Goal: Task Accomplishment & Management: Manage account settings

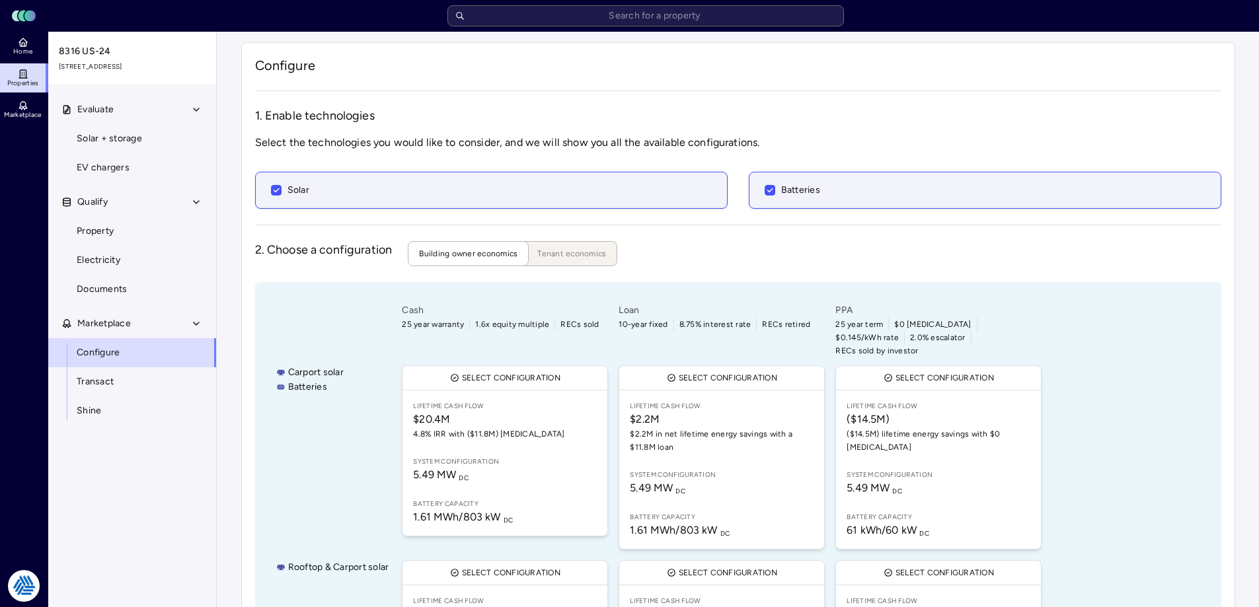
scroll to position [133, 0]
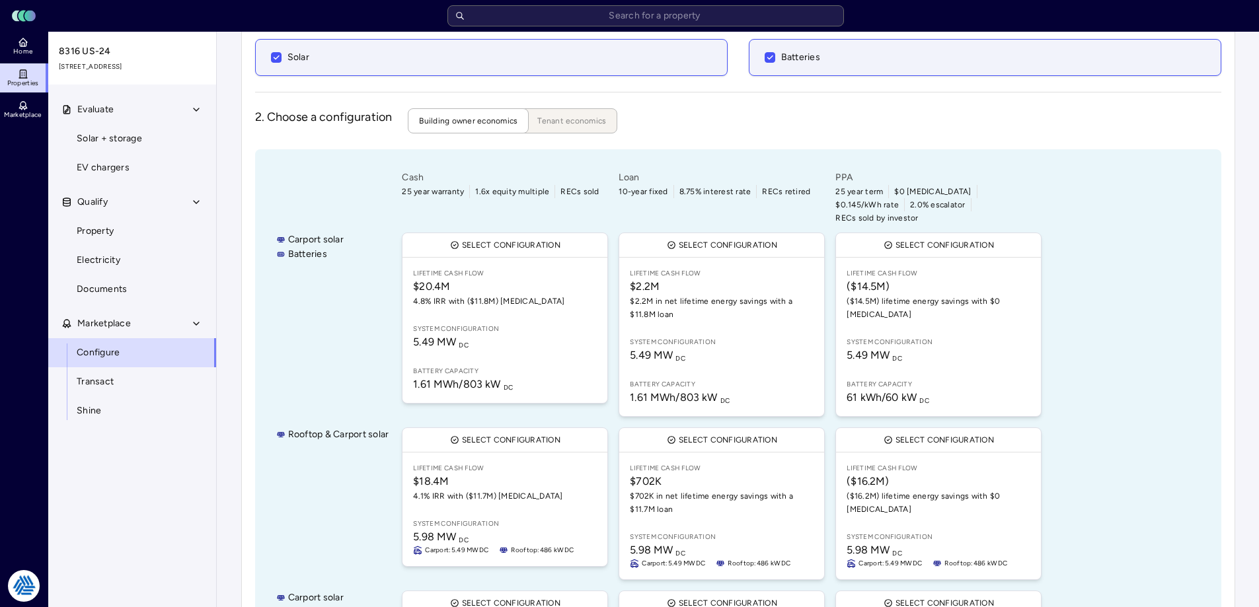
click at [25, 585] on html "Toggle Sidebar Lumen Energy Logo Home Properties Marketplace Tradition Energy N…" at bounding box center [629, 324] width 1259 height 914
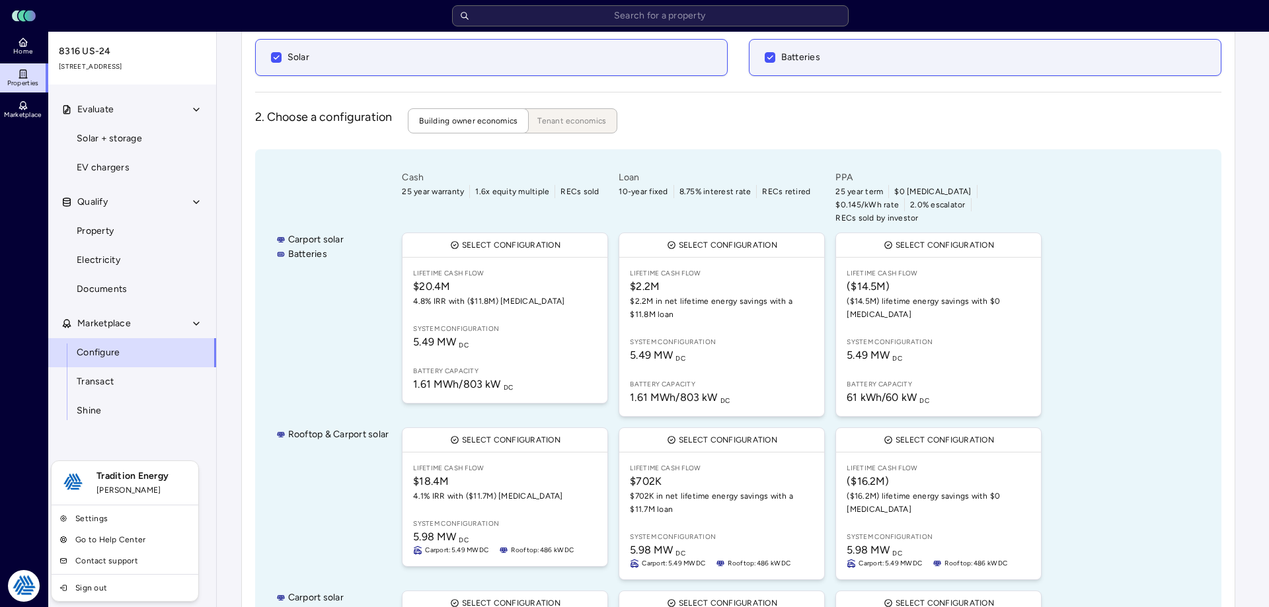
click at [109, 511] on link "Settings" at bounding box center [124, 518] width 141 height 21
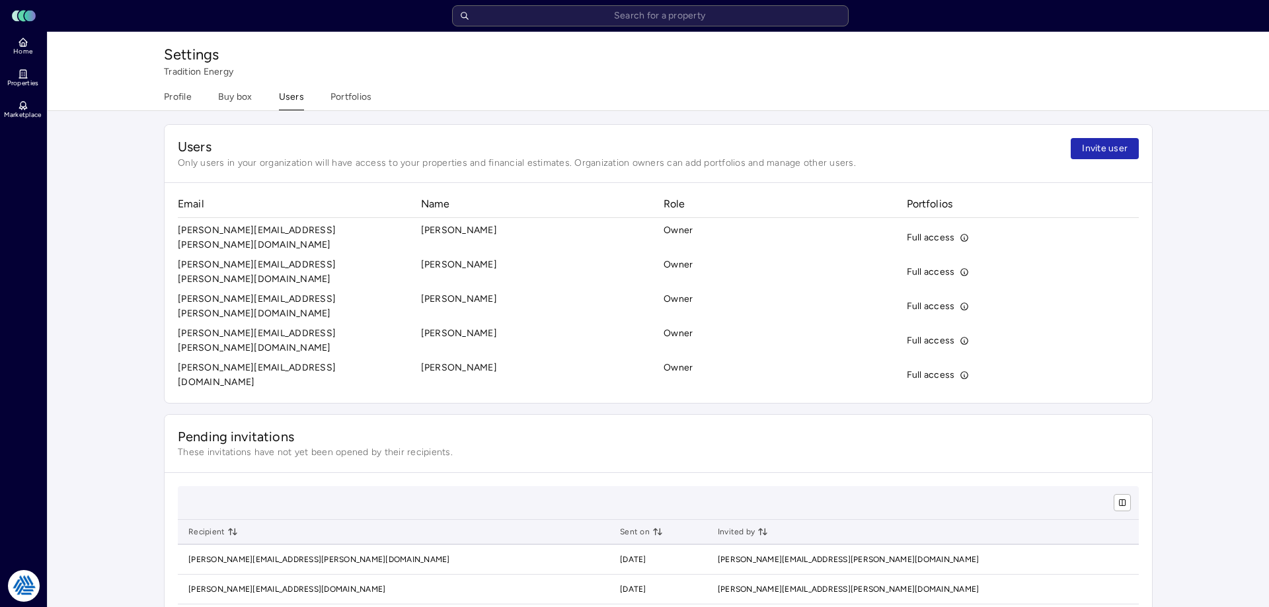
click at [360, 97] on button "Portfolios" at bounding box center [351, 100] width 42 height 20
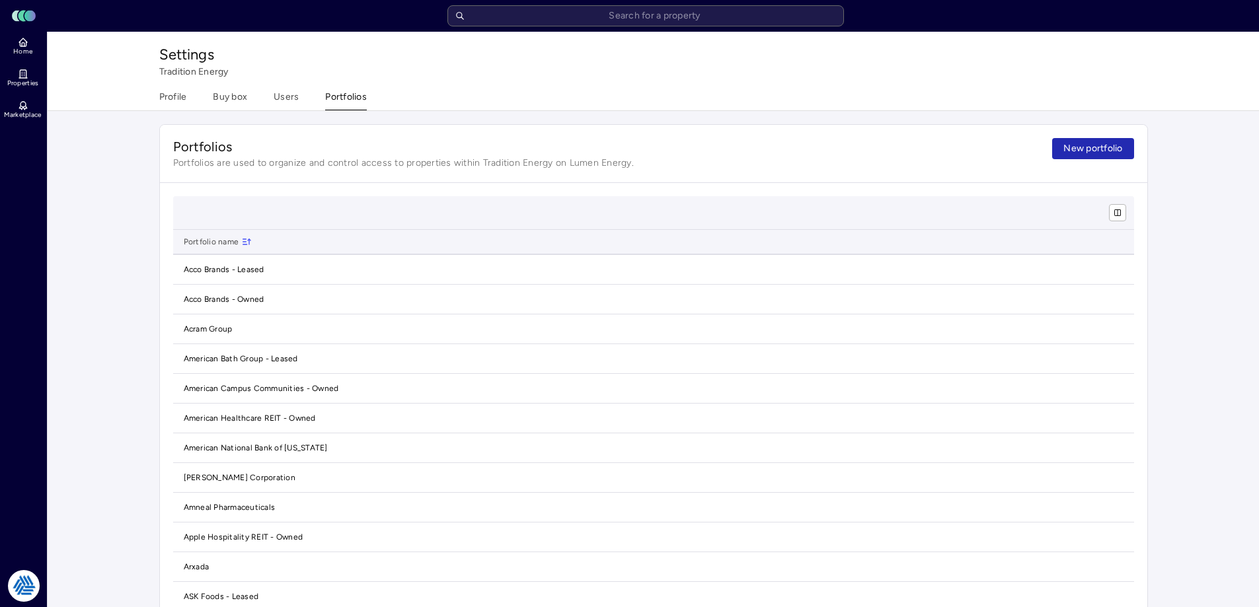
click at [1075, 149] on span "New portfolio" at bounding box center [1093, 148] width 59 height 15
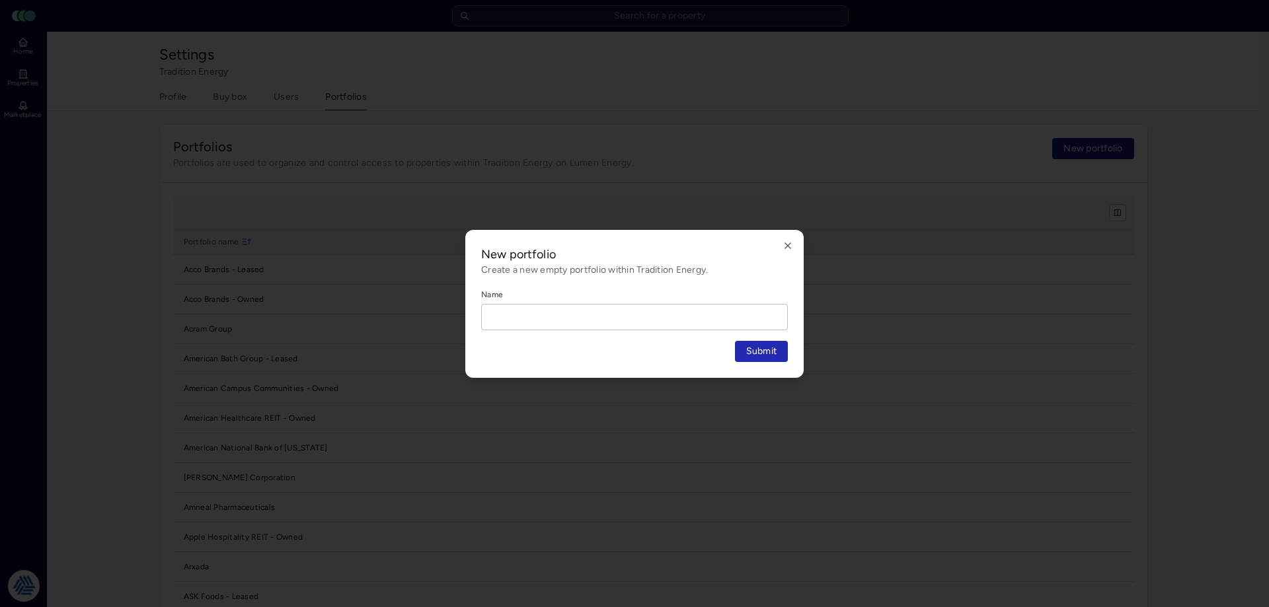
click at [594, 311] on input "Name" at bounding box center [634, 317] width 305 height 25
type input "City of League City"
click at [735, 341] on button "Submit" at bounding box center [762, 351] width 54 height 21
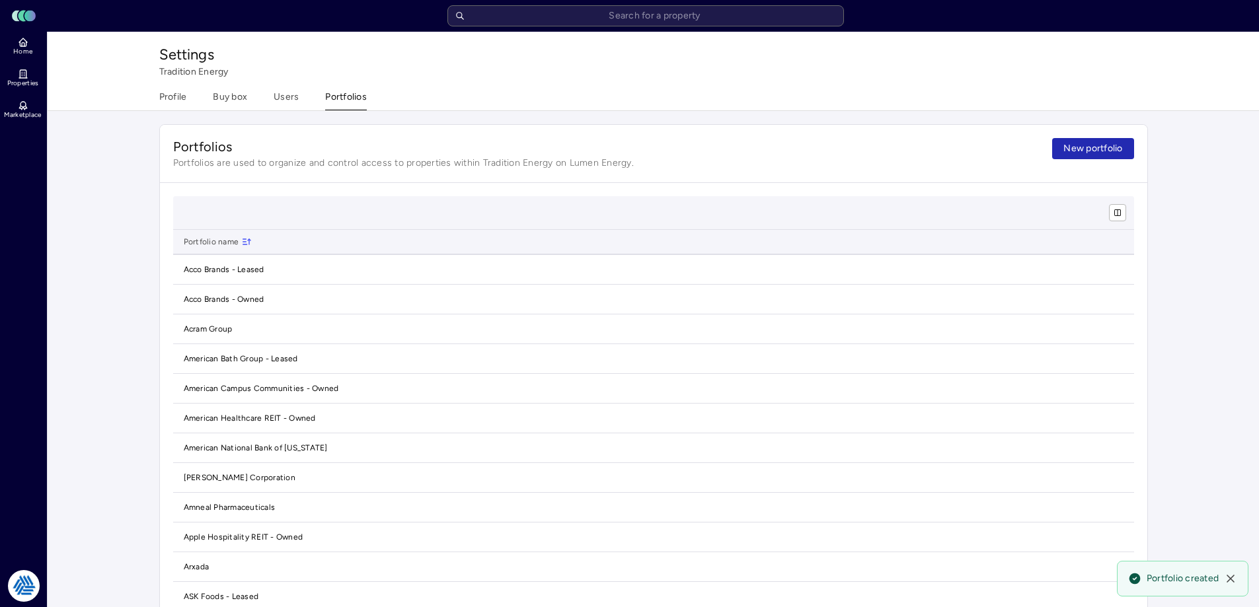
click at [28, 61] on ul "Home Properties Marketplace" at bounding box center [24, 78] width 48 height 93
click at [28, 48] on span "Home" at bounding box center [22, 52] width 19 height 8
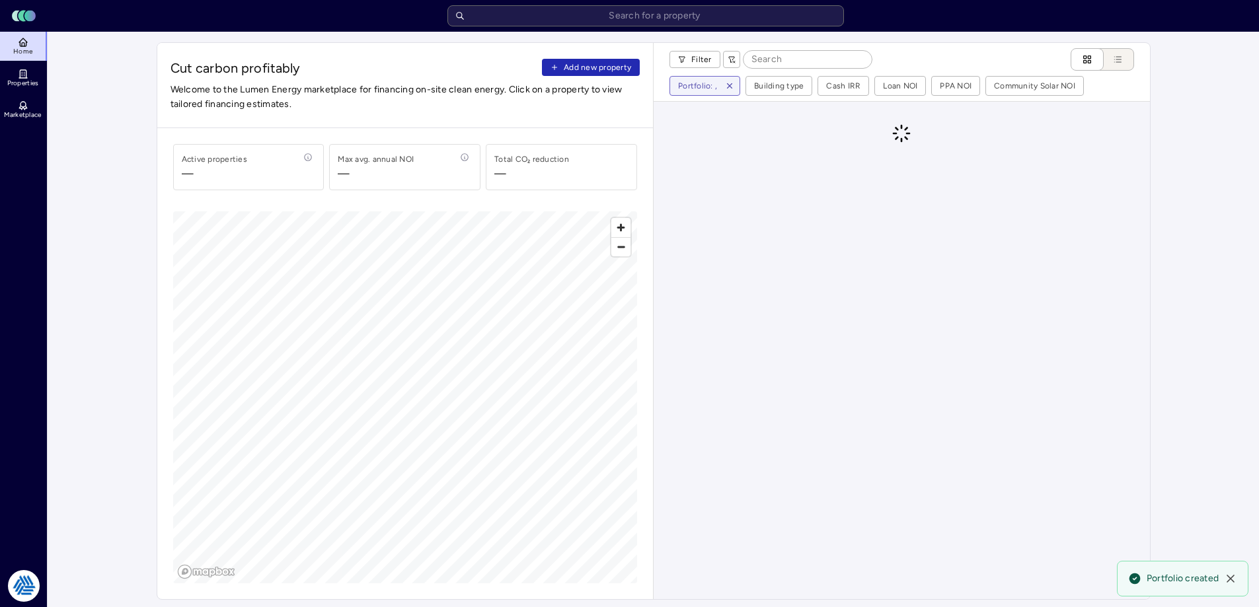
click at [610, 67] on span "Add new property" at bounding box center [597, 67] width 67 height 13
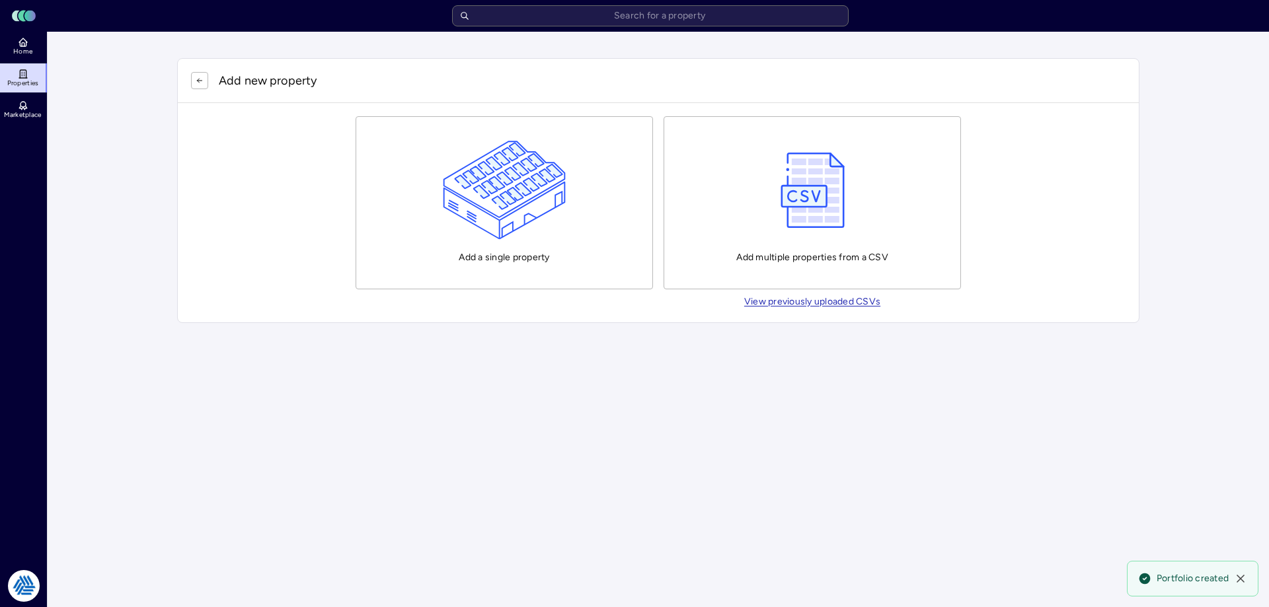
click at [858, 190] on div "Add multiple properties from a CSV" at bounding box center [812, 203] width 152 height 124
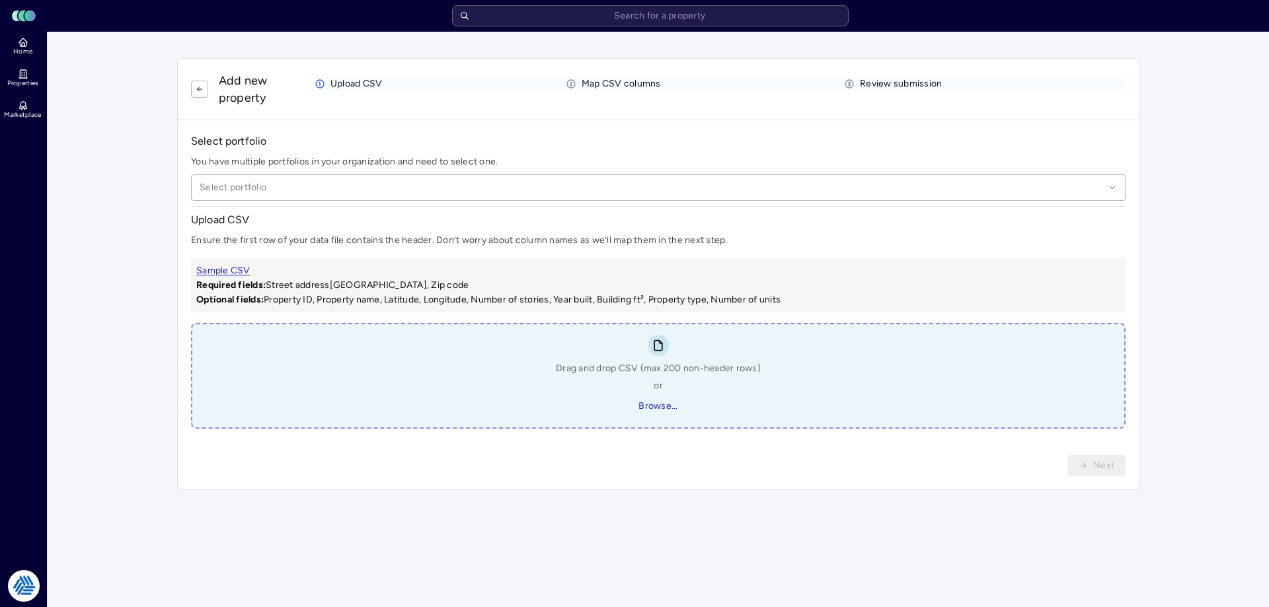
click at [227, 266] on link "Sample CSV" at bounding box center [223, 270] width 54 height 11
click at [654, 408] on span "Browse..." at bounding box center [658, 406] width 39 height 15
type input "C:\fakepath\Lumen Upload - City of League City.csv"
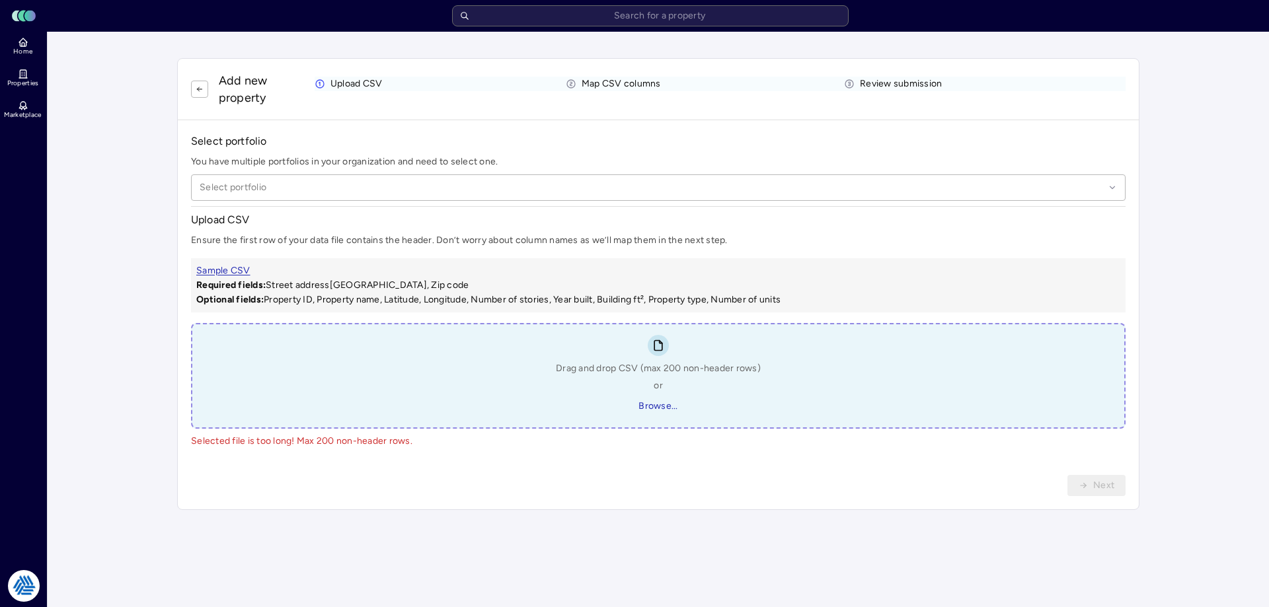
click at [652, 404] on span "Browse..." at bounding box center [658, 406] width 39 height 15
type input "C:\fakepath\Lumen Upload - City of League City.csv"
click at [350, 186] on div at bounding box center [652, 187] width 905 height 15
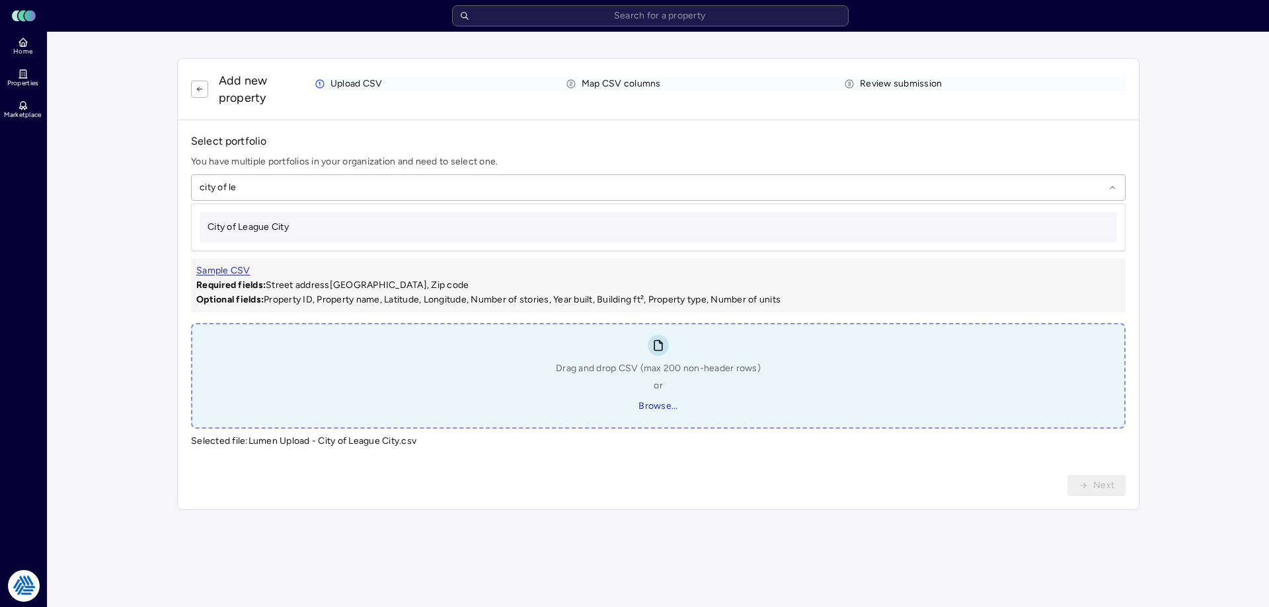
click at [354, 227] on div "City of League City" at bounding box center [658, 227] width 917 height 30
type input "city of le"
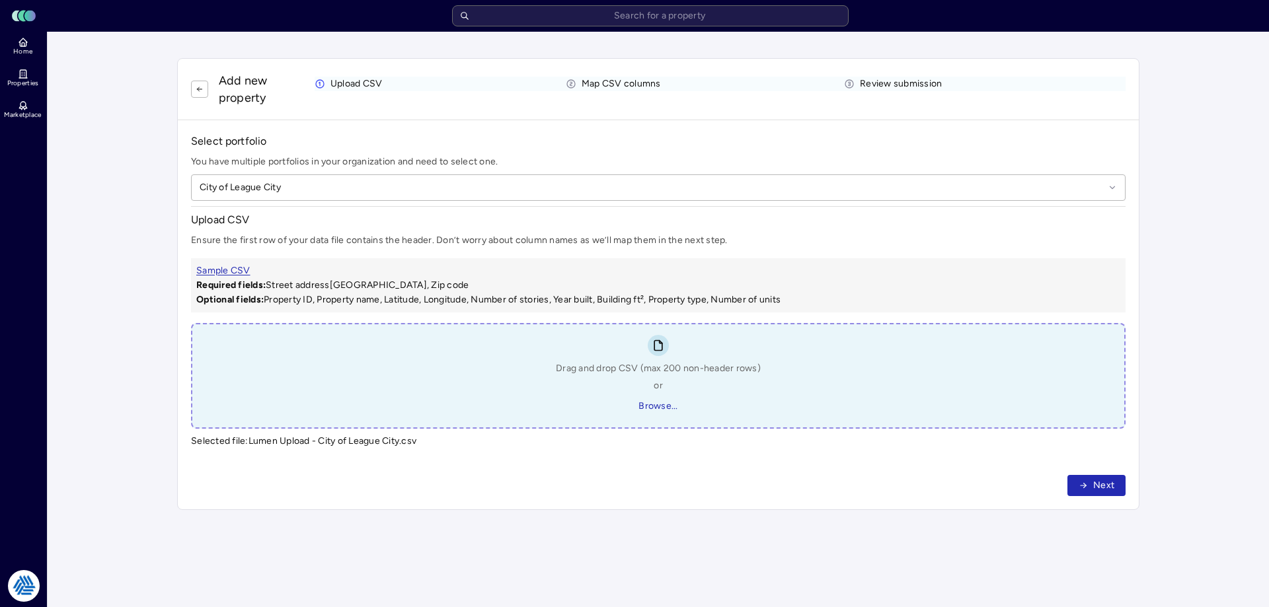
click at [1117, 480] on button "Next" at bounding box center [1096, 485] width 58 height 21
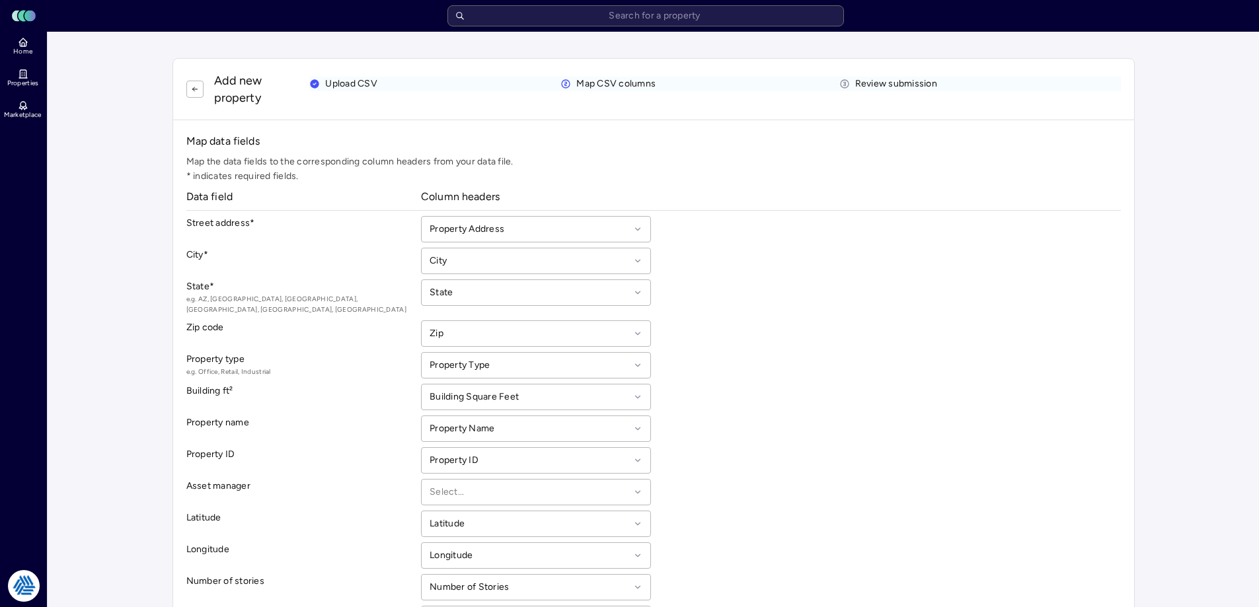
scroll to position [104, 0]
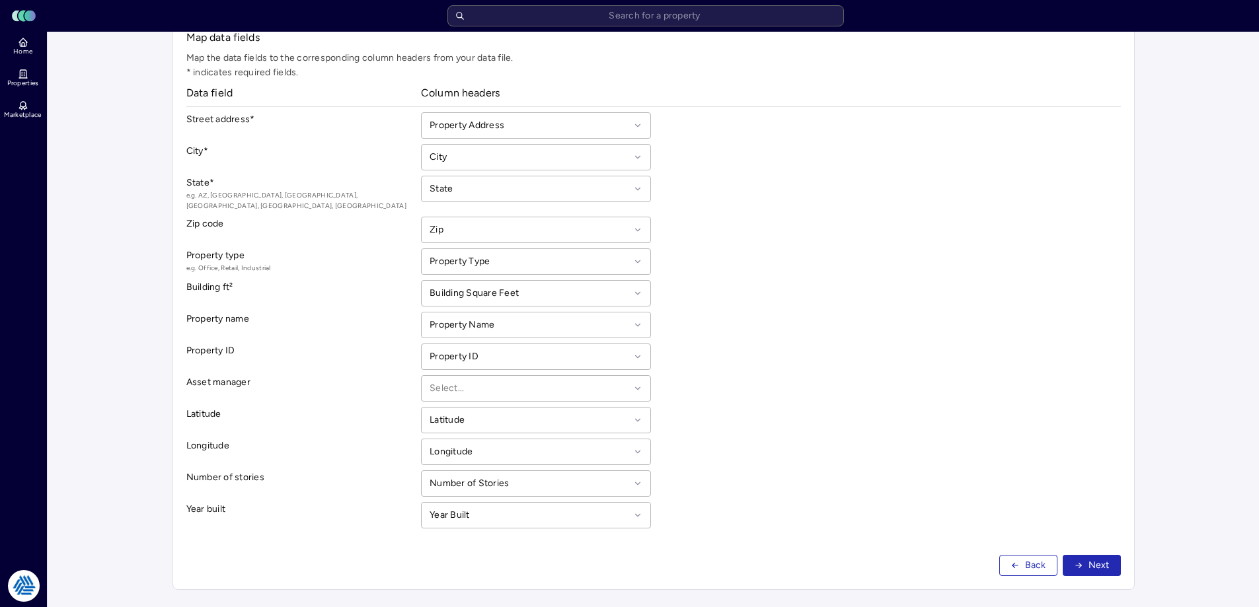
click at [1103, 562] on span "Next" at bounding box center [1099, 566] width 21 height 15
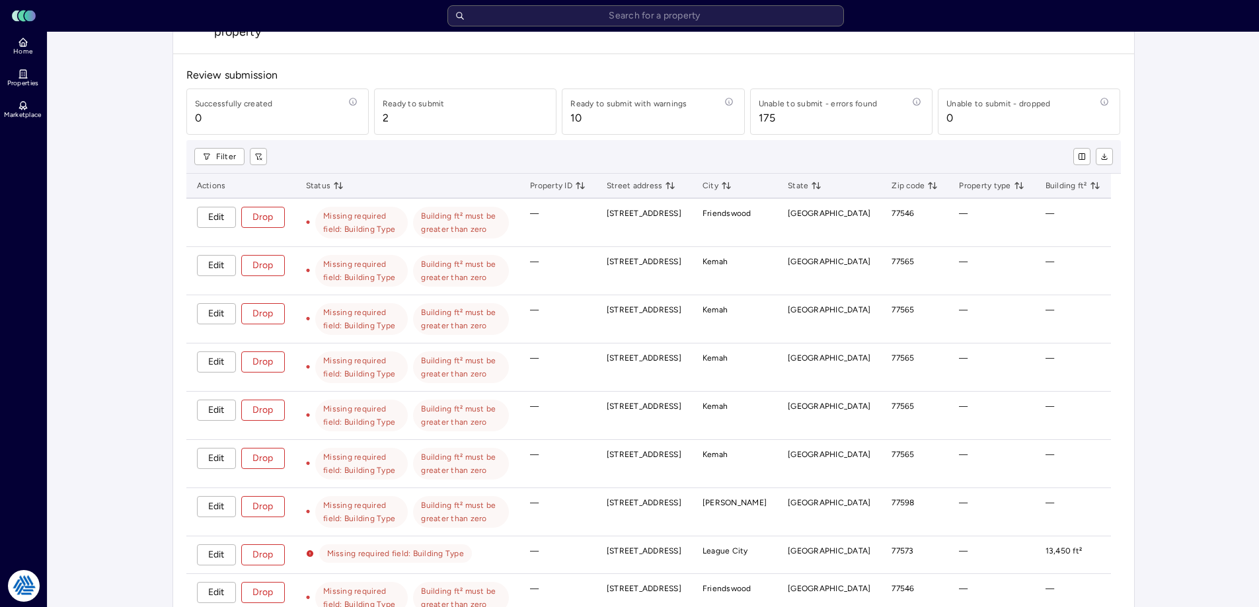
scroll to position [0, 0]
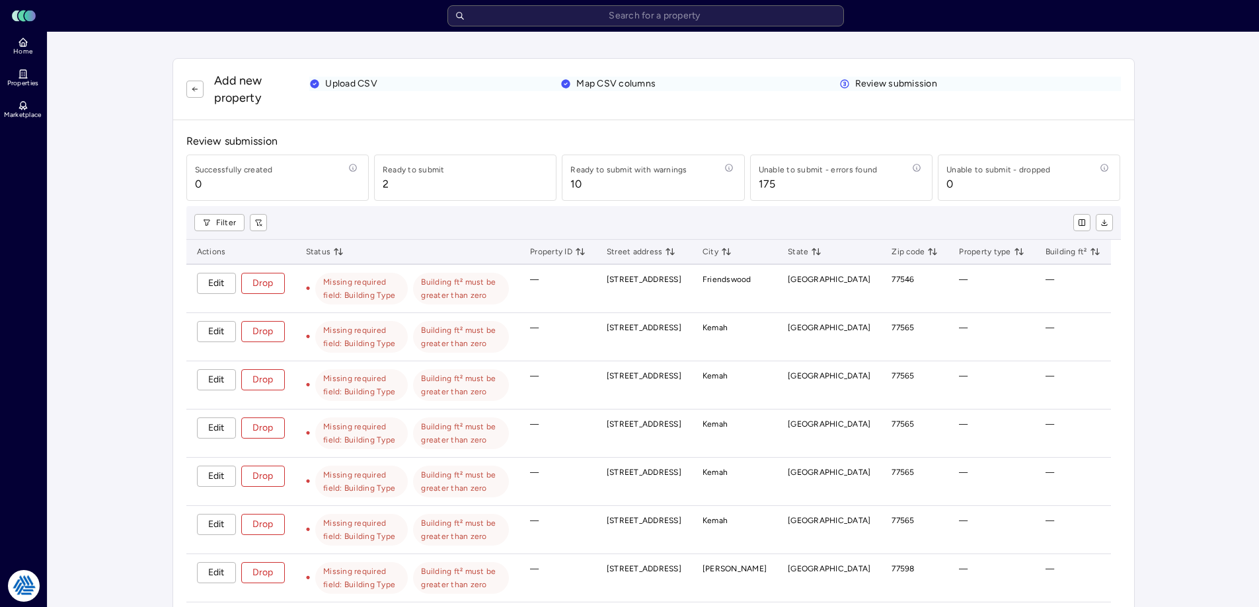
click at [80, 270] on main "Add new property Upload CSV Map CSV columns Review submission Review submission…" at bounding box center [654, 469] width 1212 height 875
click at [1196, 243] on main "Add new property Upload CSV Map CSV columns Review submission Review submission…" at bounding box center [654, 469] width 1212 height 875
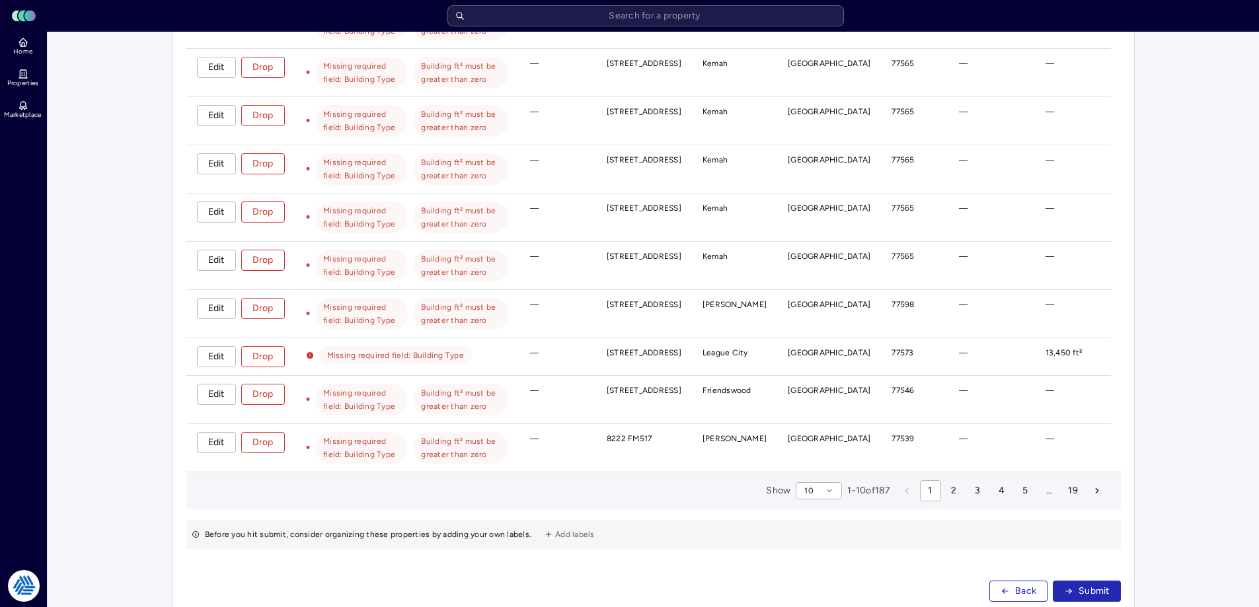
scroll to position [315, 0]
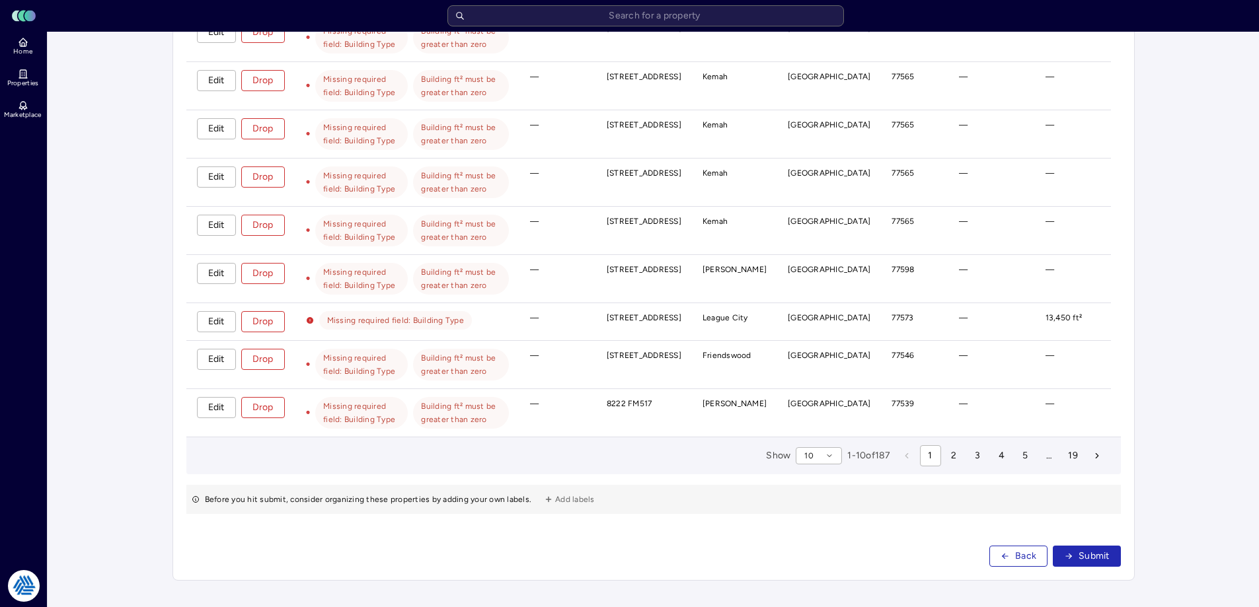
click at [1099, 561] on span "Submit" at bounding box center [1094, 556] width 31 height 15
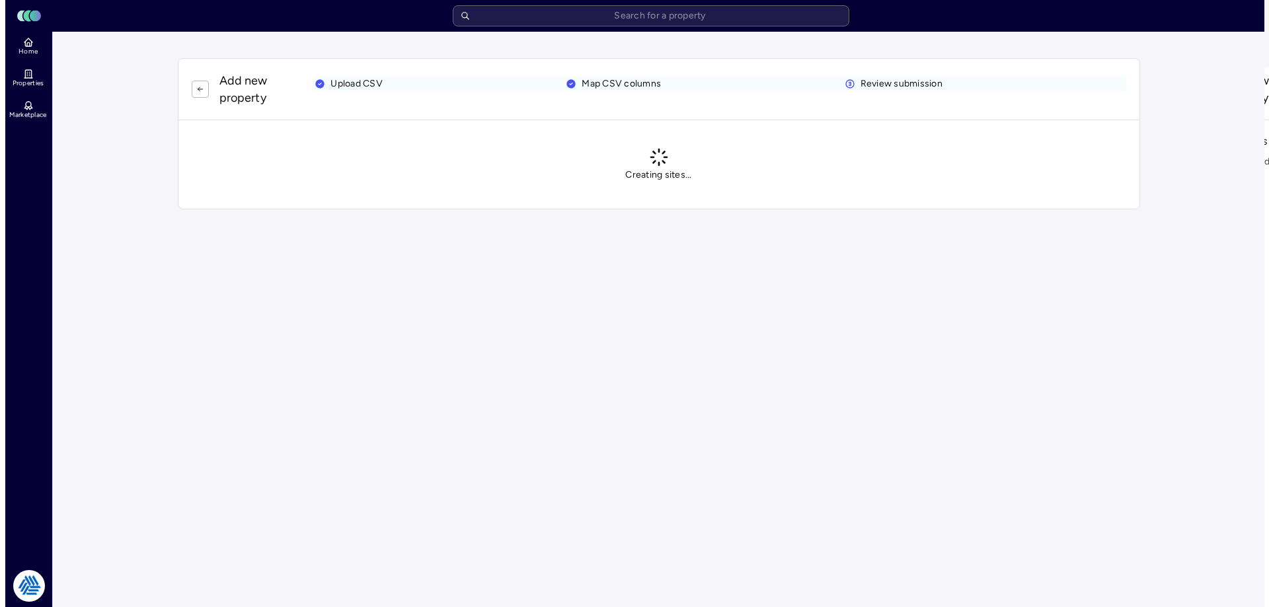
scroll to position [0, 0]
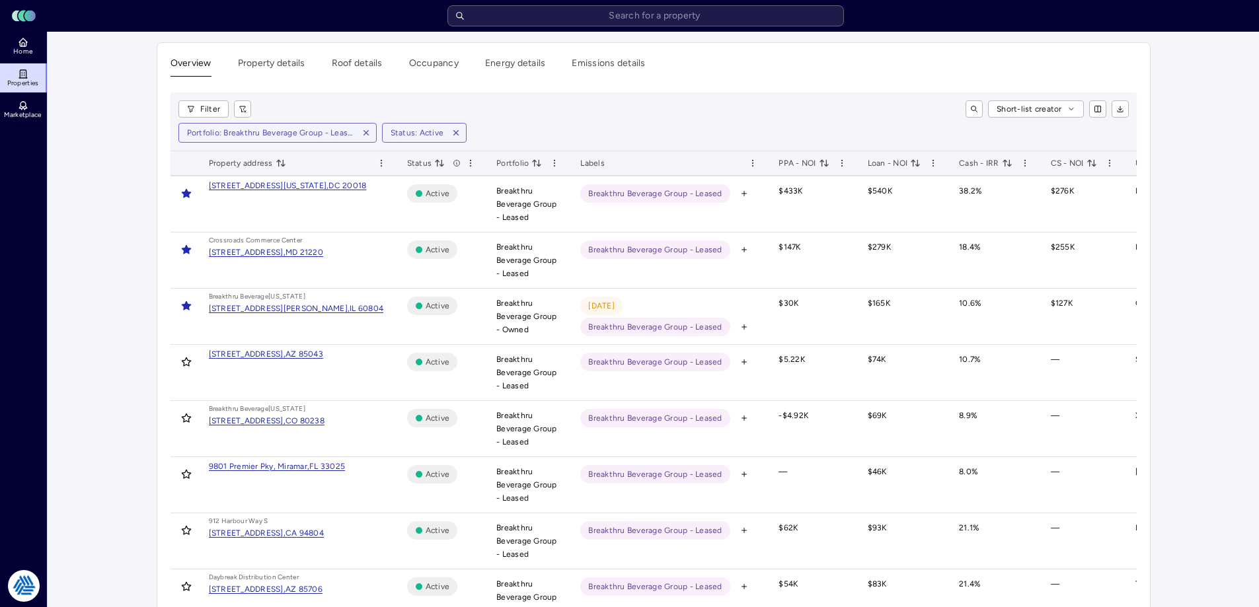
click at [631, 18] on input "text" at bounding box center [645, 15] width 397 height 21
click at [364, 132] on icon "button" at bounding box center [366, 133] width 5 height 5
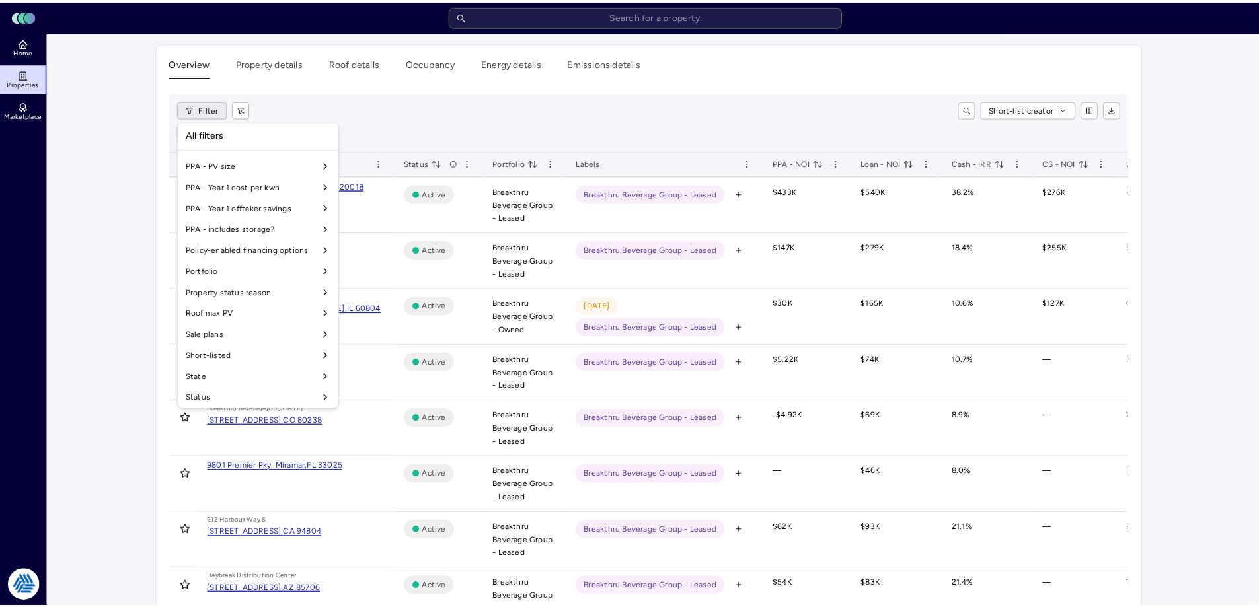
scroll to position [1100, 0]
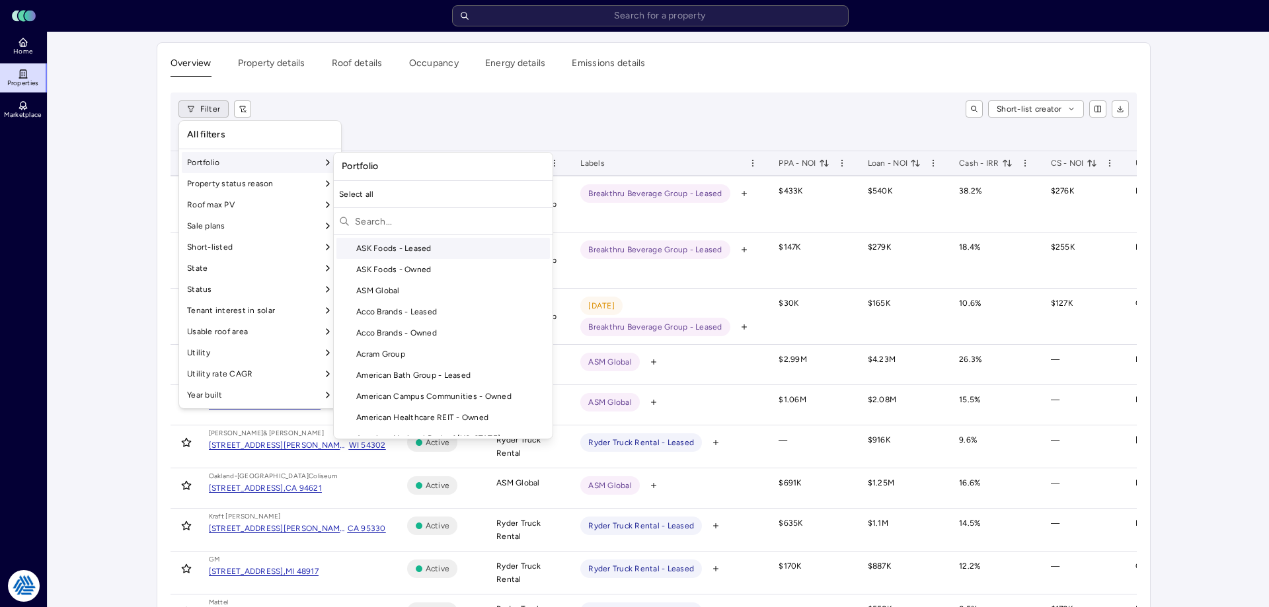
click at [427, 227] on input "text" at bounding box center [451, 221] width 192 height 21
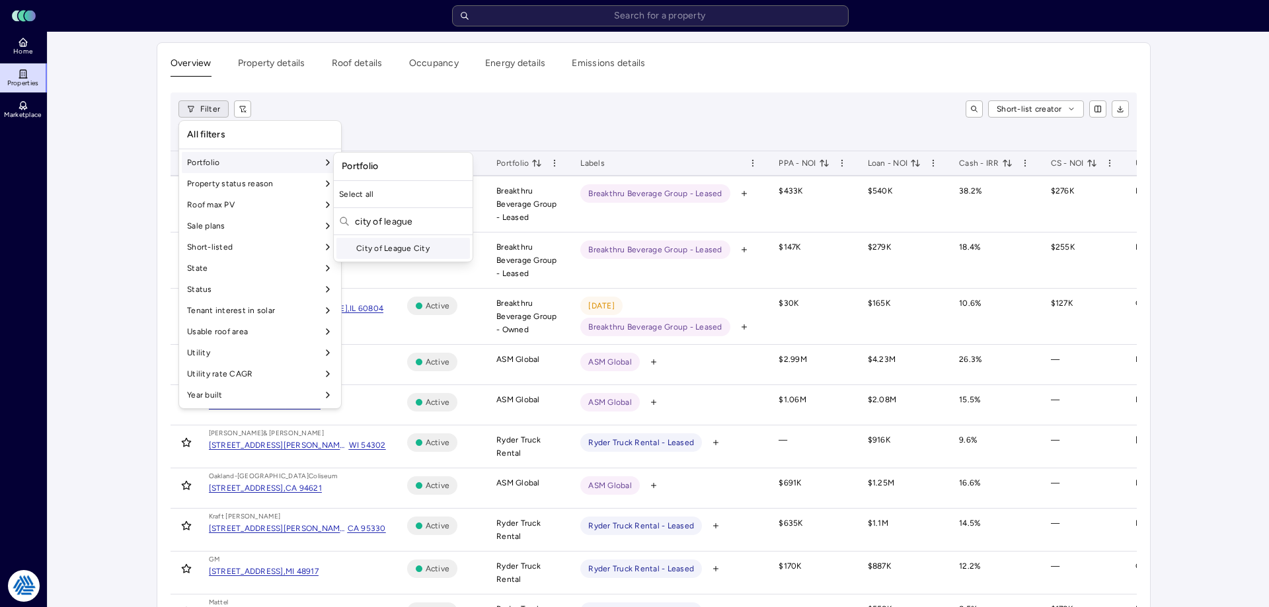
type input "city of league"
click at [427, 241] on div "City of League City" at bounding box center [403, 248] width 134 height 21
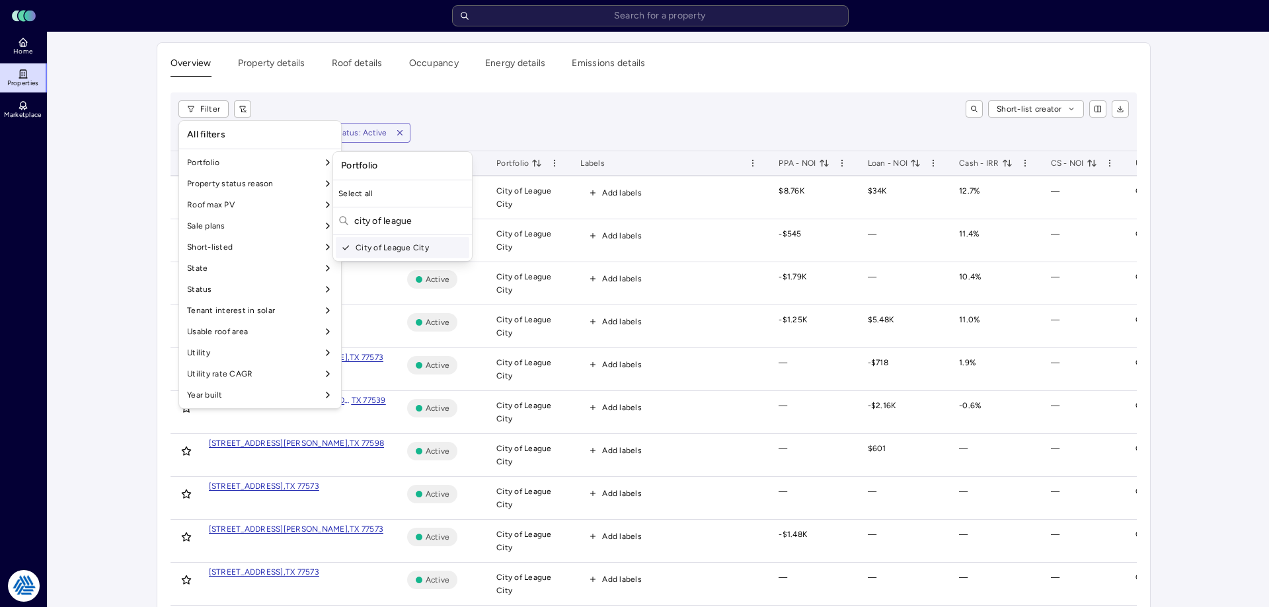
click at [633, 110] on html "Toggle Sidebar Lumen Energy Logo Home Properties Marketplace Tradition Energy N…" at bounding box center [634, 377] width 1269 height 754
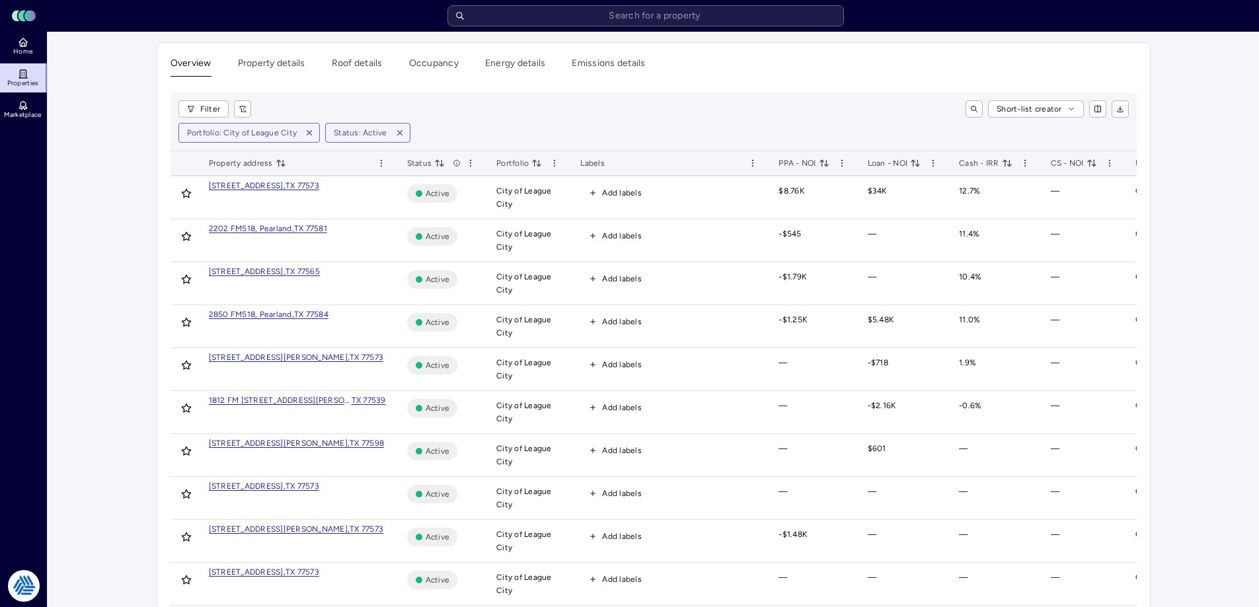
click at [546, 102] on div "Short-list creator" at bounding box center [695, 108] width 867 height 17
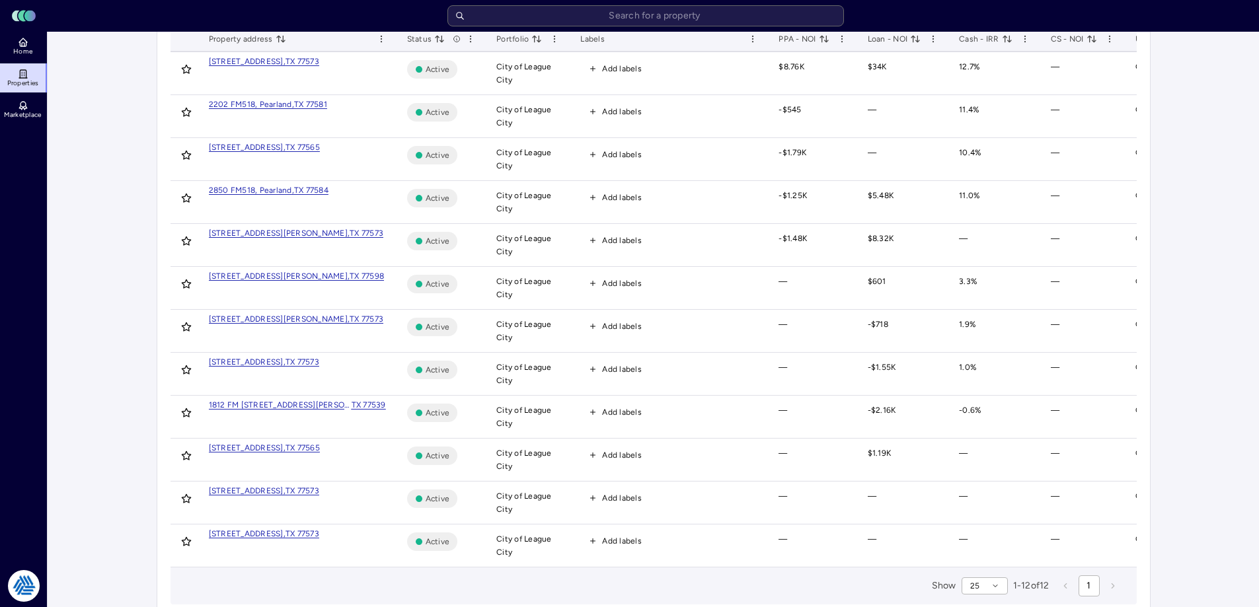
scroll to position [156, 0]
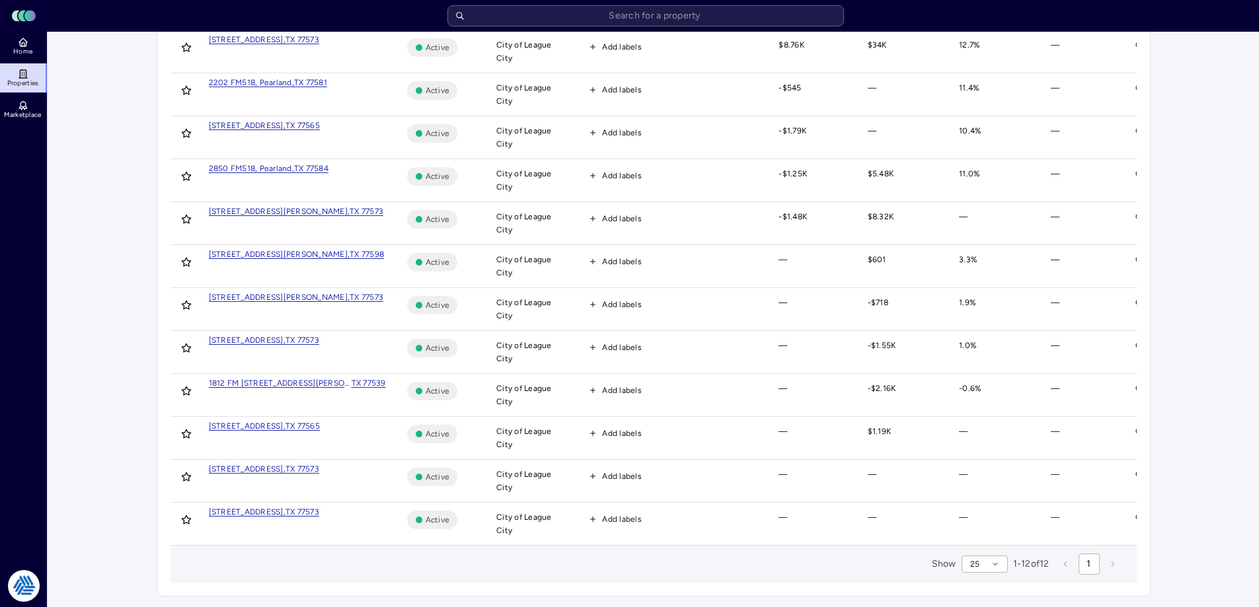
click at [1184, 267] on main "Overview Property details Roof details Occupancy Energy details Emissions detai…" at bounding box center [654, 247] width 1212 height 722
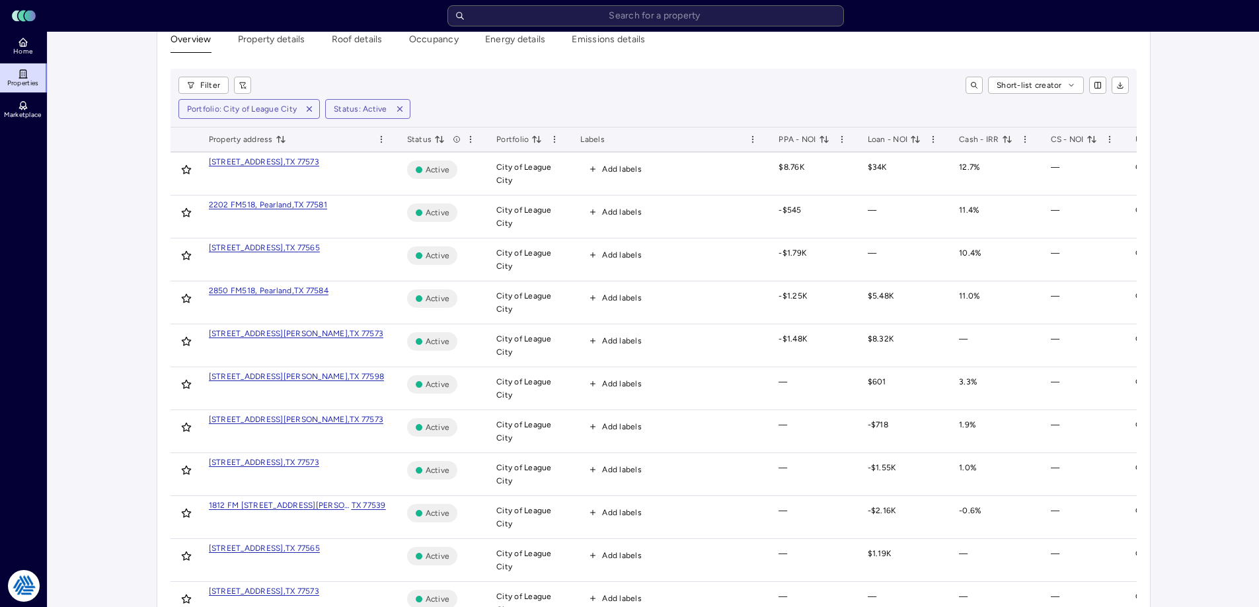
scroll to position [0, 0]
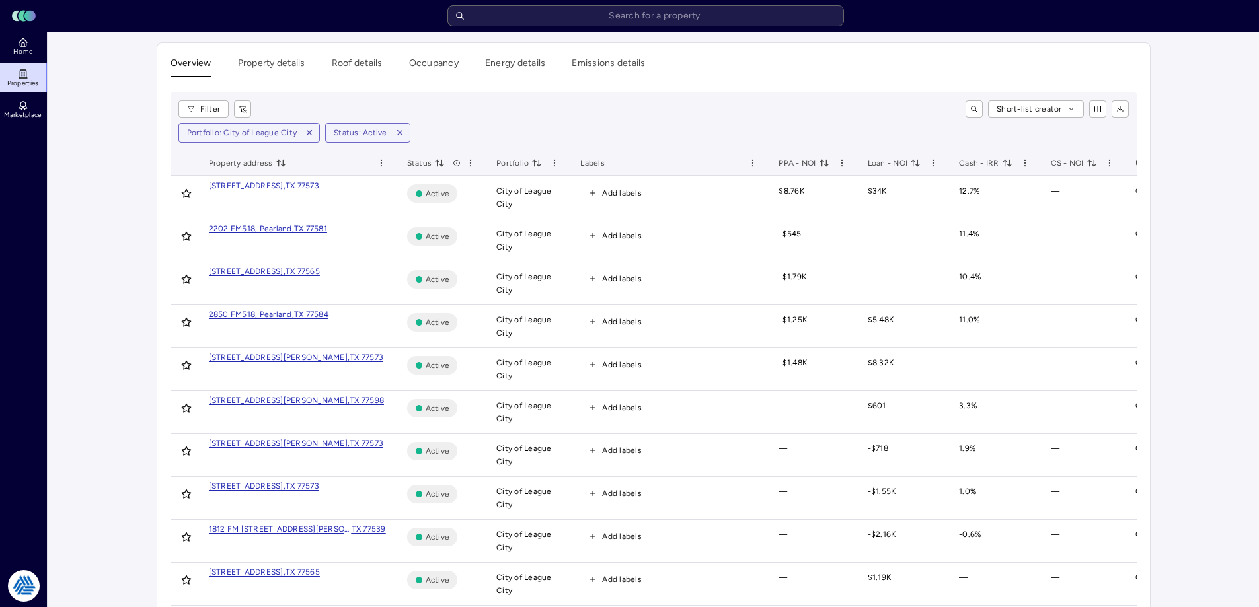
drag, startPoint x: 1200, startPoint y: 202, endPoint x: 908, endPoint y: 85, distance: 314.1
click at [1157, 176] on main "Overview Property details Roof details Occupancy Energy details Emissions detai…" at bounding box center [654, 393] width 1212 height 722
click at [908, 85] on div "Overview Property details Roof details Occupancy Energy details Emissions detai…" at bounding box center [653, 392] width 993 height 699
drag, startPoint x: 810, startPoint y: 113, endPoint x: 750, endPoint y: 102, distance: 61.7
click at [810, 113] on div "Short-list creator" at bounding box center [695, 108] width 867 height 17
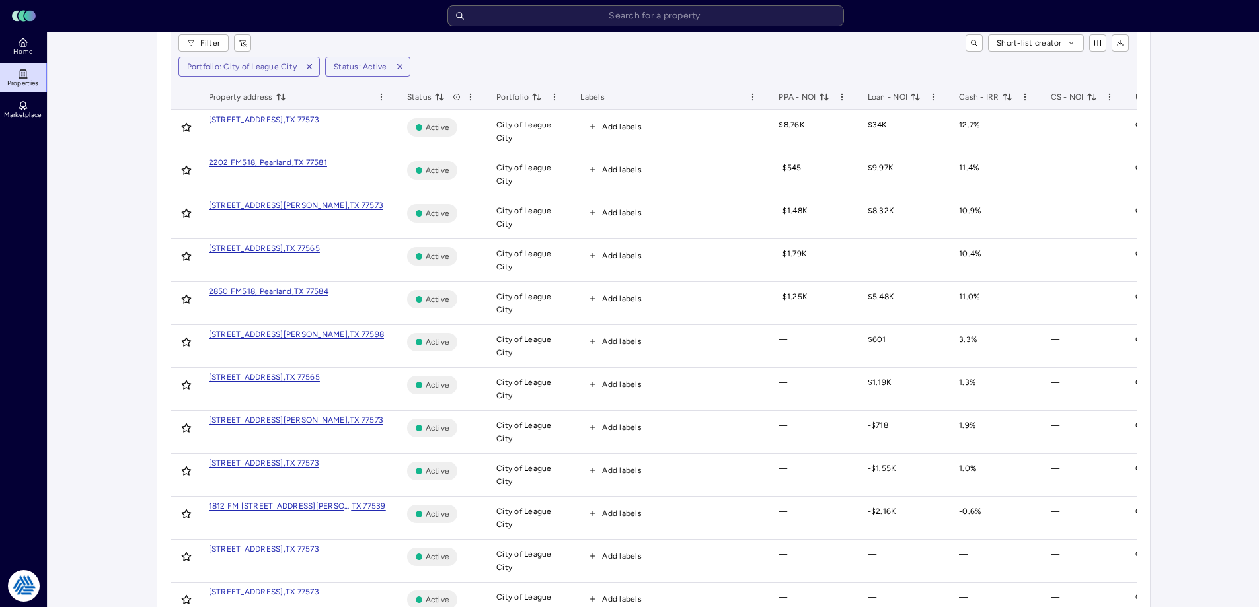
scroll to position [156, 0]
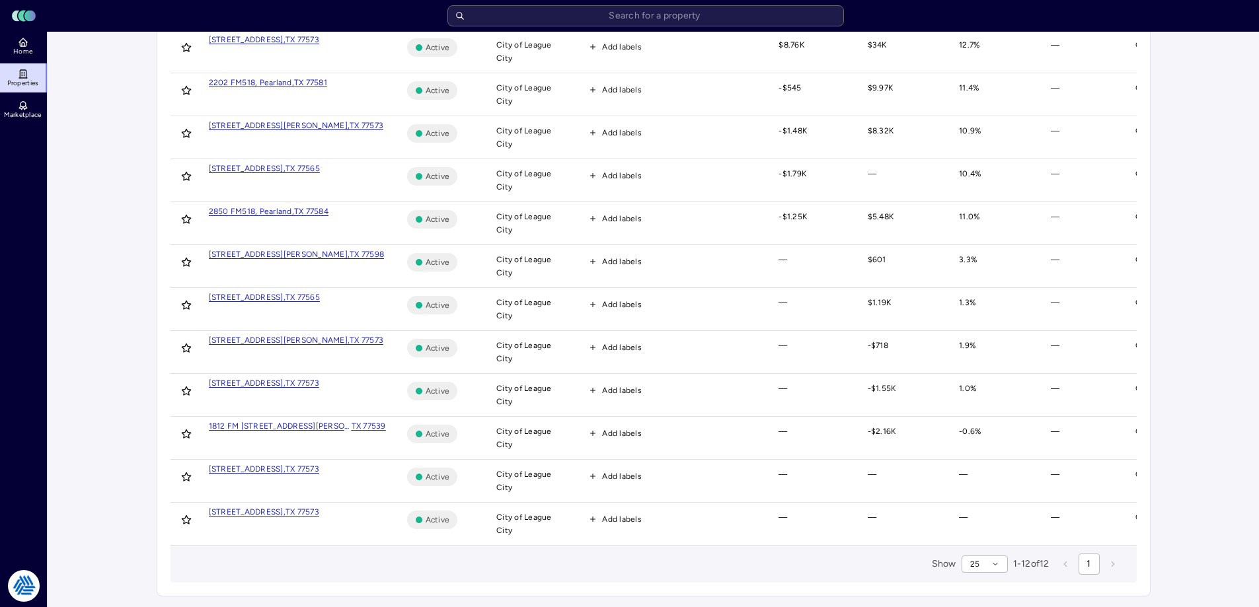
click at [27, 56] on link "Home" at bounding box center [24, 46] width 48 height 29
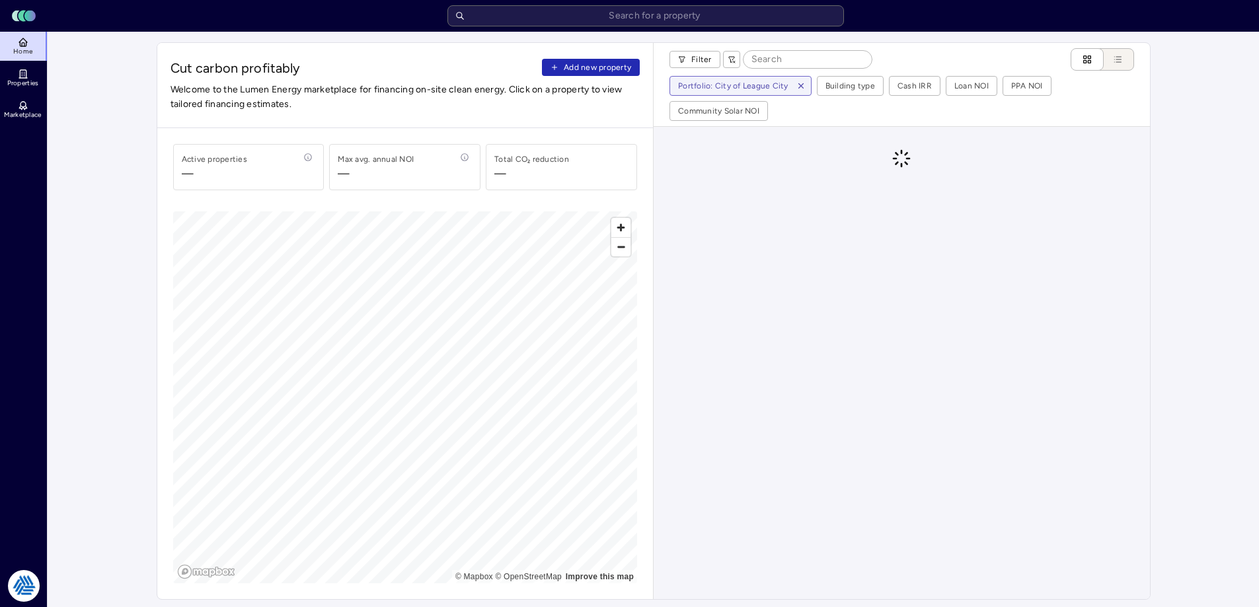
click at [586, 67] on span "Add new property" at bounding box center [597, 67] width 67 height 13
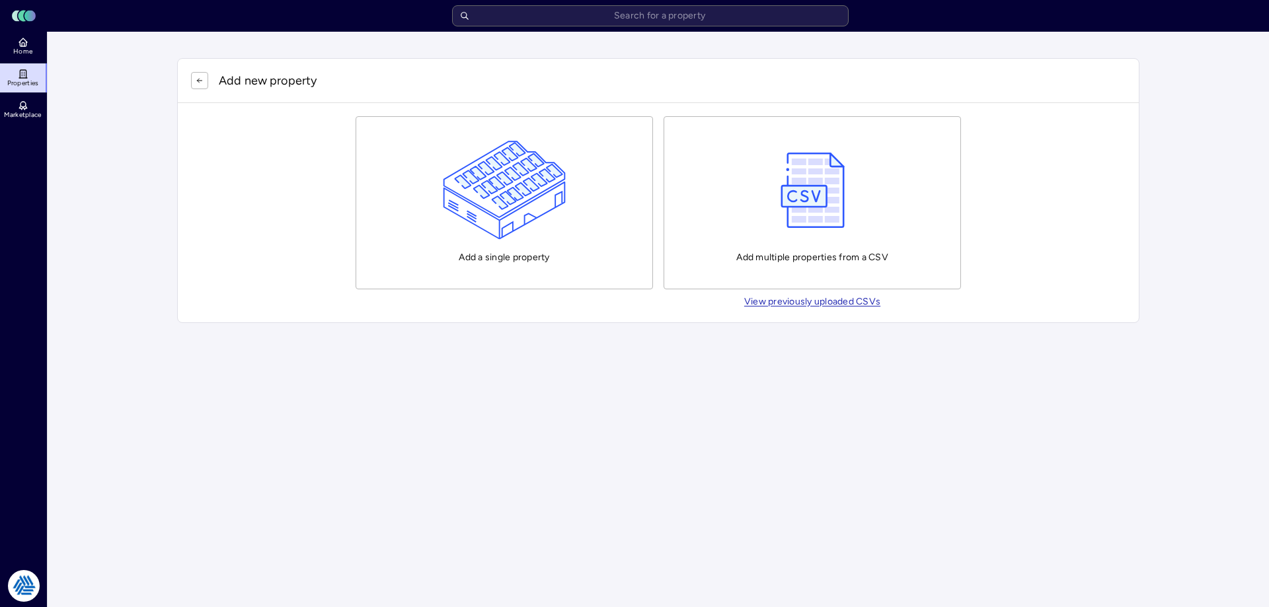
click at [779, 221] on img "button" at bounding box center [812, 190] width 77 height 99
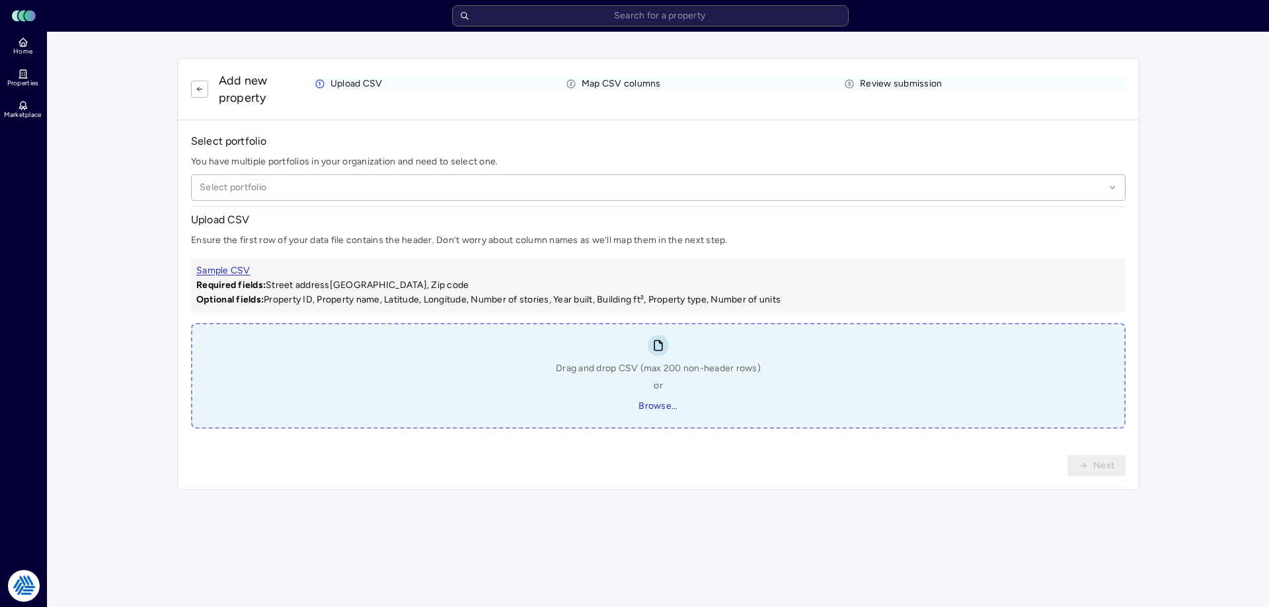
click at [653, 405] on span "Browse..." at bounding box center [658, 406] width 39 height 15
type input "C:\fakepath\Lumen Upload - City of League City - 2.csv"
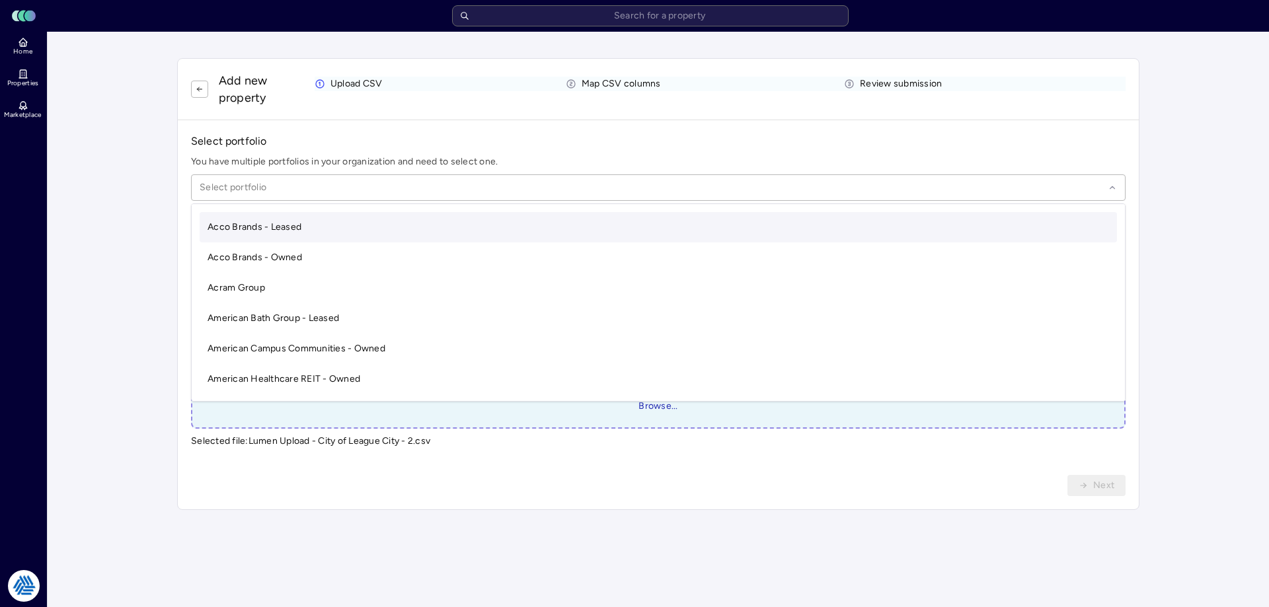
click at [609, 181] on div at bounding box center [652, 187] width 905 height 15
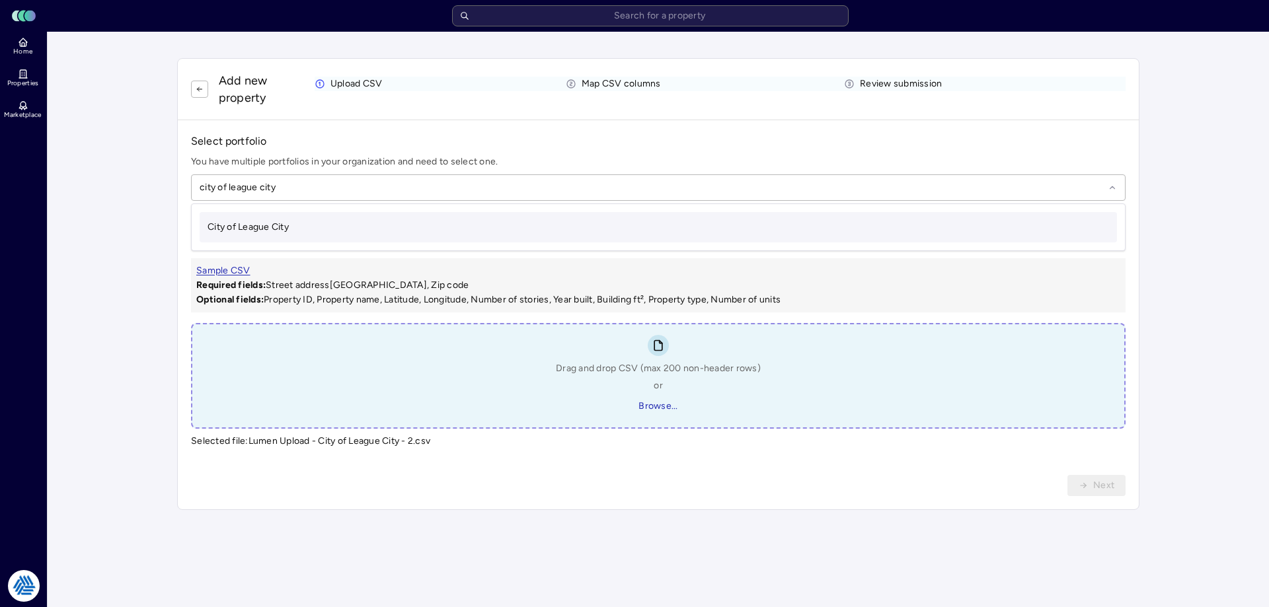
click at [612, 229] on div "City of League City" at bounding box center [658, 227] width 917 height 30
type input "city of league city"
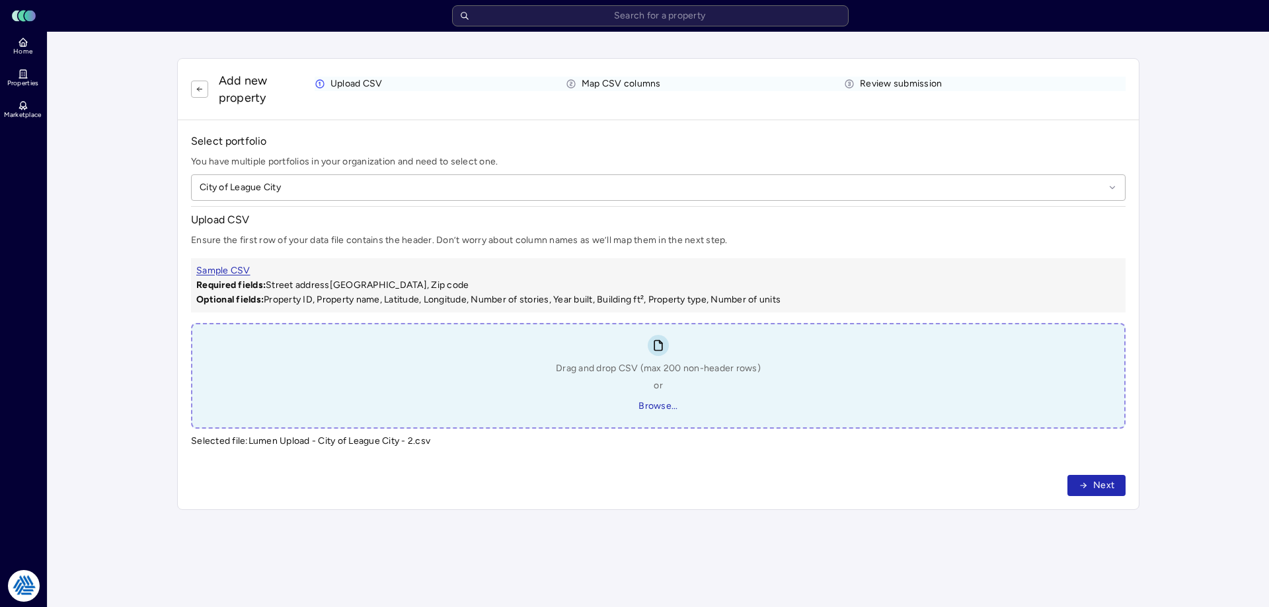
click at [1124, 482] on button "Next" at bounding box center [1096, 485] width 58 height 21
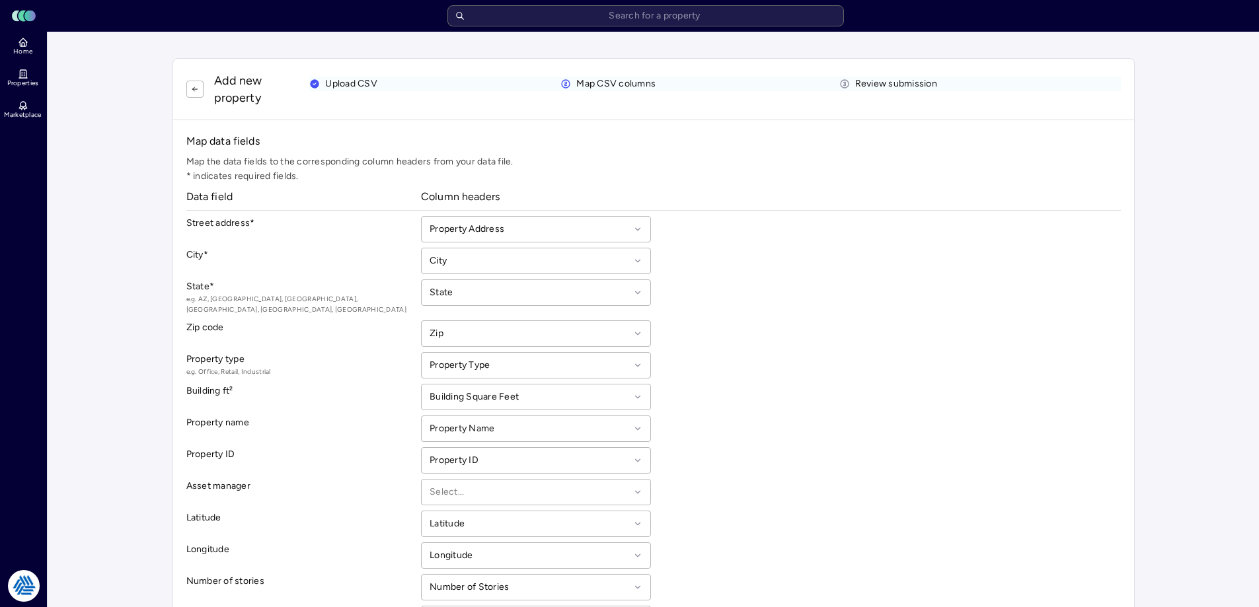
click at [727, 280] on div "State * e.g. AZ, CA, CO, IL, NY, TX State" at bounding box center [653, 298] width 935 height 36
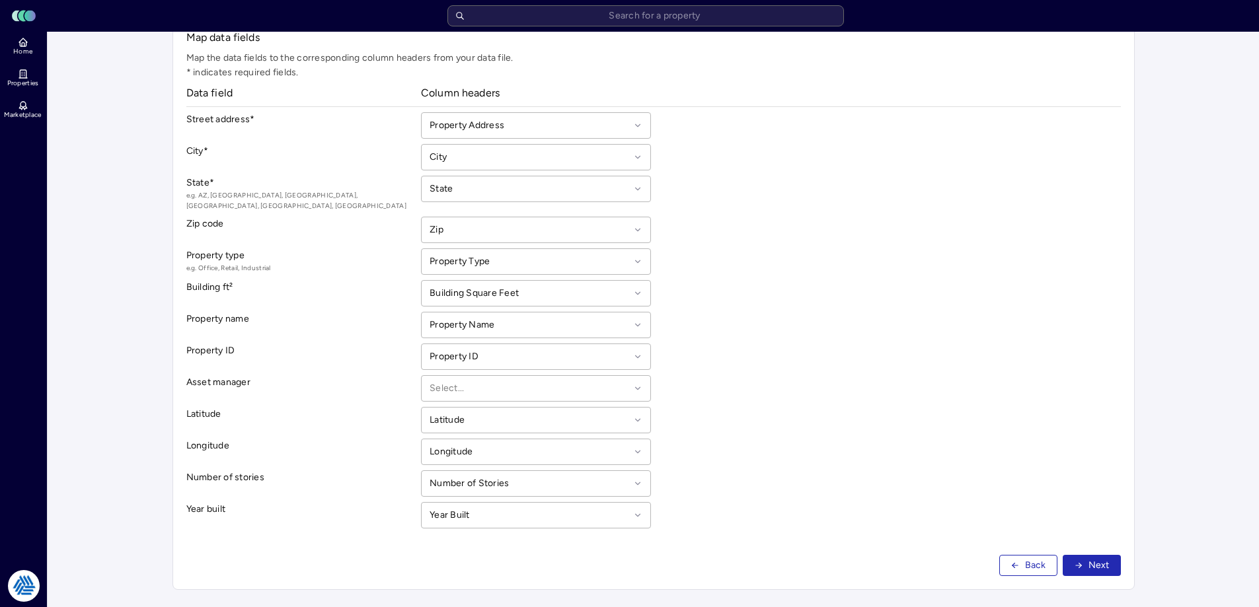
click at [1091, 559] on span "Next" at bounding box center [1099, 566] width 21 height 15
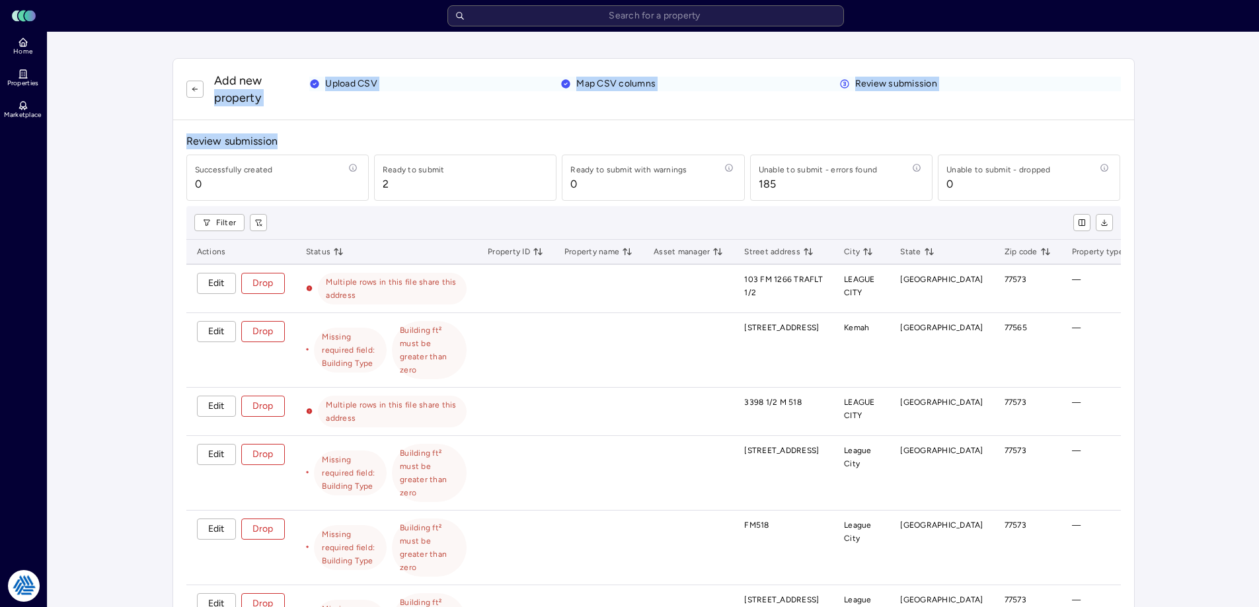
drag, startPoint x: 285, startPoint y: 85, endPoint x: 1047, endPoint y: 129, distance: 763.4
click at [1043, 130] on div "Add new property Upload CSV Map CSV columns Review submission Review submission…" at bounding box center [654, 580] width 962 height 1044
click at [1057, 119] on div "Add new property Upload CSV Map CSV columns Review submission" at bounding box center [653, 89] width 961 height 61
drag, startPoint x: 991, startPoint y: 93, endPoint x: 331, endPoint y: 93, distance: 659.7
click at [264, 69] on div "Add new property Upload CSV Map CSV columns Review submission" at bounding box center [653, 89] width 961 height 61
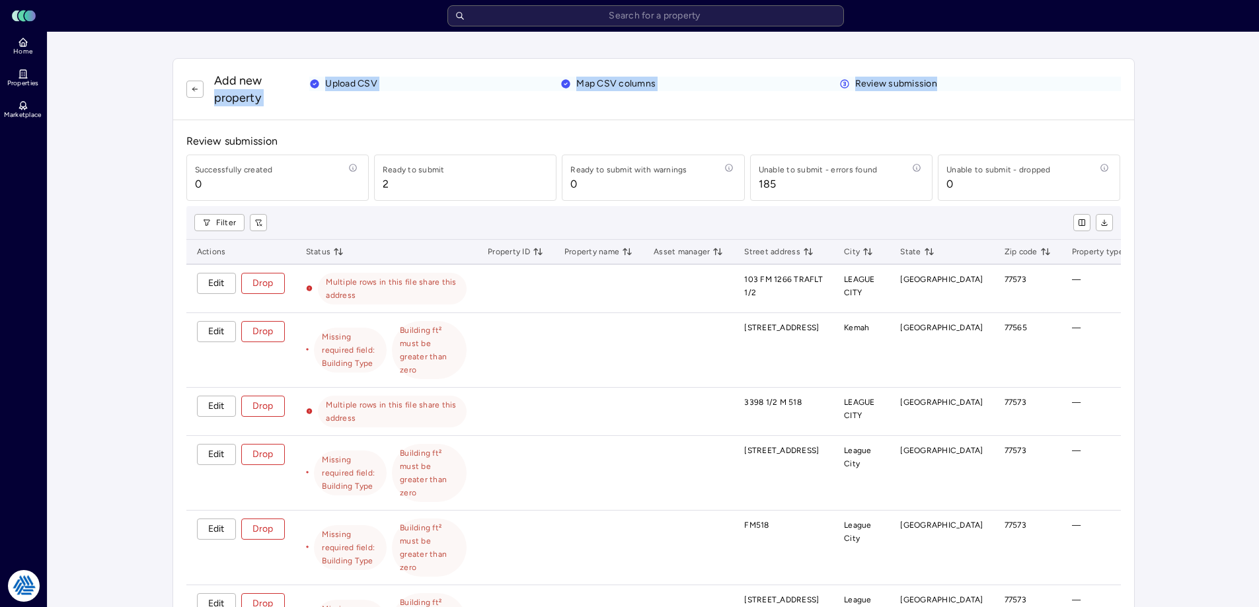
click at [389, 108] on div "Add new property Upload CSV Map CSV columns Review submission" at bounding box center [653, 89] width 961 height 61
drag, startPoint x: 313, startPoint y: 75, endPoint x: 978, endPoint y: 88, distance: 665.1
click at [978, 88] on div "Add new property Upload CSV Map CSV columns Review submission" at bounding box center [653, 89] width 935 height 34
click at [950, 106] on div "Add new property Upload CSV Map CSV columns Review submission" at bounding box center [653, 89] width 961 height 61
drag, startPoint x: 944, startPoint y: 91, endPoint x: 270, endPoint y: 79, distance: 673.6
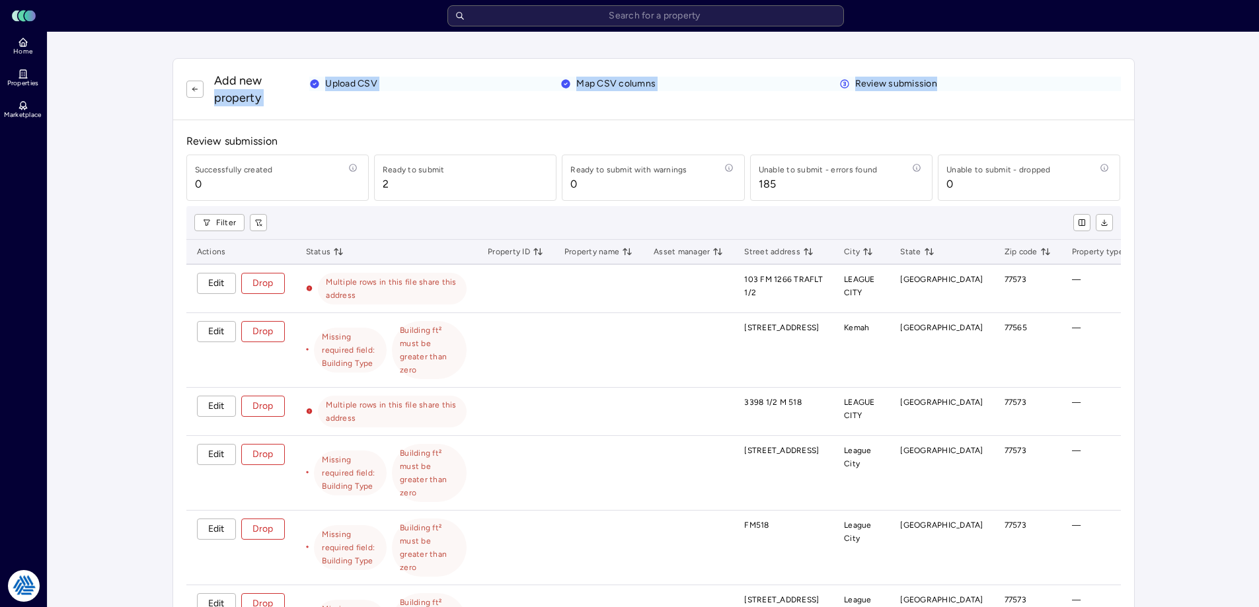
click at [270, 79] on div "Add new property Upload CSV Map CSV columns Review submission" at bounding box center [653, 89] width 935 height 34
click at [334, 102] on div "Add new property Upload CSV Map CSV columns Review submission" at bounding box center [653, 89] width 935 height 34
drag, startPoint x: 323, startPoint y: 79, endPoint x: 961, endPoint y: 84, distance: 638.5
click at [960, 85] on div "Upload CSV Map CSV columns Review submission" at bounding box center [714, 84] width 811 height 15
click at [962, 84] on div "Review submission" at bounding box center [980, 84] width 282 height 15
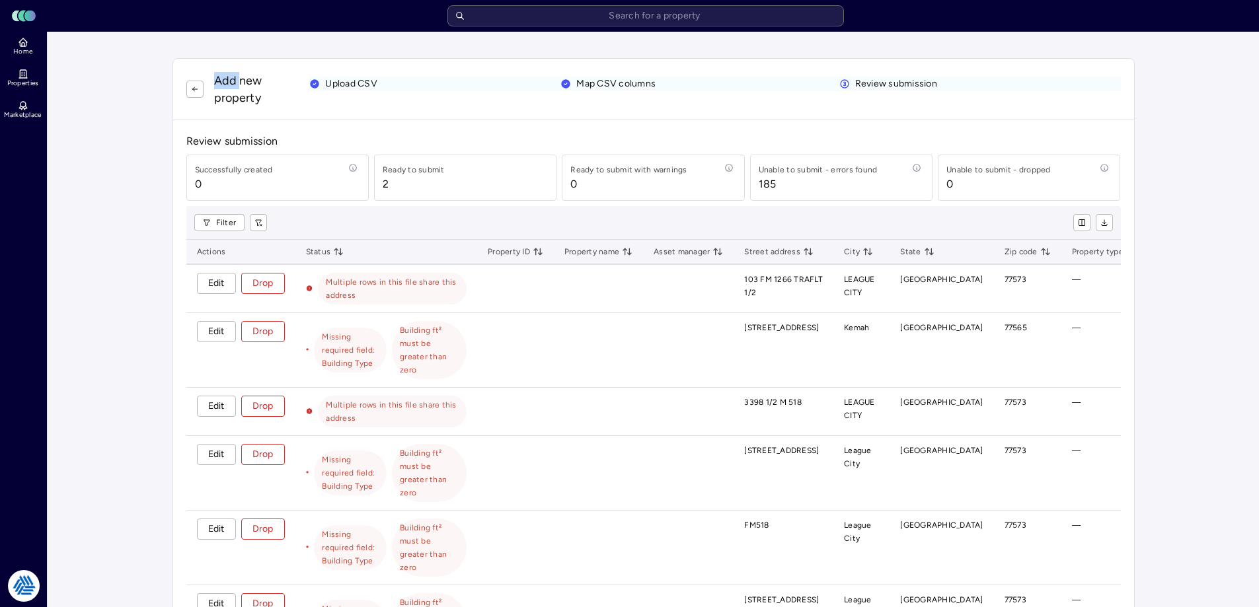
drag, startPoint x: 962, startPoint y: 84, endPoint x: 355, endPoint y: 89, distance: 606.8
click at [255, 59] on div "Add new property Upload CSV Map CSV columns Review submission" at bounding box center [653, 89] width 961 height 61
drag, startPoint x: 356, startPoint y: 90, endPoint x: 350, endPoint y: 93, distance: 7.4
click at [356, 91] on div "Add new property Upload CSV Map CSV columns Review submission" at bounding box center [653, 89] width 935 height 34
click at [313, 74] on div "Add new property Upload CSV Map CSV columns Review submission" at bounding box center [653, 89] width 935 height 34
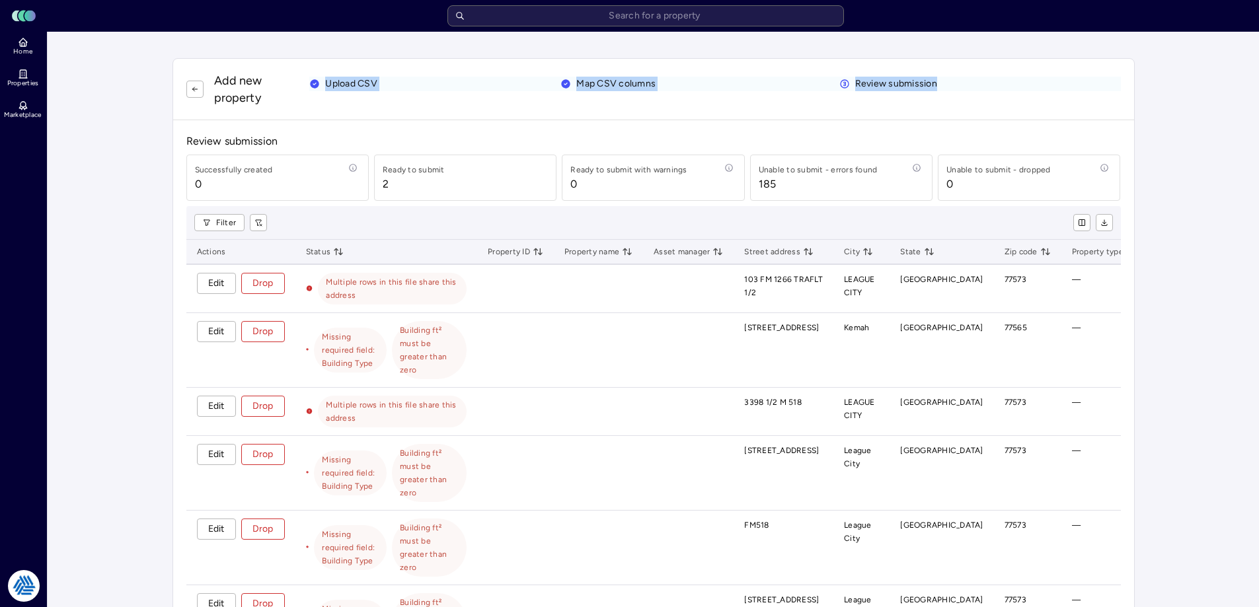
drag, startPoint x: 321, startPoint y: 47, endPoint x: 1018, endPoint y: 89, distance: 698.6
click at [1018, 89] on div "Add new property Upload CSV Map CSV columns Review submission Review submission…" at bounding box center [654, 580] width 994 height 1076
click at [1021, 94] on div "Add new property Upload CSV Map CSV columns Review submission" at bounding box center [653, 89] width 935 height 34
click at [953, 90] on div "Review submission" at bounding box center [980, 84] width 282 height 15
drag, startPoint x: 972, startPoint y: 87, endPoint x: 234, endPoint y: 33, distance: 739.6
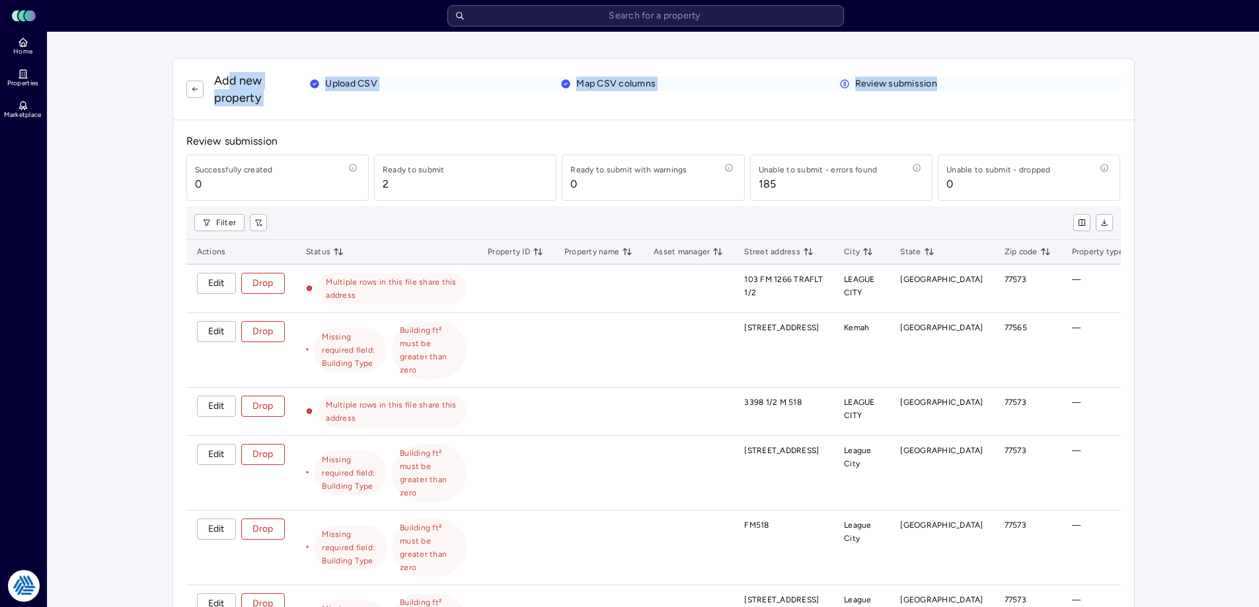
click at [232, 33] on div "Add new property Upload CSV Map CSV columns Review submission Review submission…" at bounding box center [653, 580] width 1015 height 1097
click at [520, 52] on div "Add new property Upload CSV Map CSV columns Review submission Review submission…" at bounding box center [654, 580] width 994 height 1076
click at [402, 50] on div "Add new property Upload CSV Map CSV columns Review submission Review submission…" at bounding box center [654, 580] width 994 height 1076
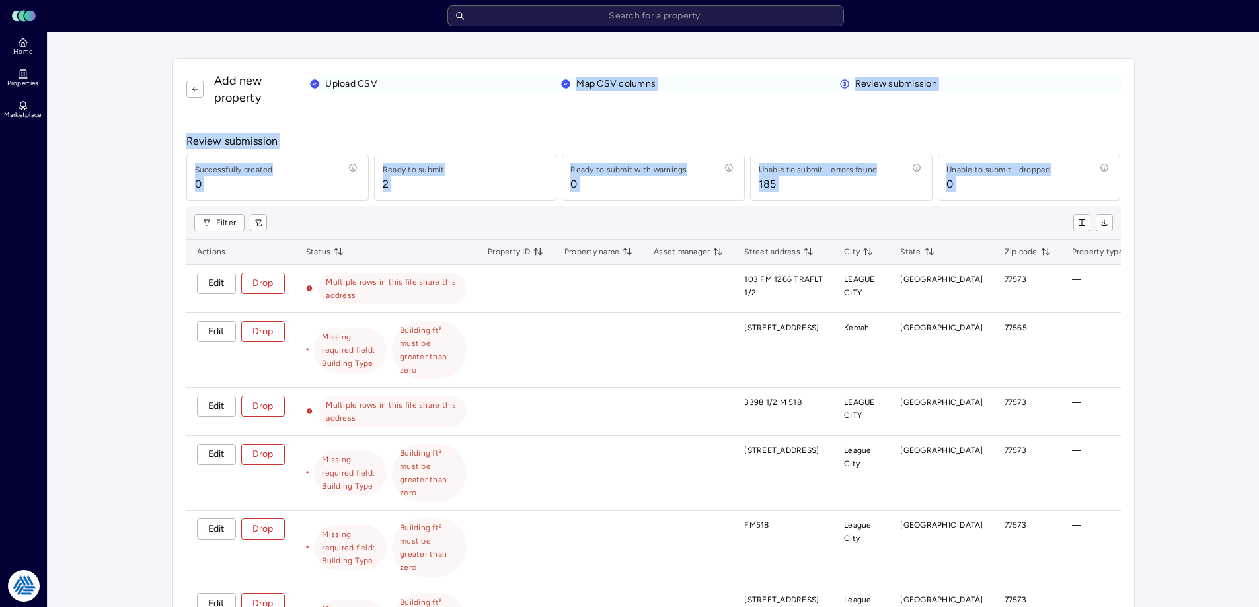
drag, startPoint x: 386, startPoint y: 52, endPoint x: 1041, endPoint y: 121, distance: 658.6
click at [1130, 157] on div "Add new property Upload CSV Map CSV columns Review submission Review submission…" at bounding box center [654, 580] width 994 height 1076
click at [1012, 115] on div "Add new property Upload CSV Map CSV columns Review submission" at bounding box center [653, 89] width 961 height 61
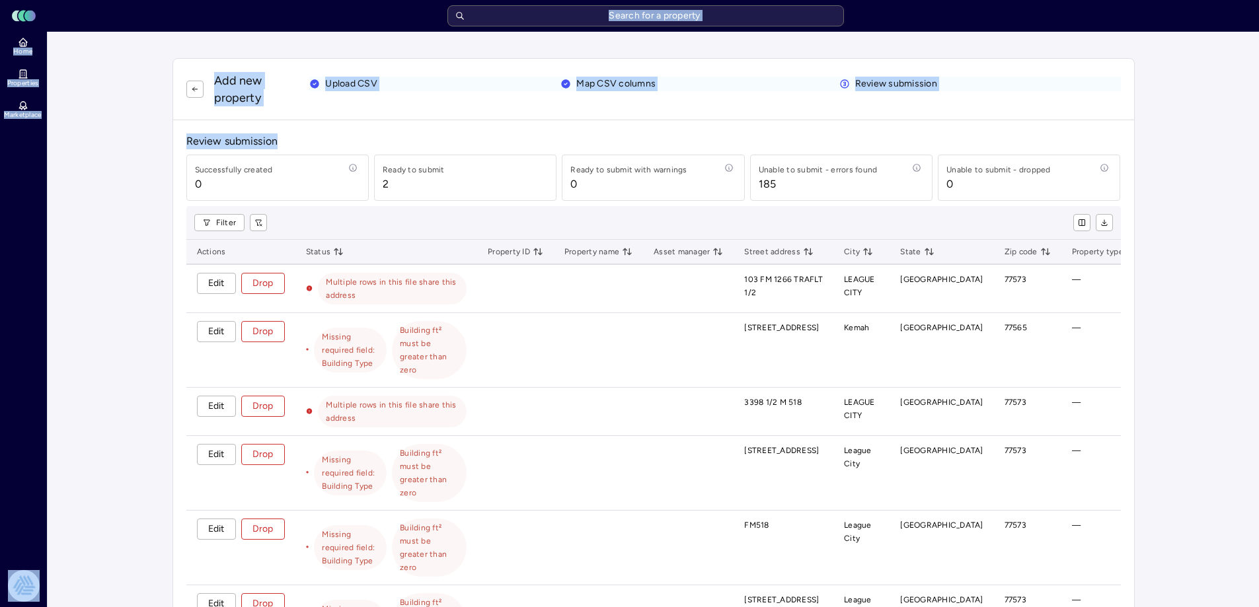
drag, startPoint x: 931, startPoint y: 127, endPoint x: 347, endPoint y: 22, distance: 593.7
click at [347, 22] on div "Toggle Sidebar Lumen Energy Logo Home Properties Marketplace Tradition Energy N…" at bounding box center [629, 564] width 1259 height 1129
click at [502, 52] on div "Add new property Upload CSV Map CSV columns Review submission Review submission…" at bounding box center [654, 580] width 994 height 1076
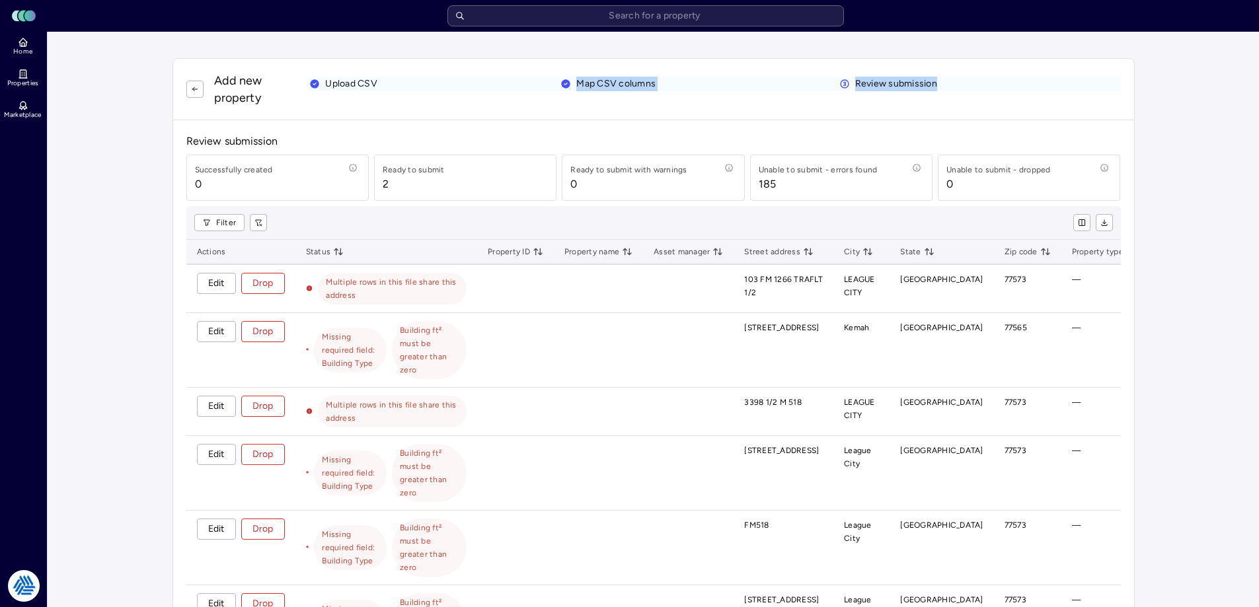
drag, startPoint x: 500, startPoint y: 40, endPoint x: 1014, endPoint y: 81, distance: 515.3
click at [1014, 81] on div "Add new property Upload CSV Map CSV columns Review submission Review submission…" at bounding box center [653, 580] width 1015 height 1097
click at [1014, 81] on div "Review submission" at bounding box center [980, 84] width 282 height 15
drag, startPoint x: 582, startPoint y: 16, endPoint x: 997, endPoint y: 79, distance: 419.9
click at [1002, 83] on div "Toggle Sidebar Lumen Energy Logo Home Properties Marketplace Tradition Energy N…" at bounding box center [629, 564] width 1259 height 1129
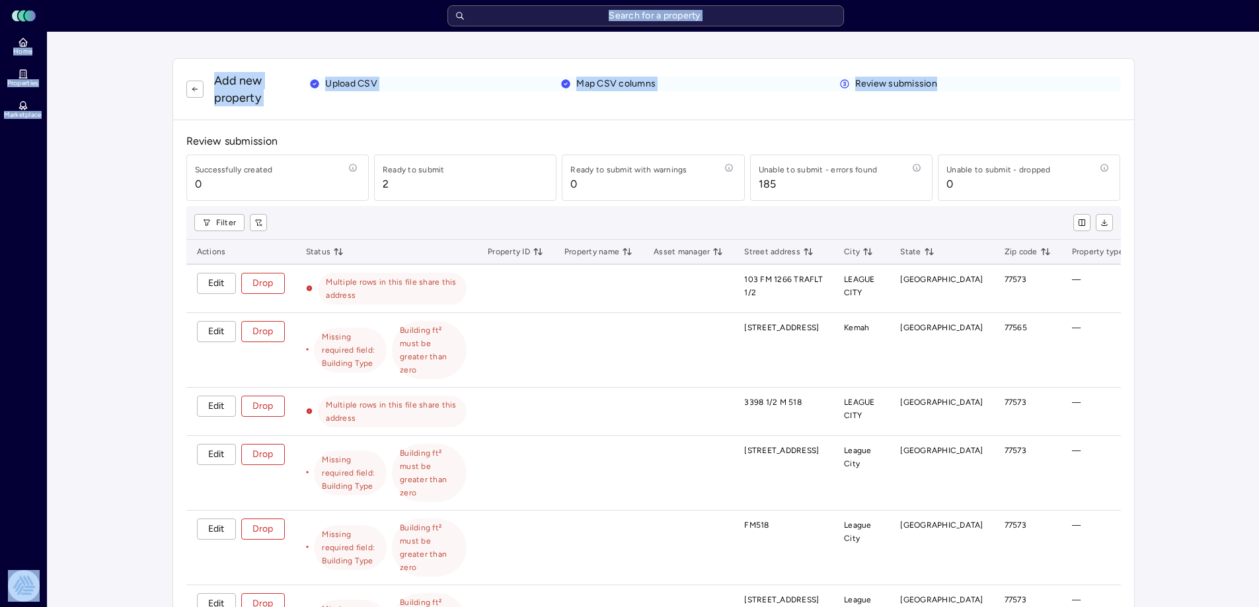
drag, startPoint x: 997, startPoint y: 79, endPoint x: 374, endPoint y: 30, distance: 625.3
click at [346, 30] on div "Toggle Sidebar Lumen Energy Logo Home Properties Marketplace Tradition Energy N…" at bounding box center [629, 564] width 1259 height 1129
click at [1034, 44] on div "Add new property Upload CSV Map CSV columns Review submission Review submission…" at bounding box center [654, 580] width 994 height 1076
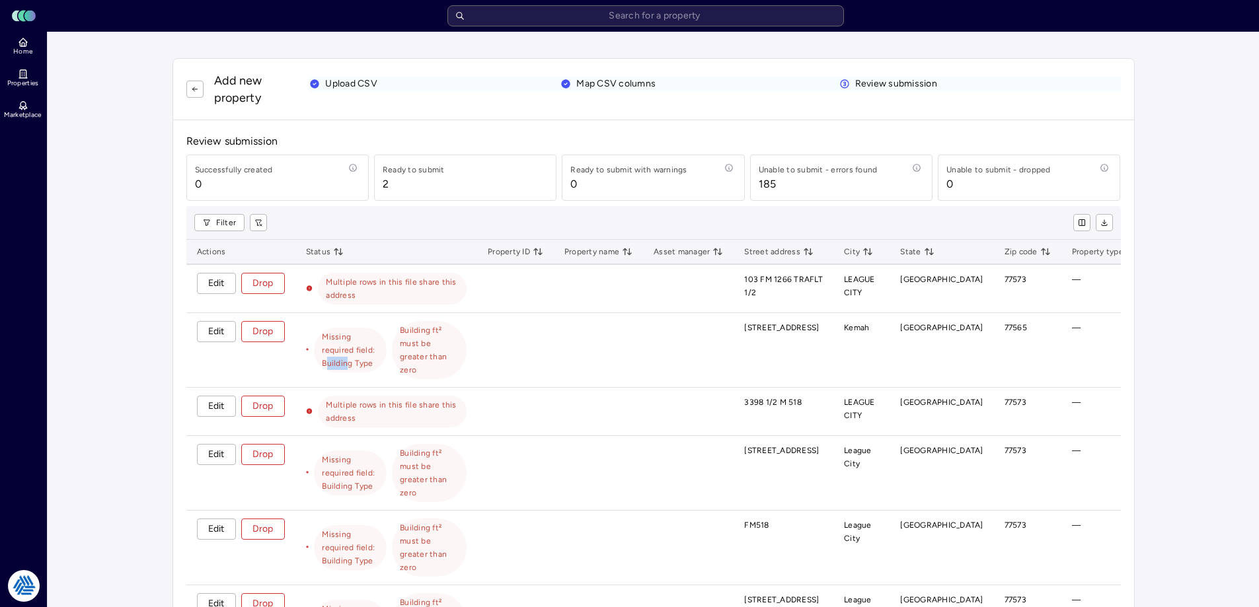
drag, startPoint x: 368, startPoint y: 332, endPoint x: 351, endPoint y: 336, distance: 16.9
click at [351, 336] on span "Missing required field: Building Type" at bounding box center [350, 350] width 57 height 40
click at [348, 336] on span "Missing required field: Building Type" at bounding box center [350, 350] width 57 height 40
drag, startPoint x: 479, startPoint y: 327, endPoint x: 447, endPoint y: 327, distance: 31.7
click at [447, 327] on span "Building ft² must be greater than zero" at bounding box center [429, 350] width 59 height 53
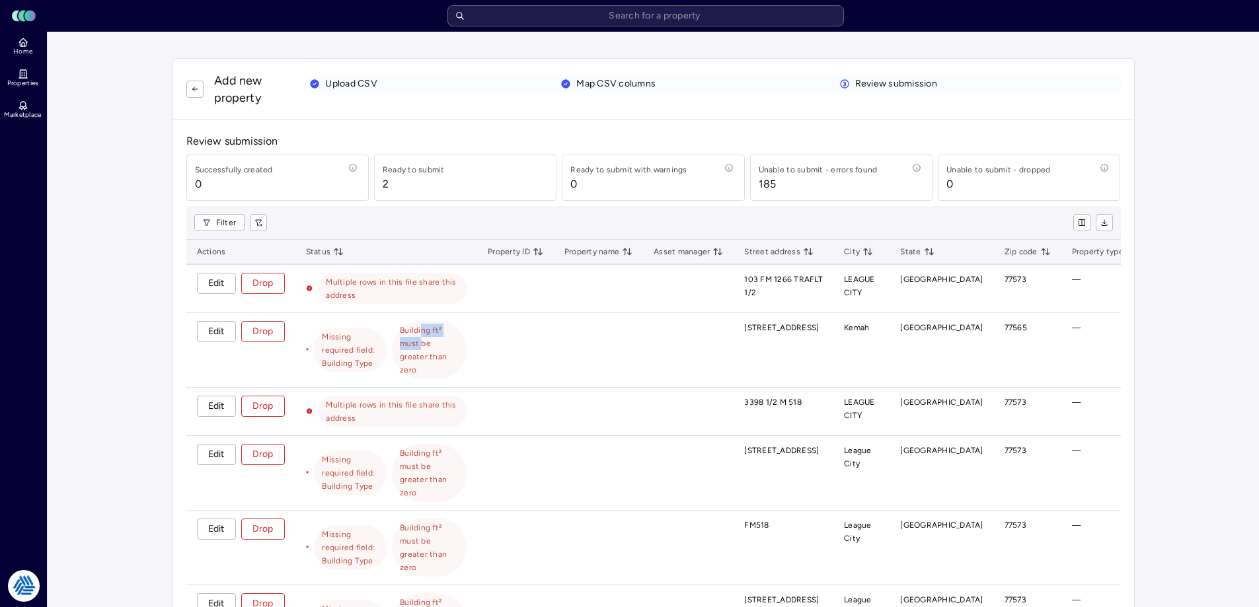
click at [453, 327] on span "Building ft² must be greater than zero" at bounding box center [429, 350] width 59 height 53
drag, startPoint x: 788, startPoint y: 321, endPoint x: 1044, endPoint y: 323, distance: 256.5
click at [1044, 323] on tr "Edit Drop Missing required field: Building Type Building ft² must be greater th…" at bounding box center [739, 350] width 1107 height 75
copy tr "3498 FM Rd 518 East Kemah TX 77565"
click at [1193, 243] on main "Add new property Upload CSV Map CSV columns Review submission Review submission…" at bounding box center [654, 580] width 1212 height 1097
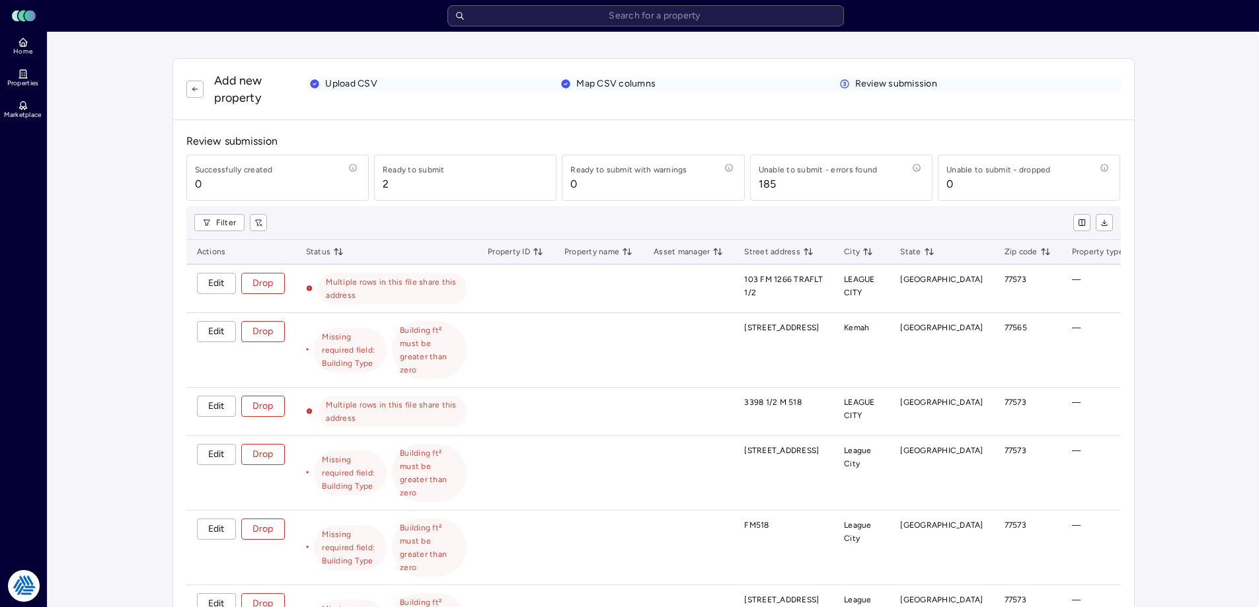
scroll to position [319, 0]
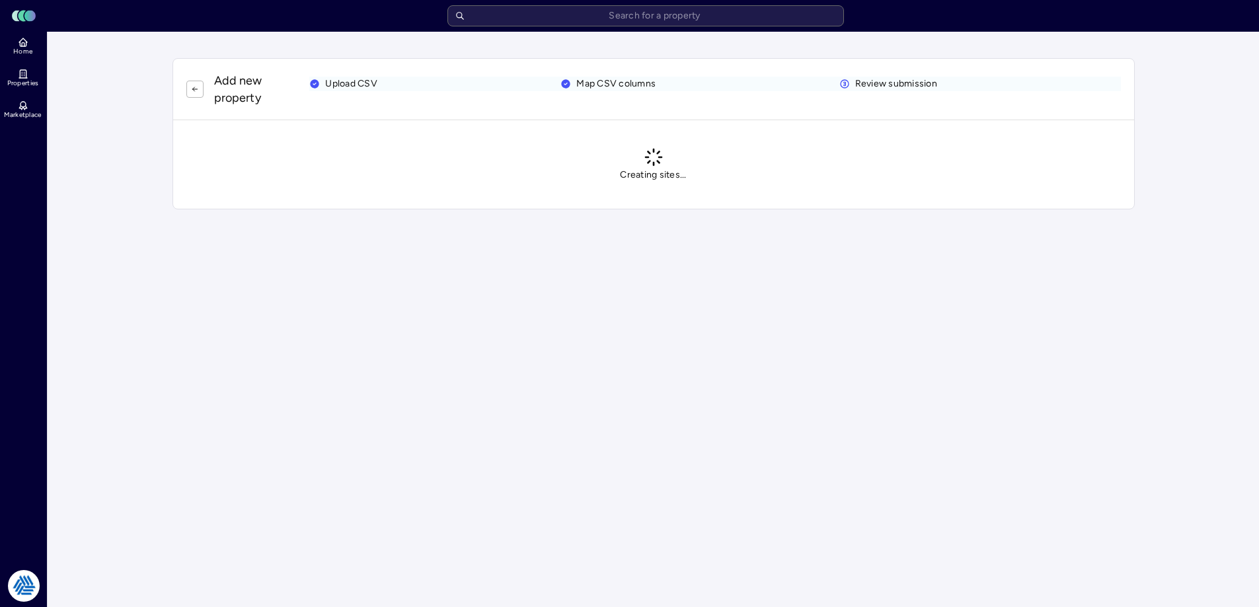
scroll to position [0, 0]
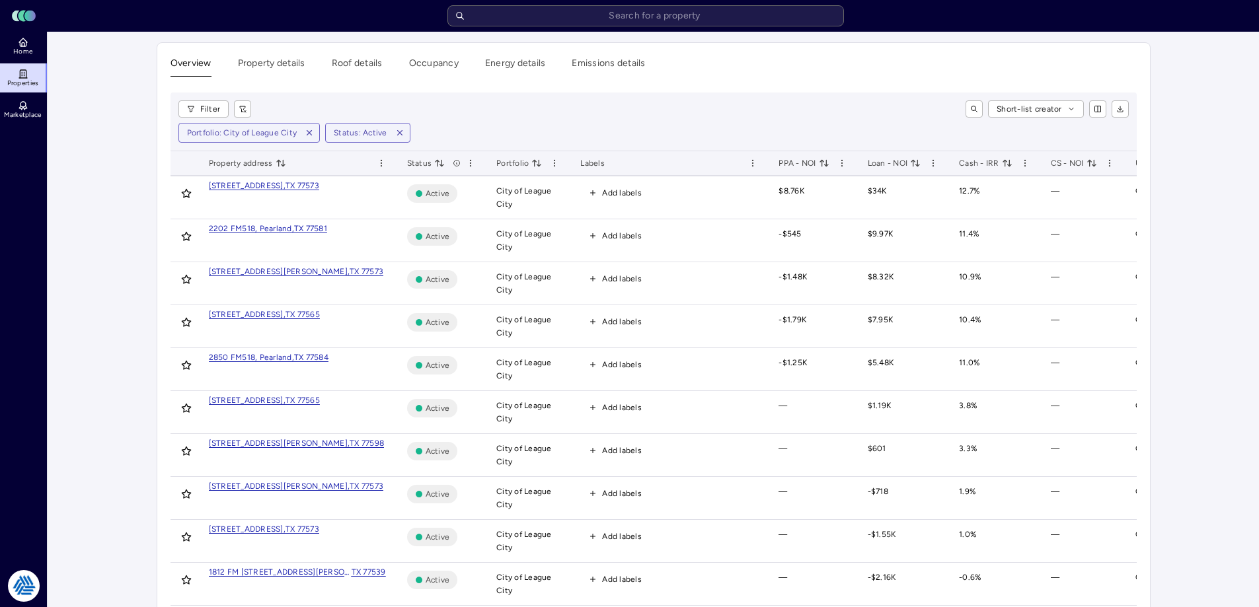
click at [623, 132] on div "Portfolio: City of League City Status: Active" at bounding box center [653, 133] width 950 height 20
click at [609, 17] on input "text" at bounding box center [645, 15] width 397 height 21
click at [807, 81] on div "Overview Property details Roof details Occupancy Energy details Emissions detai…" at bounding box center [653, 435] width 993 height 785
click at [699, 11] on input "text" at bounding box center [645, 15] width 397 height 21
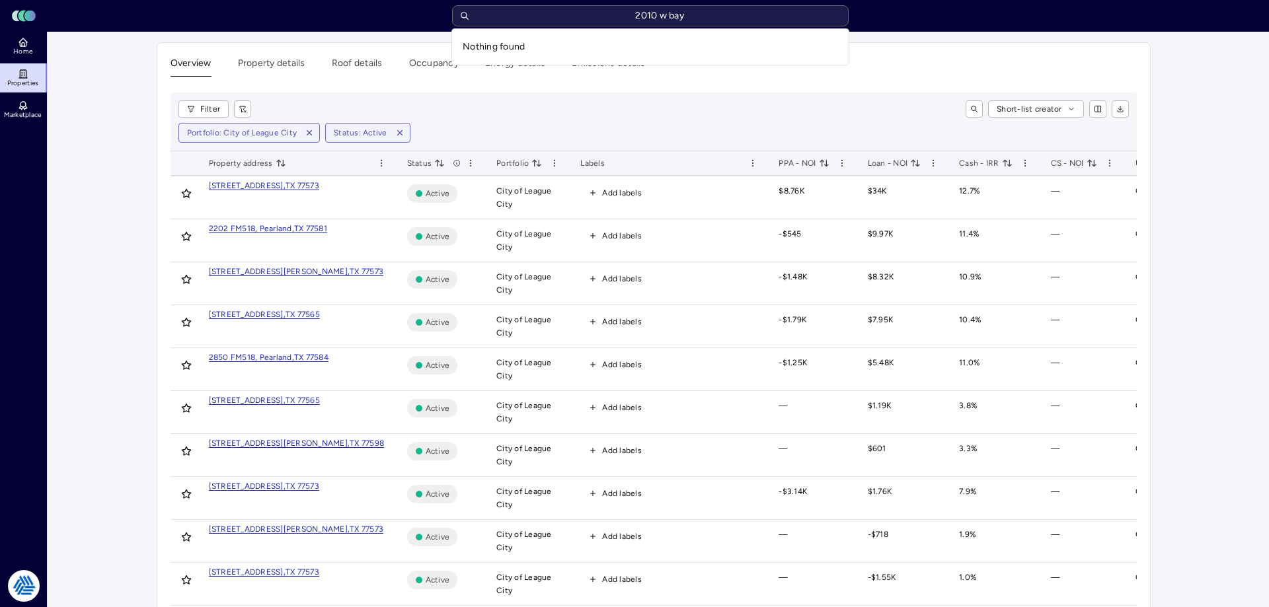
type input "2010 w bay"
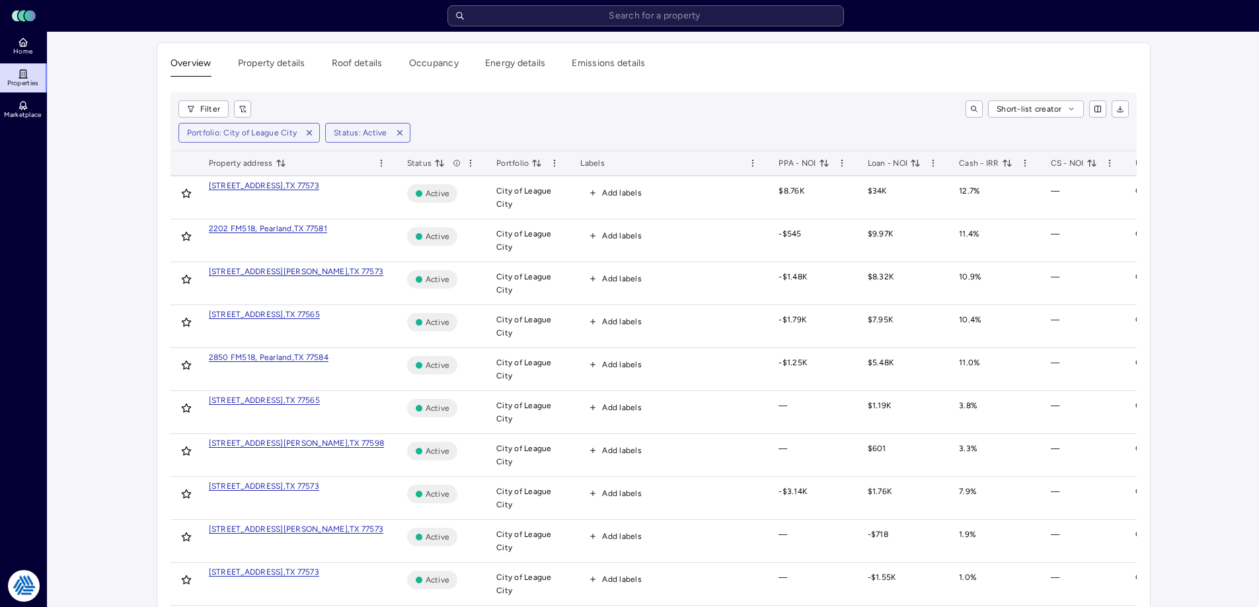
click at [26, 56] on div "Toggle Sidebar Lumen Energy Logo Home Properties Marketplace Tradition Energy N…" at bounding box center [629, 419] width 1259 height 839
click at [30, 50] on span "Home" at bounding box center [22, 52] width 19 height 8
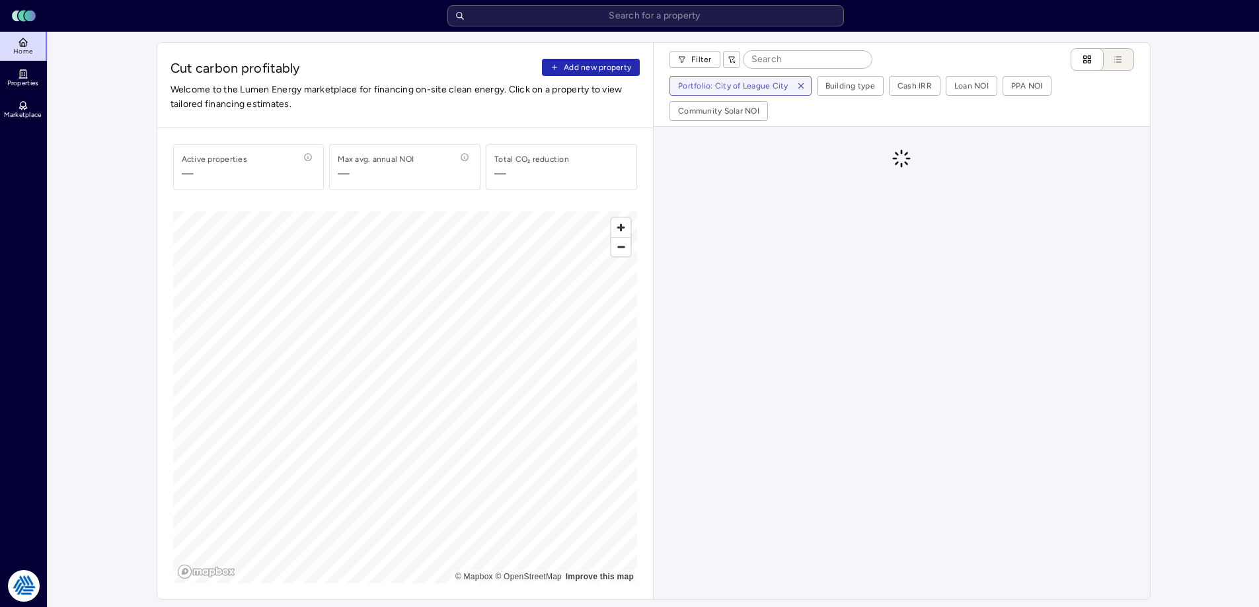
click at [594, 67] on span "Add new property" at bounding box center [597, 67] width 67 height 13
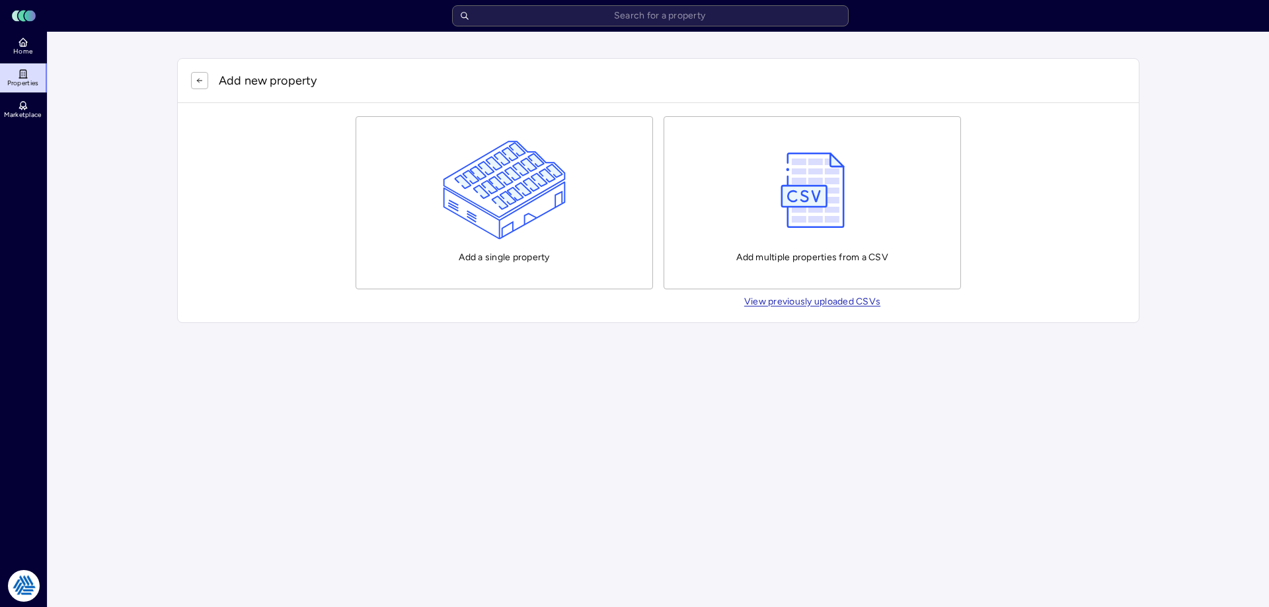
click at [545, 173] on img "button" at bounding box center [505, 190] width 124 height 99
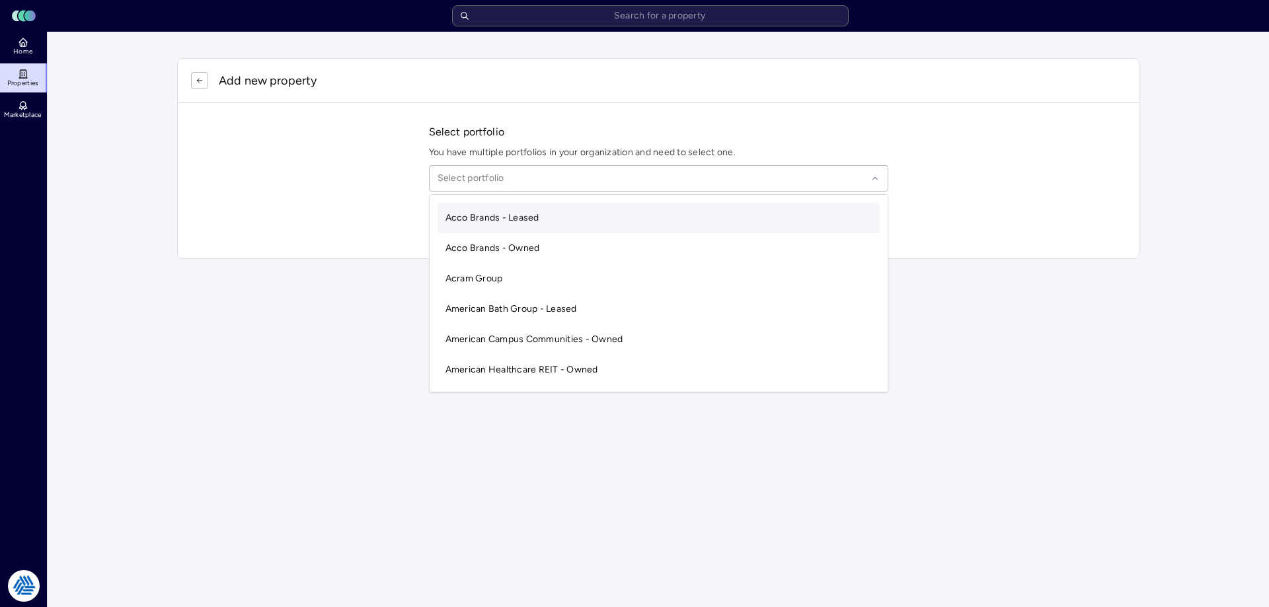
drag, startPoint x: 561, startPoint y: 188, endPoint x: 566, endPoint y: 182, distance: 8.5
click at [562, 186] on div "Select portfolio" at bounding box center [658, 178] width 459 height 26
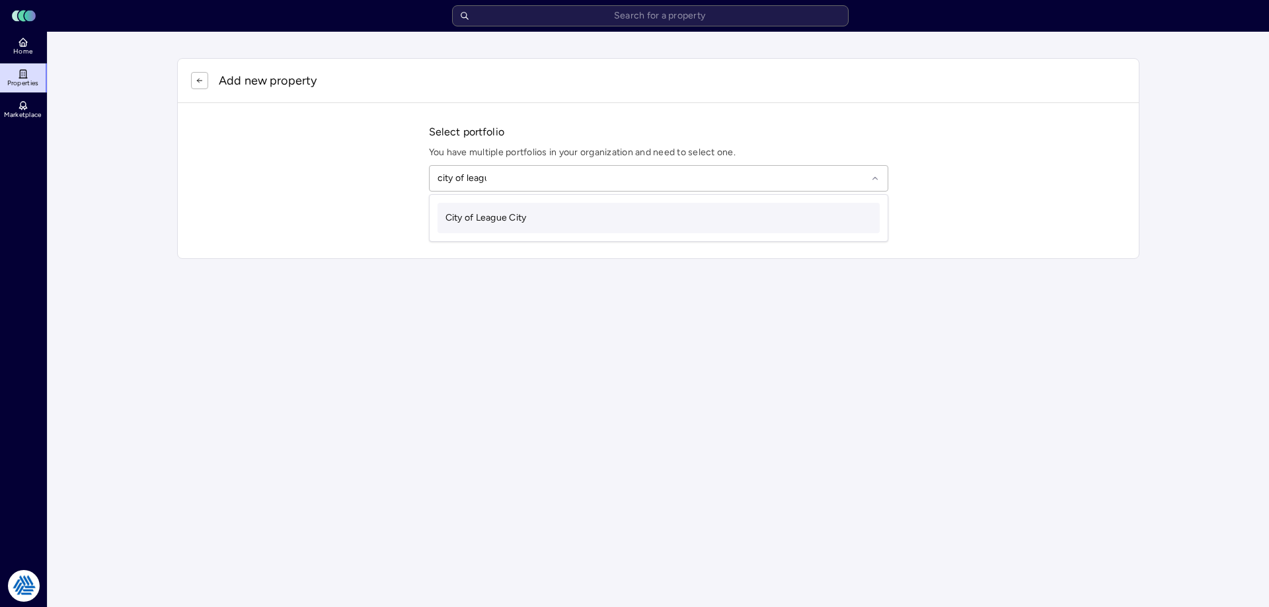
type input "city of league"
click at [553, 215] on div "City of League City" at bounding box center [659, 218] width 442 height 30
click at [544, 224] on input "text" at bounding box center [667, 222] width 428 height 29
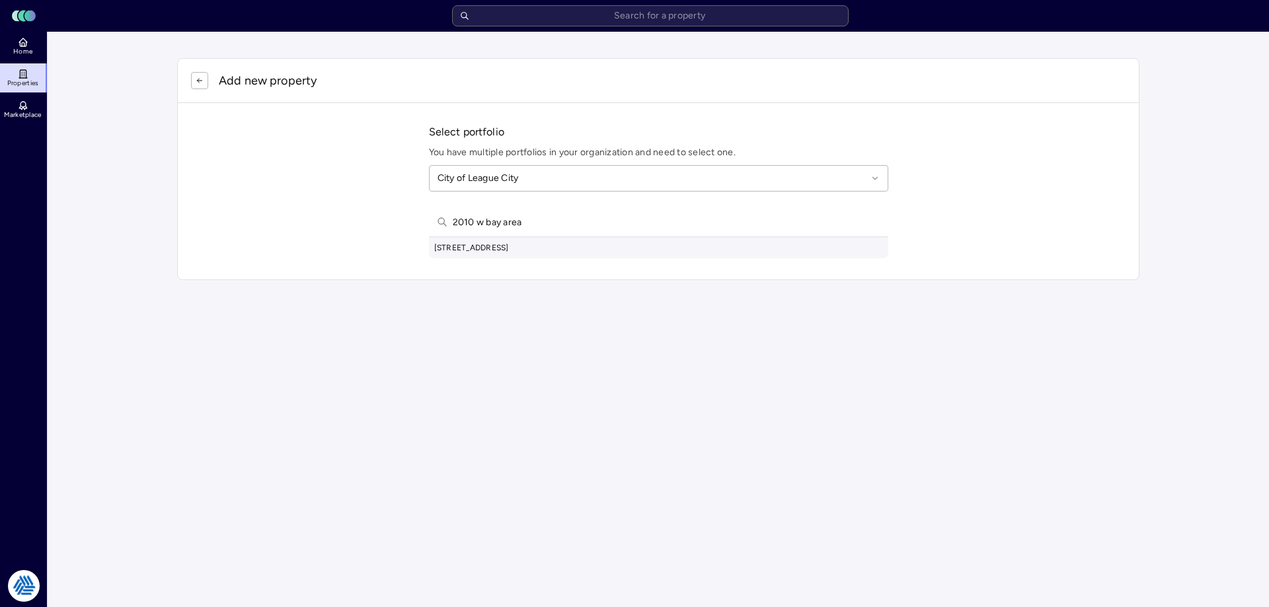
type input "2010 w bay area"
click at [553, 253] on div "2010 West Bay Area Boulevard, Friendswood, TX, USA" at bounding box center [658, 247] width 459 height 21
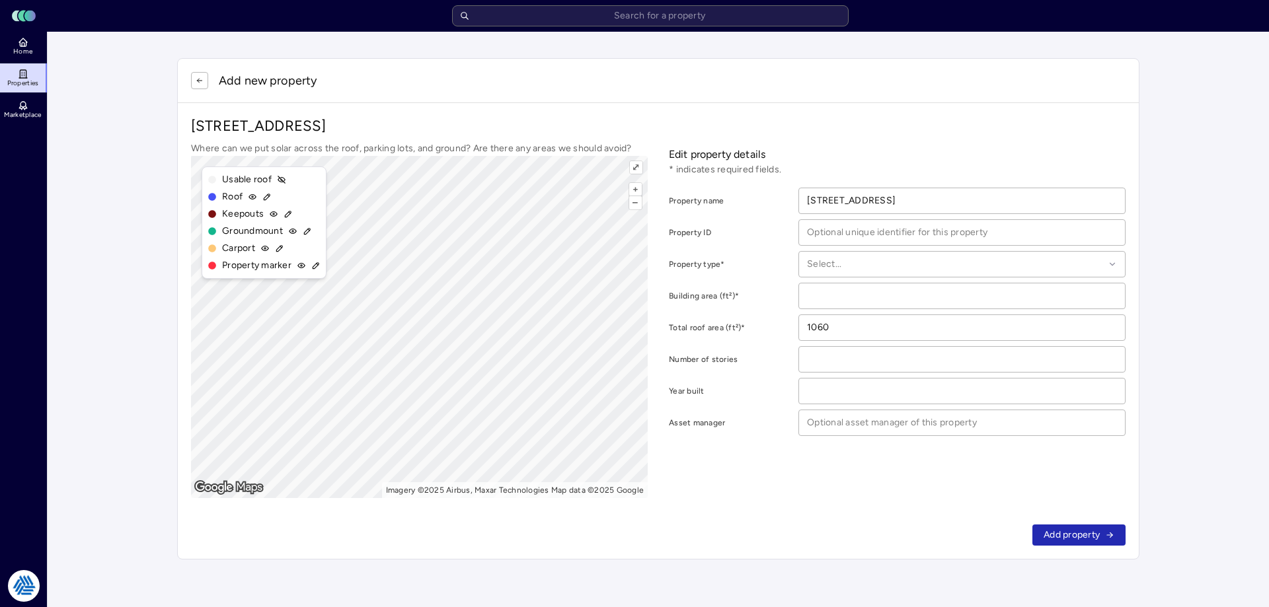
click at [806, 122] on p "2010 W Bay Area Blvd, Friendswood, TX 77546" at bounding box center [658, 126] width 935 height 20
click at [200, 84] on icon "button" at bounding box center [200, 81] width 8 height 8
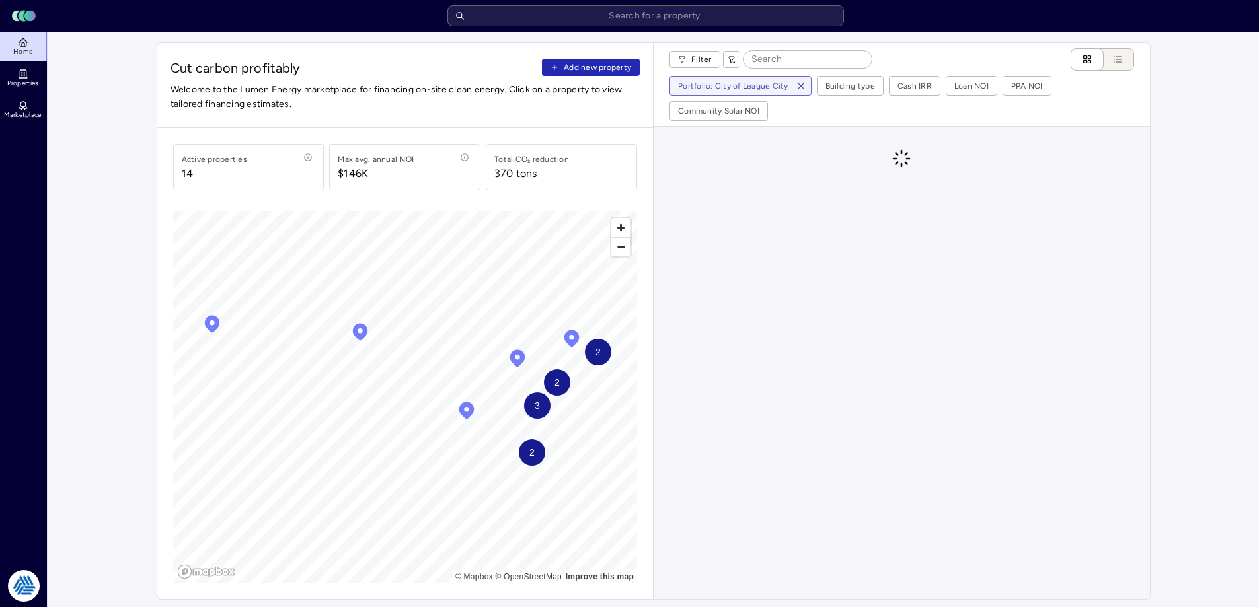
click at [607, 63] on span "Add new property" at bounding box center [597, 67] width 67 height 13
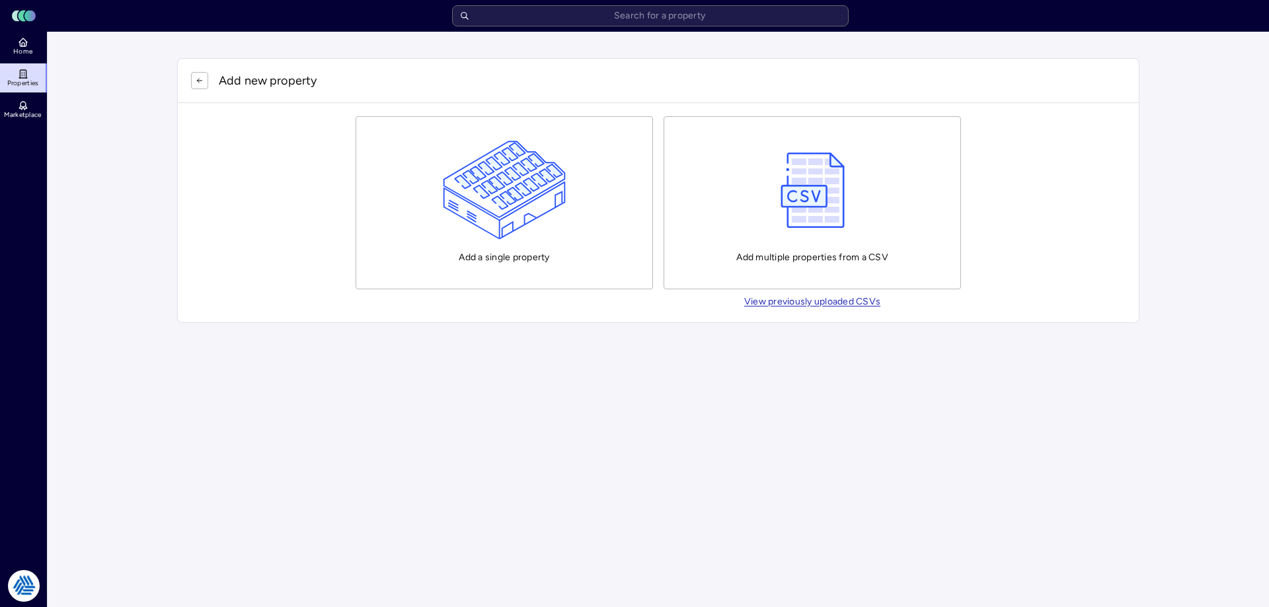
click at [552, 153] on img "button" at bounding box center [505, 190] width 124 height 99
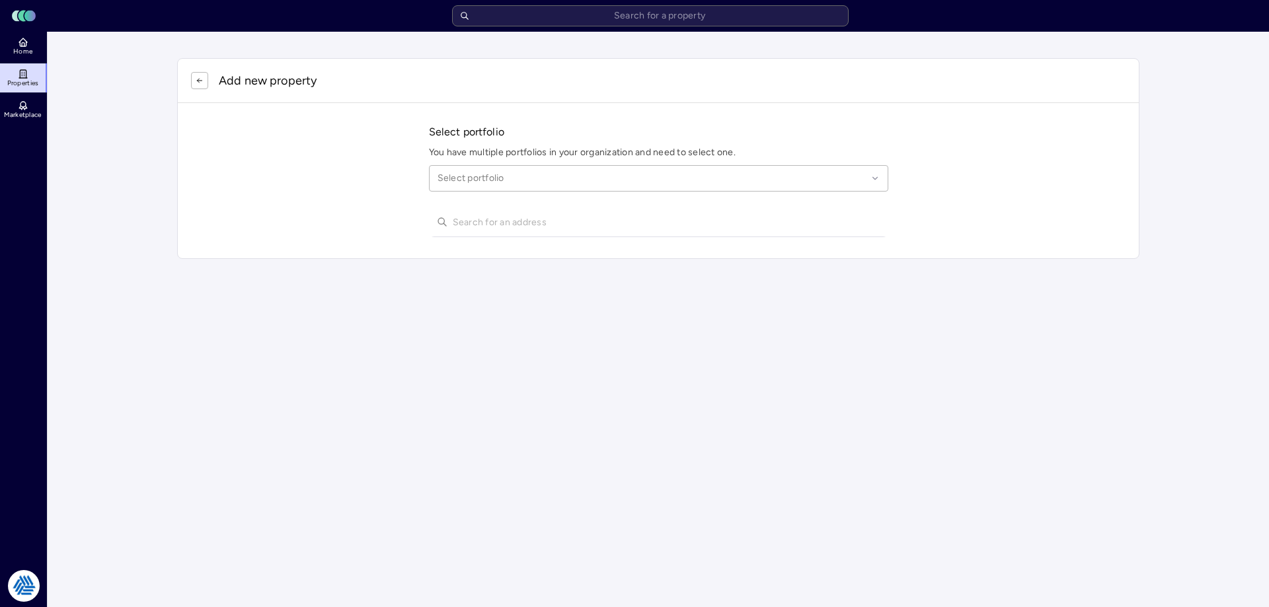
click at [543, 181] on div at bounding box center [653, 178] width 430 height 15
type input "city of lea"
click at [559, 225] on div "City of League City" at bounding box center [659, 218] width 442 height 30
click at [500, 227] on input "text" at bounding box center [667, 222] width 428 height 29
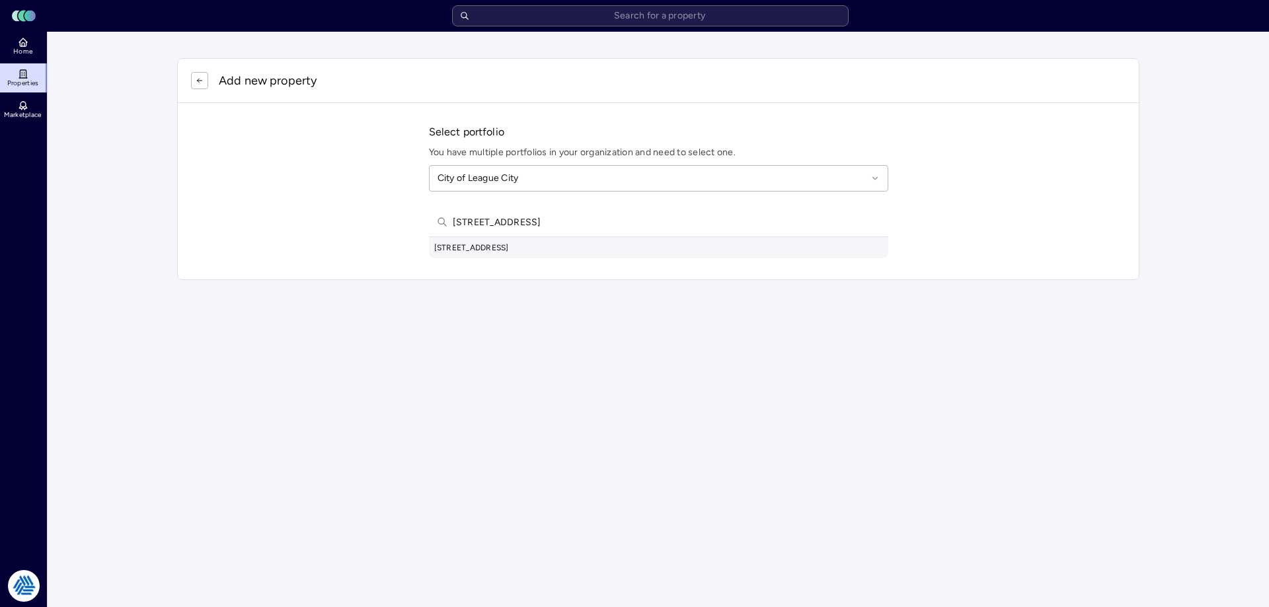
type input "210 admiralty way k"
click at [522, 252] on div "210 Admiralty Way, Kemah, TX, USA" at bounding box center [658, 247] width 459 height 21
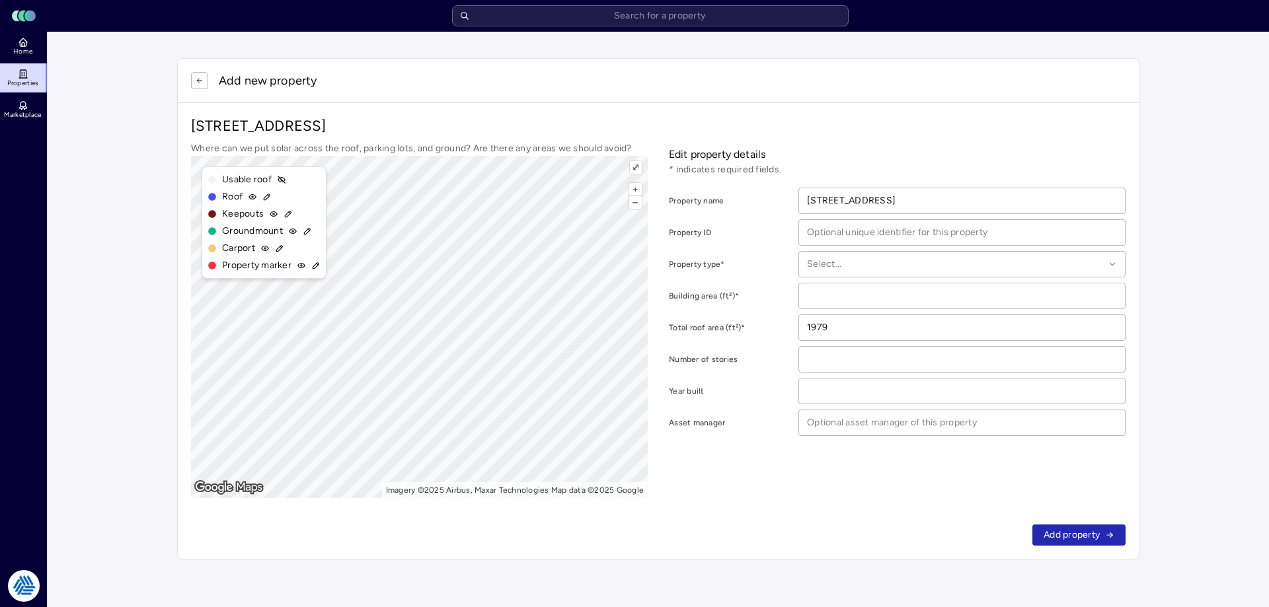
click at [202, 84] on icon "button" at bounding box center [200, 81] width 8 height 8
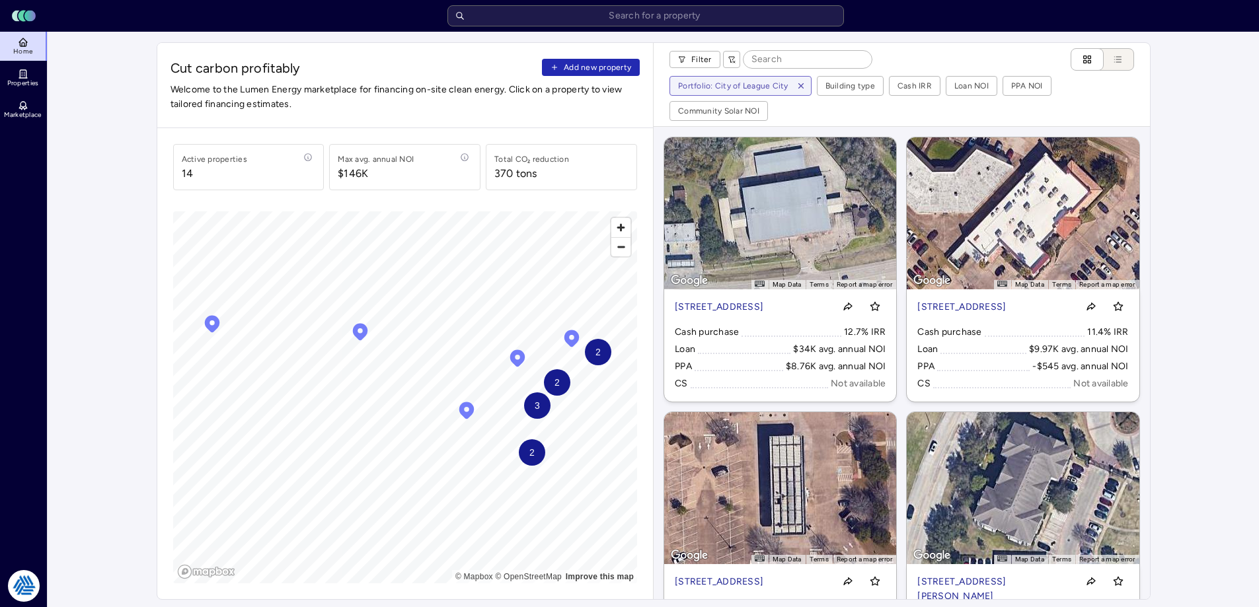
click at [592, 73] on span "Add new property" at bounding box center [597, 67] width 67 height 13
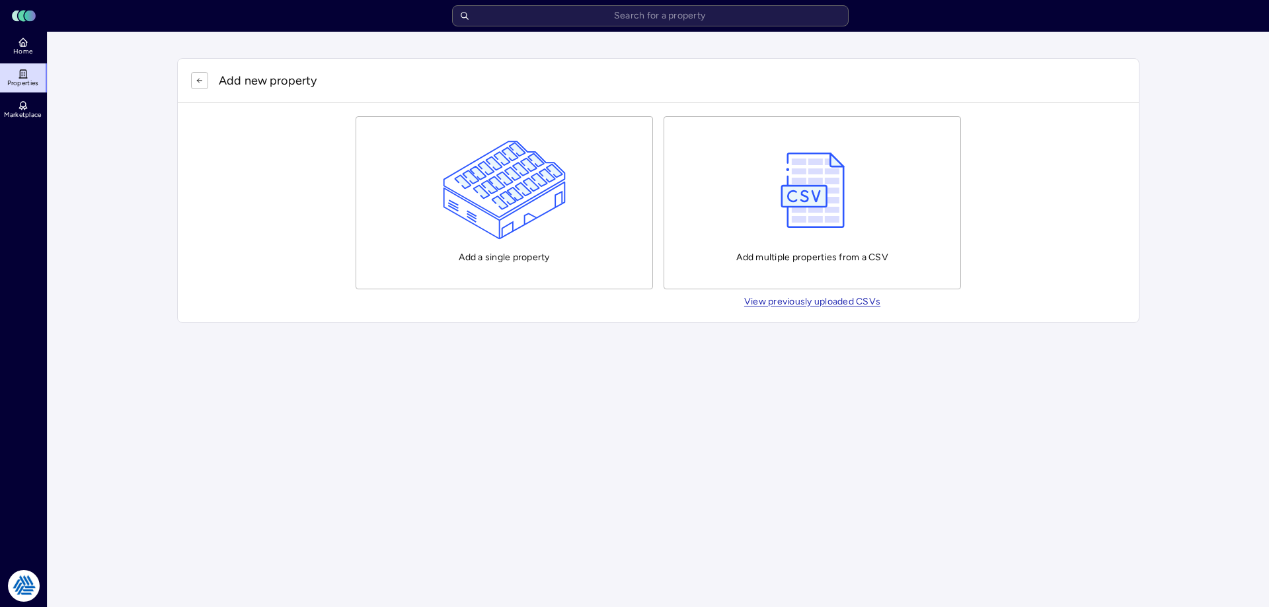
click at [523, 188] on img "button" at bounding box center [505, 190] width 124 height 99
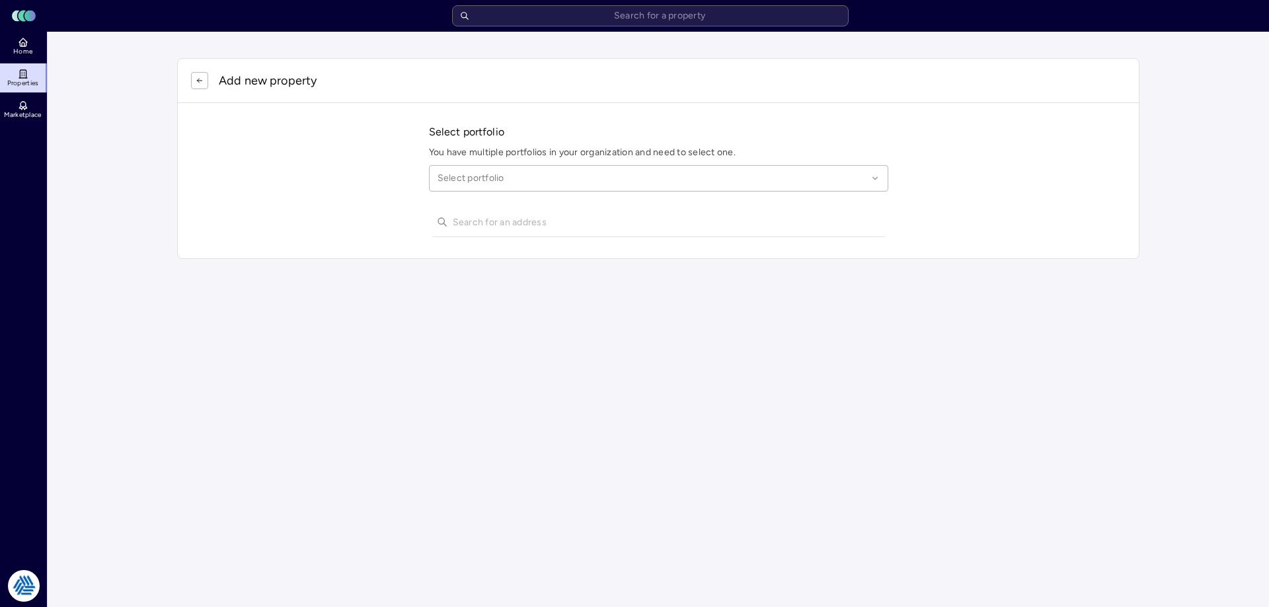
click at [490, 192] on div "Select portfolio You have multiple portfolios in your organization and need to …" at bounding box center [658, 163] width 459 height 78
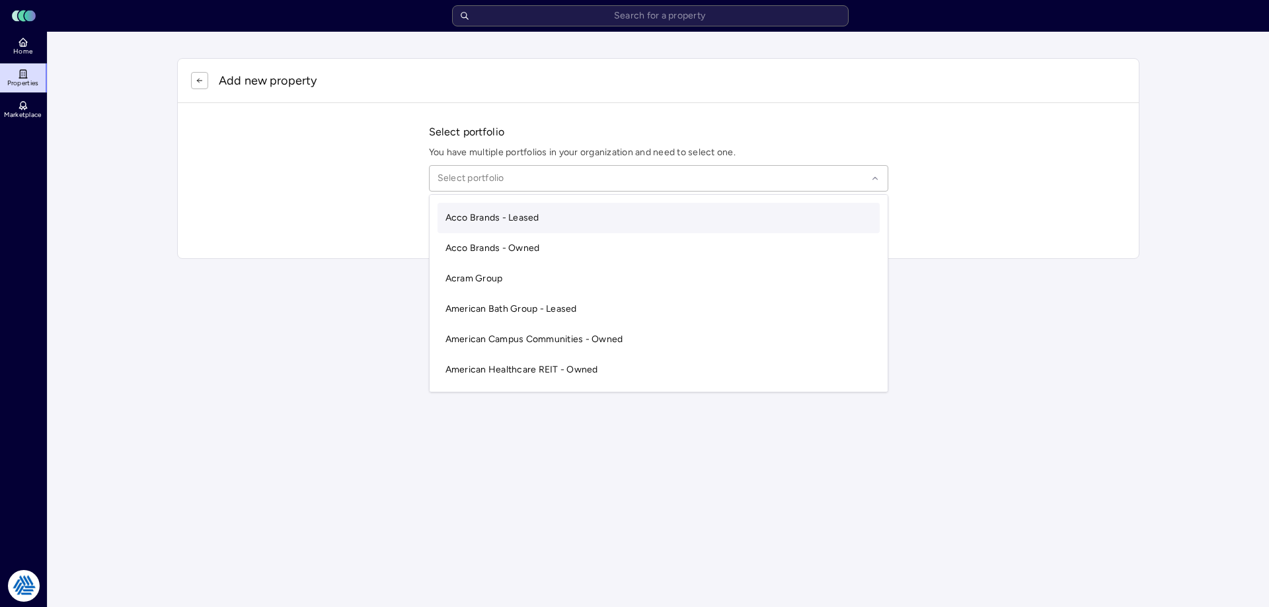
click at [496, 182] on div at bounding box center [653, 178] width 430 height 15
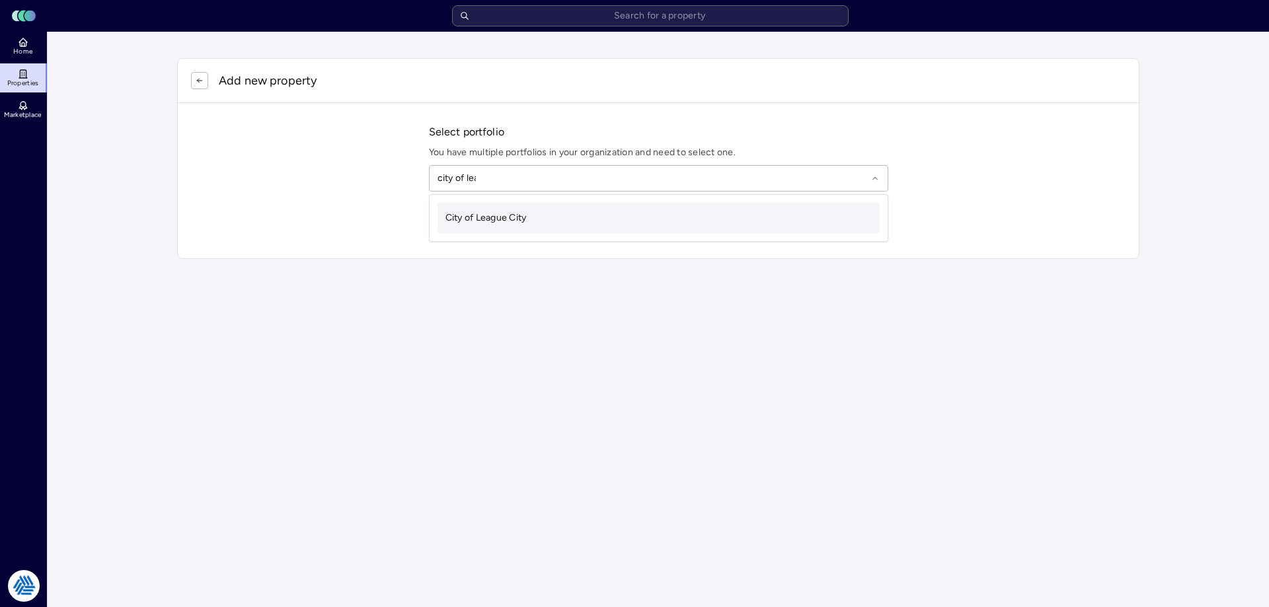
type input "city of league"
click at [516, 215] on span "City of League City" at bounding box center [485, 217] width 81 height 11
click at [526, 226] on input "text" at bounding box center [667, 222] width 428 height 29
type input "2"
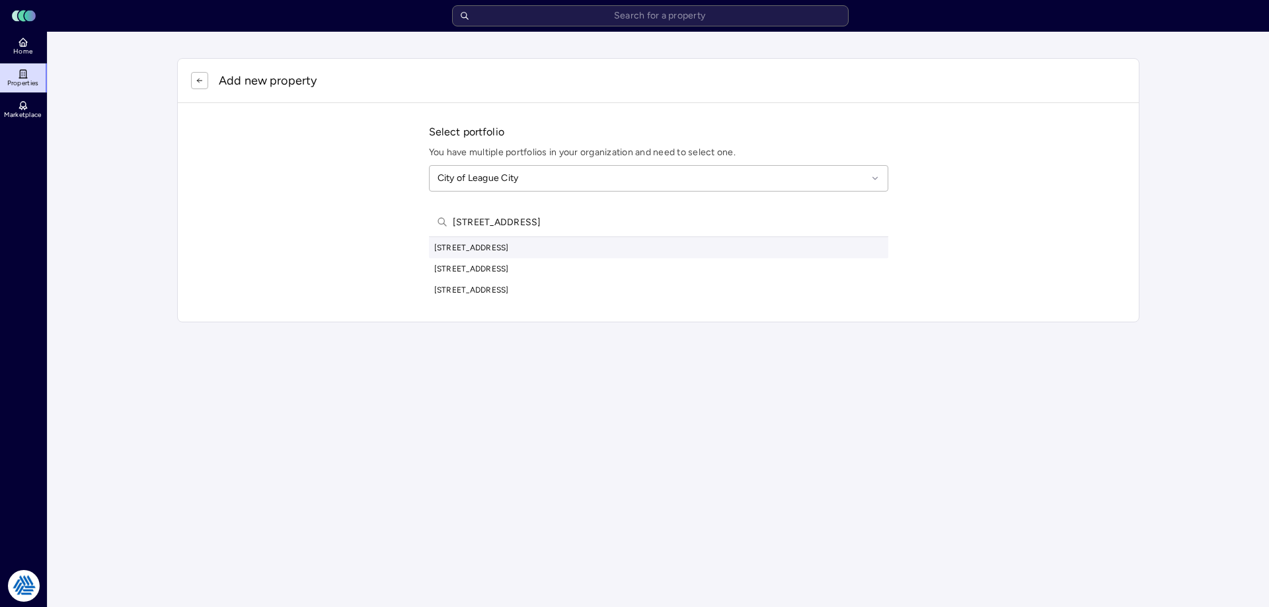
click at [575, 225] on input "780 waterford way" at bounding box center [667, 222] width 428 height 29
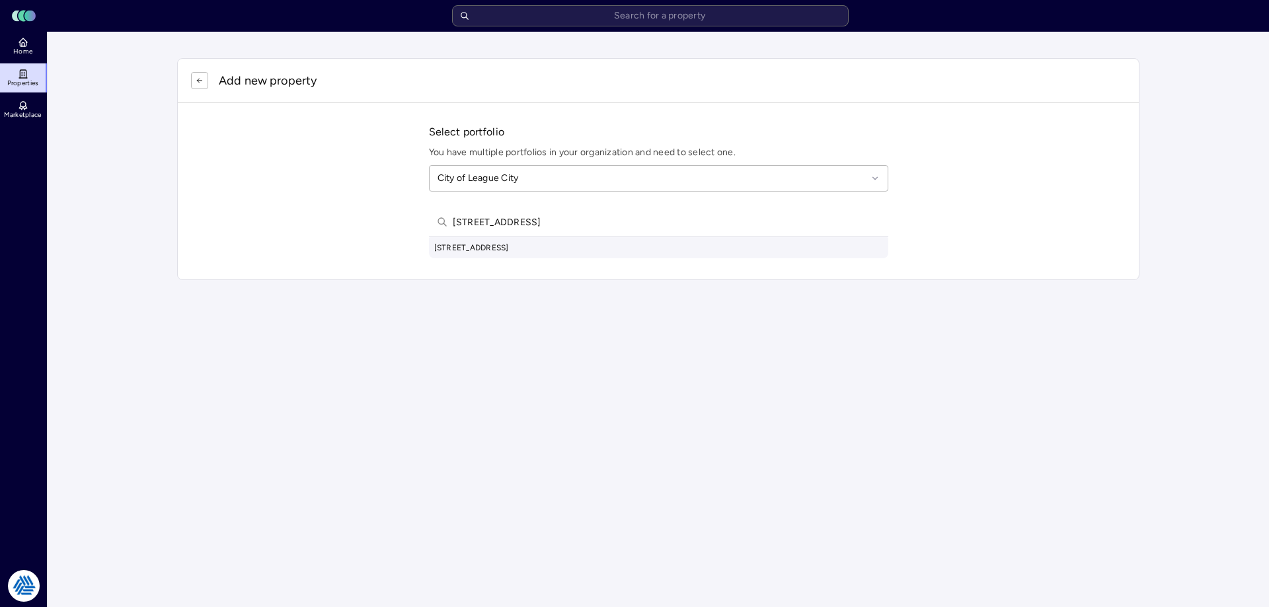
type input "780 waterford way kema"
click at [595, 247] on div "780 Waterford Way, Kemah, TX, USA" at bounding box center [658, 247] width 459 height 21
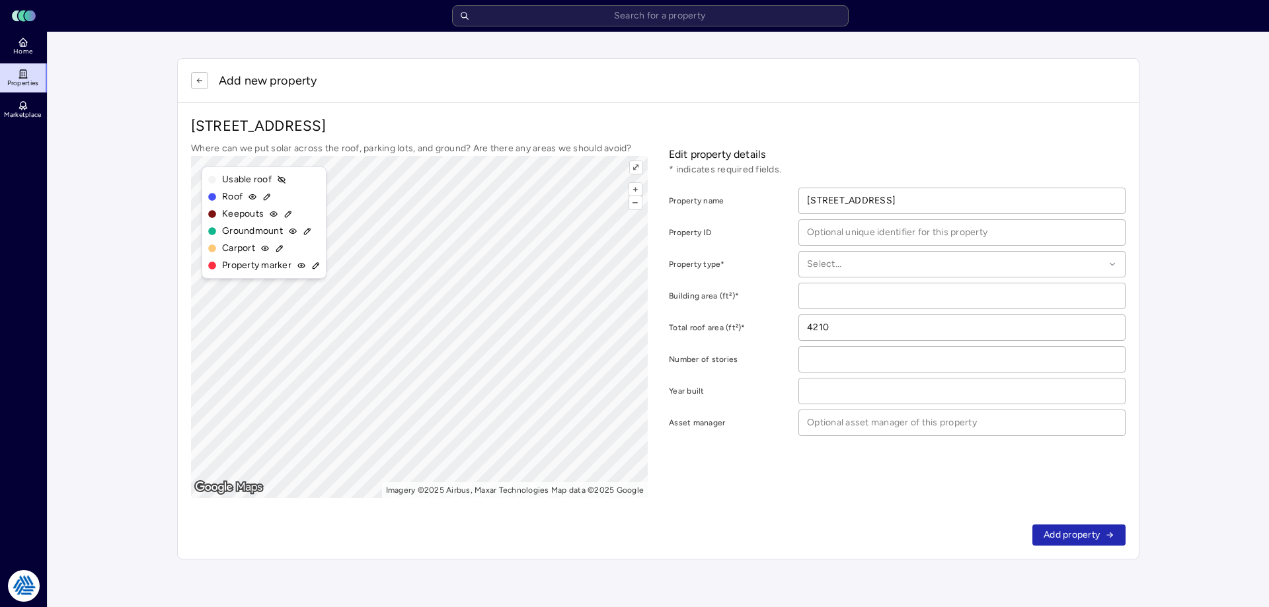
click at [203, 76] on button "button" at bounding box center [199, 80] width 17 height 17
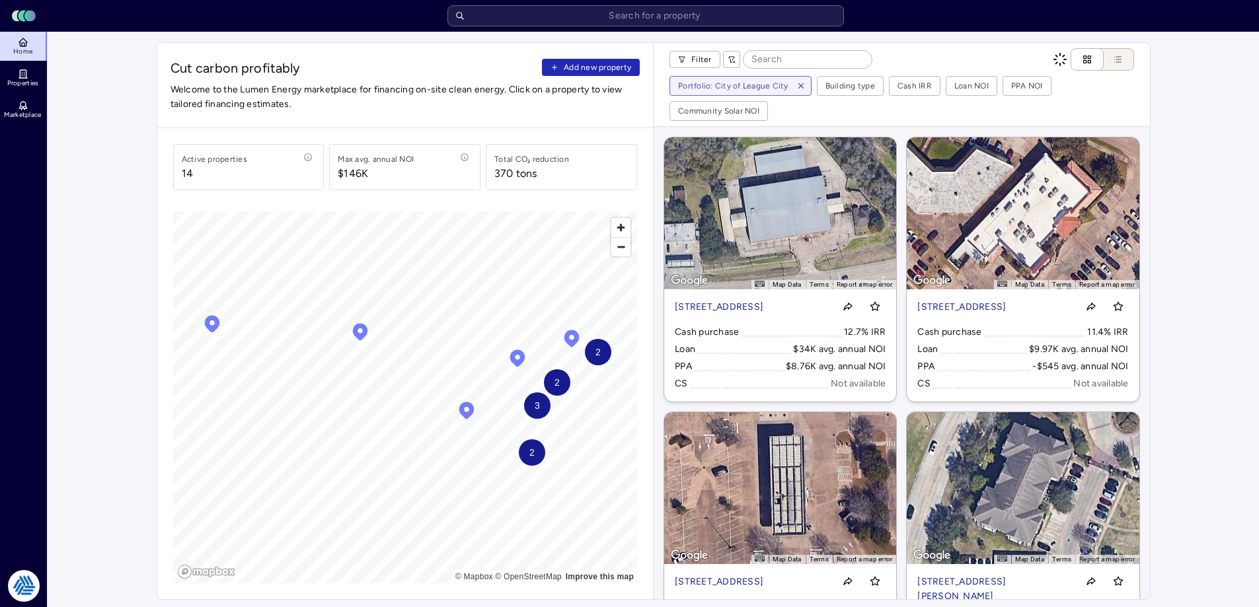
click at [566, 61] on span "Add new property" at bounding box center [597, 67] width 67 height 13
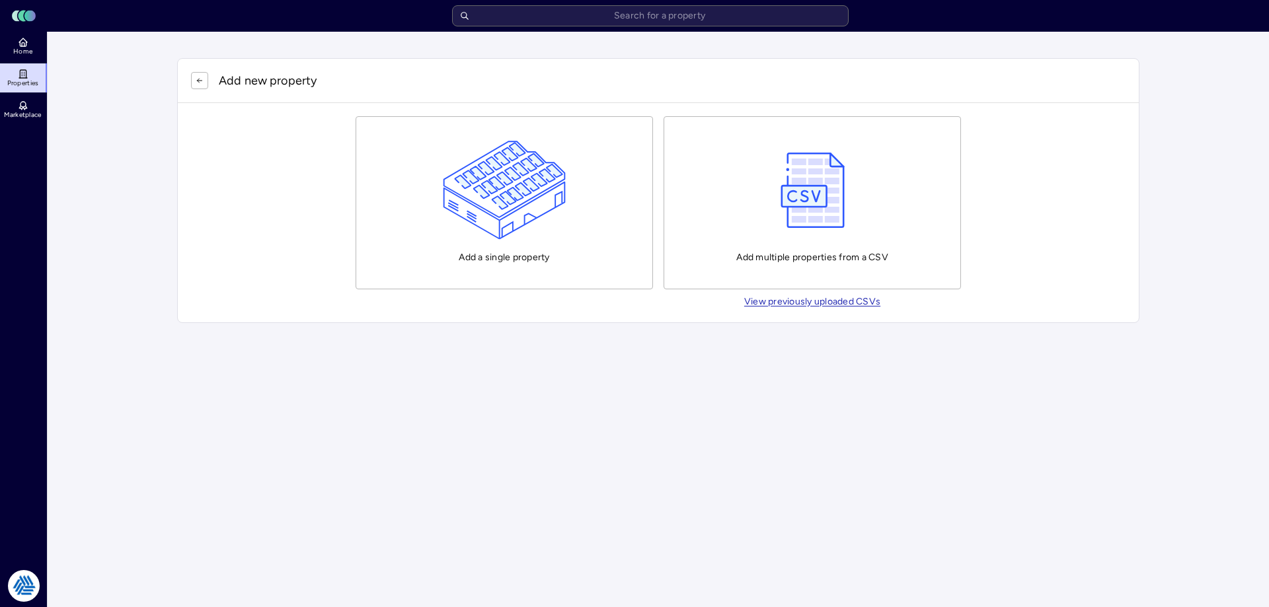
click at [539, 192] on img "button" at bounding box center [505, 190] width 124 height 99
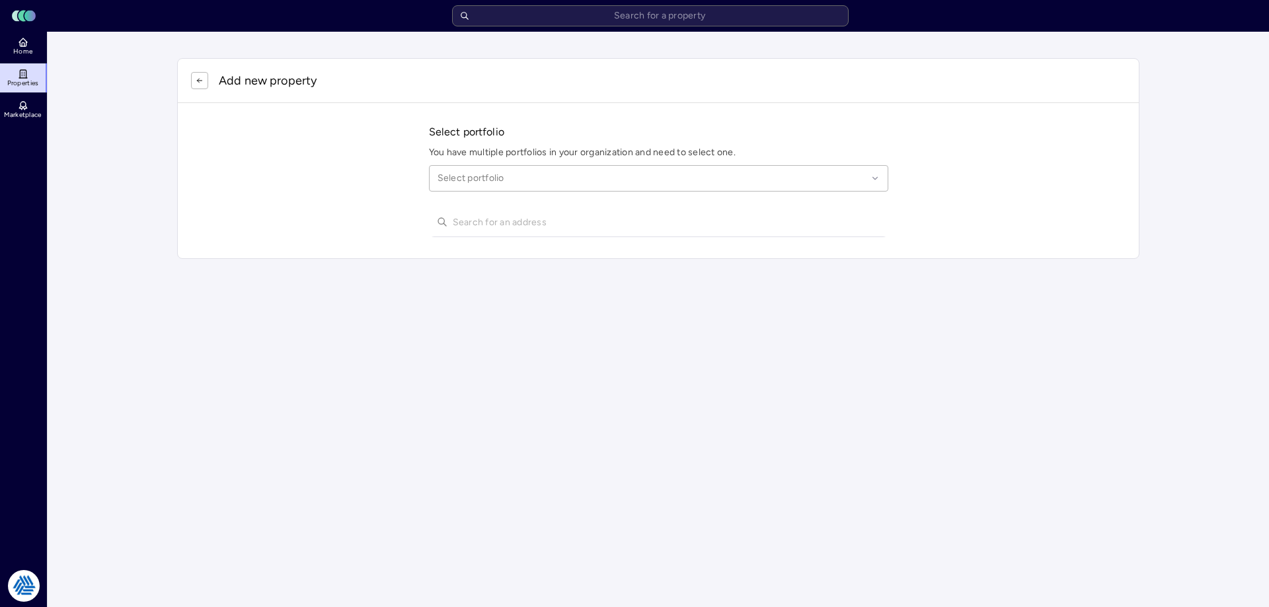
click at [488, 180] on div at bounding box center [653, 178] width 430 height 15
type input "city of league"
click at [498, 225] on div "City of League City" at bounding box center [659, 218] width 442 height 30
click at [504, 225] on input "text" at bounding box center [667, 222] width 428 height 29
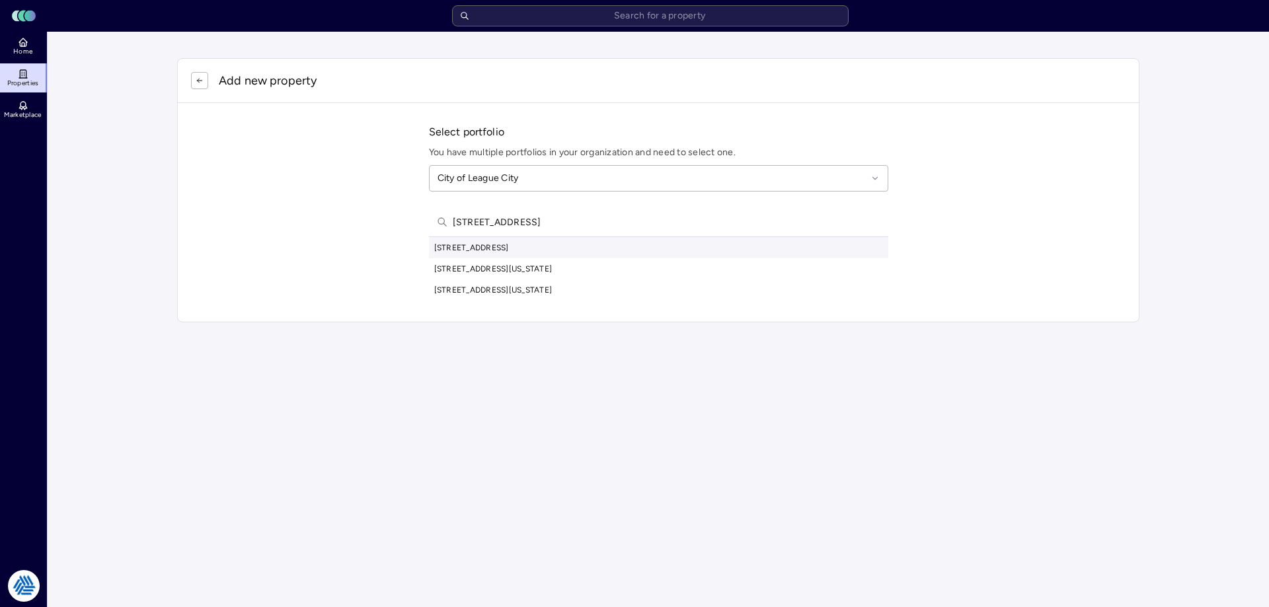
type input "790 waterford way ke"
click at [504, 243] on div "790 Waterford Way, Kemah, TX, USA" at bounding box center [658, 247] width 459 height 21
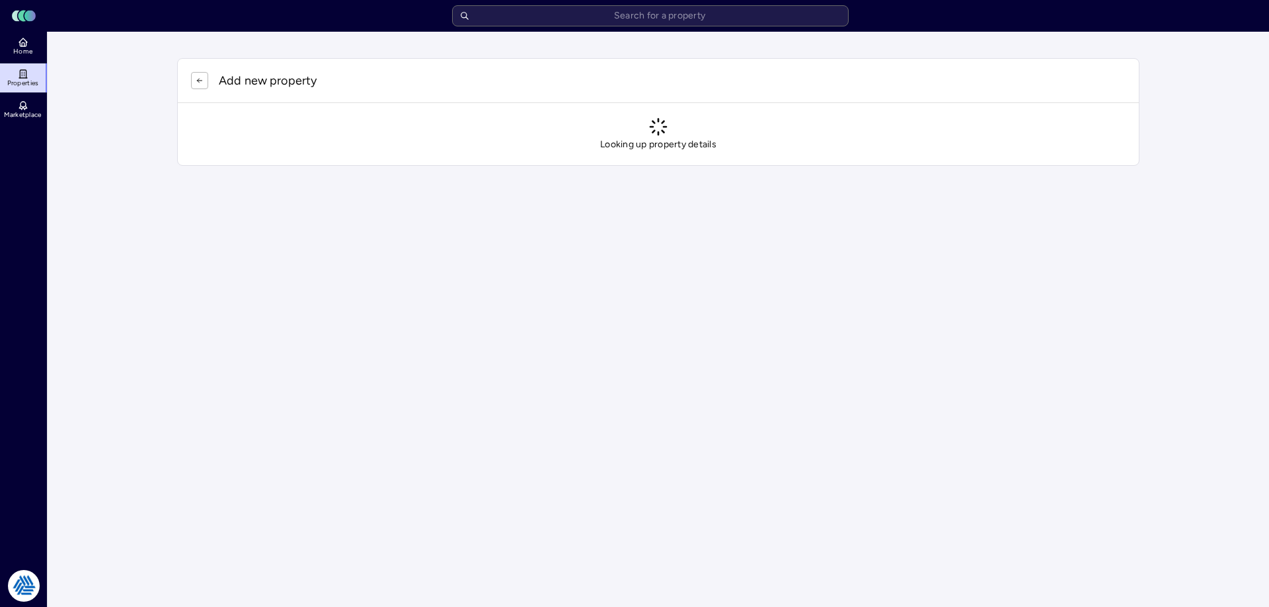
click at [1167, 98] on main "Add new property Looking up property details" at bounding box center [658, 112] width 1221 height 161
click at [937, 75] on div "Add new property" at bounding box center [658, 80] width 935 height 17
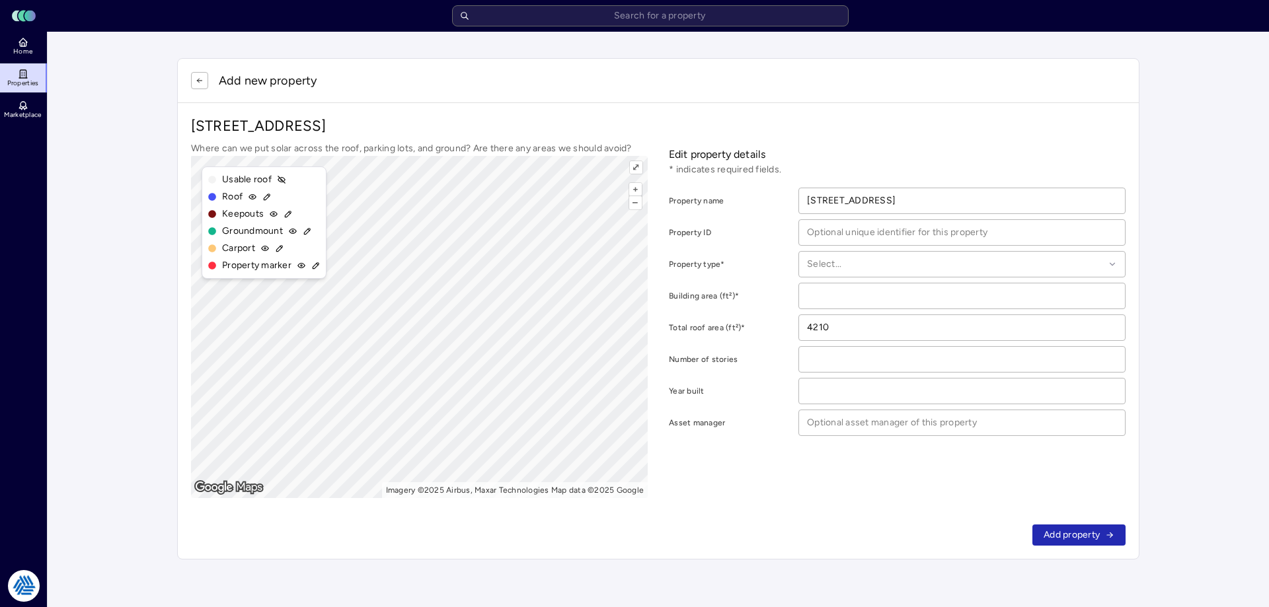
click at [202, 83] on icon "button" at bounding box center [200, 81] width 8 height 8
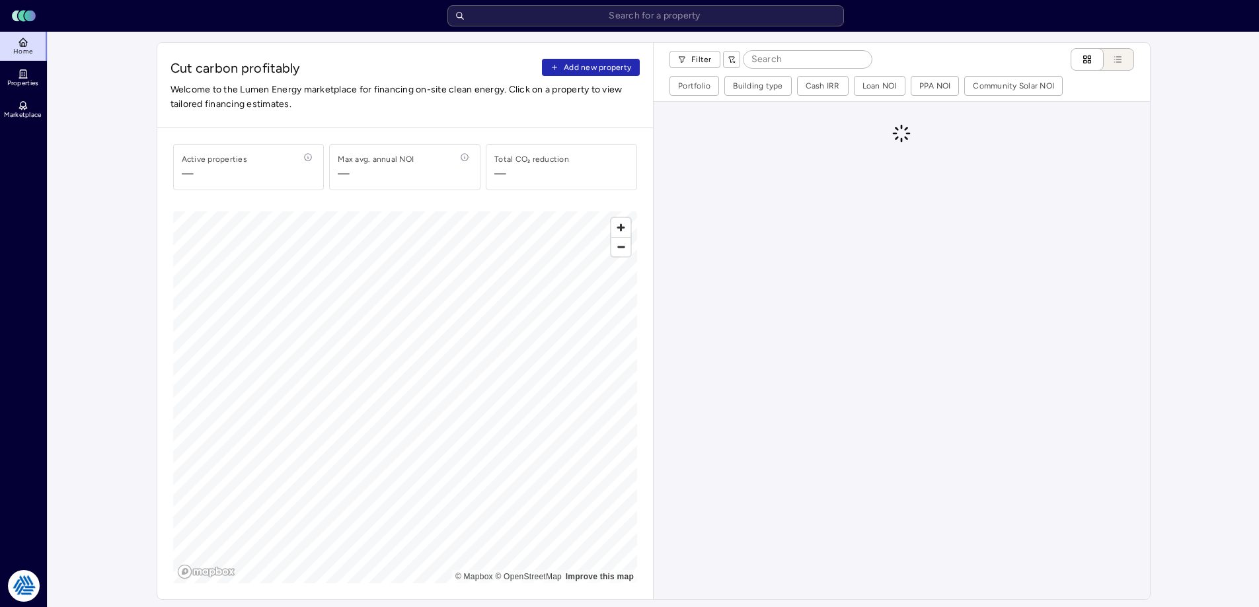
click at [589, 73] on span "Add new property" at bounding box center [597, 67] width 67 height 13
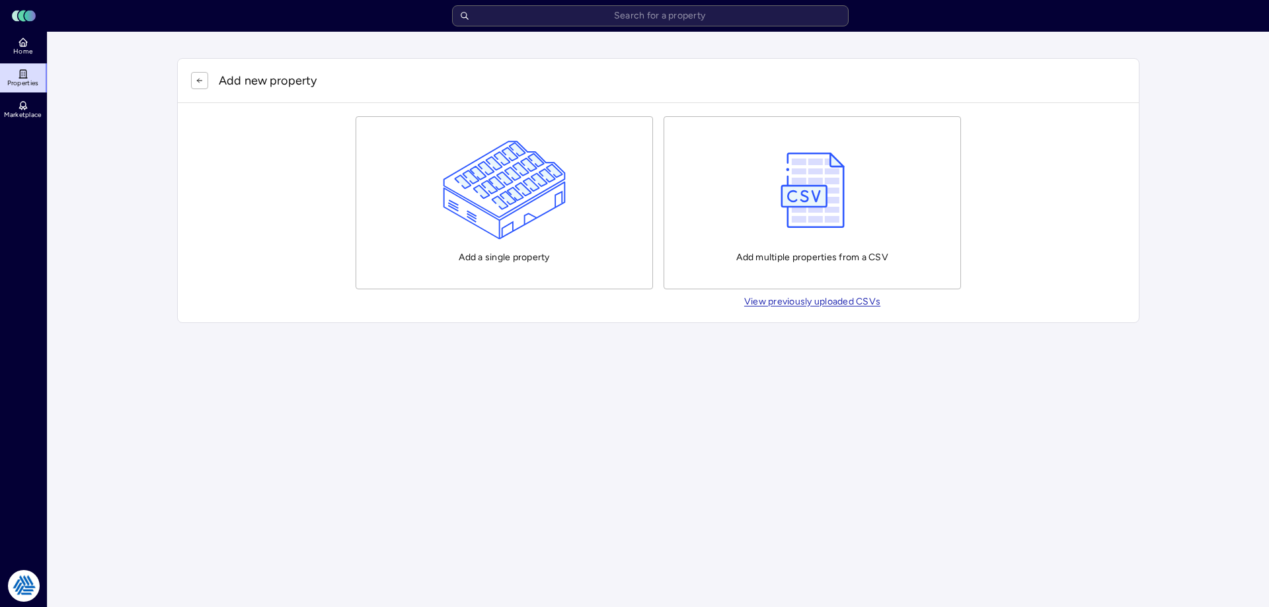
click at [661, 19] on input "text" at bounding box center [650, 15] width 397 height 21
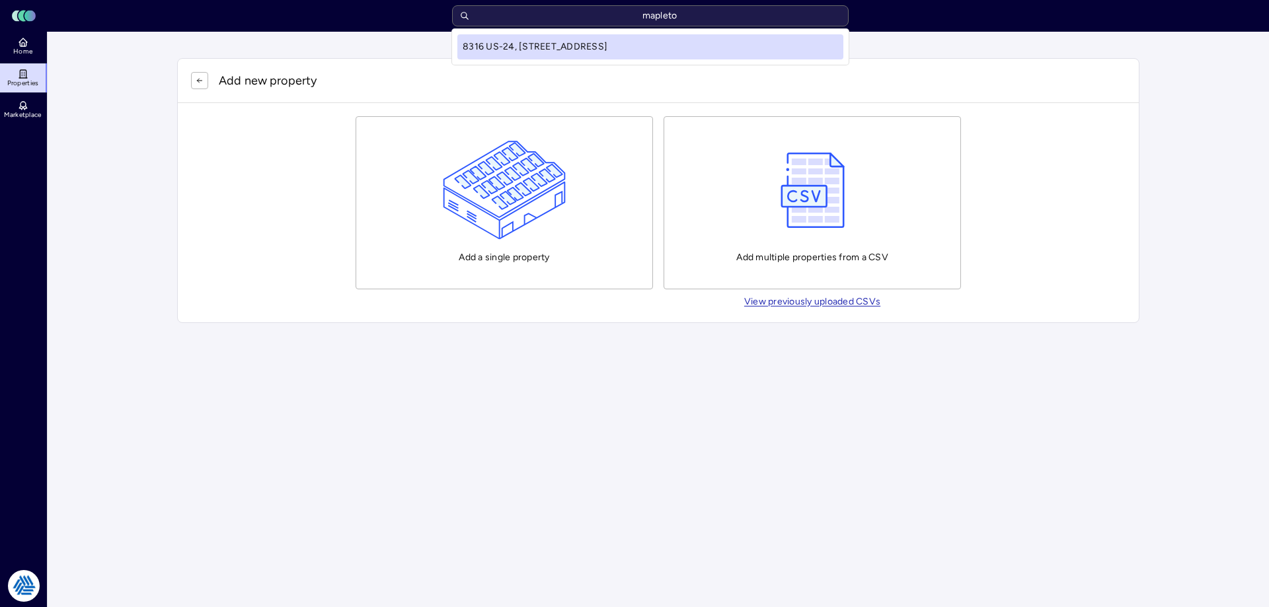
type input "mapleton"
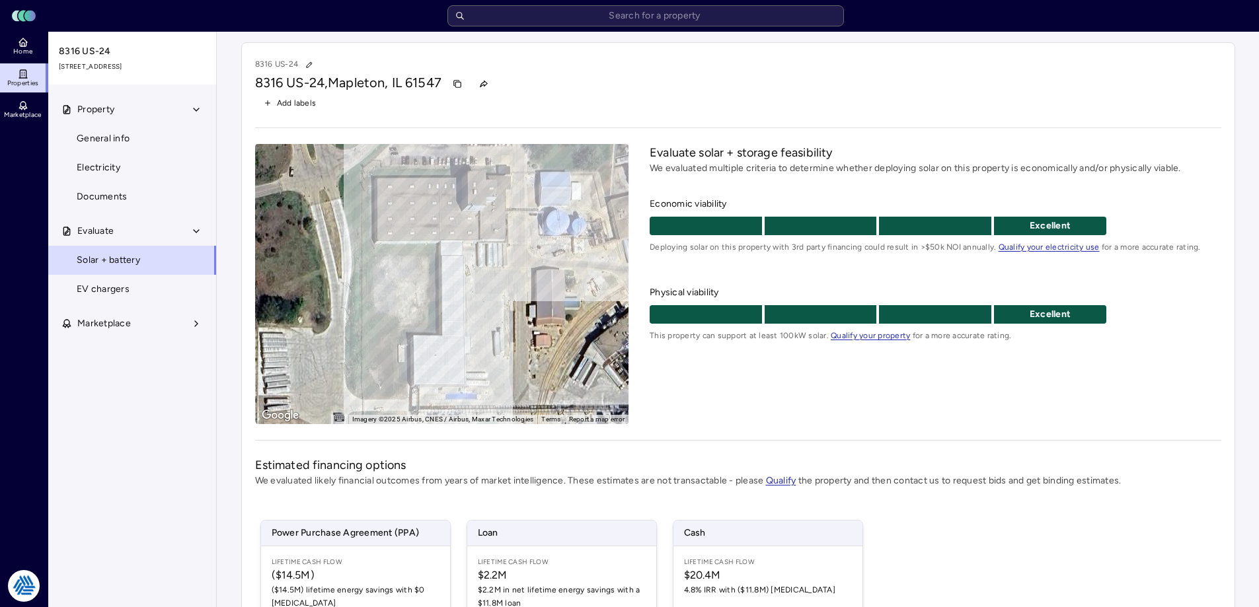
click at [109, 141] on span "General info" at bounding box center [103, 139] width 53 height 15
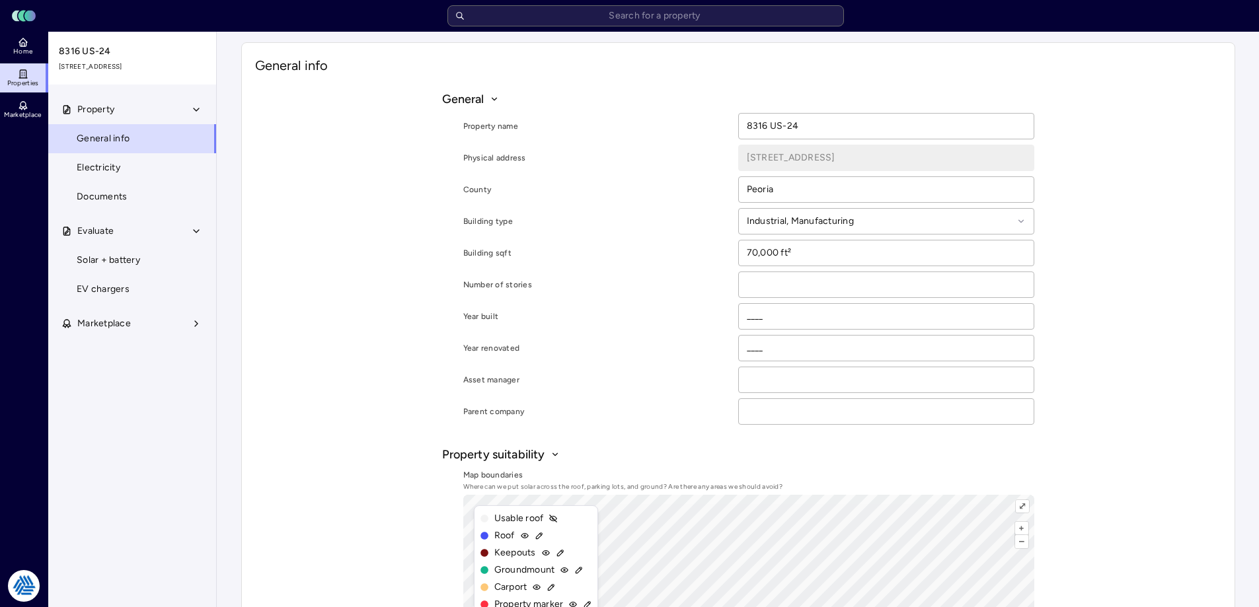
drag, startPoint x: 135, startPoint y: 259, endPoint x: 134, endPoint y: 248, distance: 11.3
click at [135, 257] on span "Solar + battery" at bounding box center [108, 260] width 63 height 15
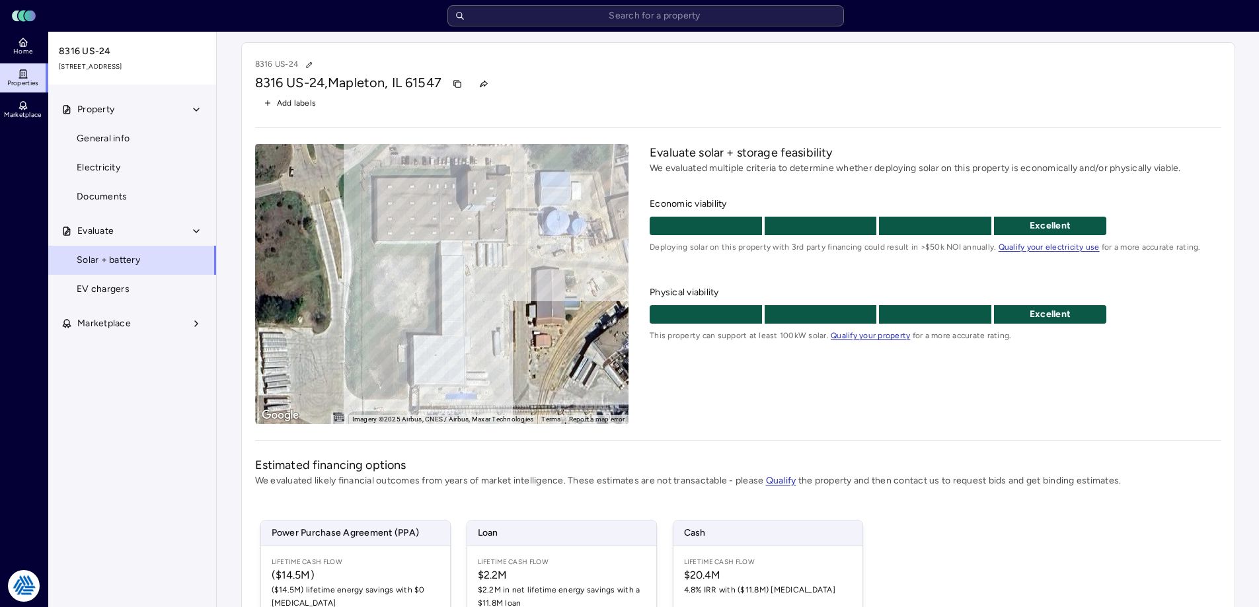
click at [137, 279] on link "EV chargers" at bounding box center [132, 289] width 169 height 29
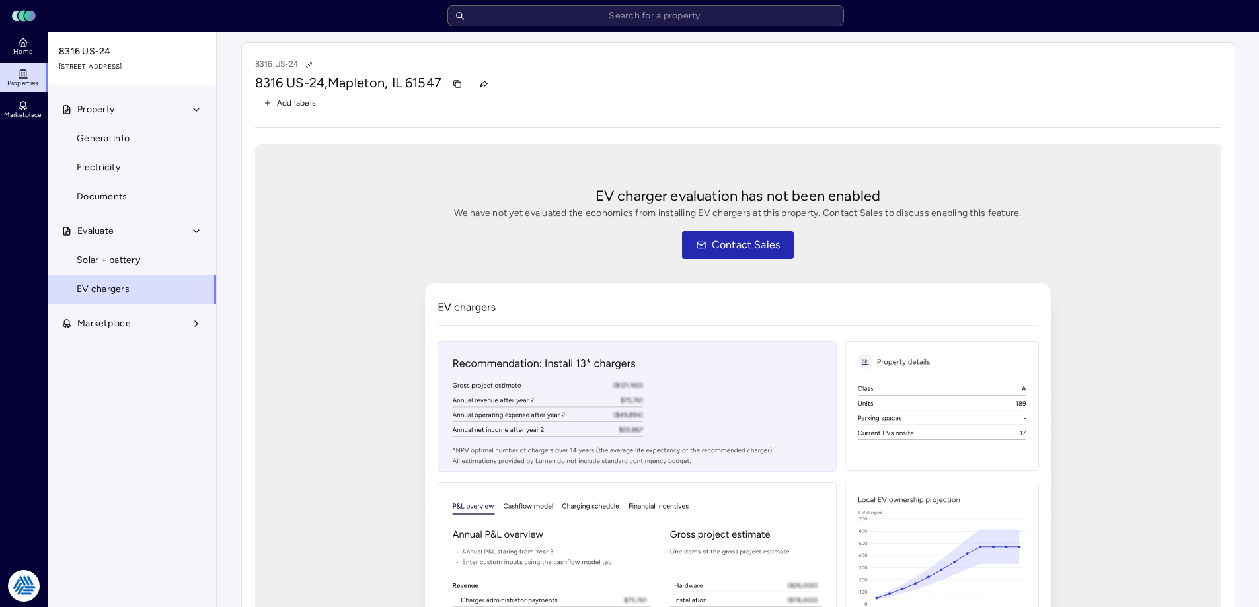
click at [161, 254] on link "Solar + battery" at bounding box center [132, 260] width 169 height 29
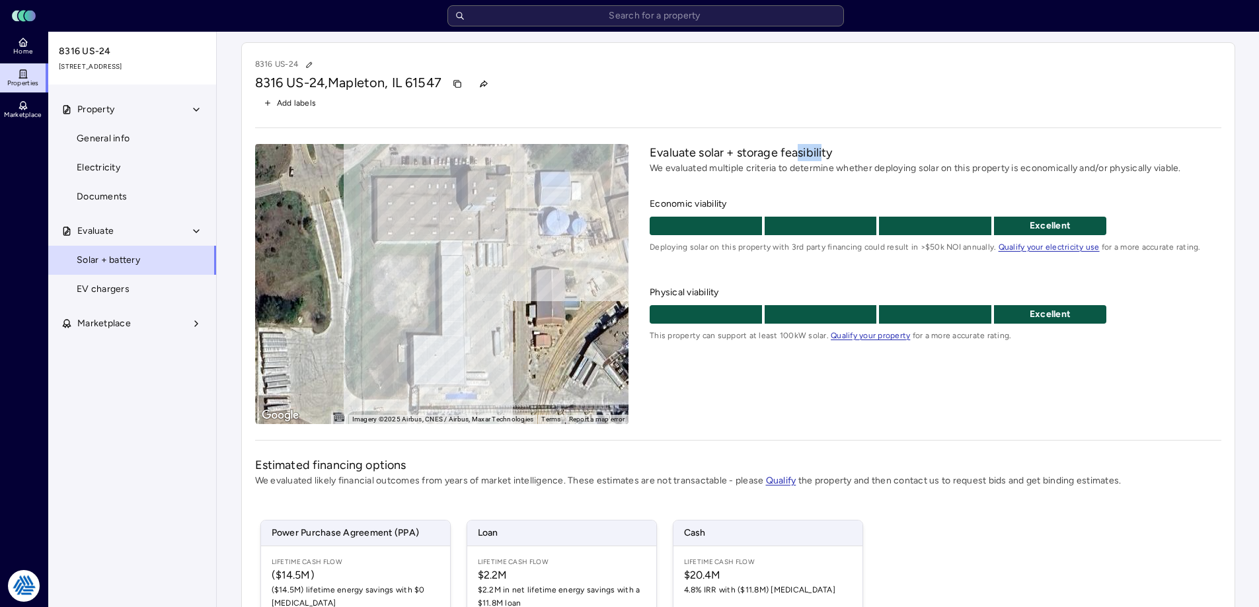
drag, startPoint x: 823, startPoint y: 157, endPoint x: 801, endPoint y: 150, distance: 22.8
click at [801, 150] on h2 "Evaluate solar + storage feasibility" at bounding box center [935, 152] width 571 height 17
click at [800, 150] on h2 "Evaluate solar + storage feasibility" at bounding box center [935, 152] width 571 height 17
drag, startPoint x: 650, startPoint y: 151, endPoint x: 839, endPoint y: 158, distance: 189.2
click at [834, 160] on h2 "Evaluate solar + storage feasibility" at bounding box center [935, 152] width 571 height 17
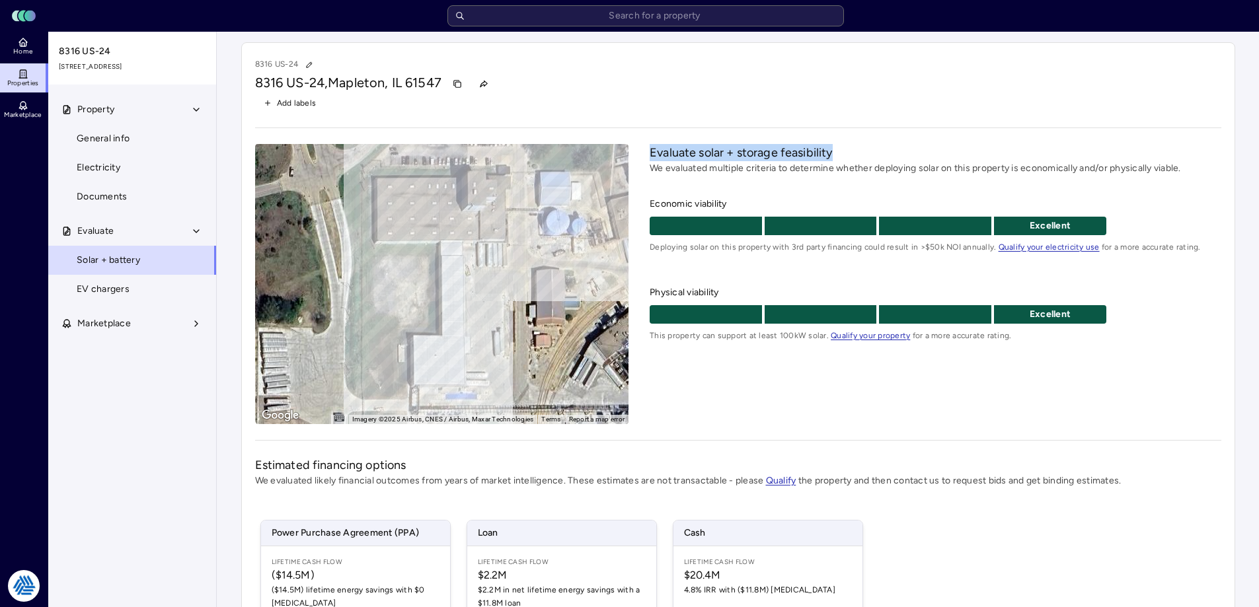
click at [840, 157] on h2 "Evaluate solar + storage feasibility" at bounding box center [935, 152] width 571 height 17
click at [837, 151] on h2 "Evaluate solar + storage feasibility" at bounding box center [935, 152] width 571 height 17
drag, startPoint x: 843, startPoint y: 151, endPoint x: 650, endPoint y: 151, distance: 192.3
click at [650, 151] on h2 "Evaluate solar + storage feasibility" at bounding box center [935, 152] width 571 height 17
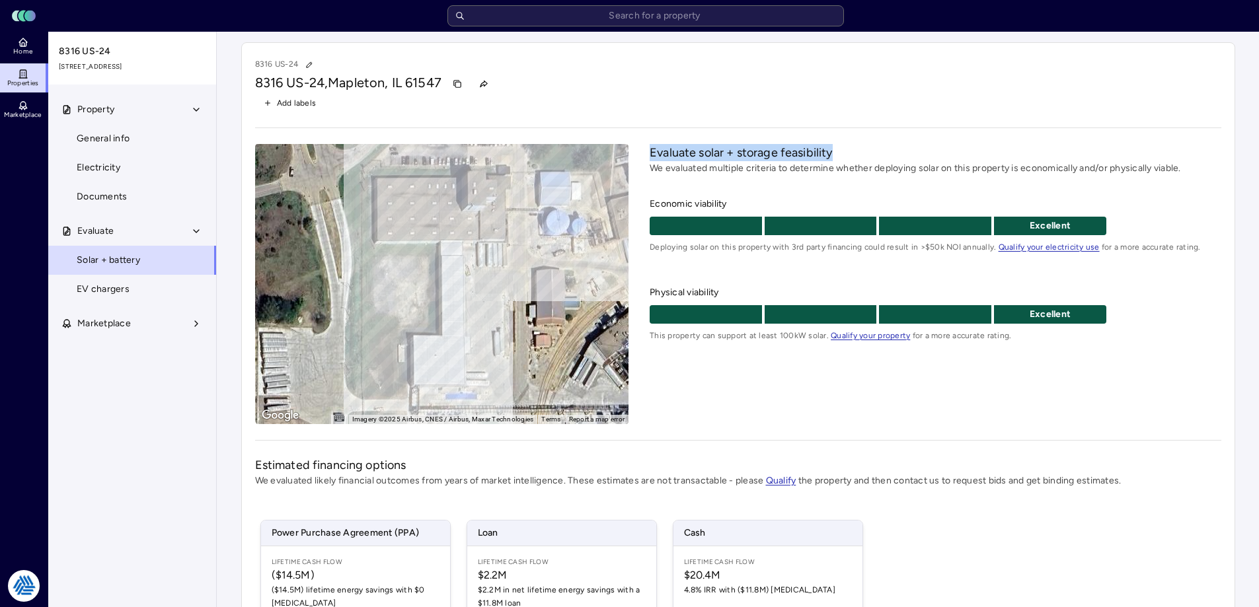
click at [650, 151] on h2 "Evaluate solar + storage feasibility" at bounding box center [935, 152] width 571 height 17
drag, startPoint x: 660, startPoint y: 107, endPoint x: 603, endPoint y: 49, distance: 81.8
click at [656, 102] on div "Add labels" at bounding box center [738, 103] width 966 height 17
click at [47, 50] on link "Home" at bounding box center [24, 46] width 48 height 29
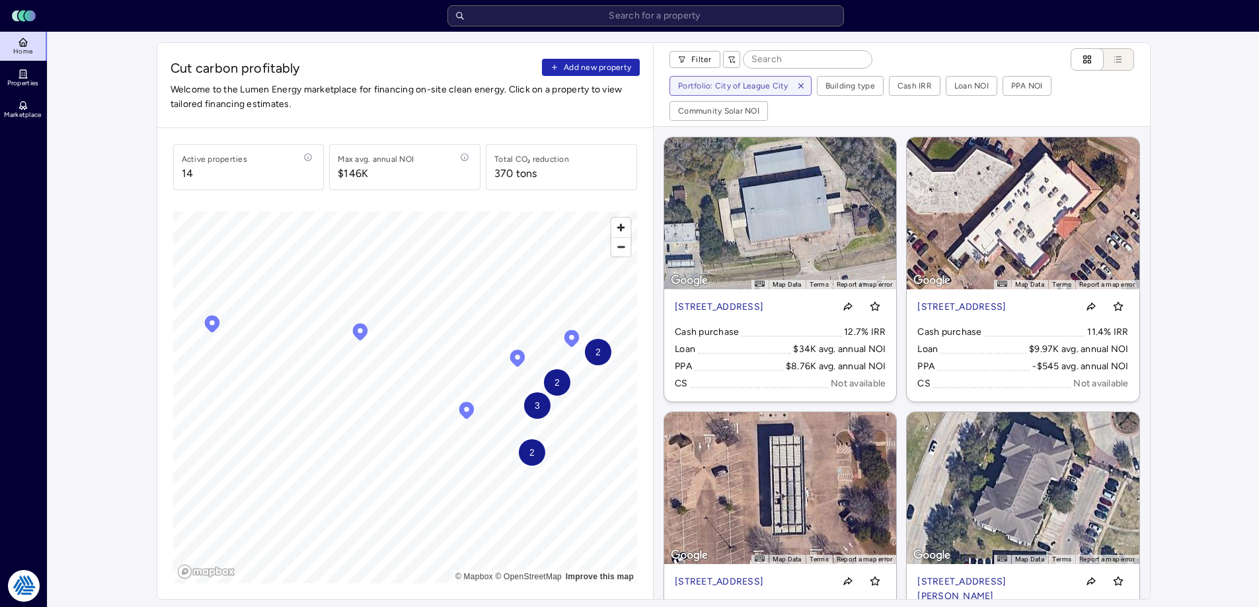
click at [572, 67] on span "Add new property" at bounding box center [597, 67] width 67 height 13
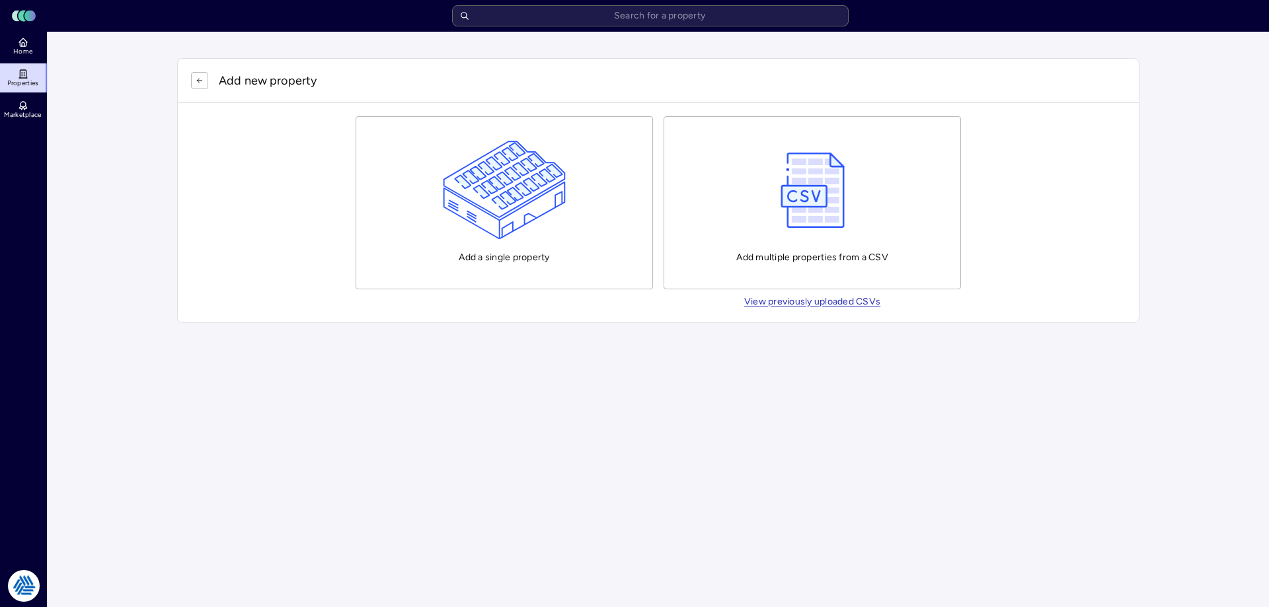
click at [508, 148] on img "button" at bounding box center [505, 190] width 124 height 99
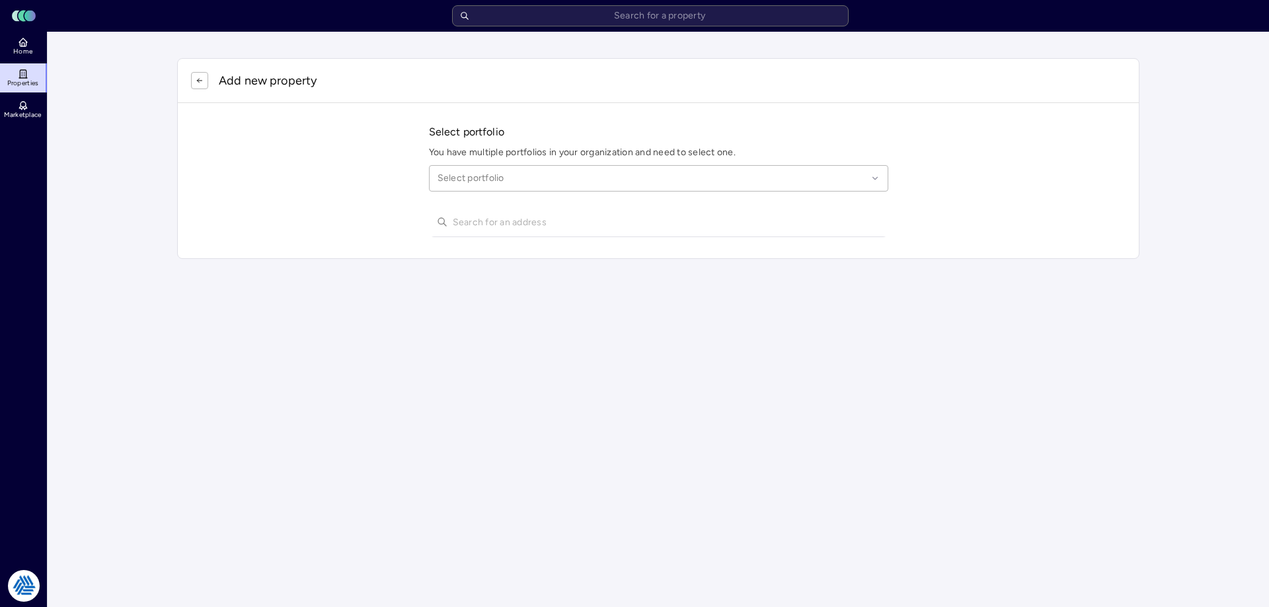
click at [523, 174] on div at bounding box center [653, 178] width 430 height 15
type input "city of league"
click at [516, 231] on div "City of League City" at bounding box center [659, 218] width 442 height 30
click at [517, 214] on input "text" at bounding box center [667, 222] width 428 height 29
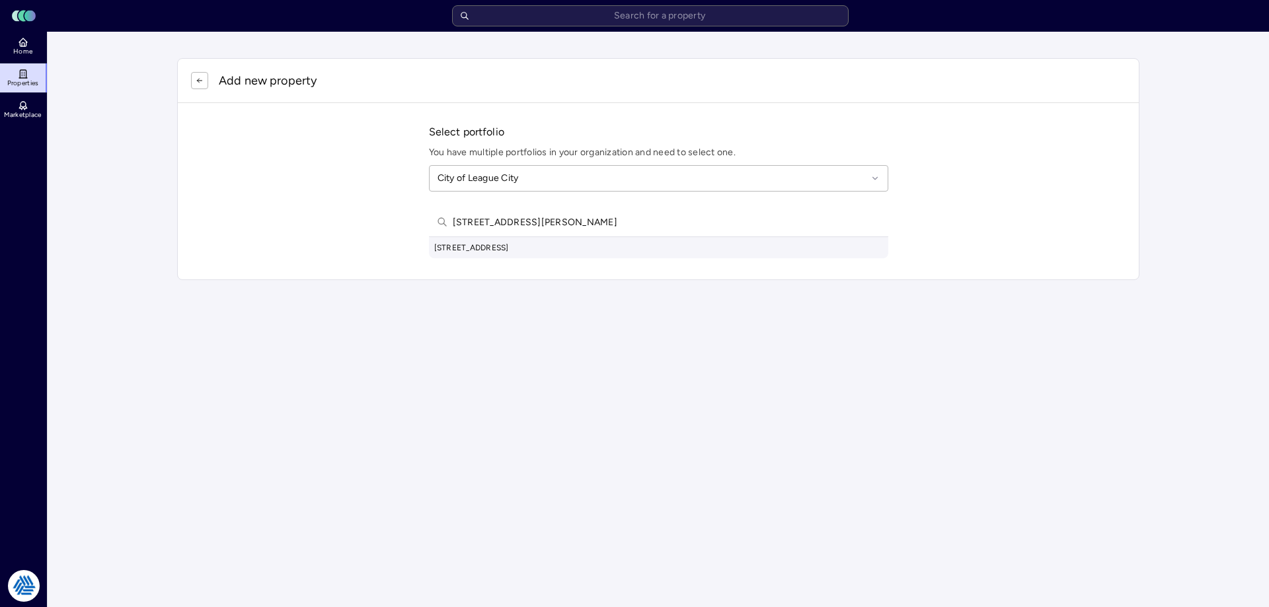
type input "506 seminole dr keh"
click at [545, 248] on div "506 Seminole Dr, Kemah, TX, USA" at bounding box center [658, 247] width 459 height 21
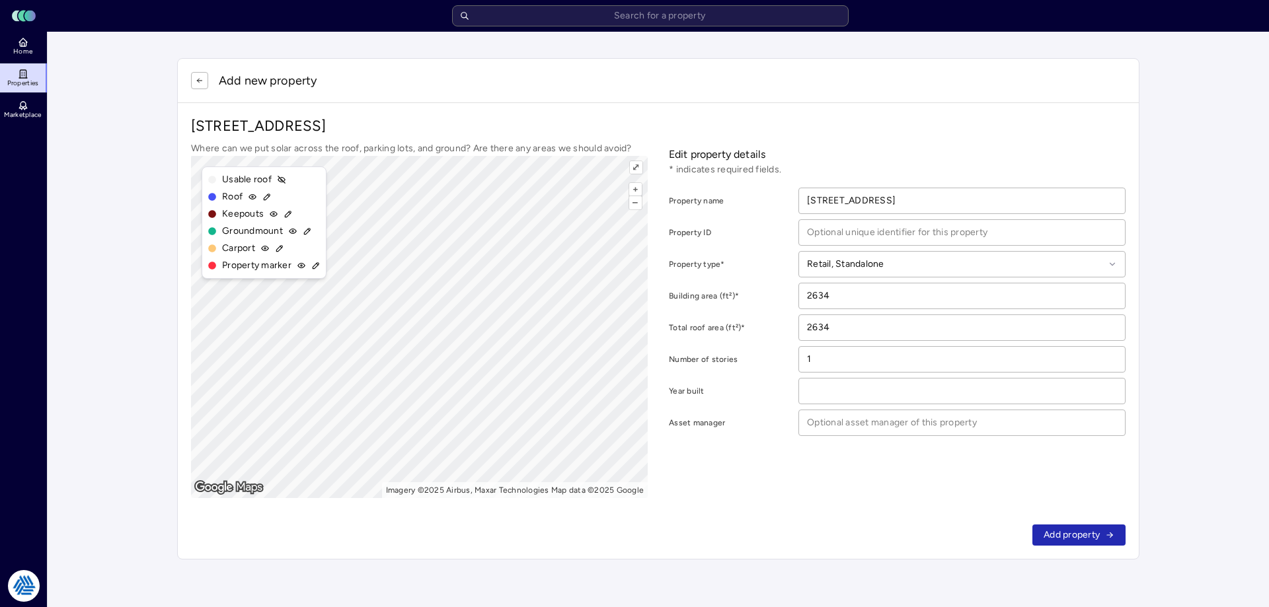
click at [1063, 530] on span "Add property" at bounding box center [1072, 535] width 56 height 15
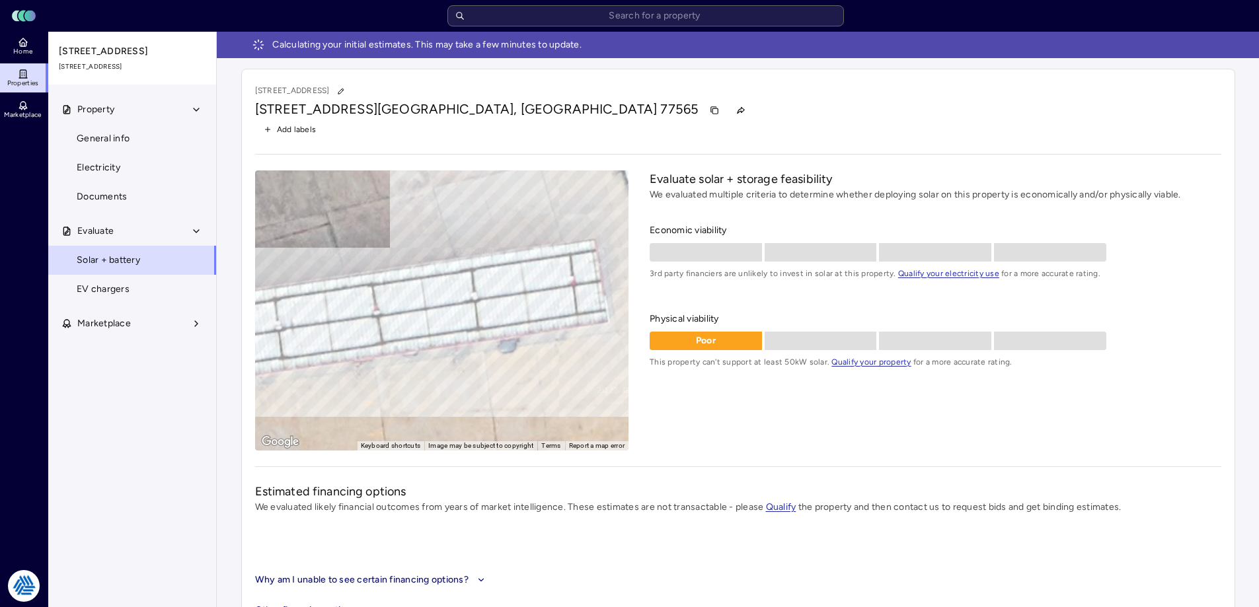
click at [707, 112] on div "506 Seminole Dr, Kemah, TX 77565" at bounding box center [738, 110] width 966 height 21
click at [20, 46] on icon at bounding box center [23, 44] width 6 height 4
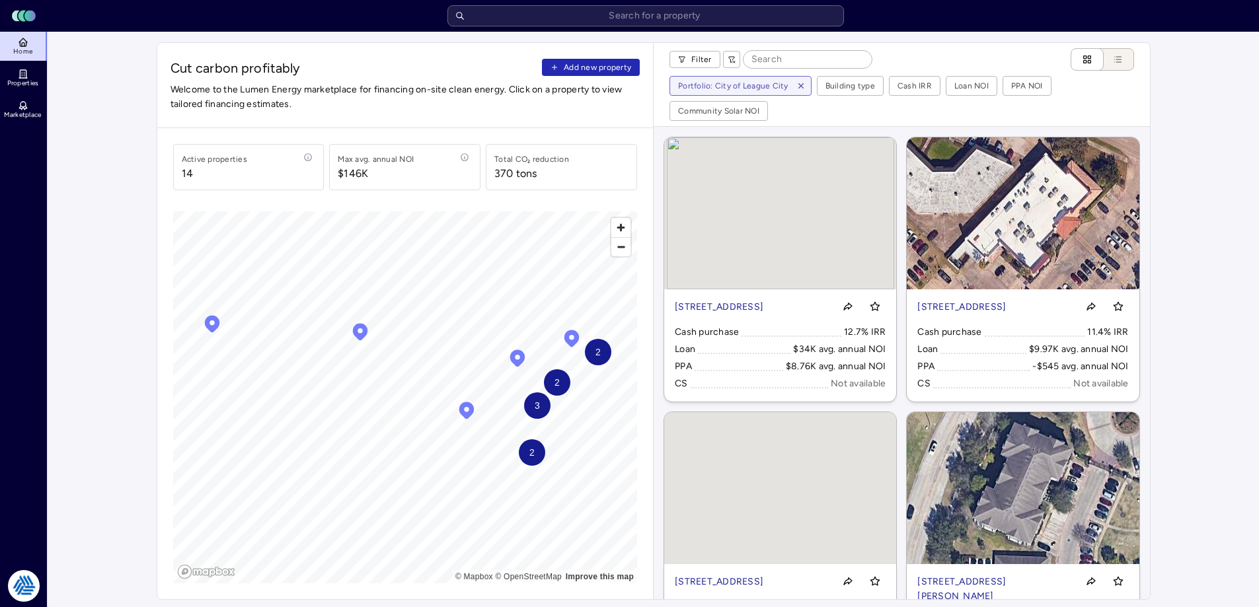
click at [598, 63] on span "Add new property" at bounding box center [597, 67] width 67 height 13
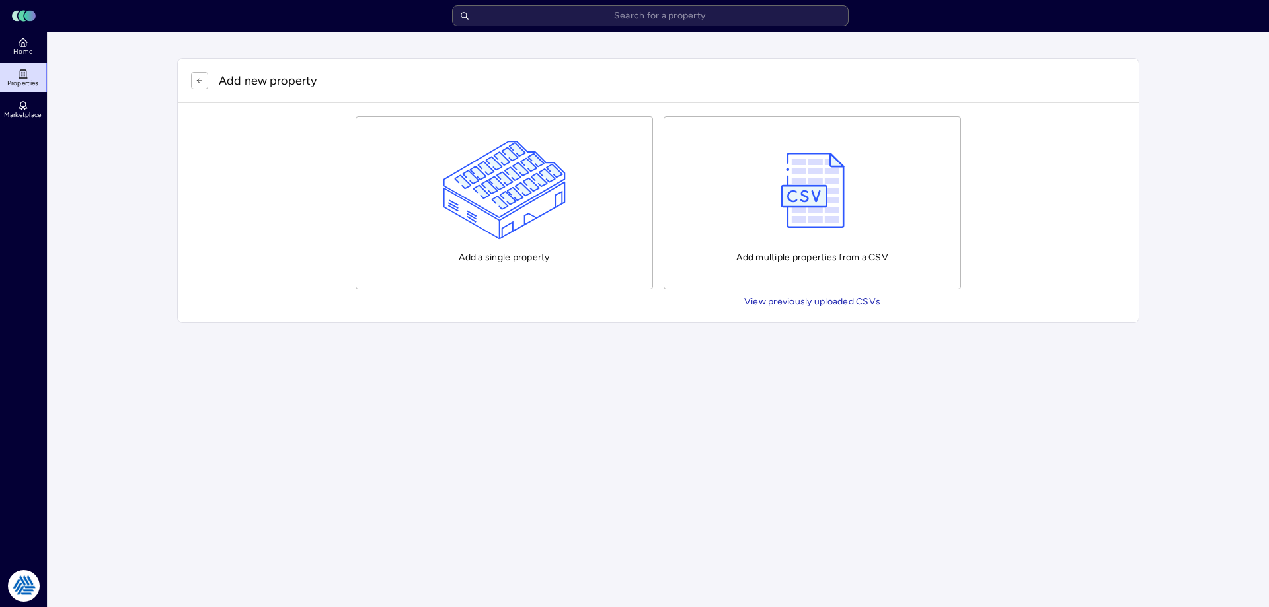
click at [560, 180] on img "button" at bounding box center [505, 190] width 124 height 99
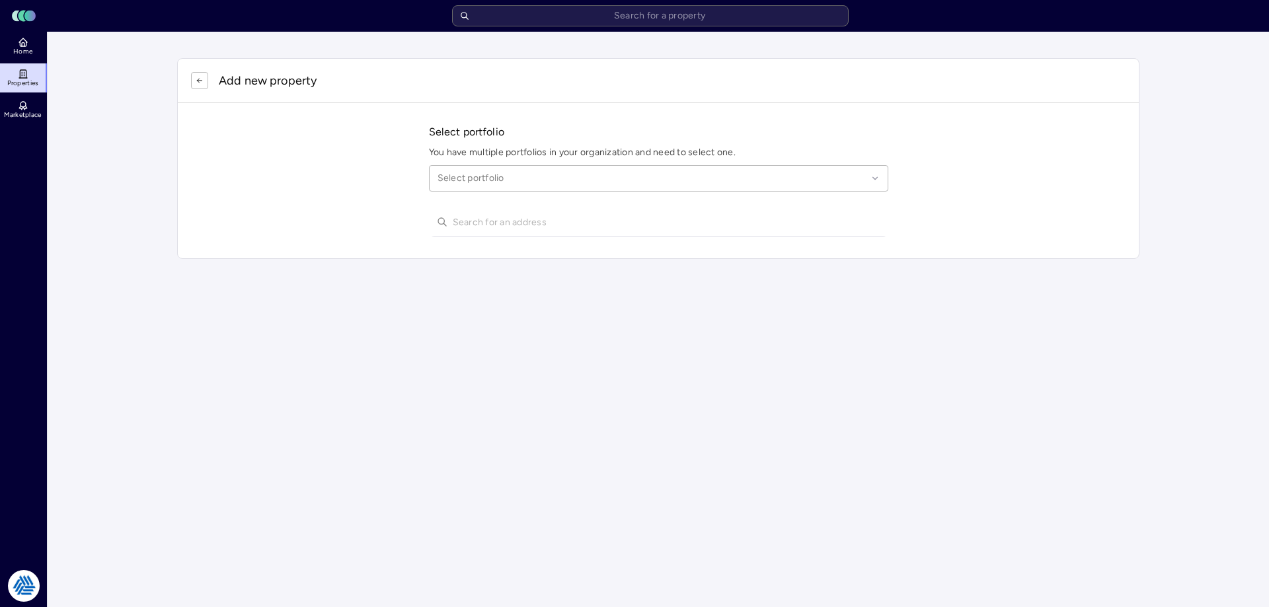
click at [584, 177] on div at bounding box center [653, 178] width 430 height 15
type input "city of le"
click at [625, 224] on div "City of League City" at bounding box center [659, 218] width 442 height 30
click at [527, 225] on input "text" at bounding box center [667, 222] width 428 height 29
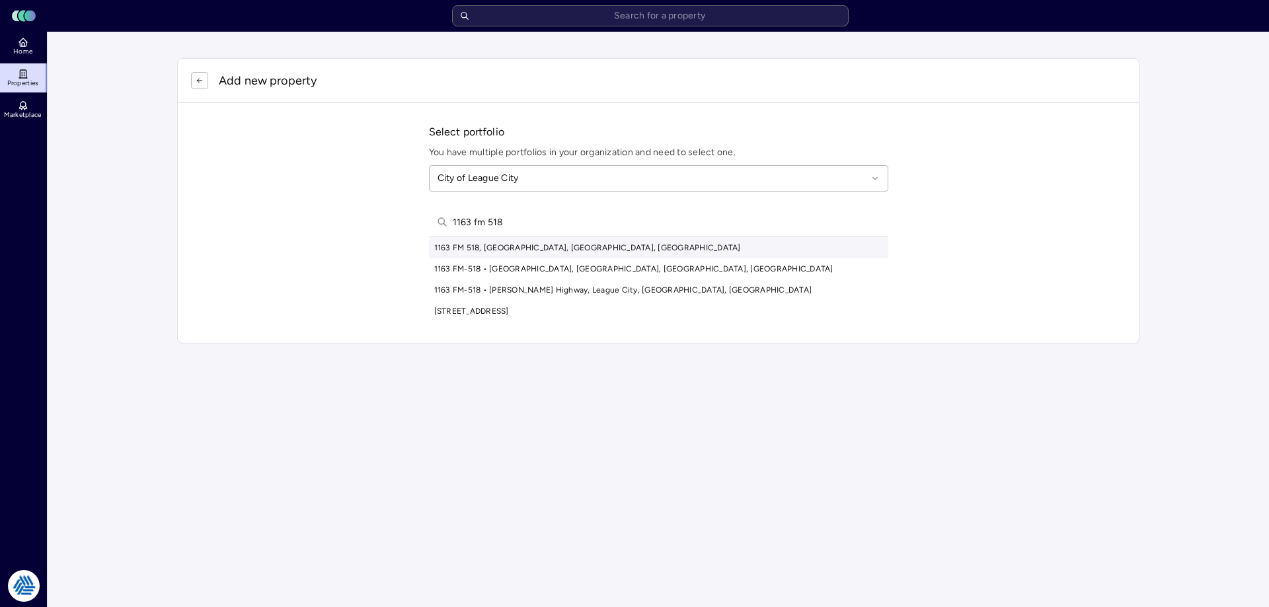
type input "1163 fm 518"
click at [535, 251] on div "1163 FM 518, Kemah, TX, USA" at bounding box center [658, 247] width 459 height 21
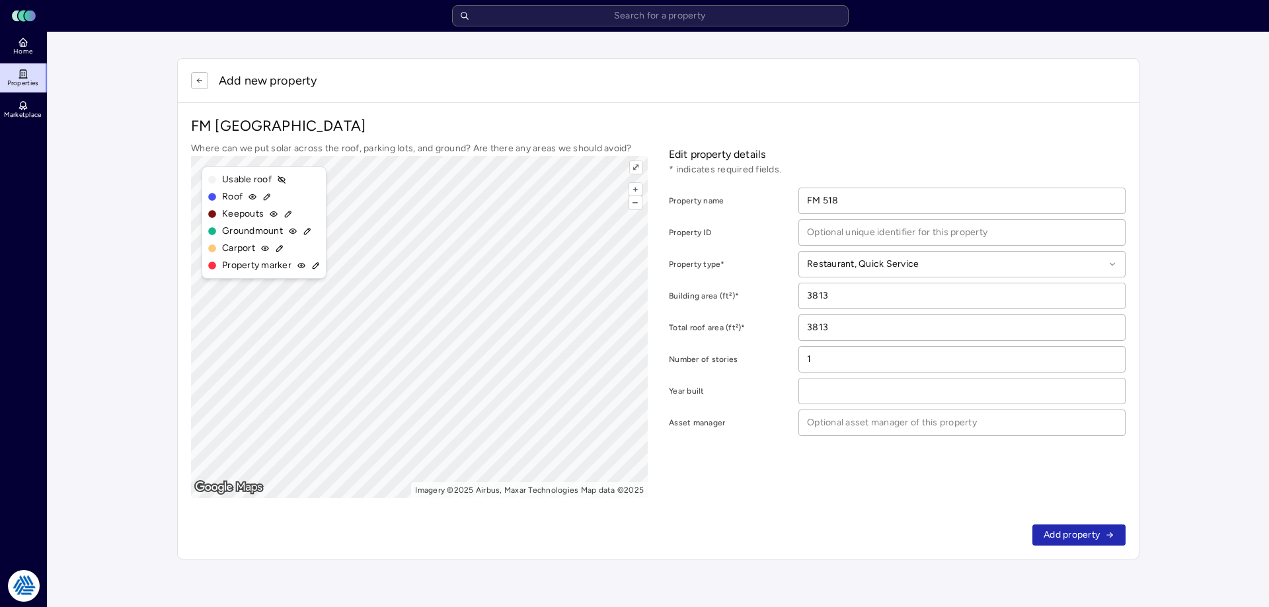
click at [196, 81] on icon "button" at bounding box center [200, 81] width 8 height 8
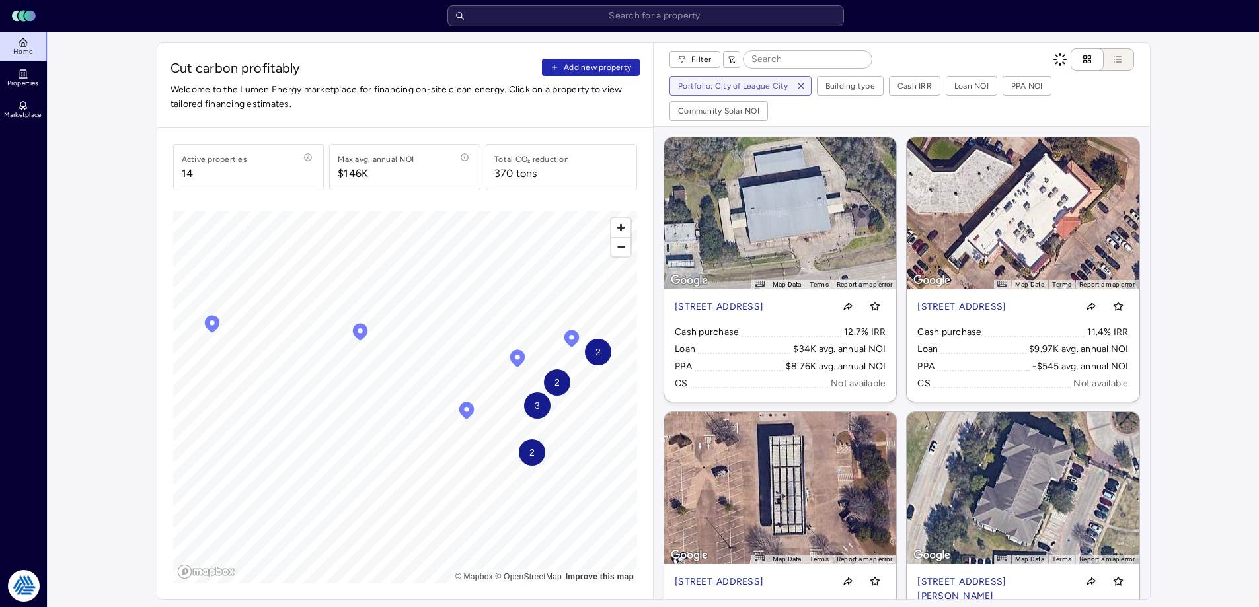
click at [613, 68] on span "Add new property" at bounding box center [597, 67] width 67 height 13
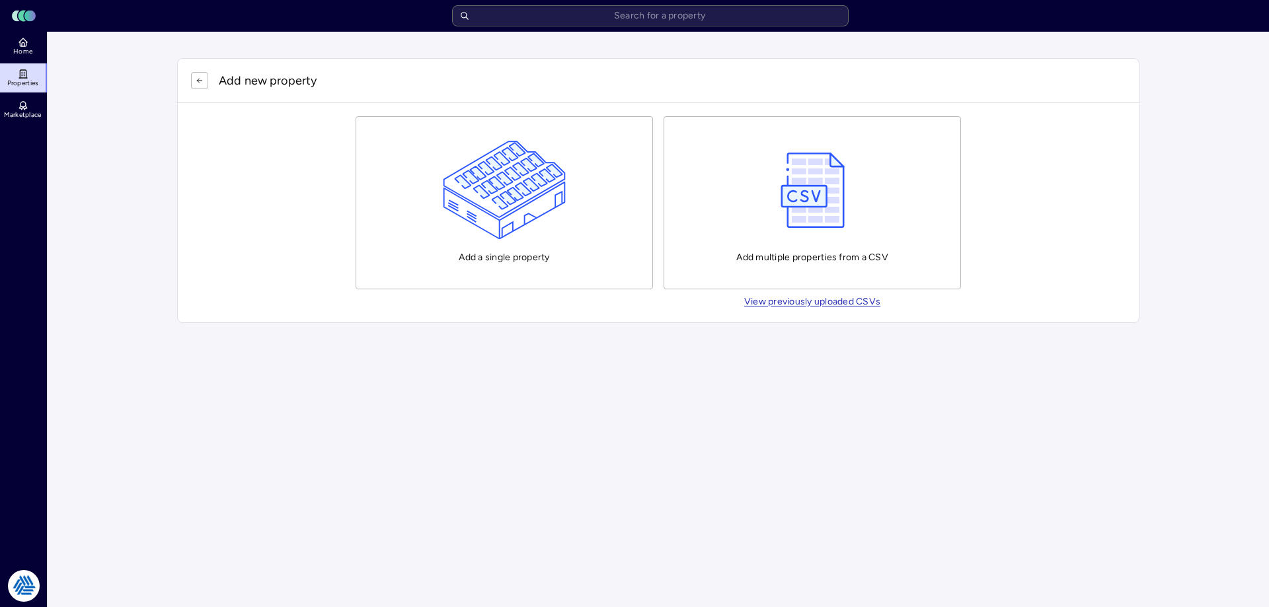
click at [502, 176] on img "button" at bounding box center [505, 190] width 124 height 99
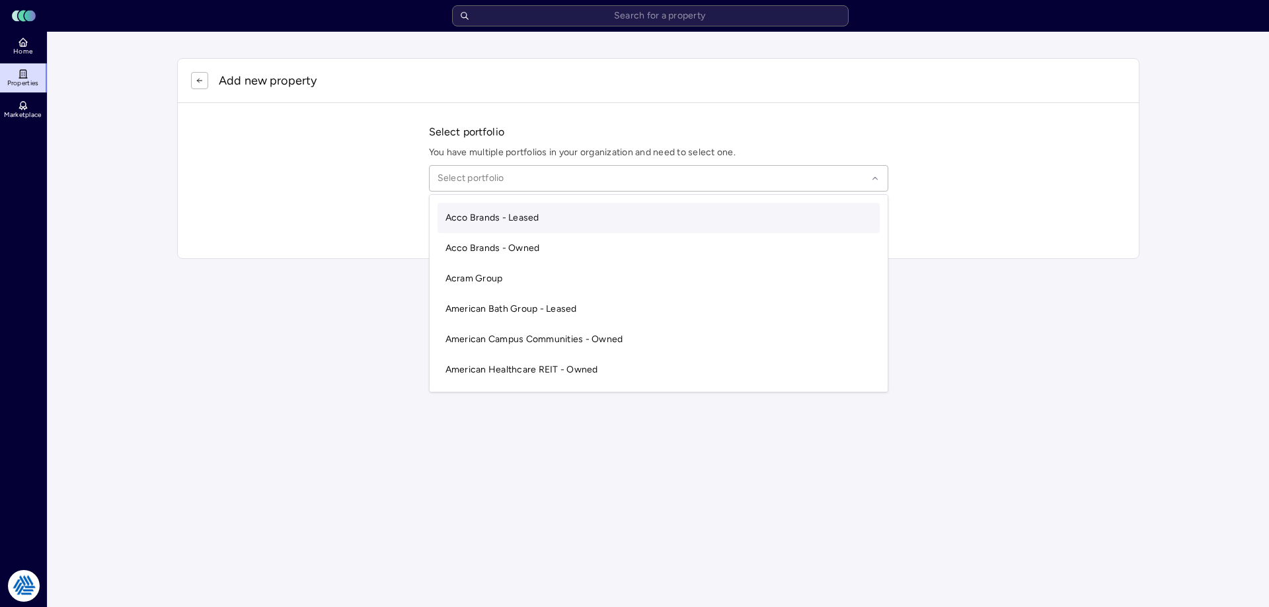
drag, startPoint x: 506, startPoint y: 182, endPoint x: 514, endPoint y: 182, distance: 7.9
click at [509, 182] on div at bounding box center [653, 178] width 430 height 15
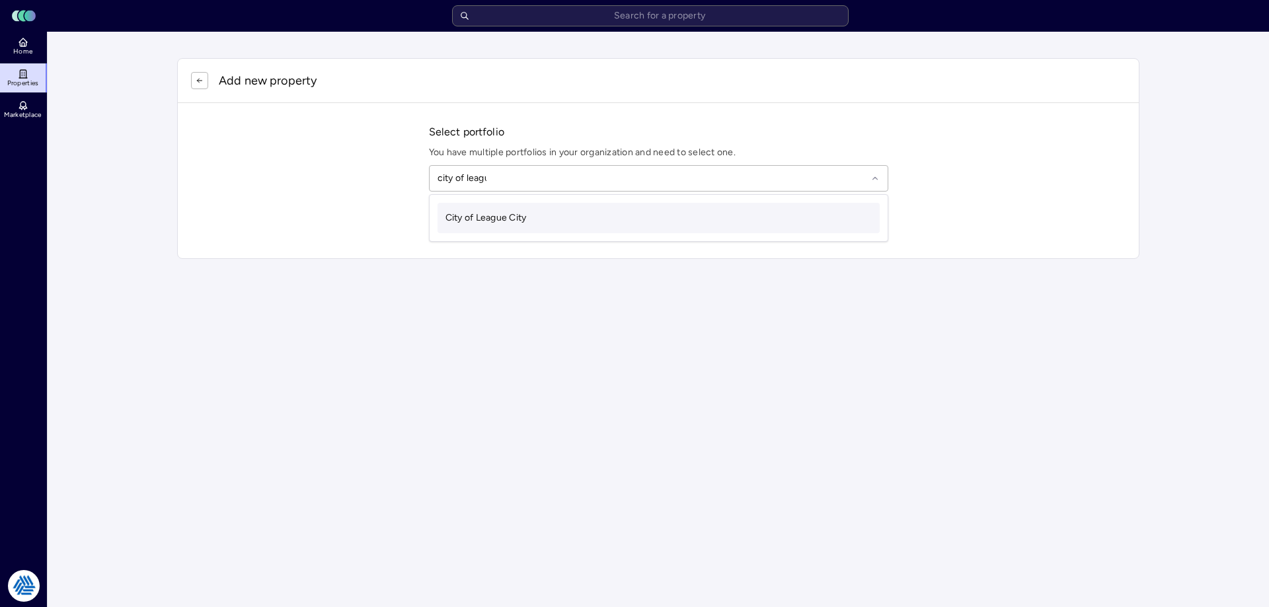
type input "city of league"
click at [564, 225] on div "City of League City" at bounding box center [659, 218] width 442 height 30
click at [517, 215] on input "text" at bounding box center [667, 222] width 428 height 29
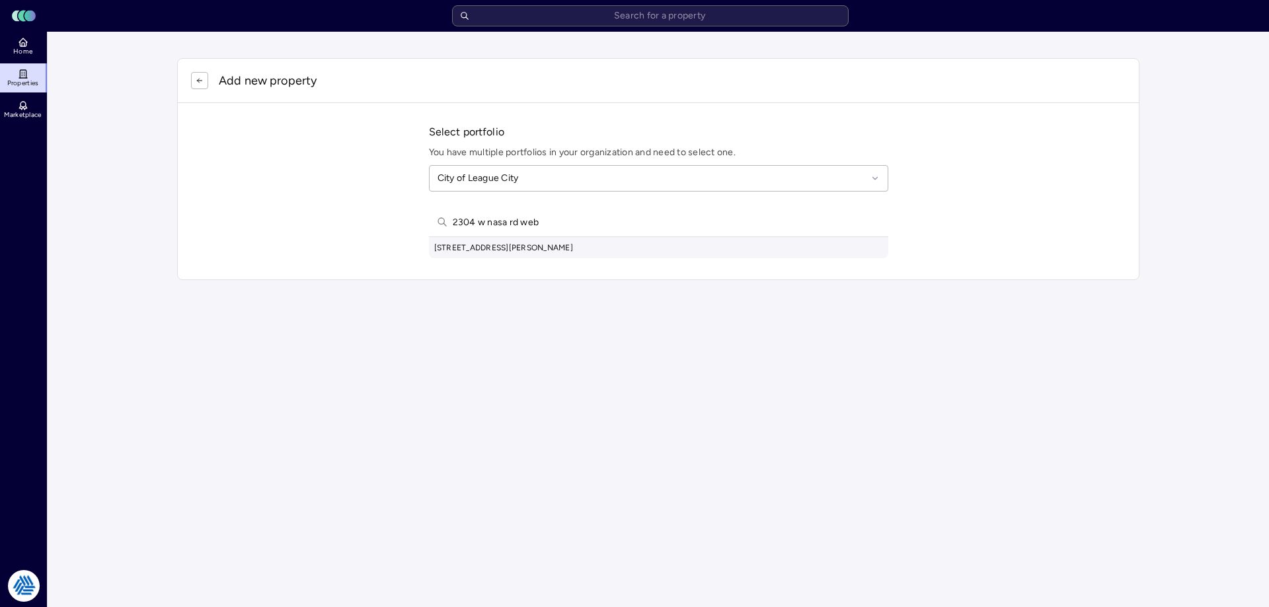
type input "2304 w nasa rd web"
click at [538, 246] on div "2304 W Nasa Rd, Webster, TX, USA" at bounding box center [658, 247] width 459 height 21
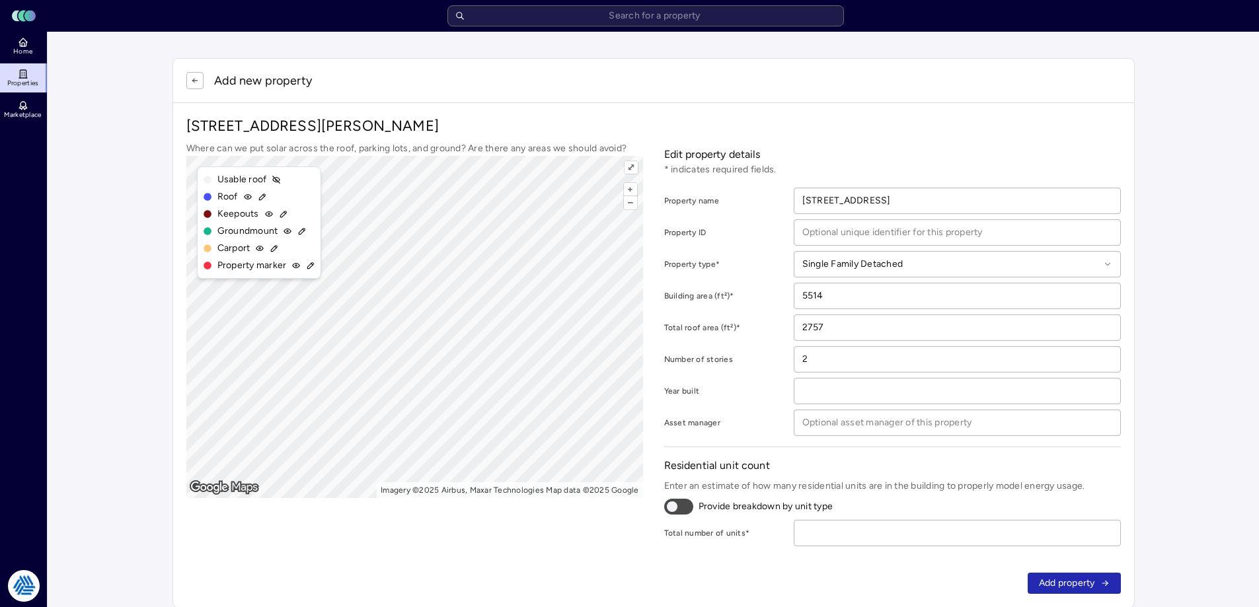
click at [1071, 585] on span "Add property" at bounding box center [1067, 583] width 56 height 15
click at [912, 533] on input "number" at bounding box center [957, 533] width 326 height 25
type input "1"
click at [1093, 582] on span "Add property" at bounding box center [1067, 583] width 56 height 15
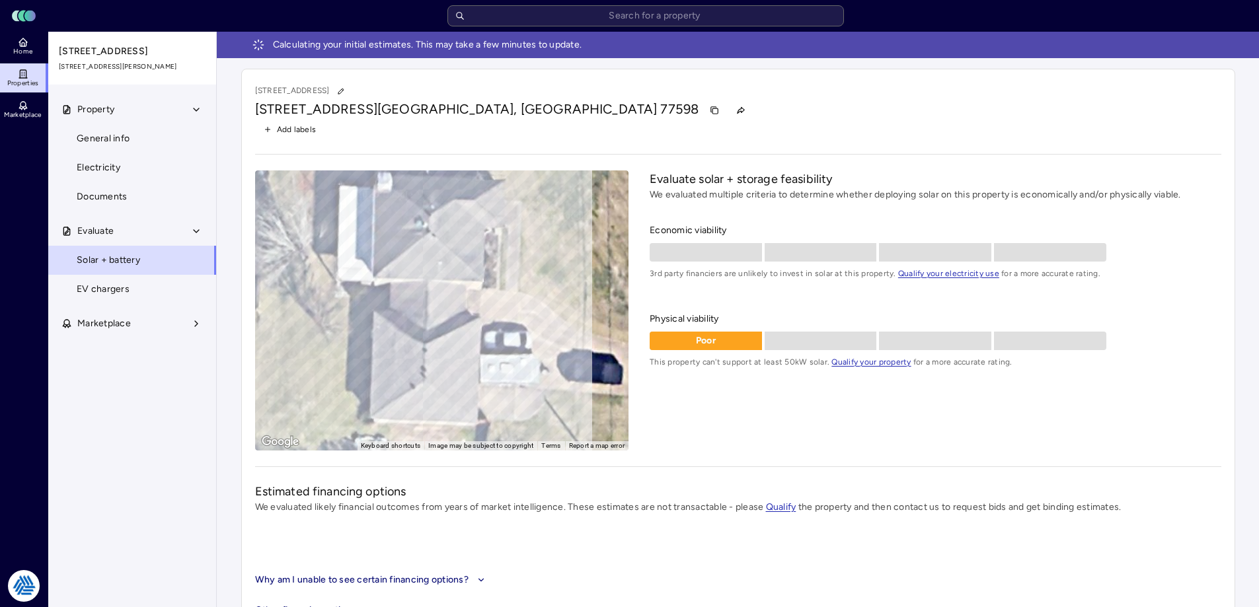
click at [35, 40] on link "Home" at bounding box center [24, 46] width 48 height 29
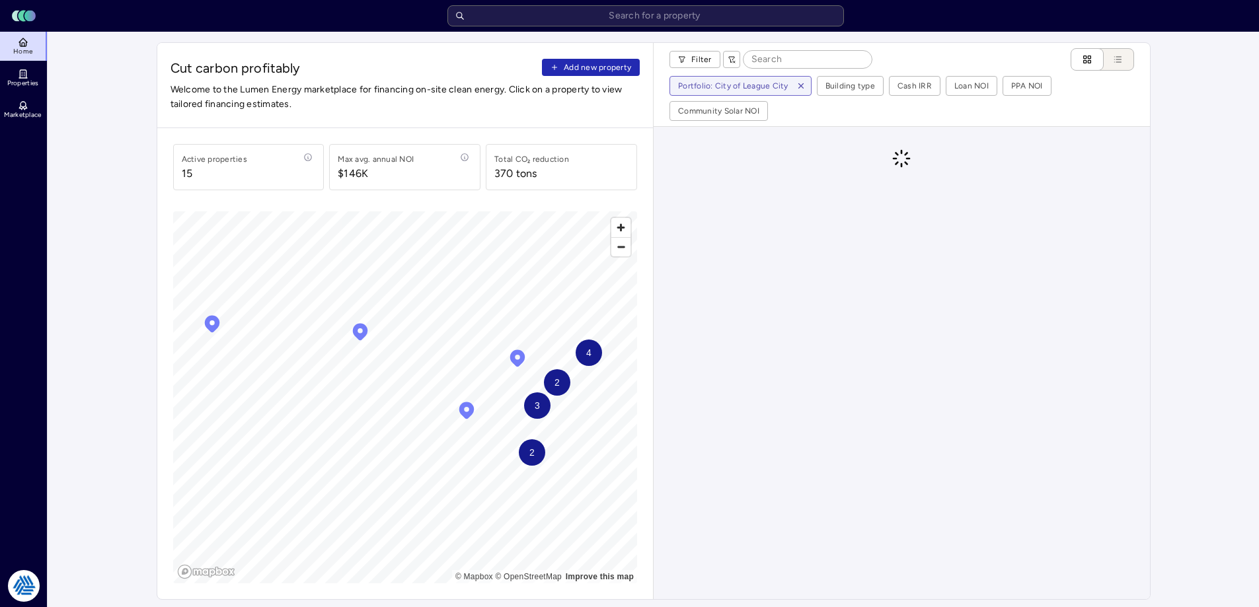
click at [600, 74] on button "Add new property" at bounding box center [591, 67] width 98 height 17
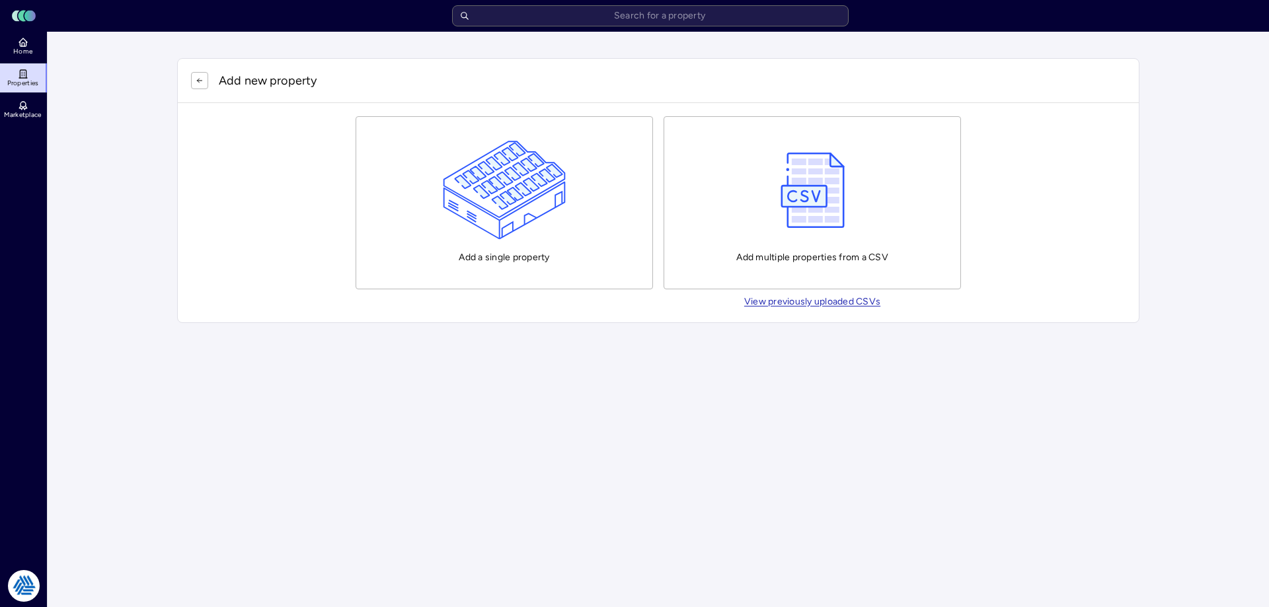
click at [531, 180] on img "button" at bounding box center [505, 190] width 124 height 99
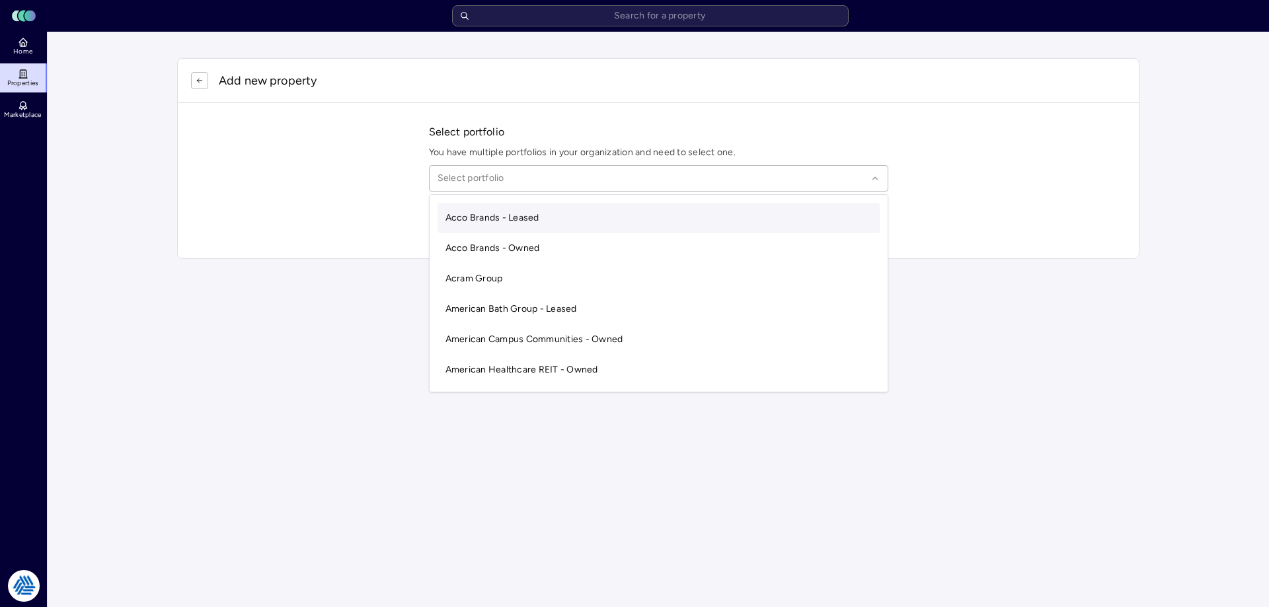
click at [481, 167] on div "Select portfolio" at bounding box center [658, 178] width 459 height 26
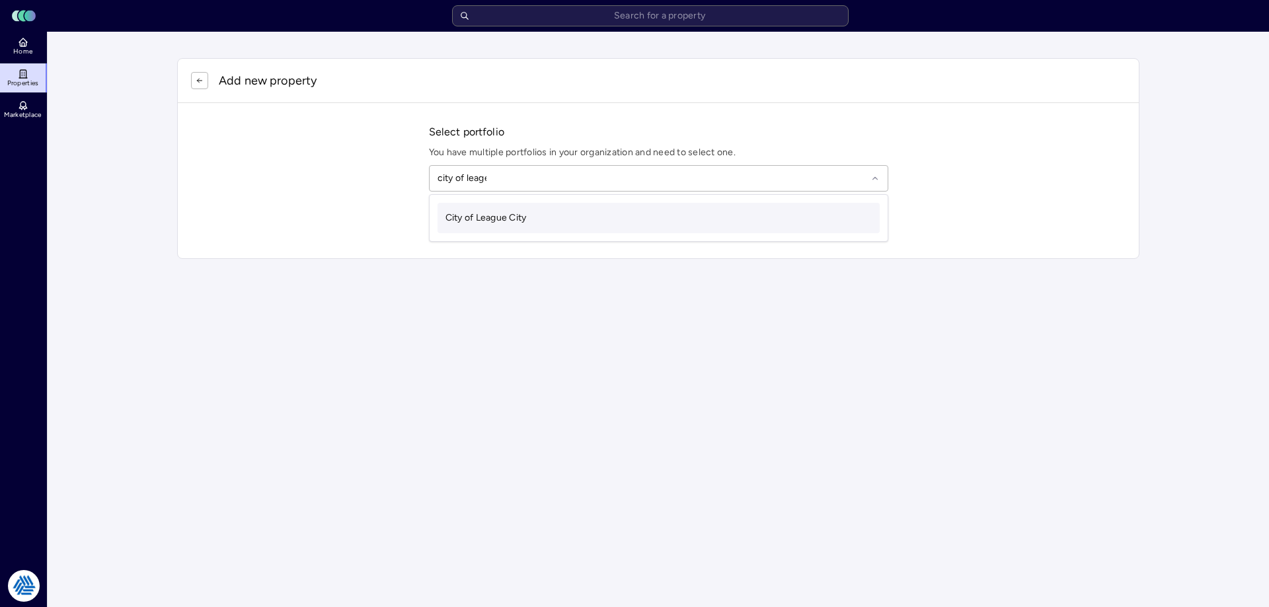
type input "city of leag"
click at [629, 222] on div "City of League City" at bounding box center [659, 218] width 442 height 30
click at [568, 222] on input "text" at bounding box center [667, 222] width 428 height 29
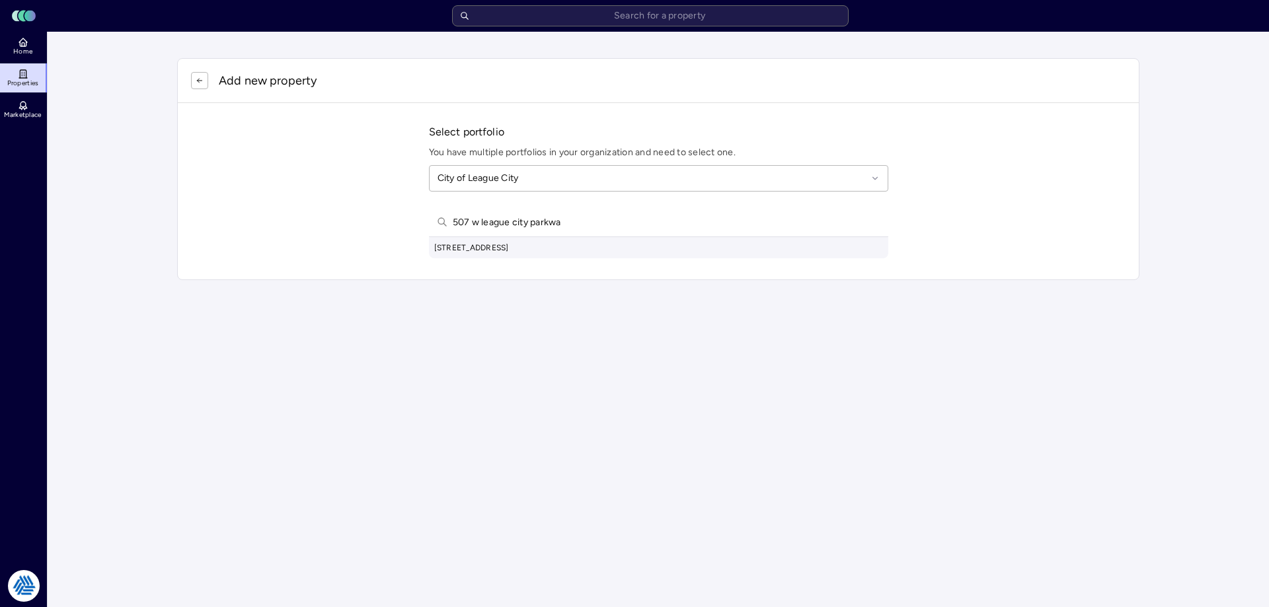
type input "507 w league city parkwa"
click at [596, 250] on div "507 West League City Parkway, League City, TX, USA" at bounding box center [658, 247] width 459 height 21
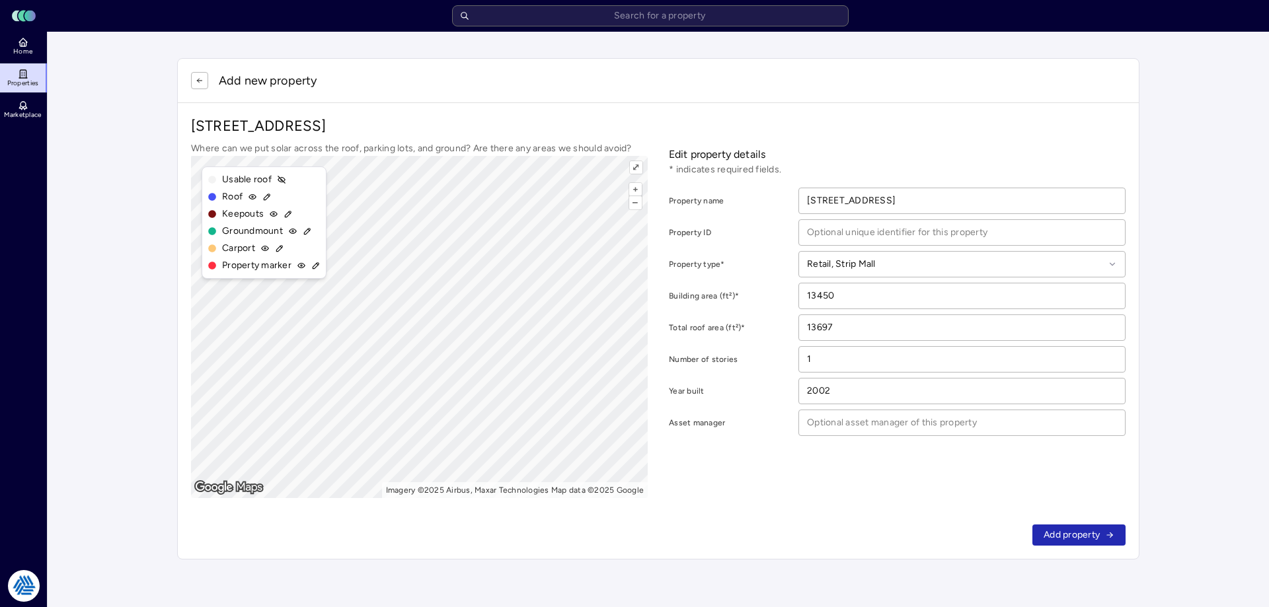
click at [1080, 535] on span "Add property" at bounding box center [1072, 535] width 56 height 15
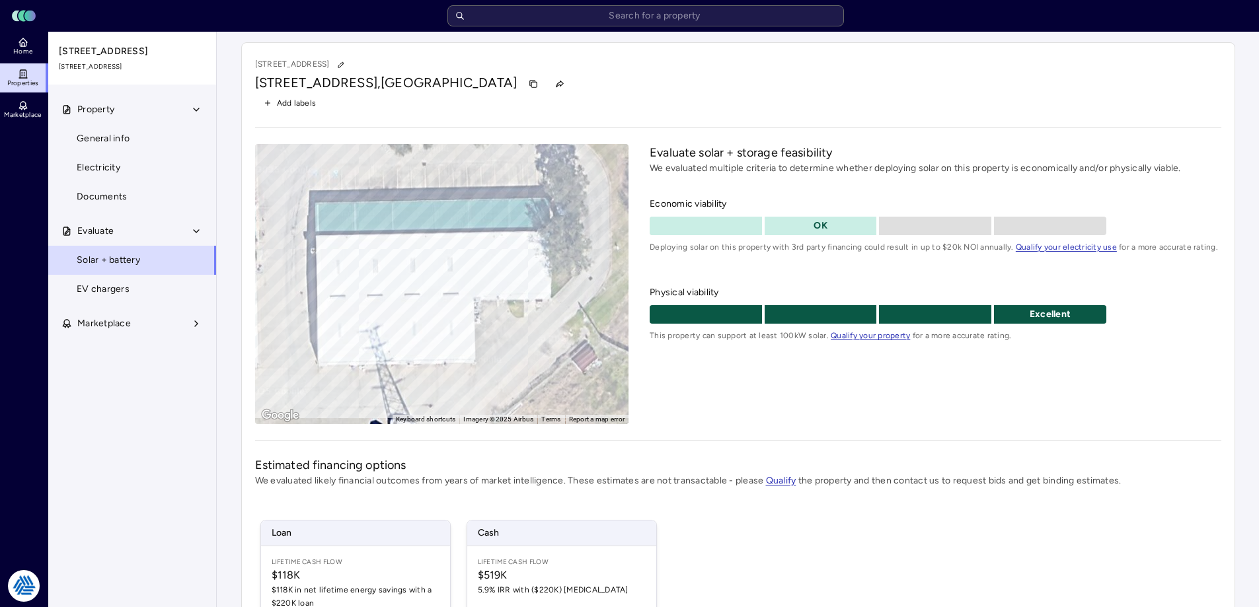
click at [19, 50] on span "Home" at bounding box center [22, 52] width 19 height 8
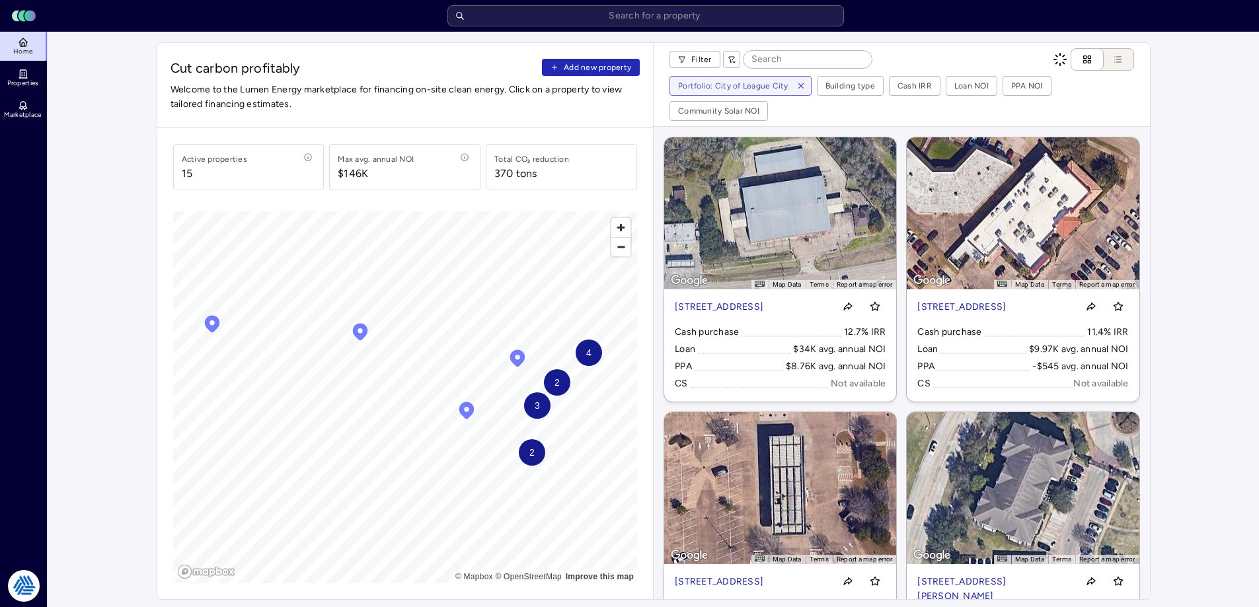
click at [589, 71] on span "Add new property" at bounding box center [597, 67] width 67 height 13
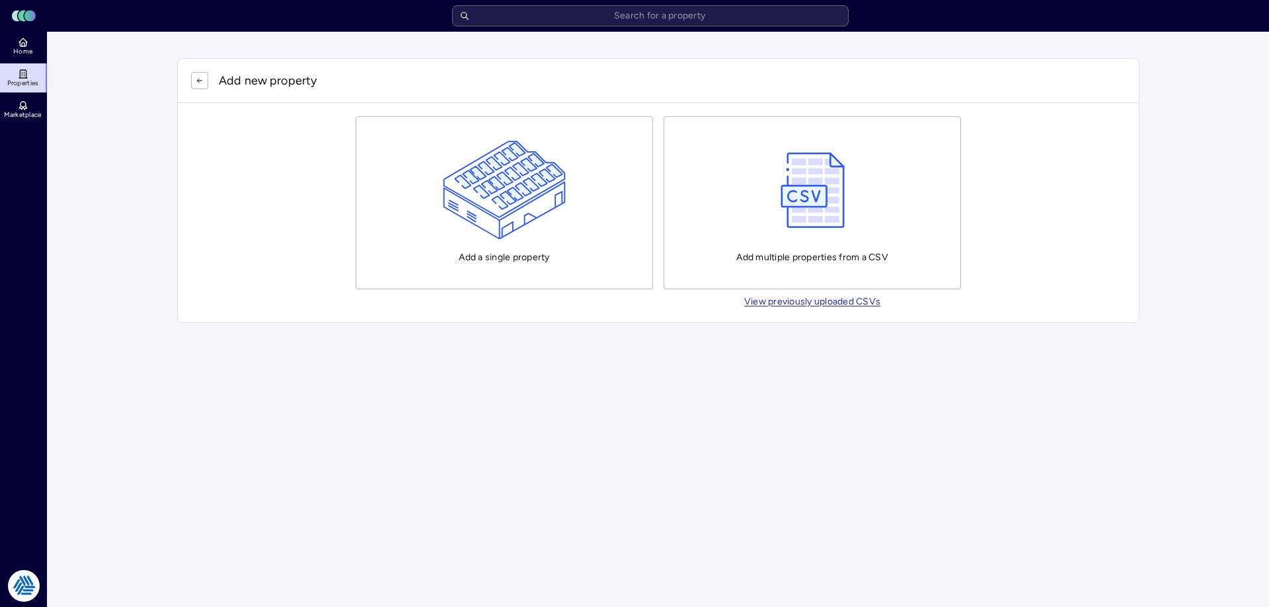
drag, startPoint x: 1178, startPoint y: 351, endPoint x: 1239, endPoint y: 357, distance: 61.1
click at [1180, 350] on html "Toggle Sidebar Lumen Energy Logo Home Properties Marketplace Tradition Energy N…" at bounding box center [634, 175] width 1269 height 350
click at [498, 260] on div "Add a single property" at bounding box center [505, 203] width 124 height 124
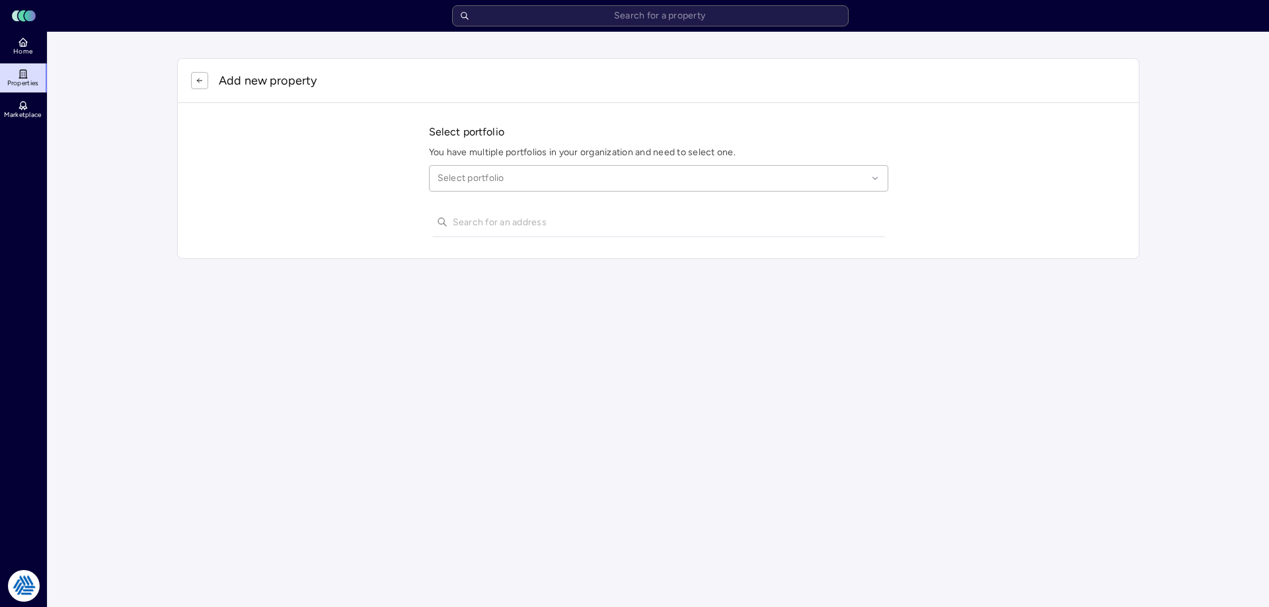
drag, startPoint x: 607, startPoint y: 174, endPoint x: 625, endPoint y: 187, distance: 21.8
click at [611, 176] on div at bounding box center [653, 178] width 430 height 15
type input "city of league city"
click at [656, 204] on div "City of League City" at bounding box center [659, 218] width 442 height 30
click at [652, 217] on input "text" at bounding box center [667, 222] width 428 height 29
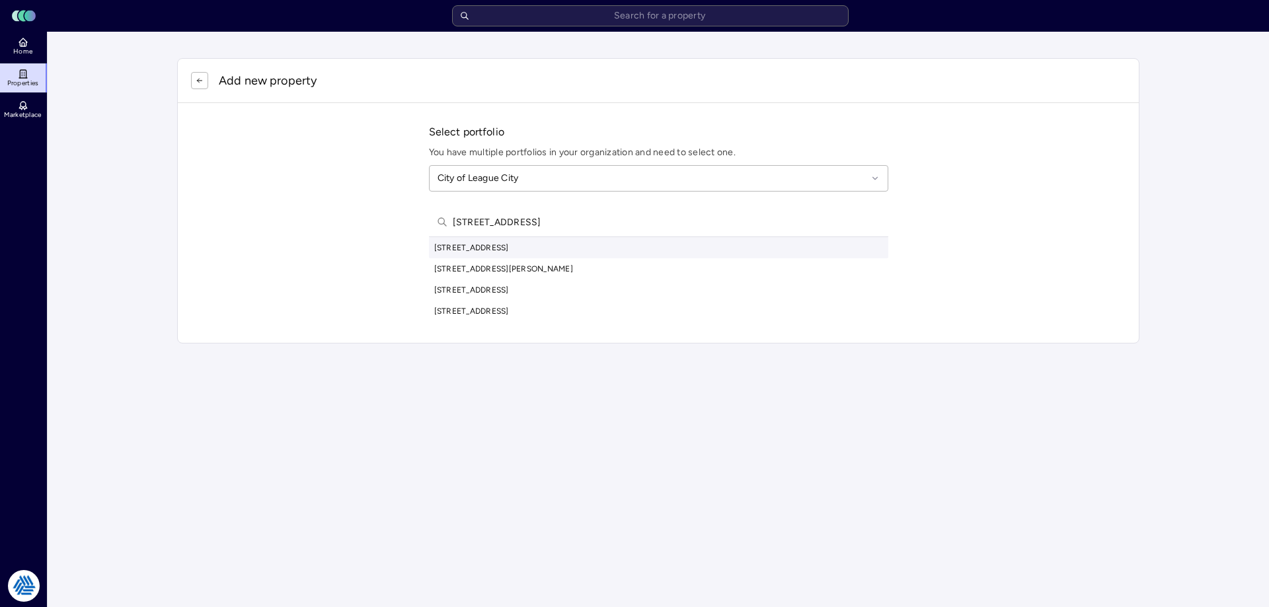
type input "2603 w parkwood ave"
click at [586, 251] on div "2603 W Parkwood Ave, Friendswood, TX, USA" at bounding box center [658, 247] width 459 height 21
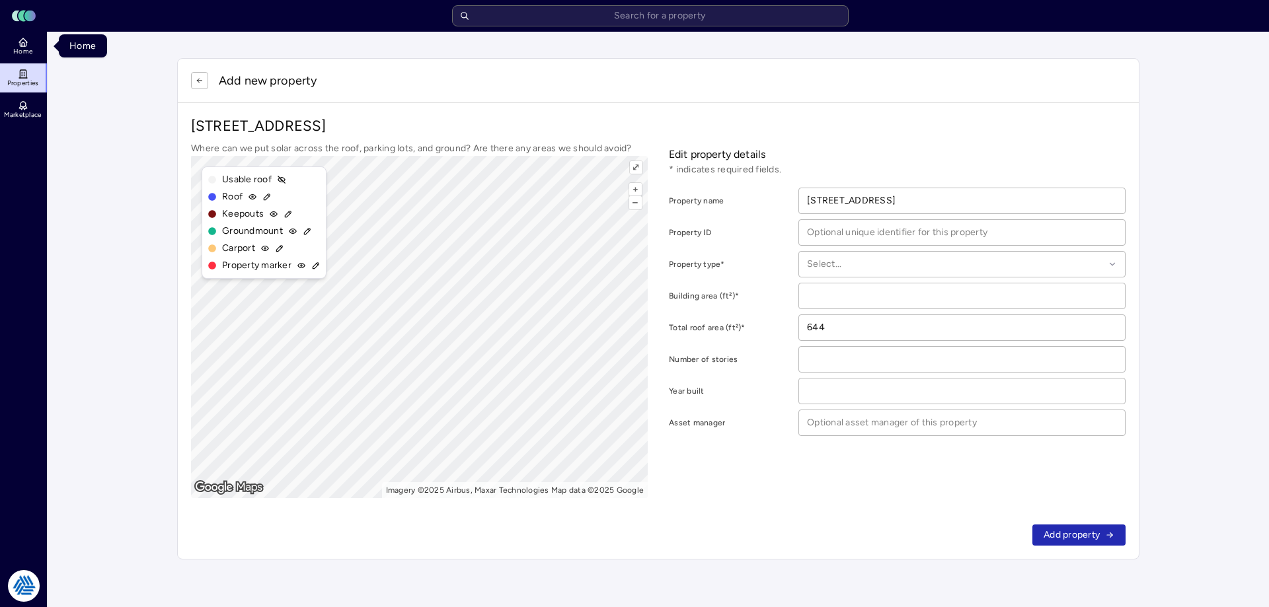
click at [21, 48] on span "Home" at bounding box center [22, 52] width 19 height 8
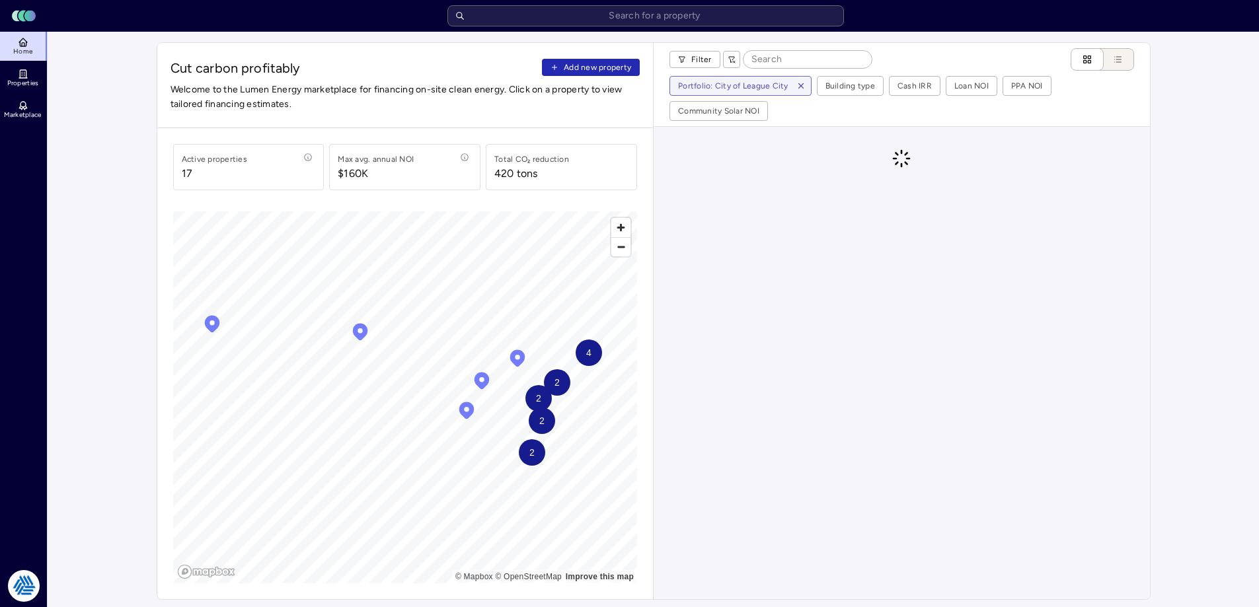
click at [579, 65] on span "Add new property" at bounding box center [597, 67] width 67 height 13
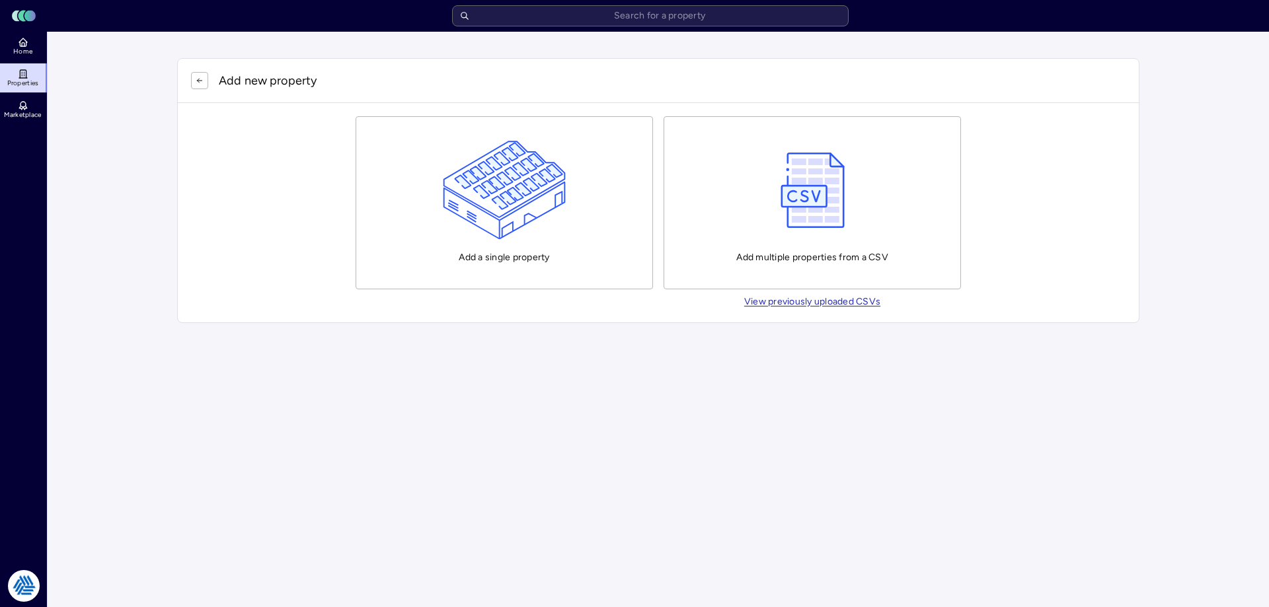
click at [510, 190] on img "button" at bounding box center [505, 190] width 124 height 99
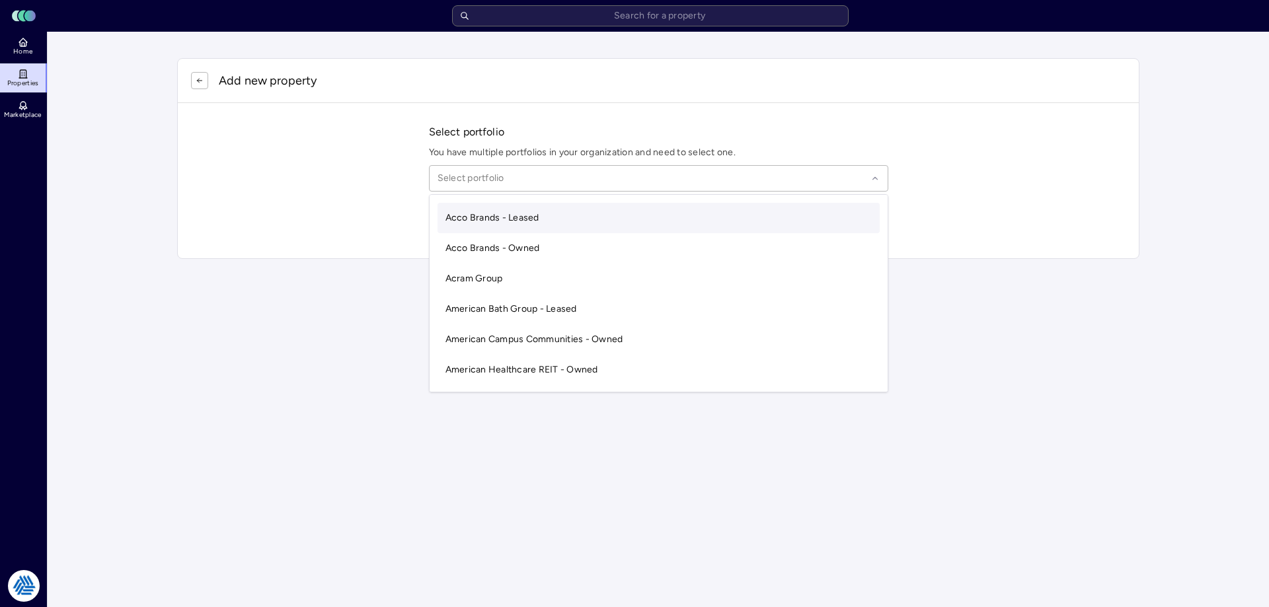
drag, startPoint x: 545, startPoint y: 184, endPoint x: 568, endPoint y: 182, distance: 23.9
click at [562, 182] on div at bounding box center [653, 178] width 430 height 15
type input "i"
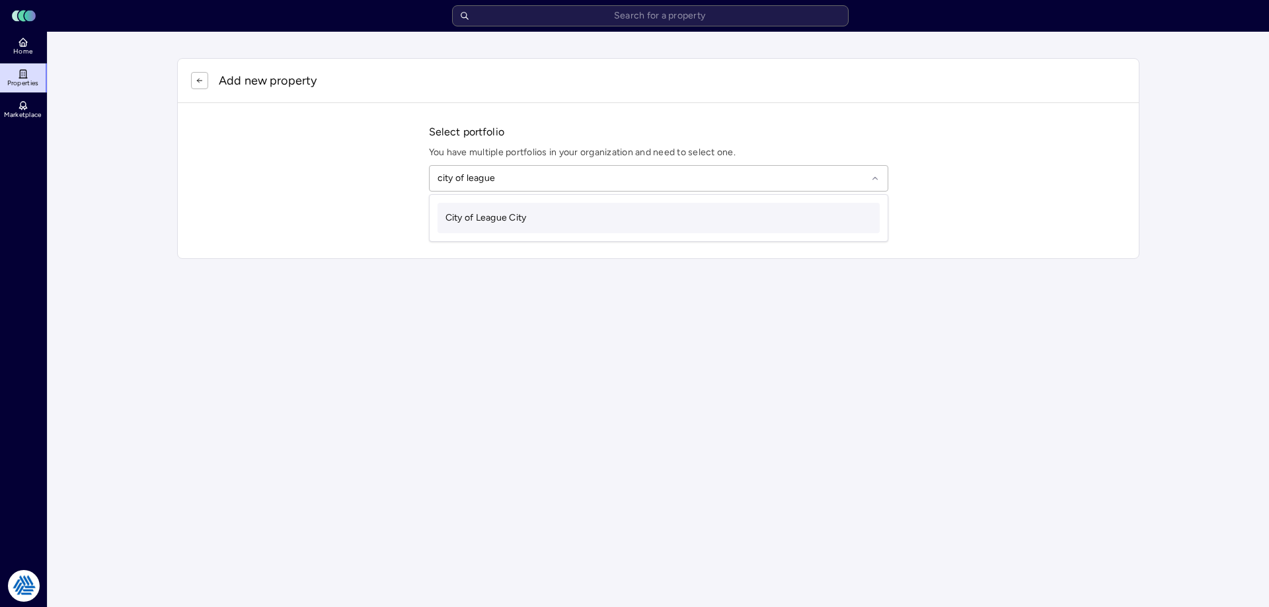
type input "city of league"
click at [559, 230] on div "City of League City" at bounding box center [659, 218] width 442 height 30
click at [559, 217] on input "text" at bounding box center [667, 222] width 428 height 29
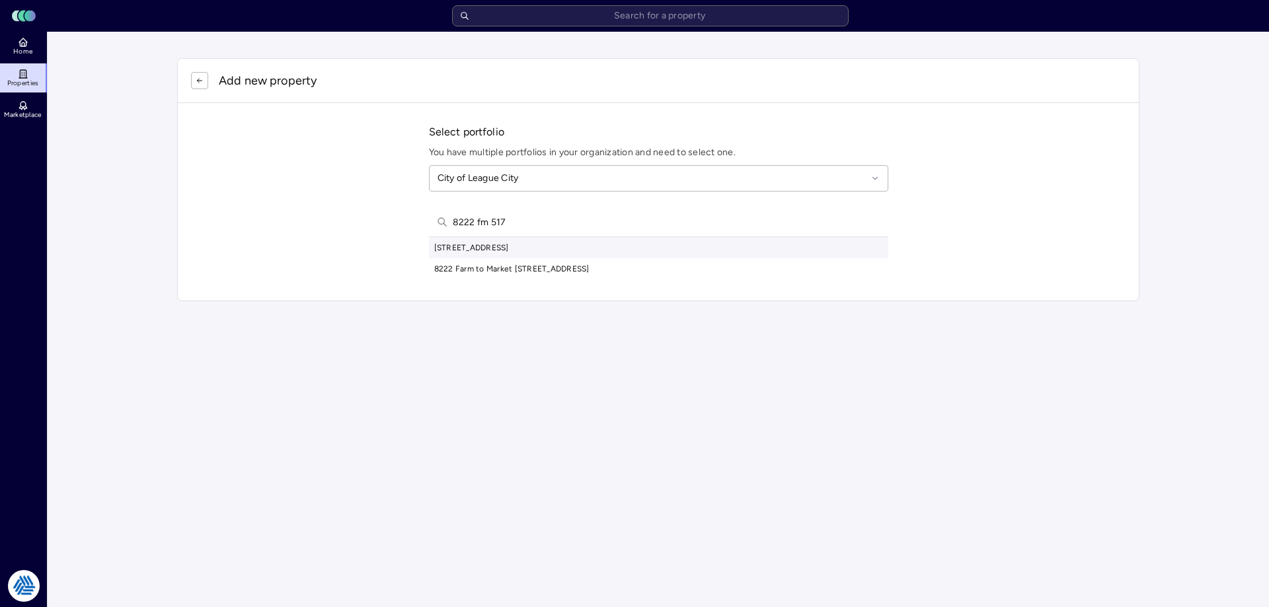
type input "8222 fm 517"
click at [555, 247] on div "8222 FM 517 Road East, Dickinson, TX, USA" at bounding box center [658, 247] width 459 height 21
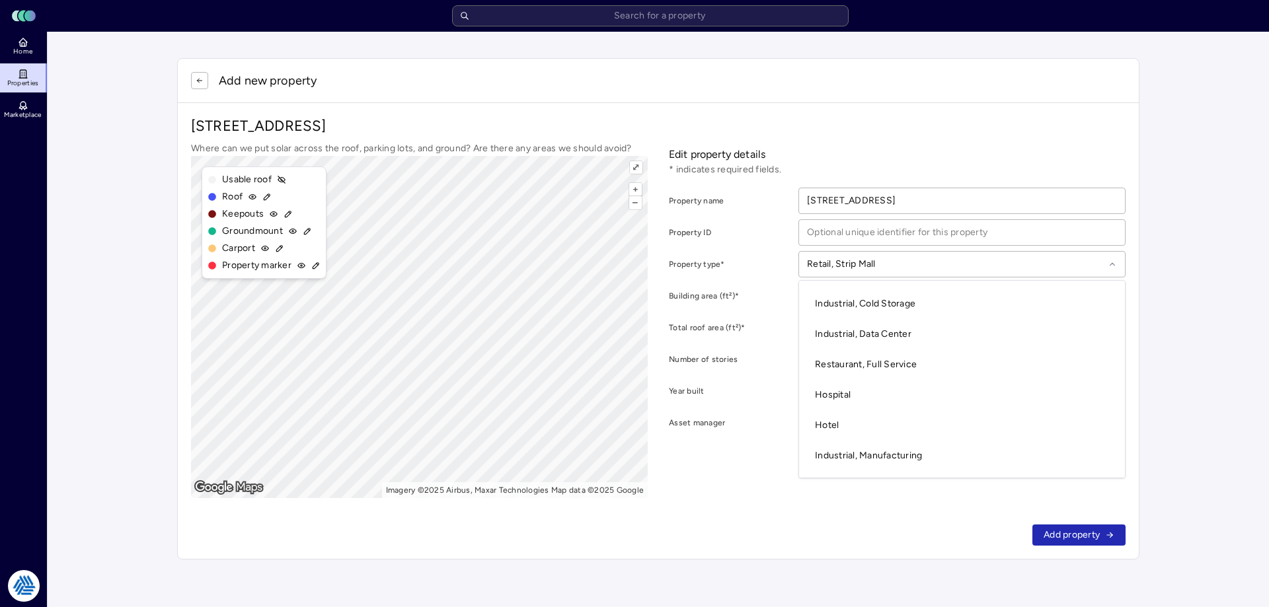
click at [894, 269] on div at bounding box center [955, 264] width 297 height 15
click at [874, 387] on div "Single Family Detached" at bounding box center [962, 394] width 310 height 30
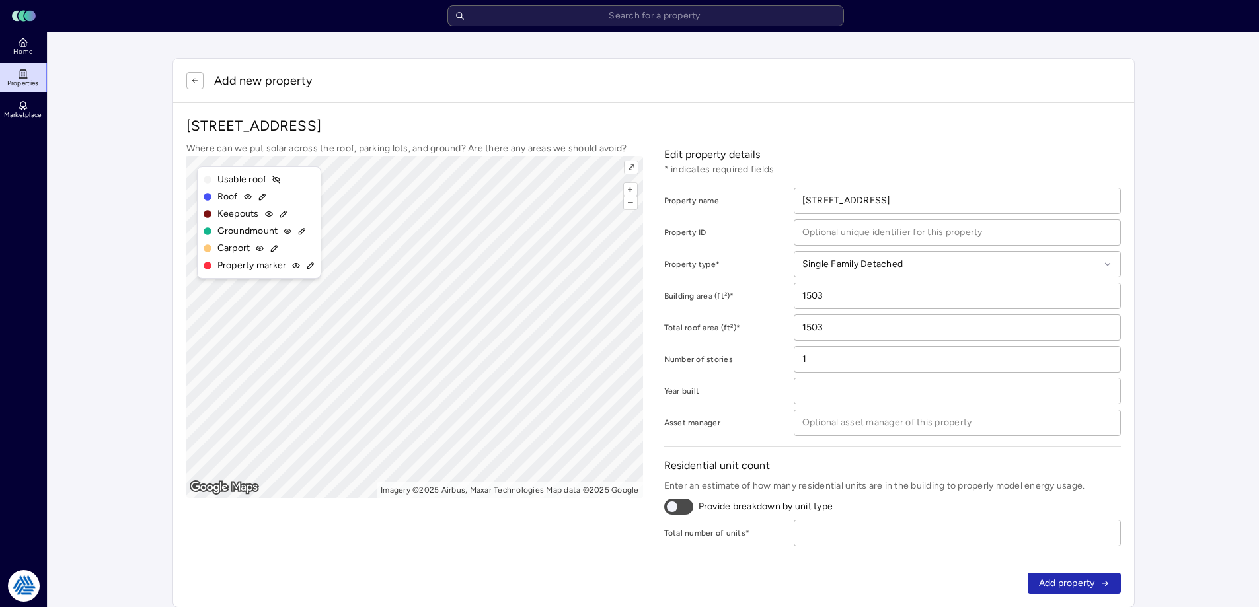
click at [1006, 537] on input "number" at bounding box center [957, 533] width 326 height 25
type input "1"
click button "Add property" at bounding box center [1074, 583] width 93 height 21
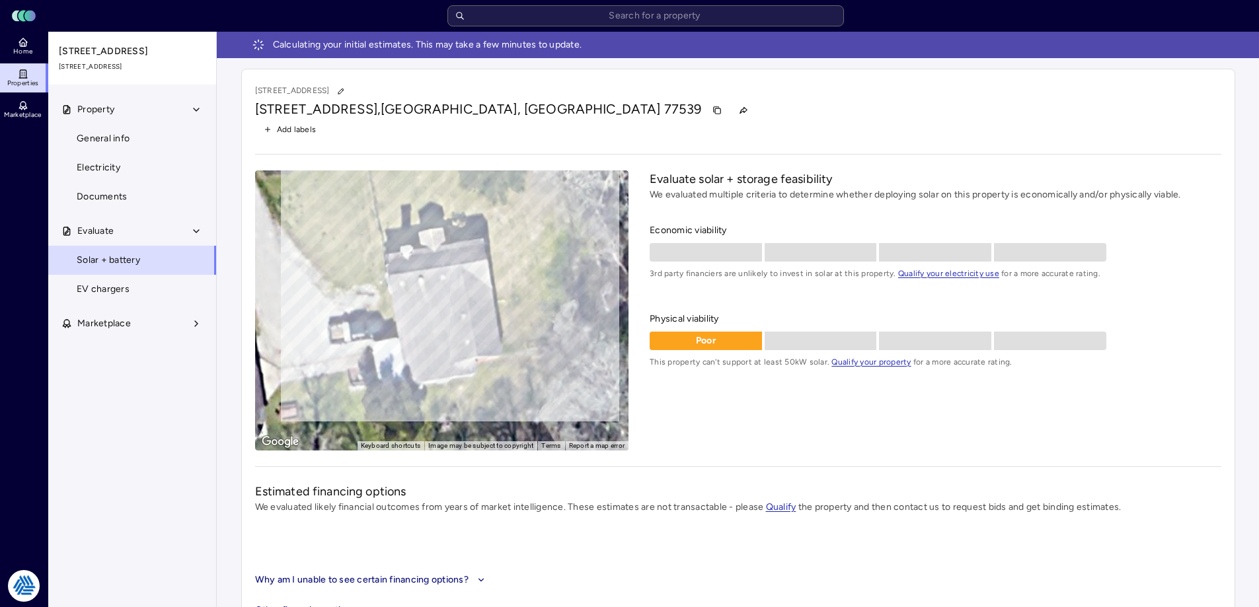
click at [35, 44] on link "Home" at bounding box center [24, 46] width 48 height 29
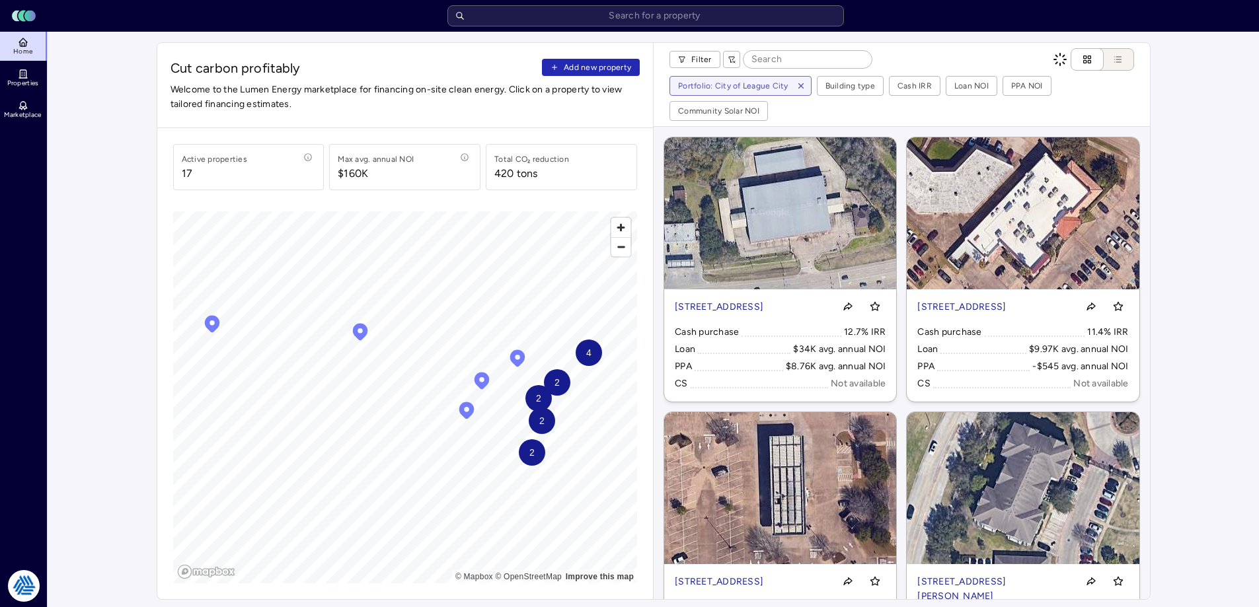
click at [586, 69] on span "Add new property" at bounding box center [597, 67] width 67 height 13
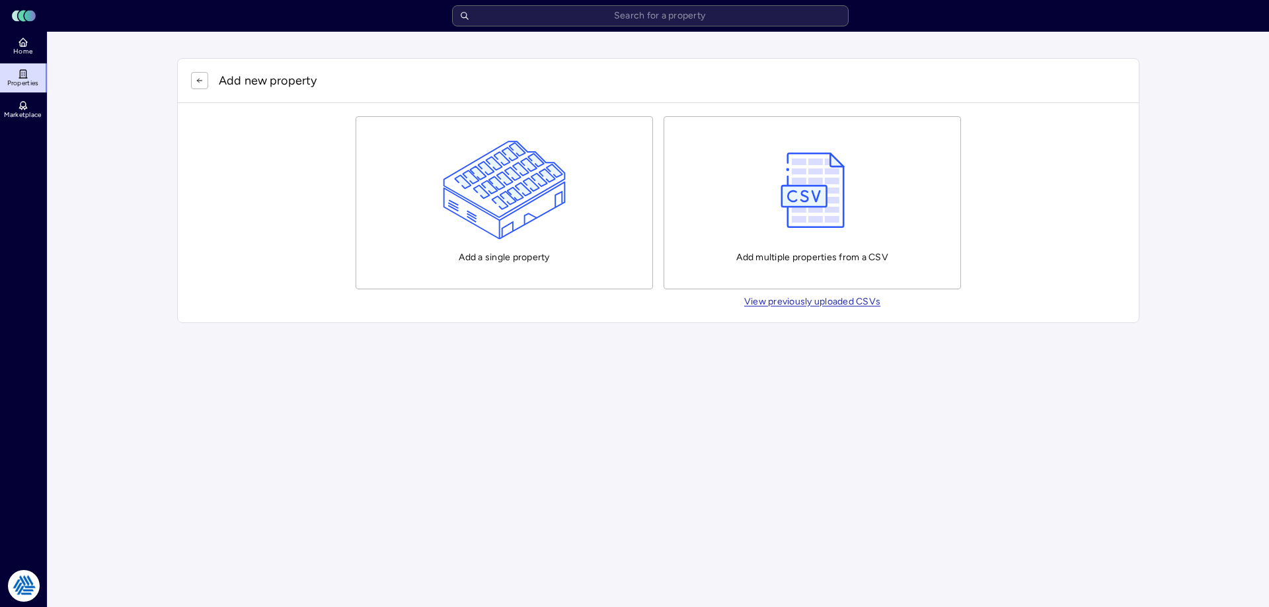
click at [490, 219] on img "button" at bounding box center [505, 190] width 124 height 99
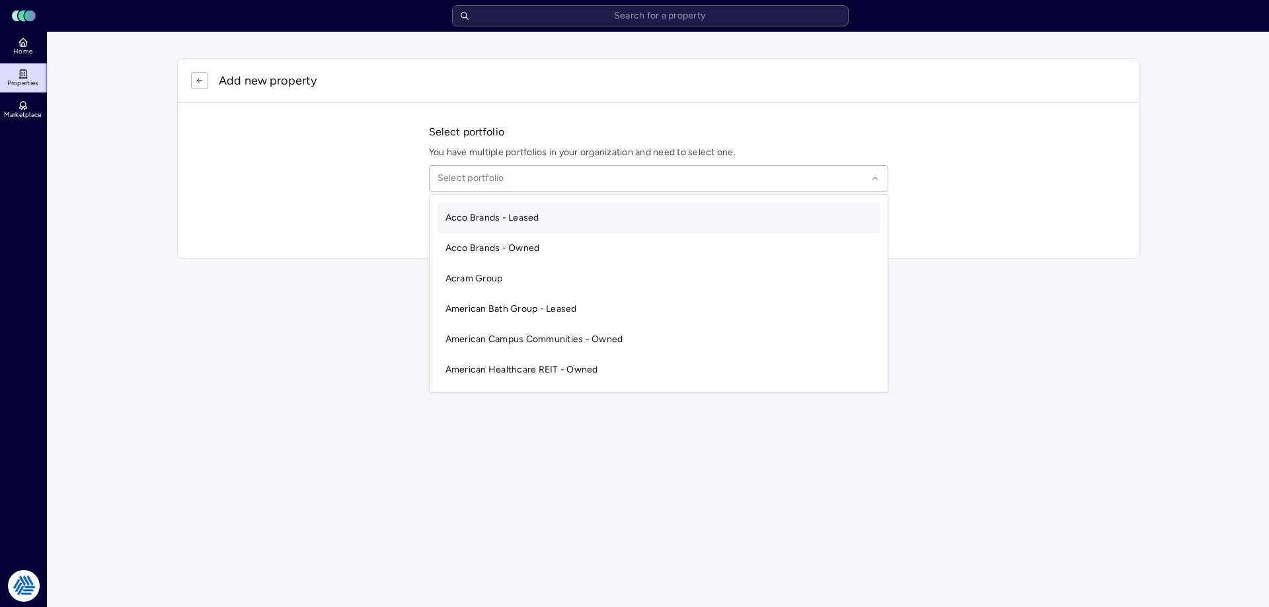
click at [549, 176] on div at bounding box center [653, 178] width 430 height 15
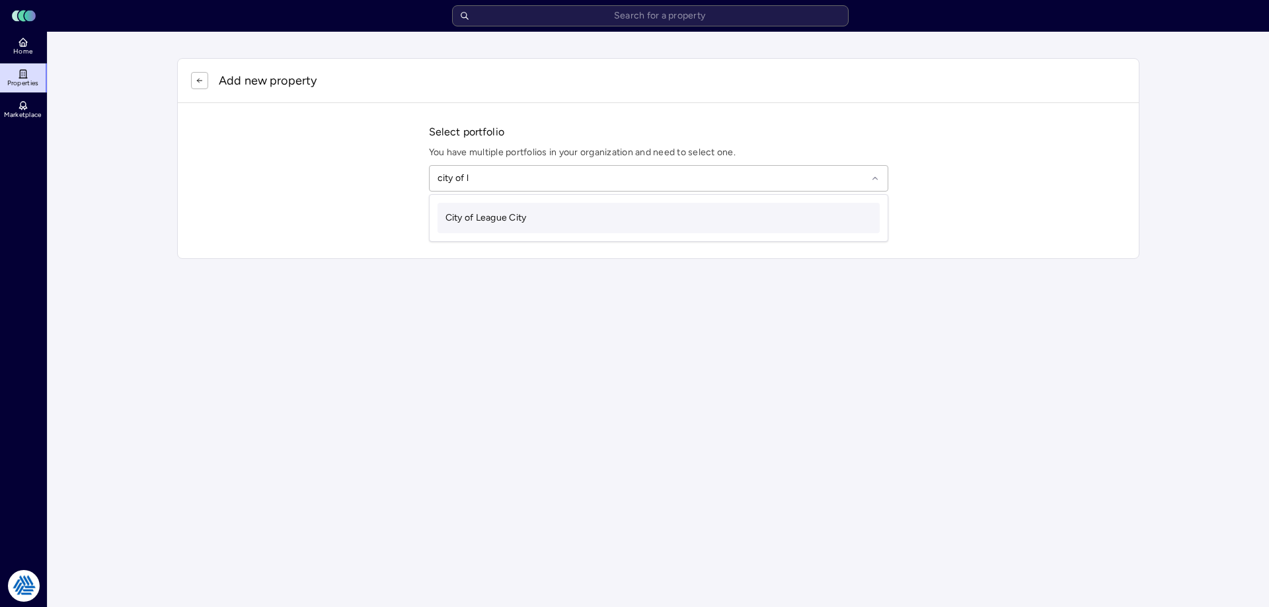
type input "city of le"
drag, startPoint x: 618, startPoint y: 221, endPoint x: 590, endPoint y: 219, distance: 27.8
click at [617, 221] on div "City of League City" at bounding box center [659, 218] width 442 height 30
drag, startPoint x: 495, startPoint y: 219, endPoint x: 504, endPoint y: 217, distance: 8.7
click at [496, 219] on input "text" at bounding box center [667, 222] width 428 height 29
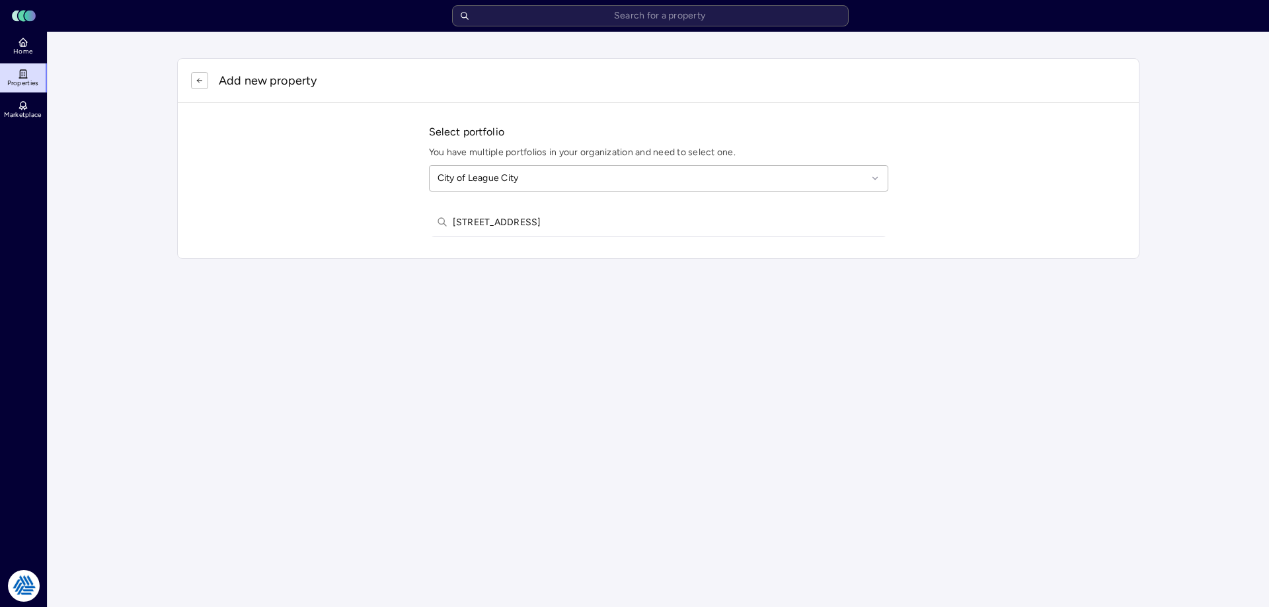
click at [549, 224] on input "5003 e highway 96" at bounding box center [667, 222] width 428 height 29
click at [572, 221] on input "5003 e highway 96 bacliff" at bounding box center [667, 222] width 428 height 29
paste input "11 HARBORSIDE WAY # A"
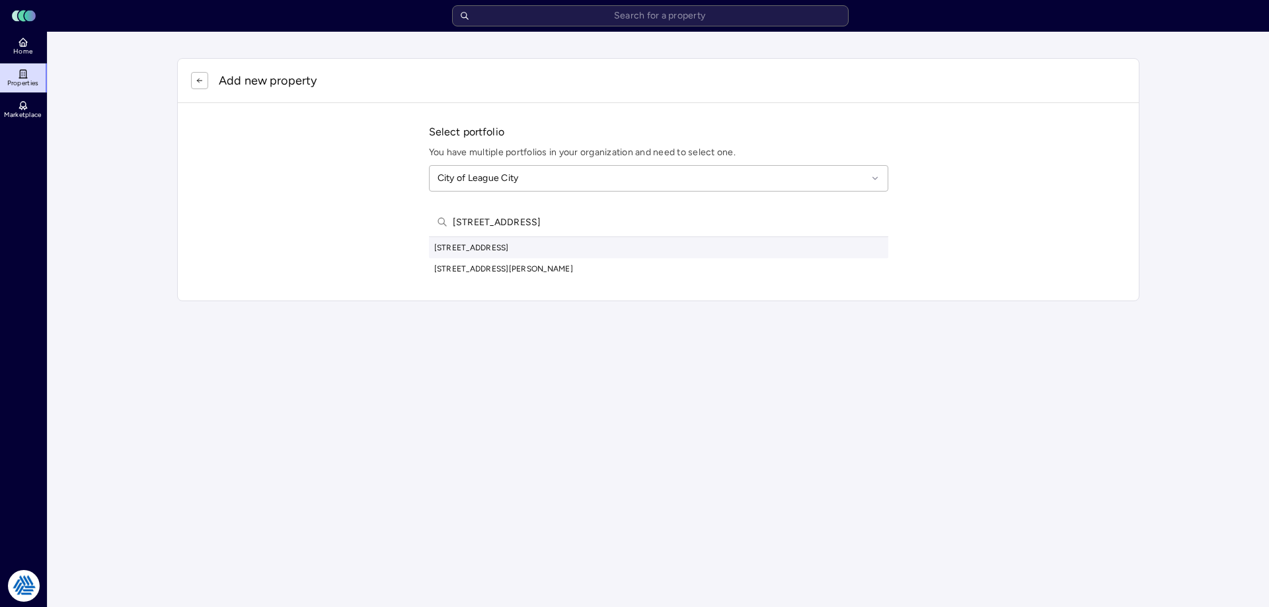
type input "511 HARBORSIDE WAY"
click at [582, 252] on div "511 Harborside Way, Kemah, TX, USA" at bounding box center [658, 247] width 459 height 21
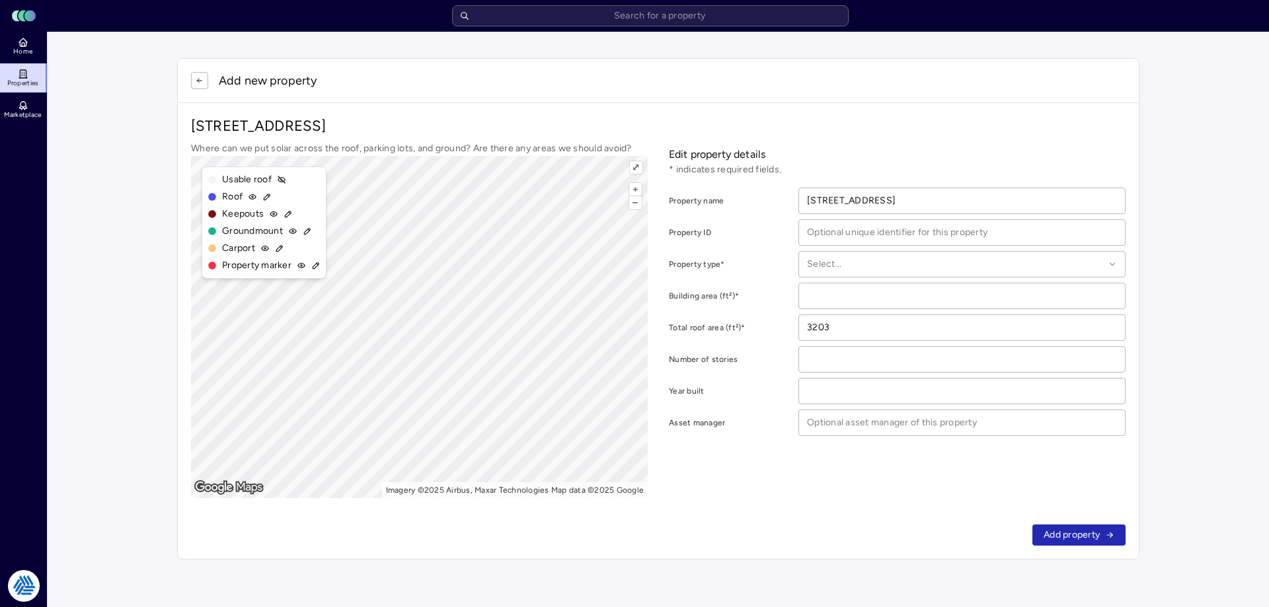
click at [655, 336] on div "Where can we put solar across the roof, parking lots, and ground? Are there any…" at bounding box center [658, 319] width 935 height 357
click at [867, 267] on div at bounding box center [955, 264] width 297 height 15
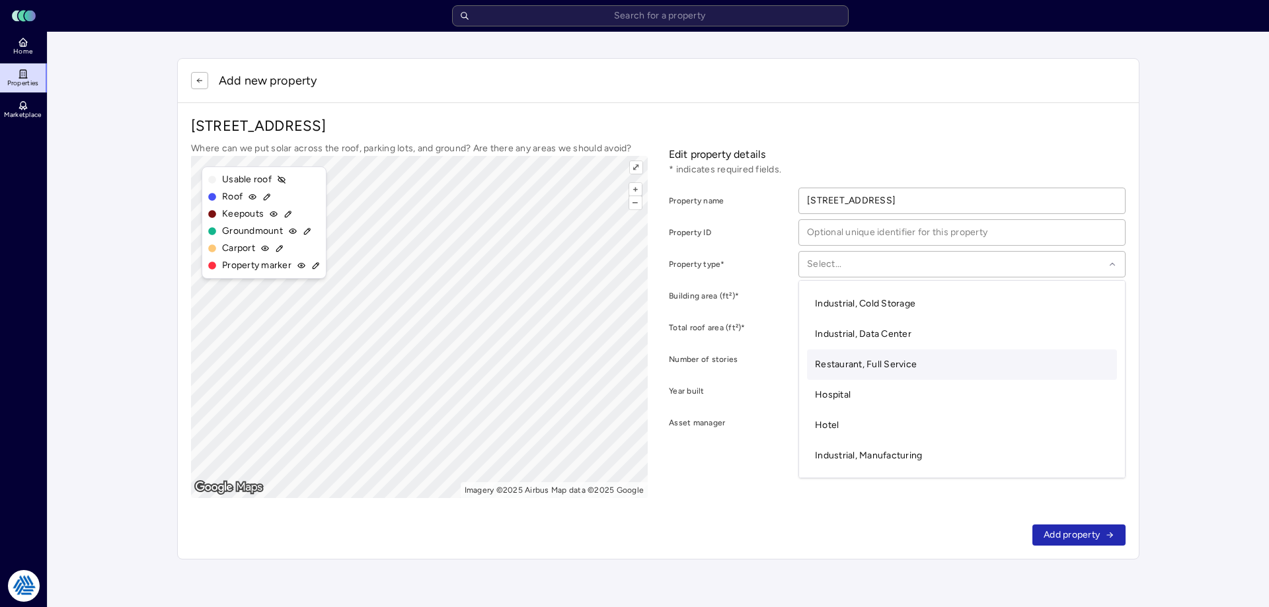
scroll to position [366, 0]
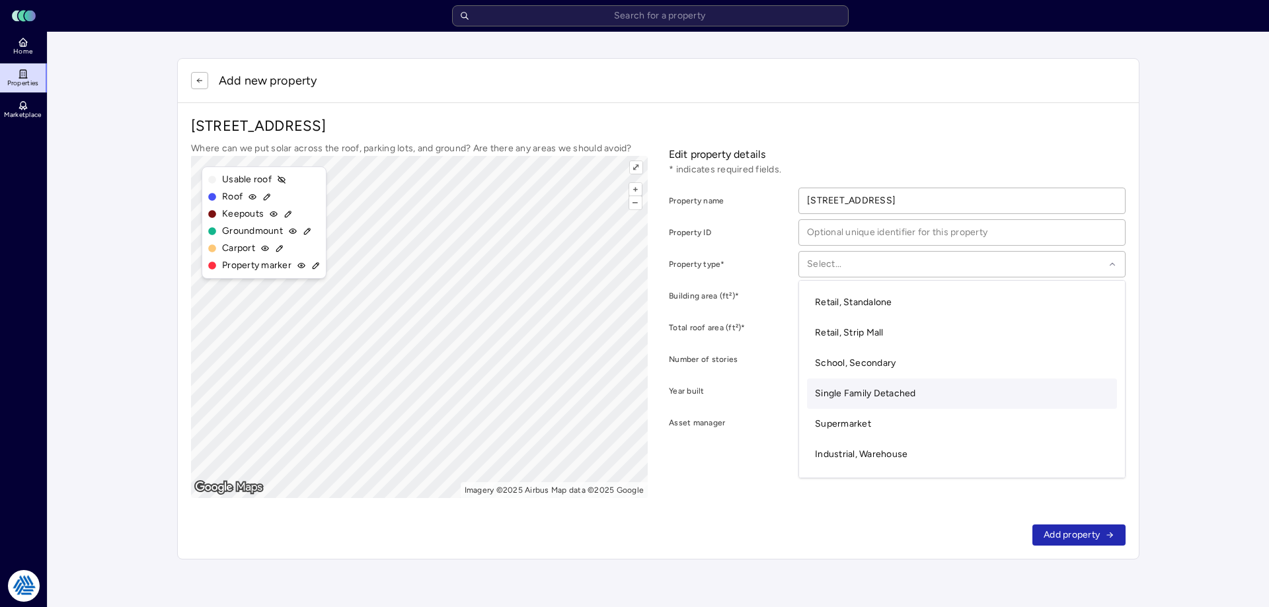
click at [863, 392] on span "Single Family Detached" at bounding box center [865, 393] width 101 height 11
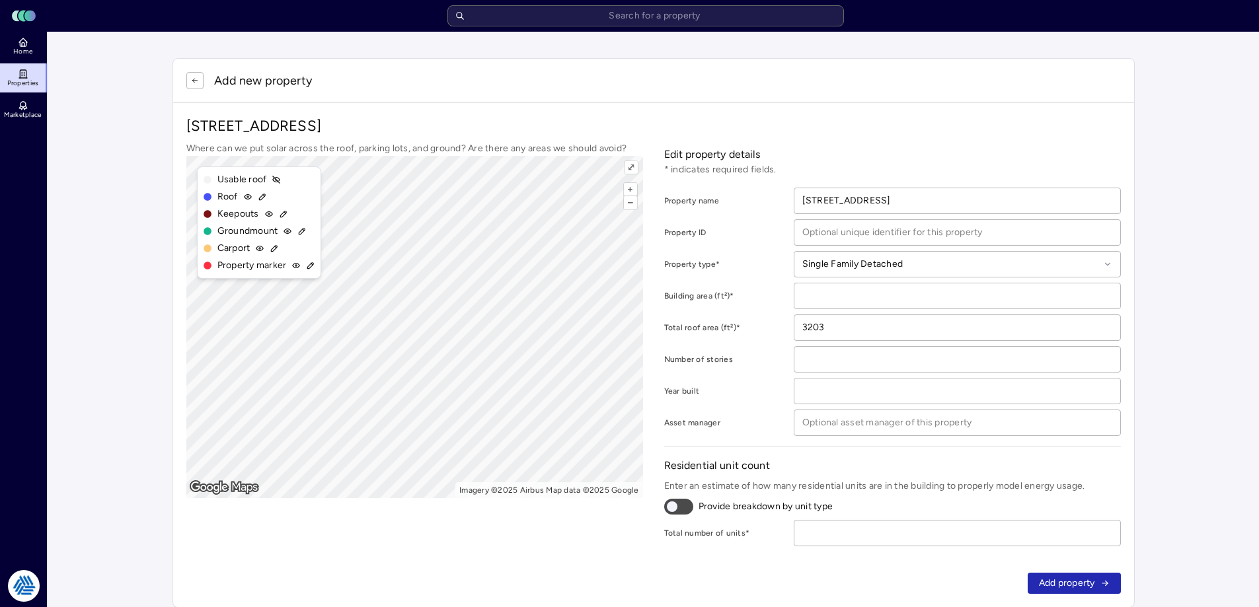
drag, startPoint x: 884, startPoint y: 536, endPoint x: 914, endPoint y: 556, distance: 36.3
click at [905, 549] on div "511 Harborside Way, Kemah, TX 77565 Where can we put solar across the roof, par…" at bounding box center [653, 331] width 961 height 457
type input "1"
click at [1066, 582] on span "Add property" at bounding box center [1067, 583] width 56 height 15
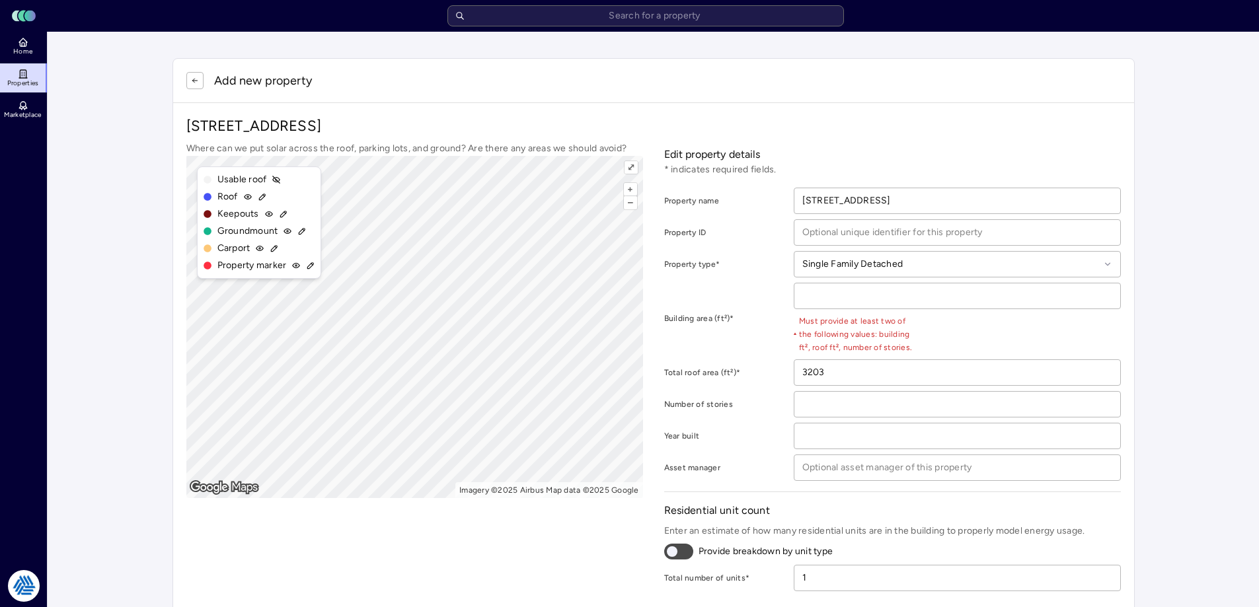
click at [862, 294] on input "number" at bounding box center [957, 296] width 326 height 25
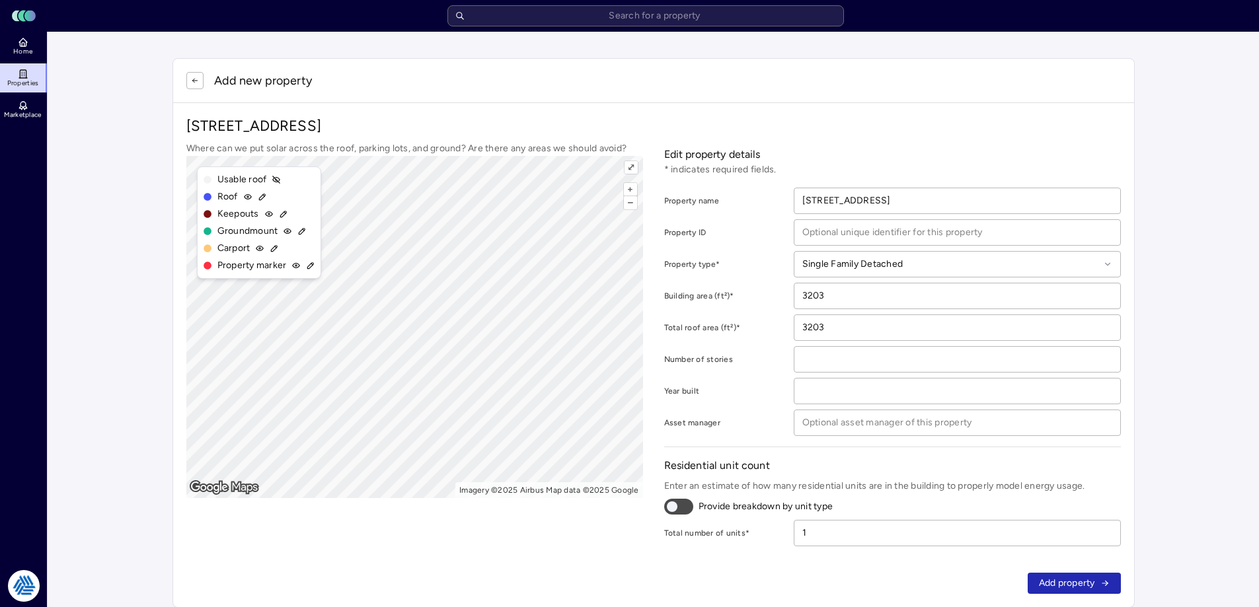
type input "3203"
click at [1082, 585] on span "Add property" at bounding box center [1067, 583] width 56 height 15
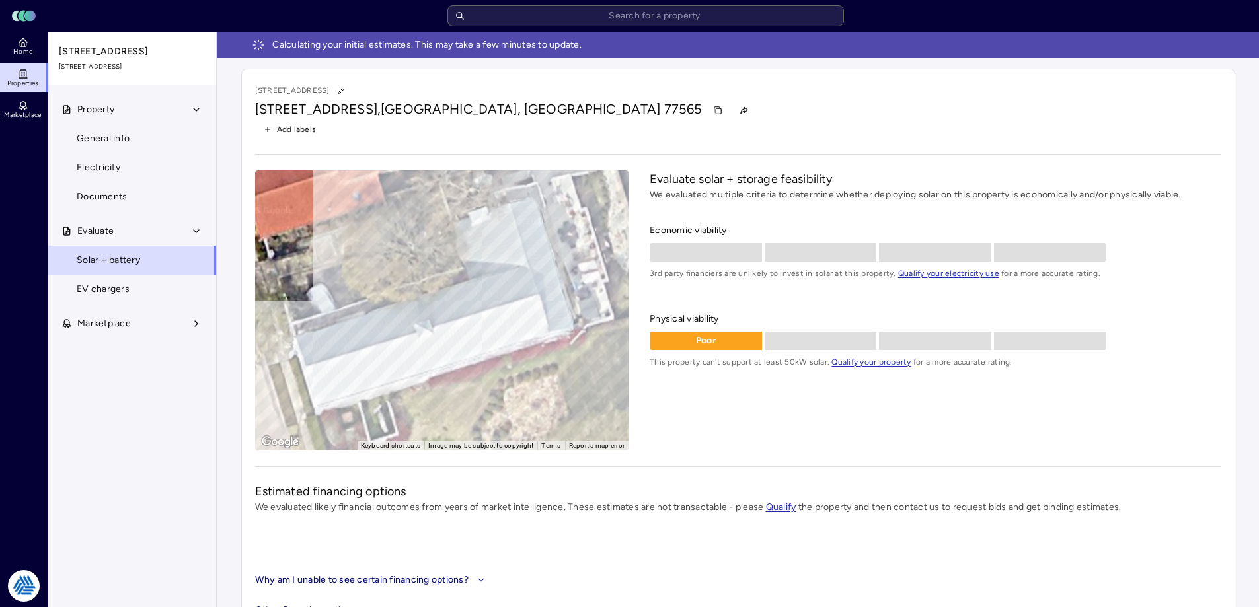
click at [34, 52] on link "Home" at bounding box center [24, 46] width 48 height 29
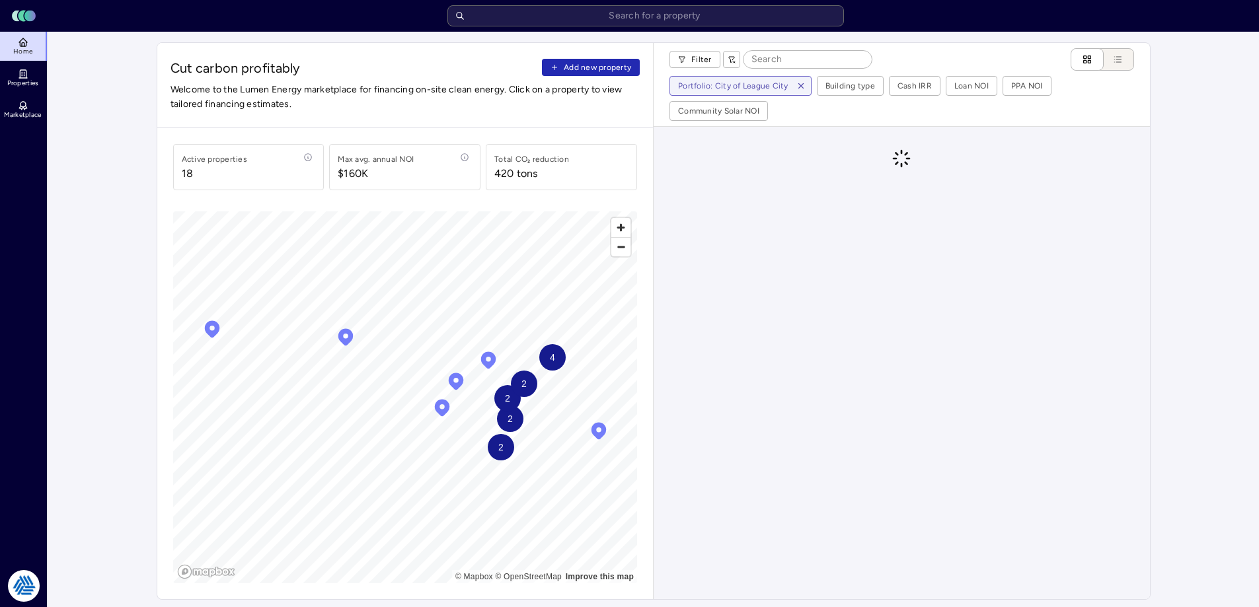
click at [605, 61] on span "Add new property" at bounding box center [597, 67] width 67 height 13
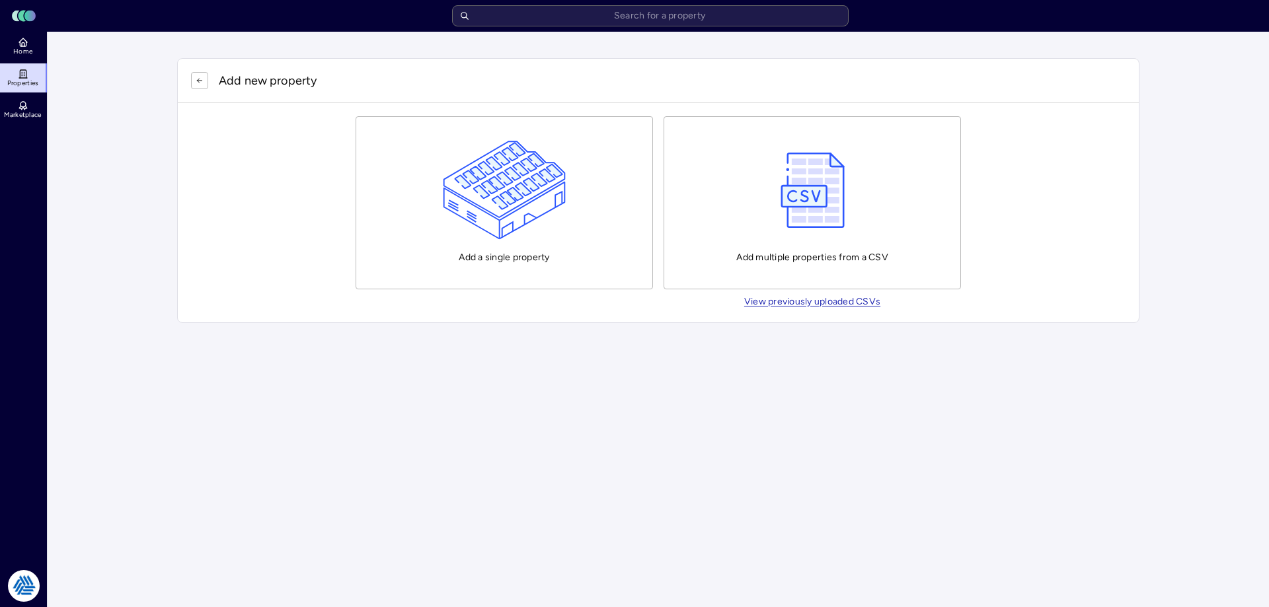
click at [563, 188] on img "button" at bounding box center [505, 190] width 124 height 99
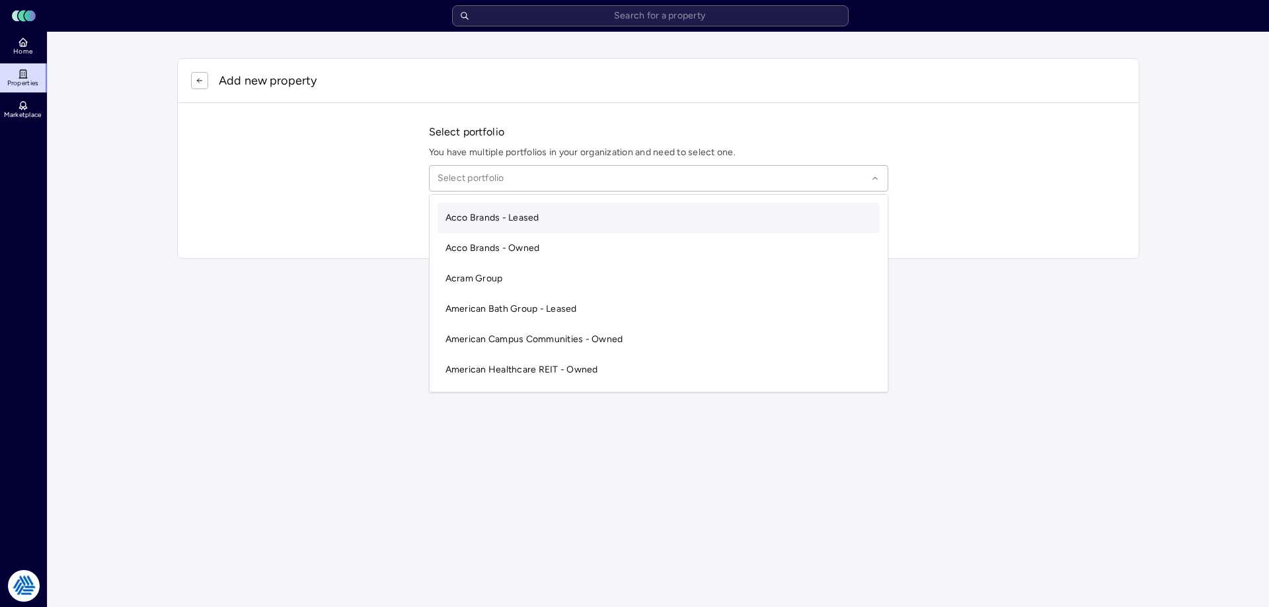
drag, startPoint x: 566, startPoint y: 175, endPoint x: 583, endPoint y: 170, distance: 17.3
click at [584, 169] on div "Select portfolio" at bounding box center [658, 178] width 459 height 26
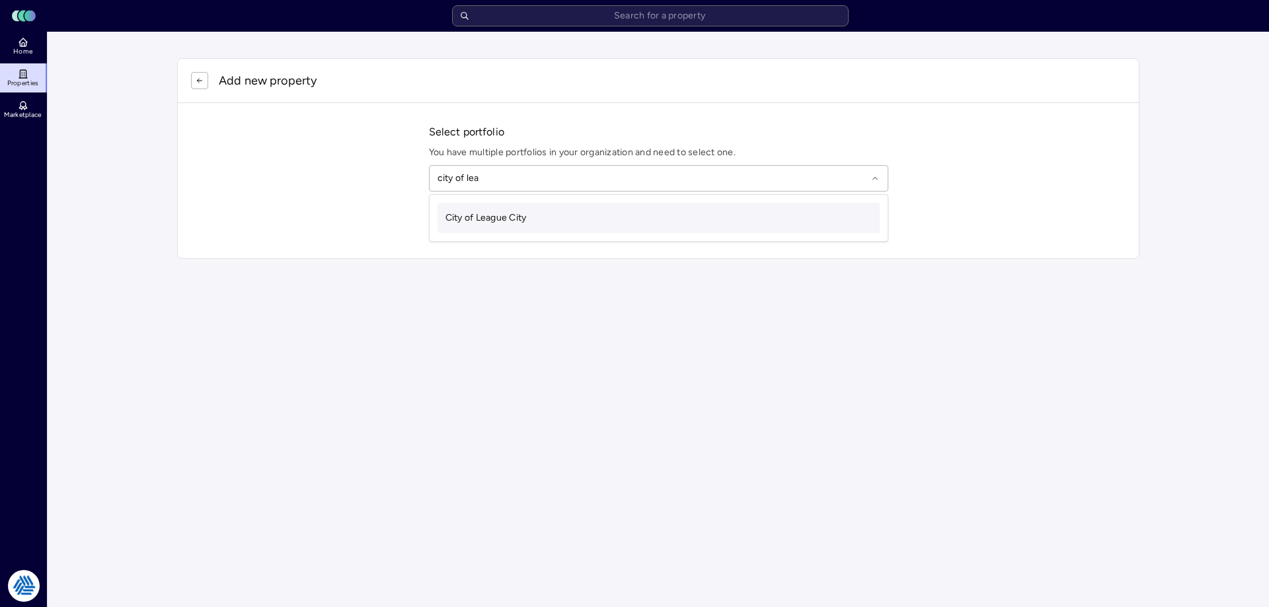
type input "city of leag"
click at [598, 221] on div "City of League City" at bounding box center [659, 218] width 442 height 30
click at [554, 217] on input "text" at bounding box center [667, 222] width 428 height 29
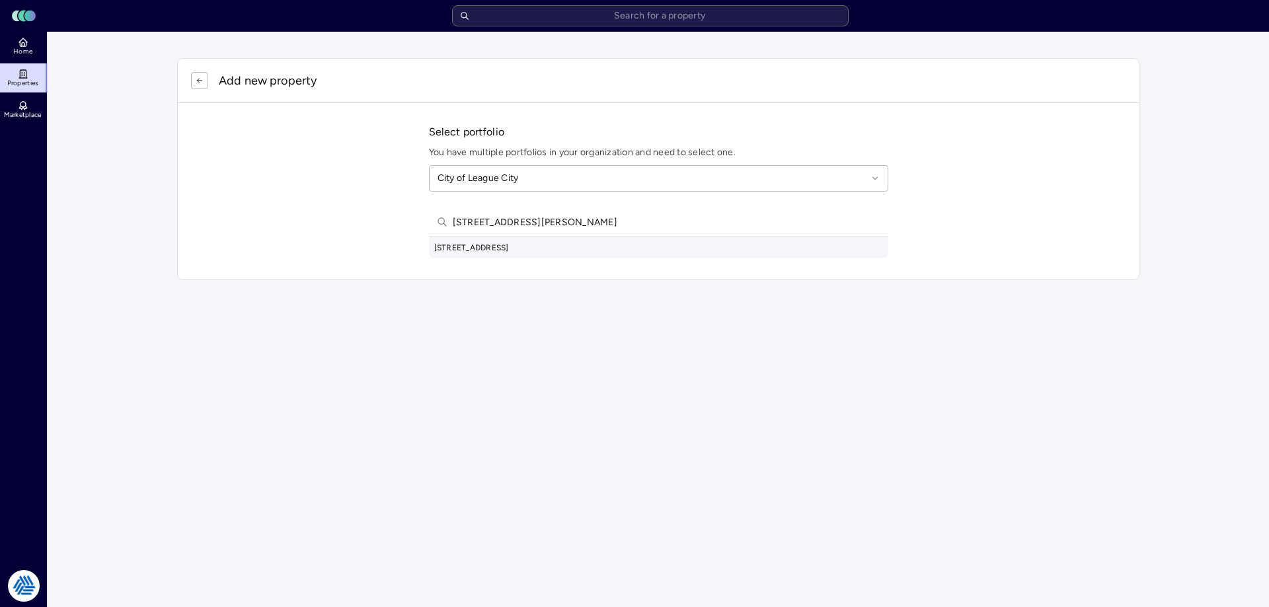
type input "726 harborside way ke"
click at [603, 257] on div "726 Harborside Way, Kemah, TX, USA" at bounding box center [658, 247] width 459 height 21
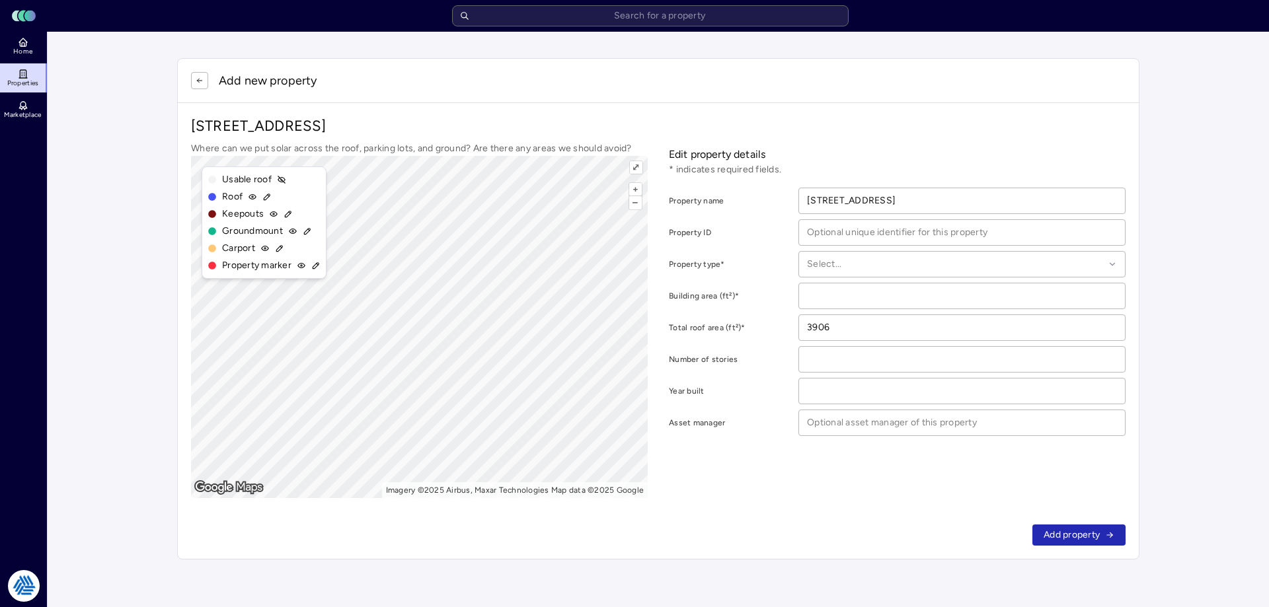
drag, startPoint x: 748, startPoint y: 277, endPoint x: 649, endPoint y: 34, distance: 262.4
click at [649, 32] on div "Toggle Sidebar Lumen Energy Logo Home Properties Marketplace Tradition Energy N…" at bounding box center [634, 293] width 1269 height 586
click at [853, 270] on div at bounding box center [955, 264] width 297 height 15
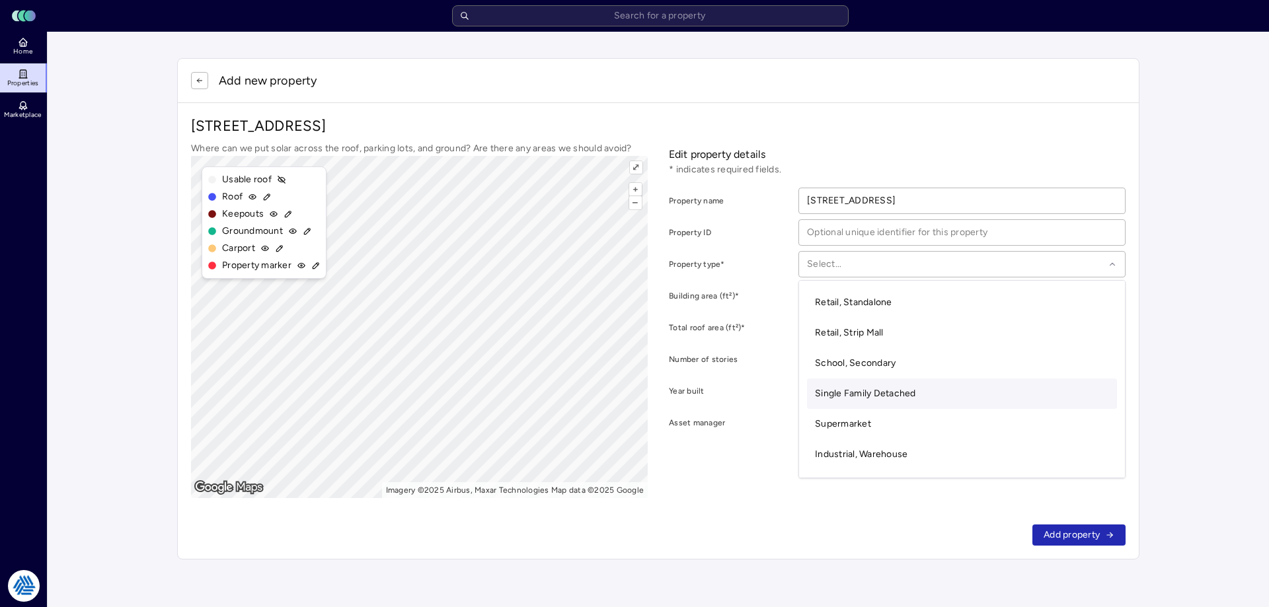
click at [866, 393] on span "Single Family Detached" at bounding box center [865, 393] width 101 height 11
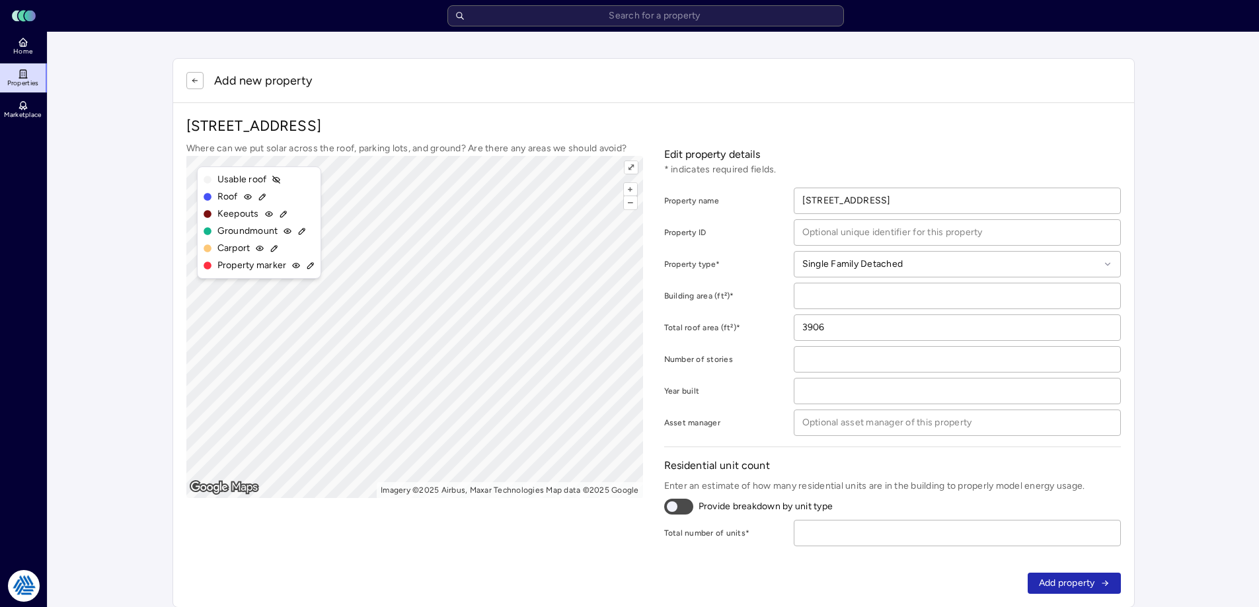
click at [856, 287] on input "number" at bounding box center [957, 296] width 326 height 25
type input "3906"
click at [941, 527] on input "number" at bounding box center [957, 533] width 326 height 25
type input "1"
click at [1071, 584] on span "Add property" at bounding box center [1067, 583] width 56 height 15
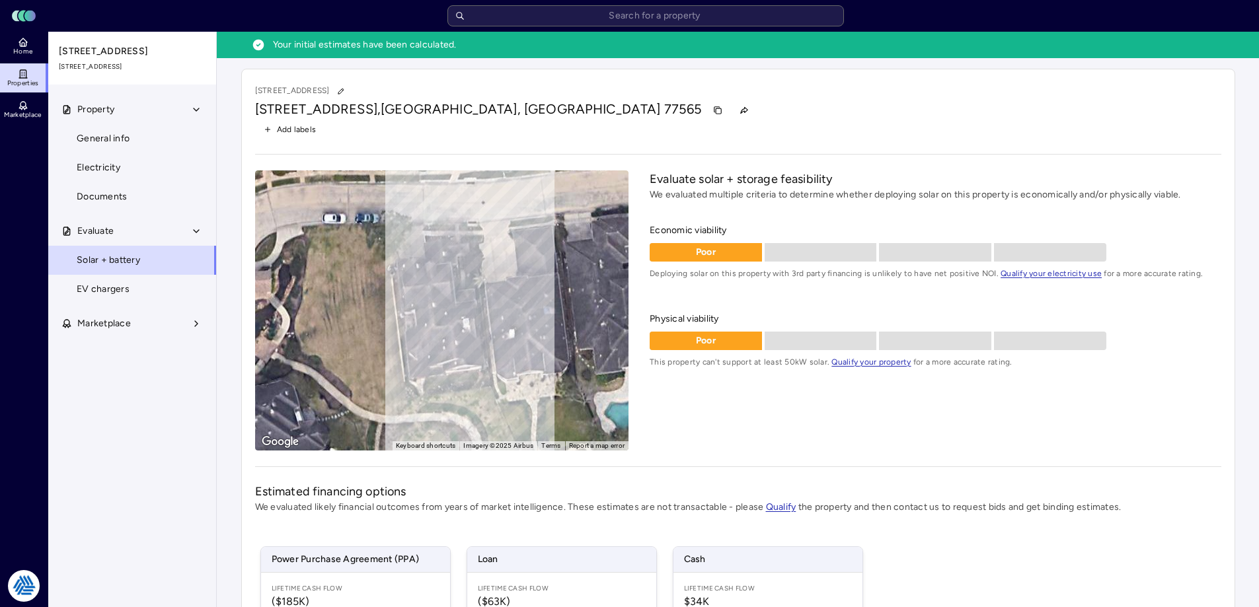
click at [31, 47] on link "Home" at bounding box center [24, 46] width 48 height 29
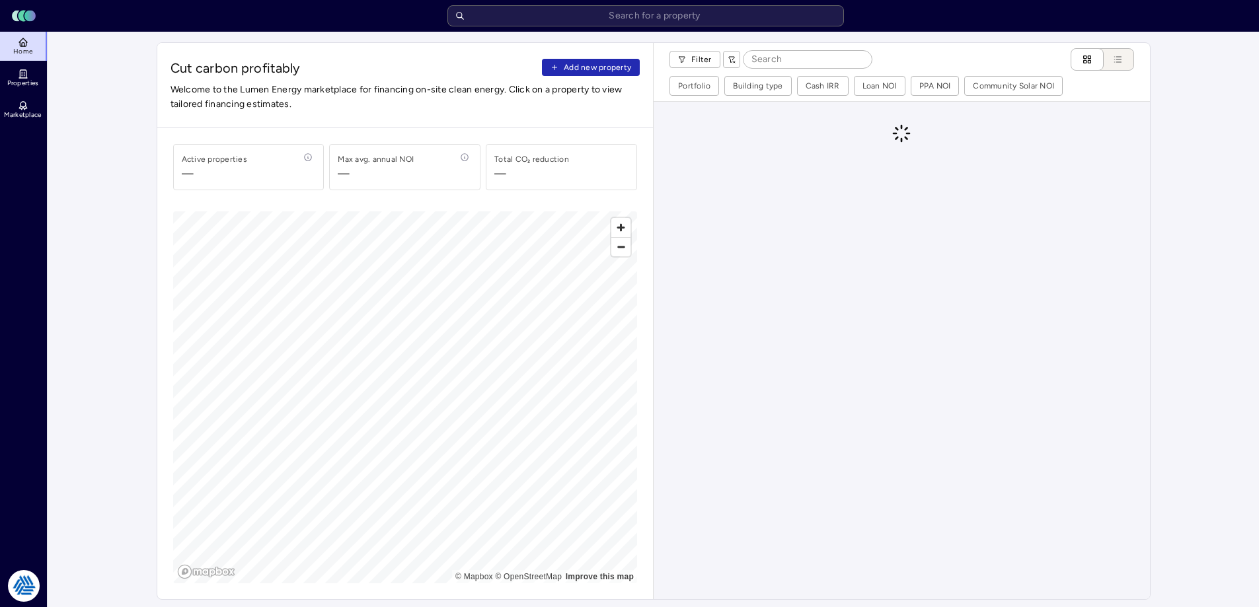
click at [582, 69] on span "Add new property" at bounding box center [597, 67] width 67 height 13
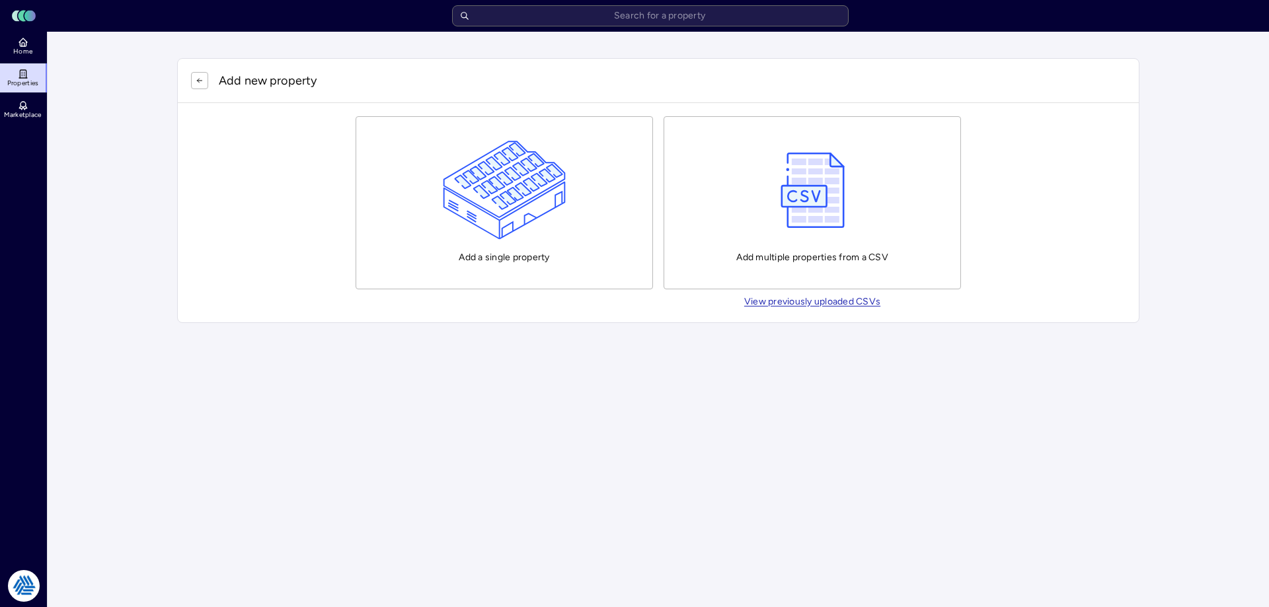
click at [531, 195] on img "button" at bounding box center [505, 190] width 124 height 99
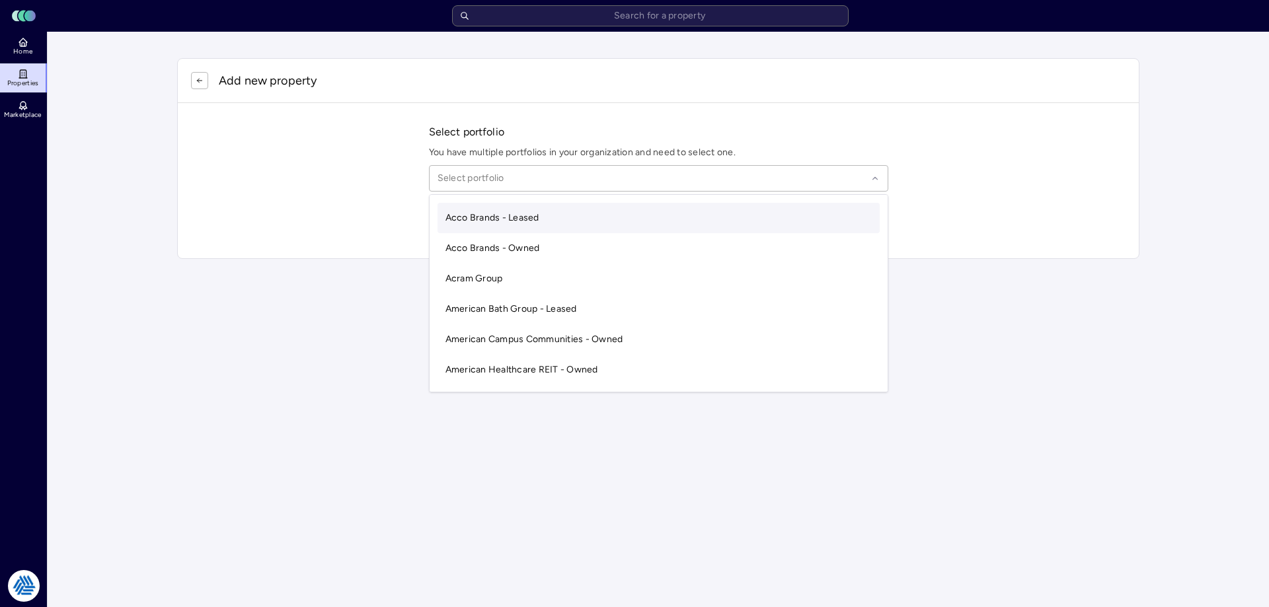
drag, startPoint x: 523, startPoint y: 178, endPoint x: 557, endPoint y: 171, distance: 34.4
click at [552, 172] on div at bounding box center [653, 178] width 430 height 15
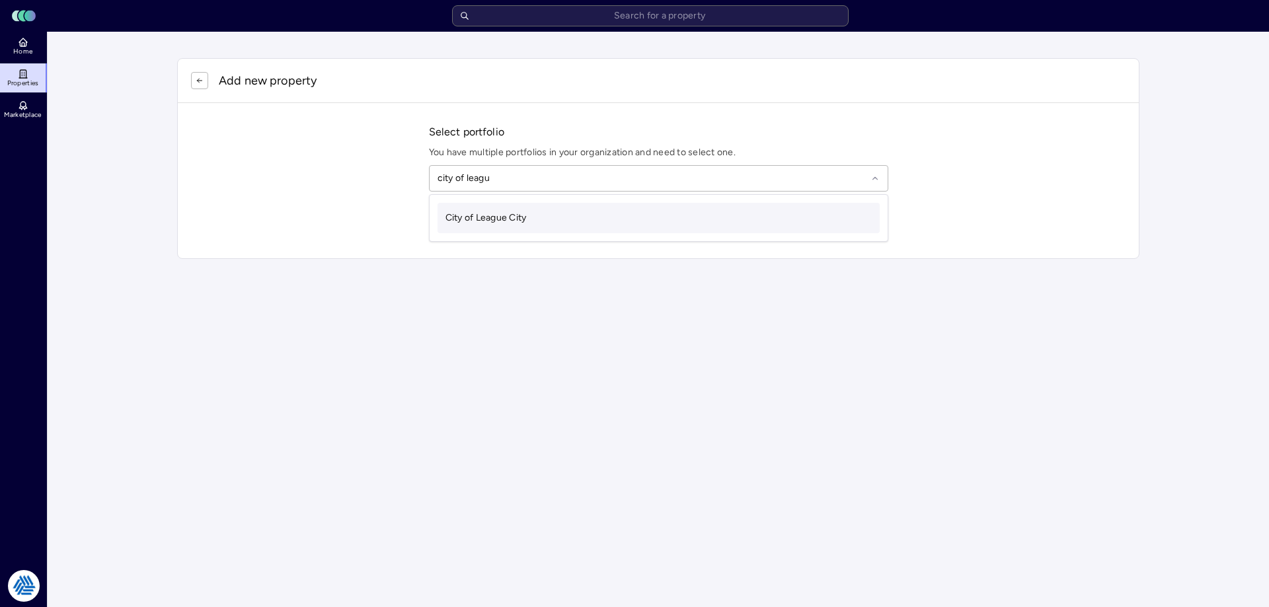
type input "city of league"
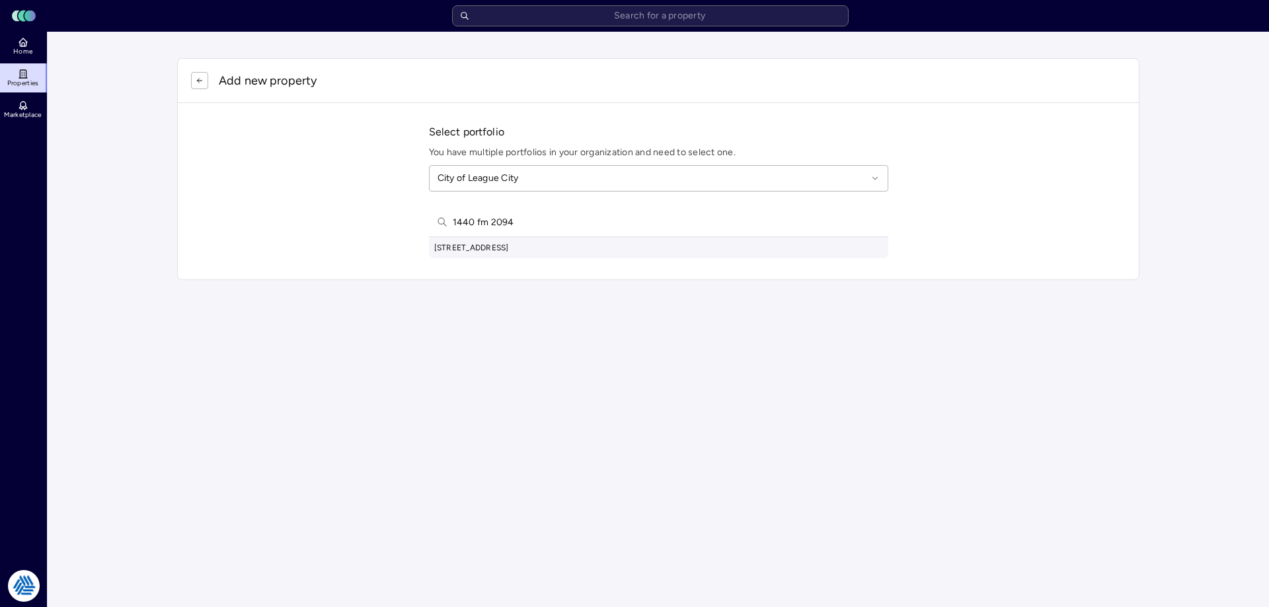
type input "1440 fm 2094"
click at [517, 251] on div "1440 FM 2094, Kemah, TX, USA" at bounding box center [658, 247] width 459 height 21
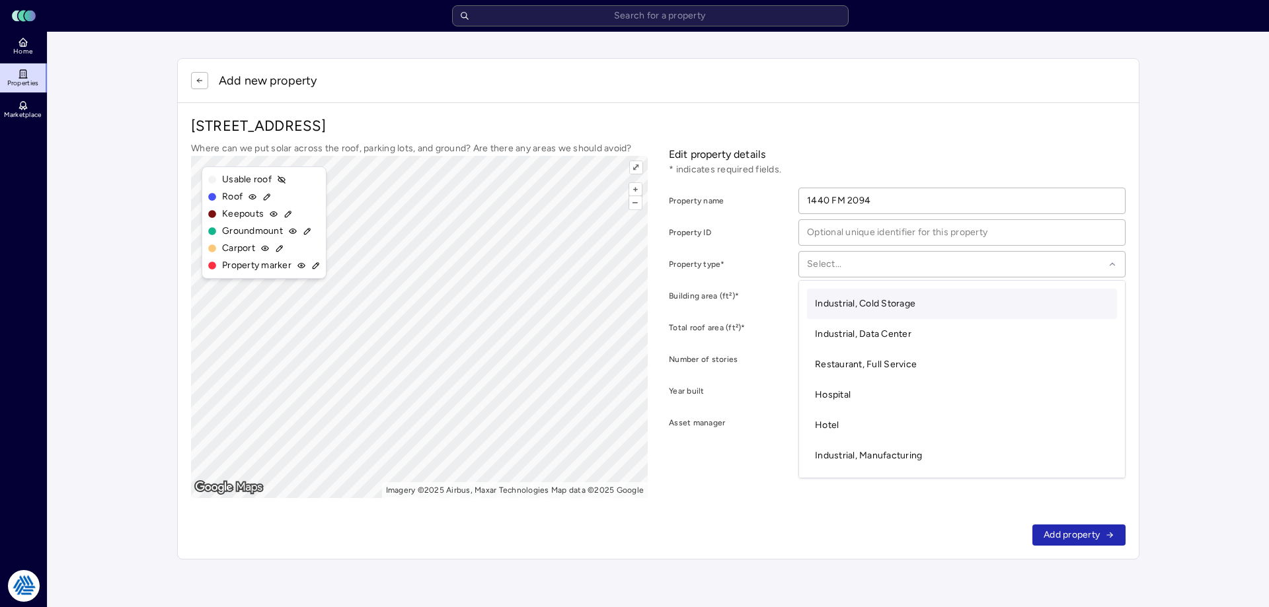
click at [876, 265] on div at bounding box center [955, 264] width 297 height 15
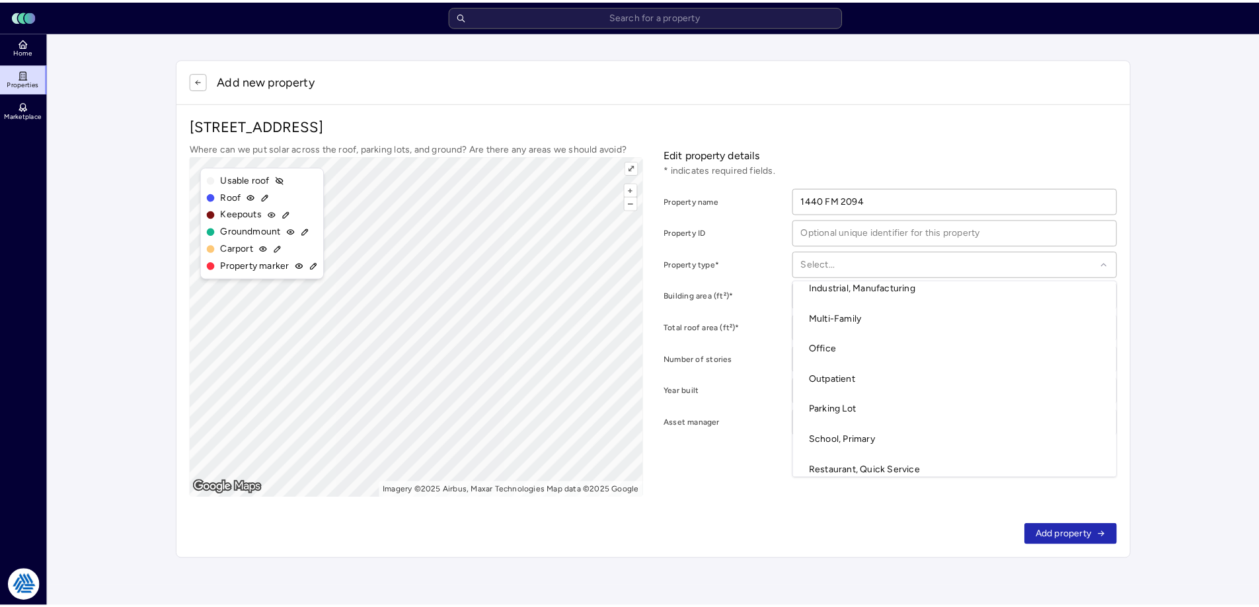
scroll to position [102, 0]
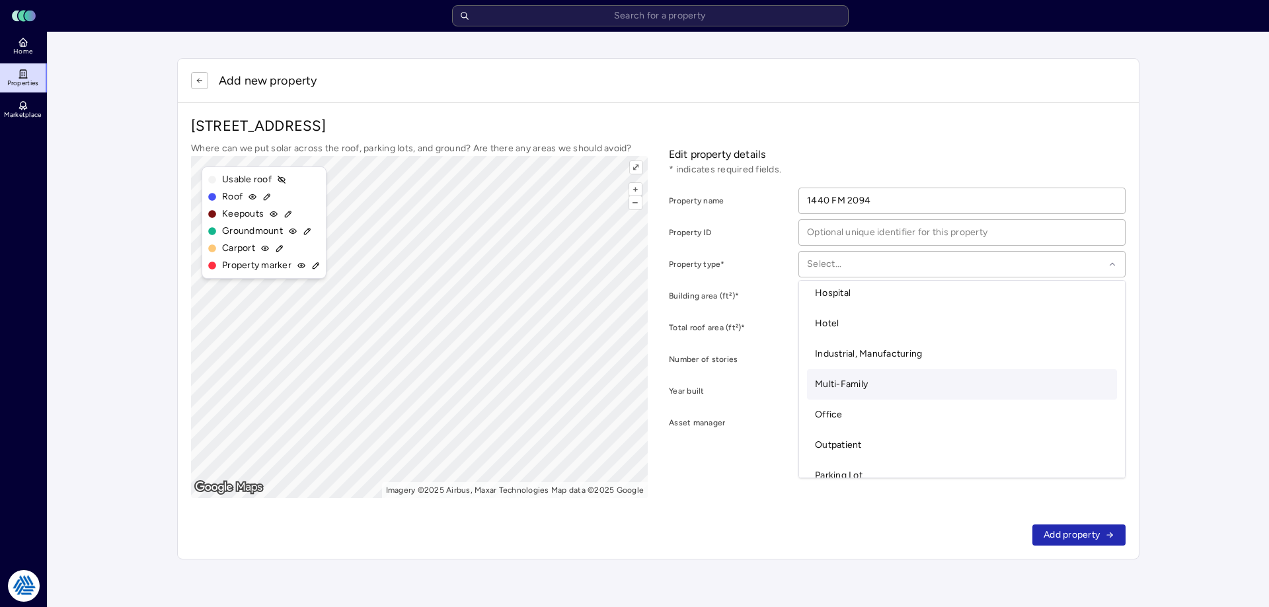
click at [881, 387] on div "Multi-Family" at bounding box center [962, 384] width 310 height 30
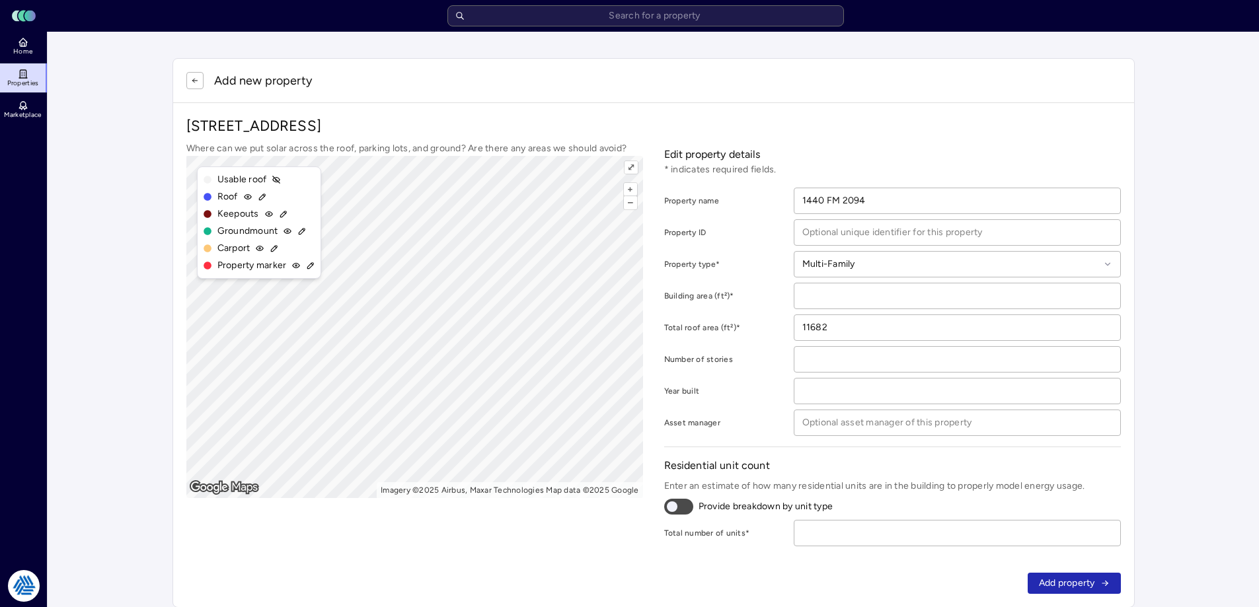
click at [855, 531] on input "number" at bounding box center [957, 533] width 326 height 25
type input "1"
drag, startPoint x: 824, startPoint y: 295, endPoint x: 849, endPoint y: 303, distance: 26.1
click at [835, 297] on input "number" at bounding box center [957, 296] width 326 height 25
type input "11682"
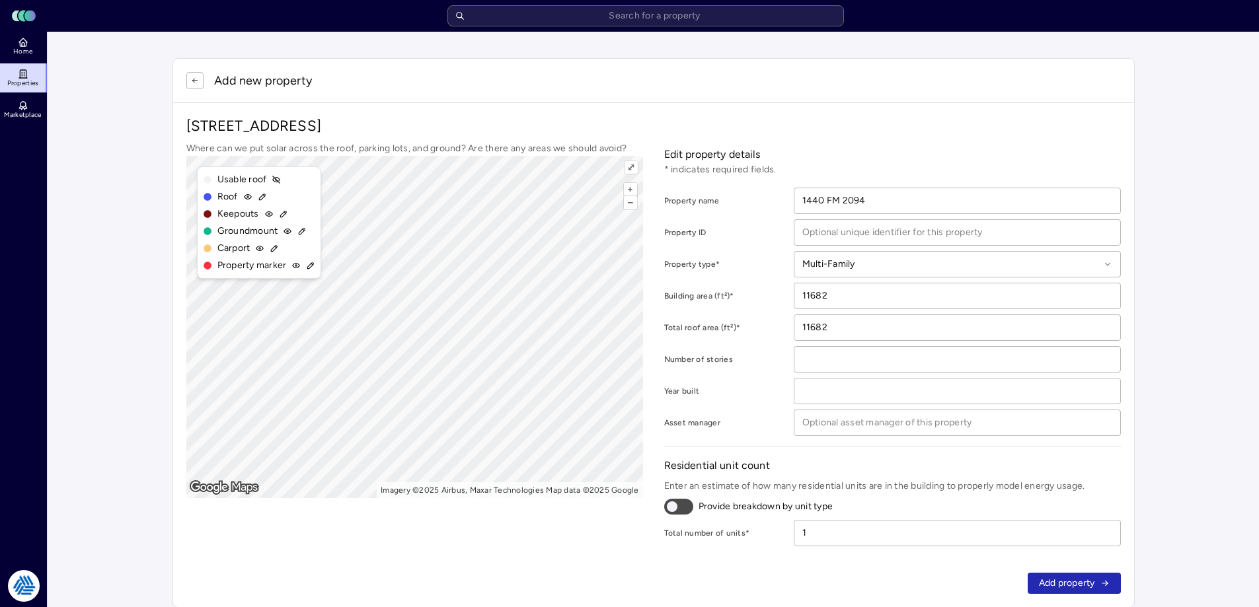
click at [1065, 580] on span "Add property" at bounding box center [1067, 583] width 56 height 15
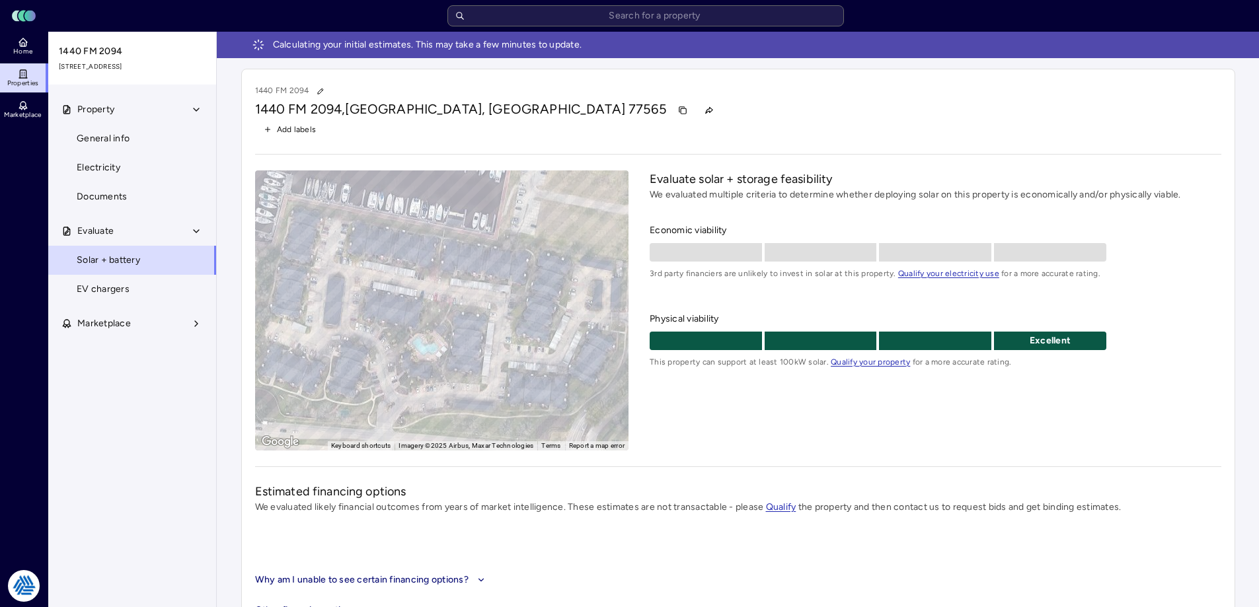
click at [24, 41] on icon at bounding box center [23, 42] width 11 height 11
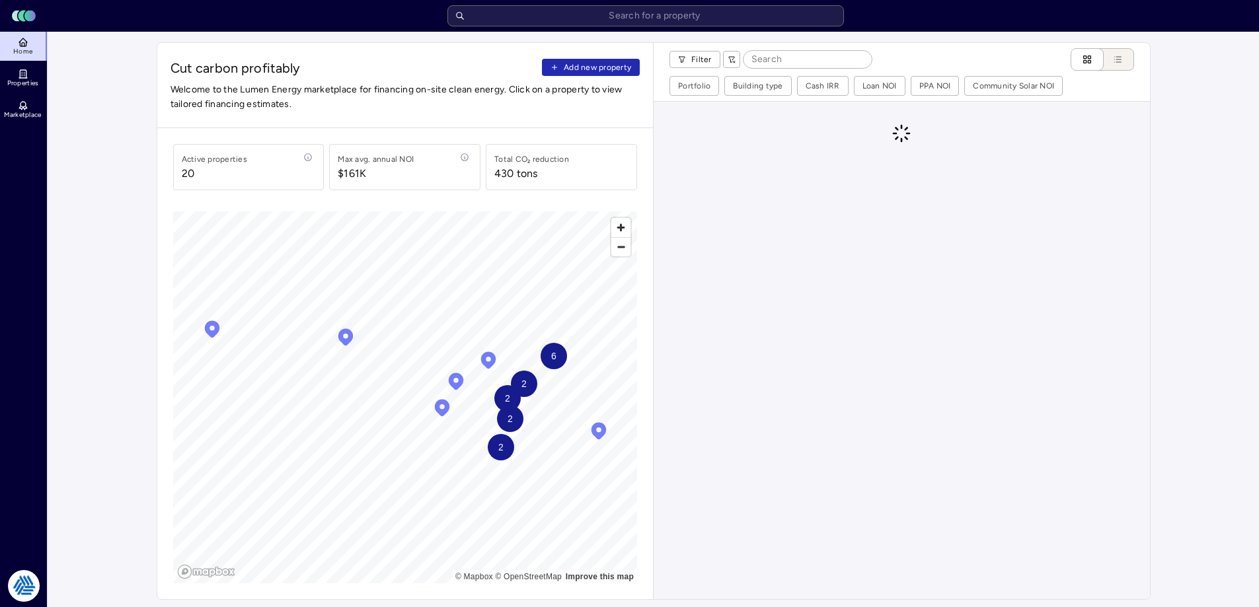
click at [617, 71] on span "Add new property" at bounding box center [597, 67] width 67 height 13
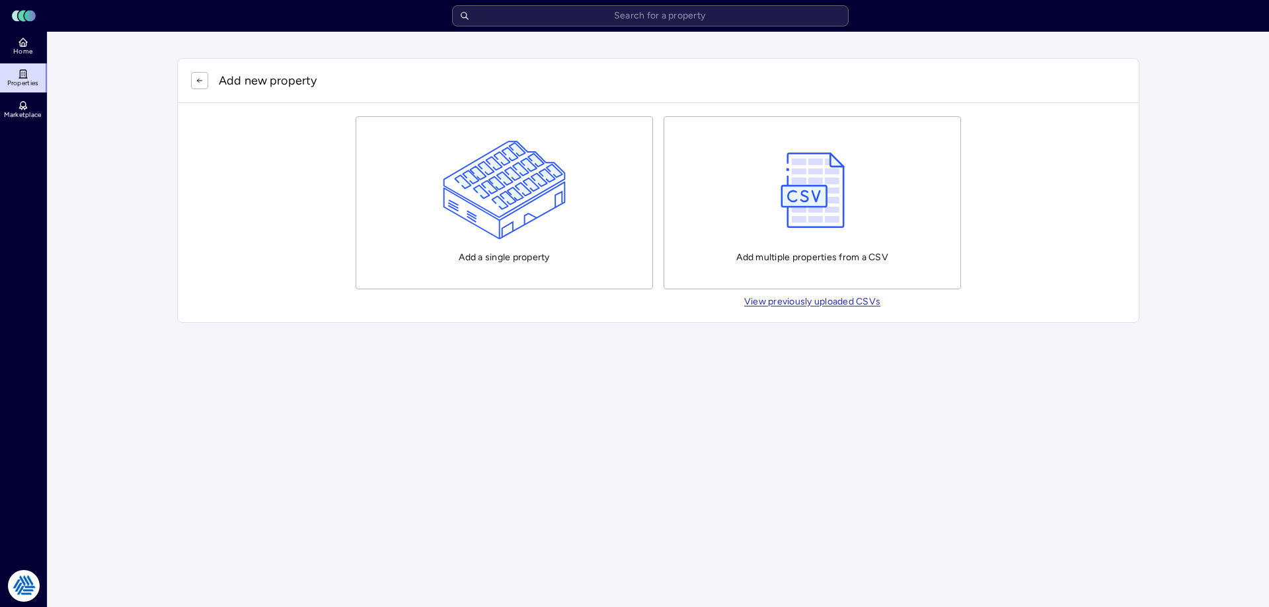
click at [494, 255] on div "Add a single property" at bounding box center [505, 203] width 124 height 124
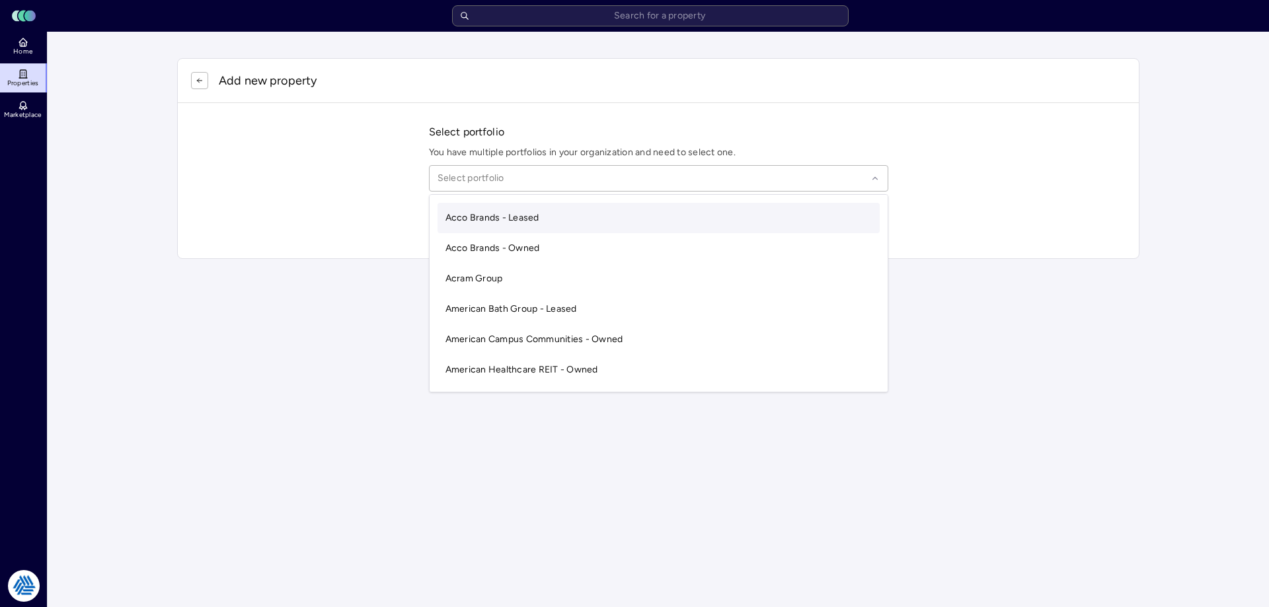
click at [510, 178] on div at bounding box center [653, 178] width 430 height 15
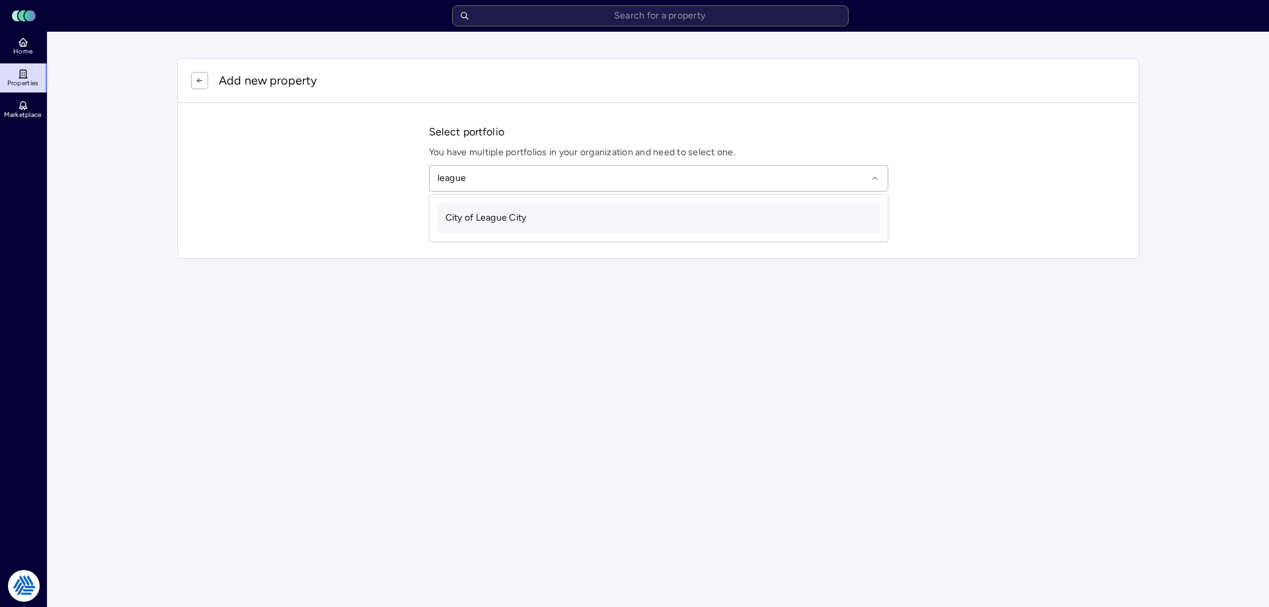
type input "league ci"
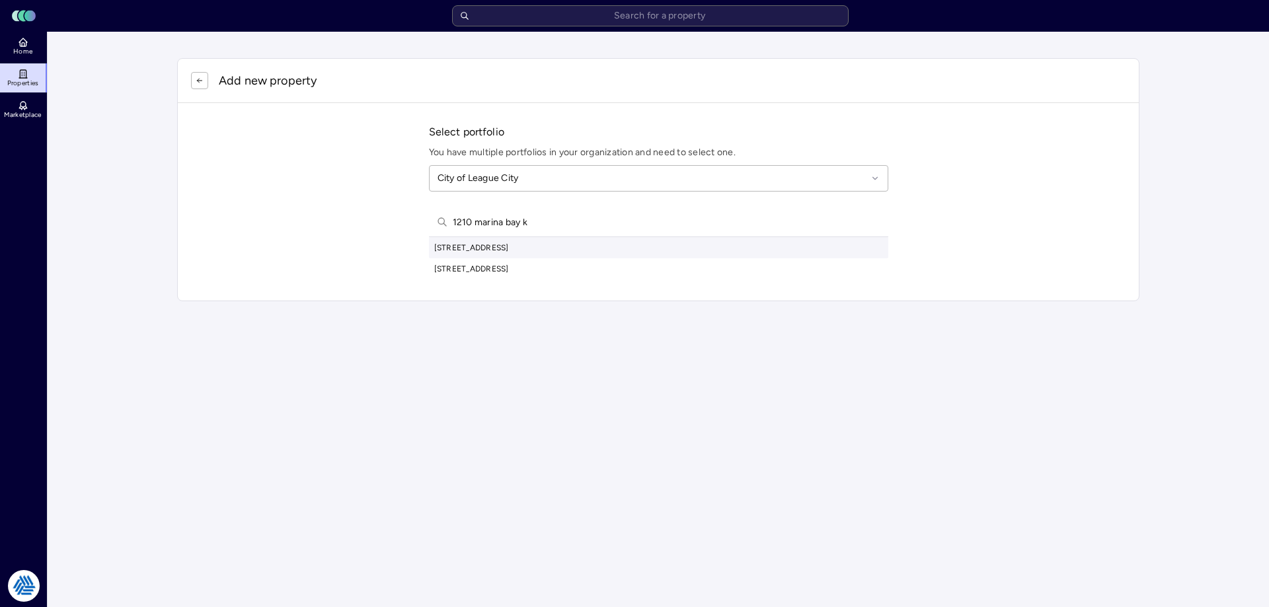
type input "1210 marina bay k"
click at [508, 247] on div "1210 Marina Bay Drive, Kemah, TX, USA" at bounding box center [658, 247] width 459 height 21
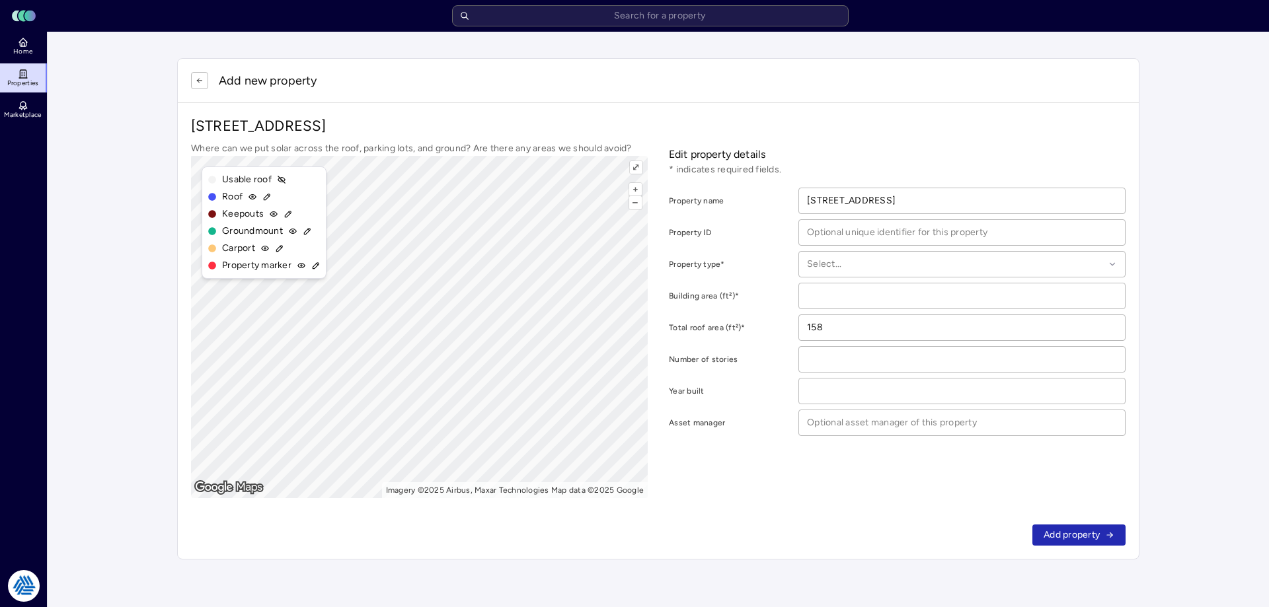
click at [200, 86] on button "button" at bounding box center [199, 80] width 17 height 17
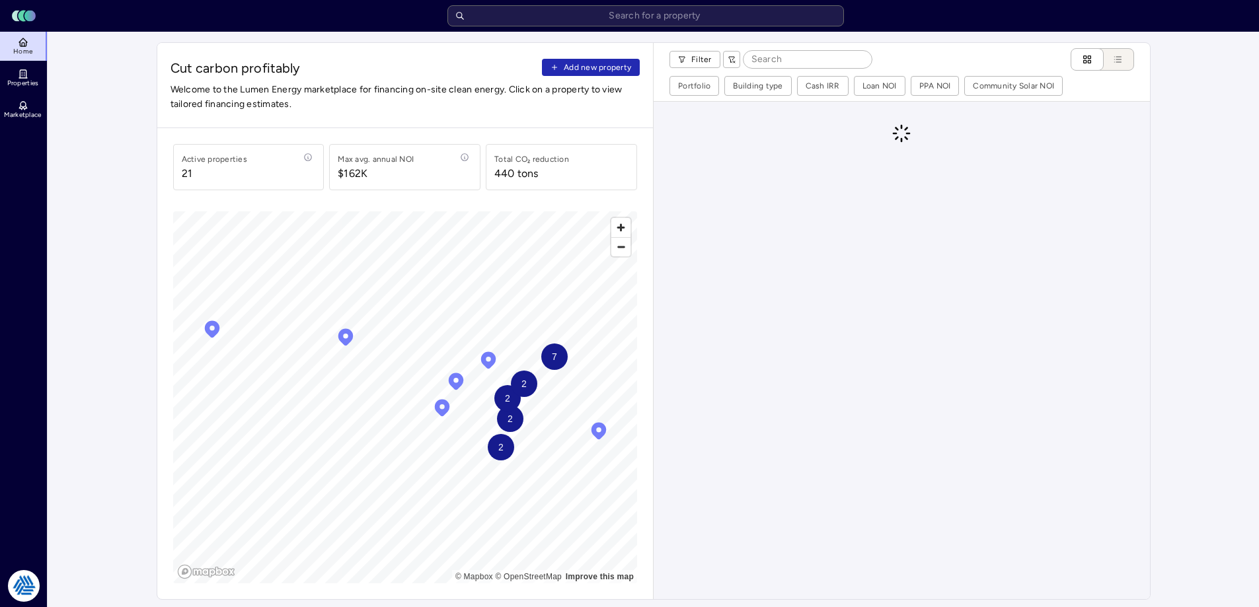
click at [632, 70] on button "Add new property" at bounding box center [591, 67] width 98 height 17
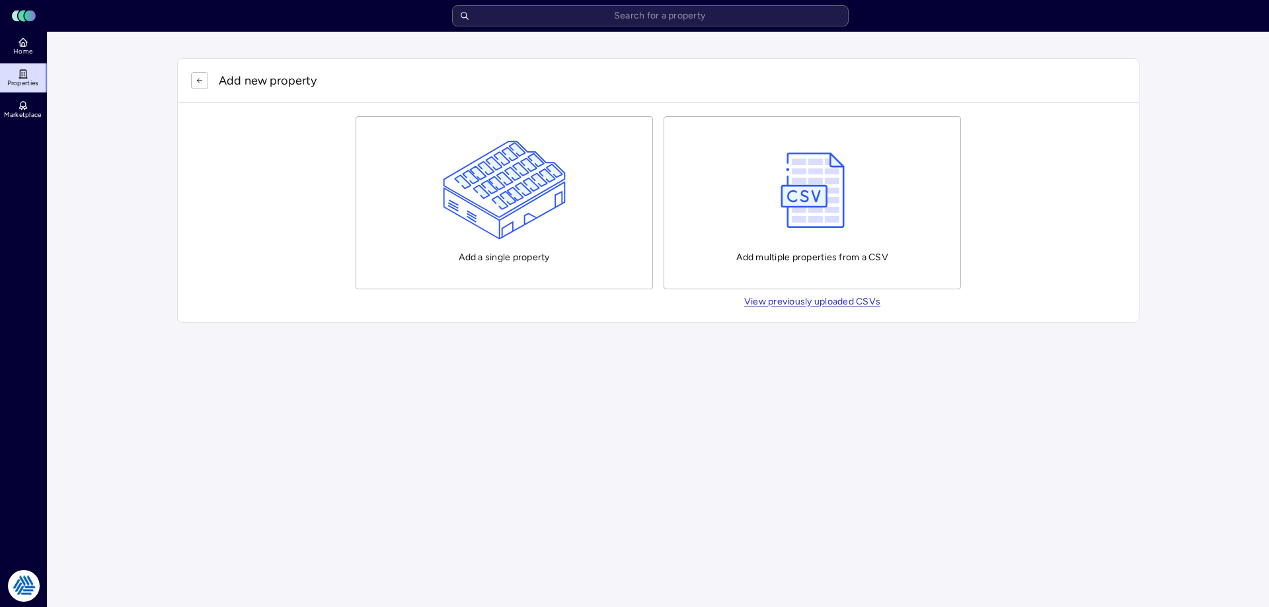
click at [509, 204] on img "button" at bounding box center [505, 190] width 124 height 99
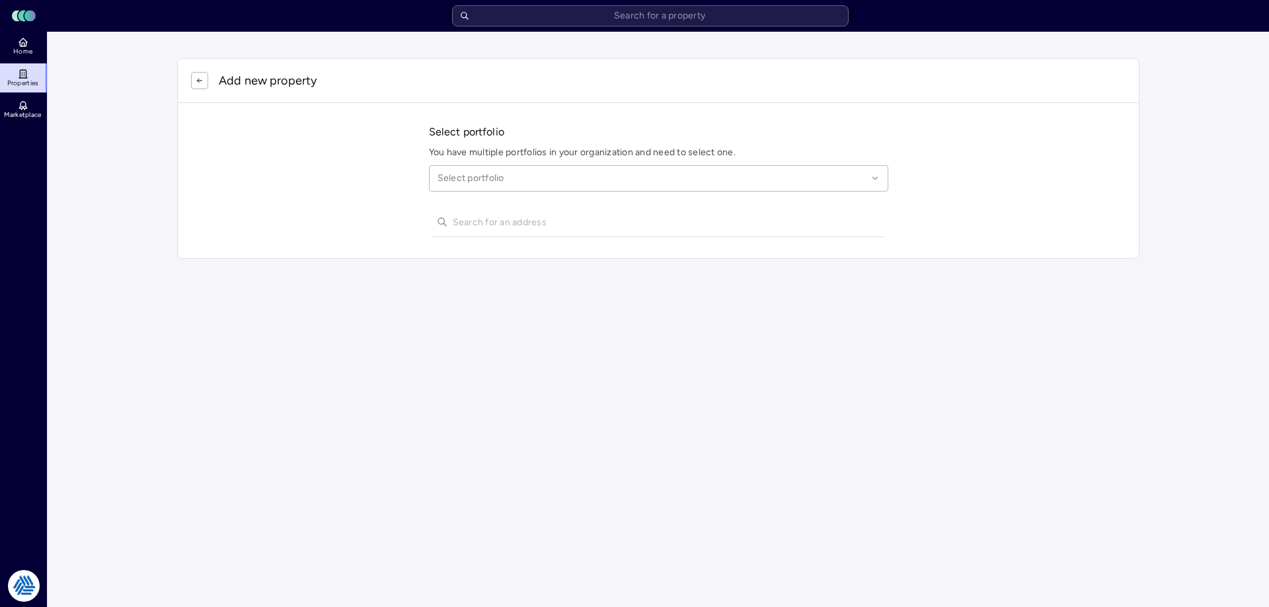
click at [601, 188] on div "Select portfolio" at bounding box center [658, 178] width 459 height 26
type input "league city"
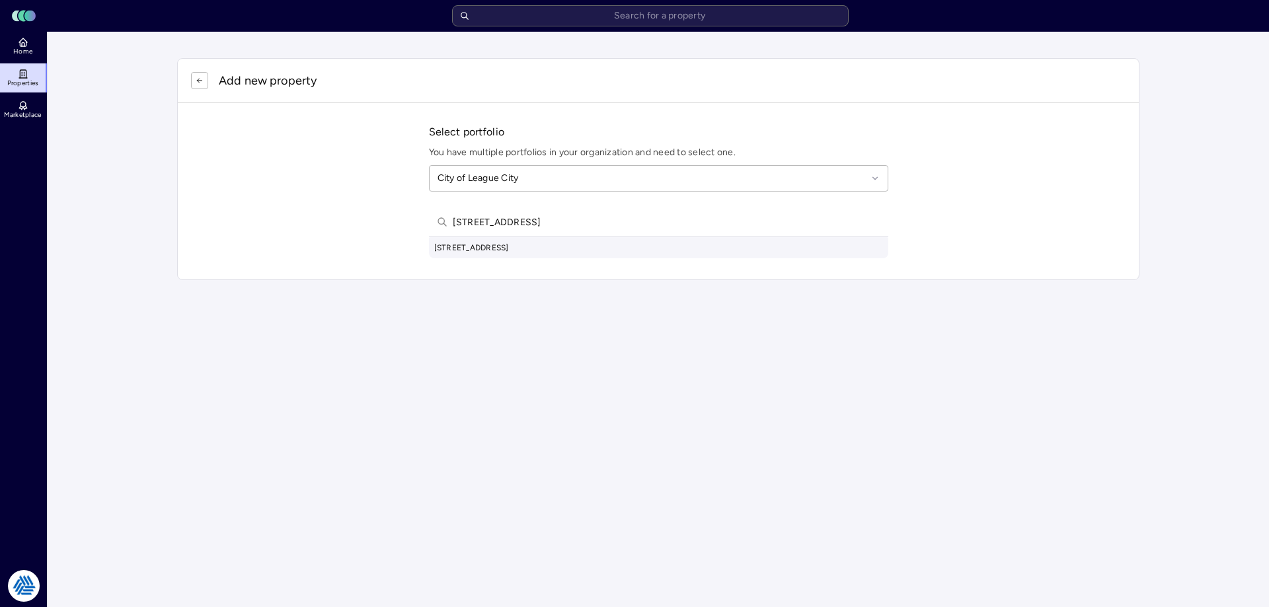
type input "1430 marina bay drive ke"
click at [642, 249] on div "1430 Marina Bay Drive, Kemah, TX, USA" at bounding box center [658, 247] width 459 height 21
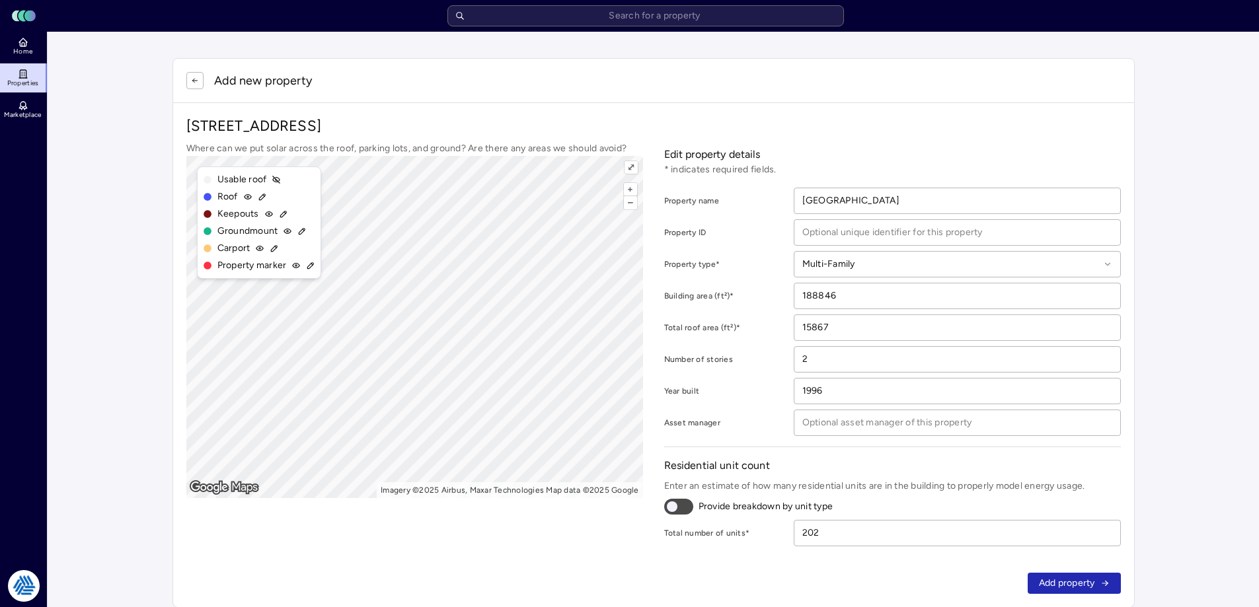
scroll to position [27, 0]
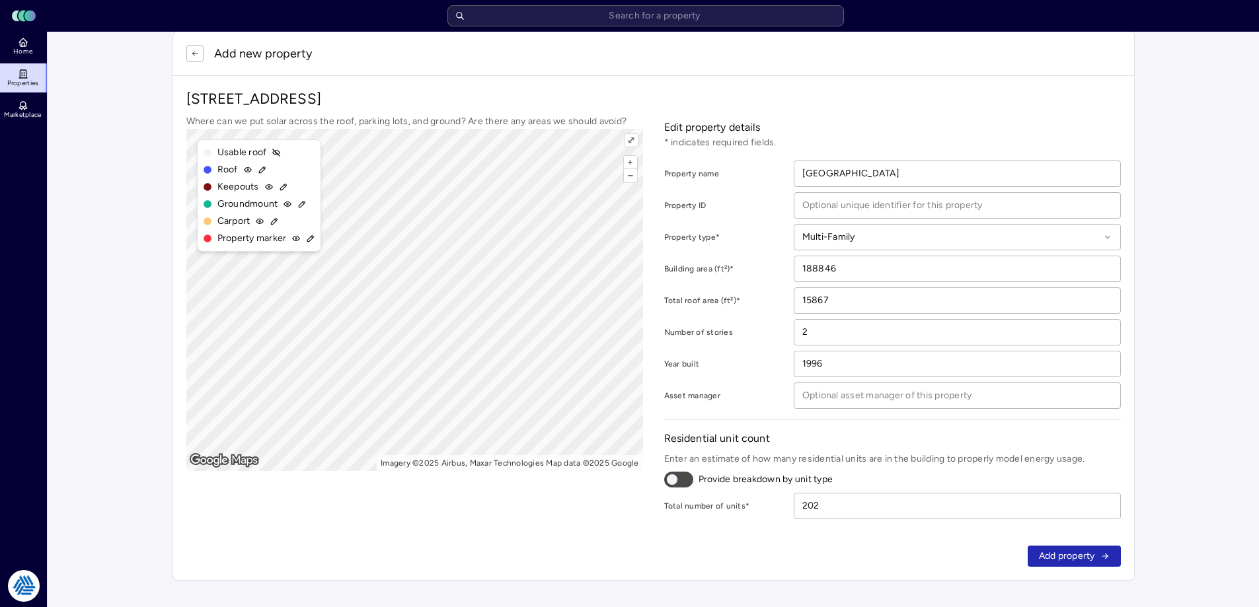
click at [198, 51] on icon "button" at bounding box center [195, 54] width 8 height 8
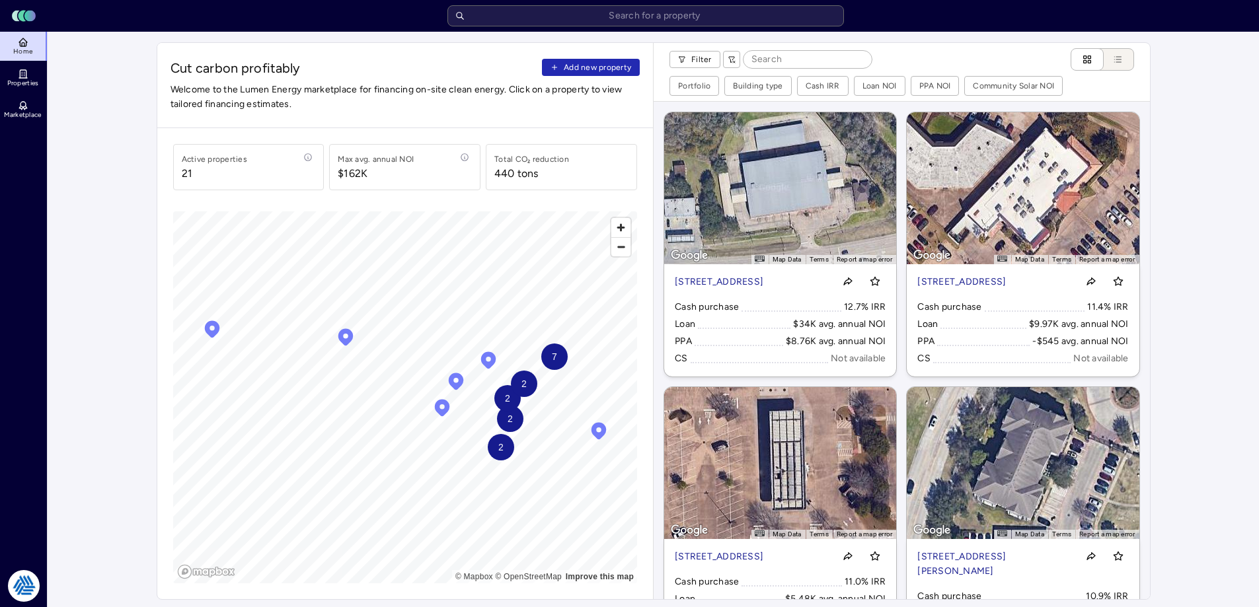
drag, startPoint x: 580, startPoint y: 69, endPoint x: 614, endPoint y: 68, distance: 33.7
click at [581, 69] on span "Add new property" at bounding box center [597, 67] width 67 height 13
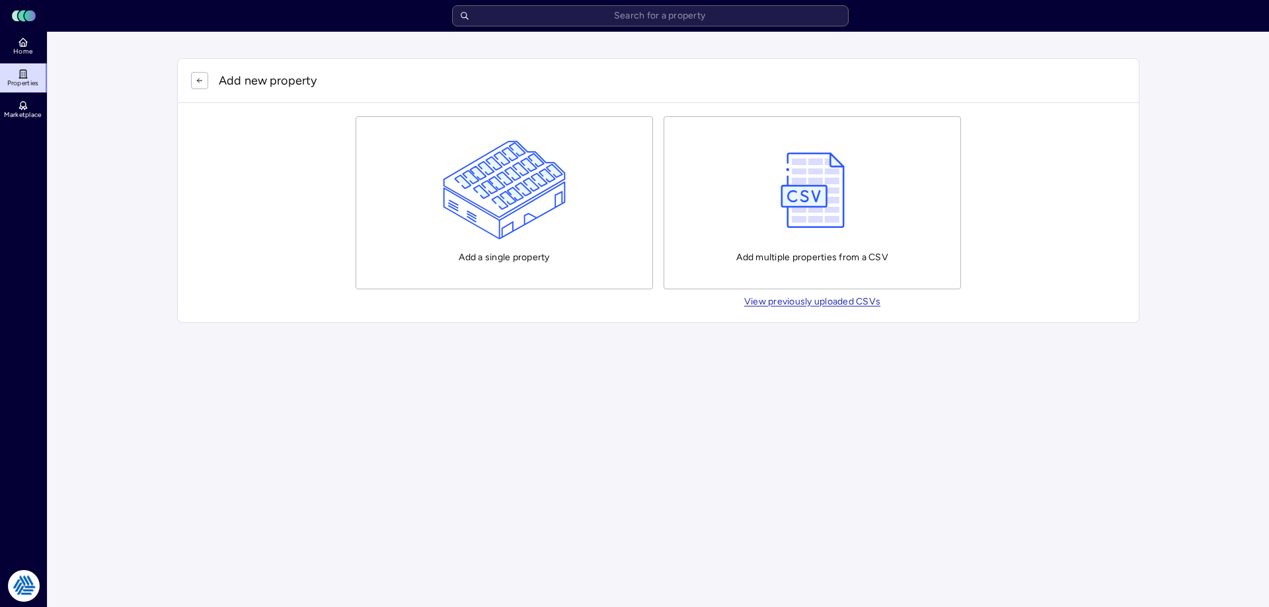
click at [484, 194] on img "button" at bounding box center [505, 190] width 124 height 99
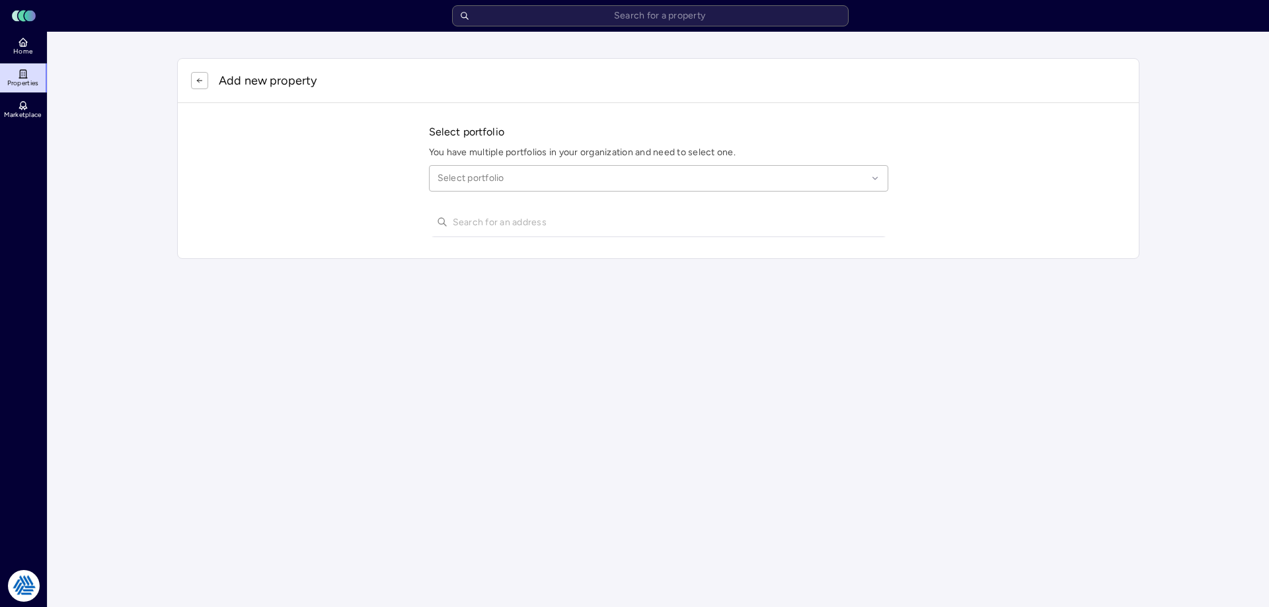
click at [569, 178] on div at bounding box center [653, 178] width 430 height 15
type input "league city"
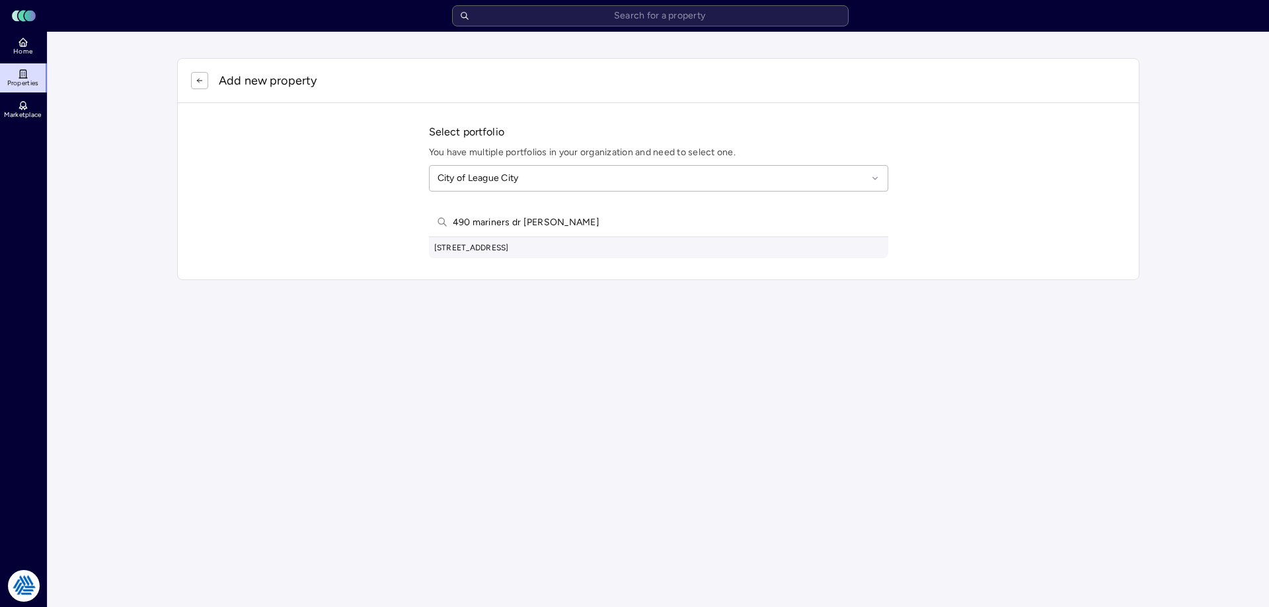
type input "490 mariners dr ke"
click at [537, 250] on div "490 Mariners Dr, Kemah, TX, USA" at bounding box center [658, 247] width 459 height 21
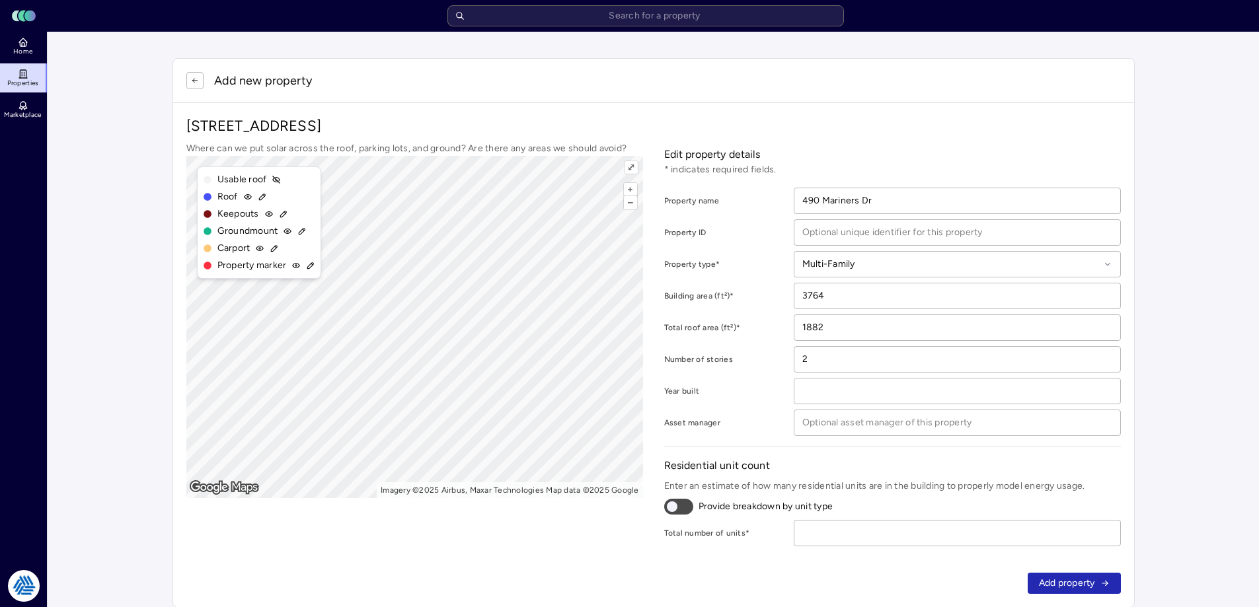
click at [196, 71] on div "Add new property" at bounding box center [653, 81] width 961 height 44
click at [195, 79] on icon "button" at bounding box center [195, 81] width 8 height 8
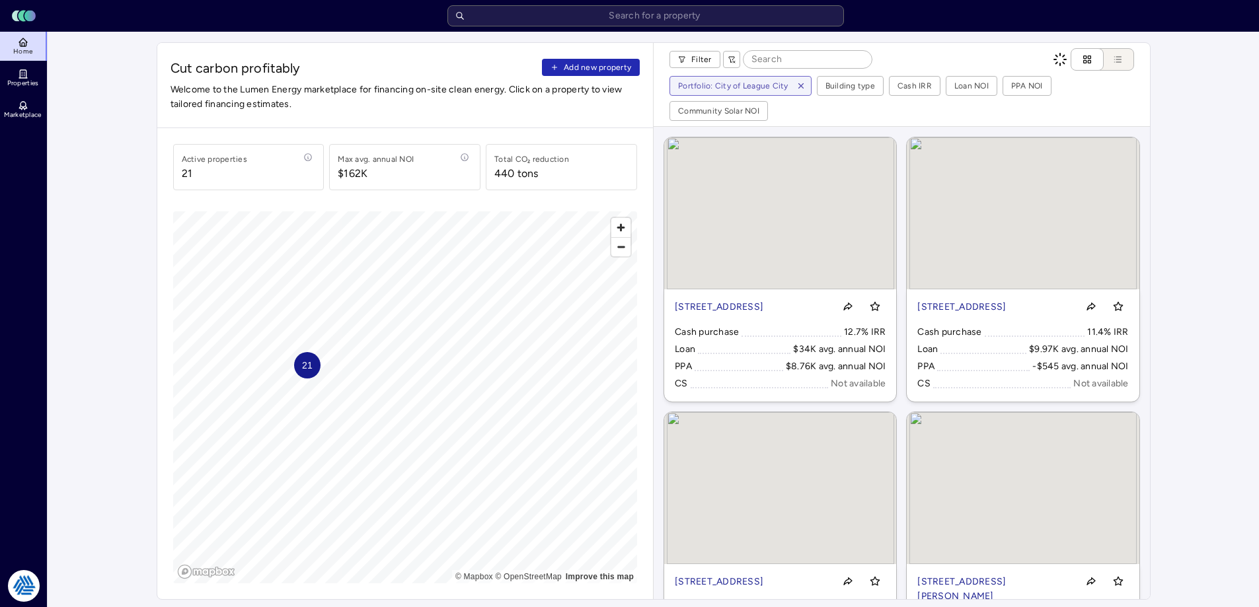
click at [617, 57] on div "Cut carbon profitably Add new property Welcome to the Lumen Energy marketplace …" at bounding box center [405, 85] width 496 height 85
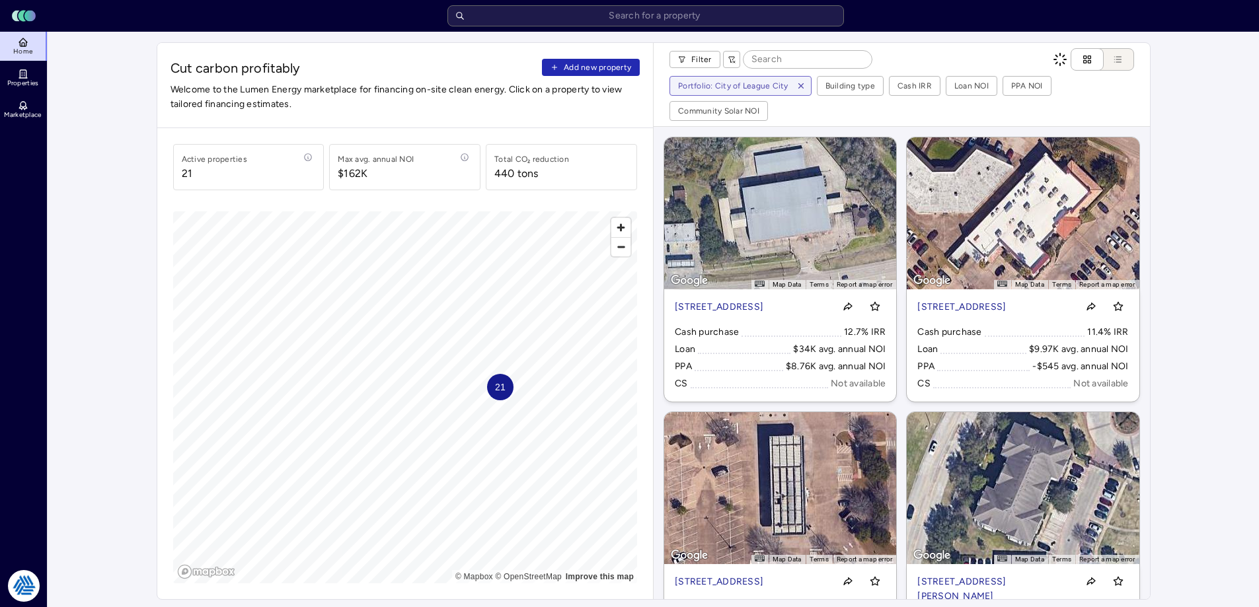
click at [611, 67] on span "Add new property" at bounding box center [597, 67] width 67 height 13
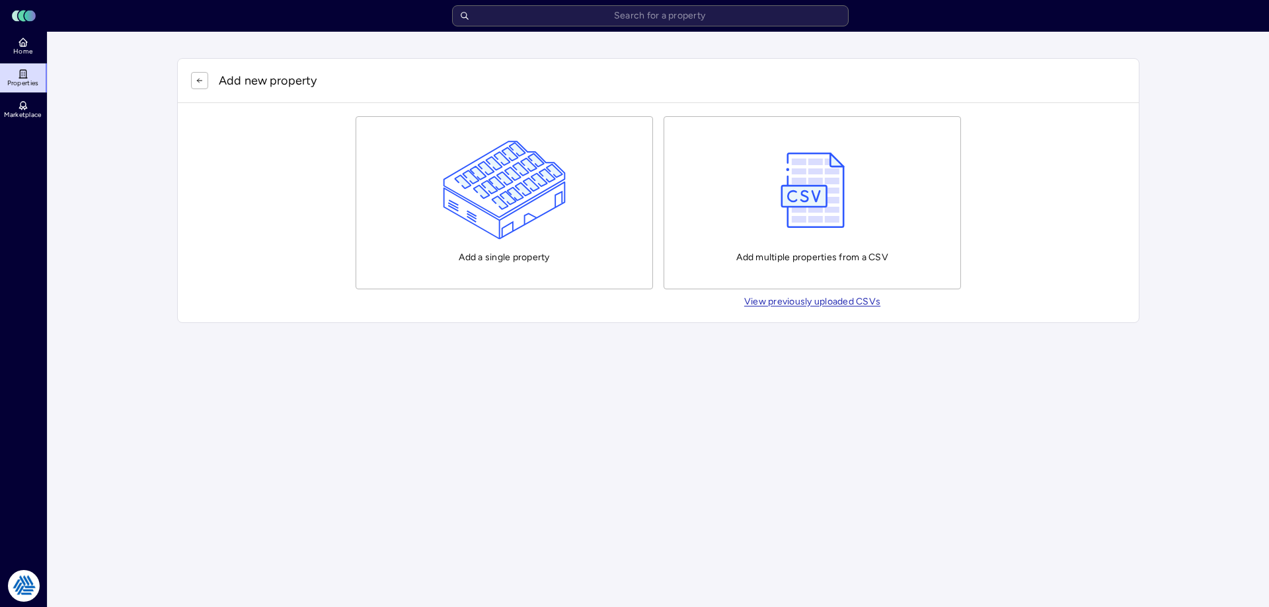
click at [514, 233] on img "button" at bounding box center [505, 190] width 124 height 99
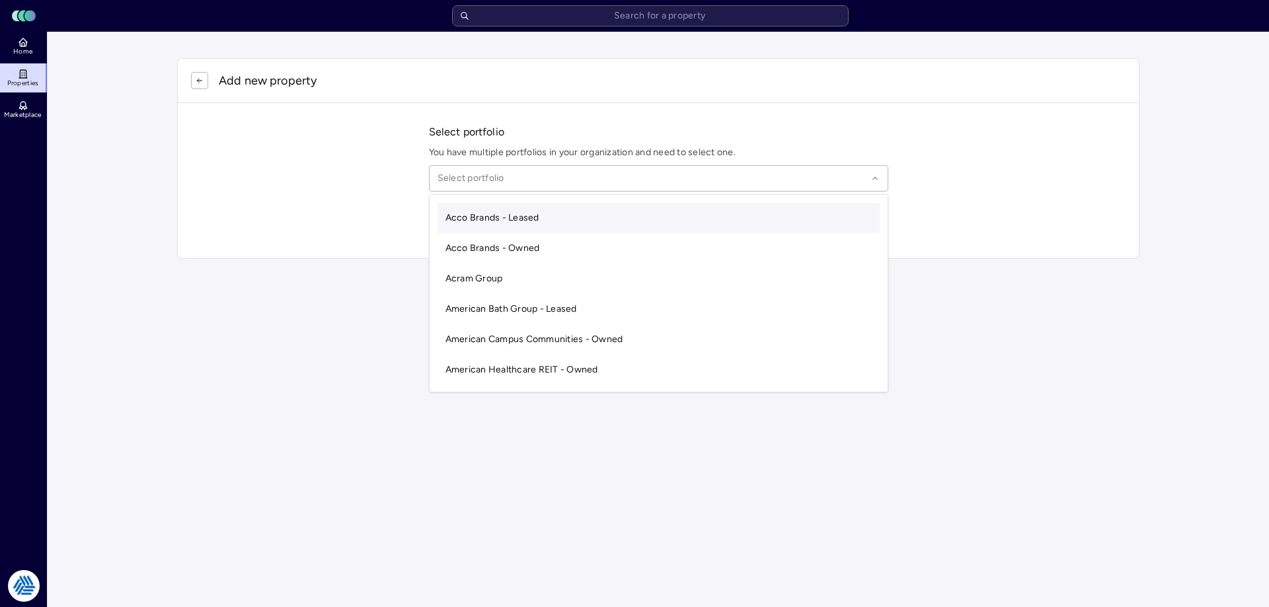
click at [571, 166] on div "Select portfolio" at bounding box center [658, 178] width 459 height 26
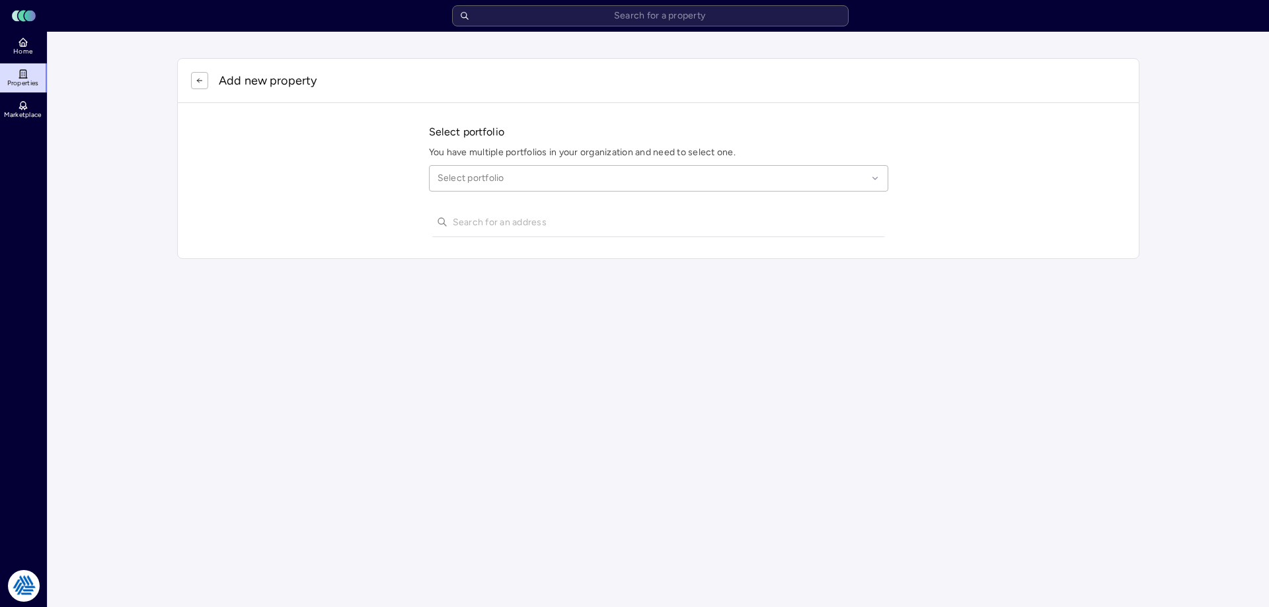
click at [566, 177] on div at bounding box center [653, 178] width 430 height 15
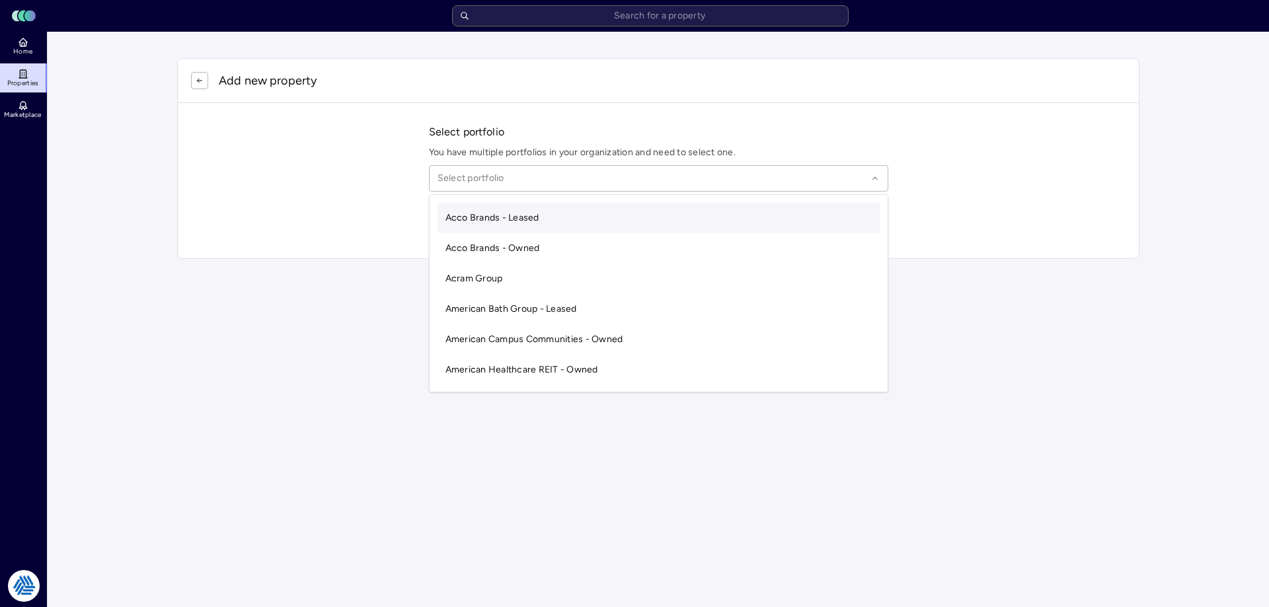
drag, startPoint x: 566, startPoint y: 177, endPoint x: 585, endPoint y: 188, distance: 22.2
click at [578, 184] on div at bounding box center [653, 178] width 430 height 15
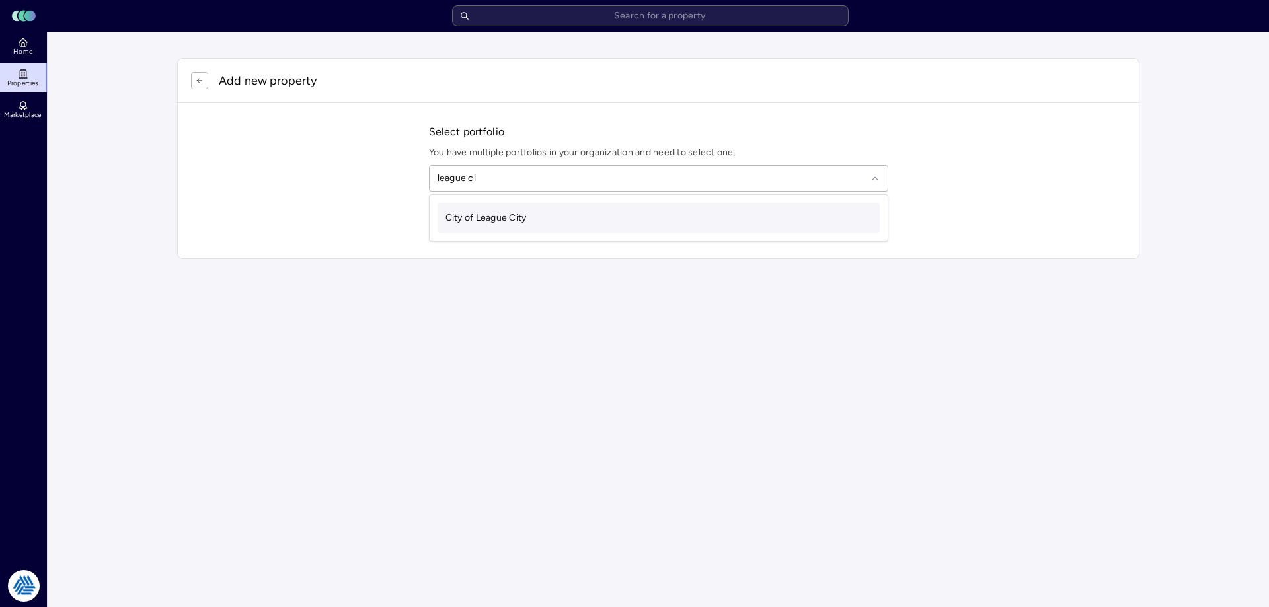
type input "league city"
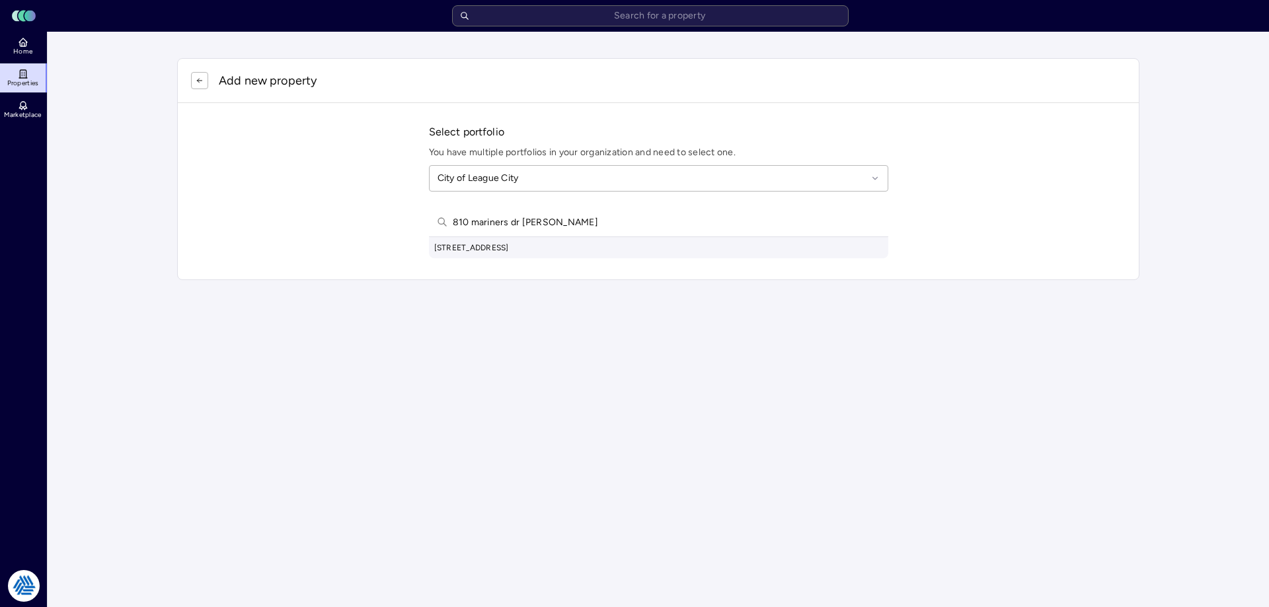
type input "810 mariners dr ke"
click at [560, 239] on div "810 Mariners Dr, Kemah, TX, USA" at bounding box center [658, 247] width 459 height 21
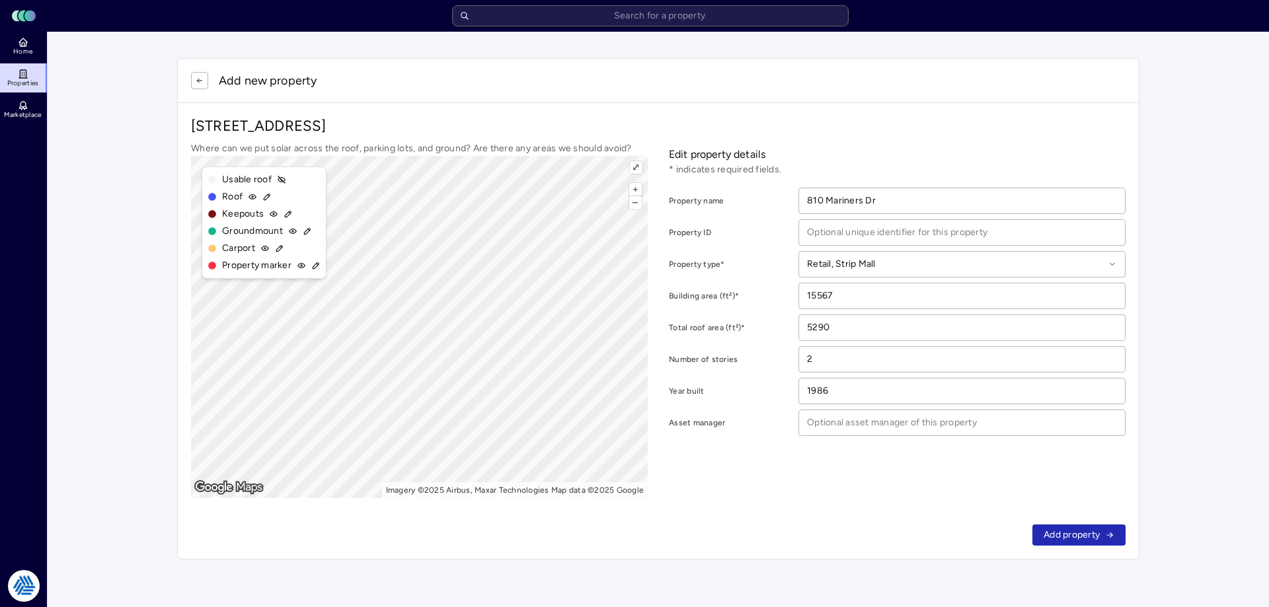
click at [204, 79] on button "button" at bounding box center [199, 80] width 17 height 17
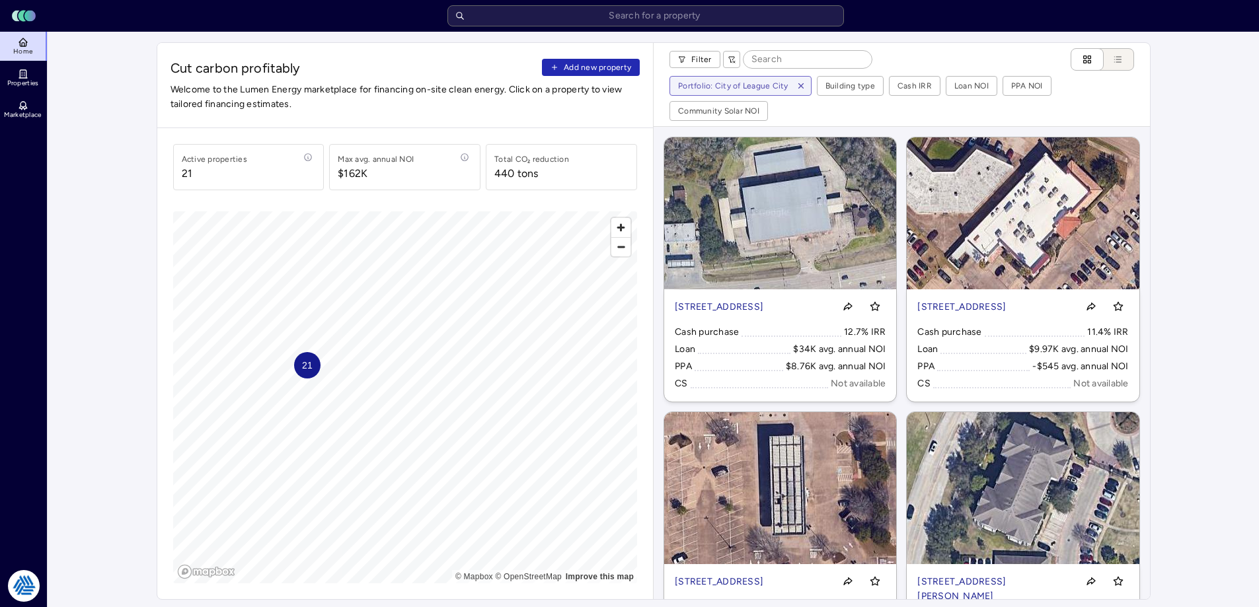
click at [582, 68] on span "Add new property" at bounding box center [597, 67] width 67 height 13
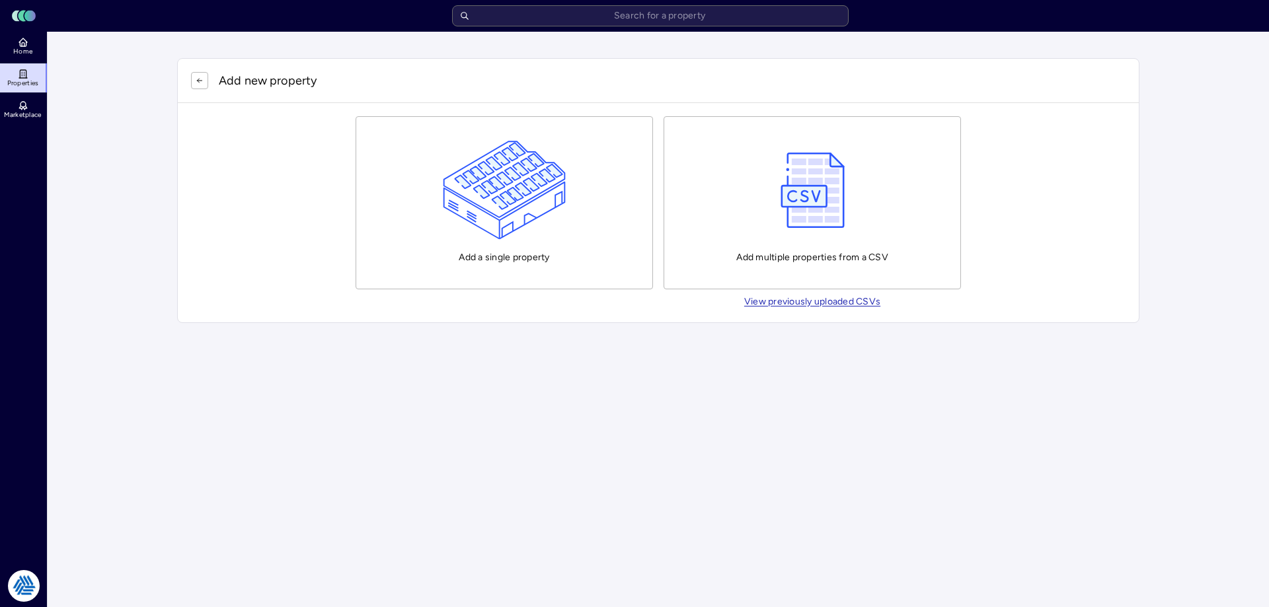
click at [469, 202] on img "button" at bounding box center [505, 190] width 124 height 99
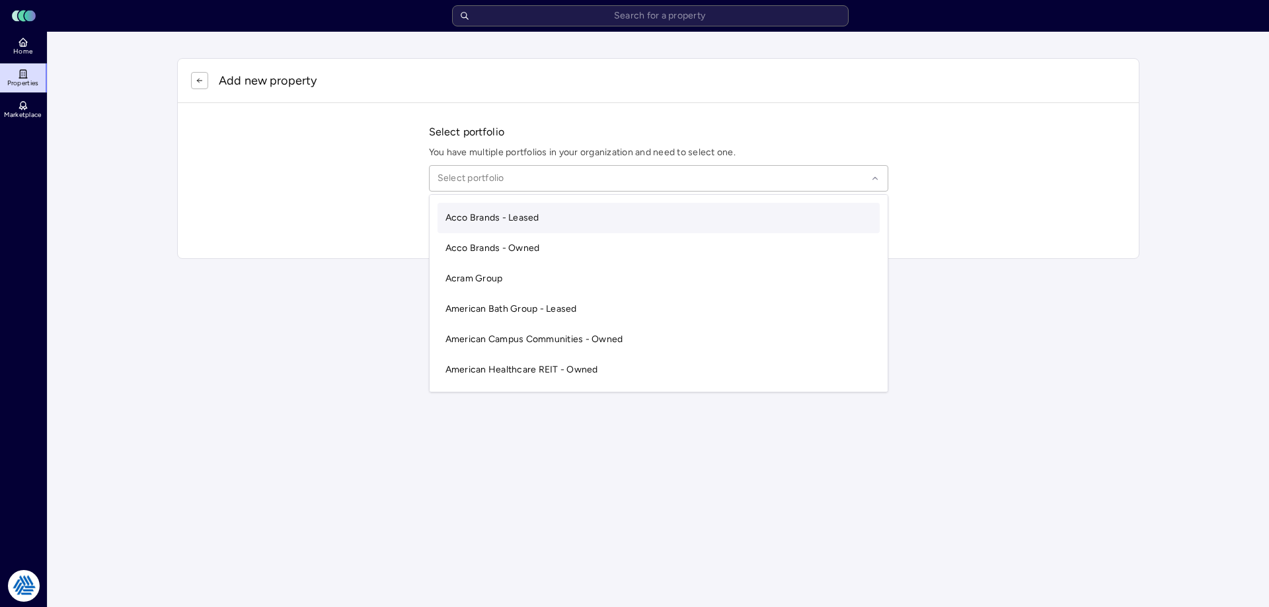
click at [567, 172] on div at bounding box center [653, 178] width 430 height 15
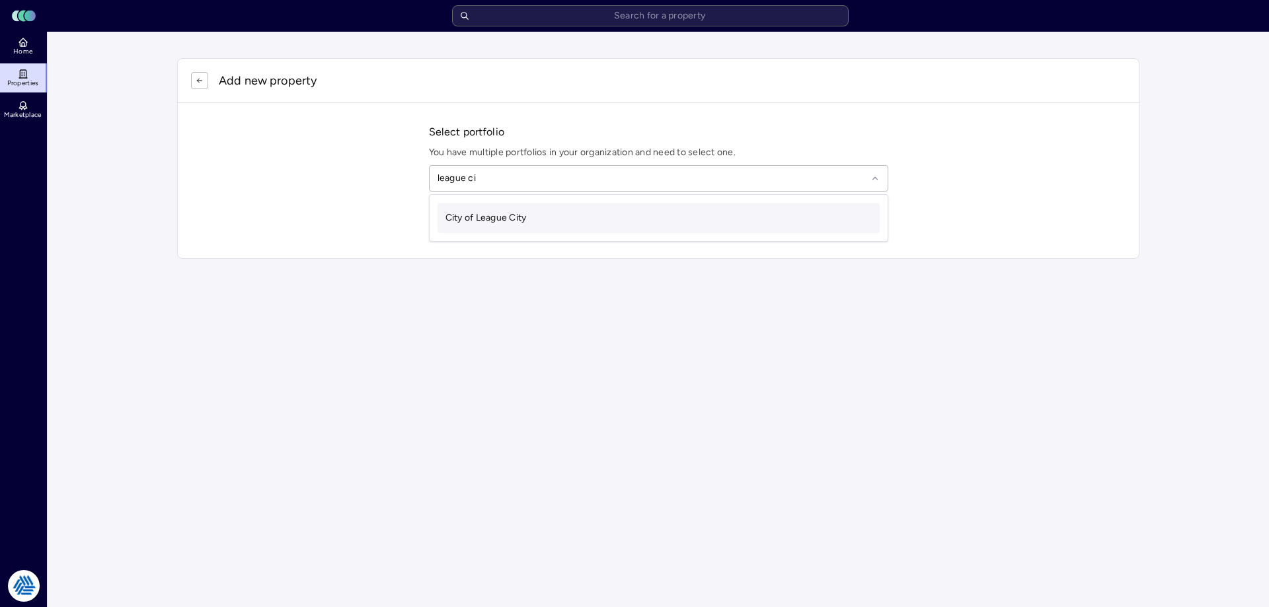
type input "league city"
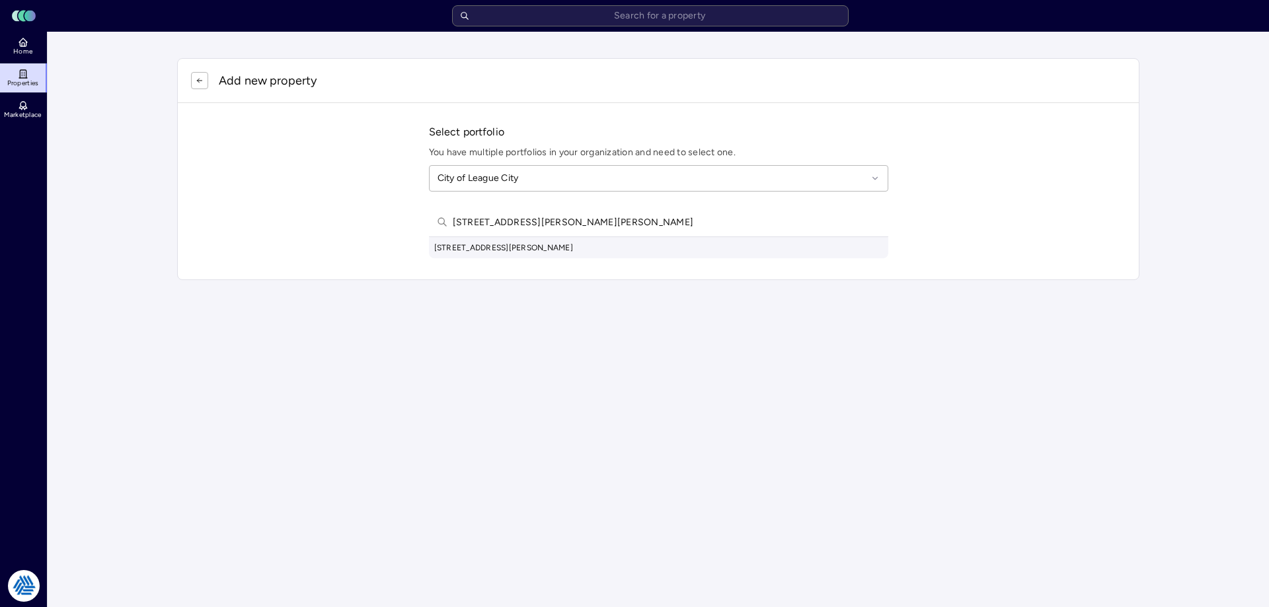
type input "3420 mary lane dick"
click at [535, 243] on div "3420 Mary Lane, Dickinson, TX, USA" at bounding box center [658, 247] width 459 height 21
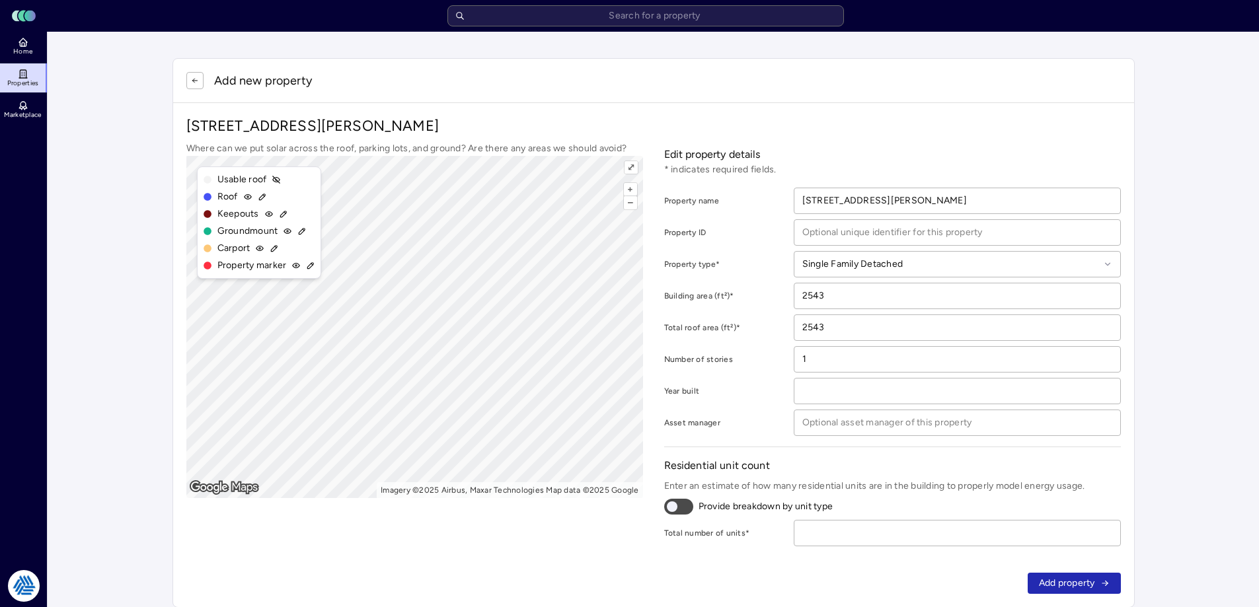
click at [691, 350] on div "Where can we put solar across the roof, parking lots, and ground? Are there any…" at bounding box center [653, 343] width 935 height 405
click at [976, 531] on input "number" at bounding box center [957, 533] width 326 height 25
type input "1"
click at [1075, 584] on span "Add property" at bounding box center [1067, 583] width 56 height 15
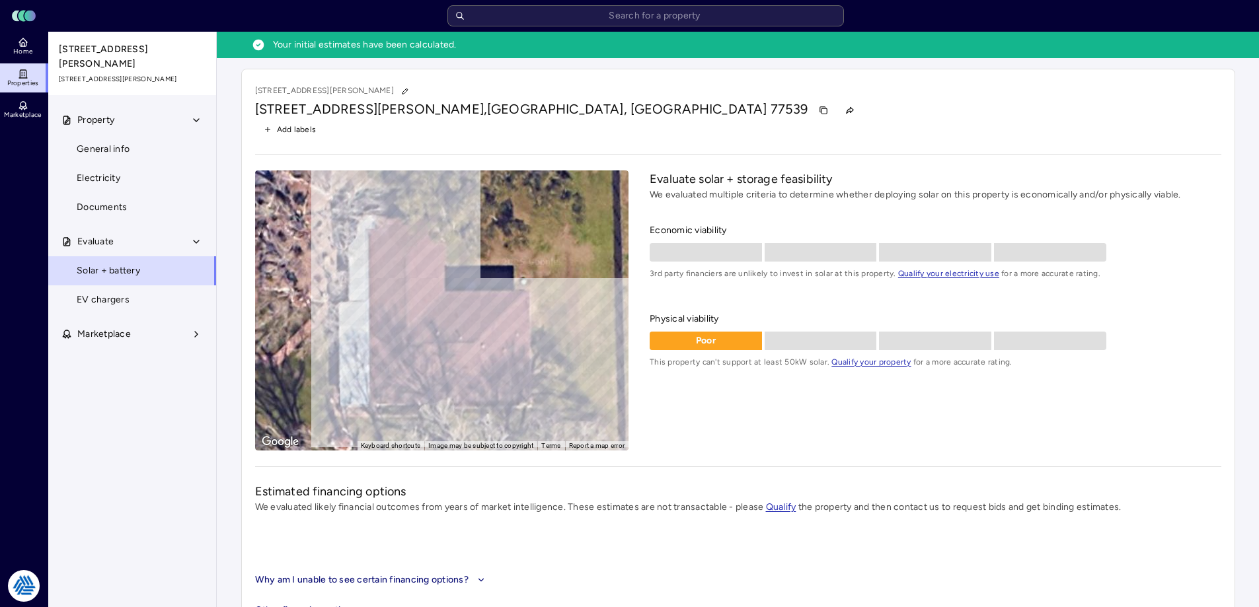
click at [22, 38] on icon at bounding box center [23, 40] width 8 height 4
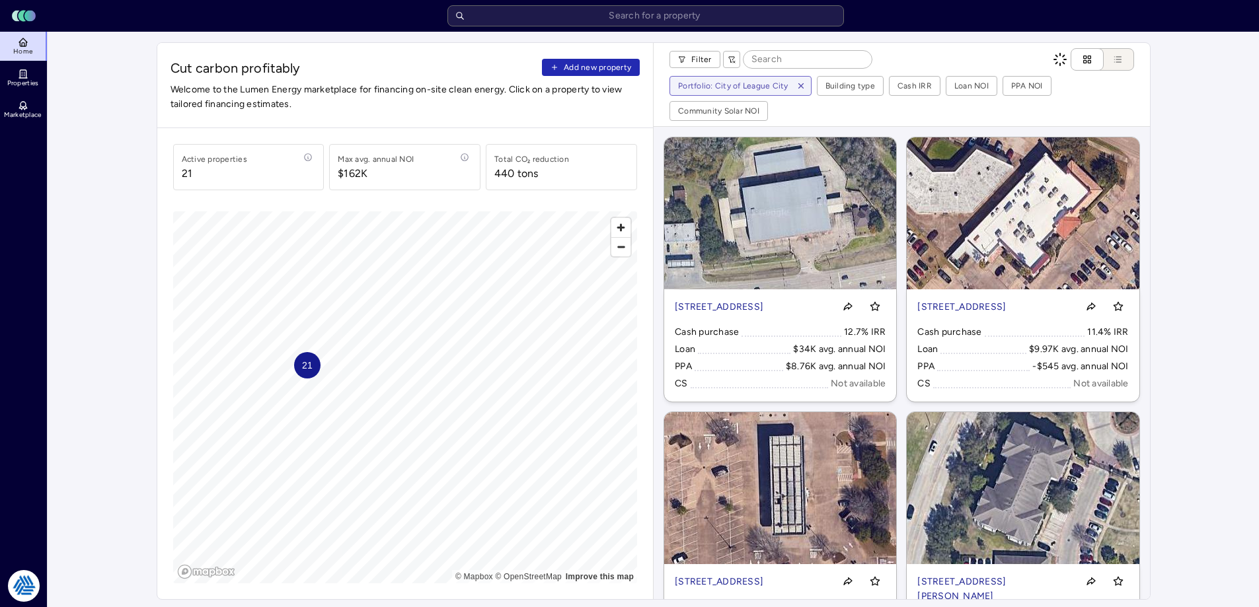
click at [582, 65] on span "Add new property" at bounding box center [597, 67] width 67 height 13
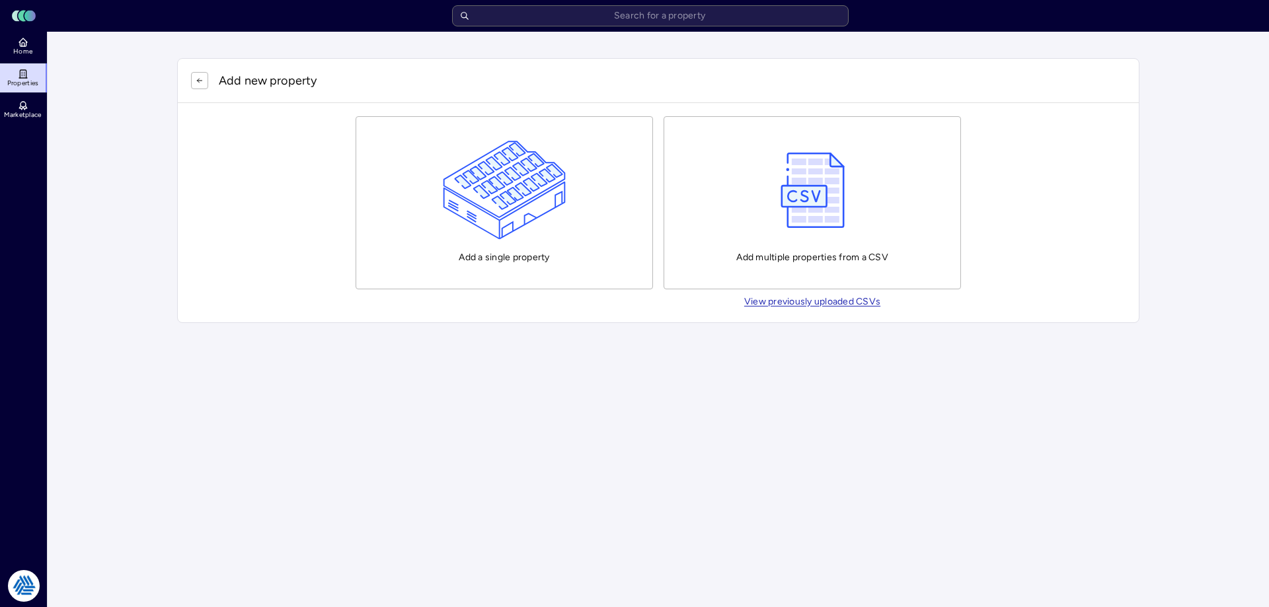
click at [454, 178] on img "button" at bounding box center [505, 190] width 124 height 99
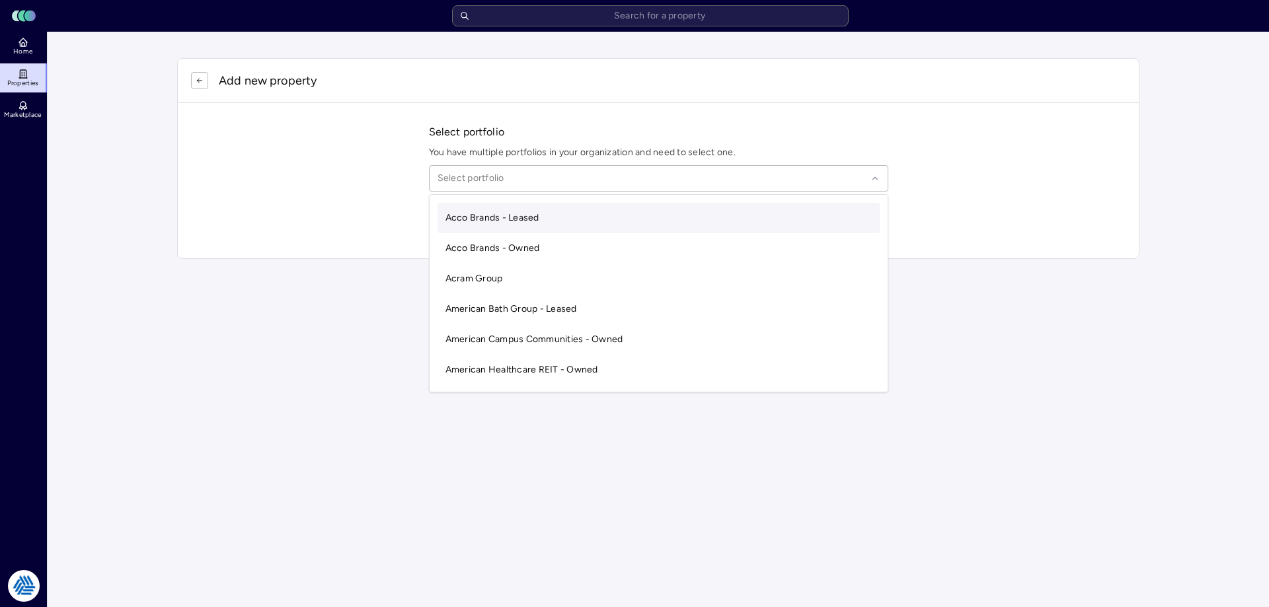
drag, startPoint x: 555, startPoint y: 170, endPoint x: 569, endPoint y: 179, distance: 16.7
click at [564, 169] on div "Select portfolio" at bounding box center [658, 178] width 459 height 26
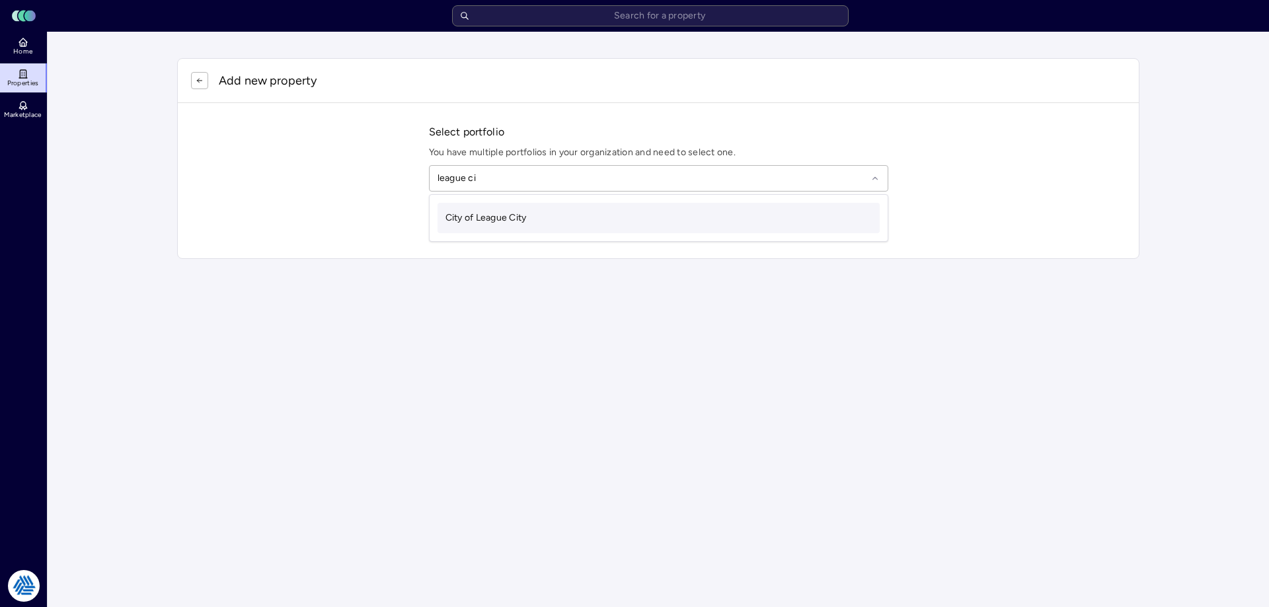
type input "league city"
click at [656, 233] on div "City of League City" at bounding box center [659, 218] width 442 height 30
click at [566, 229] on input "text" at bounding box center [667, 222] width 428 height 29
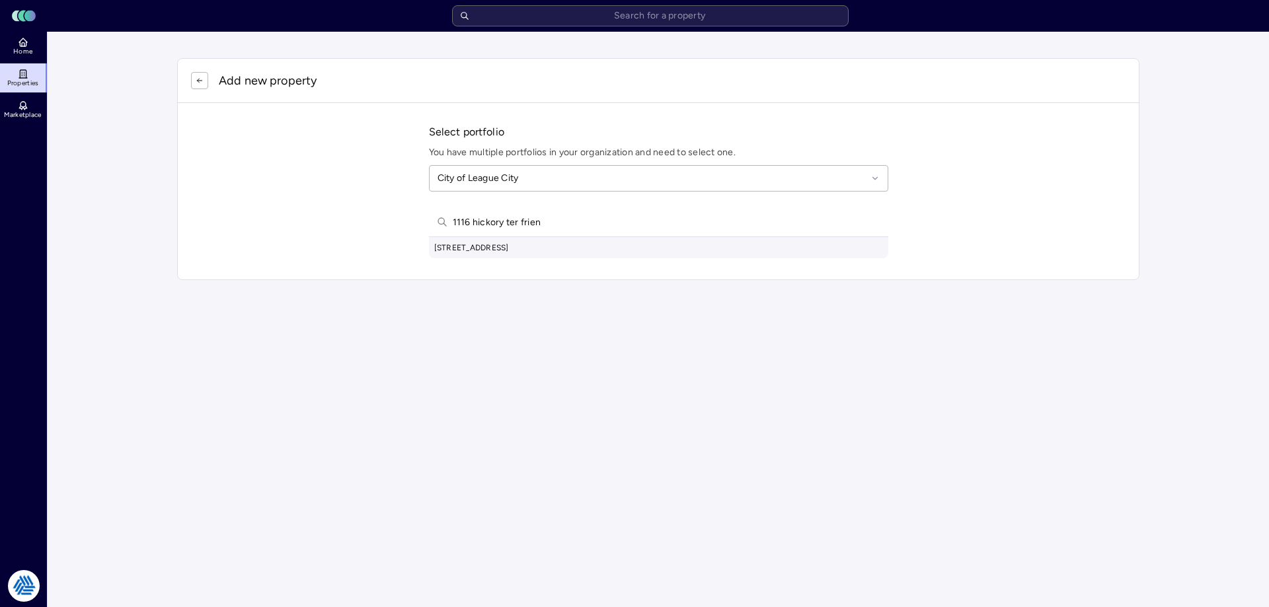
type input "1116 hickory ter frien"
click at [560, 248] on div "1116 Hickory Terrace, Friendswood, TX, USA" at bounding box center [658, 247] width 459 height 21
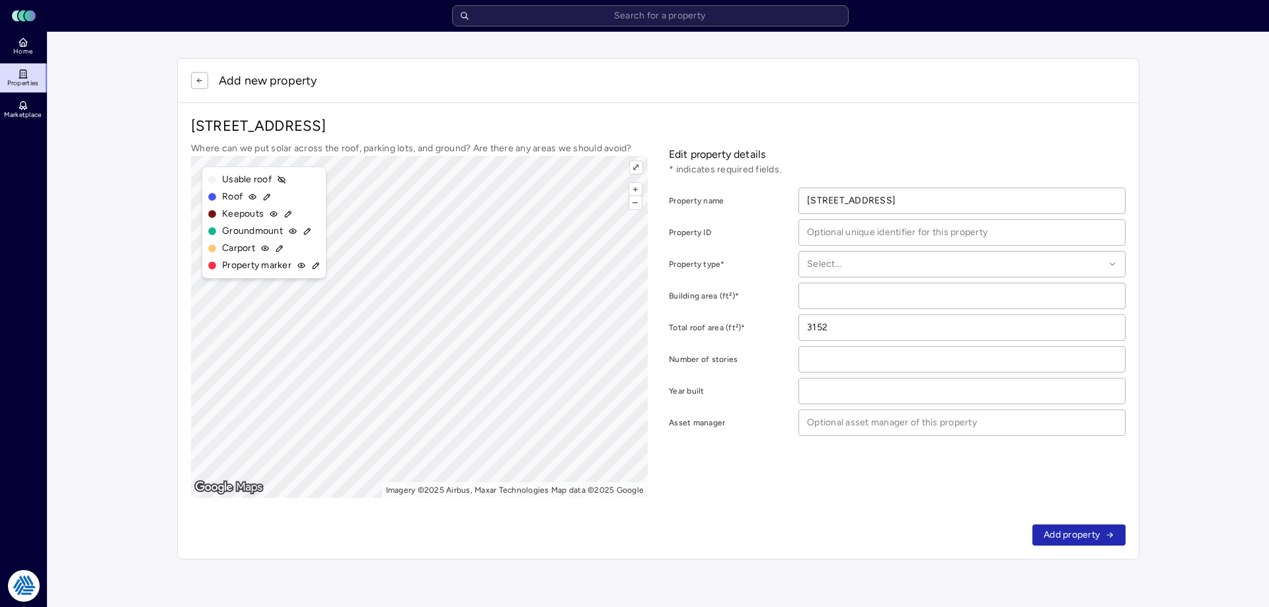
click at [847, 263] on div at bounding box center [955, 264] width 297 height 15
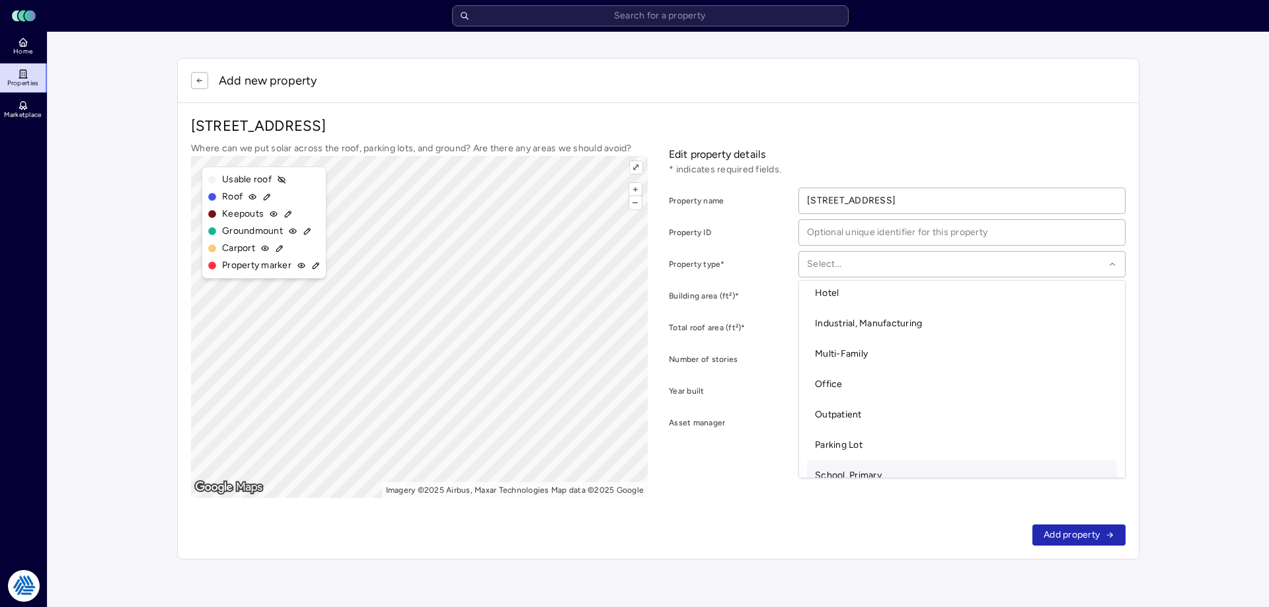
scroll to position [330, 0]
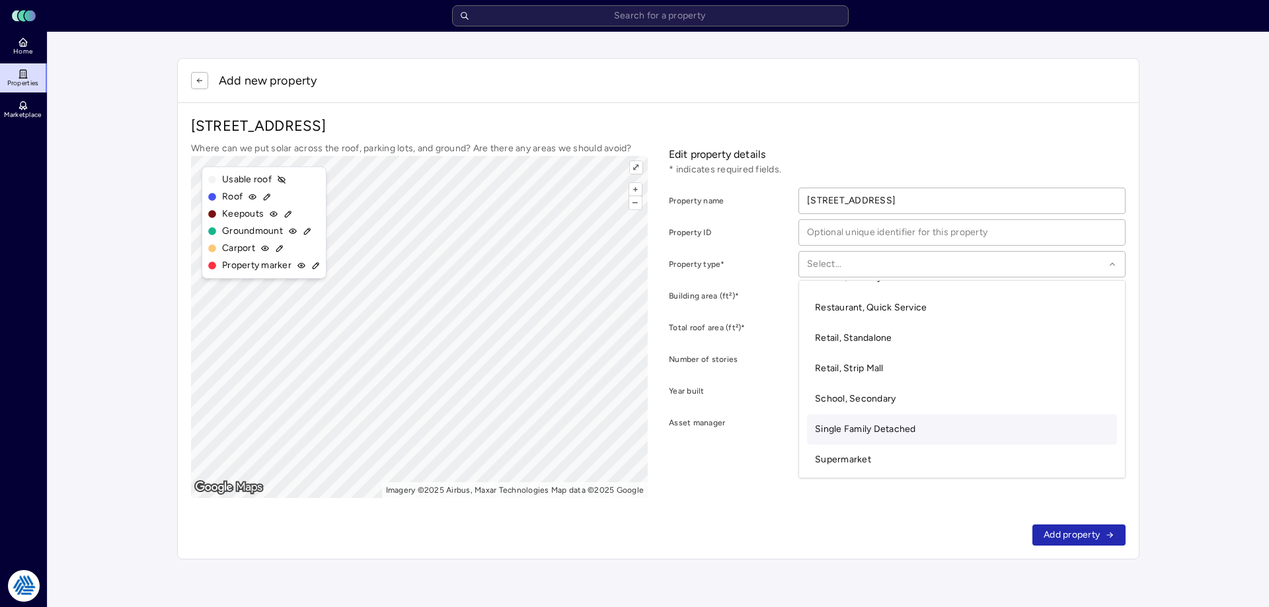
click at [867, 433] on span "Single Family Detached" at bounding box center [865, 429] width 101 height 11
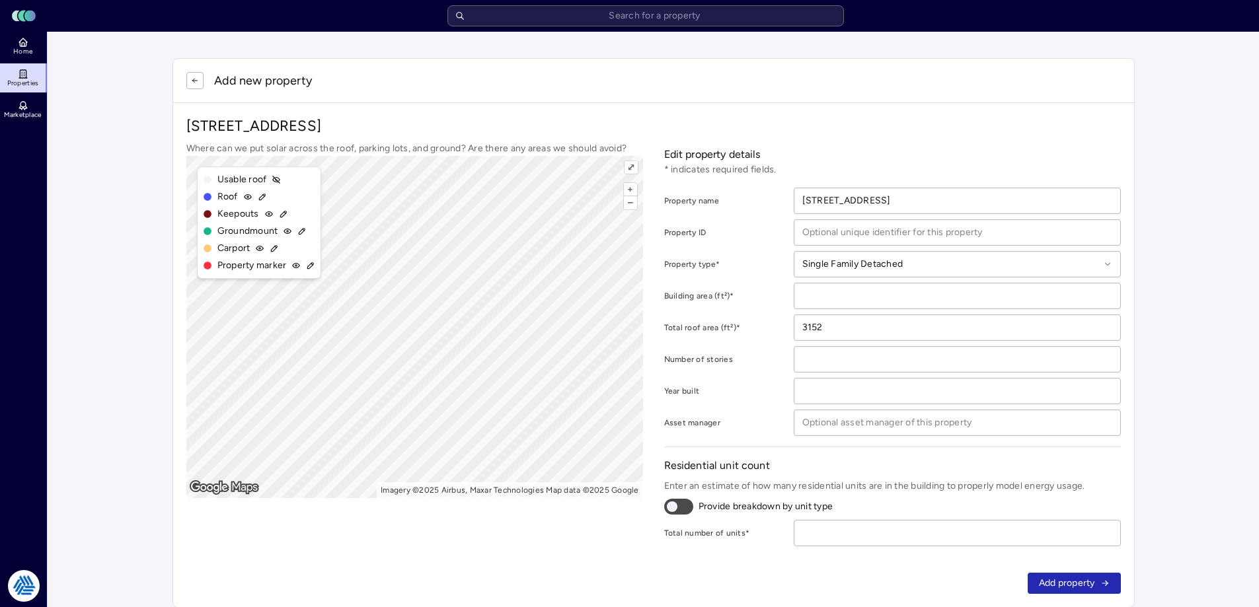
drag, startPoint x: 876, startPoint y: 530, endPoint x: 893, endPoint y: 530, distance: 17.2
click at [893, 530] on input "number" at bounding box center [957, 533] width 326 height 25
type input "1"
click at [1075, 580] on span "Add property" at bounding box center [1067, 583] width 56 height 15
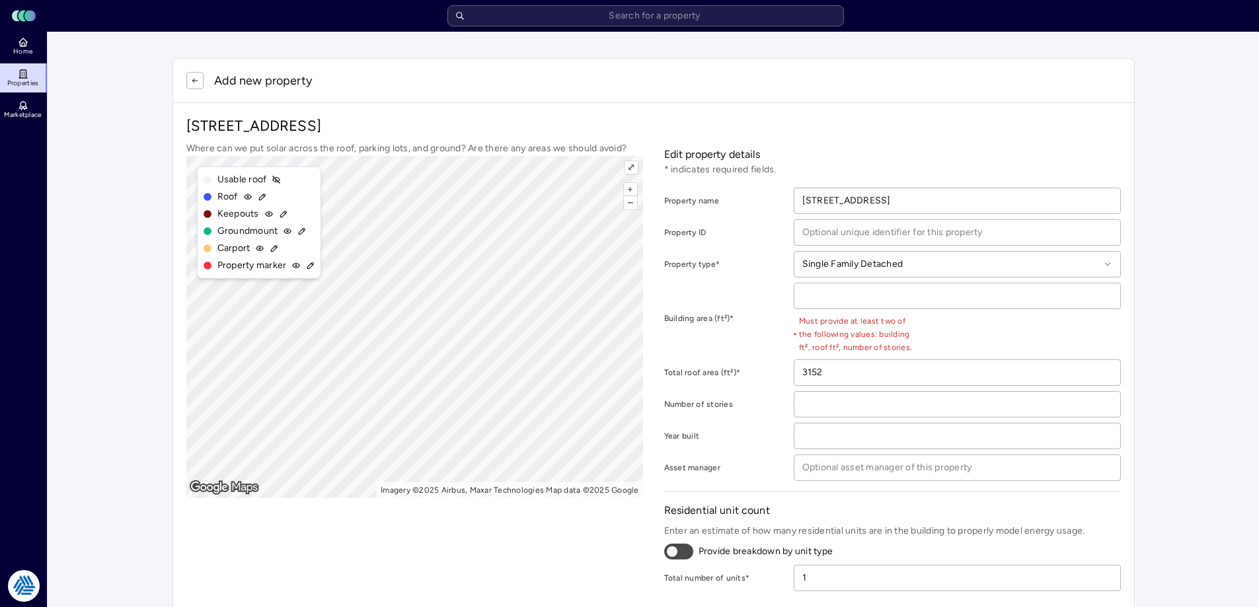
click at [873, 297] on input "number" at bounding box center [957, 296] width 326 height 25
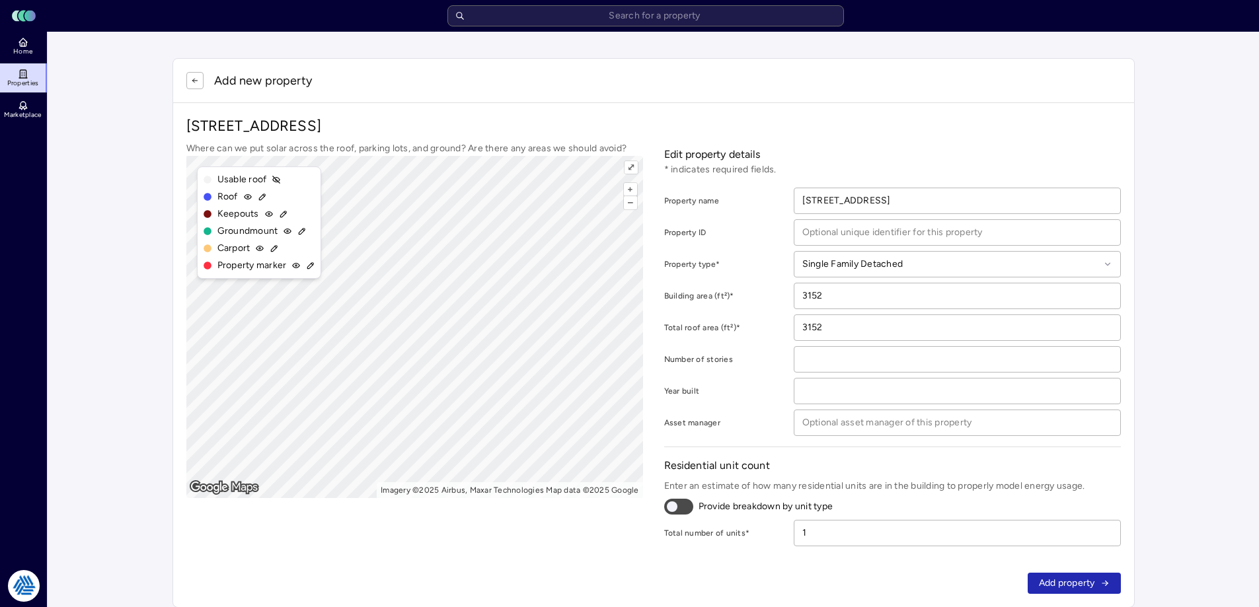
type input "3152"
click at [1104, 586] on icon "submit" at bounding box center [1105, 583] width 9 height 9
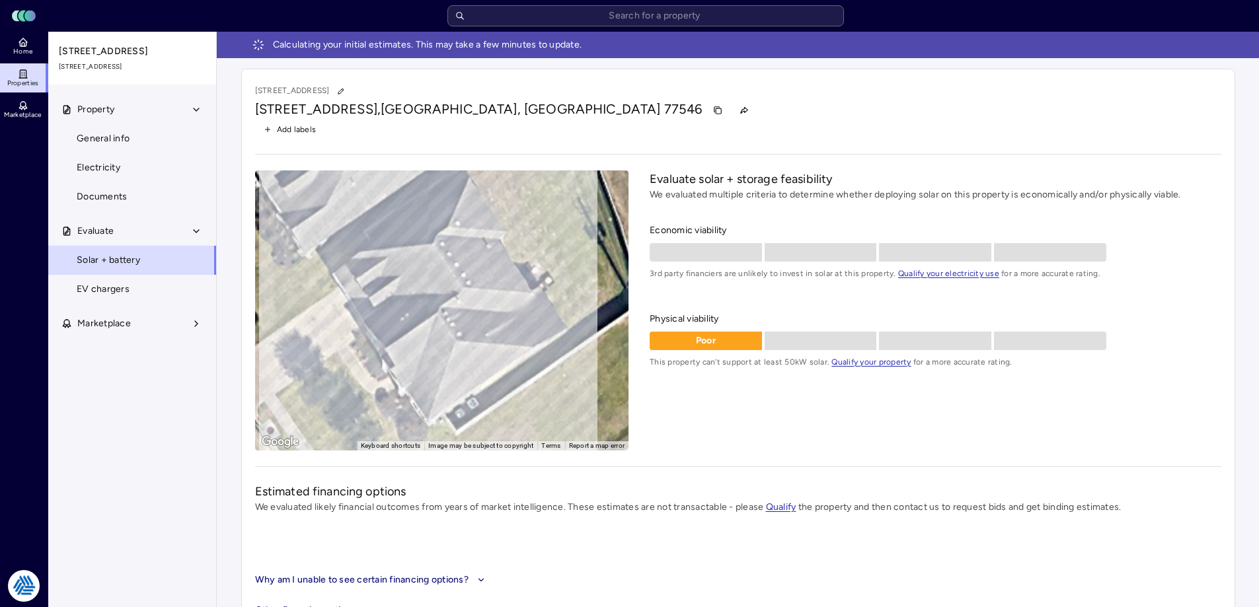
click at [20, 44] on icon at bounding box center [23, 44] width 6 height 4
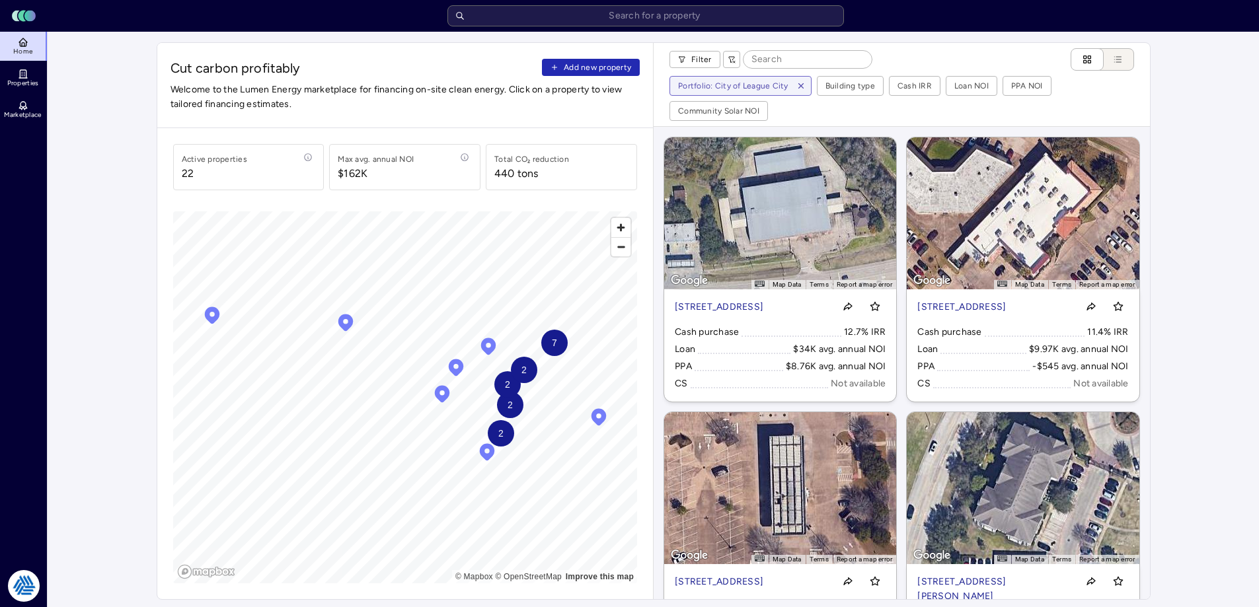
click at [572, 72] on span "Add new property" at bounding box center [597, 67] width 67 height 13
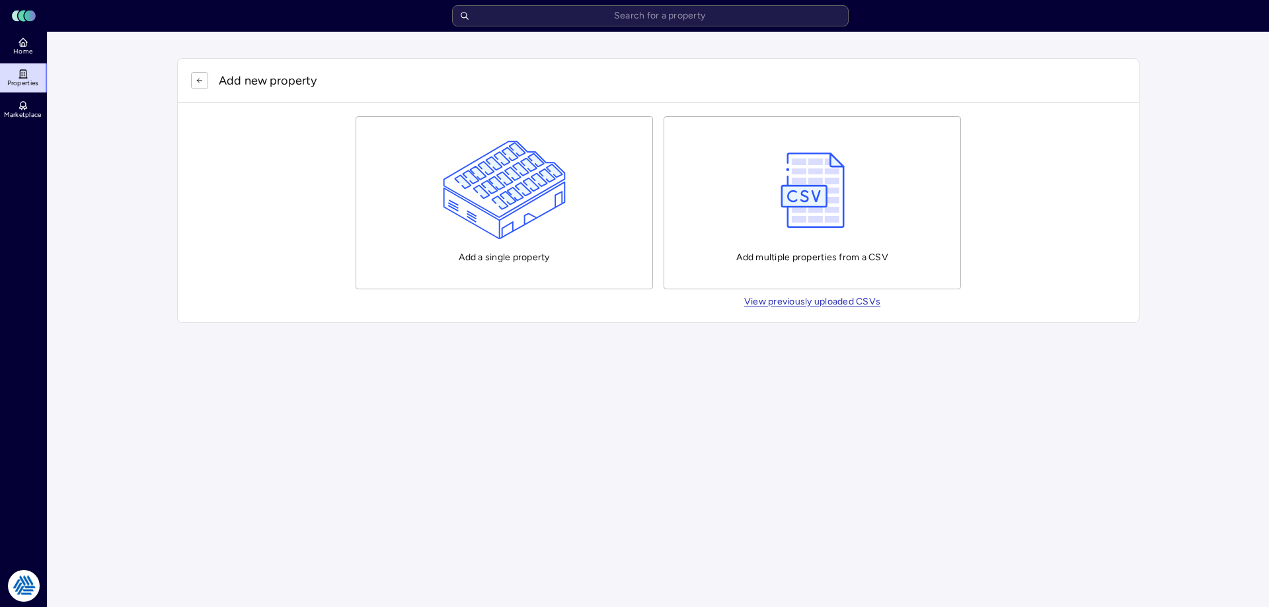
click at [520, 175] on img "button" at bounding box center [505, 190] width 124 height 99
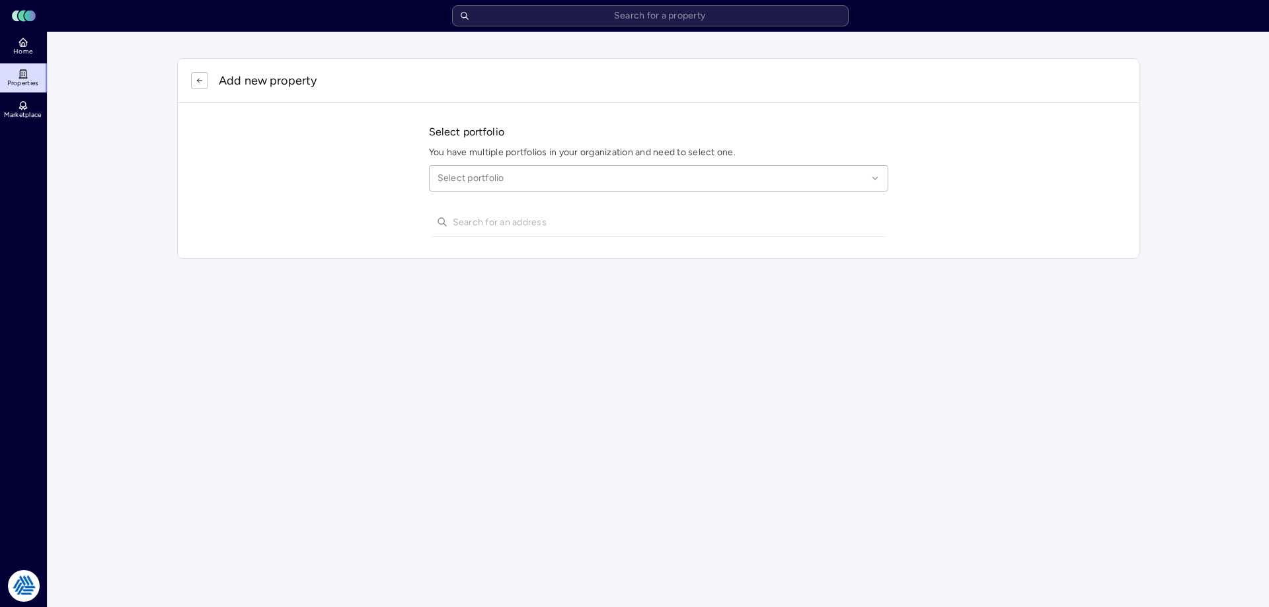
click at [529, 182] on div at bounding box center [653, 178] width 430 height 15
type input "league city"
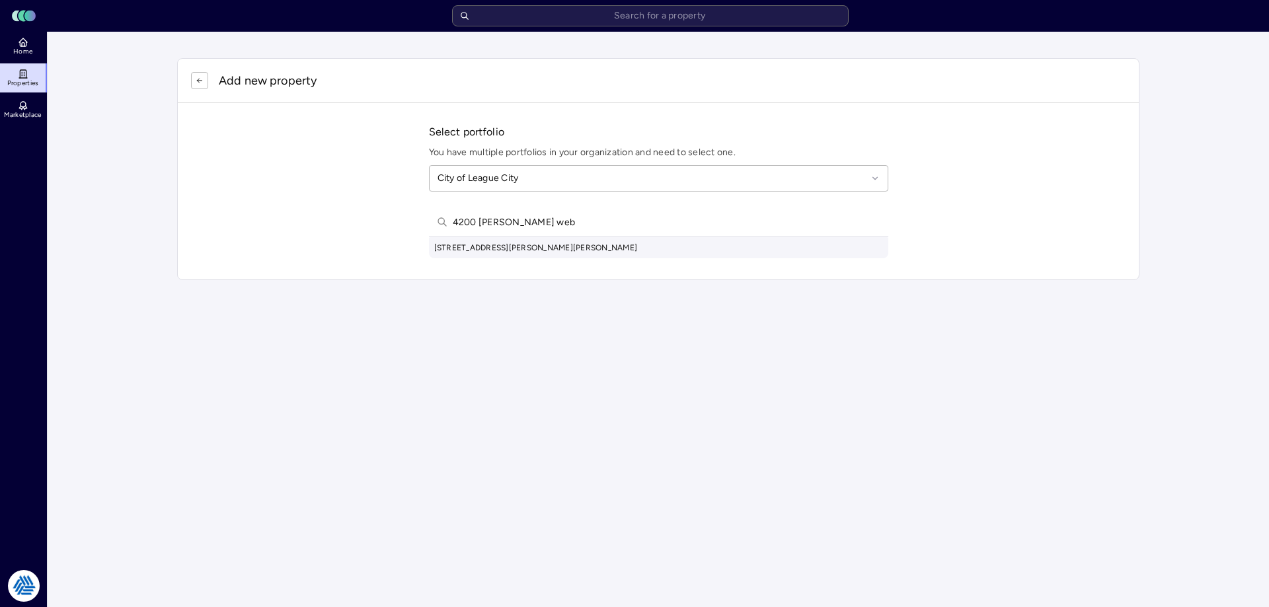
type input "4200 grissom rd web"
click at [554, 248] on div "4200 Grissom Rd, Webster, TX, USA" at bounding box center [658, 247] width 459 height 21
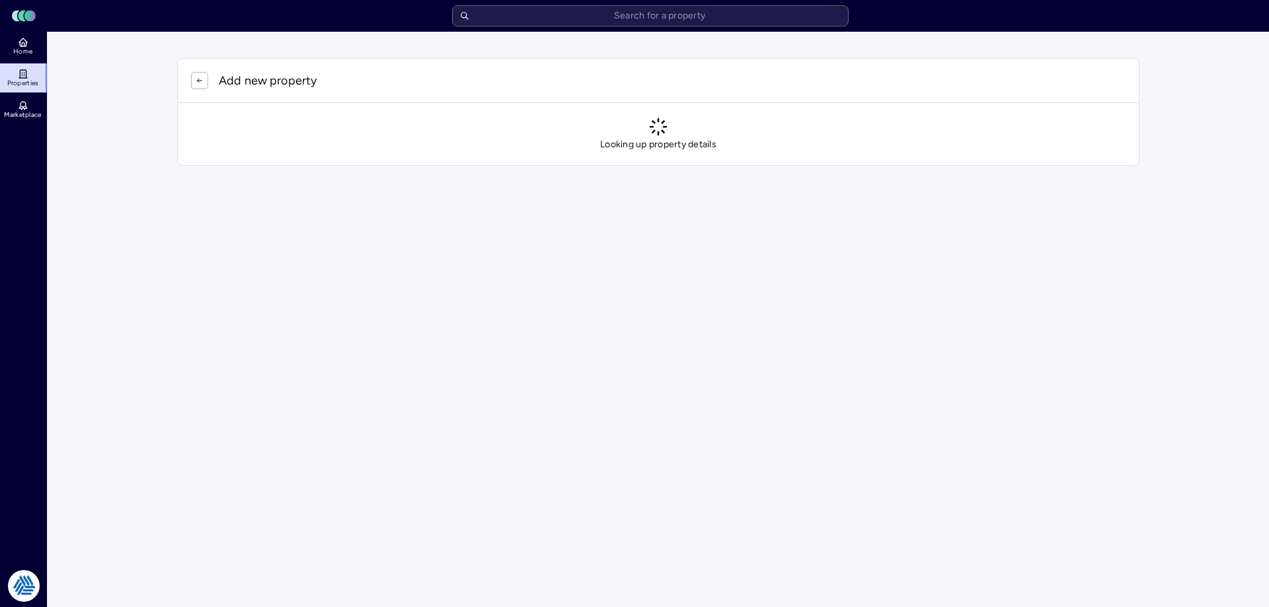
click at [814, 64] on div "Add new property" at bounding box center [658, 81] width 961 height 44
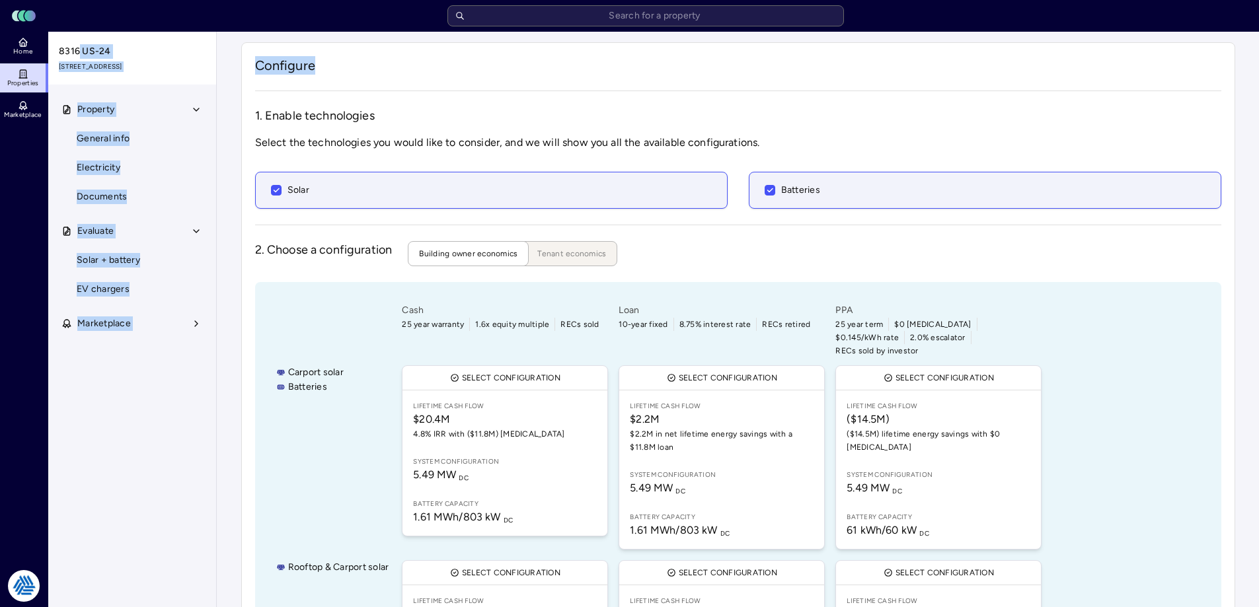
drag, startPoint x: 713, startPoint y: 52, endPoint x: 174, endPoint y: 82, distance: 540.2
click at [174, 82] on div "Home Properties Marketplace Tradition Energy [PERSON_NAME] [STREET_ADDRESS] Pro…" at bounding box center [629, 473] width 1259 height 882
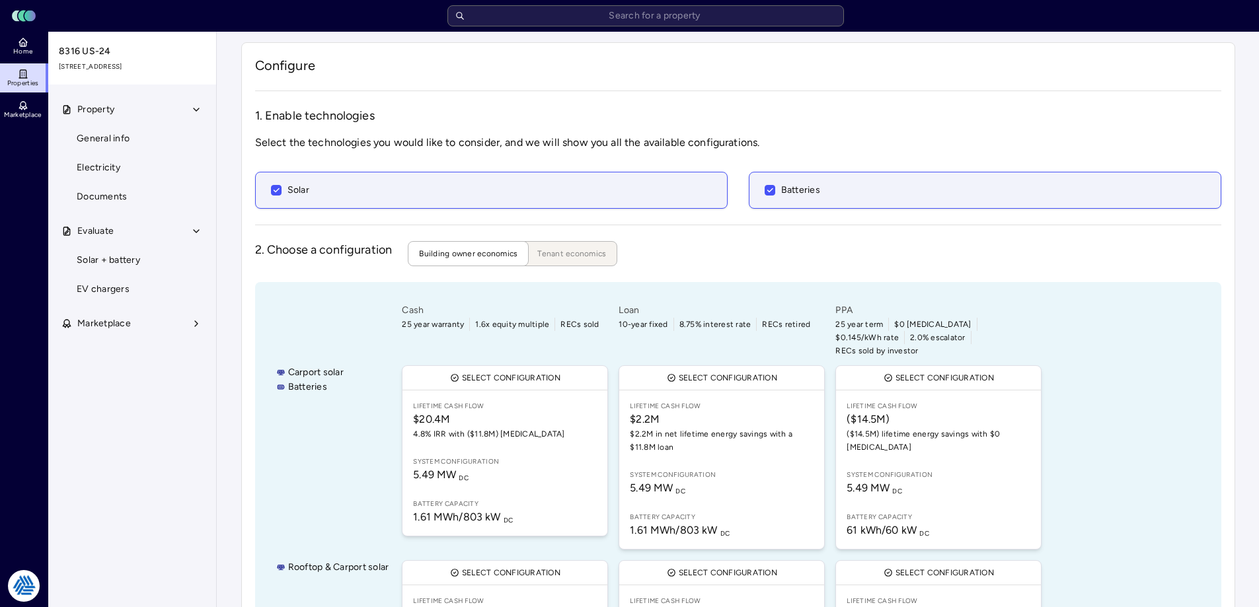
click at [420, 103] on div "Configure 1. Enable technologies Select the technologies you would like to cons…" at bounding box center [738, 472] width 994 height 861
click at [348, 77] on div "Configure 1. Enable technologies Select the technologies you would like to cons…" at bounding box center [738, 472] width 994 height 861
click at [313, 76] on div "Configure 1. Enable technologies Select the technologies you would like to cons…" at bounding box center [738, 472] width 994 height 861
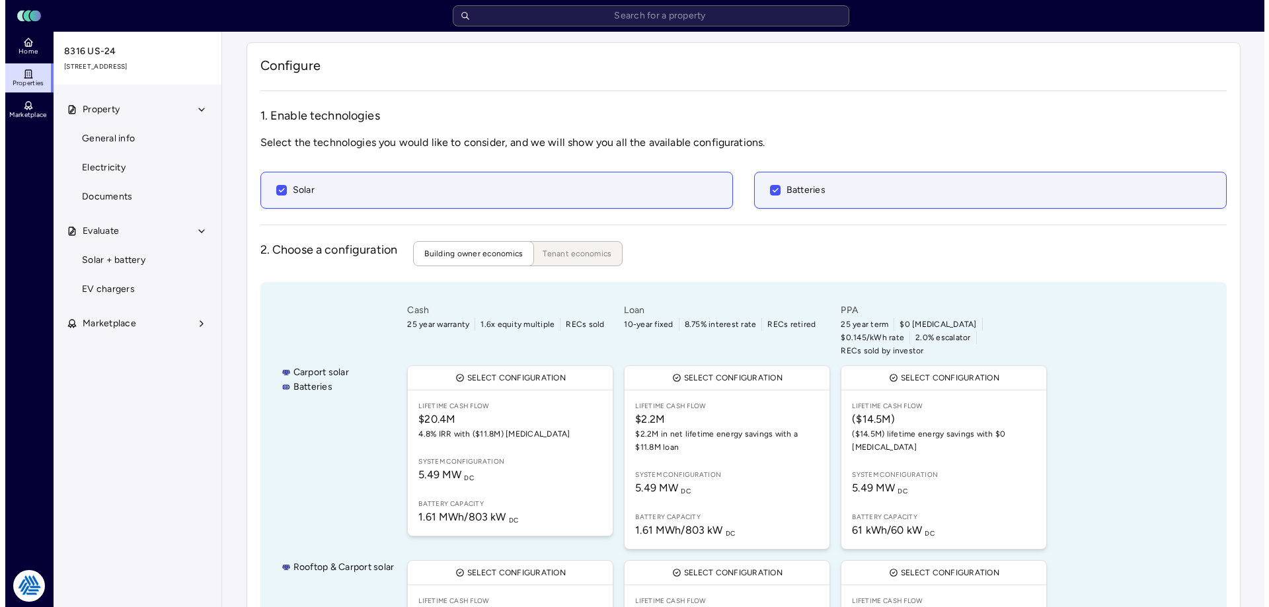
scroll to position [293, 0]
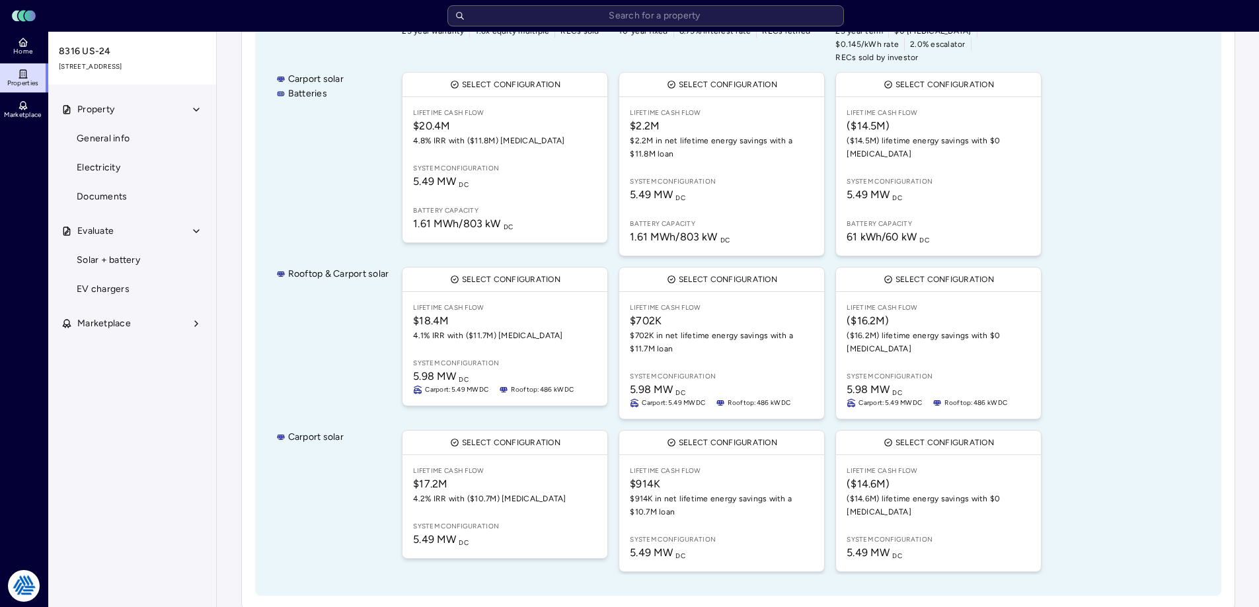
click at [633, 329] on span "($16.2M) lifetime energy savings with $0 CapEx" at bounding box center [939, 342] width 184 height 26
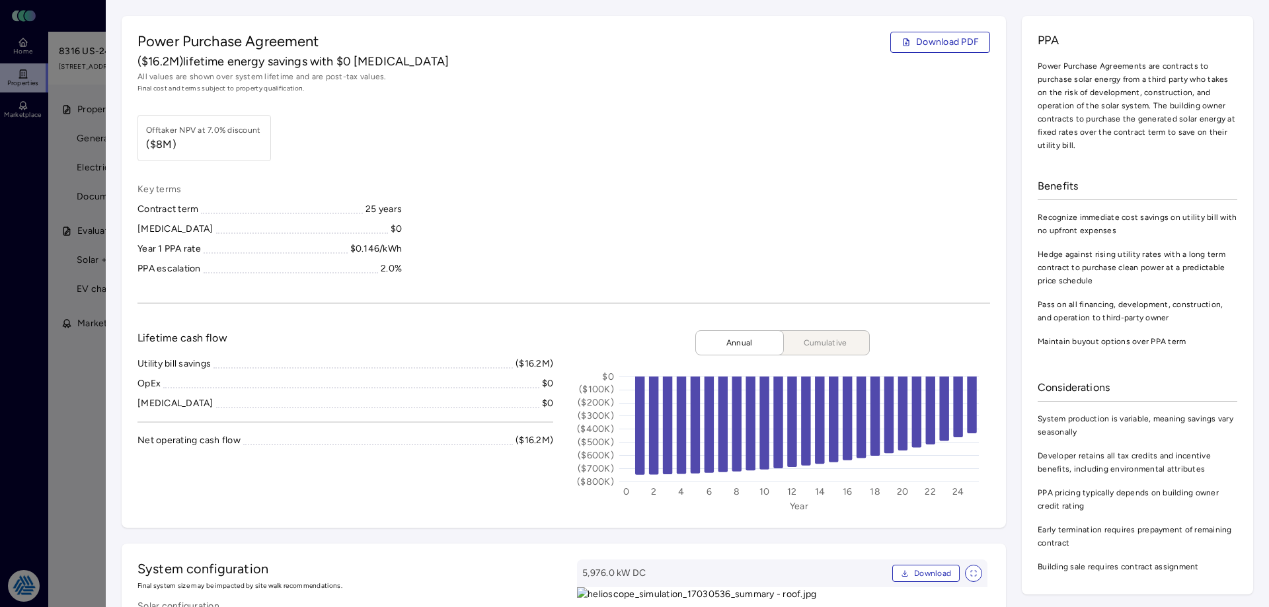
click at [633, 35] on span "Download PDF" at bounding box center [947, 42] width 63 height 15
click at [26, 355] on div at bounding box center [634, 303] width 1269 height 607
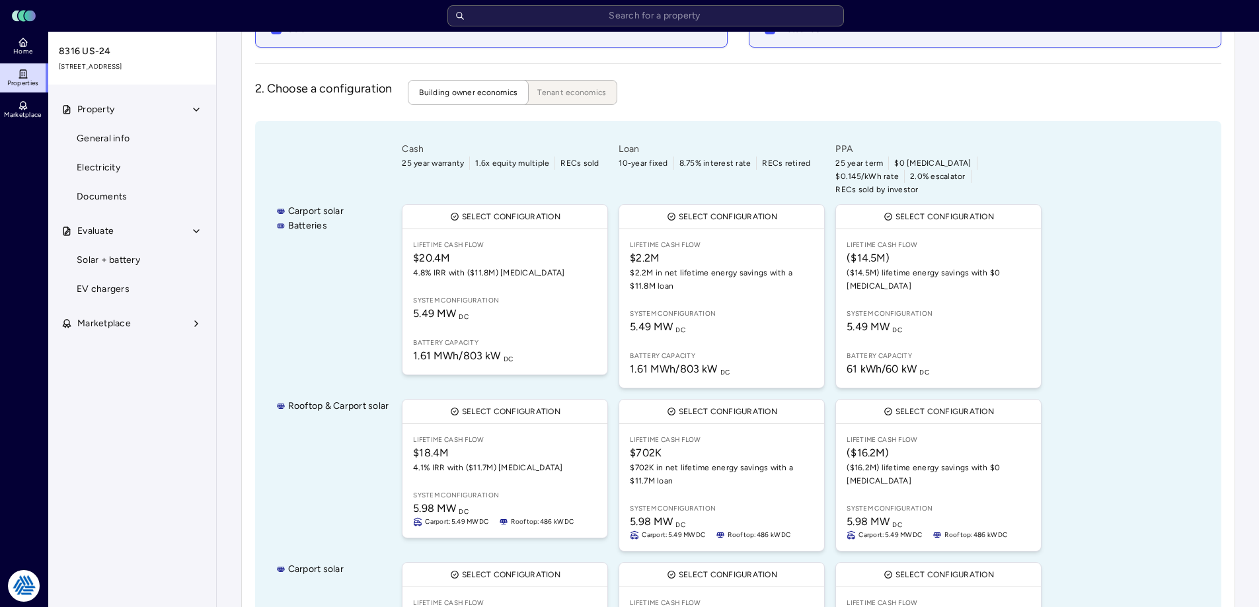
scroll to position [95, 0]
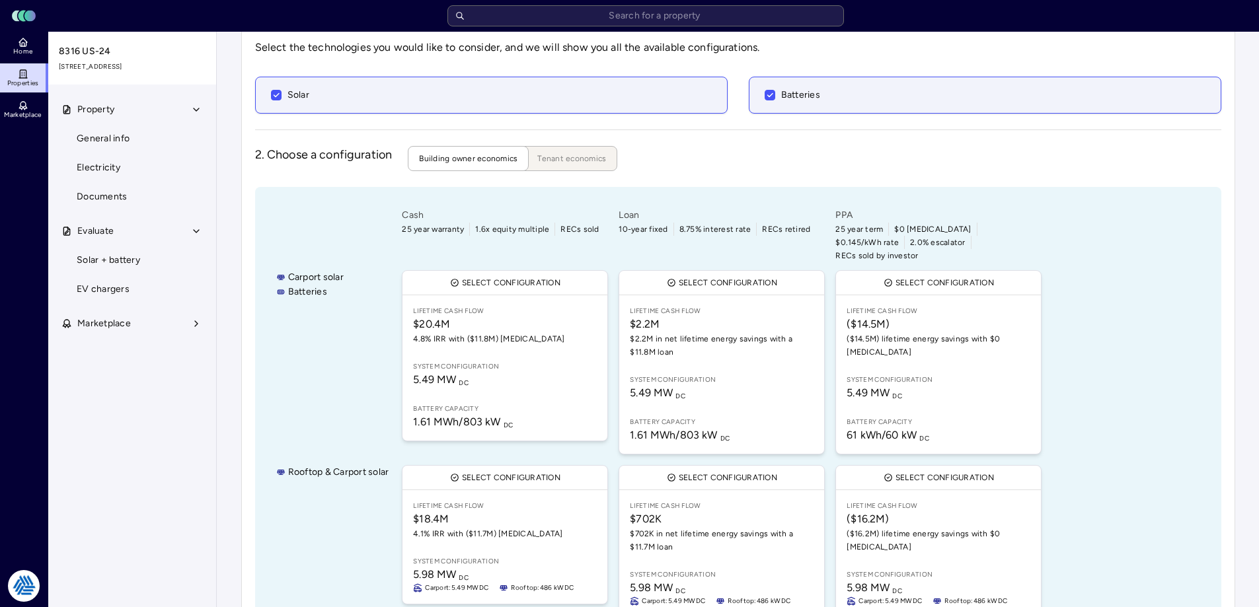
click at [290, 337] on div "Carport solar Batteries" at bounding box center [332, 363] width 113 height 190
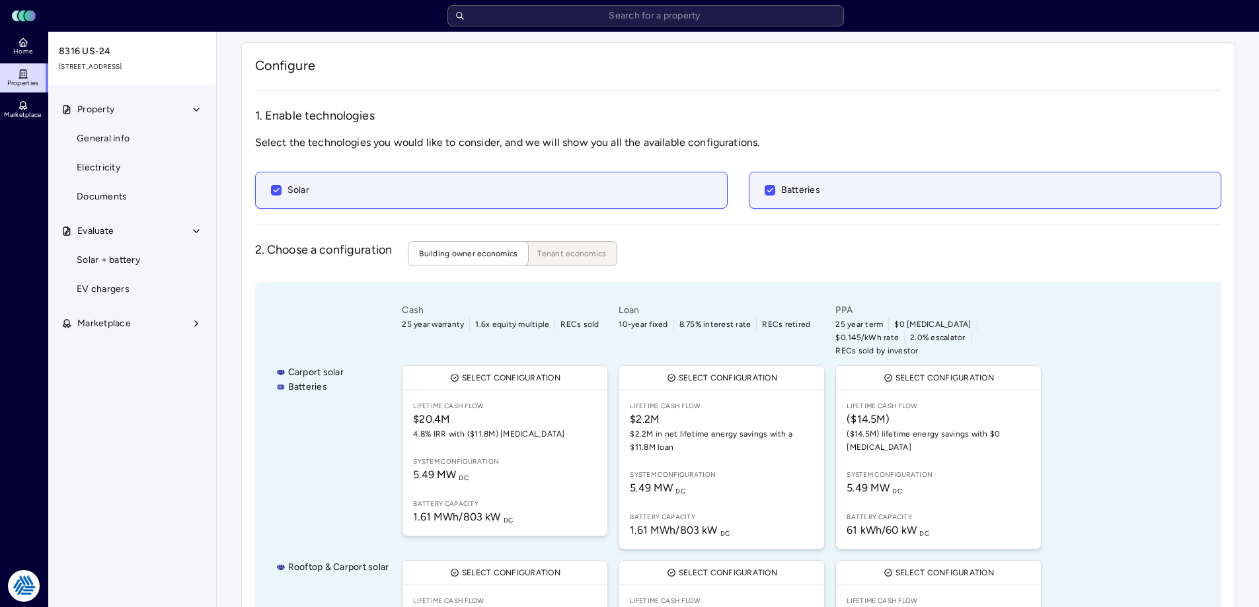
click at [176, 278] on link "EV chargers" at bounding box center [132, 289] width 169 height 29
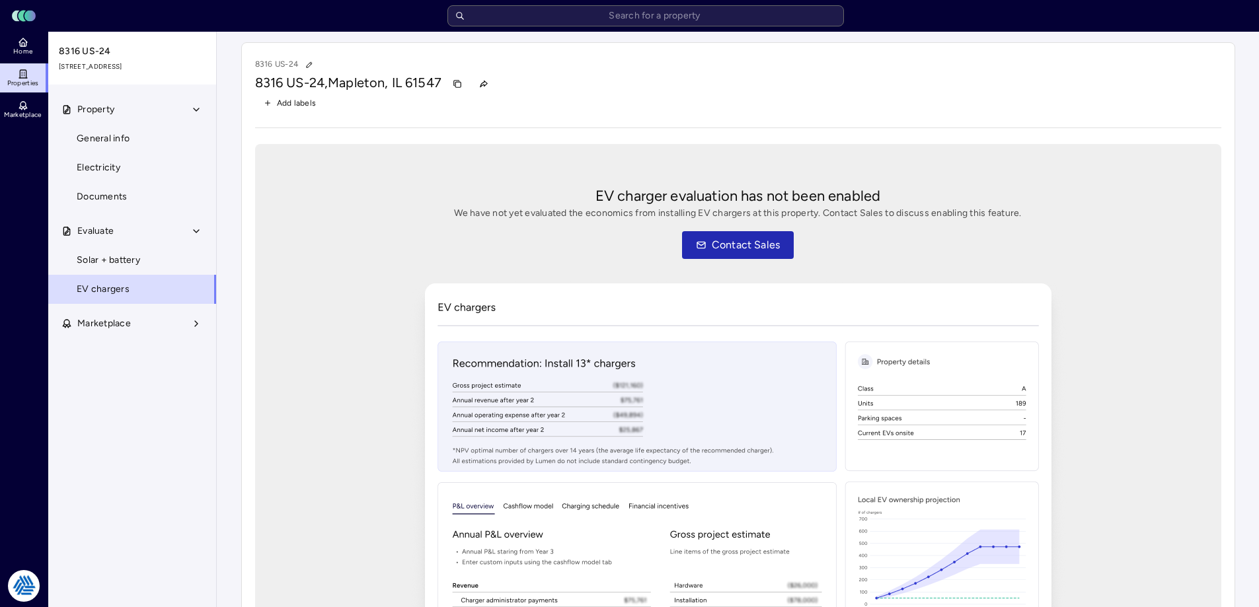
click at [114, 286] on span "EV chargers" at bounding box center [103, 289] width 53 height 15
click at [125, 268] on link "Solar + battery" at bounding box center [132, 260] width 169 height 29
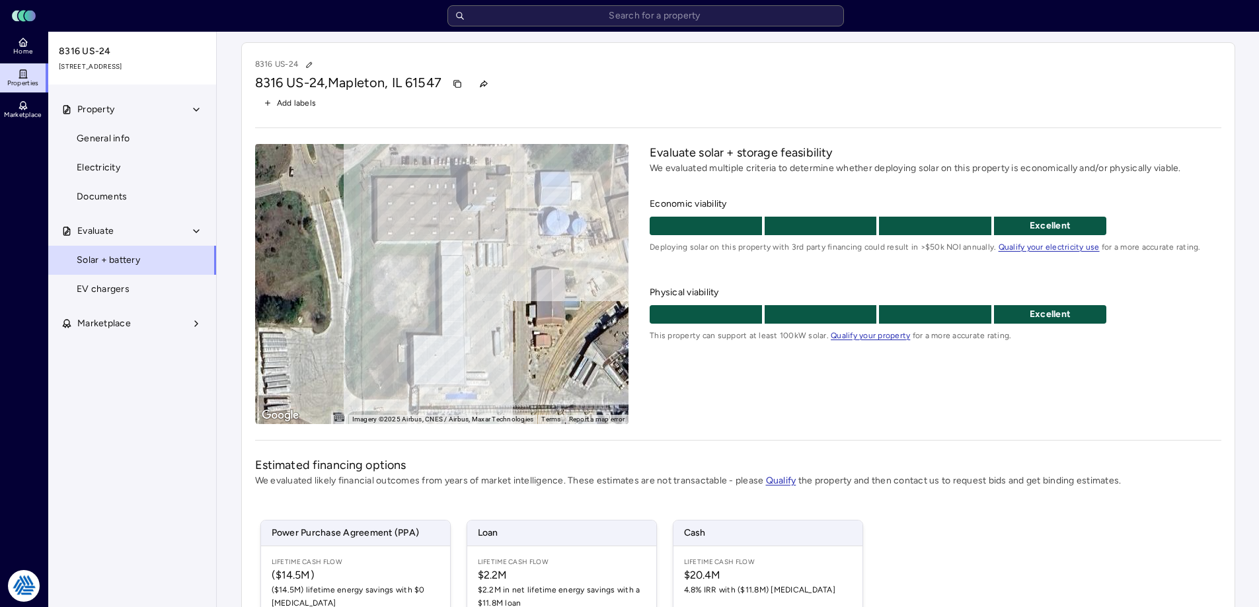
click at [188, 323] on button "Marketplace" at bounding box center [132, 323] width 169 height 29
click at [198, 231] on icon "button" at bounding box center [196, 231] width 5 height 3
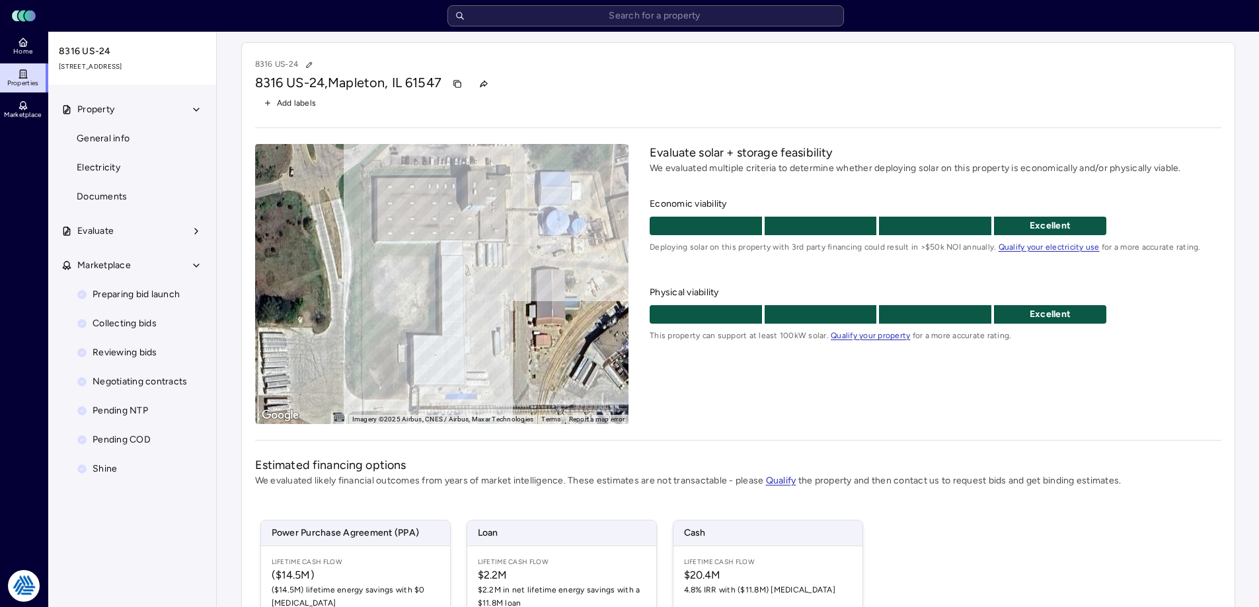
click at [114, 118] on button "Property" at bounding box center [132, 109] width 169 height 29
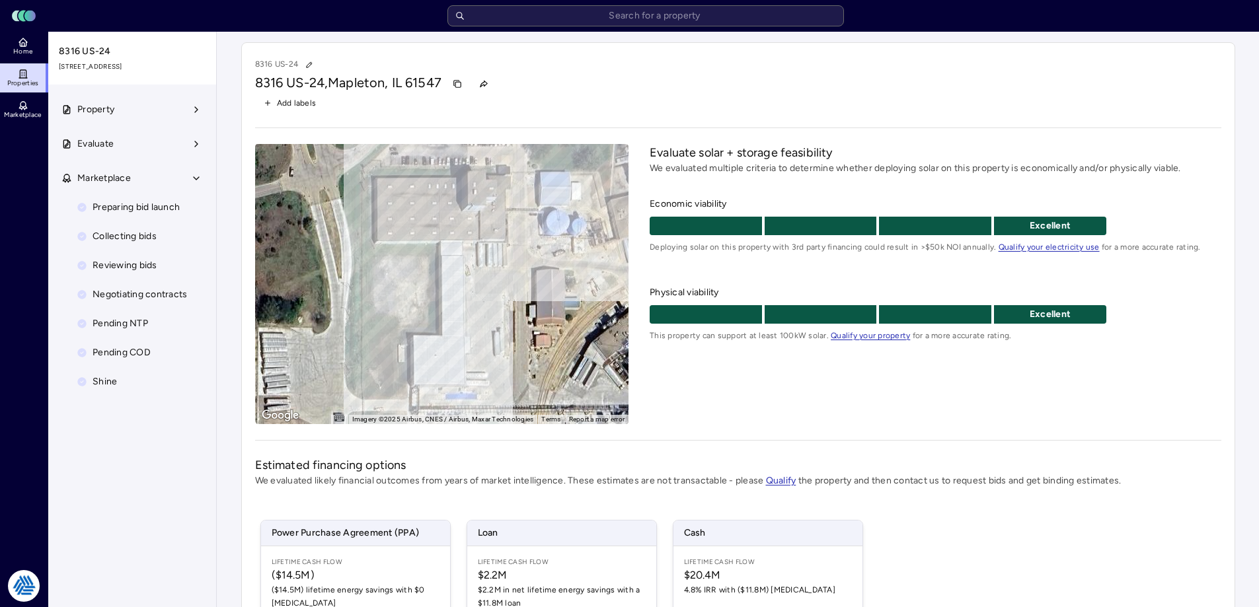
click at [122, 110] on button "Property" at bounding box center [132, 109] width 169 height 29
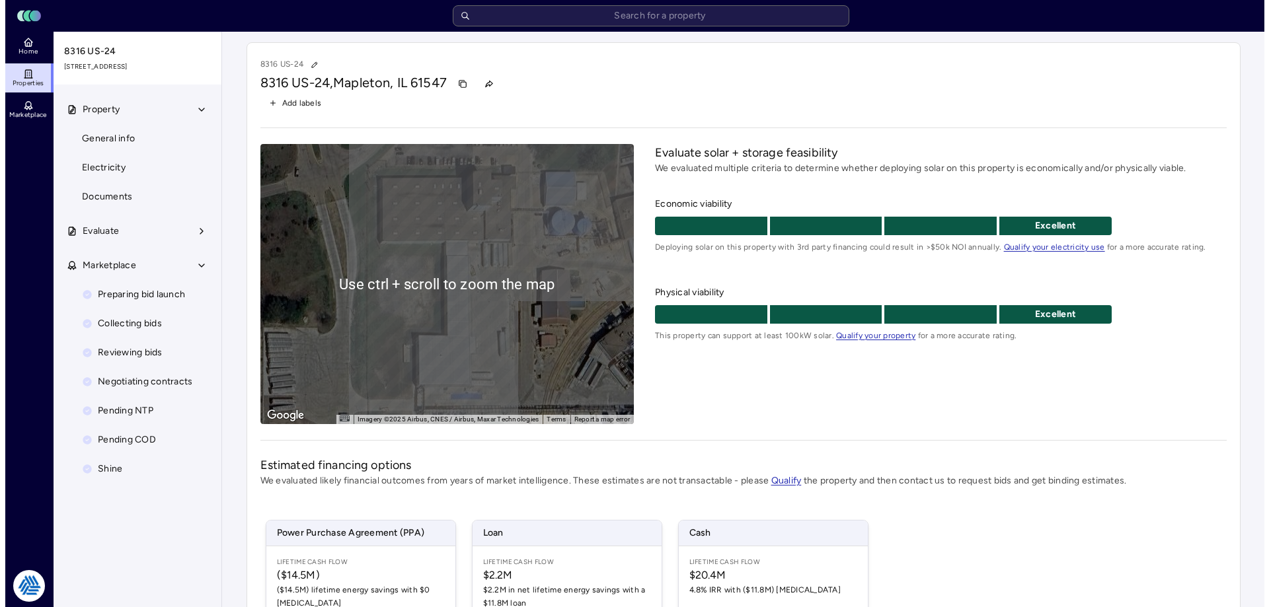
scroll to position [198, 0]
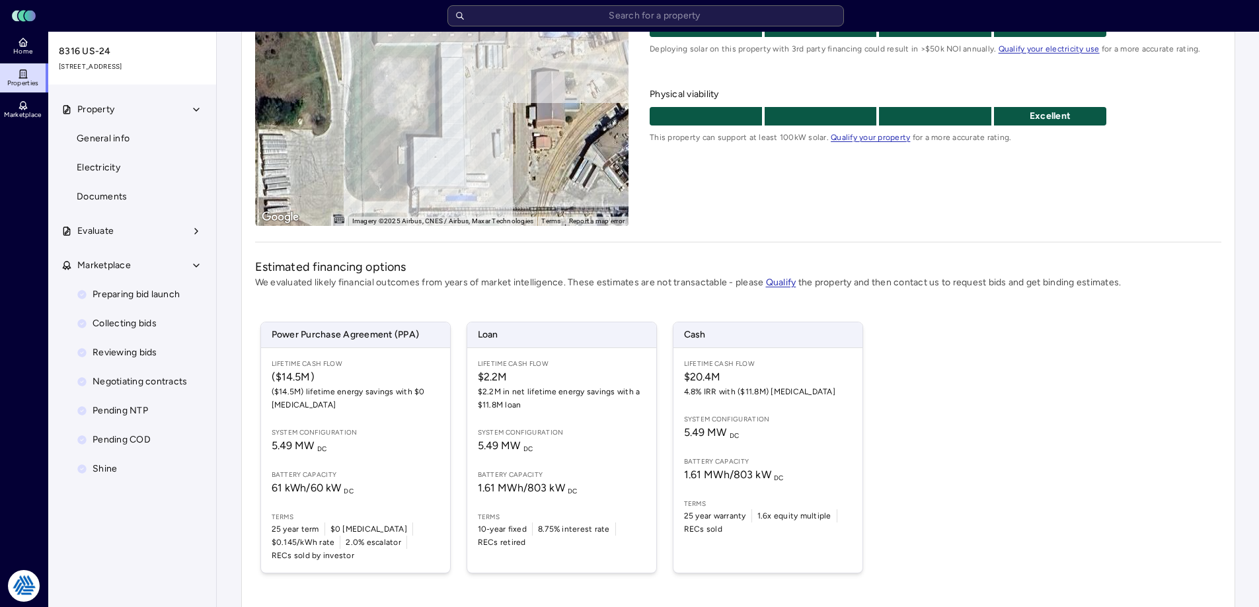
click at [364, 430] on span "System configuration" at bounding box center [356, 433] width 168 height 11
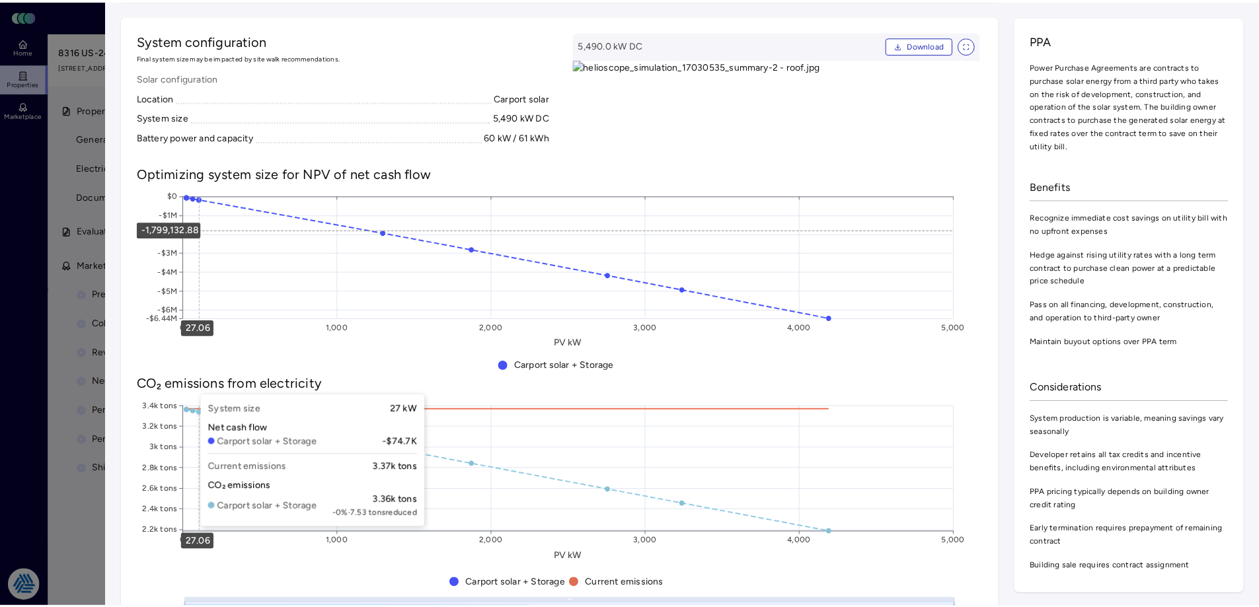
scroll to position [661, 0]
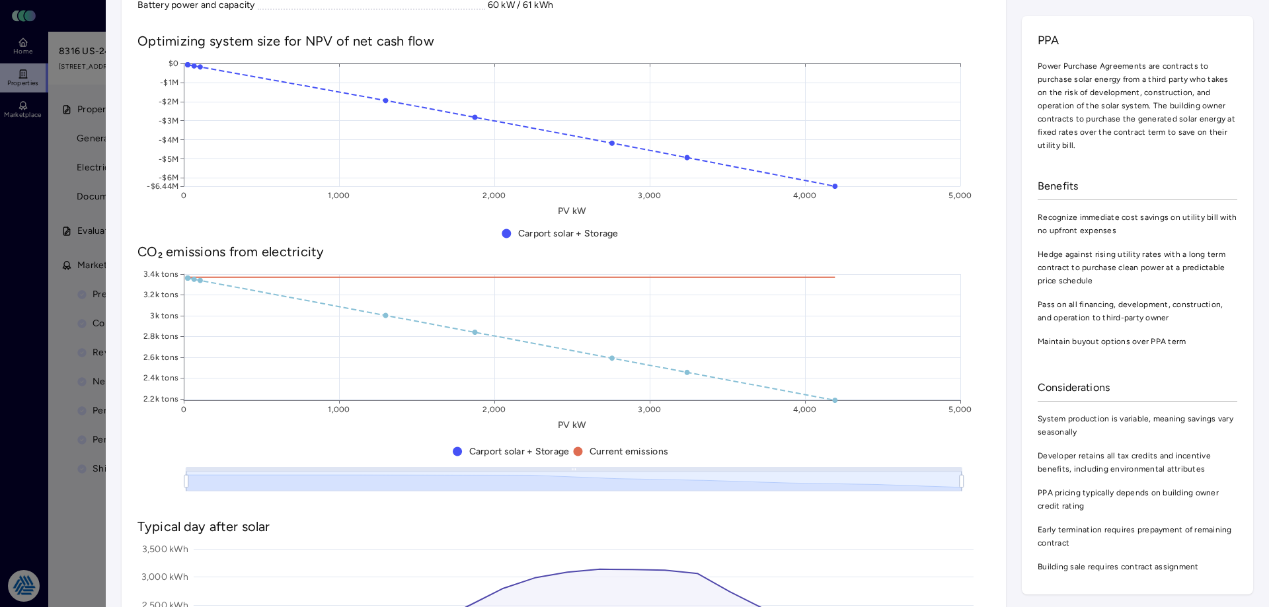
click at [91, 259] on div at bounding box center [634, 303] width 1269 height 607
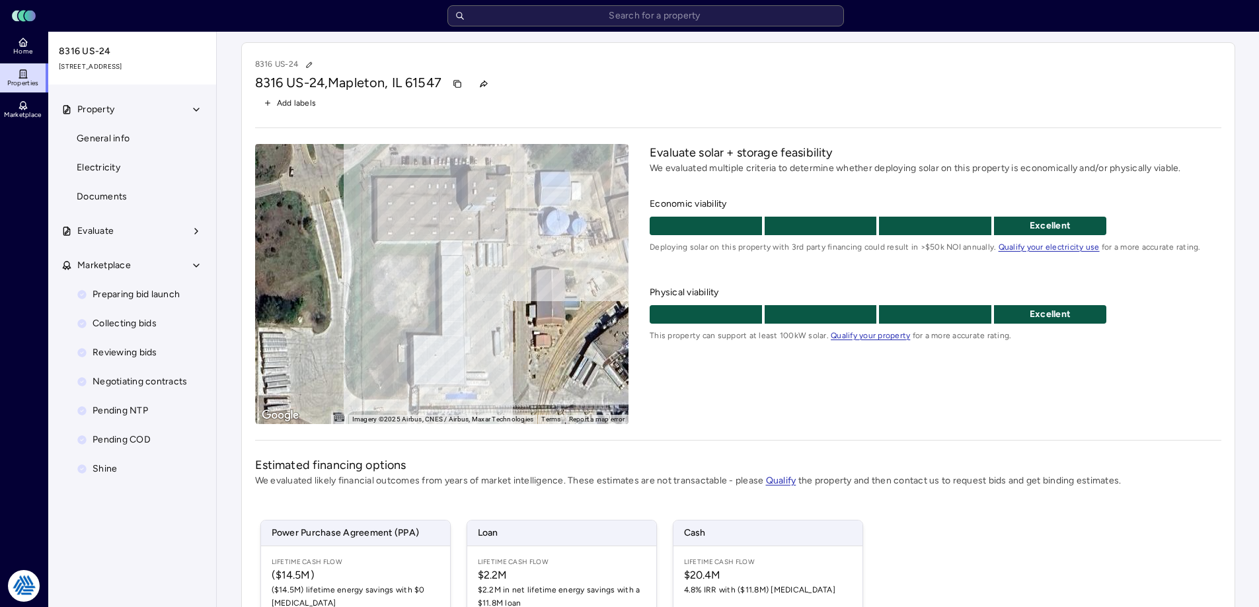
click at [633, 379] on div "Evaluate solar + storage feasibility We evaluated multiple criteria to determin…" at bounding box center [935, 284] width 571 height 280
click at [151, 239] on button "Evaluate" at bounding box center [132, 231] width 169 height 29
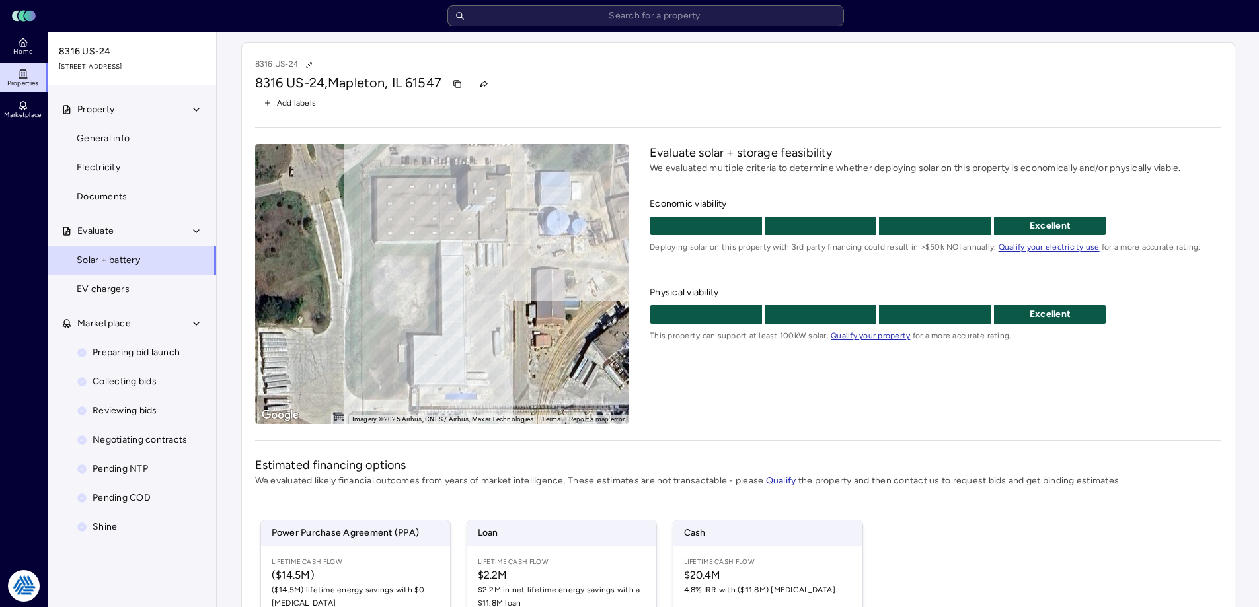
click at [143, 258] on link "Solar + battery" at bounding box center [132, 260] width 169 height 29
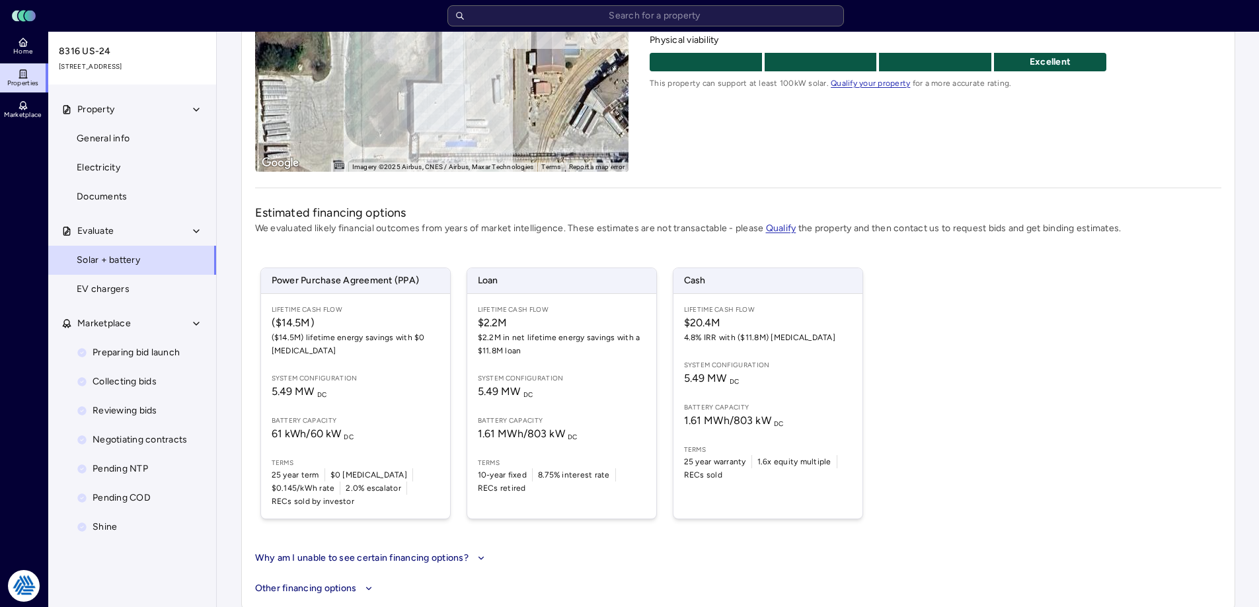
click at [147, 296] on link "EV chargers" at bounding box center [132, 289] width 169 height 29
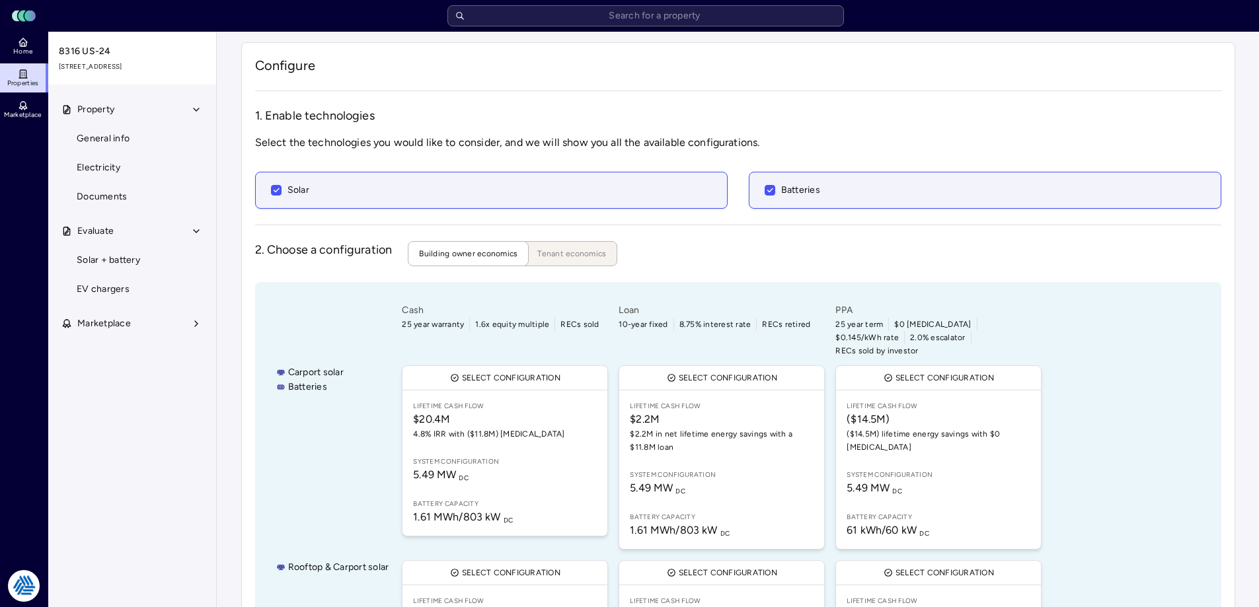
click at [106, 165] on span "Electricity" at bounding box center [99, 168] width 44 height 15
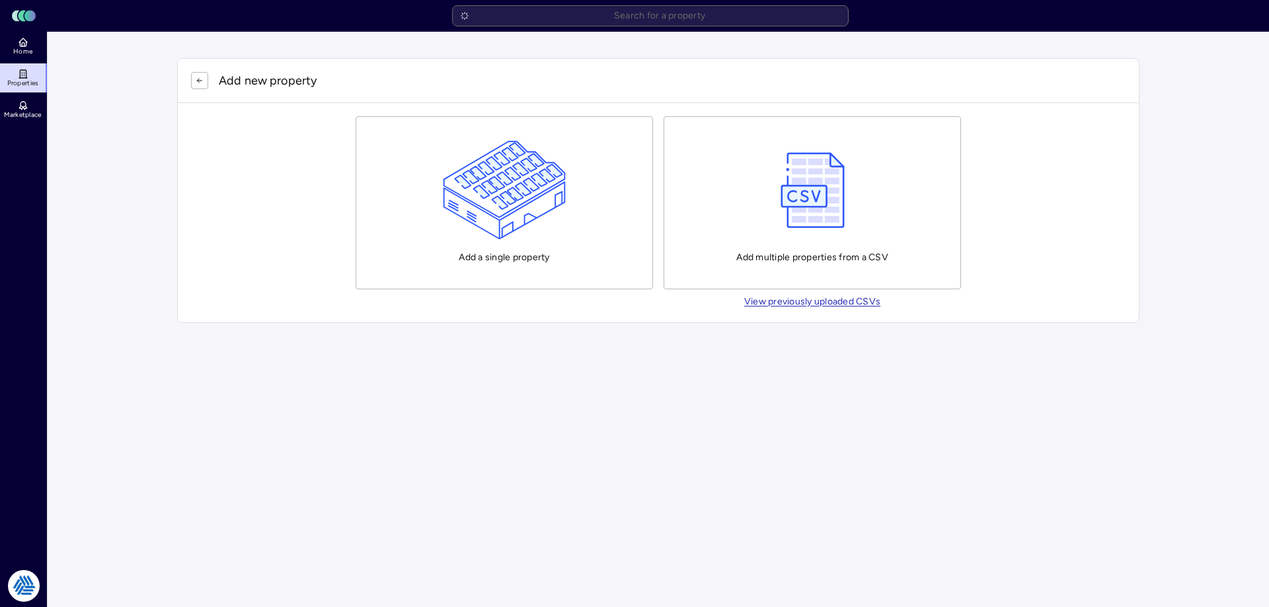
click at [563, 142] on img "button" at bounding box center [505, 190] width 124 height 99
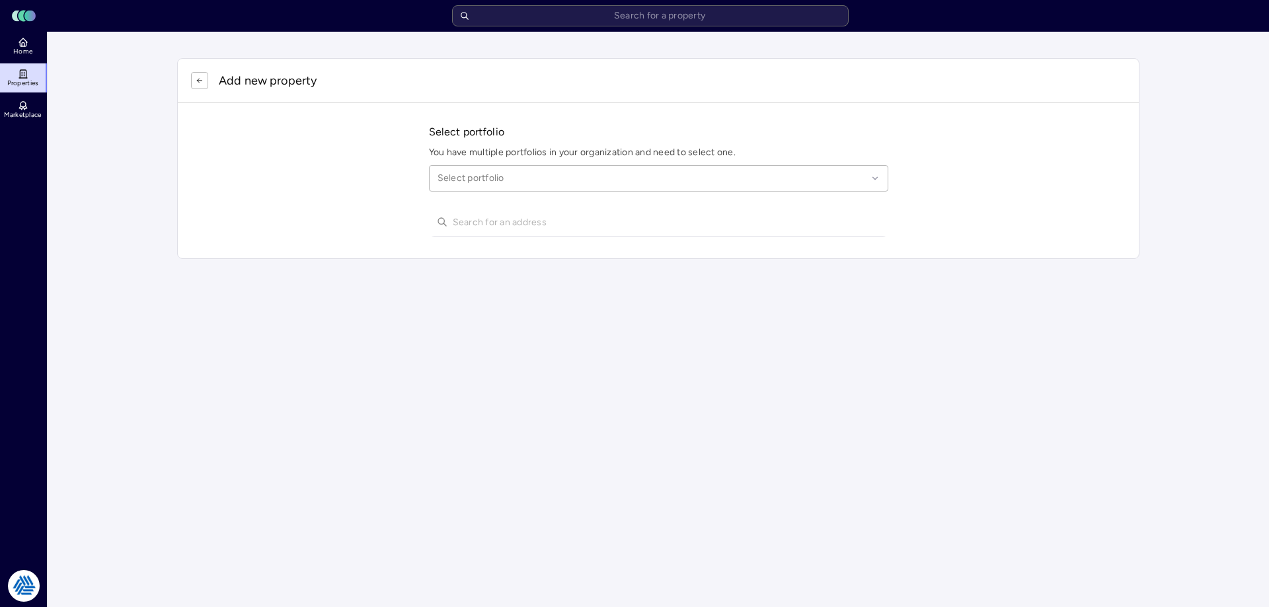
click at [547, 174] on div at bounding box center [653, 178] width 430 height 15
type input "league city"
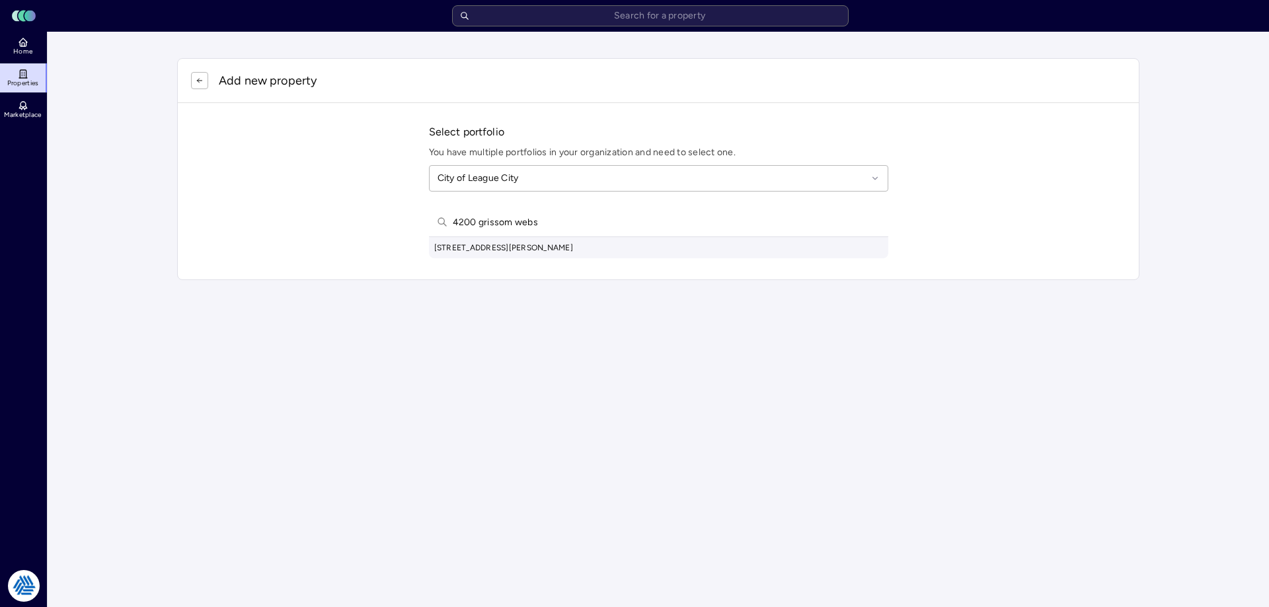
type input "4200 grissom webs"
click at [561, 252] on div "[STREET_ADDRESS][PERSON_NAME]" at bounding box center [658, 247] width 459 height 21
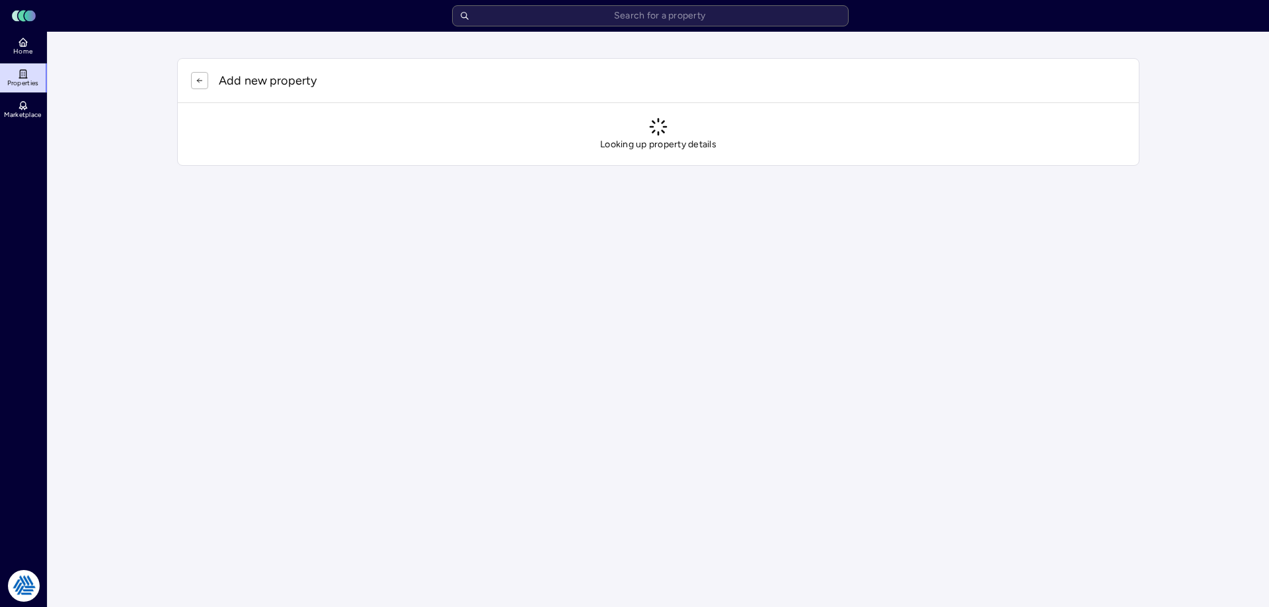
click at [931, 11] on div "Toggle Sidebar Lumen Energy Logo" at bounding box center [634, 15] width 1253 height 21
click at [194, 74] on button "button" at bounding box center [199, 80] width 17 height 17
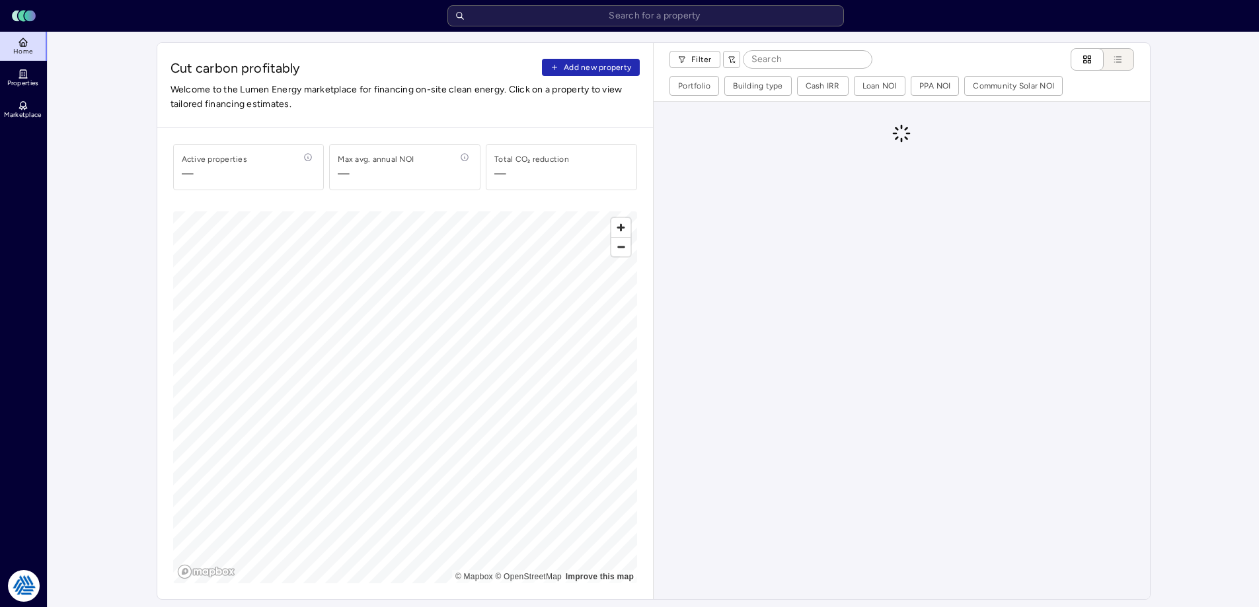
click at [578, 65] on span "Add new property" at bounding box center [597, 67] width 67 height 13
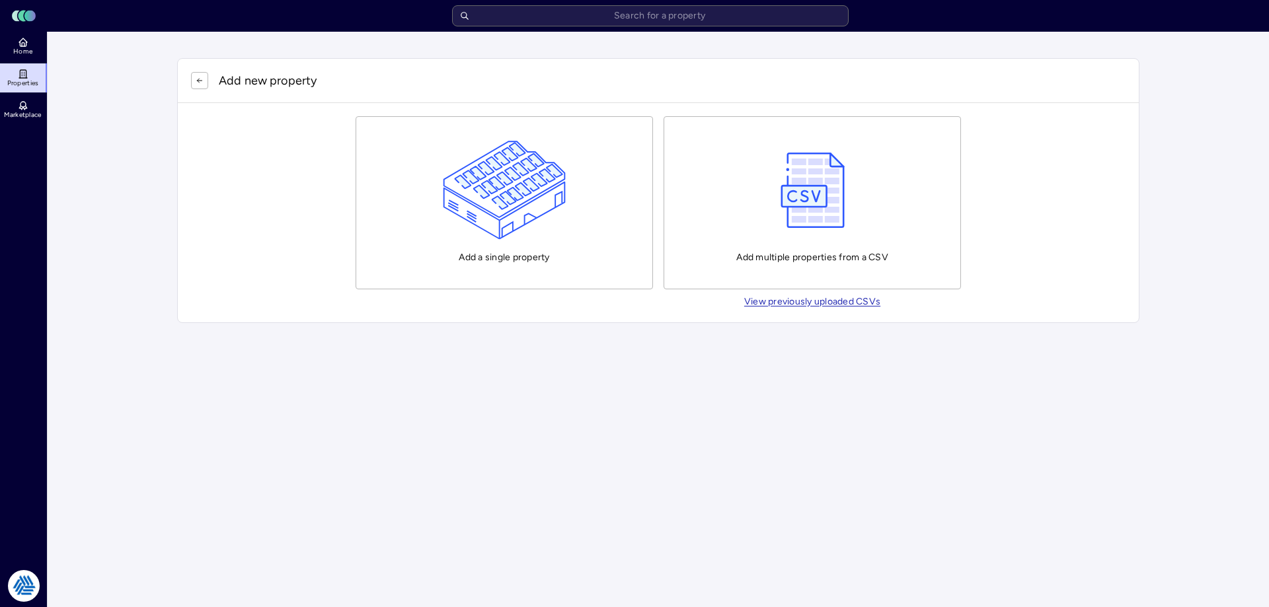
click at [477, 207] on img "button" at bounding box center [505, 190] width 124 height 99
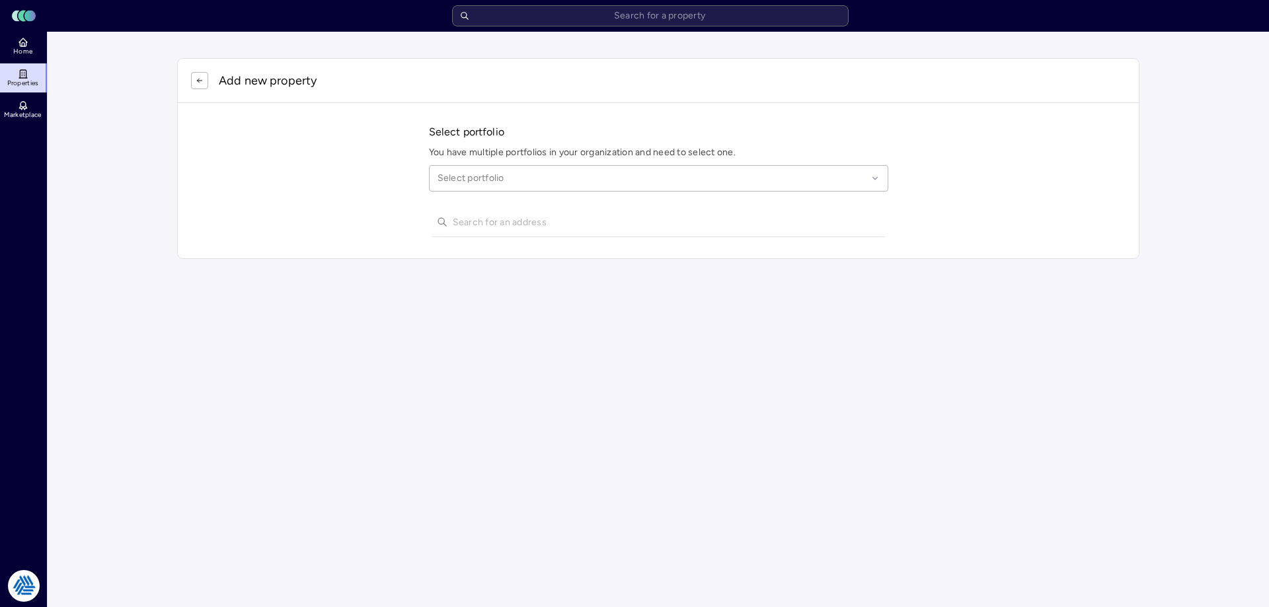
click at [548, 171] on div "Select portfolio" at bounding box center [658, 178] width 459 height 26
type input "league city"
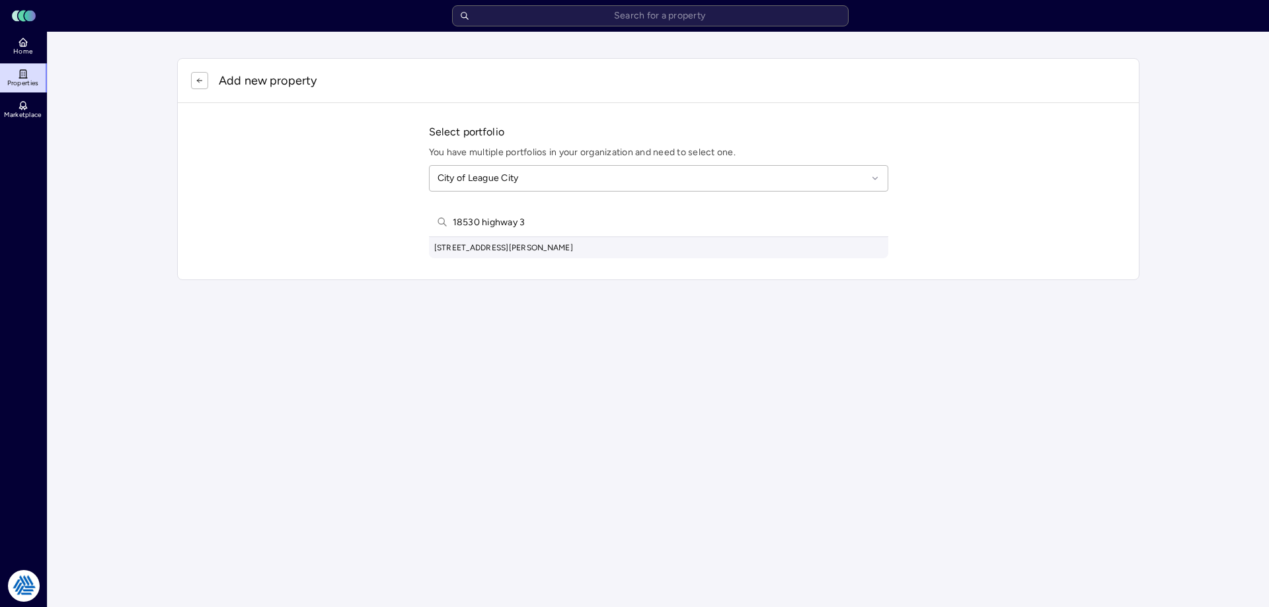
type input "18530 highway 3"
click at [551, 251] on div "[STREET_ADDRESS][PERSON_NAME]" at bounding box center [658, 247] width 459 height 21
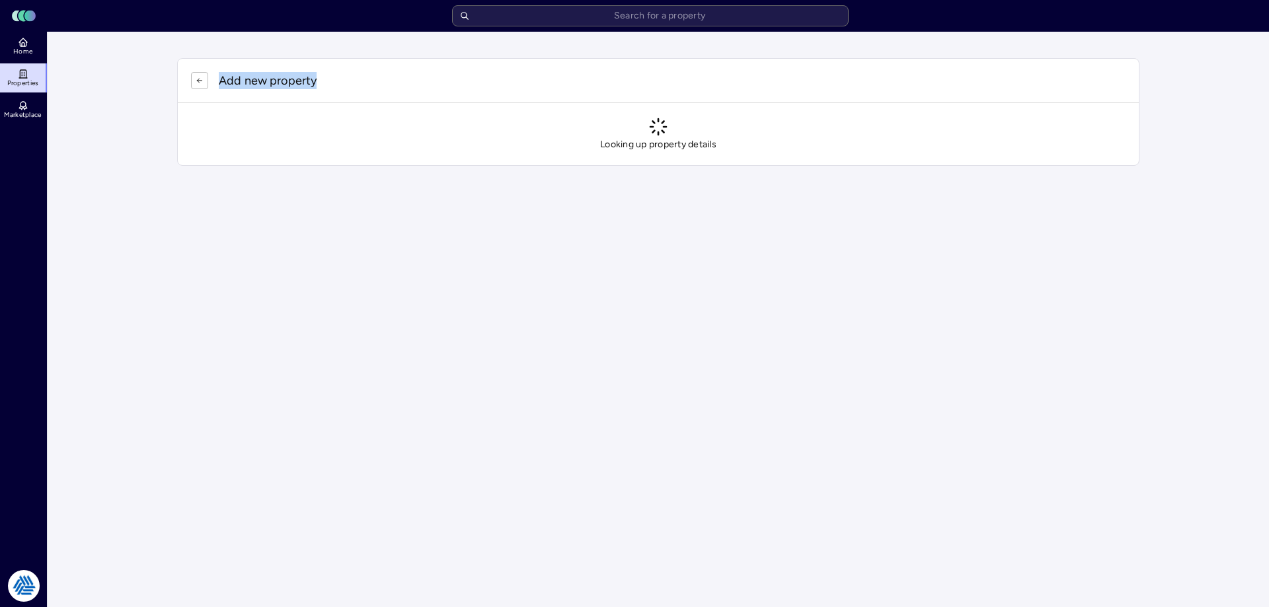
drag, startPoint x: 355, startPoint y: 91, endPoint x: 115, endPoint y: 93, distance: 239.9
click at [115, 93] on main "Add new property Looking up property details" at bounding box center [658, 112] width 1221 height 161
click at [163, 64] on div "Add new property Looking up property details" at bounding box center [658, 111] width 994 height 139
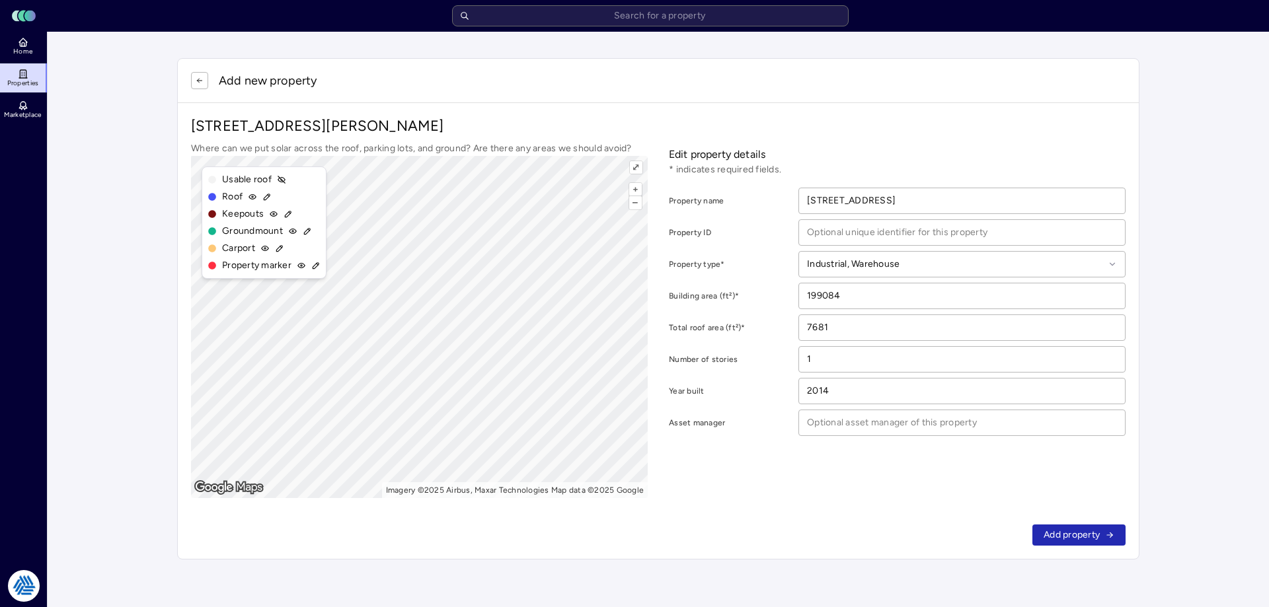
click at [1079, 523] on div "Add property" at bounding box center [658, 536] width 961 height 48
click at [1076, 527] on button "Add property" at bounding box center [1078, 535] width 93 height 21
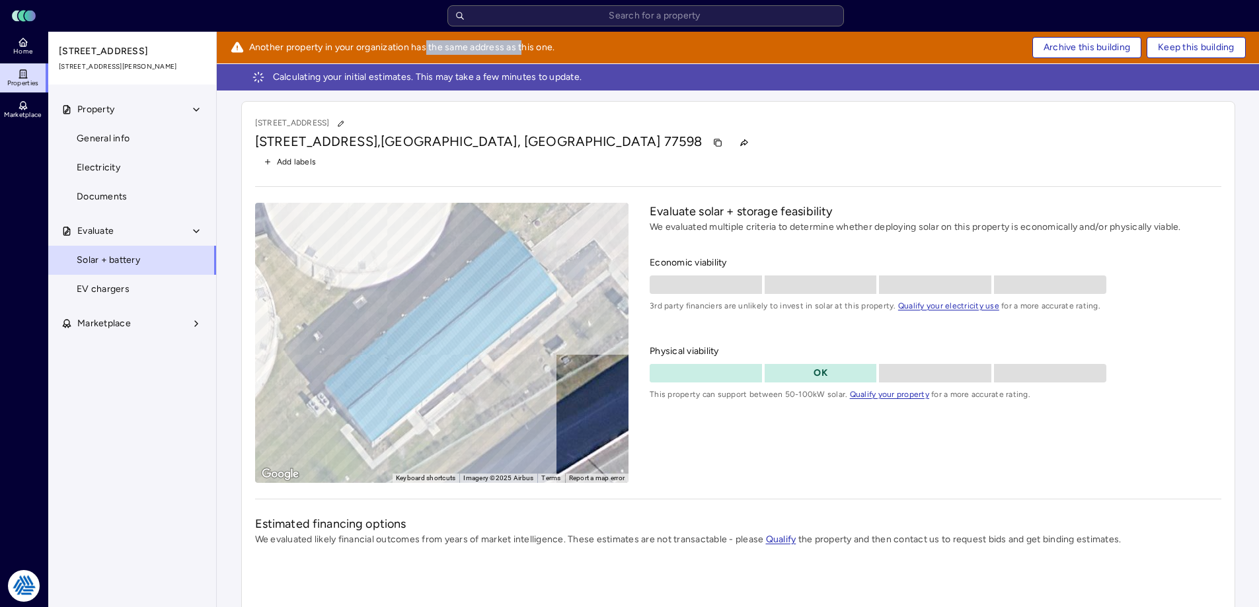
drag, startPoint x: 428, startPoint y: 53, endPoint x: 523, endPoint y: 46, distance: 95.4
click at [523, 46] on span "Another property in your organization has the same address as this one." at bounding box center [402, 47] width 306 height 15
click at [524, 46] on span "Another property in your organization has the same address as this one." at bounding box center [402, 47] width 306 height 15
drag, startPoint x: 602, startPoint y: 54, endPoint x: 374, endPoint y: 36, distance: 228.7
click at [375, 36] on div "Another property in your organization has the same address as this one. Archive…" at bounding box center [738, 48] width 1015 height 32
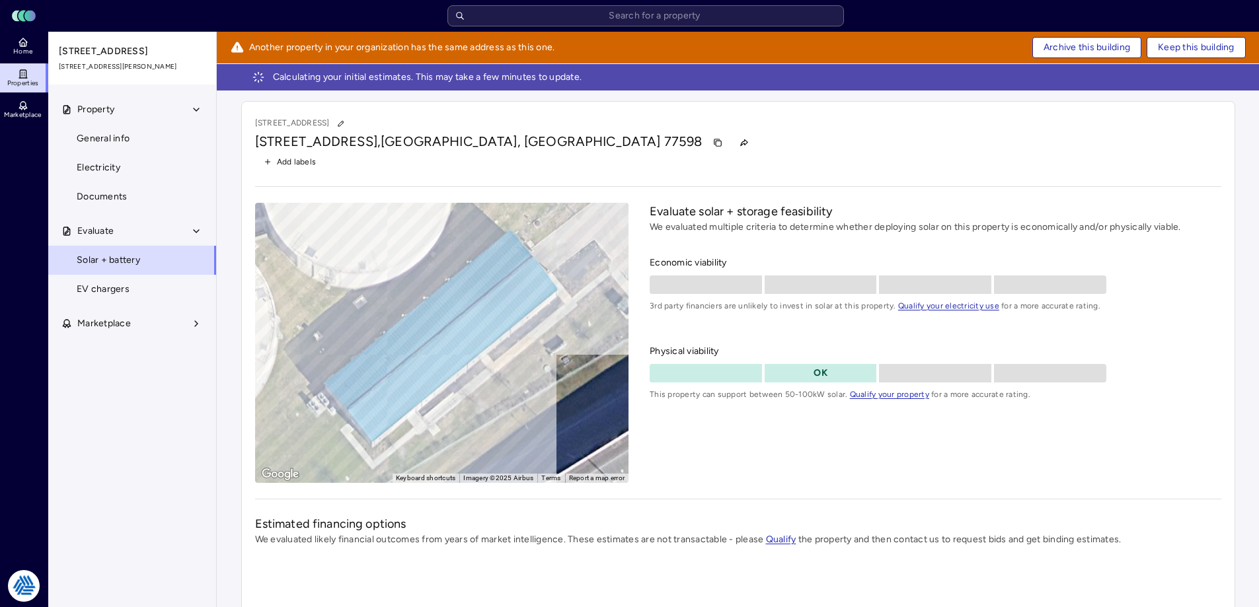
click at [374, 36] on div "Another property in your organization has the same address as this one. Archive…" at bounding box center [738, 48] width 1015 height 32
drag, startPoint x: 373, startPoint y: 37, endPoint x: 550, endPoint y: 46, distance: 176.7
click at [549, 46] on div "Another property in your organization has the same address as this one. Archive…" at bounding box center [738, 48] width 1015 height 32
click at [551, 46] on span "Another property in your organization has the same address as this one." at bounding box center [402, 47] width 306 height 15
drag, startPoint x: 321, startPoint y: 48, endPoint x: 497, endPoint y: 52, distance: 176.5
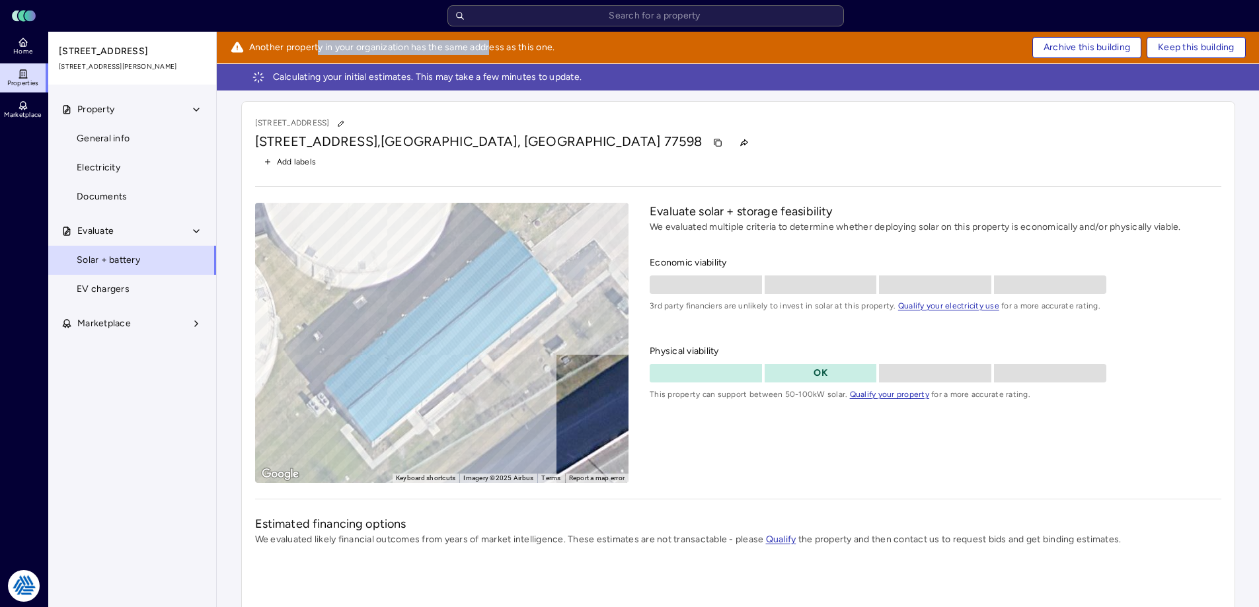
click at [497, 52] on span "Another property in your organization has the same address as this one." at bounding box center [402, 47] width 306 height 15
click at [498, 52] on span "Another property in your organization has the same address as this one." at bounding box center [402, 47] width 306 height 15
drag, startPoint x: 563, startPoint y: 52, endPoint x: 256, endPoint y: 36, distance: 307.1
click at [256, 36] on div "Another property in your organization has the same address as this one. Archive…" at bounding box center [738, 48] width 1015 height 32
drag, startPoint x: 415, startPoint y: 63, endPoint x: 422, endPoint y: 54, distance: 11.3
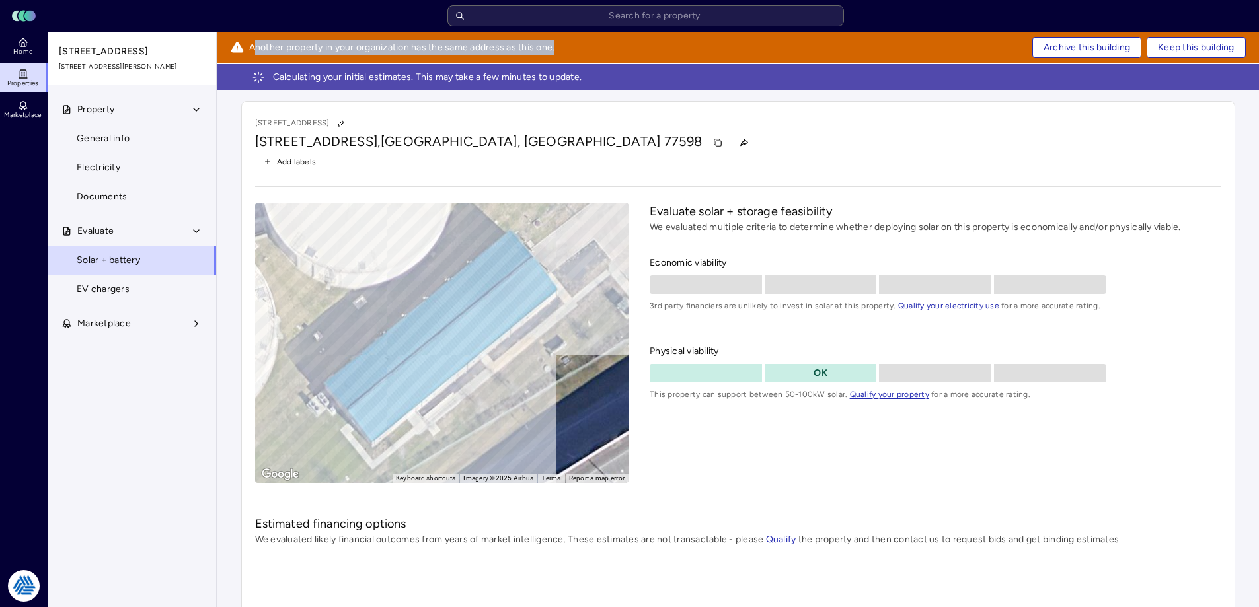
click at [415, 62] on div "Another property in your organization has the same address as this one. Archive…" at bounding box center [738, 48] width 1015 height 32
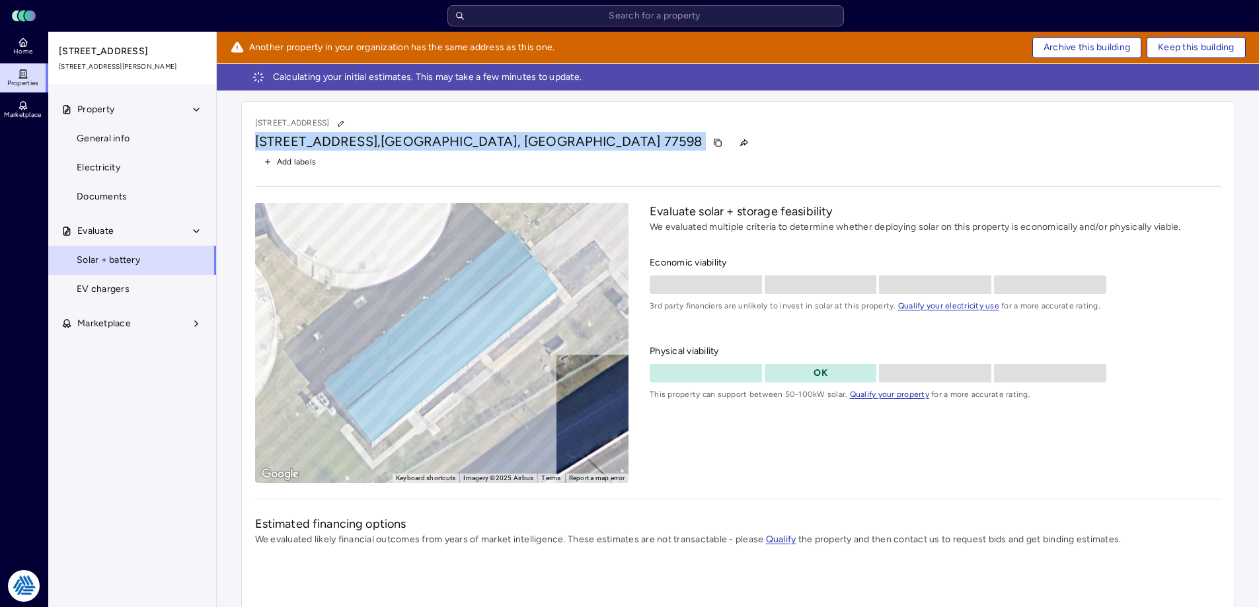
drag, startPoint x: 256, startPoint y: 139, endPoint x: 499, endPoint y: 142, distance: 243.3
click at [499, 142] on div "[STREET_ADDRESS][PERSON_NAME]" at bounding box center [738, 142] width 966 height 21
copy div "[STREET_ADDRESS][PERSON_NAME]"
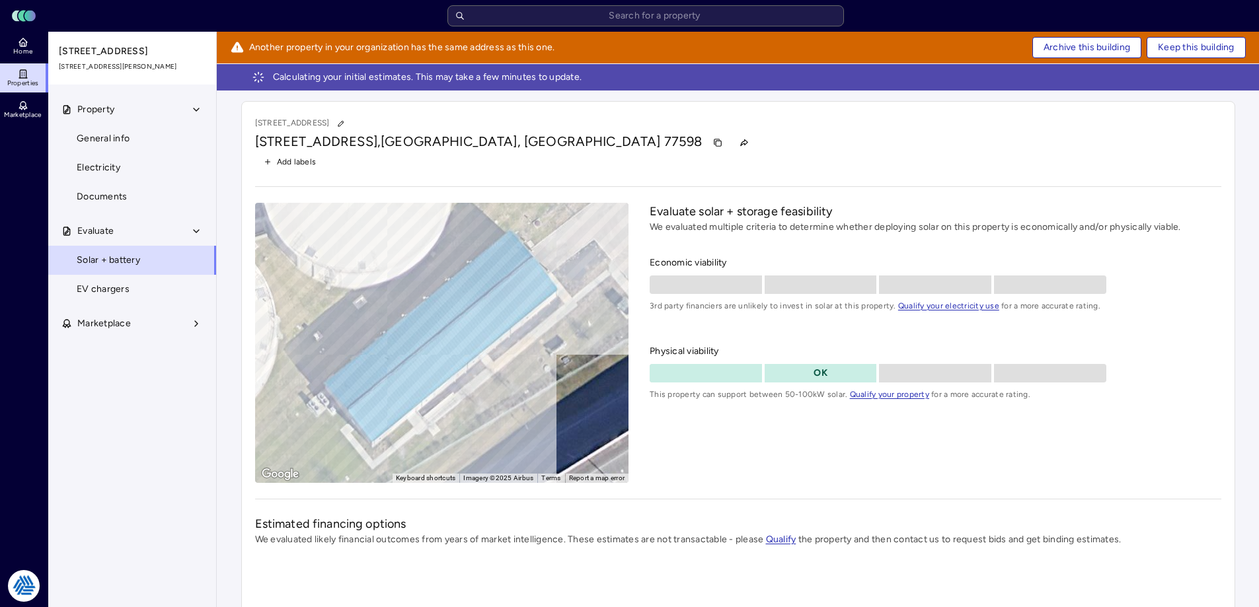
click at [660, 15] on input "text" at bounding box center [645, 15] width 397 height 21
paste input "[STREET_ADDRESS][PERSON_NAME]"
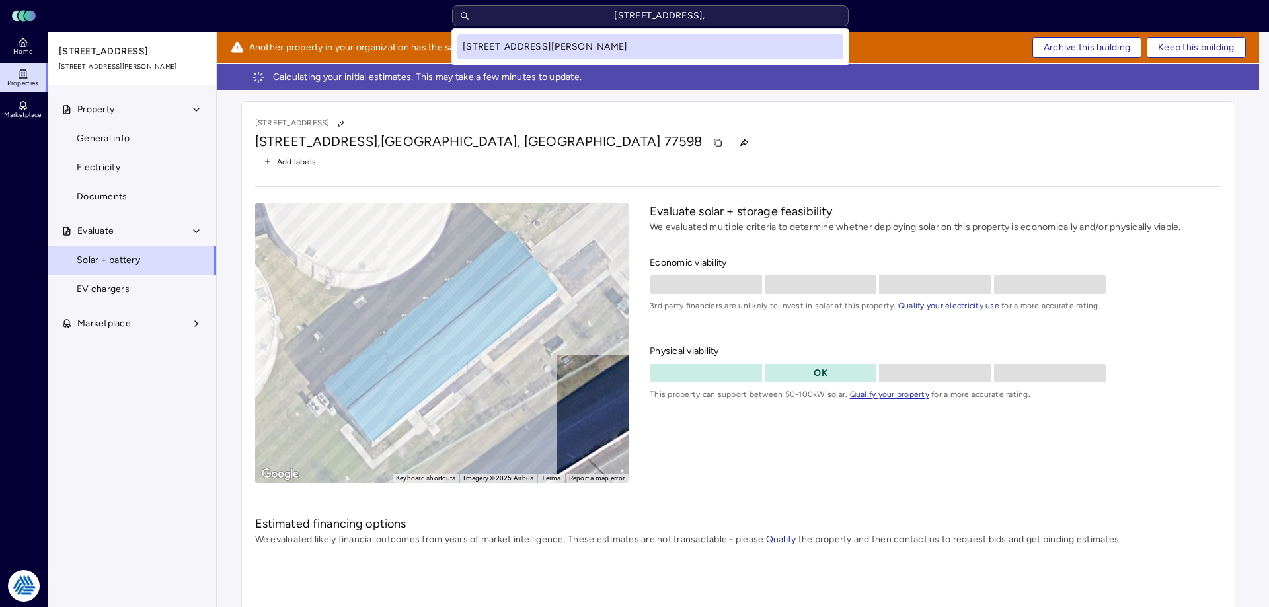
type input "[STREET_ADDRESS]"
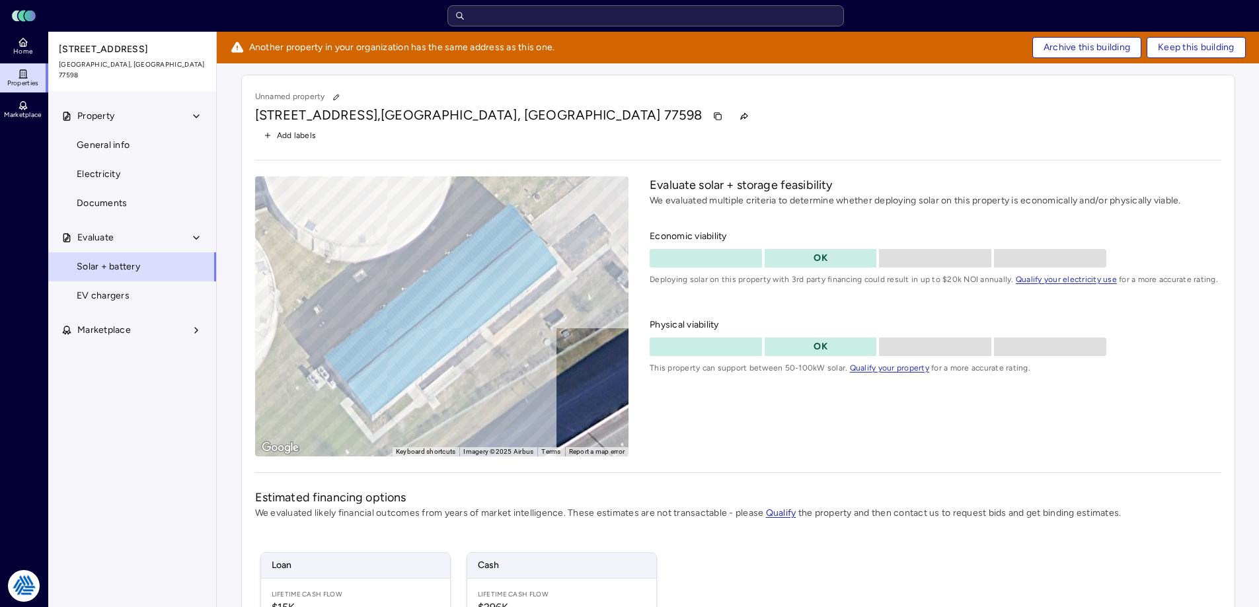
click at [1100, 46] on span "Archive this building" at bounding box center [1087, 47] width 87 height 15
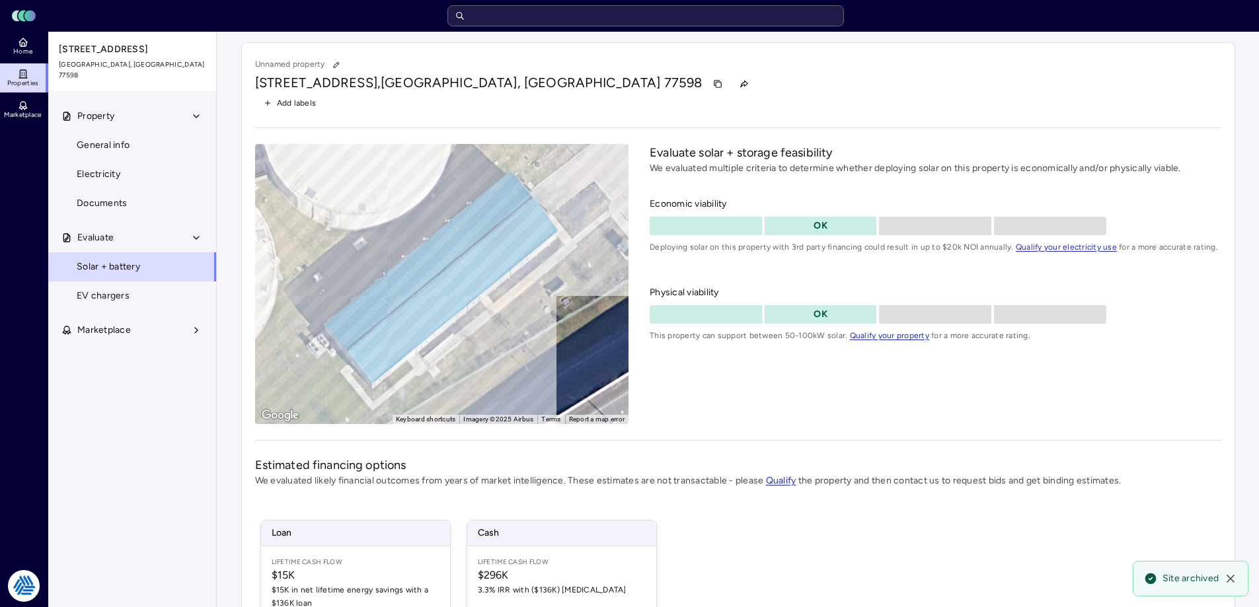
click at [658, 17] on input "text" at bounding box center [645, 15] width 397 height 21
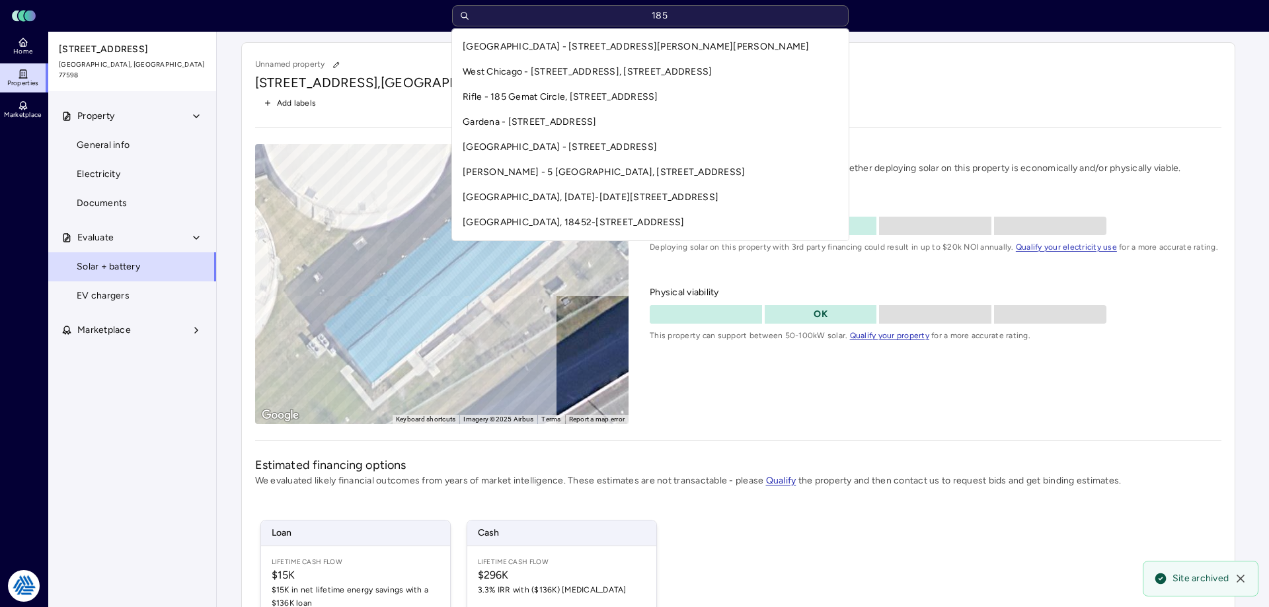
scroll to position [1007, 0]
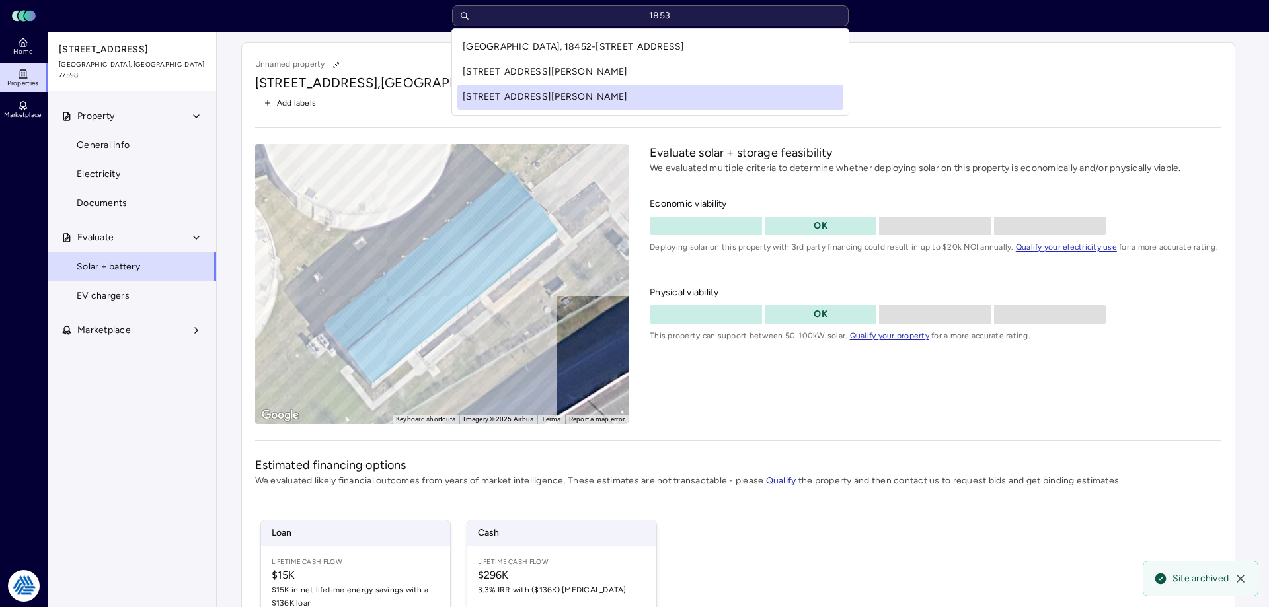
type input "18530"
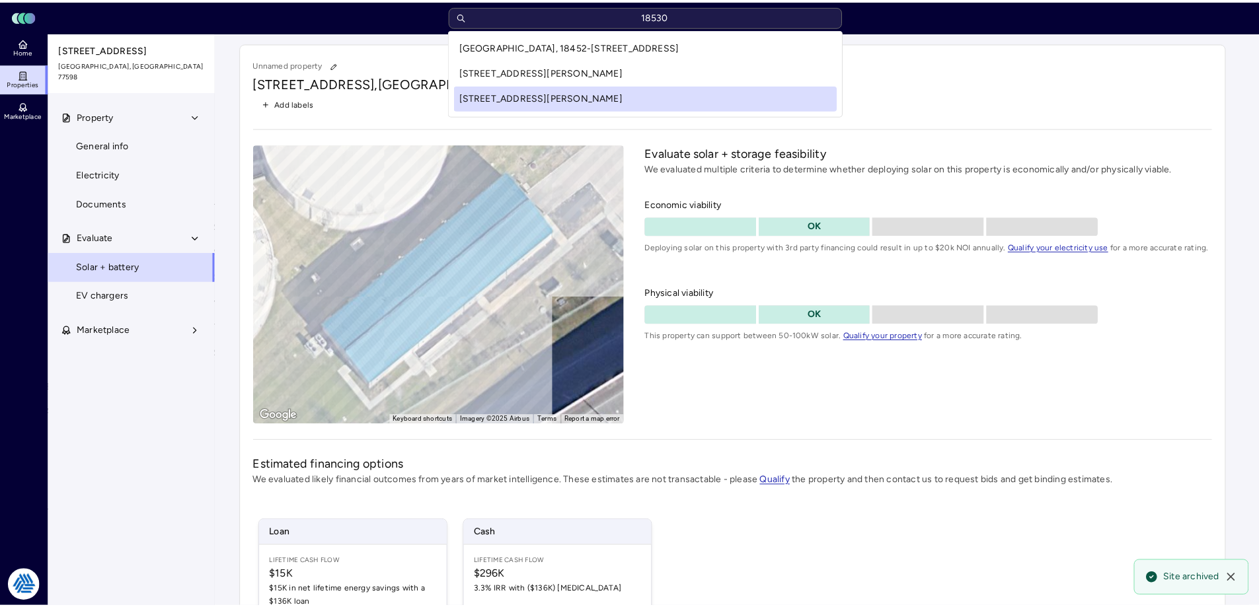
scroll to position [0, 0]
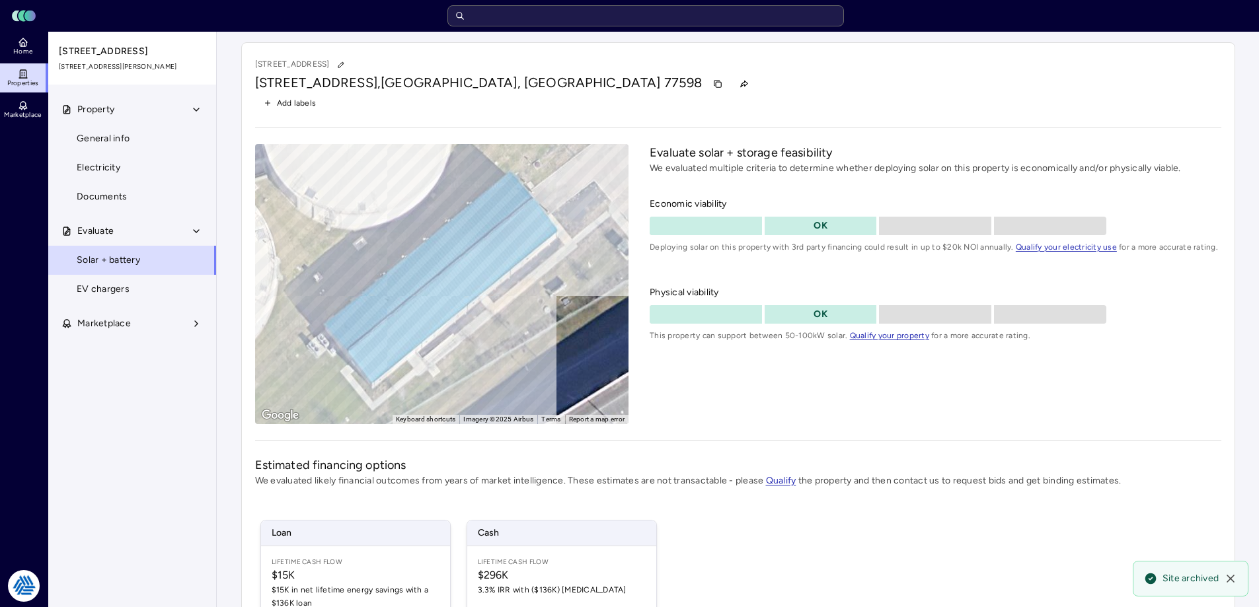
click at [849, 110] on div "Add labels" at bounding box center [738, 103] width 966 height 17
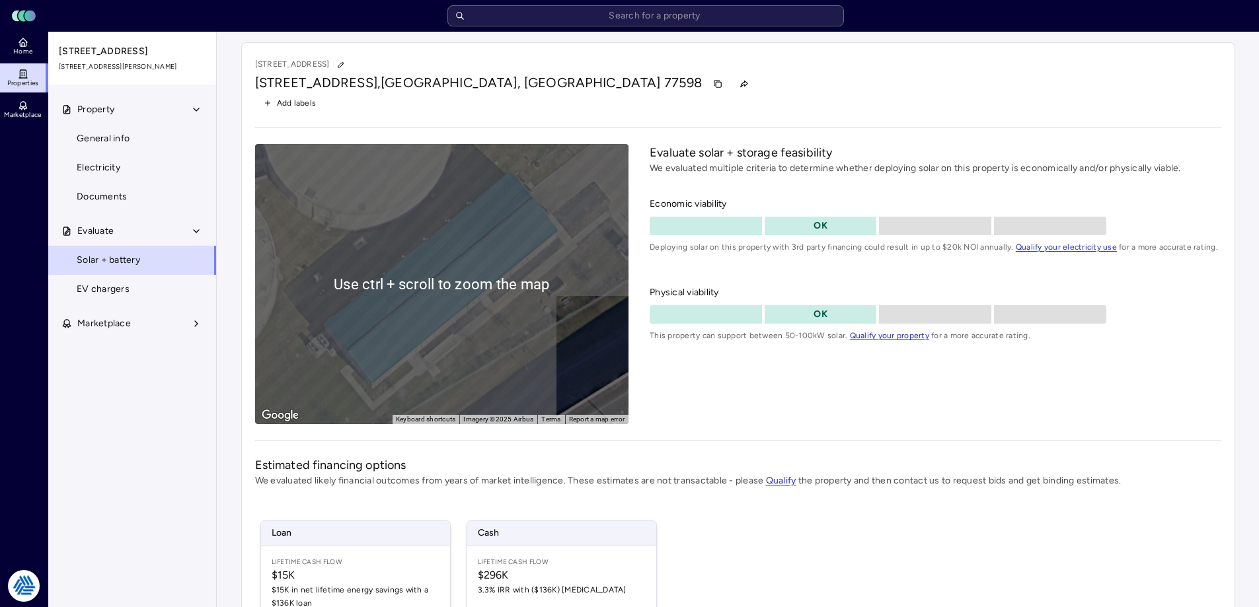
drag, startPoint x: 559, startPoint y: 46, endPoint x: 568, endPoint y: 0, distance: 47.1
click at [563, 23] on div "Toggle Sidebar Lumen Energy Logo Home Properties Marketplace Tradition Energy […" at bounding box center [629, 409] width 1259 height 818
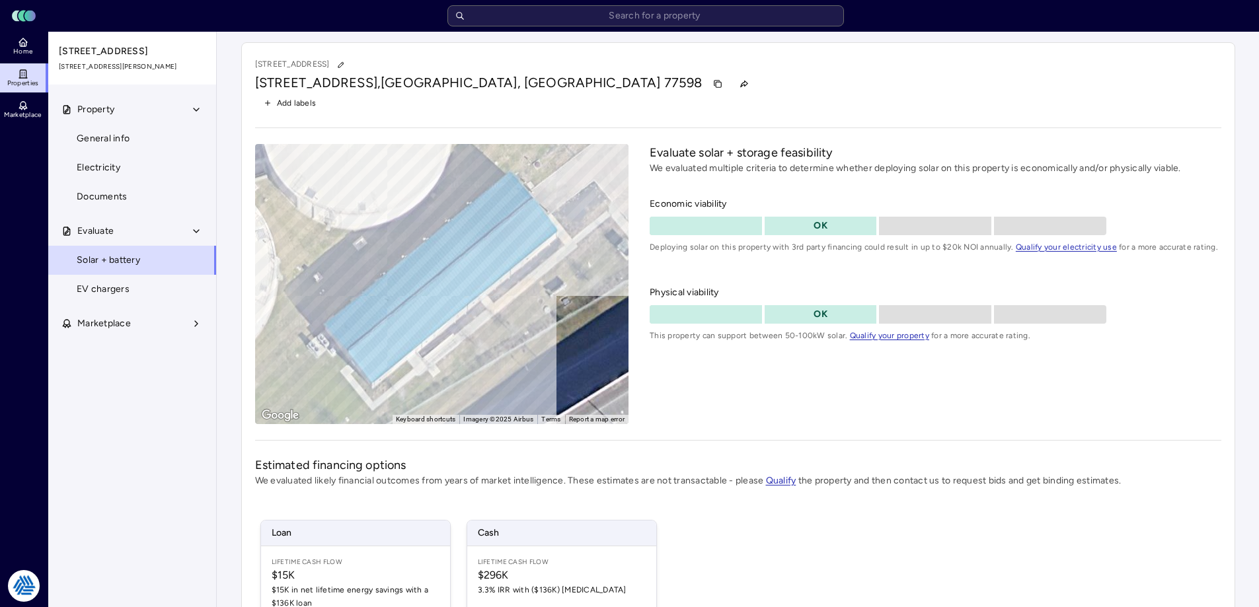
click at [661, 54] on div "[STREET_ADDRESS][PERSON_NAME] Add labels ← Move left → Move right ↑ Move up ↓ M…" at bounding box center [738, 424] width 994 height 765
click at [637, 20] on input "text" at bounding box center [645, 15] width 397 height 21
click at [625, 24] on input "text" at bounding box center [645, 15] width 397 height 21
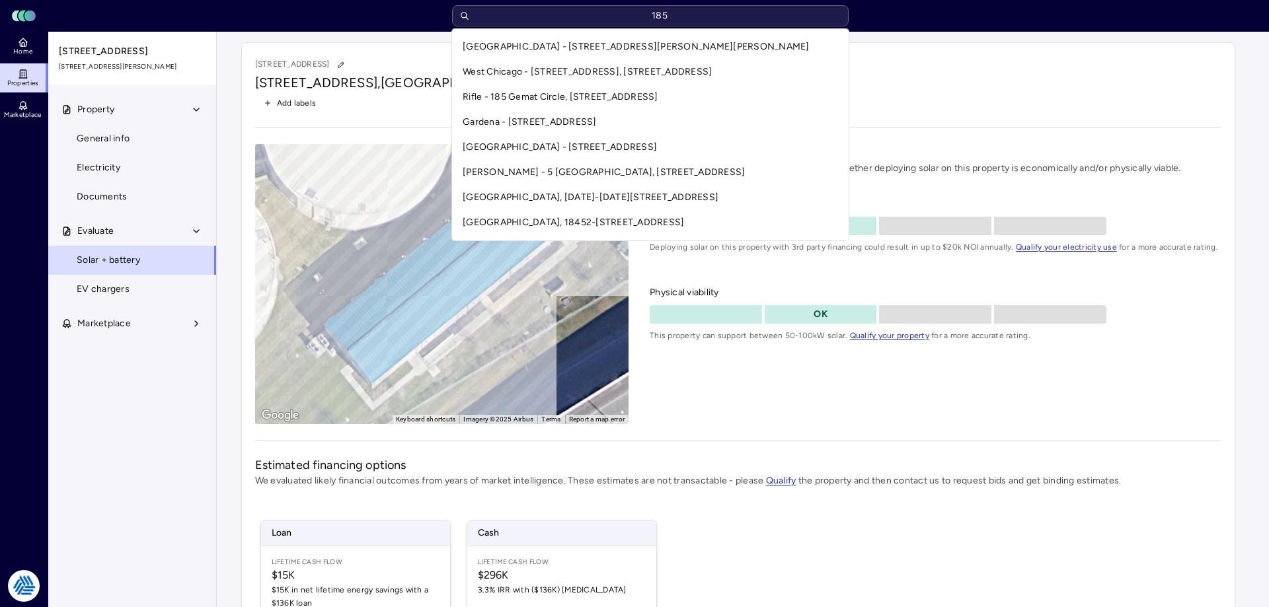
scroll to position [982, 0]
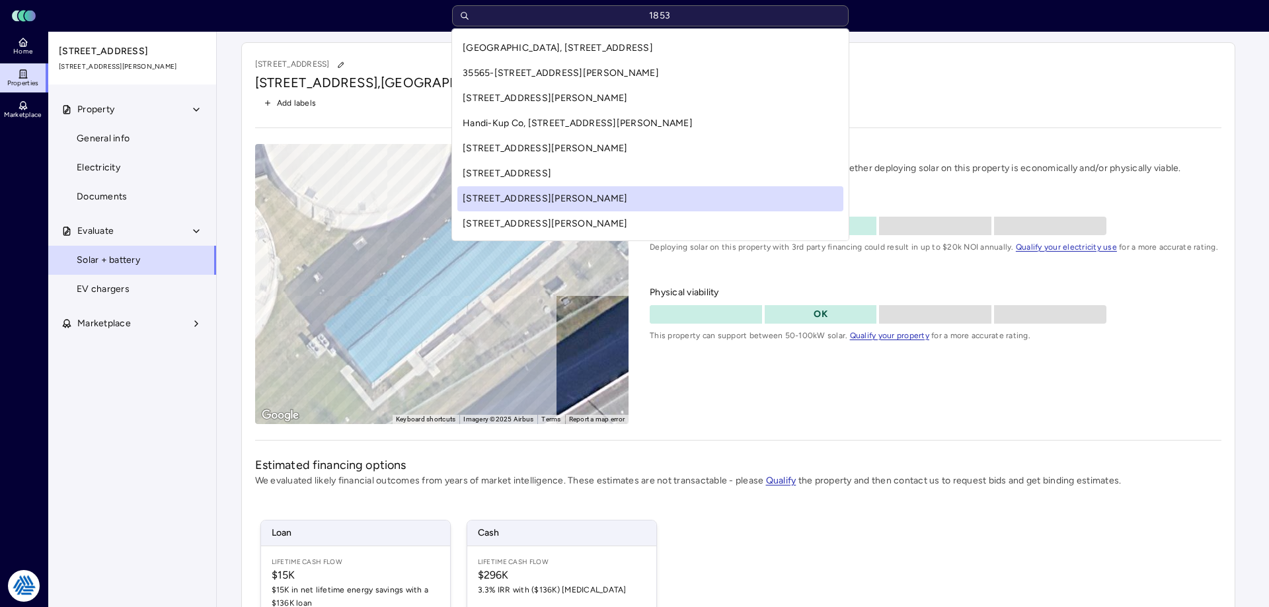
type input "18530"
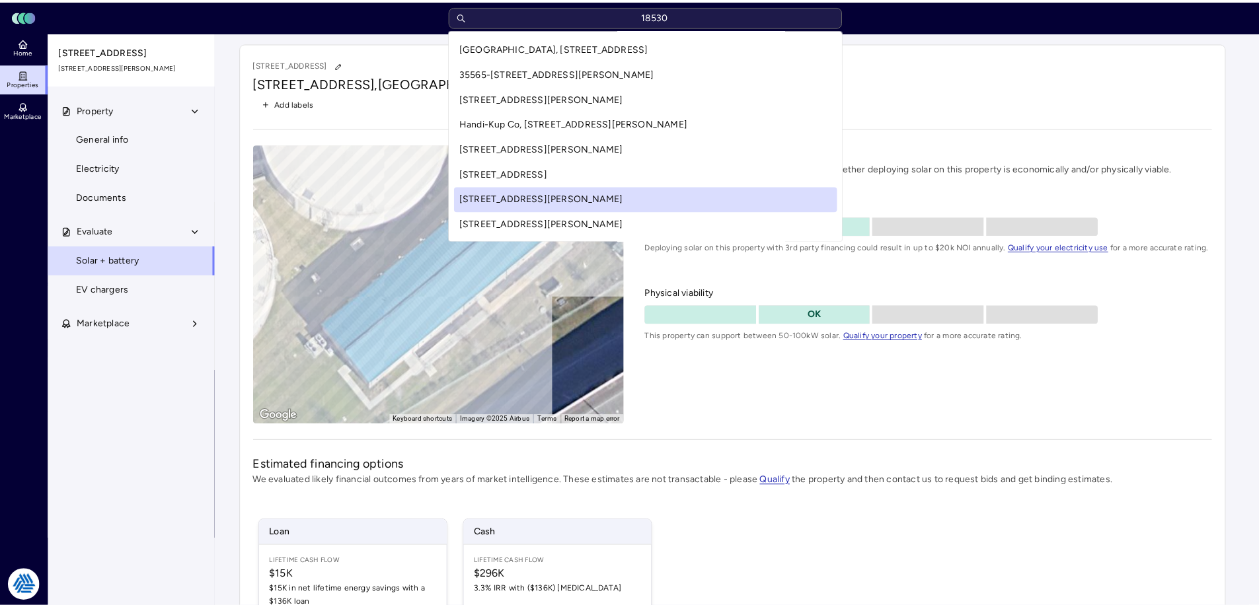
scroll to position [0, 0]
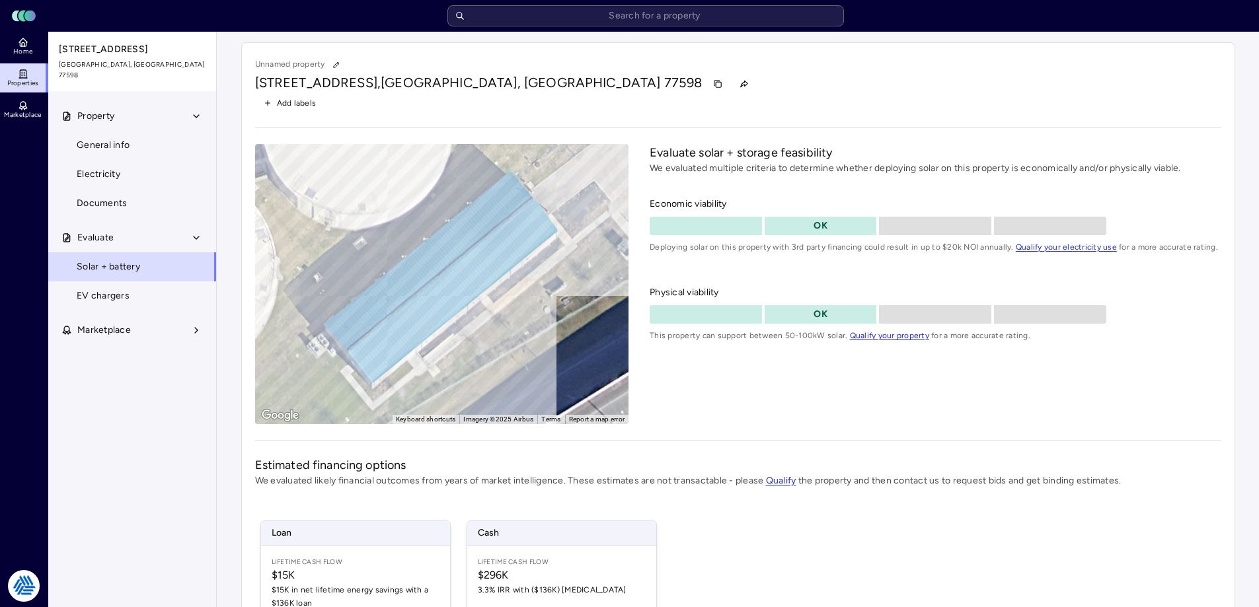
click at [139, 141] on link "General info" at bounding box center [132, 145] width 169 height 29
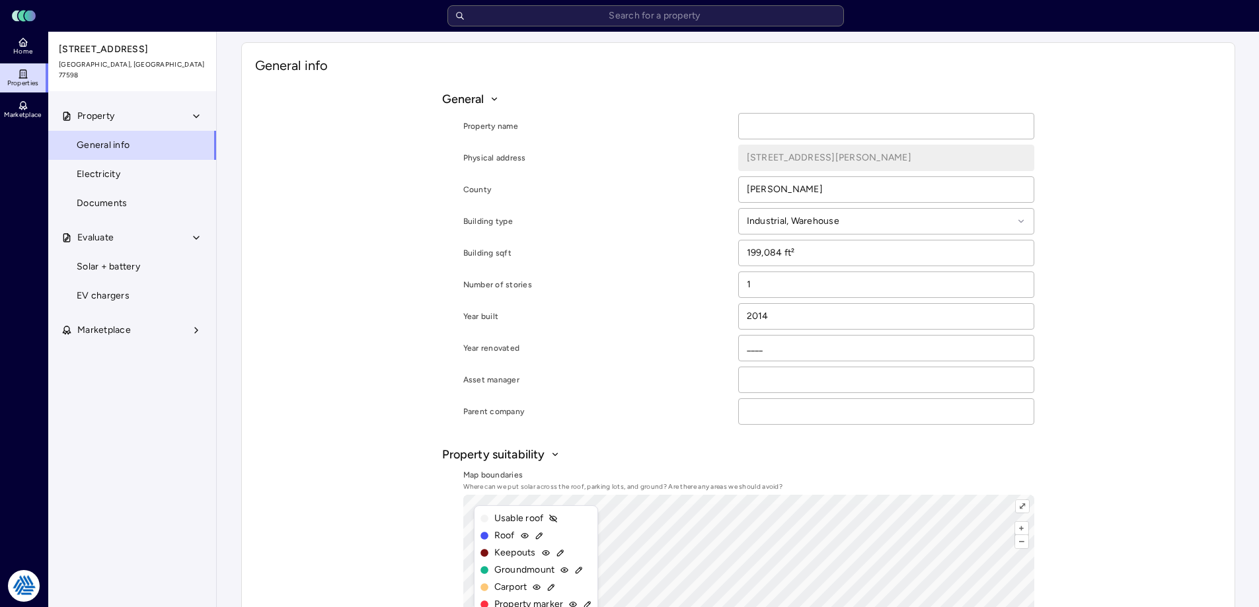
click at [119, 55] on span "[STREET_ADDRESS]" at bounding box center [133, 49] width 148 height 15
click at [99, 113] on span "Property" at bounding box center [95, 116] width 37 height 15
click at [101, 112] on span "Property" at bounding box center [95, 116] width 37 height 15
click at [157, 165] on link "Electricity" at bounding box center [132, 174] width 169 height 29
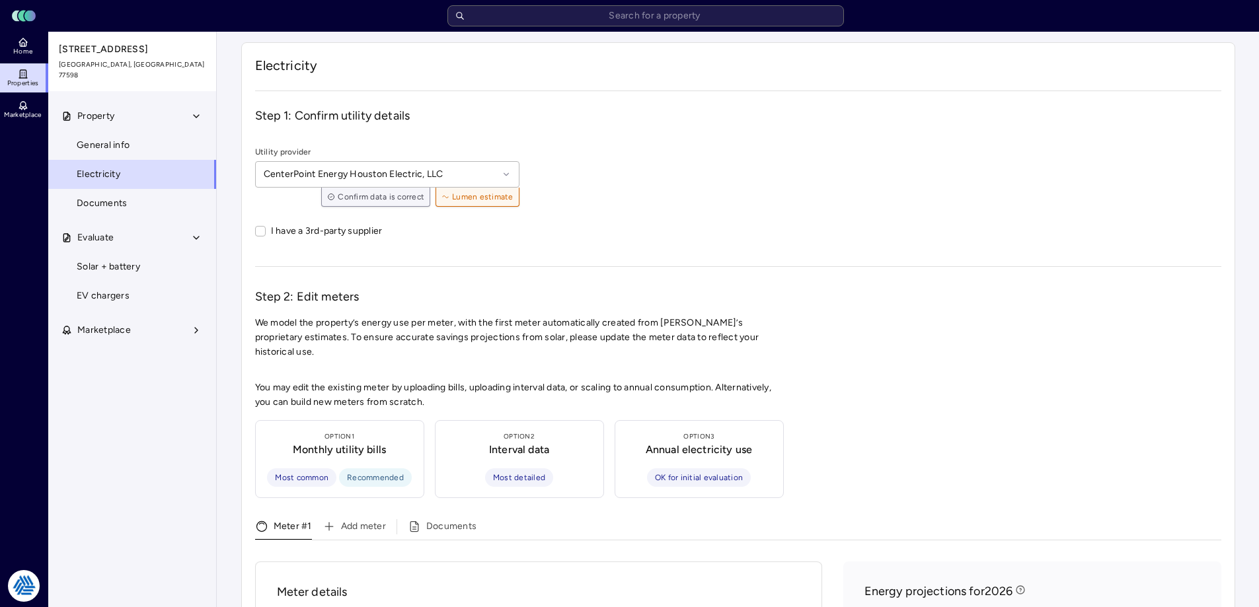
click at [159, 199] on link "Documents" at bounding box center [132, 203] width 169 height 29
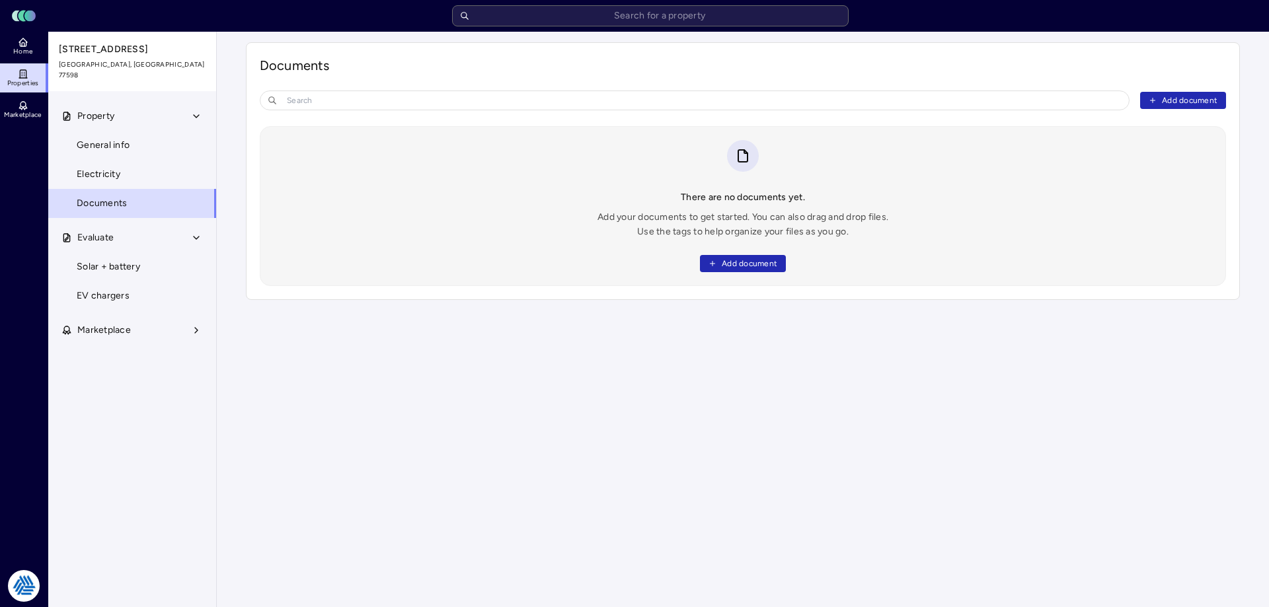
click at [129, 291] on link "EV chargers" at bounding box center [132, 296] width 169 height 29
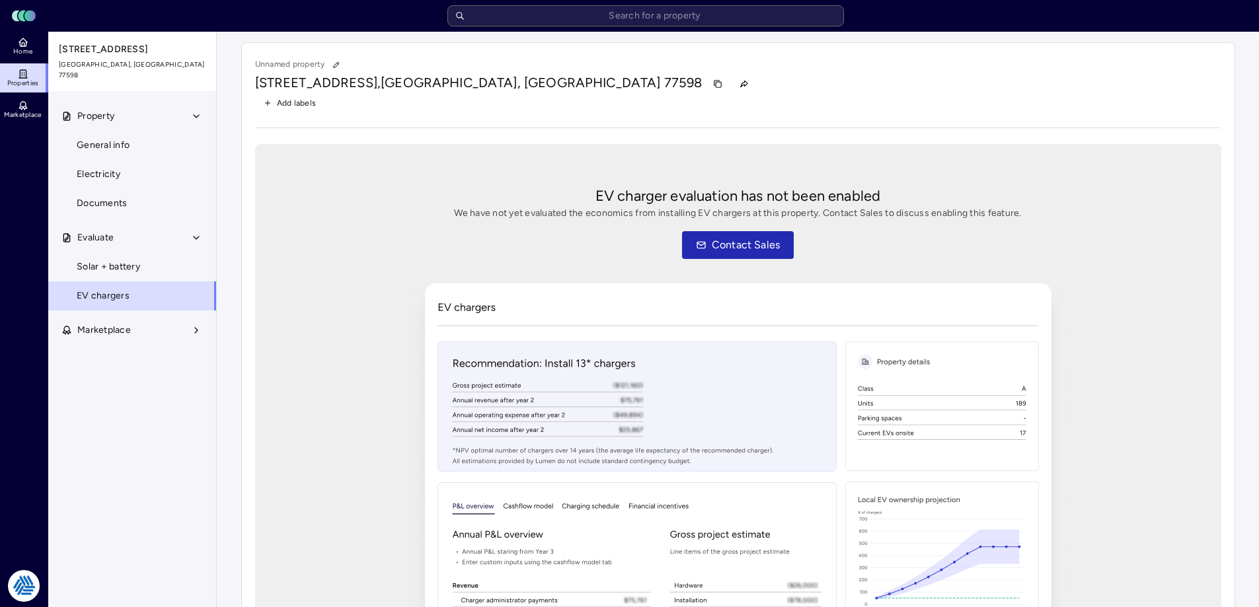
click at [142, 282] on link "EV chargers" at bounding box center [132, 296] width 169 height 29
click at [147, 266] on link "Solar + battery" at bounding box center [132, 266] width 169 height 29
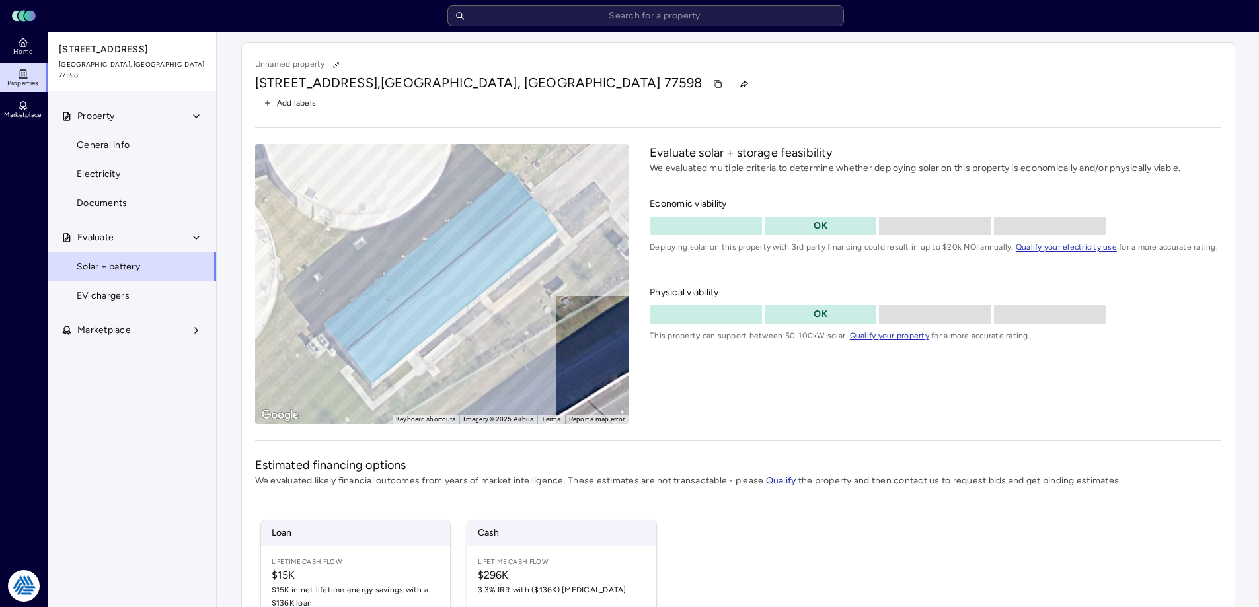
click at [129, 305] on div "Property General info Electricity Documents Evaluate Solar + battery EV charger…" at bounding box center [132, 355] width 169 height 506
click at [126, 323] on span "Marketplace" at bounding box center [104, 330] width 54 height 15
click at [161, 352] on span "Preparing bid launch" at bounding box center [136, 359] width 87 height 15
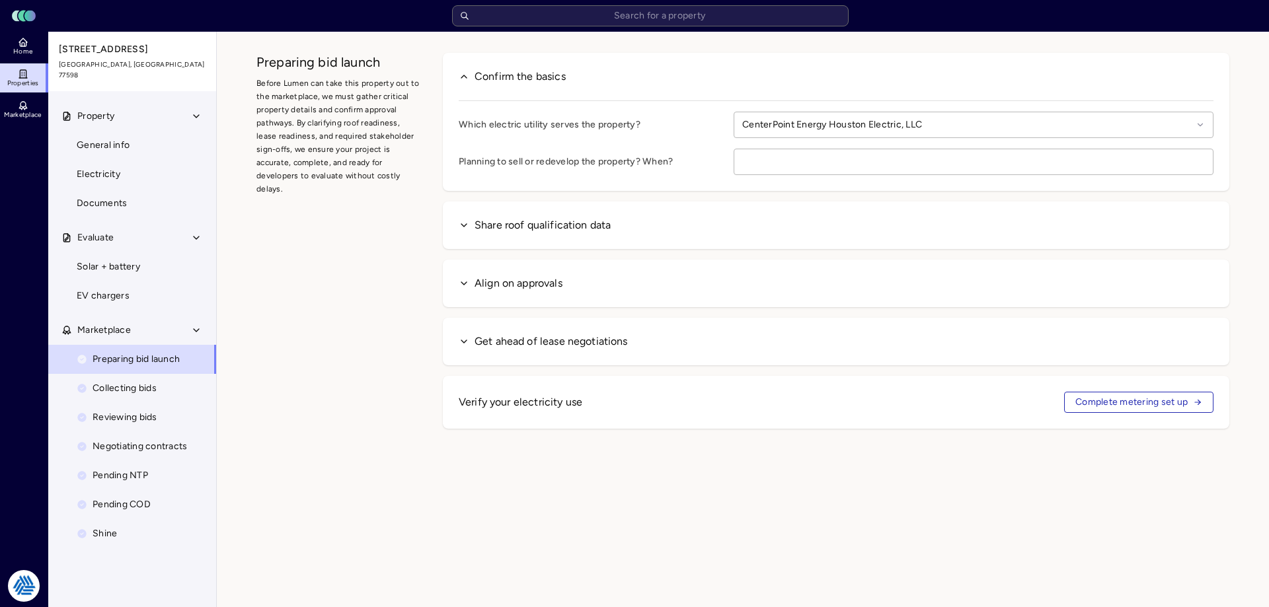
click at [146, 440] on span "Negotiating contracts" at bounding box center [140, 447] width 95 height 15
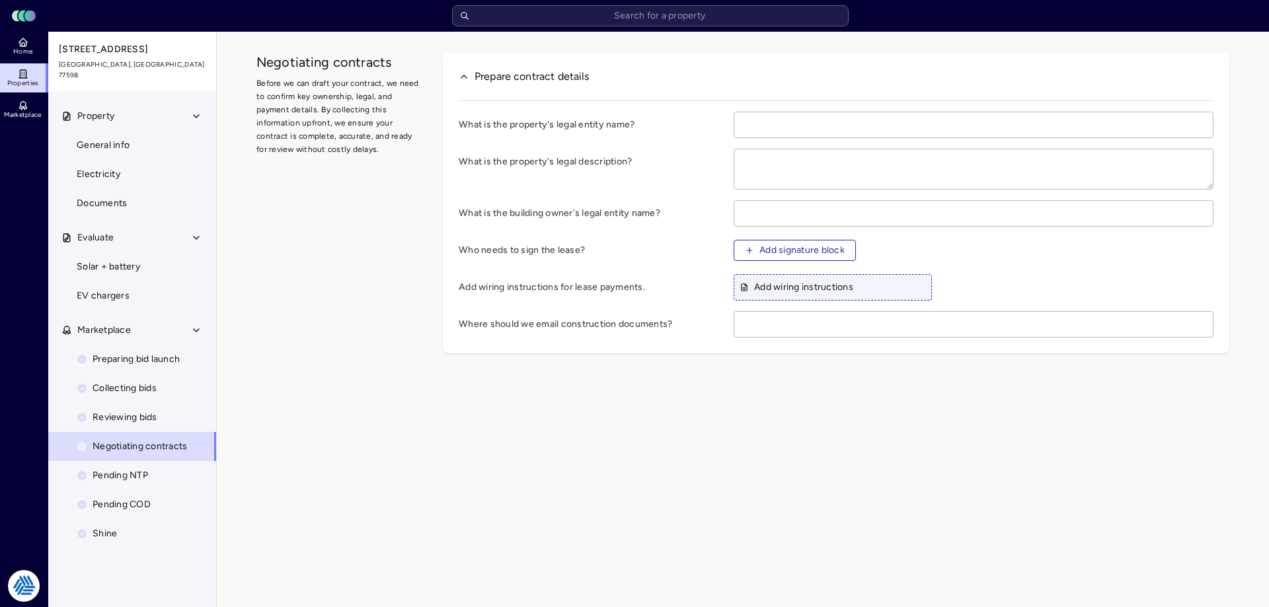
click at [30, 38] on link "Home" at bounding box center [24, 46] width 48 height 29
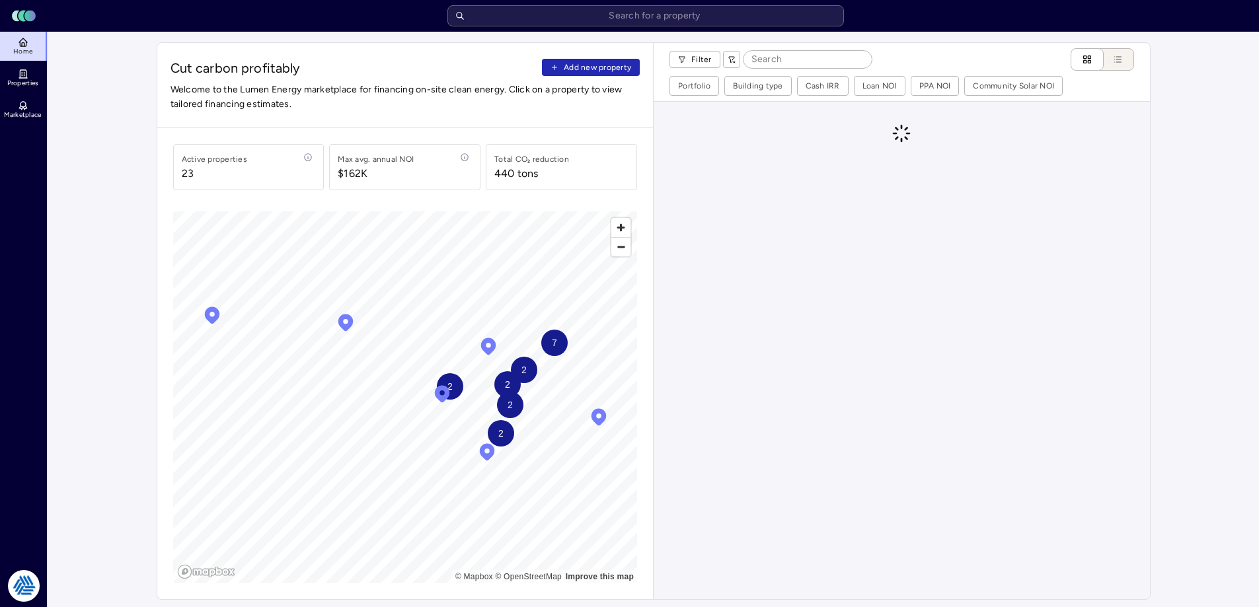
click at [22, 80] on span "Properties" at bounding box center [23, 83] width 32 height 8
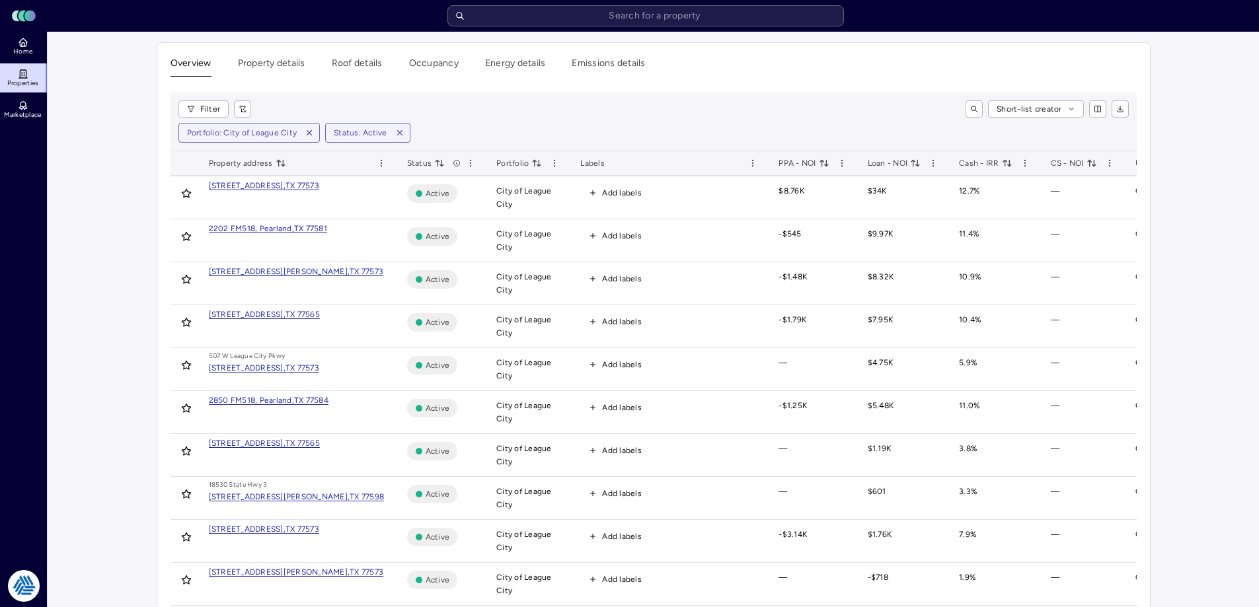
click at [851, 98] on div "Filter Short-list creator Portfolio: City of League City Status: Active" at bounding box center [654, 122] width 966 height 59
click at [26, 49] on span "Home" at bounding box center [22, 52] width 19 height 8
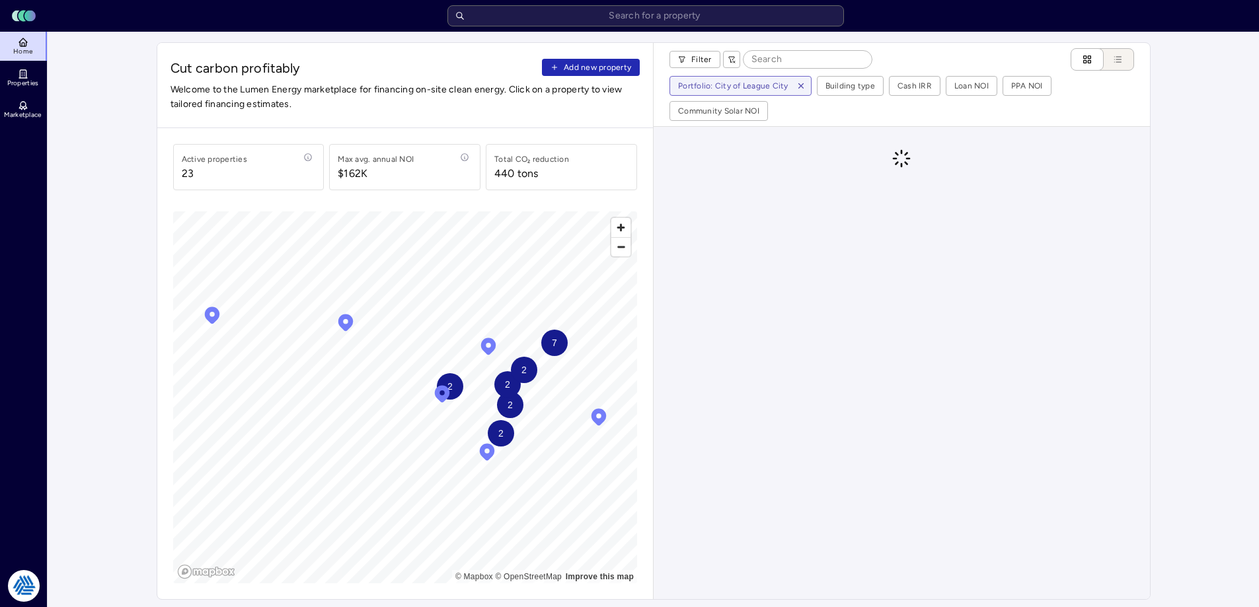
click at [576, 74] on button "Add new property" at bounding box center [591, 67] width 98 height 17
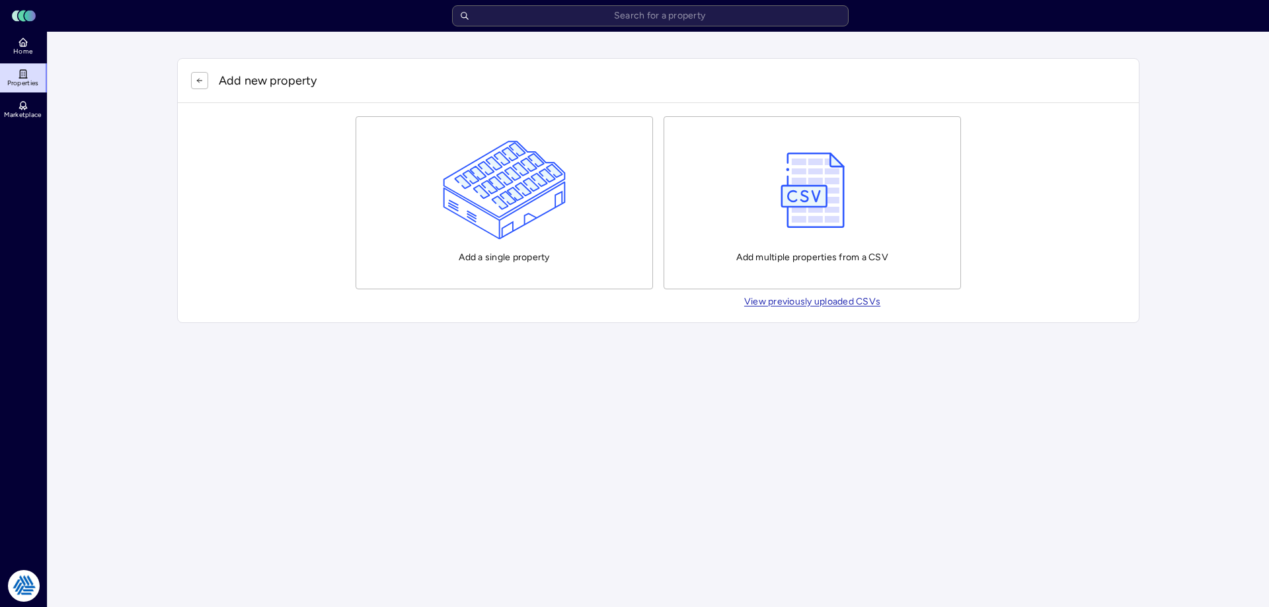
click at [551, 152] on img "button" at bounding box center [505, 190] width 124 height 99
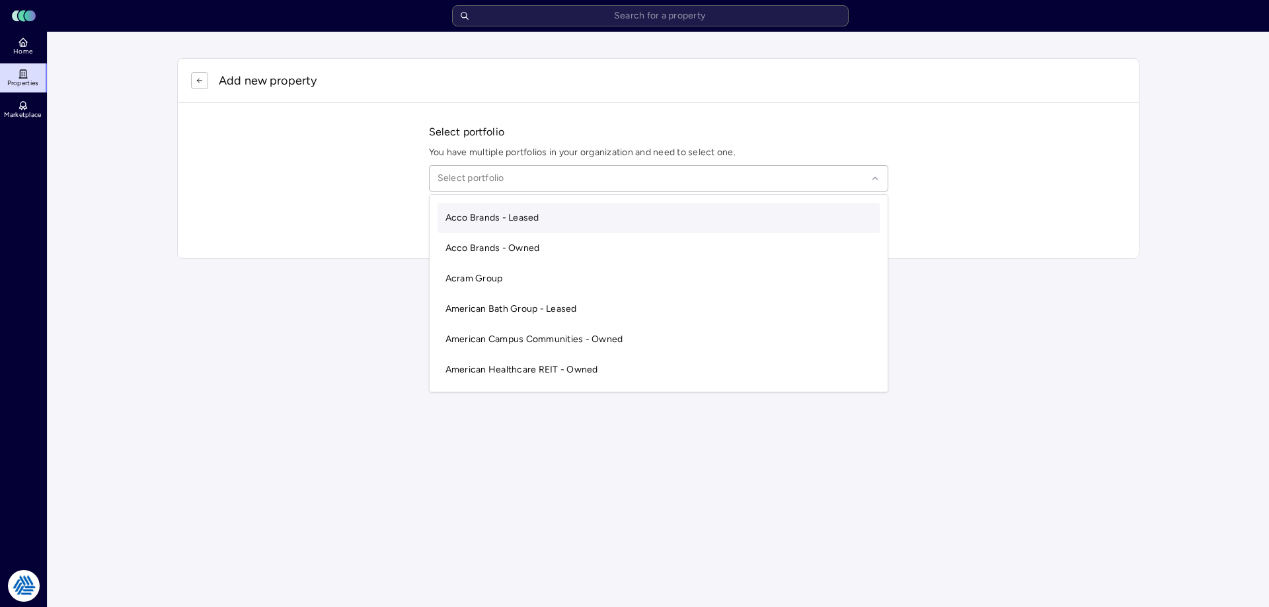
drag, startPoint x: 527, startPoint y: 178, endPoint x: 553, endPoint y: 178, distance: 25.8
click at [529, 178] on div at bounding box center [653, 178] width 430 height 15
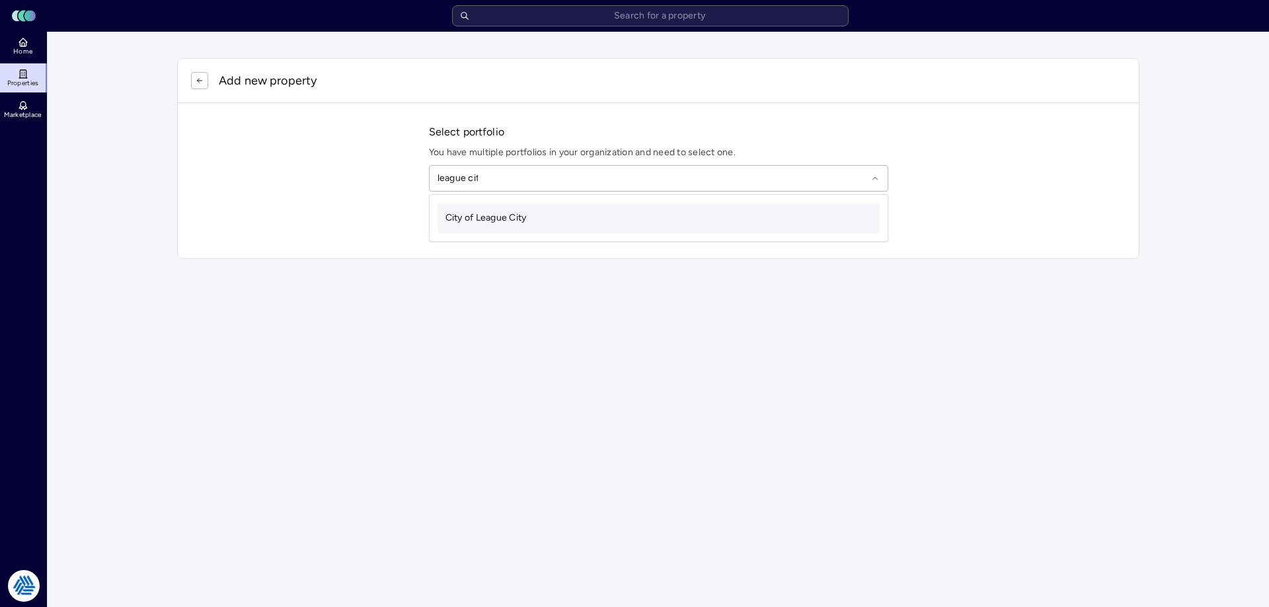
type input "league city"
type input "2"
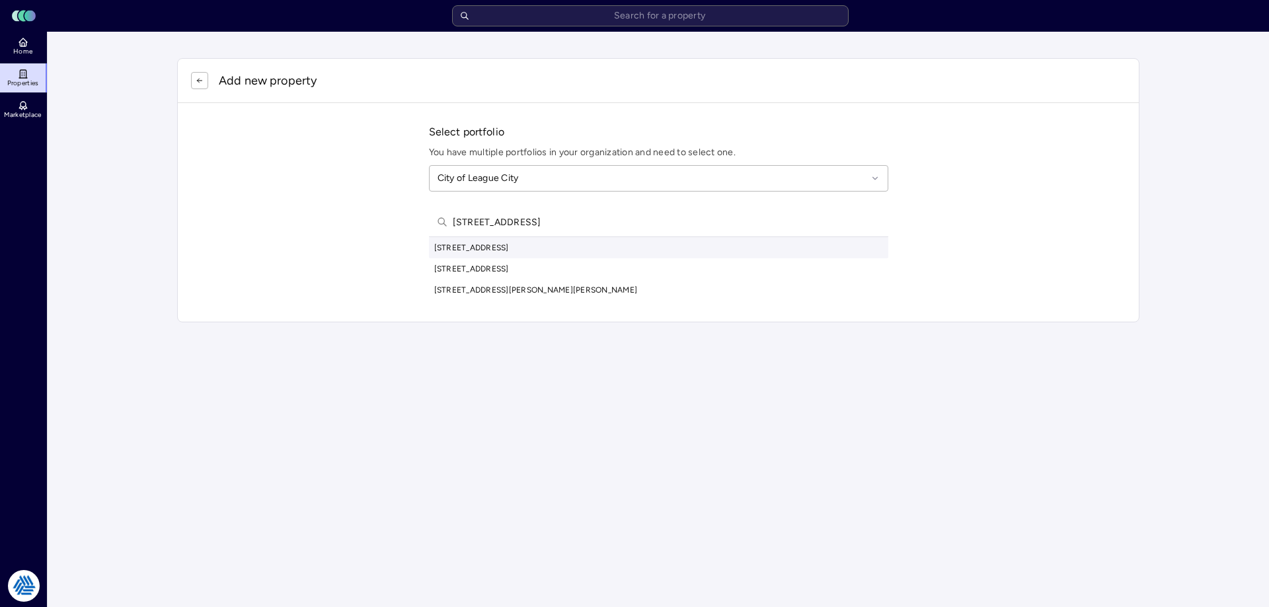
type input "[STREET_ADDRESS]"
click at [535, 252] on div "[STREET_ADDRESS]" at bounding box center [658, 247] width 459 height 21
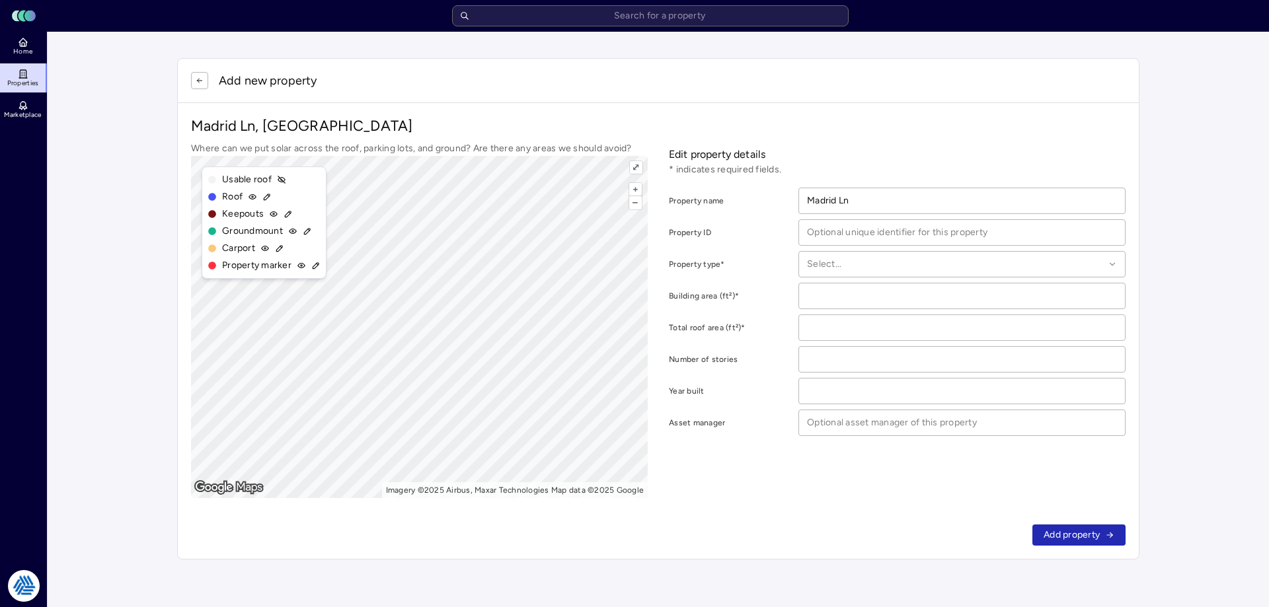
drag, startPoint x: 701, startPoint y: 99, endPoint x: 578, endPoint y: 86, distance: 124.3
click at [700, 99] on div "Add new property" at bounding box center [658, 81] width 961 height 44
click at [27, 46] on icon at bounding box center [23, 42] width 11 height 11
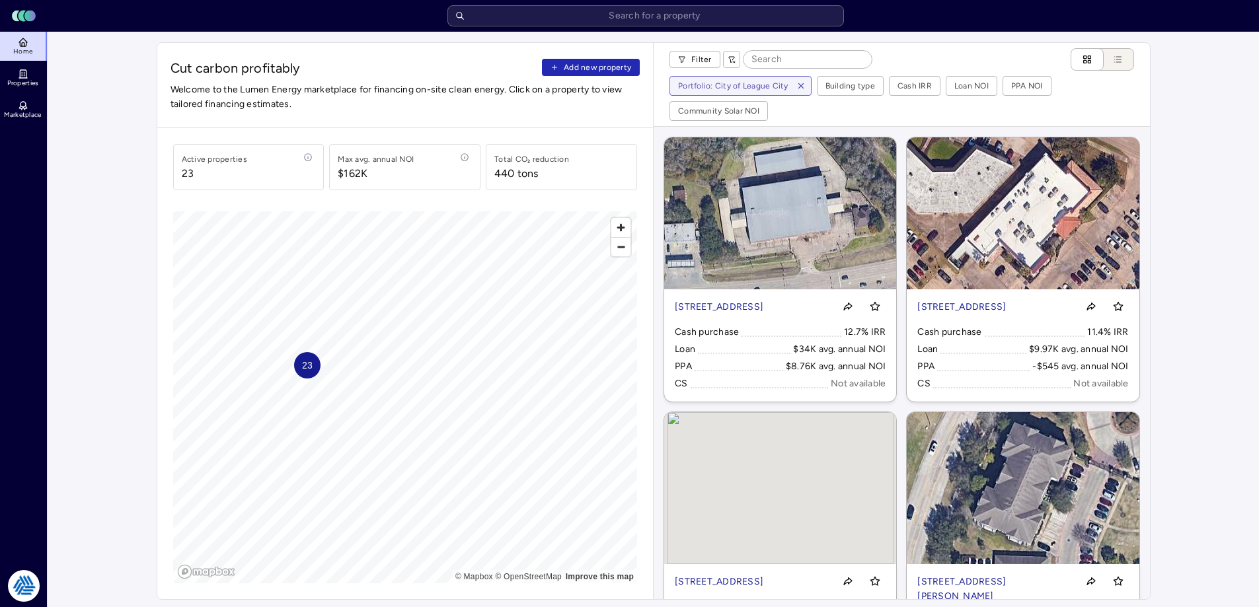
click at [561, 68] on button "Add new property" at bounding box center [591, 67] width 98 height 17
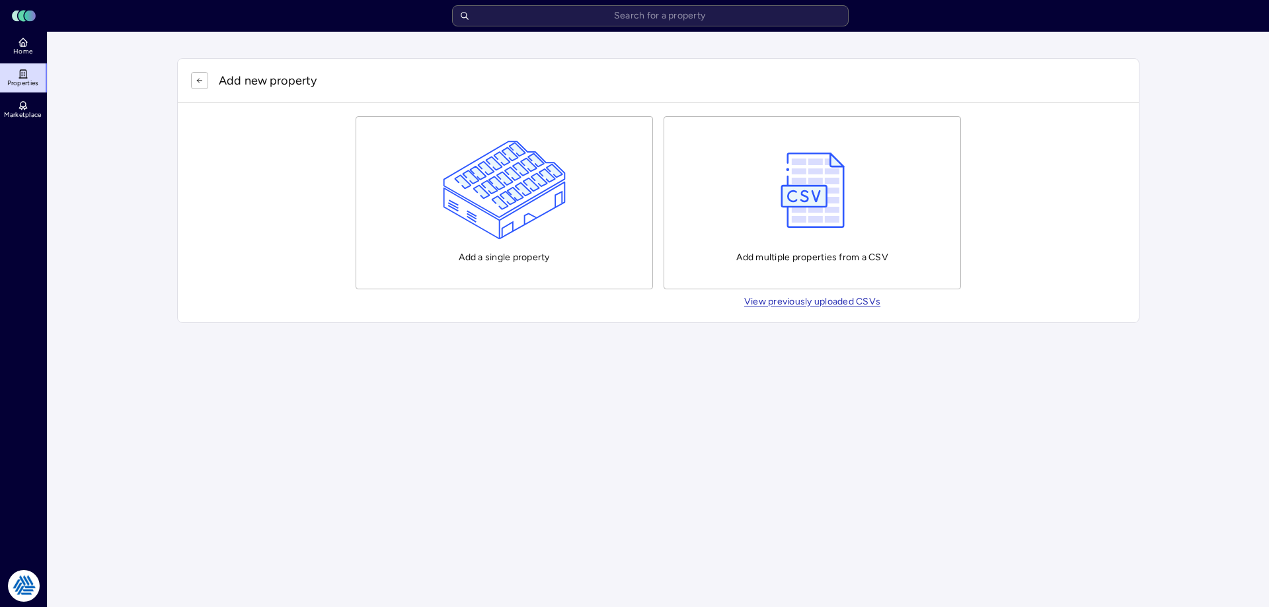
click at [471, 193] on img "button" at bounding box center [505, 190] width 124 height 99
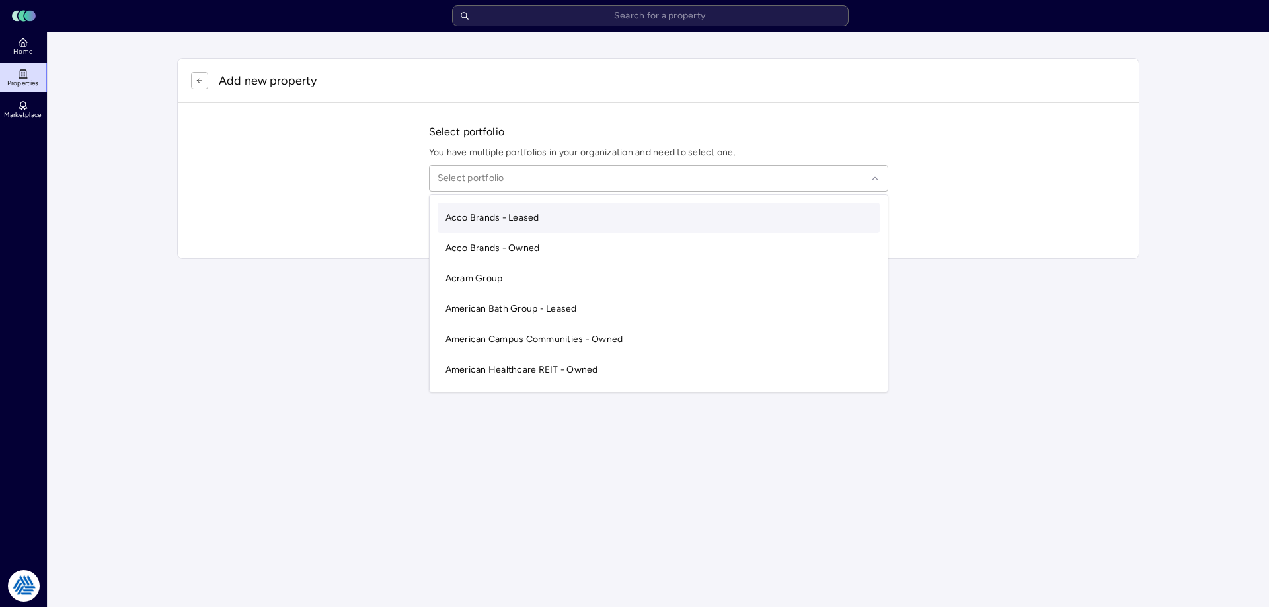
click at [480, 178] on div at bounding box center [653, 178] width 430 height 15
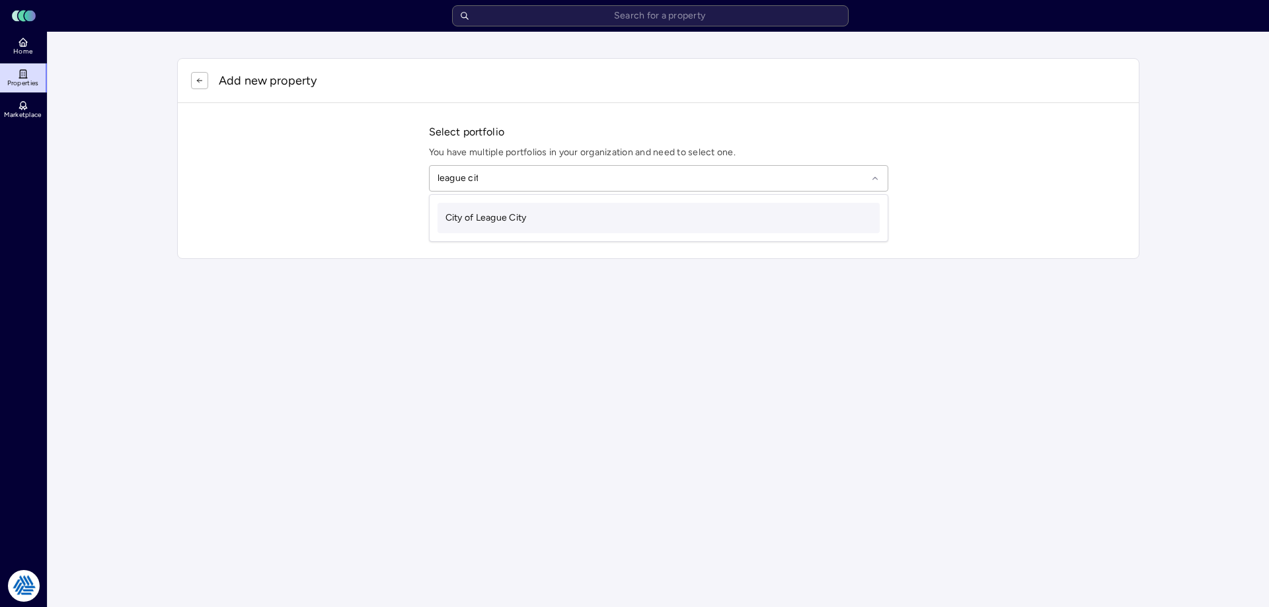
type input "league city"
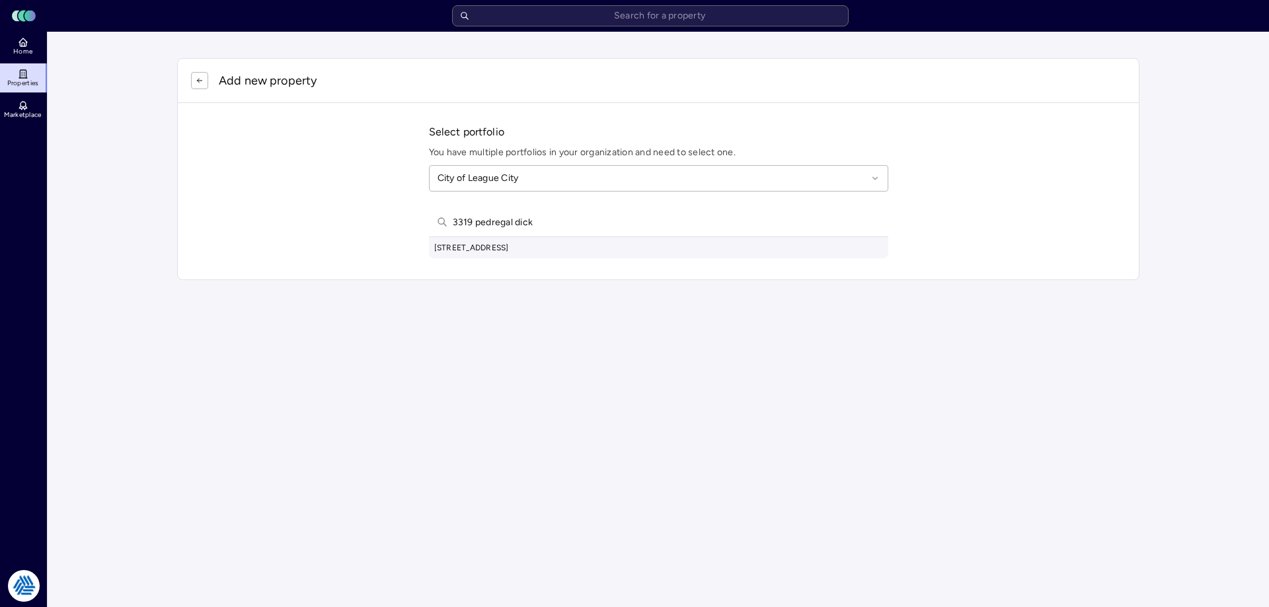
type input "3319 pedregal dick"
click at [518, 247] on div "3319 Pedregal Road, Dickinson, TX, USA" at bounding box center [658, 247] width 459 height 21
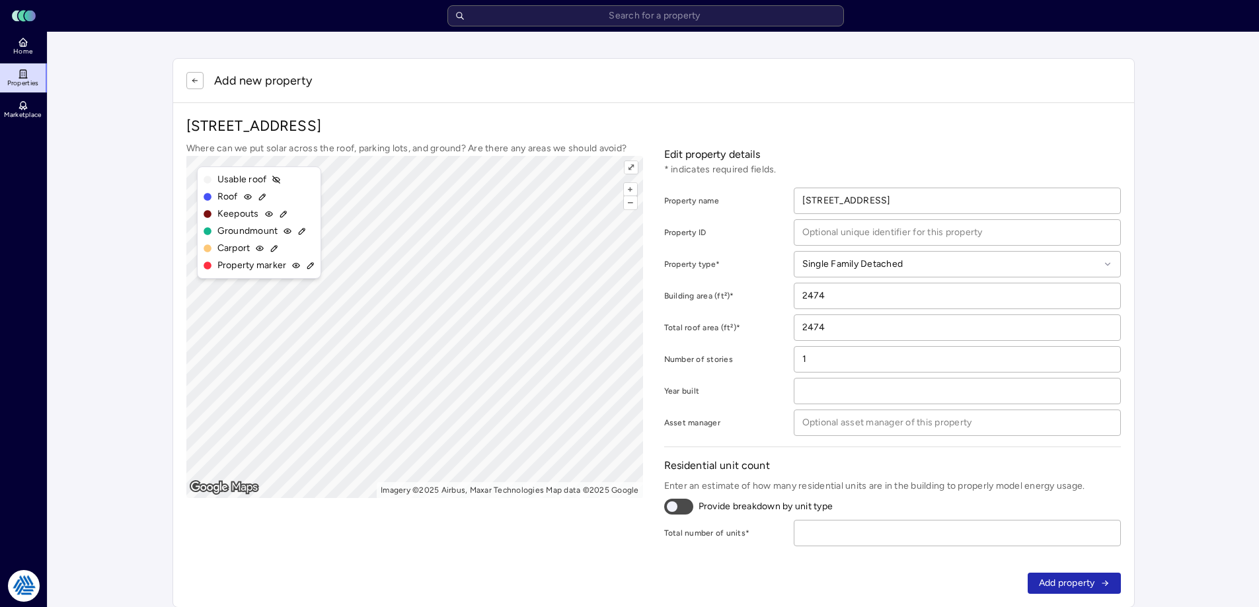
click at [798, 136] on div "3319 Pedregal Rd, Dickinson, TX 77539 Where can we put solar across the roof, p…" at bounding box center [653, 331] width 935 height 430
click at [947, 541] on input "number" at bounding box center [957, 533] width 326 height 25
type input "1"
click button "Add property" at bounding box center [1074, 583] width 93 height 21
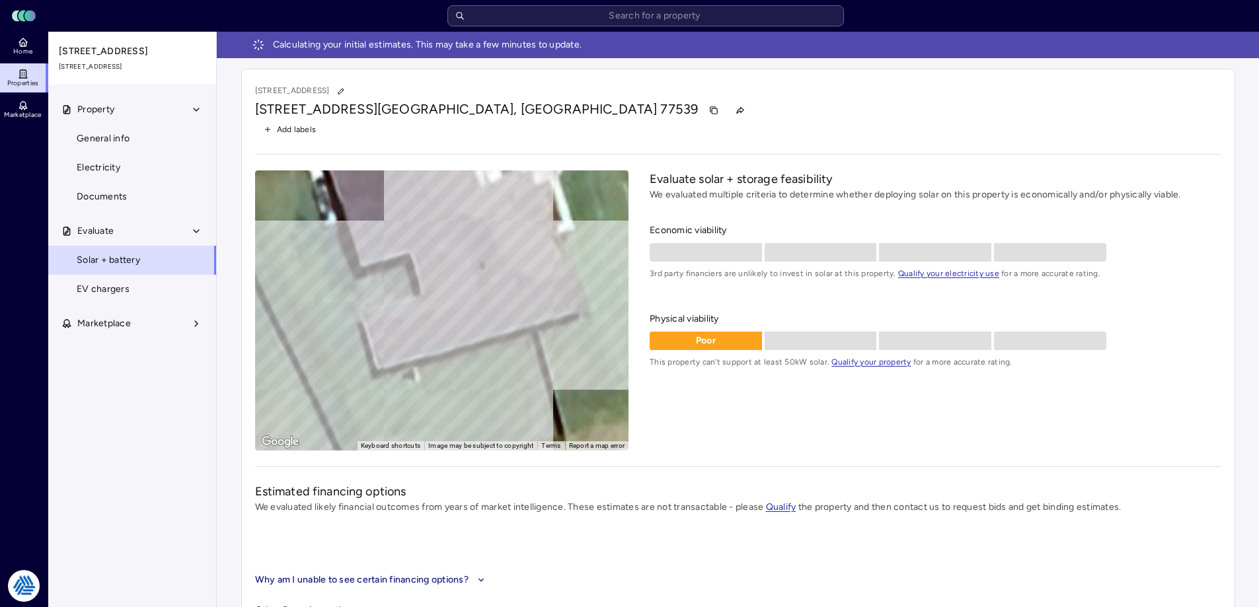
click at [22, 46] on icon at bounding box center [23, 44] width 3 height 3
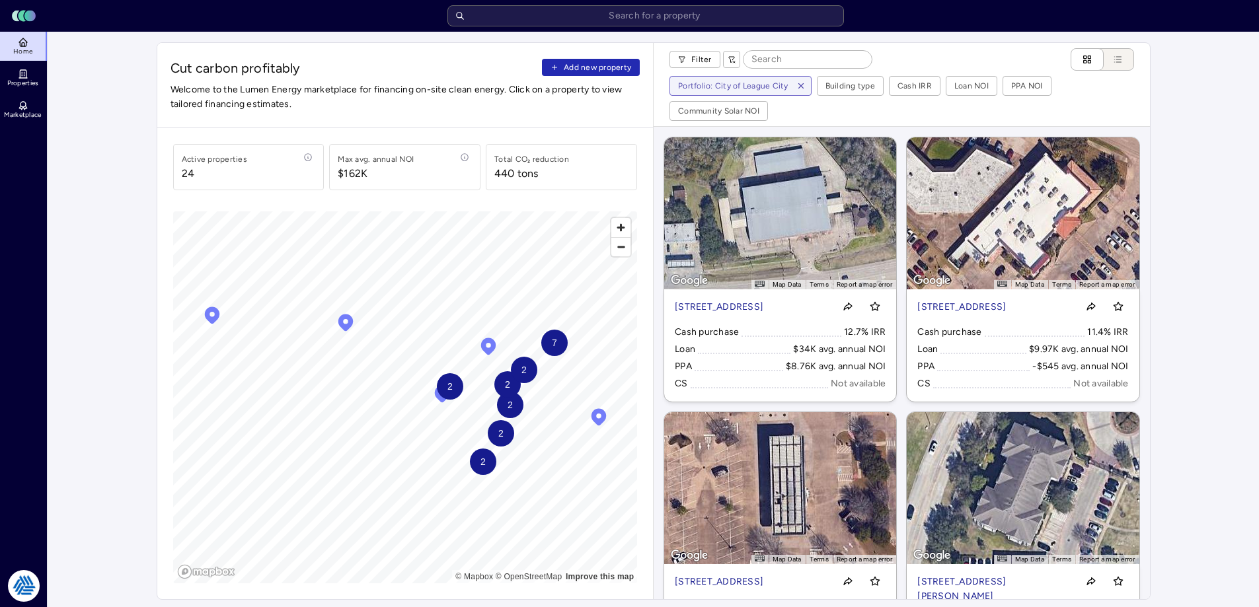
click at [617, 74] on button "Add new property" at bounding box center [591, 67] width 98 height 17
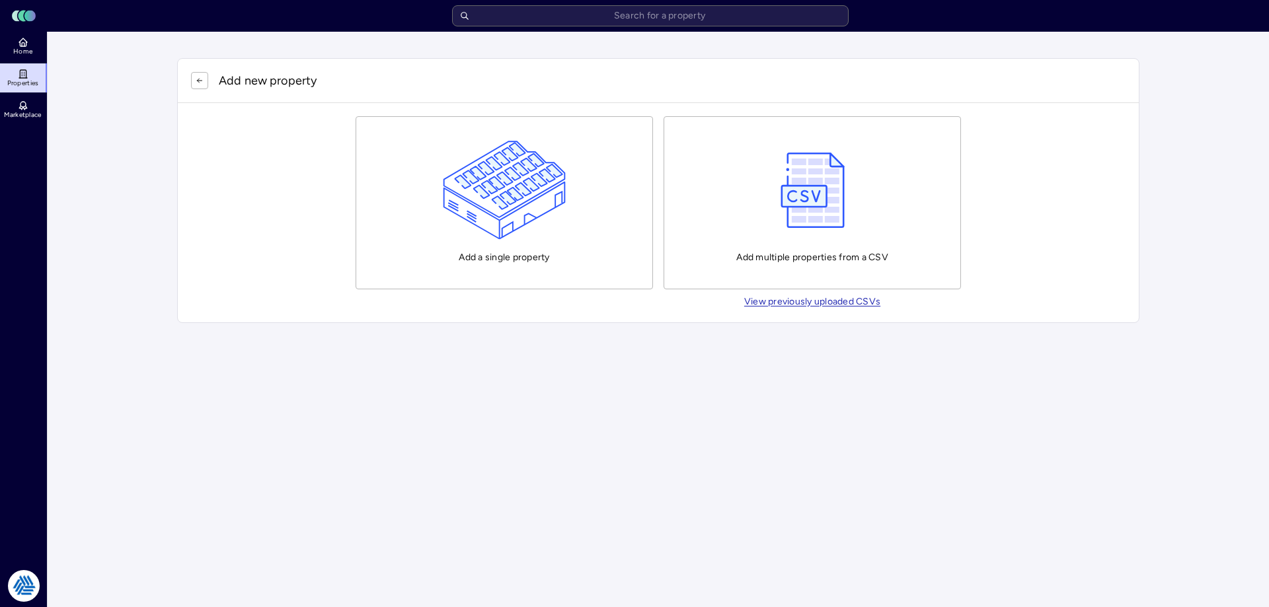
click at [541, 192] on img "button" at bounding box center [505, 190] width 124 height 99
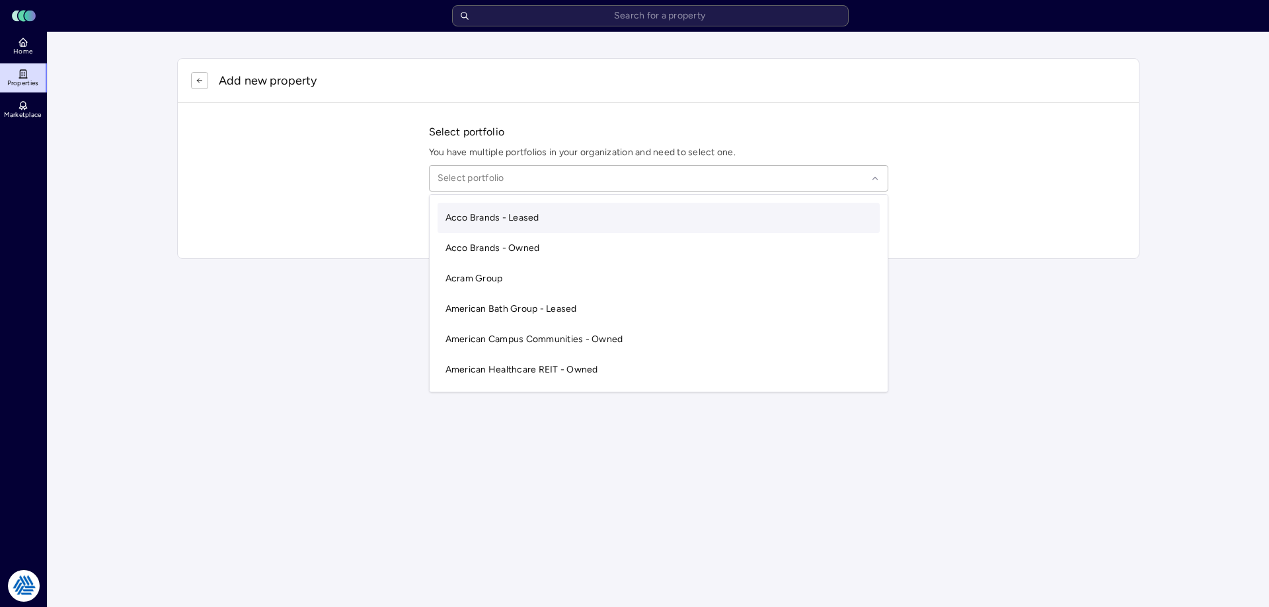
click at [504, 182] on div at bounding box center [653, 178] width 430 height 15
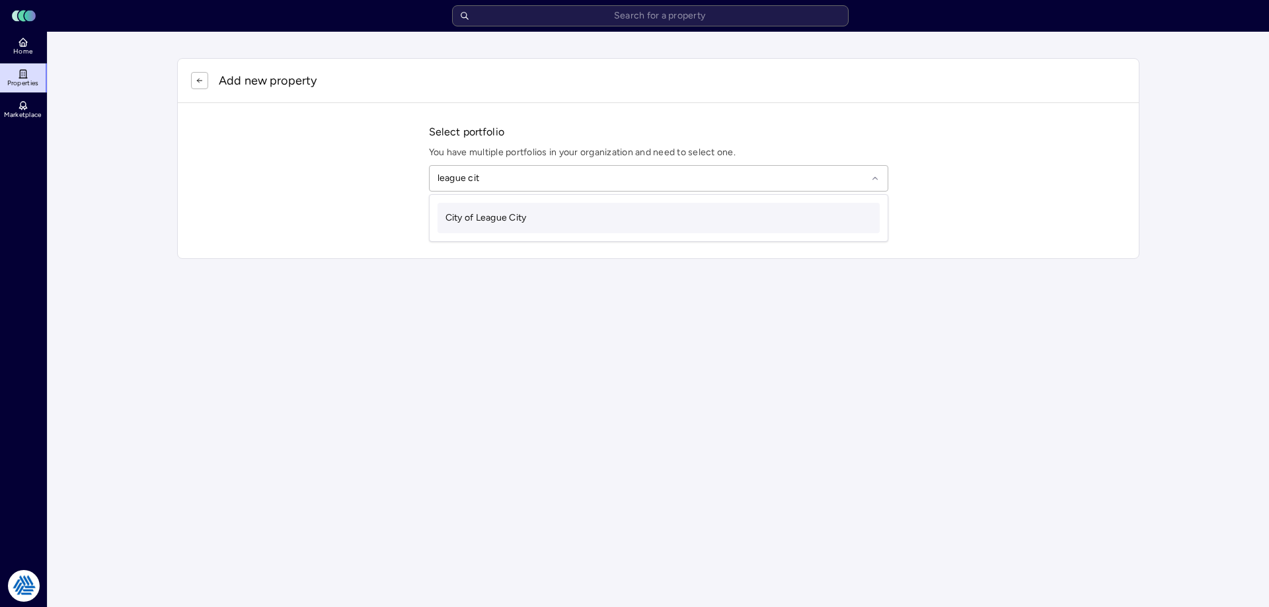
type input "league city"
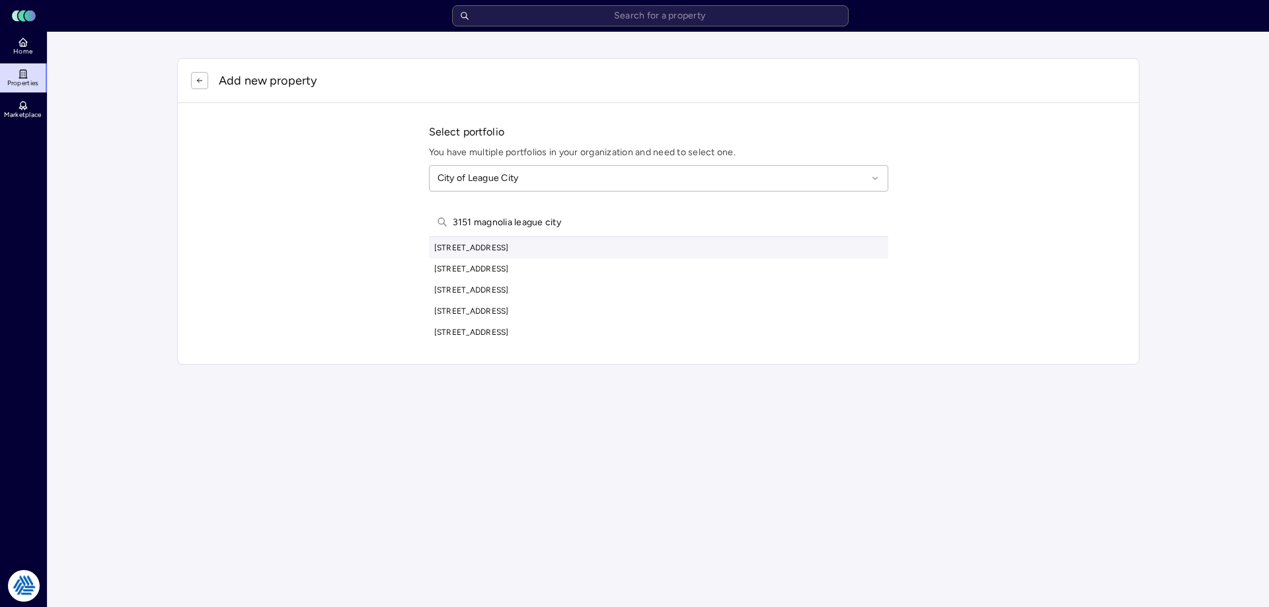
click at [477, 225] on input "3151 magnolia league city" at bounding box center [667, 222] width 428 height 29
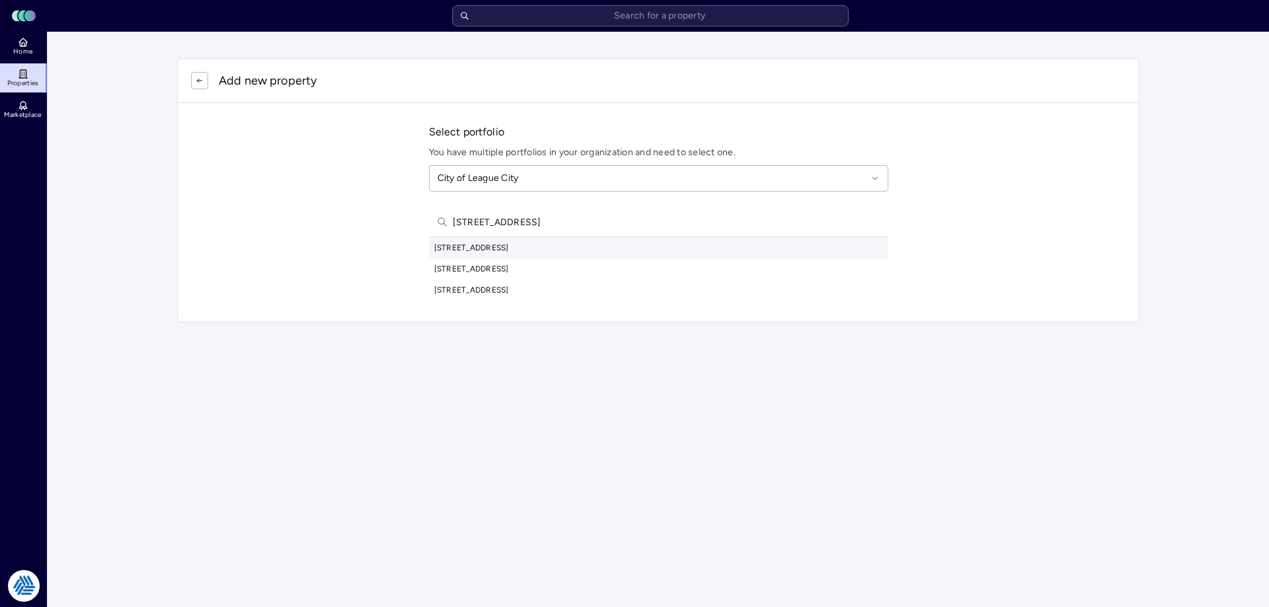
type input "507 league city parkway"
click at [520, 252] on div "507 League City Parkway, League City, TX, USA" at bounding box center [658, 247] width 459 height 21
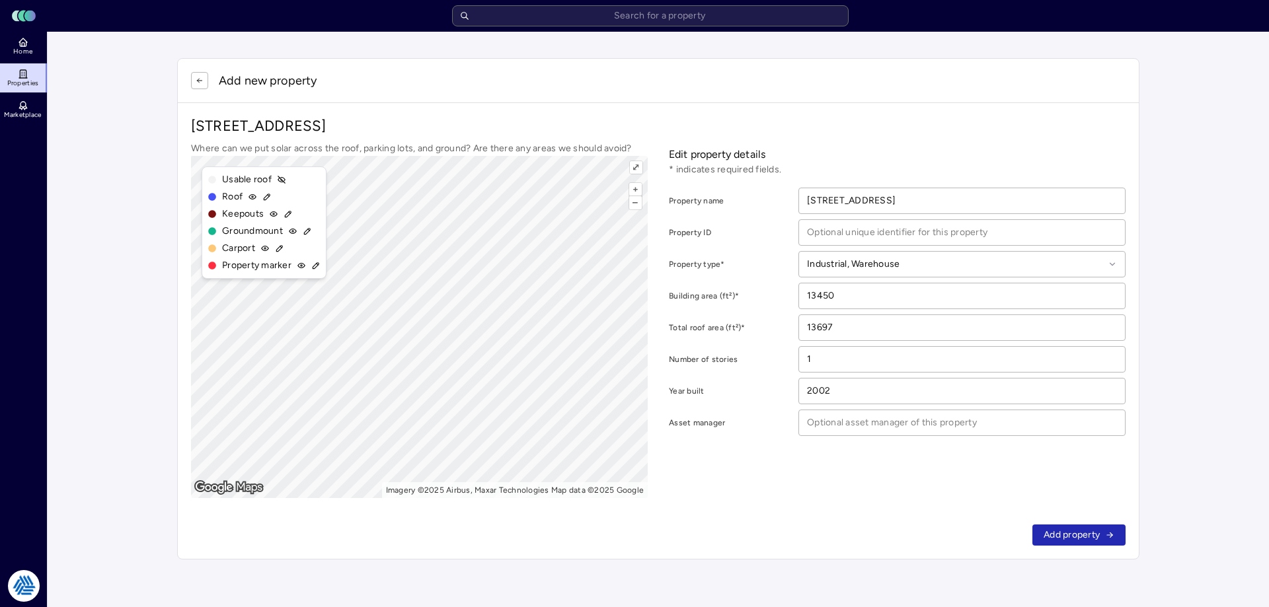
click at [1076, 539] on span "Add property" at bounding box center [1072, 535] width 56 height 15
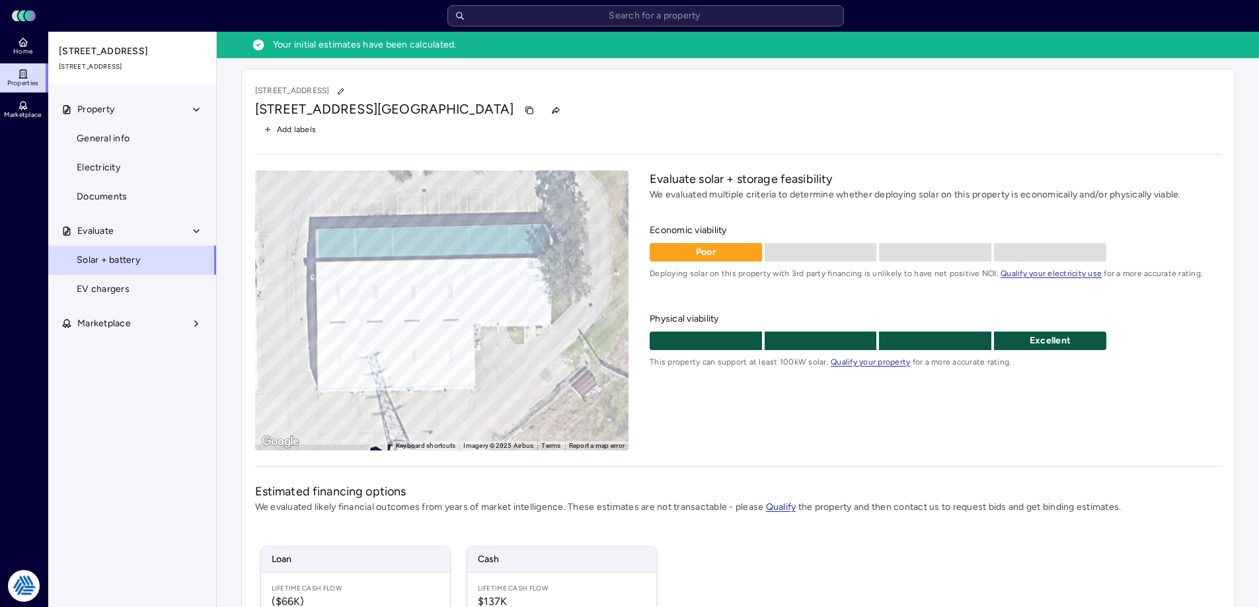
click at [31, 56] on link "Home" at bounding box center [24, 46] width 48 height 29
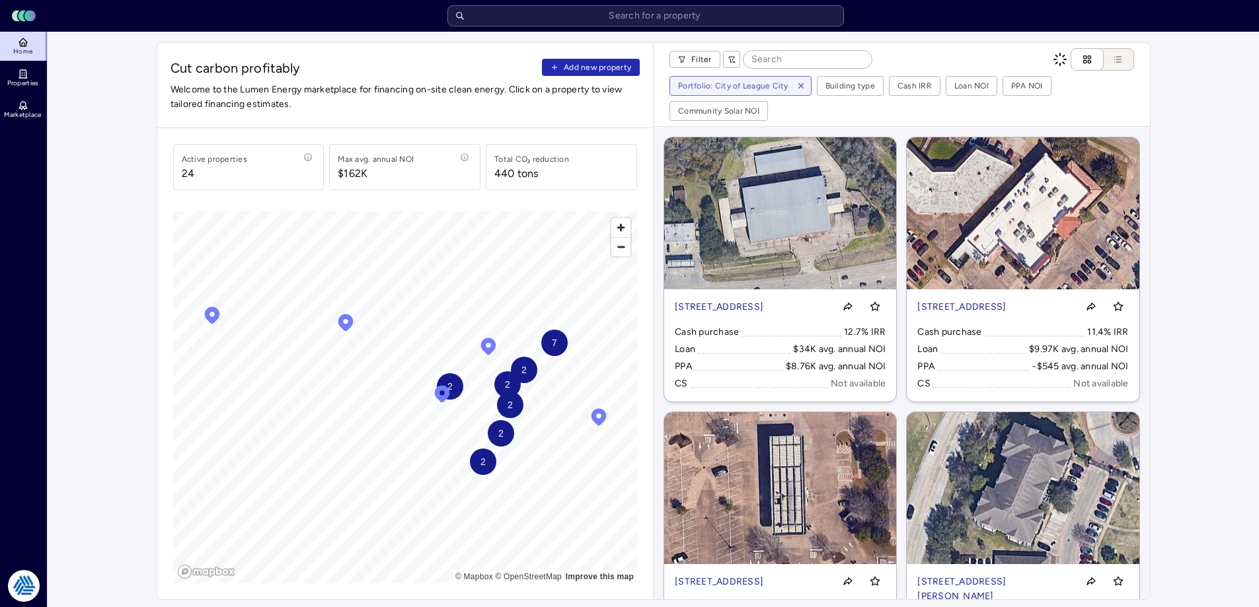
click at [615, 58] on div "Cut carbon profitably Add new property Welcome to the Lumen Energy marketplace …" at bounding box center [405, 85] width 496 height 85
click at [613, 65] on span "Add new property" at bounding box center [597, 67] width 67 height 13
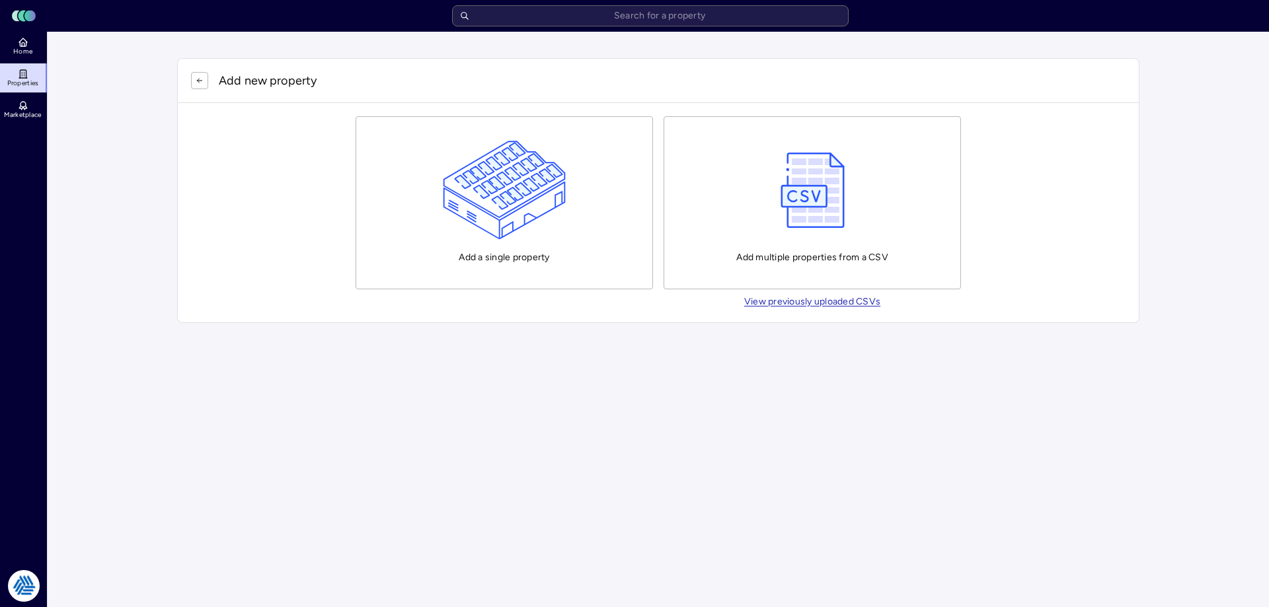
click at [495, 201] on img "button" at bounding box center [505, 190] width 124 height 99
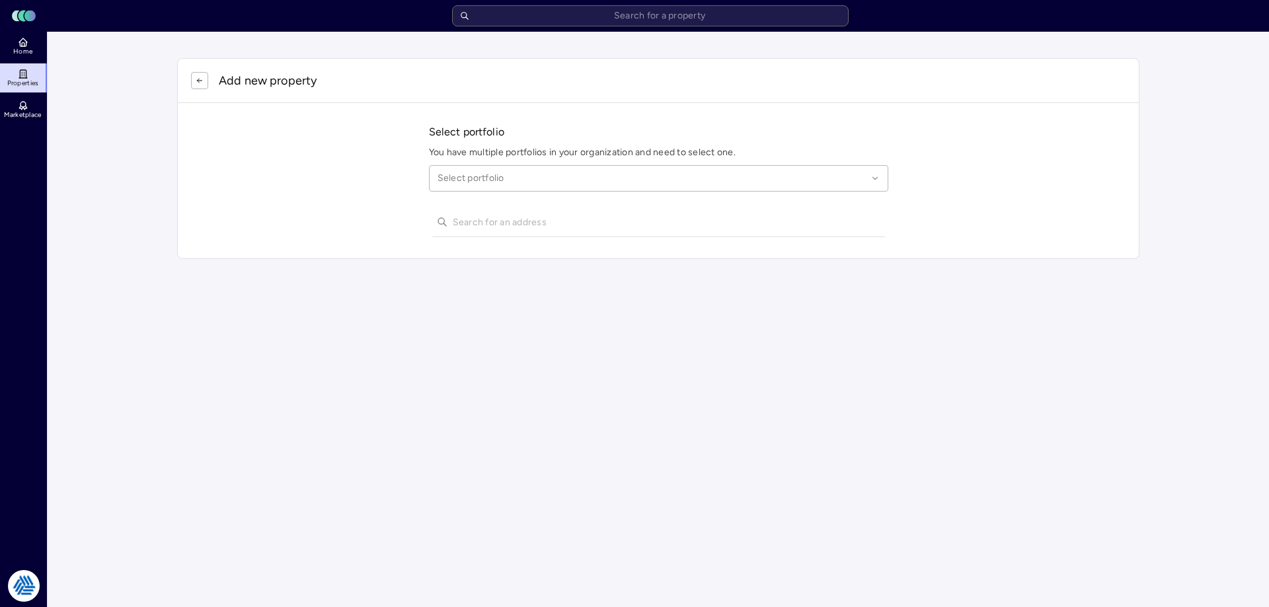
click at [516, 173] on div at bounding box center [653, 178] width 430 height 15
type input "league city"
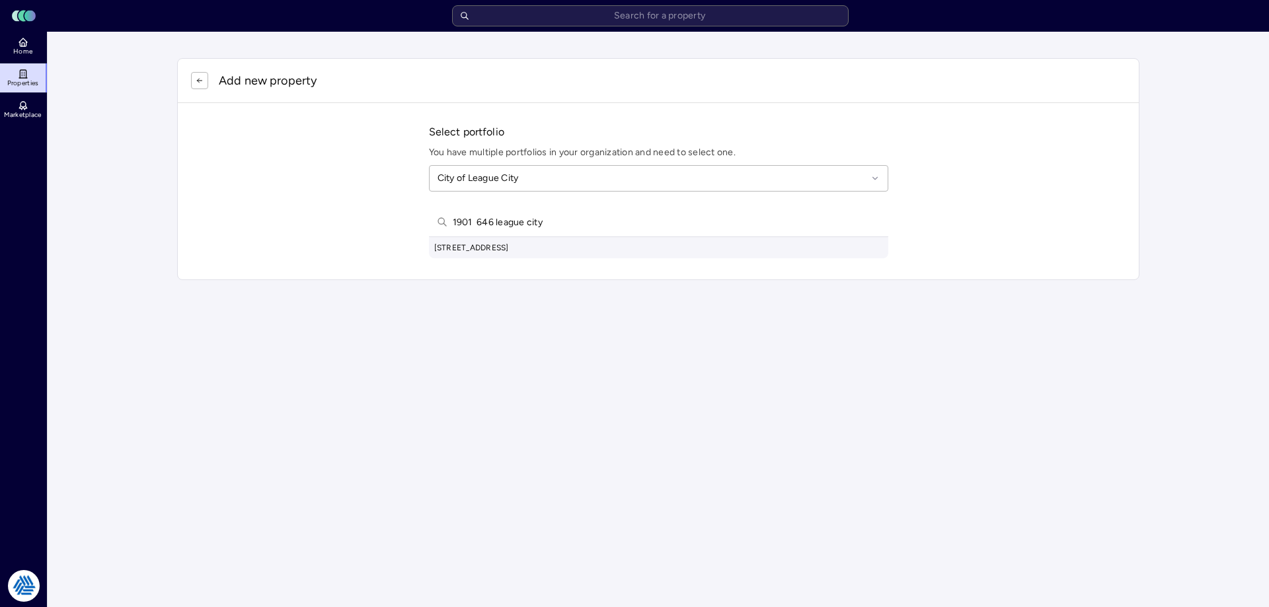
type input "1901 646 league city"
click at [520, 249] on div "1901 FM 646 Road, League City, TX, USA" at bounding box center [658, 247] width 459 height 21
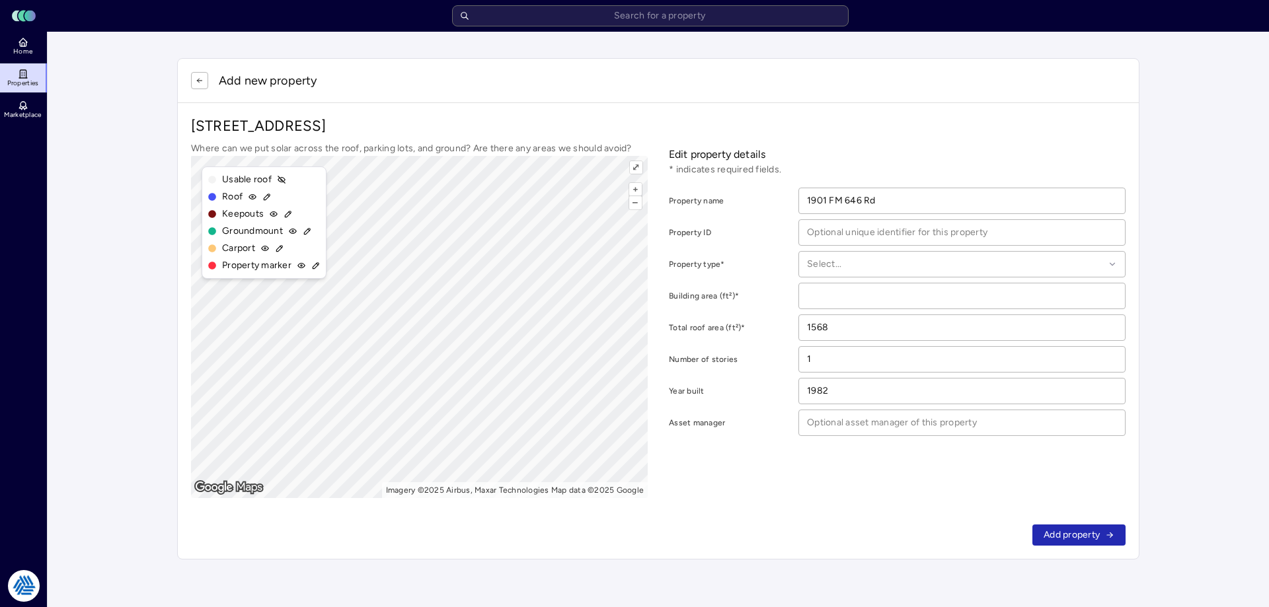
click at [1076, 535] on span "Add property" at bounding box center [1072, 535] width 56 height 15
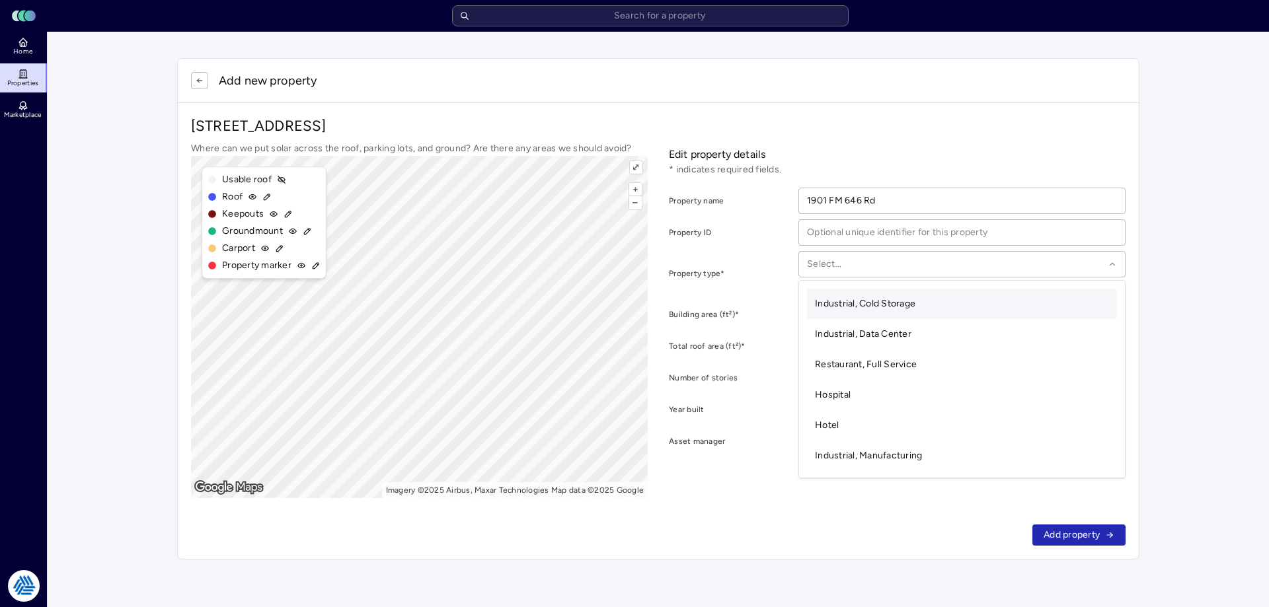
click at [848, 268] on div at bounding box center [955, 264] width 297 height 15
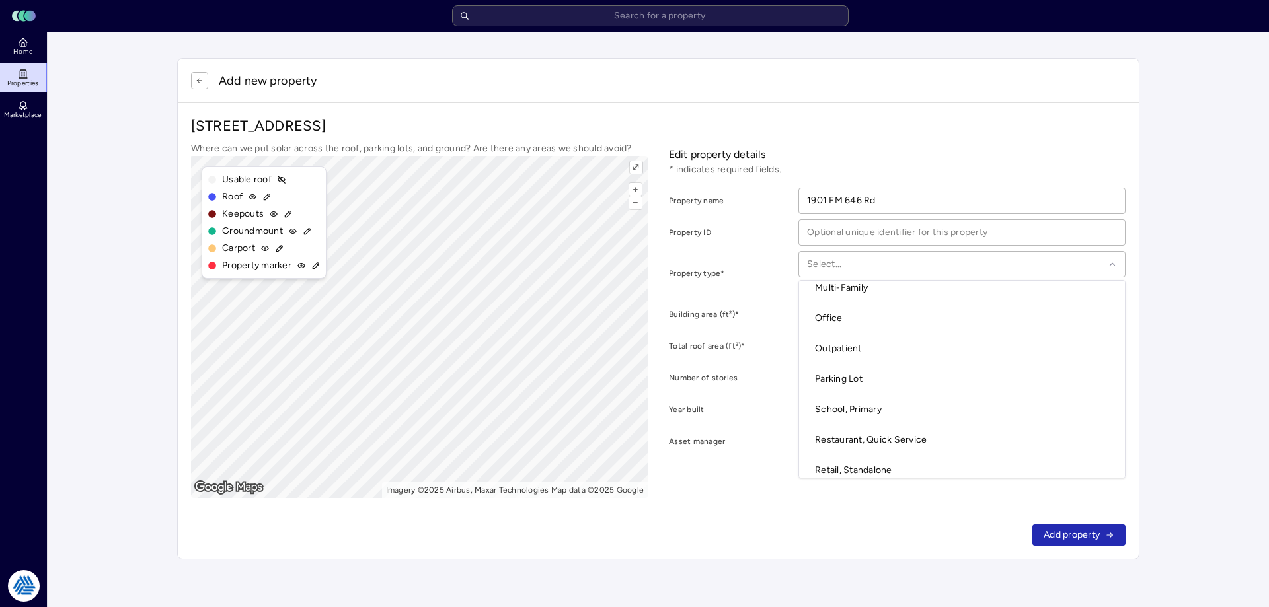
scroll to position [330, 0]
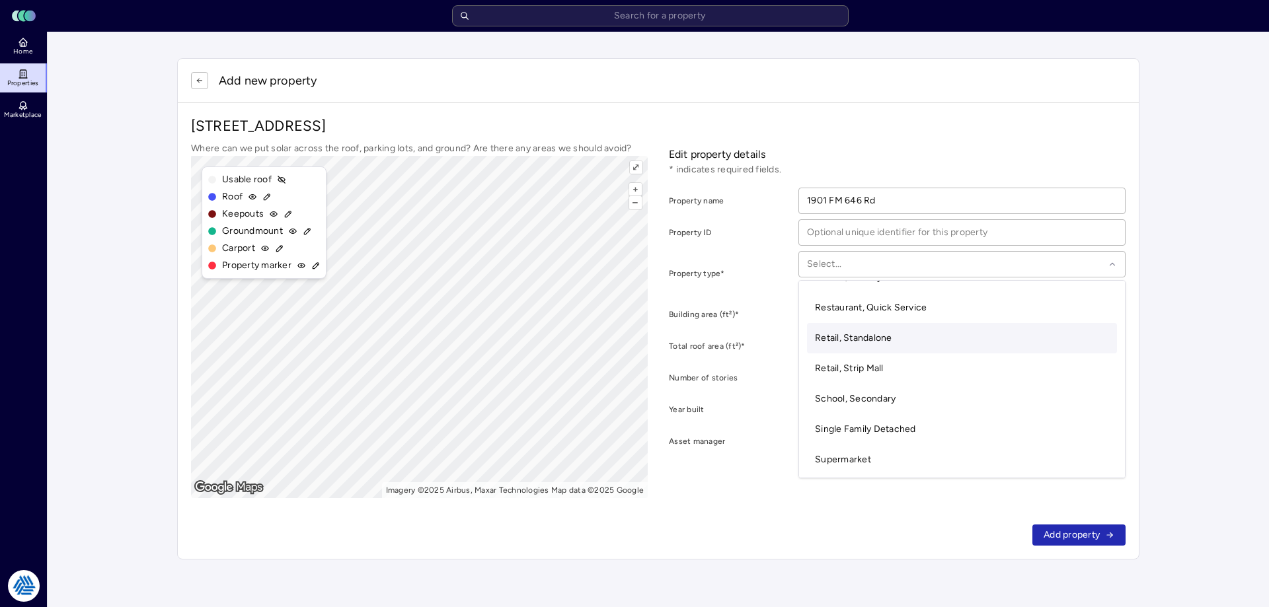
click at [872, 334] on span "Retail, Standalone" at bounding box center [853, 337] width 77 height 11
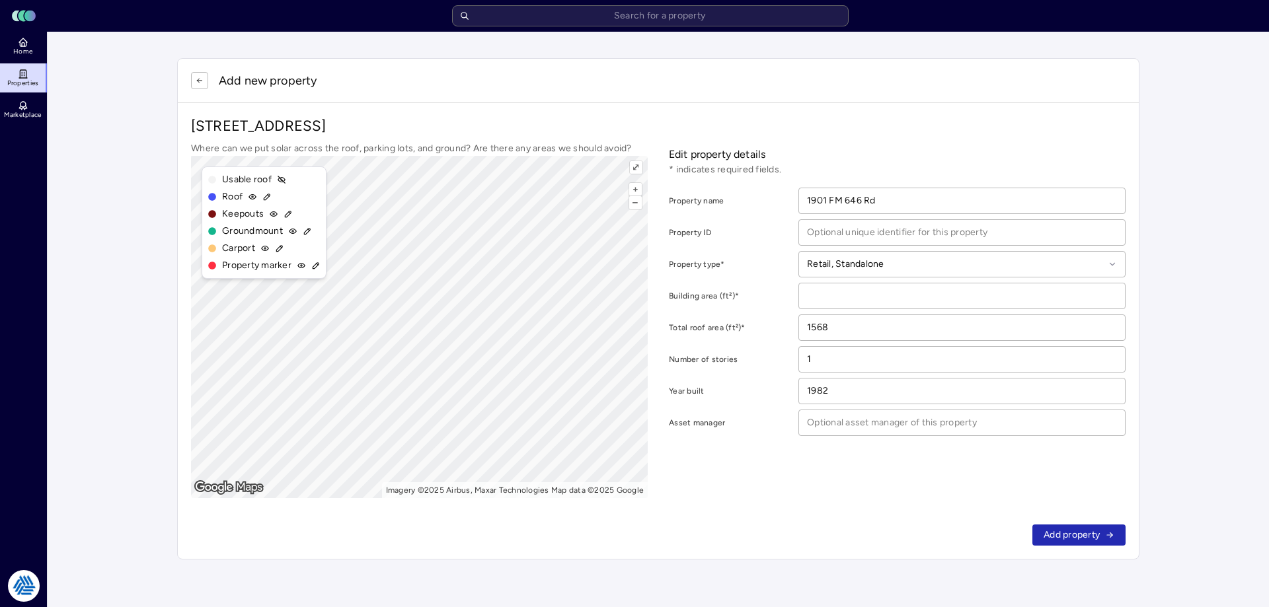
click at [1050, 529] on span "Add property" at bounding box center [1072, 535] width 56 height 15
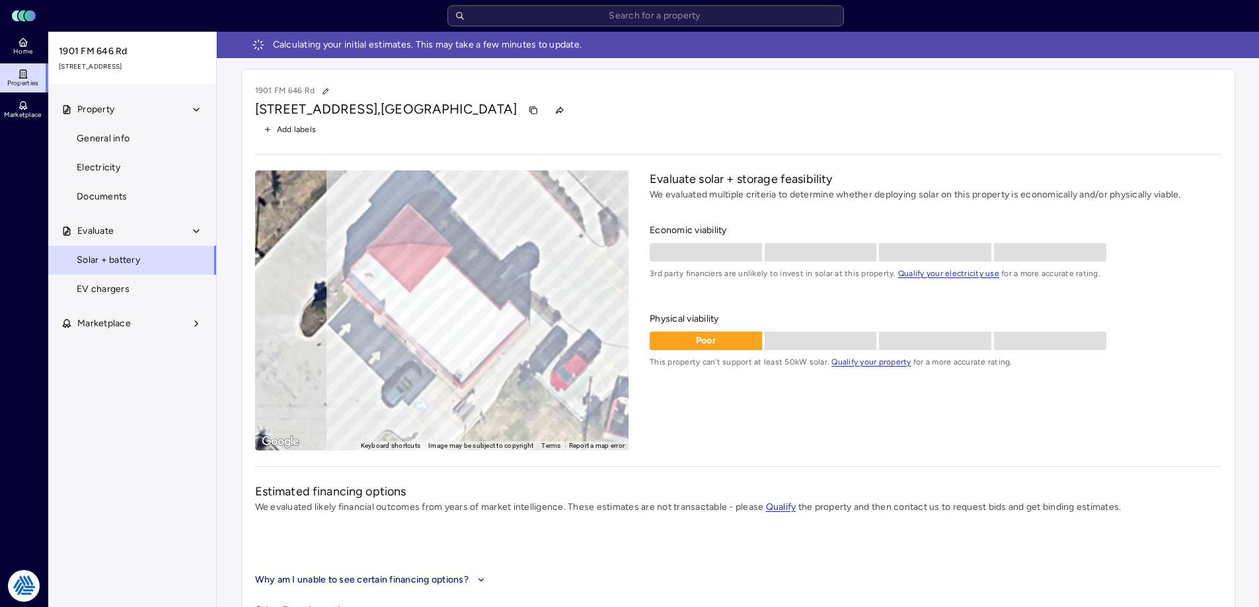
drag, startPoint x: 991, startPoint y: 121, endPoint x: 872, endPoint y: 108, distance: 119.7
click at [991, 120] on div "1901 FM 646 Rd 1901 FM 646 Rd, League City, TX 77573 Add labels" at bounding box center [738, 111] width 966 height 56
click at [14, 45] on link "Home" at bounding box center [24, 46] width 48 height 29
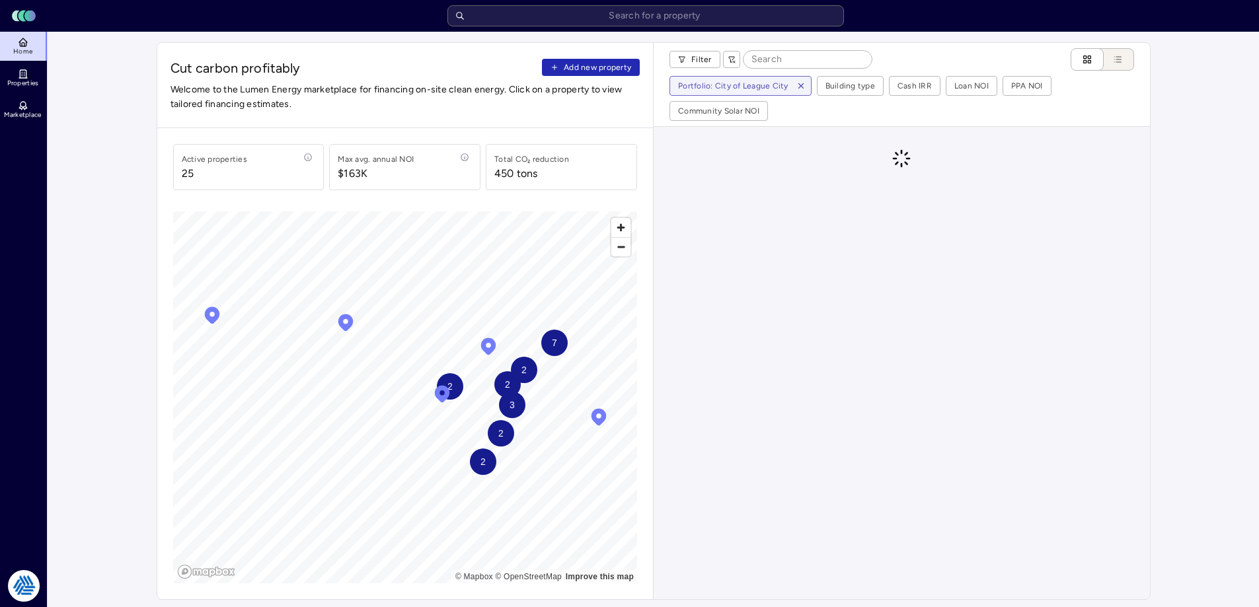
click at [629, 68] on span "Add new property" at bounding box center [597, 67] width 67 height 13
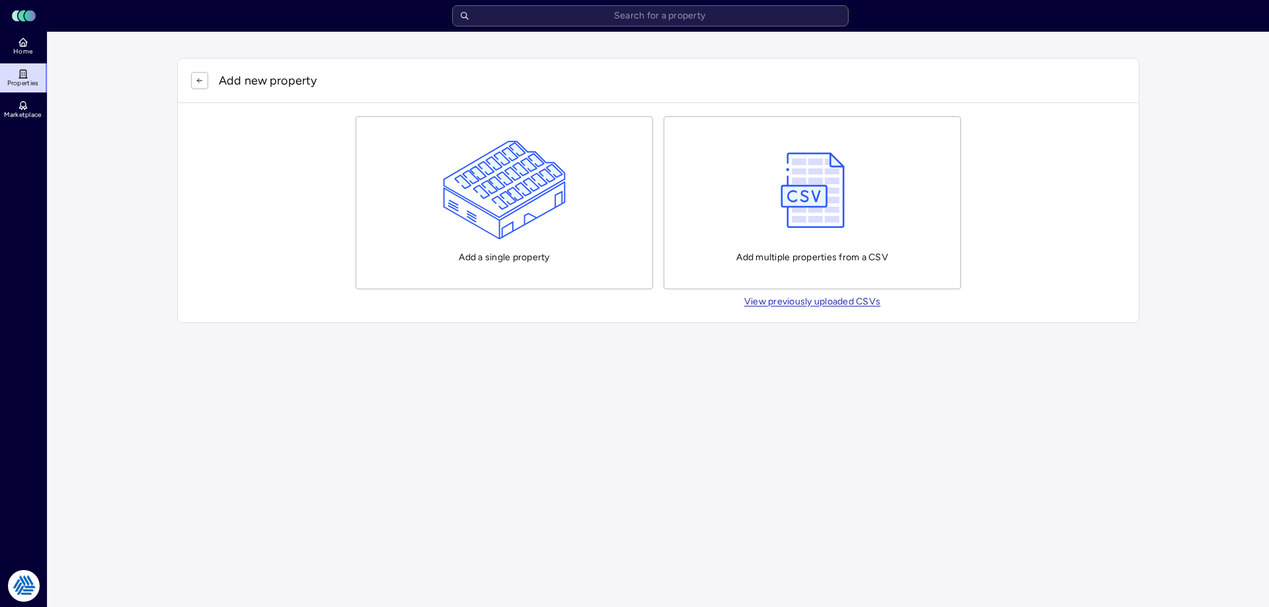
click at [570, 223] on button "Add a single property" at bounding box center [504, 202] width 297 height 173
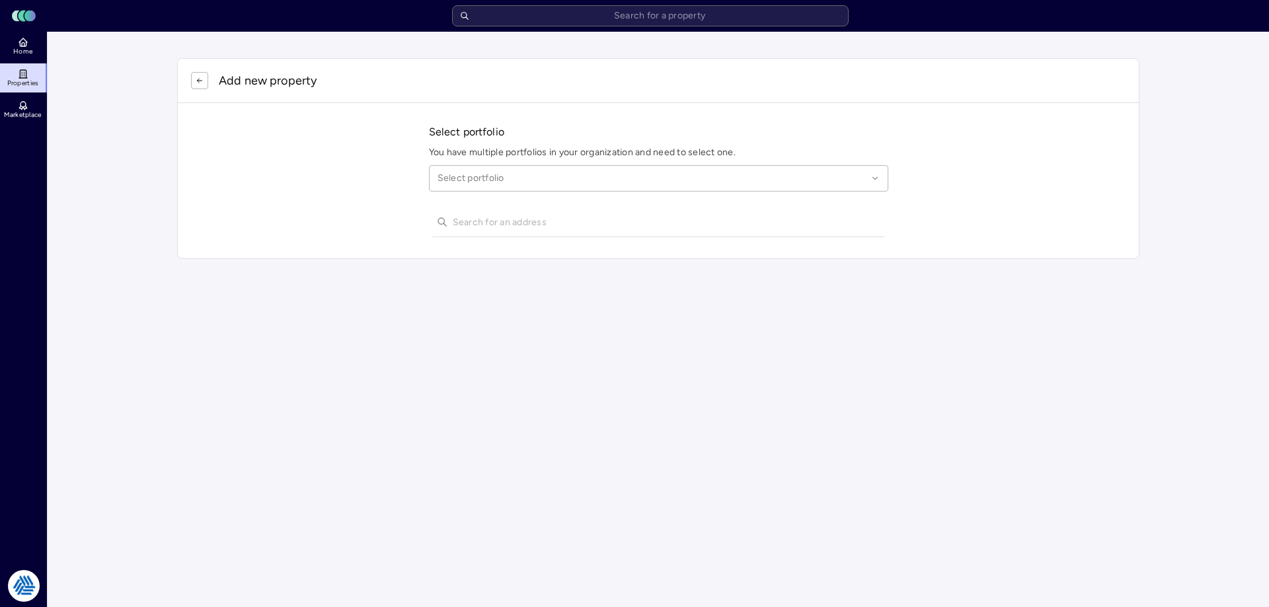
click at [575, 178] on div at bounding box center [653, 178] width 430 height 15
type input "league city"
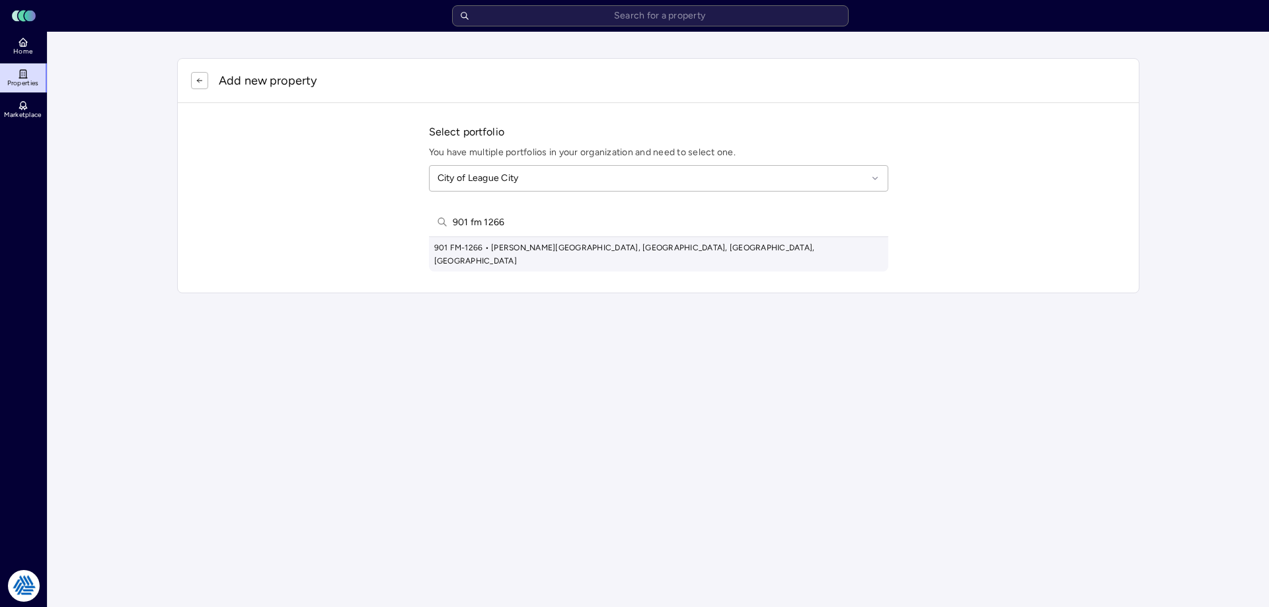
type input "901 fm 1266"
click at [576, 248] on div "901 FM-1266 • Dickinson Ave, Dickinson, TX, USA" at bounding box center [658, 254] width 459 height 34
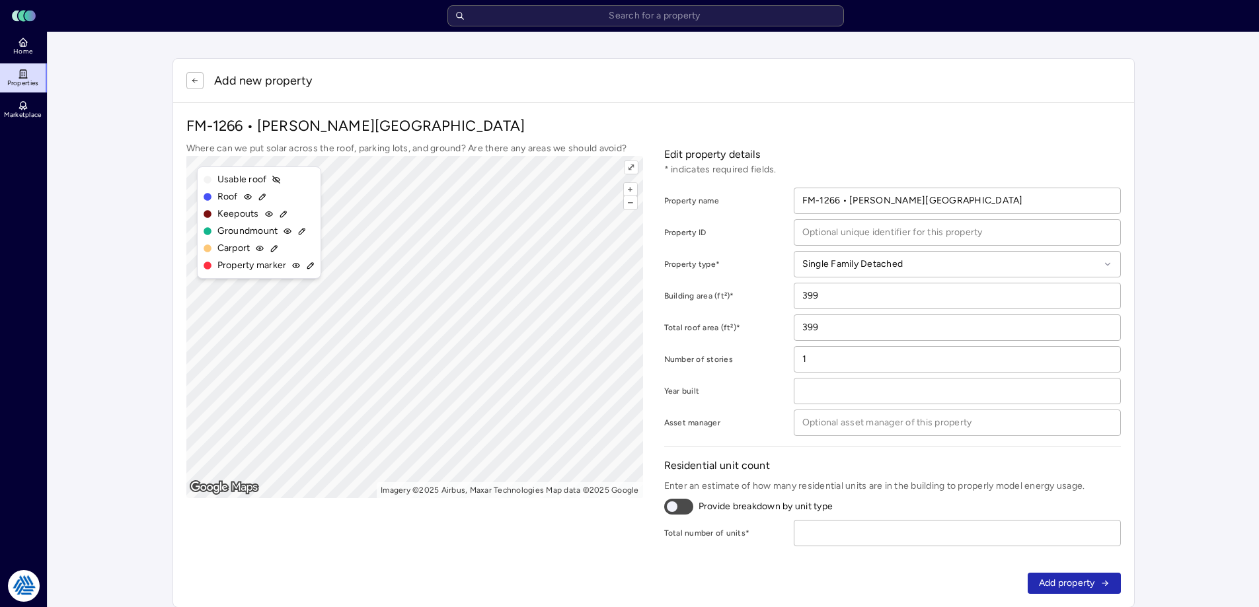
click at [190, 75] on button "button" at bounding box center [194, 80] width 17 height 17
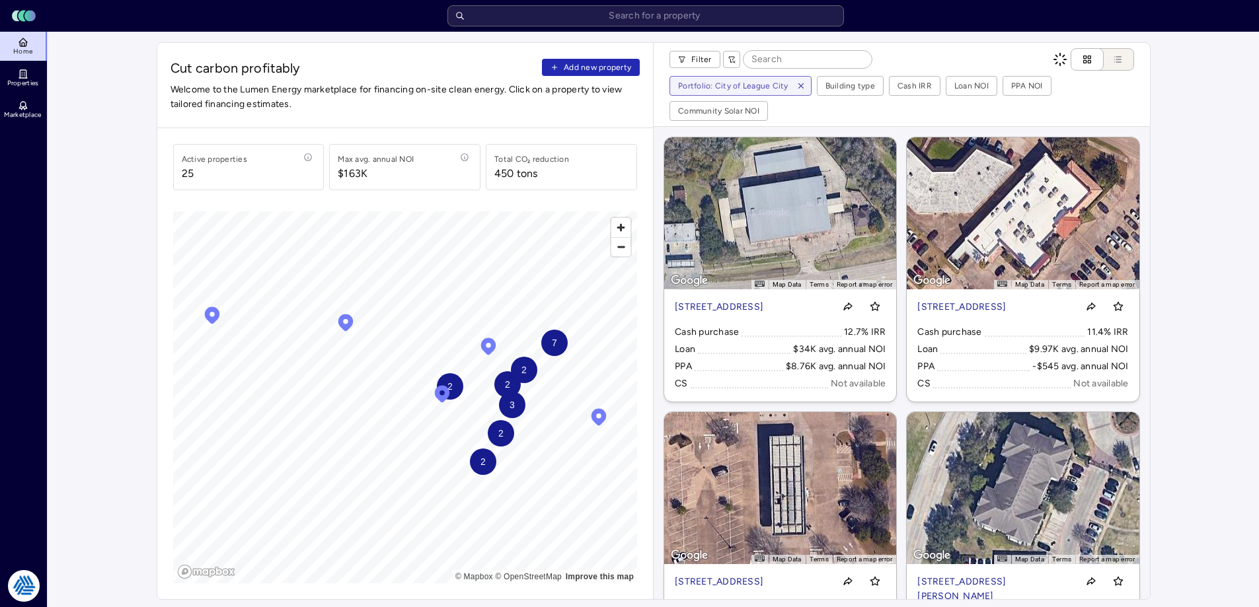
click at [570, 70] on span "Add new property" at bounding box center [597, 67] width 67 height 13
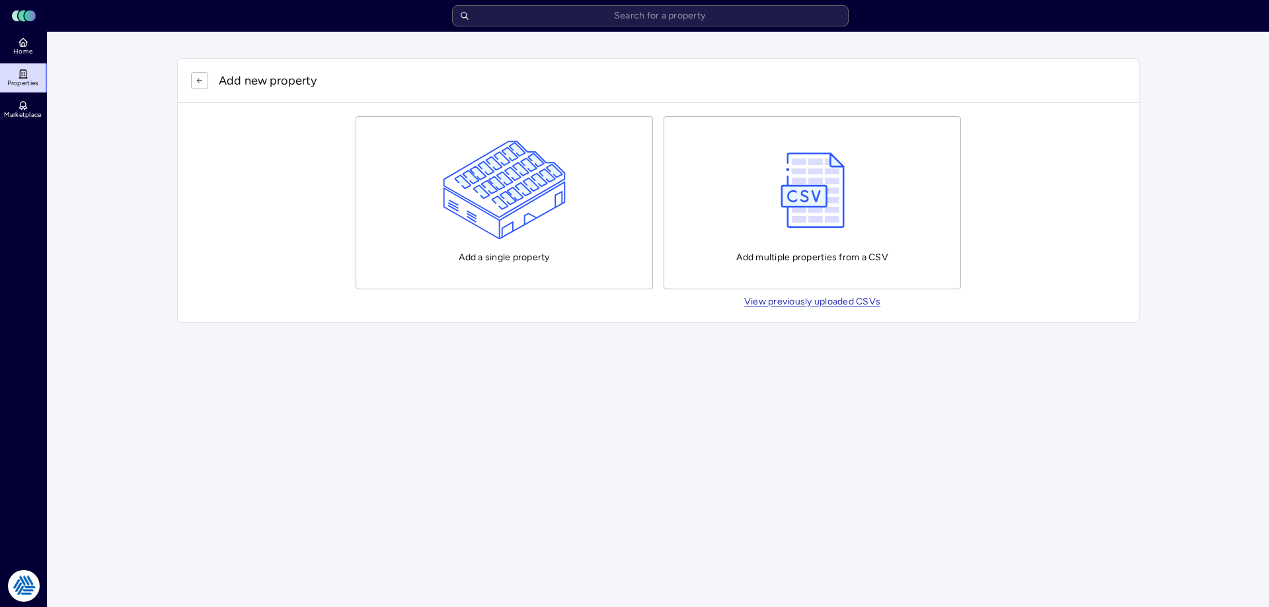
click at [504, 174] on img "button" at bounding box center [505, 190] width 124 height 99
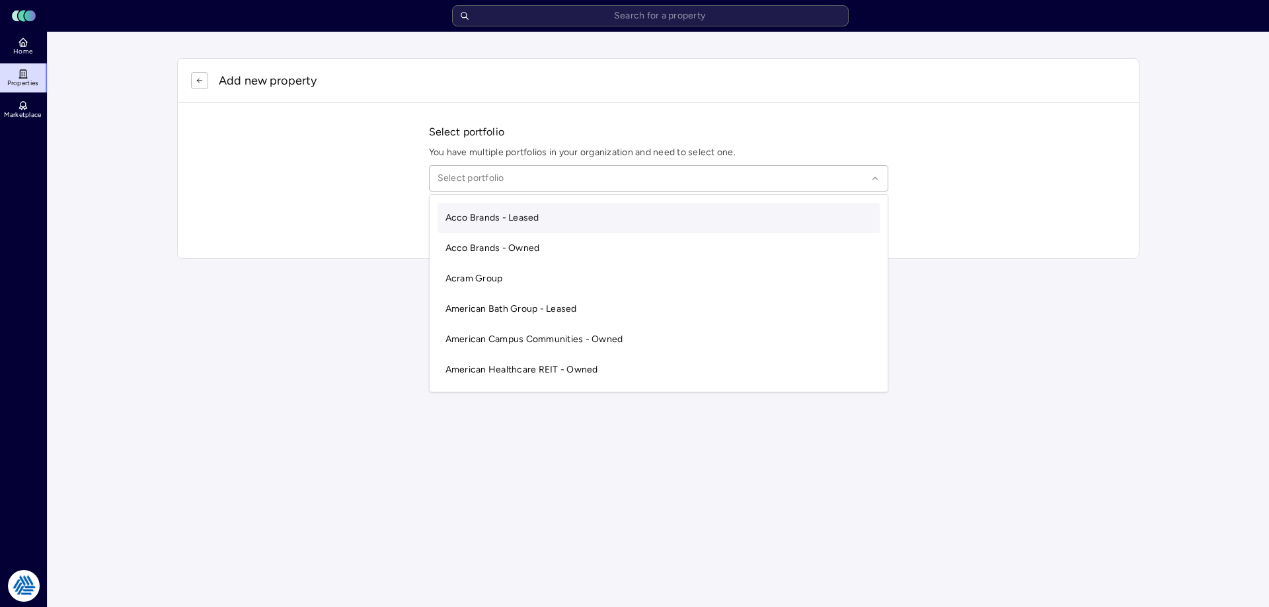
drag, startPoint x: 500, startPoint y: 180, endPoint x: 504, endPoint y: 161, distance: 19.6
click at [500, 178] on div at bounding box center [653, 178] width 430 height 15
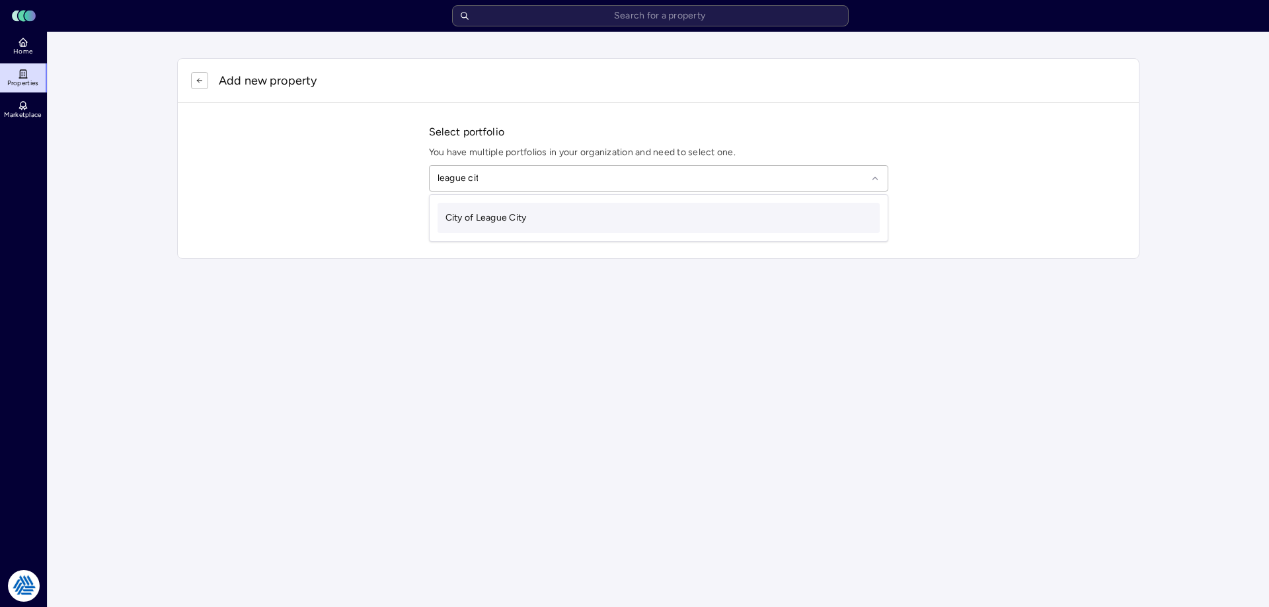
type input "league city"
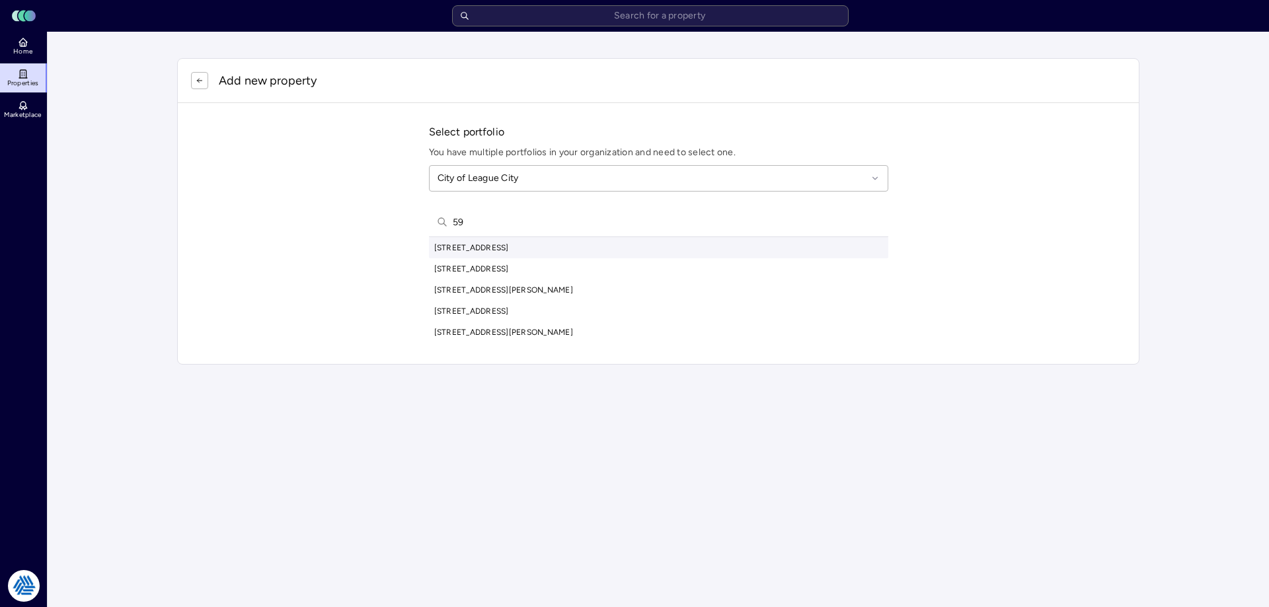
type input "5"
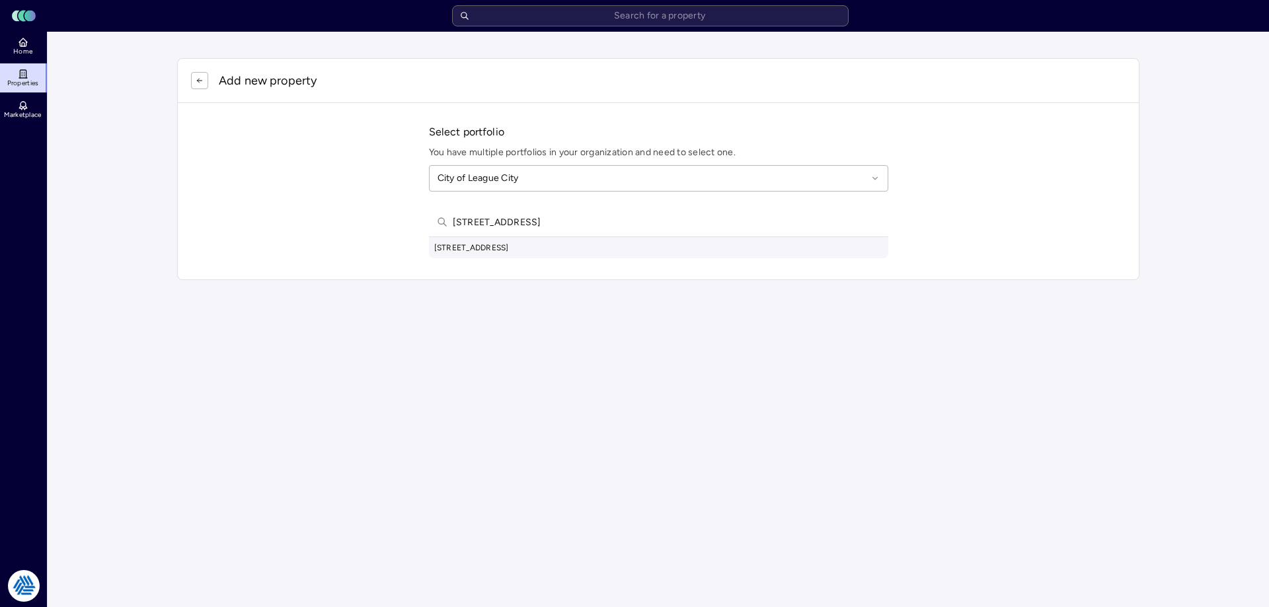
type input "1599 enterprise ave league city"
click at [572, 258] on div "1599 Enterprise Ave, League City, TX, USA" at bounding box center [658, 247] width 459 height 21
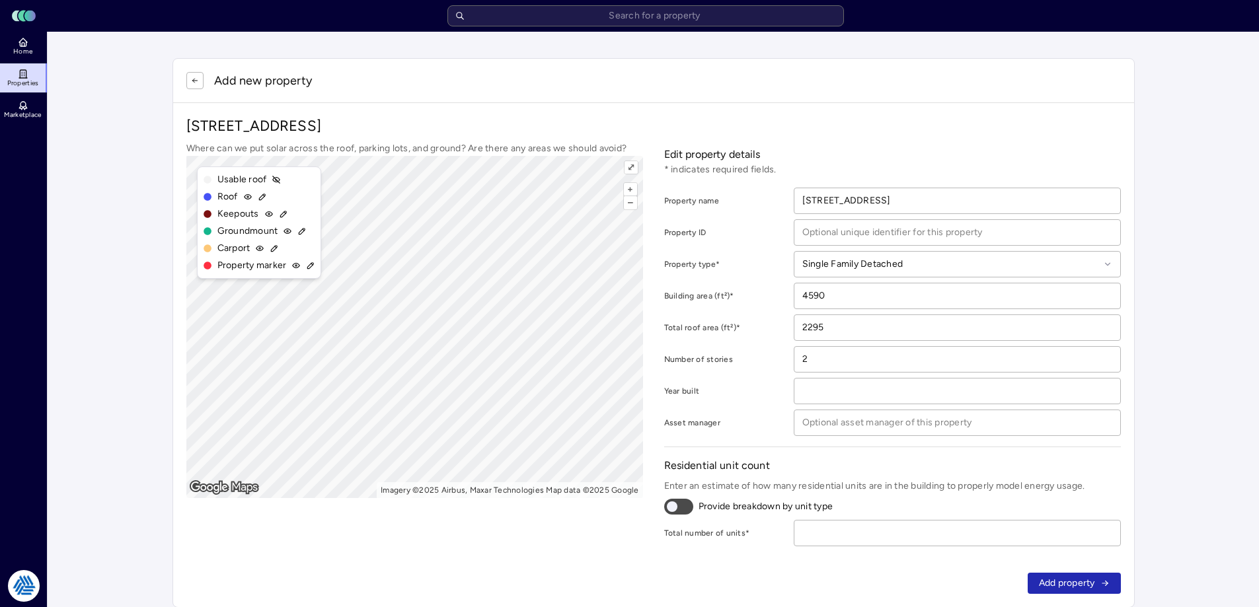
drag, startPoint x: 1071, startPoint y: 578, endPoint x: 949, endPoint y: 543, distance: 126.4
click at [949, 543] on div "Add new property 1599 Enterprise Ave, League City, TX 77573 Where can we put so…" at bounding box center [654, 333] width 962 height 550
click at [949, 543] on input "number" at bounding box center [957, 533] width 326 height 25
type input "1"
click at [1098, 588] on button "Add property" at bounding box center [1074, 583] width 93 height 21
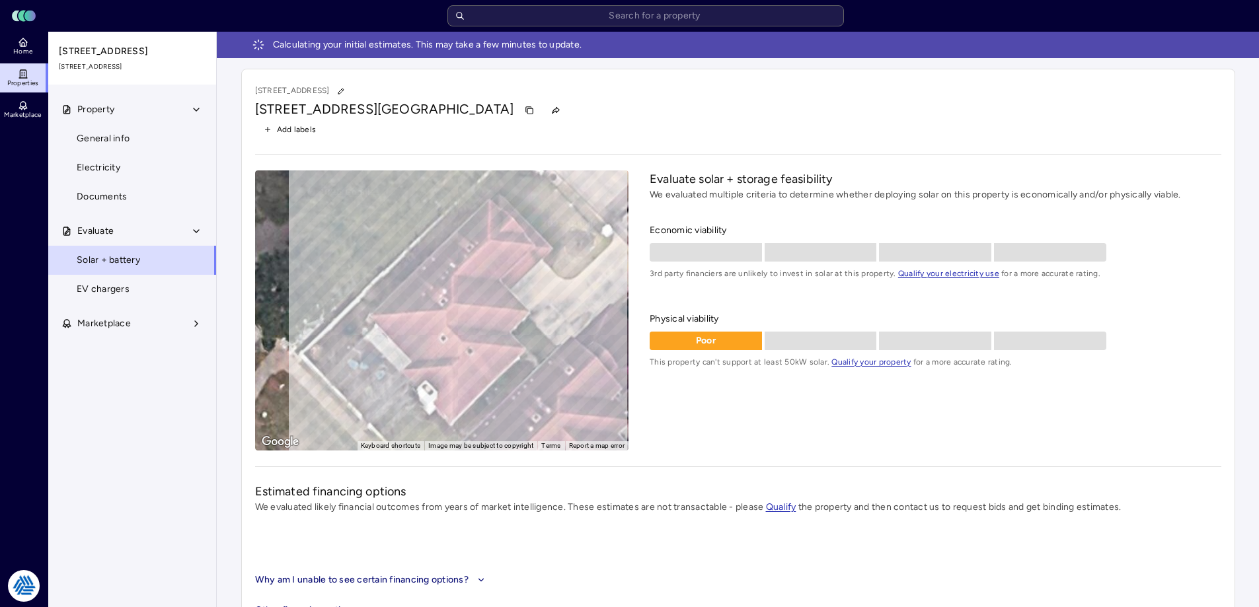
click at [24, 47] on icon at bounding box center [23, 42] width 11 height 11
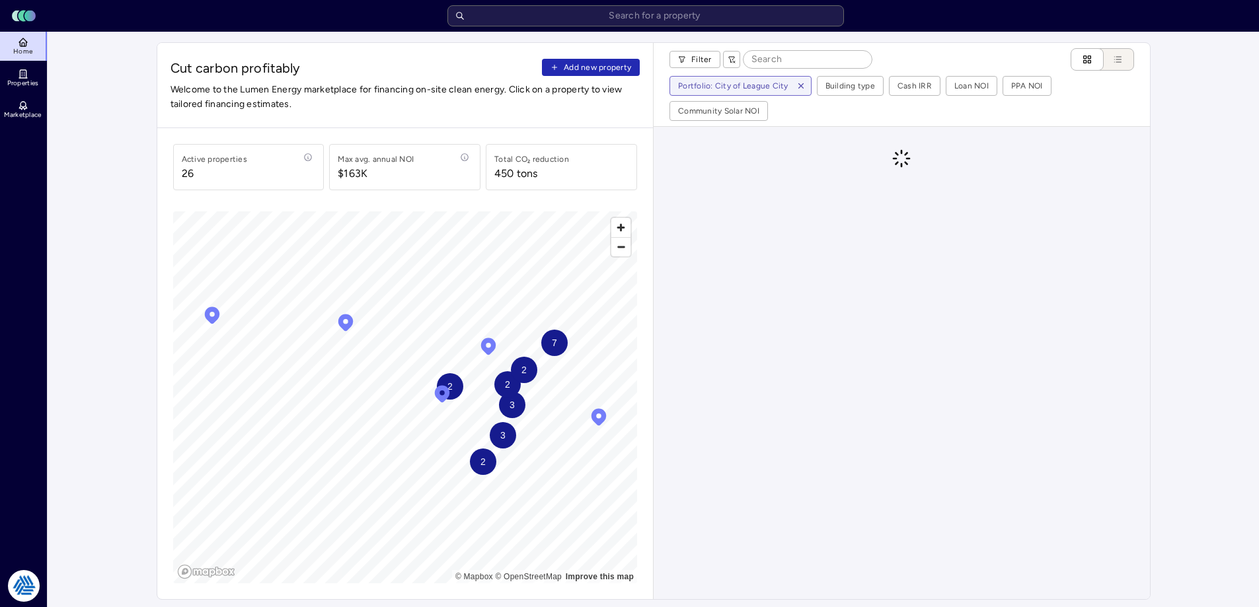
click at [586, 63] on span "Add new property" at bounding box center [597, 67] width 67 height 13
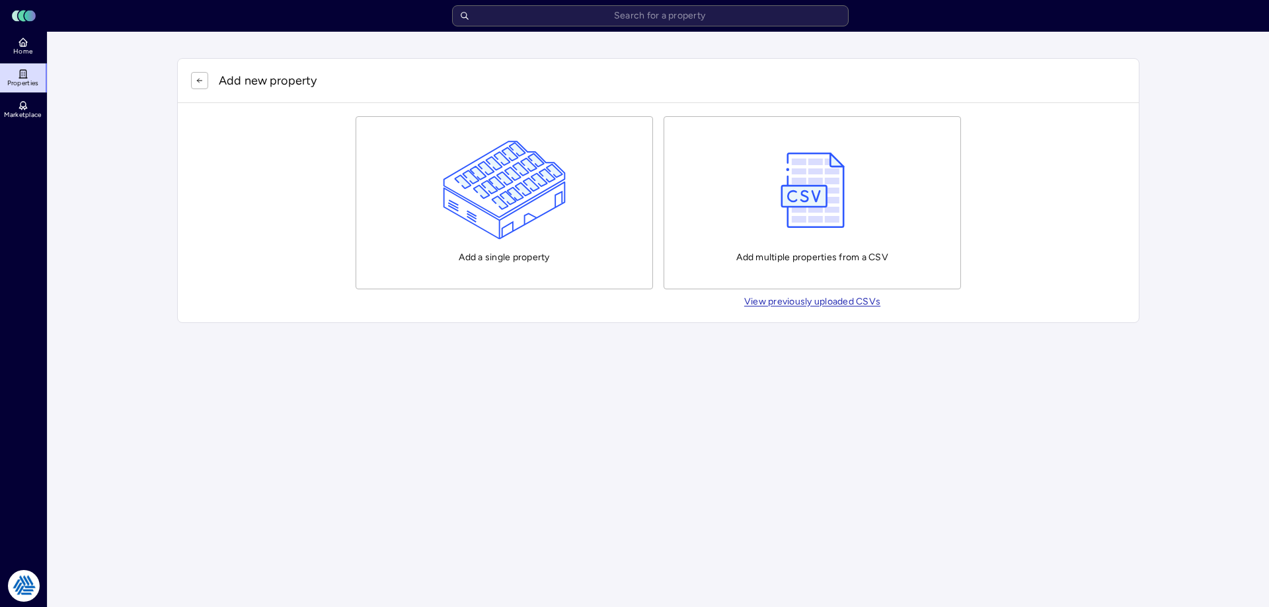
click at [510, 198] on img "button" at bounding box center [505, 190] width 124 height 99
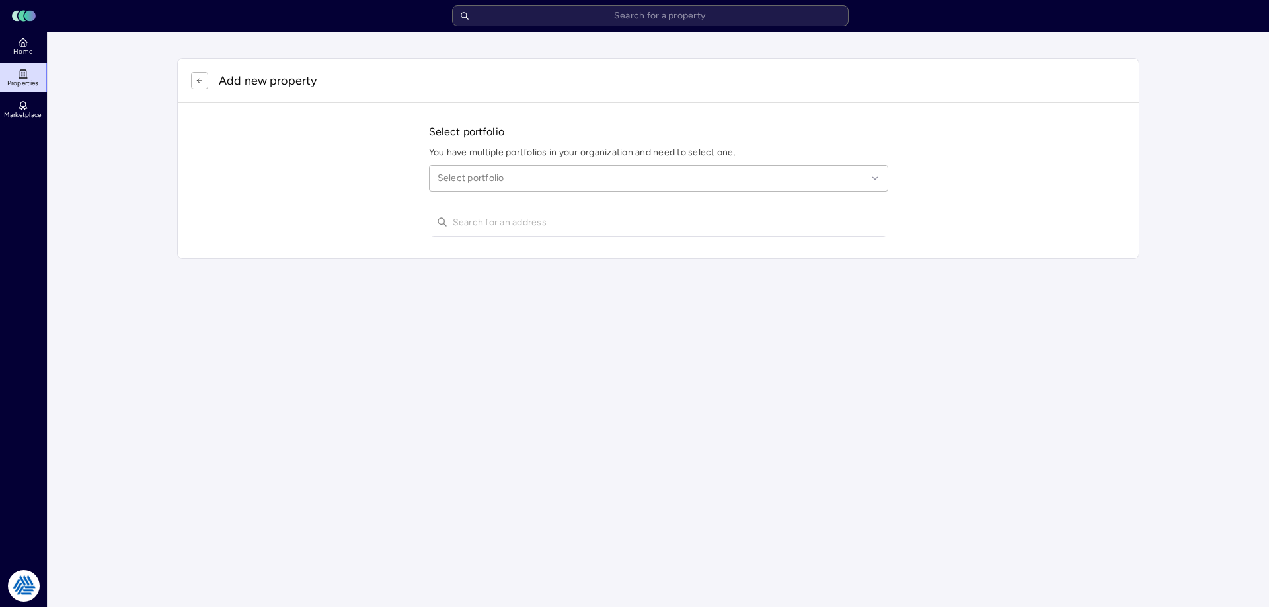
click at [510, 184] on div at bounding box center [653, 178] width 430 height 15
type input "league city"
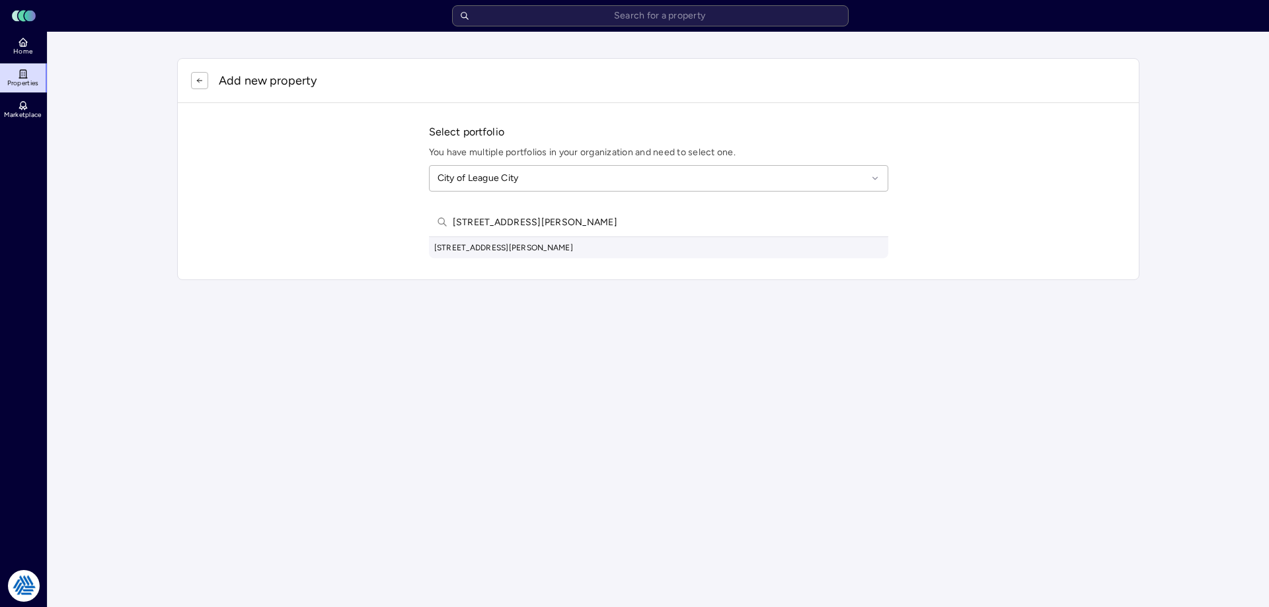
type input "600 w walker st league city"
click at [574, 251] on div "600 W Walker St, League City, TX, USA" at bounding box center [658, 247] width 459 height 21
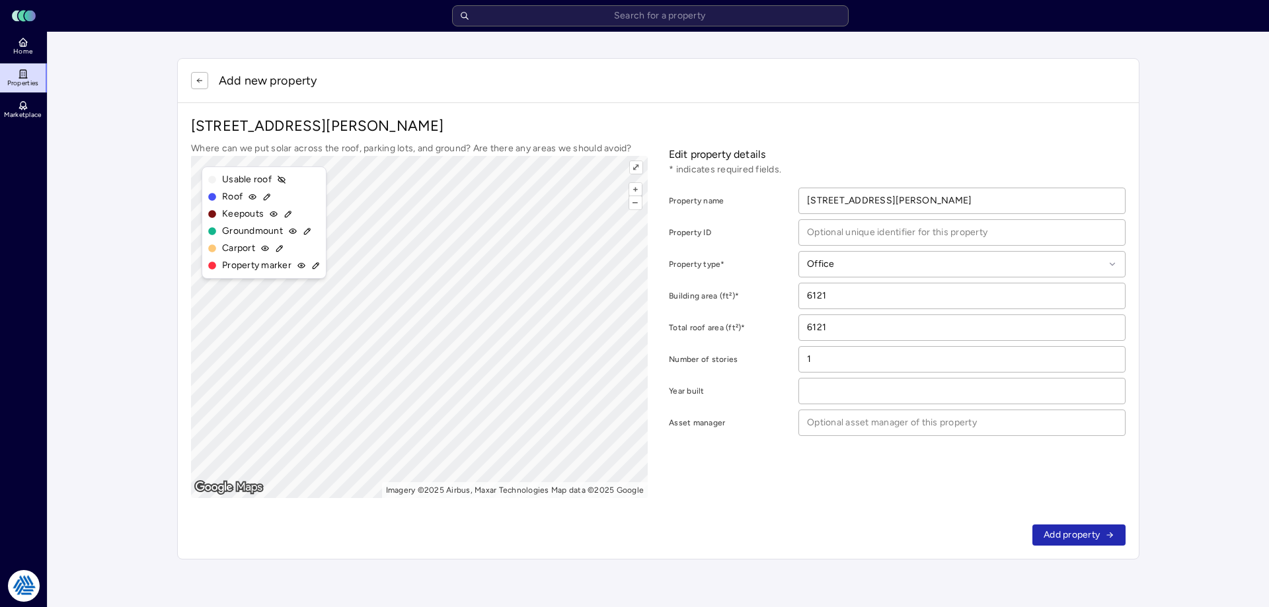
click at [1052, 527] on button "Add property" at bounding box center [1078, 535] width 93 height 21
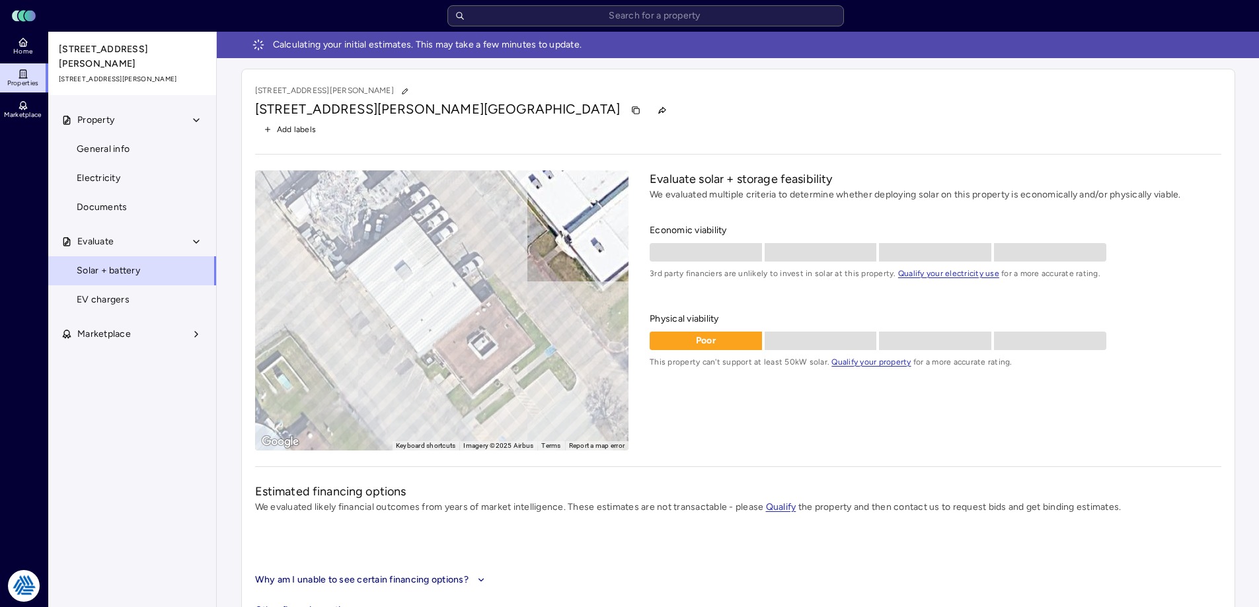
click at [15, 27] on header "Toggle Sidebar Lumen Energy Logo" at bounding box center [629, 16] width 1259 height 32
click at [17, 46] on link "Home" at bounding box center [24, 46] width 48 height 29
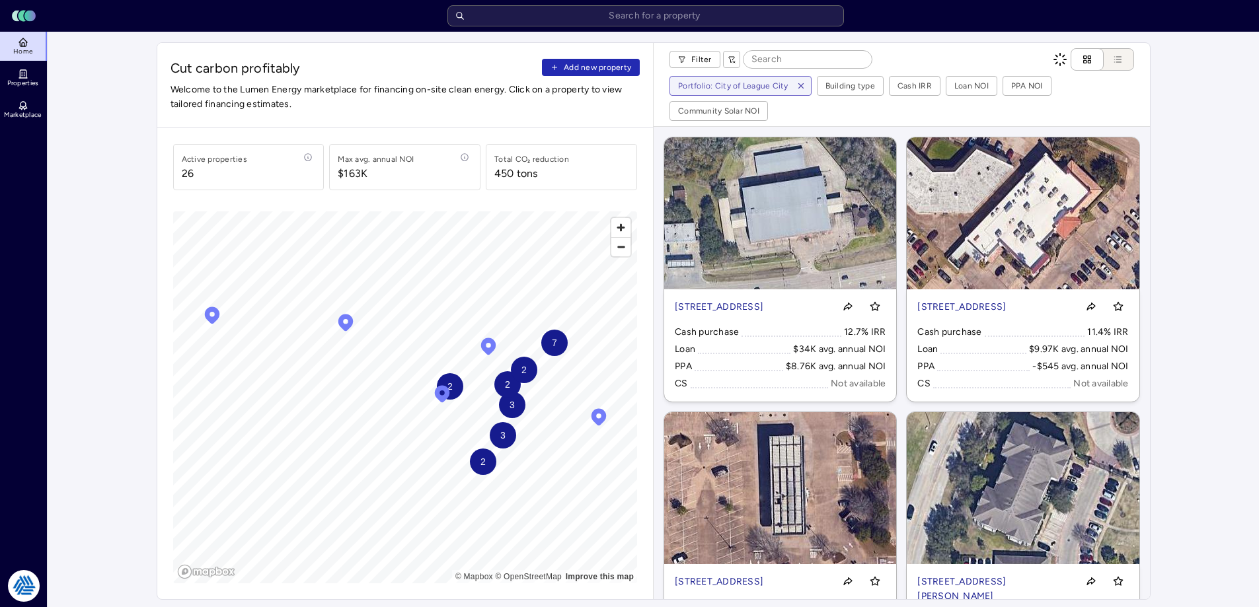
click at [572, 69] on span "Add new property" at bounding box center [597, 67] width 67 height 13
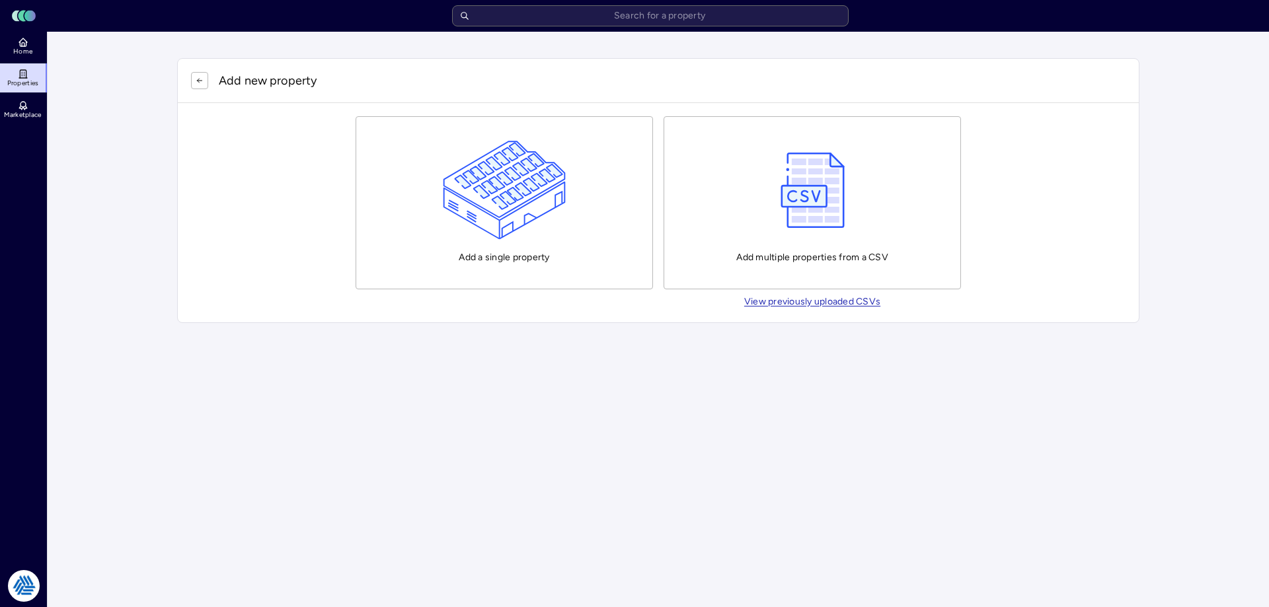
click at [522, 167] on img "button" at bounding box center [505, 190] width 124 height 99
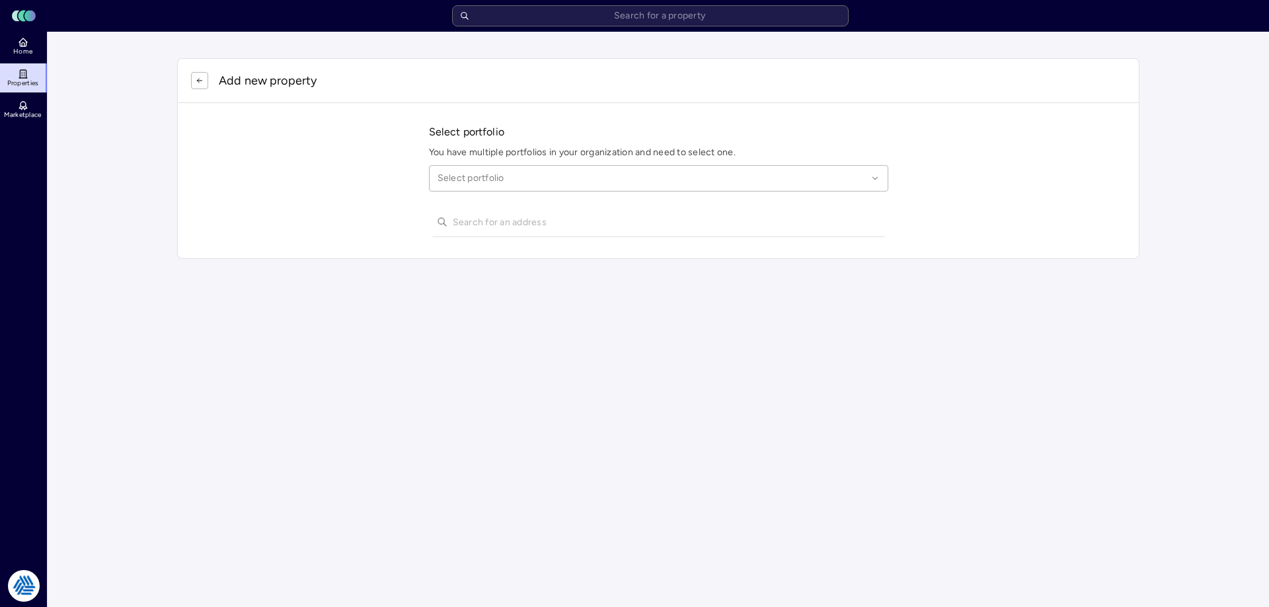
click at [531, 186] on div "Select portfolio" at bounding box center [658, 178] width 459 height 26
type input "league city"
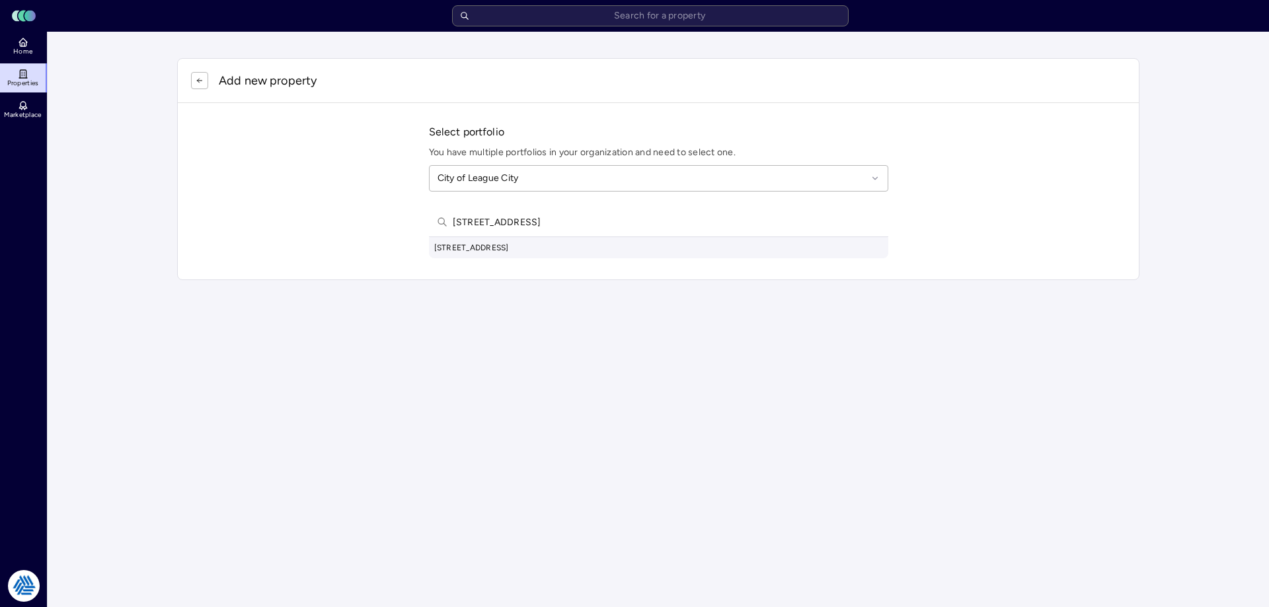
type input "300 n park ave league"
click at [652, 257] on div "300 N Park Ave, League City, TX, USA" at bounding box center [658, 247] width 459 height 21
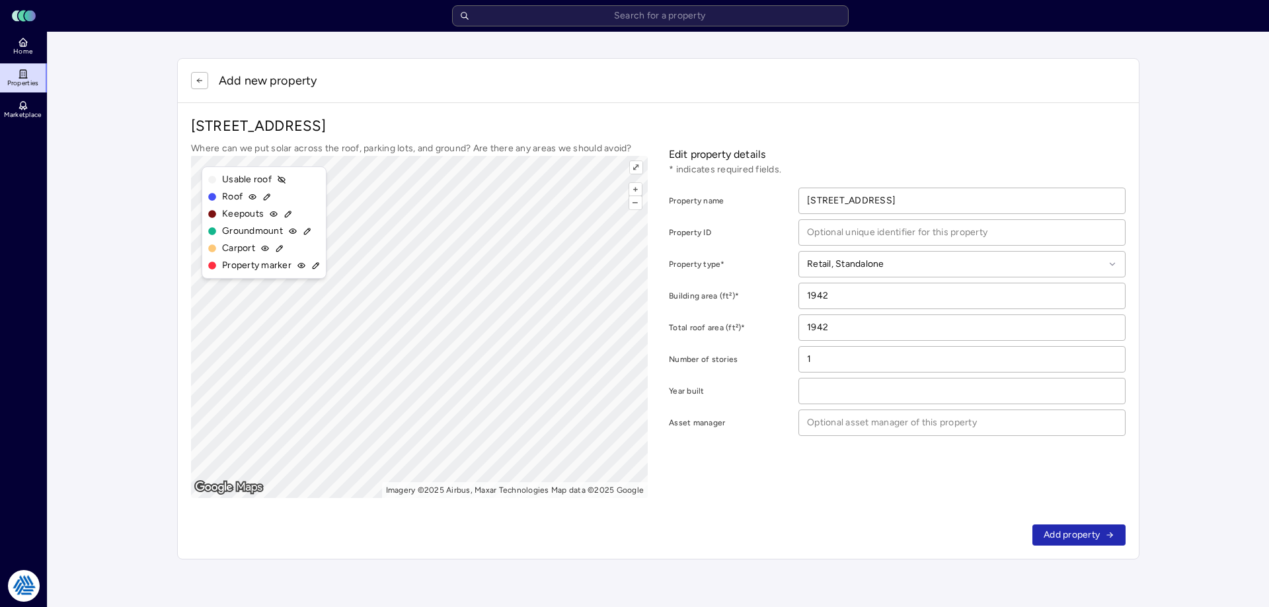
click at [867, 270] on div at bounding box center [955, 264] width 297 height 15
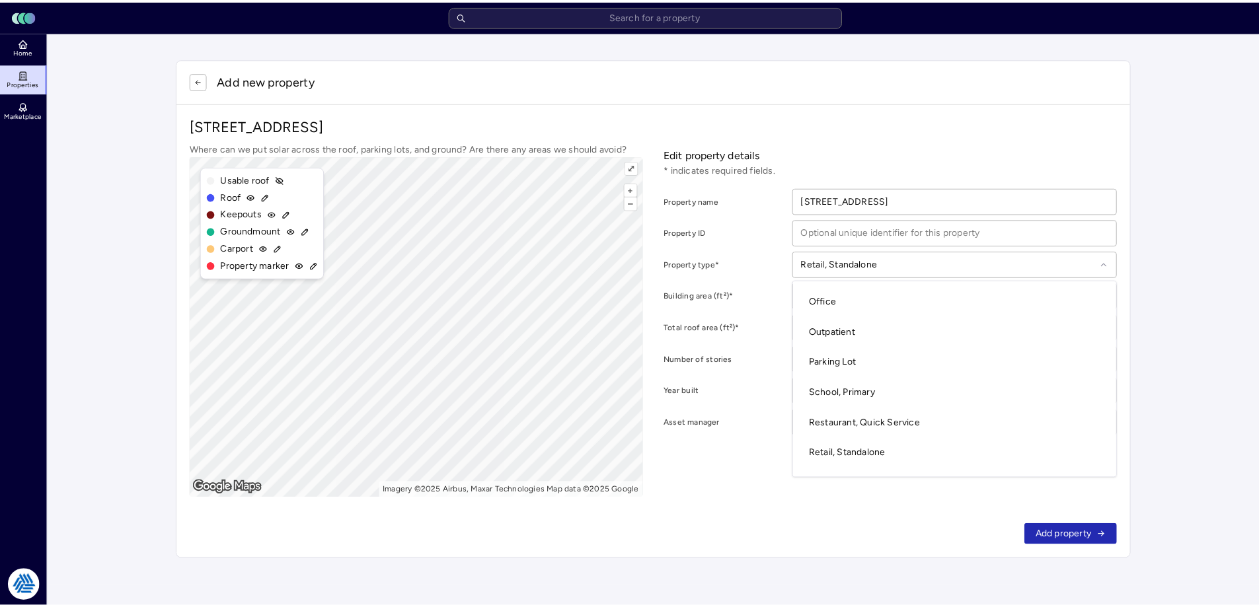
scroll to position [366, 0]
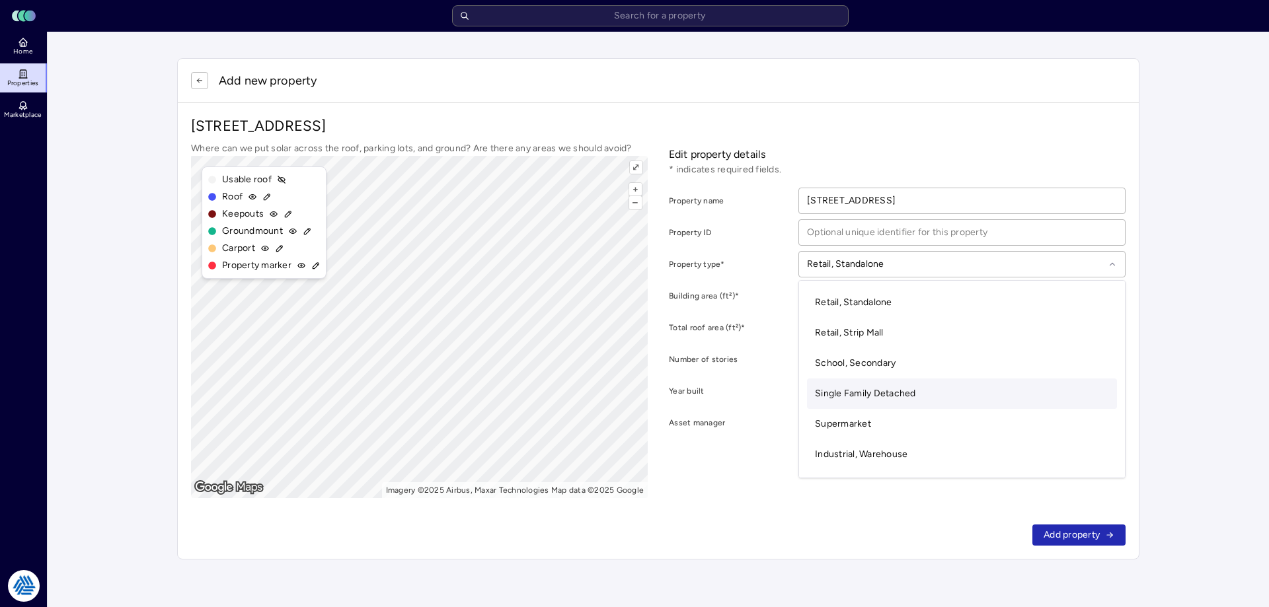
click at [872, 389] on span "Single Family Detached" at bounding box center [865, 393] width 101 height 11
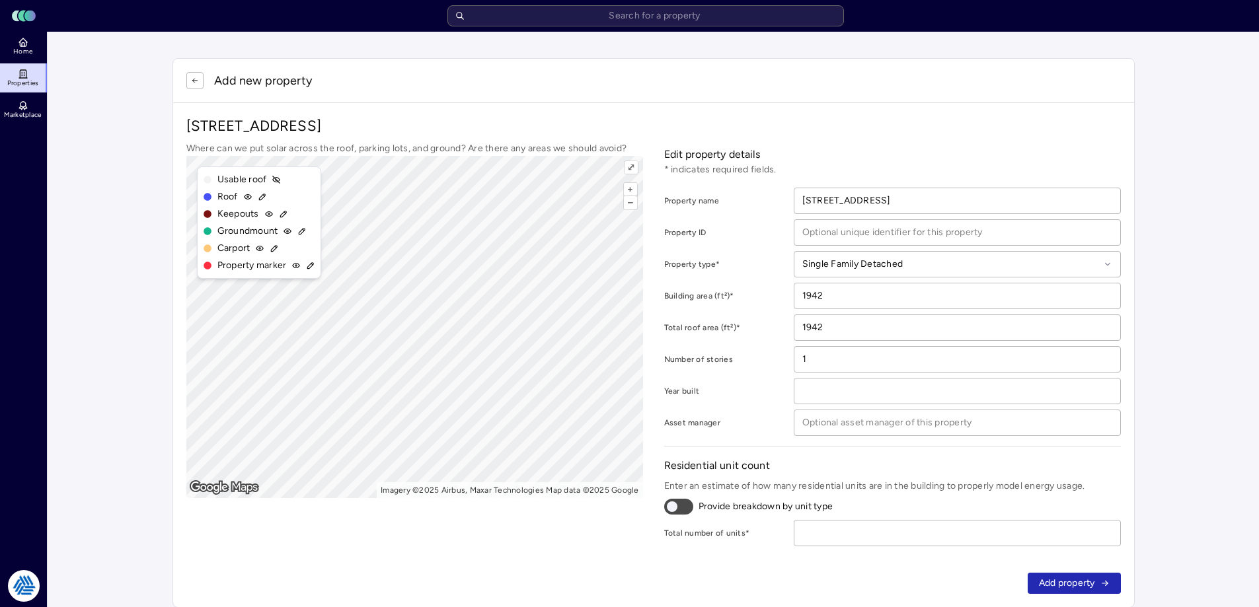
click at [880, 530] on input "number" at bounding box center [957, 533] width 326 height 25
type input "1"
click button "Add property" at bounding box center [1074, 583] width 93 height 21
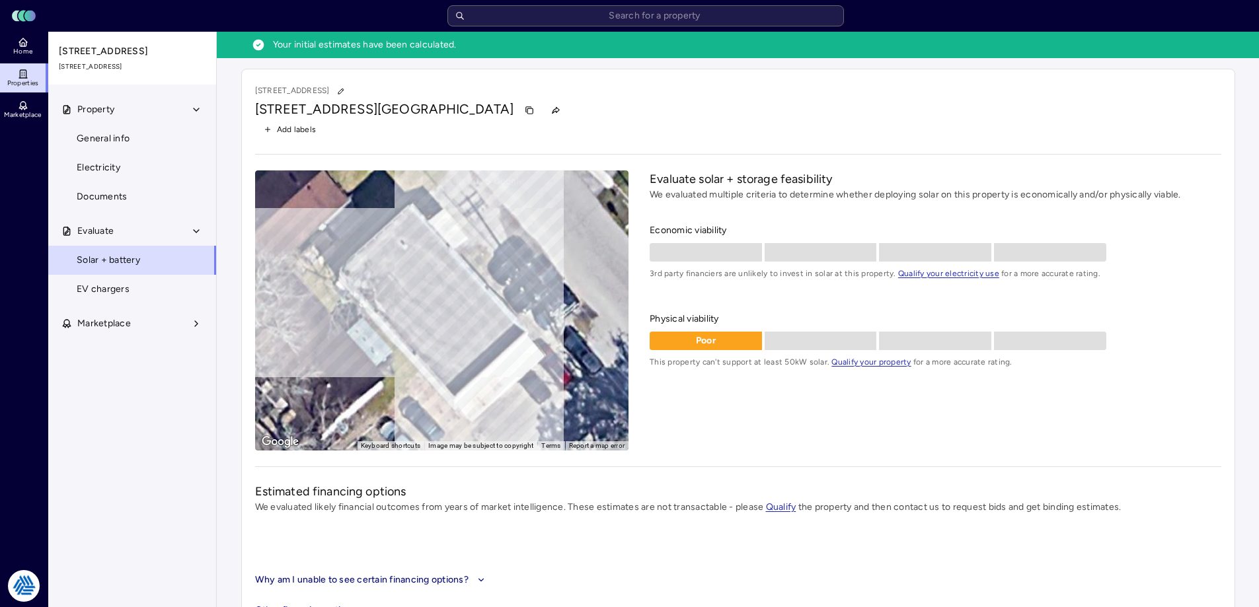
click at [21, 41] on icon at bounding box center [23, 42] width 11 height 11
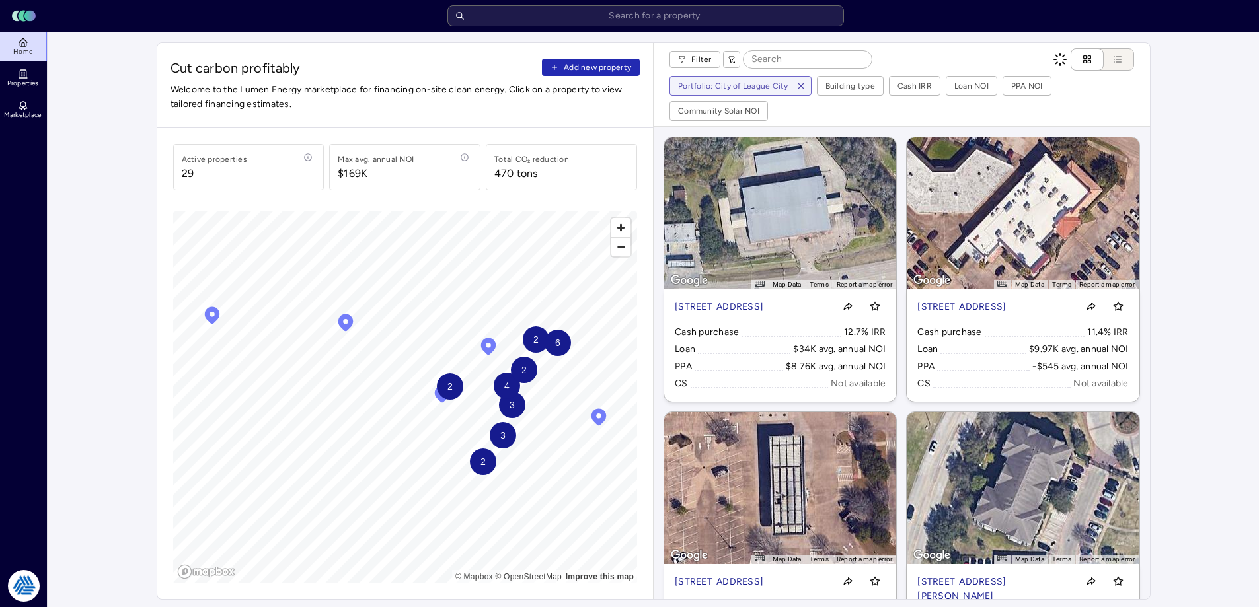
click at [601, 65] on span "Add new property" at bounding box center [597, 67] width 67 height 13
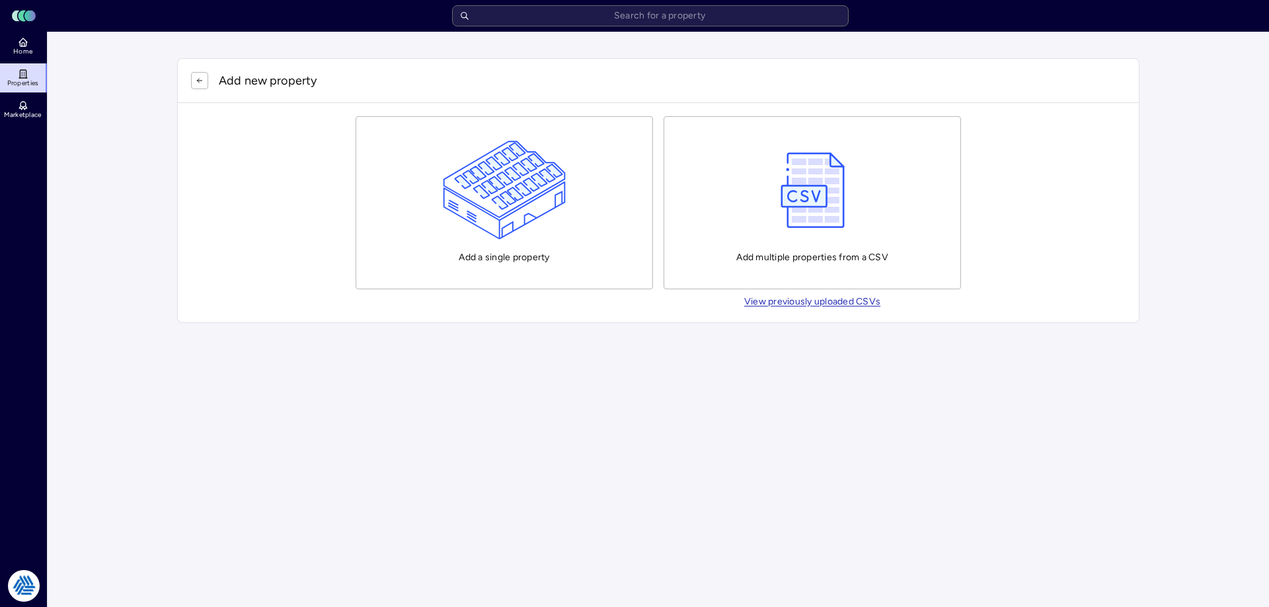
click at [568, 167] on button "Add a single property" at bounding box center [504, 202] width 297 height 173
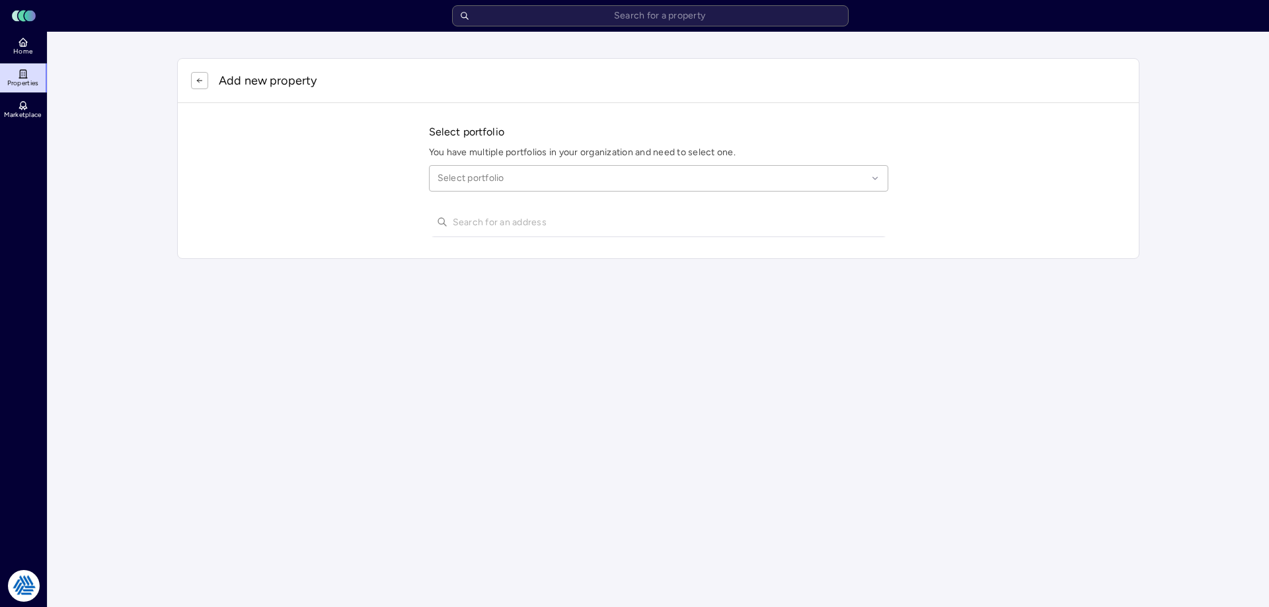
click at [518, 181] on div at bounding box center [653, 178] width 430 height 15
type input "league city"
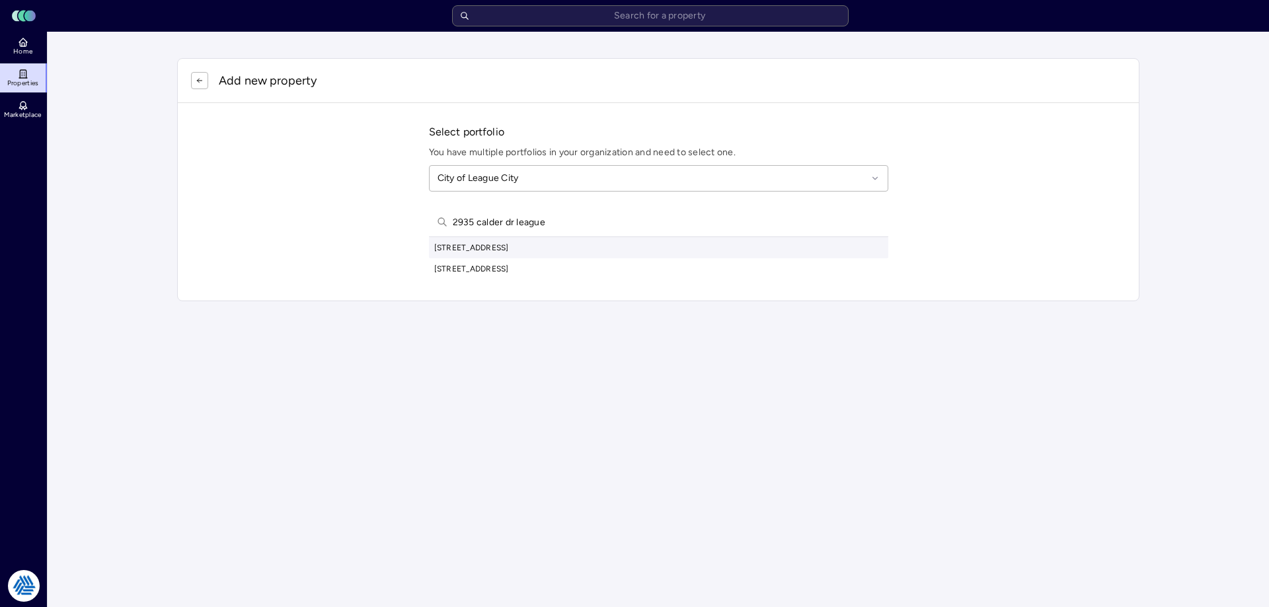
type input "2935 calder dr league"
click at [581, 248] on div "2935 Calder Dr, League City, TX, USA" at bounding box center [658, 247] width 459 height 21
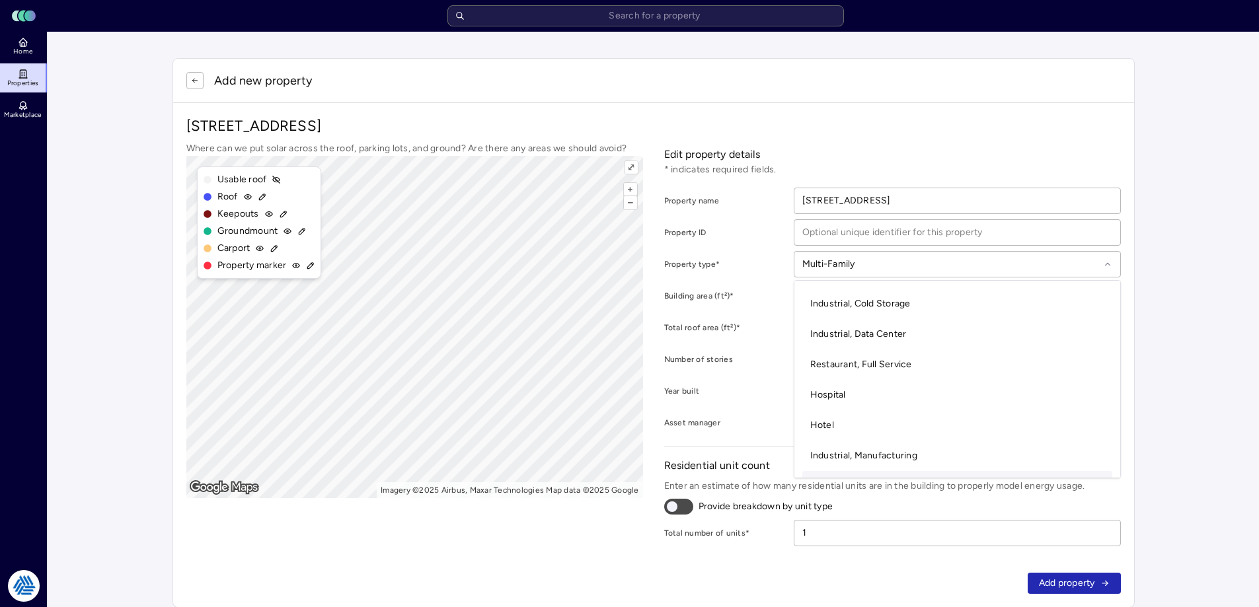
click at [925, 262] on div at bounding box center [950, 264] width 297 height 15
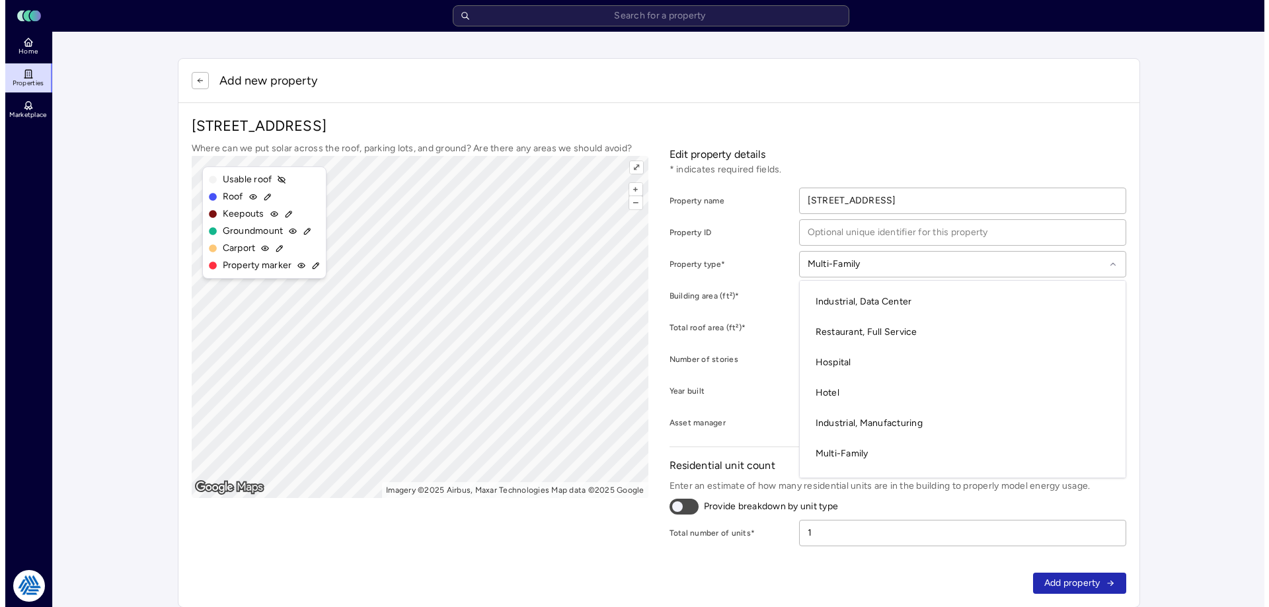
scroll to position [366, 0]
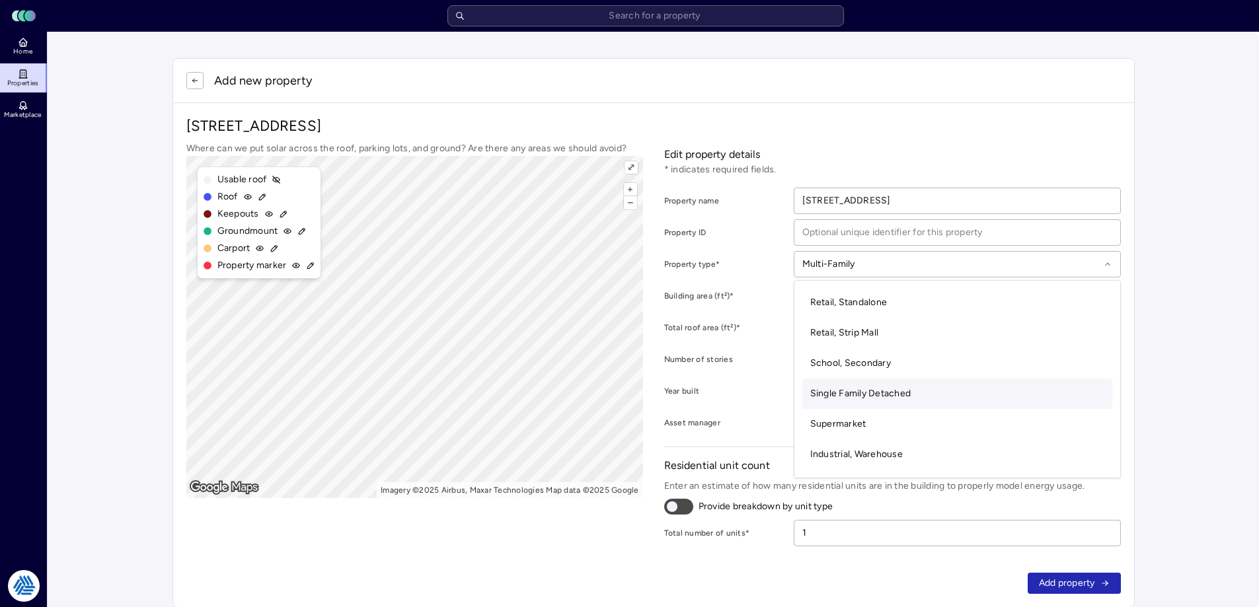
click at [860, 395] on span "Single Family Detached" at bounding box center [860, 393] width 101 height 11
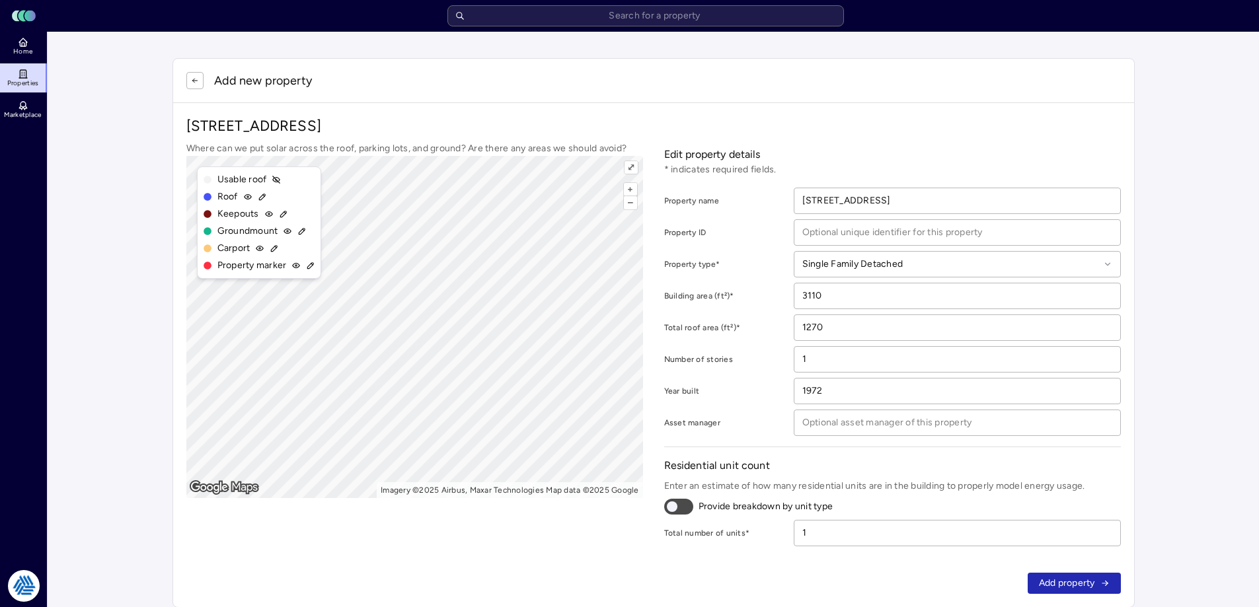
click at [1067, 588] on span "Add property" at bounding box center [1067, 583] width 56 height 15
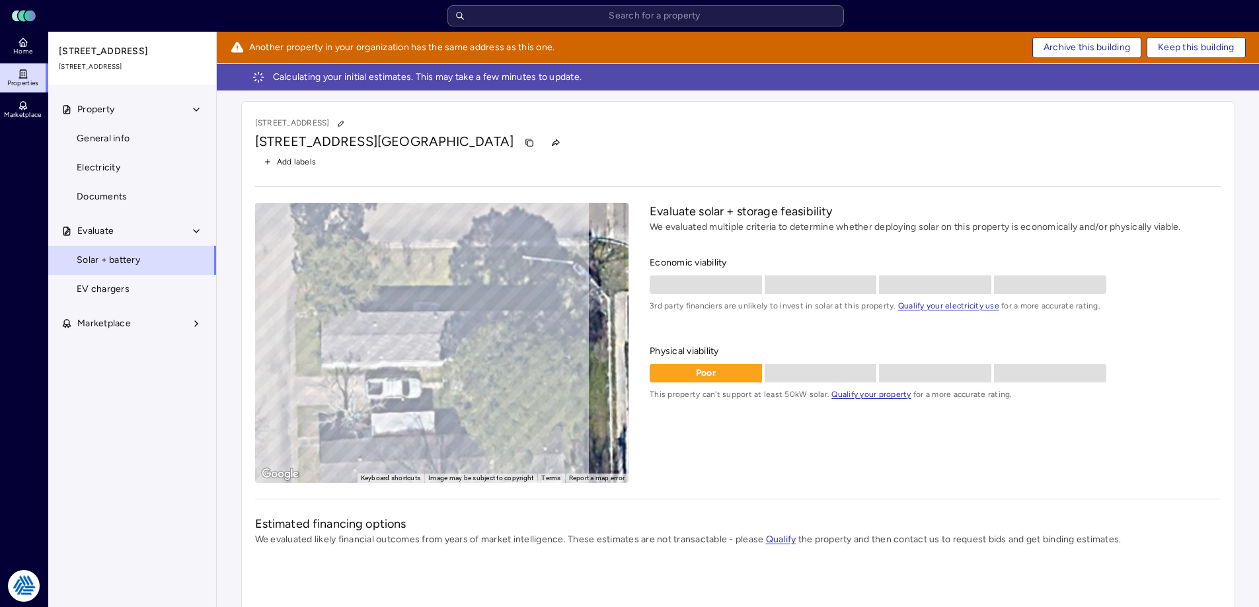
click at [1068, 43] on span "Archive this building" at bounding box center [1087, 47] width 87 height 15
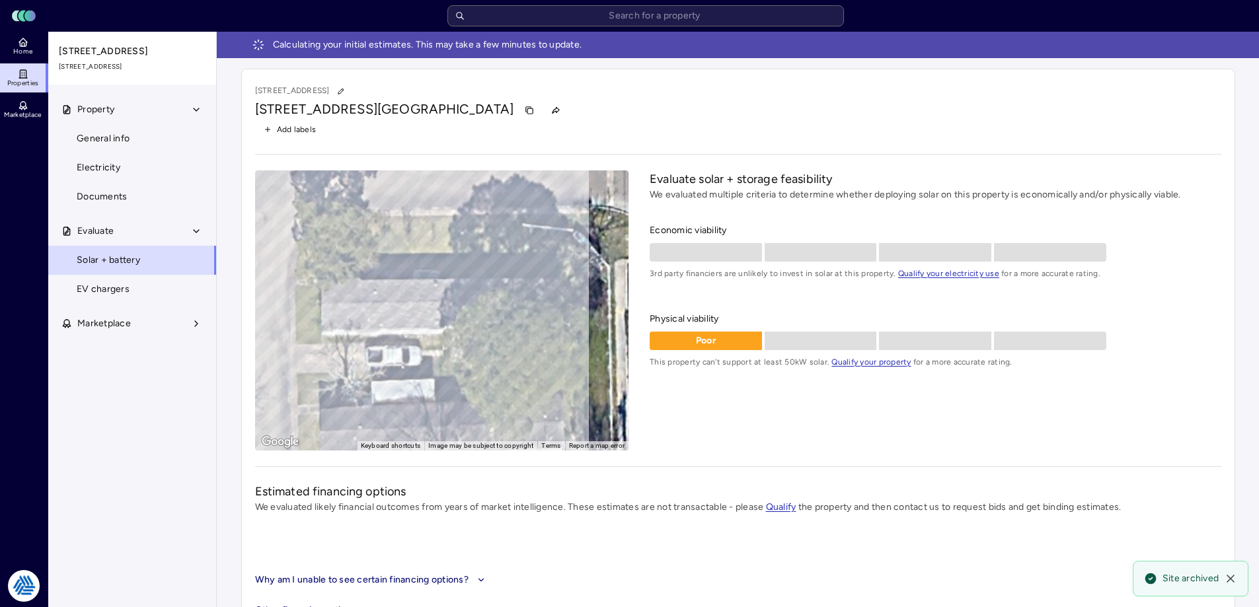
click at [30, 45] on link "Home" at bounding box center [24, 46] width 48 height 29
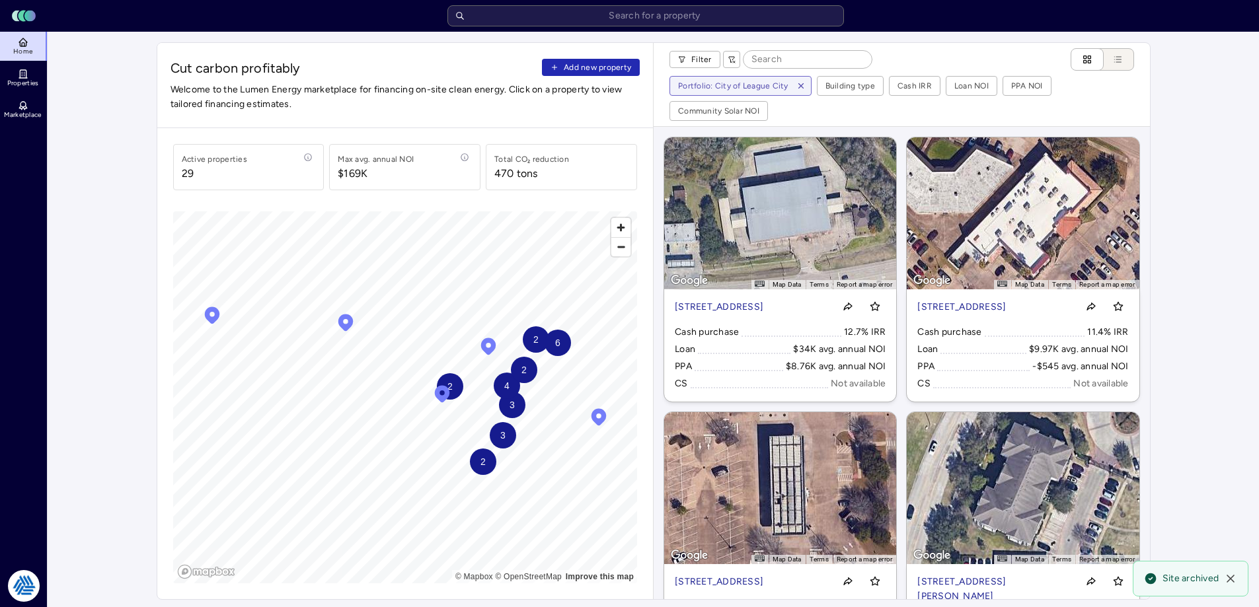
click at [605, 70] on span "Add new property" at bounding box center [597, 67] width 67 height 13
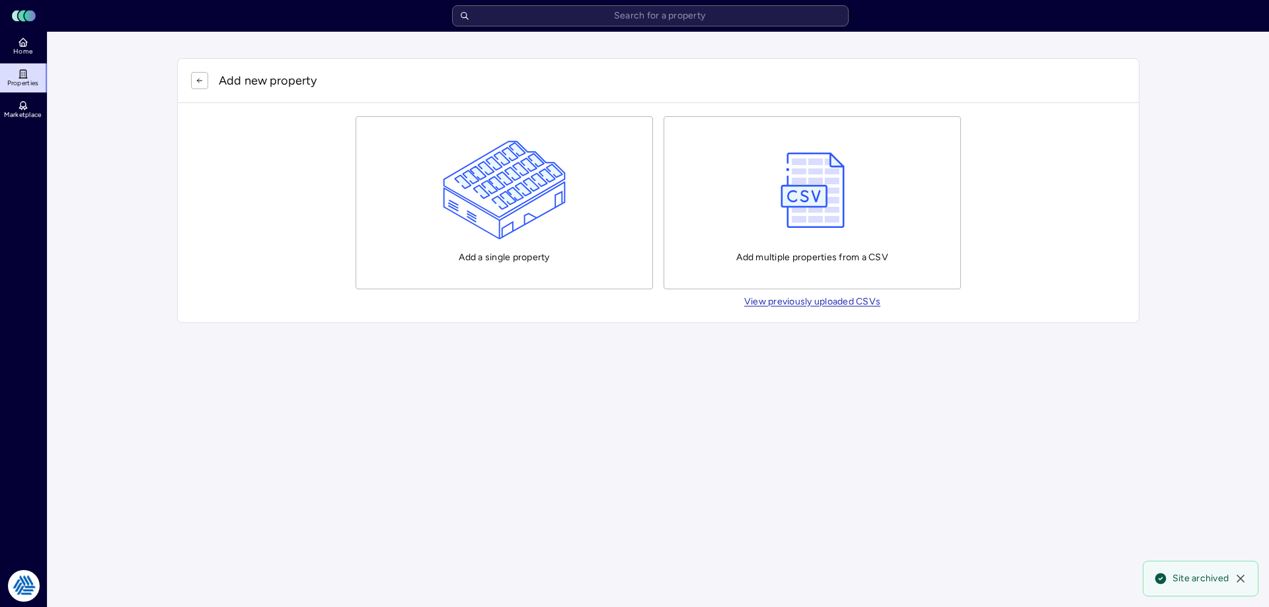
click at [552, 198] on img "button" at bounding box center [505, 190] width 124 height 99
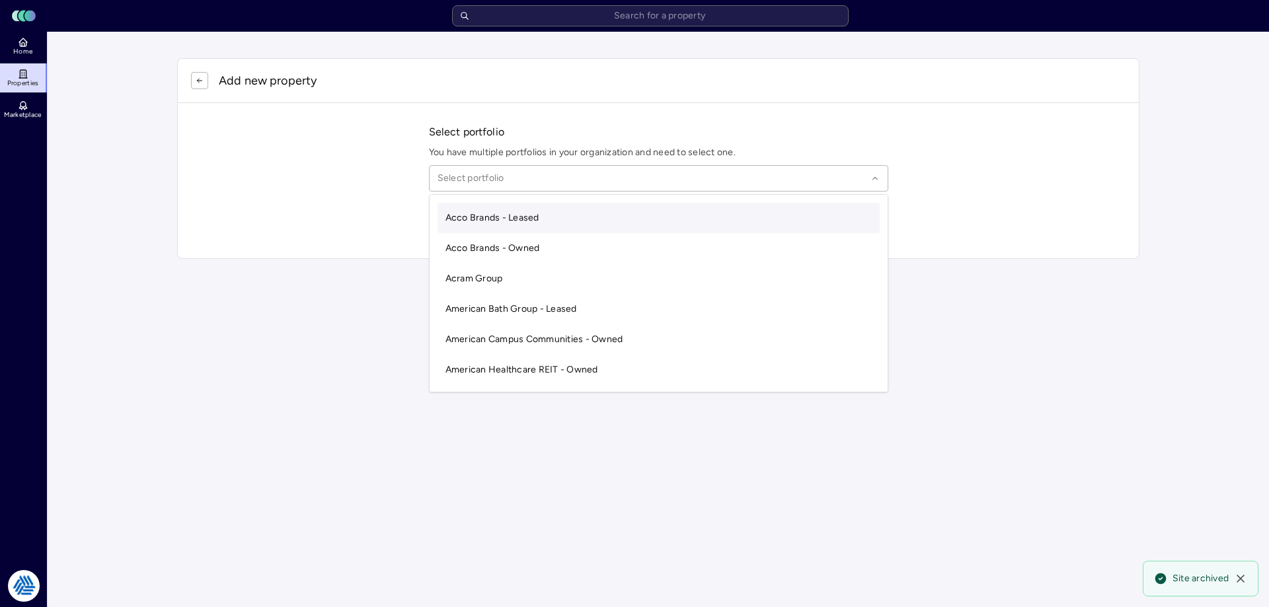
click at [538, 179] on div at bounding box center [653, 178] width 430 height 15
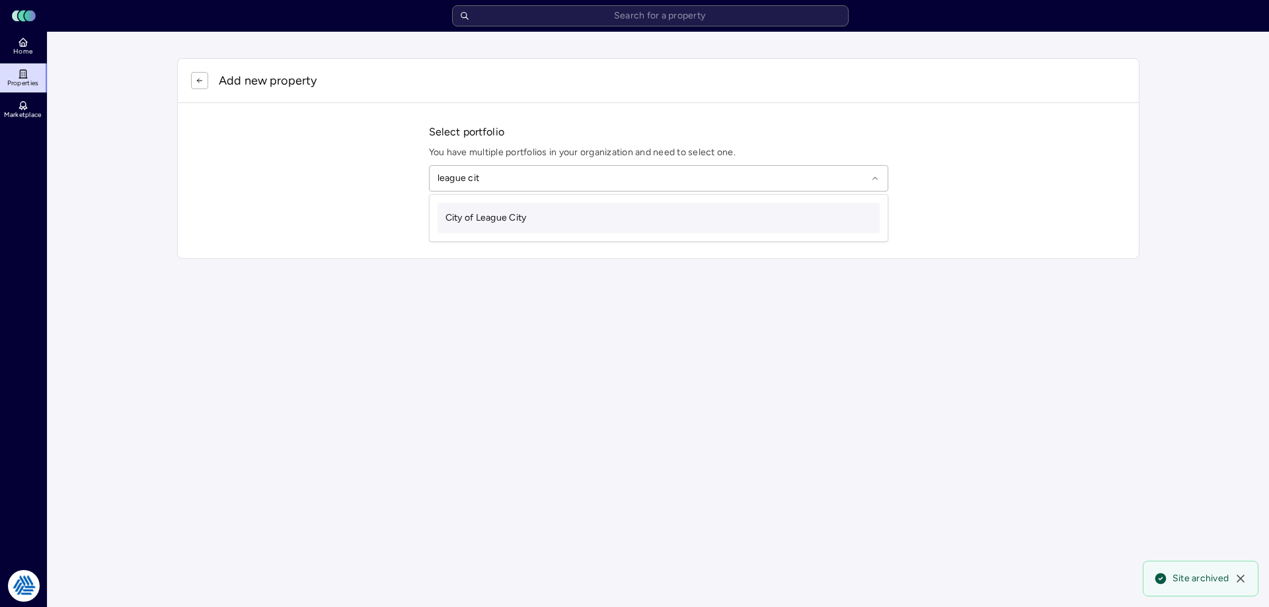
type input "league city"
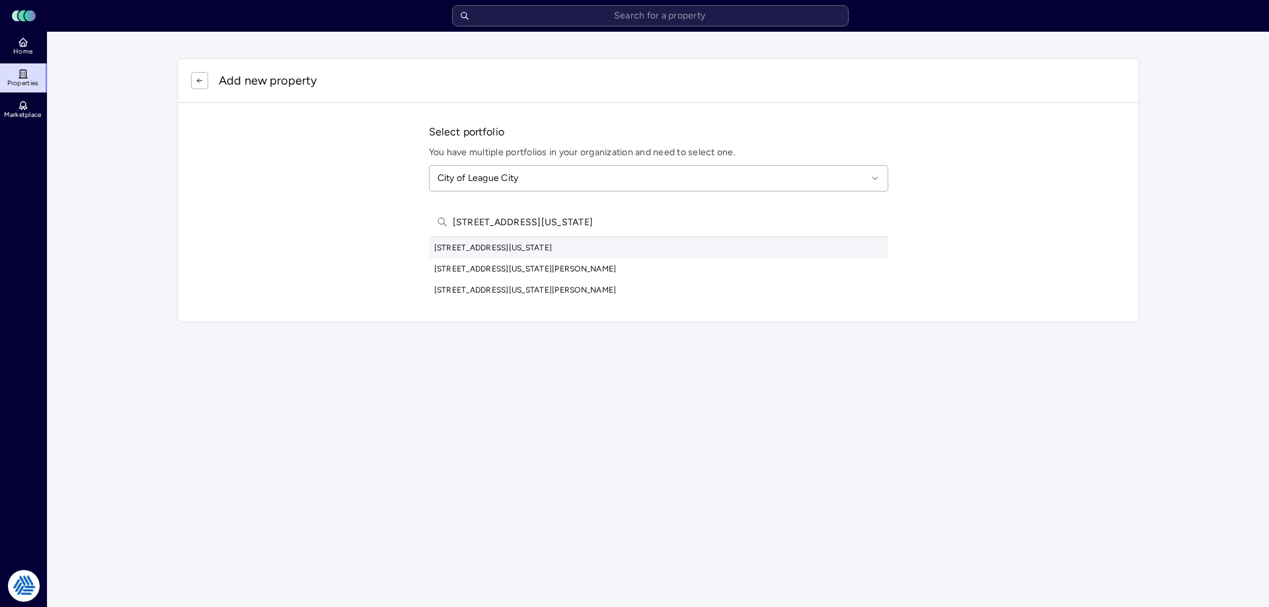
type input "624 alabama ave le"
click at [561, 249] on div "624 Alabama Ave, League City, TX, USA" at bounding box center [658, 247] width 459 height 21
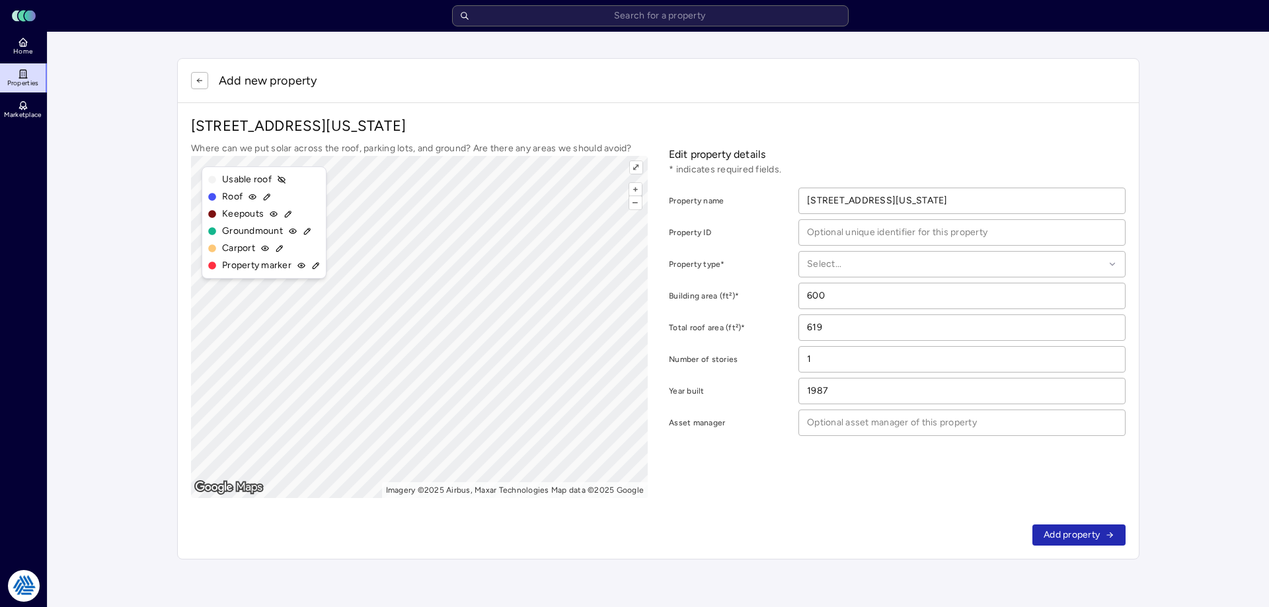
click at [982, 112] on div "624 Alabama Ave, League City, TX 77573 Where can we put solar across the roof, …" at bounding box center [658, 307] width 961 height 408
drag, startPoint x: 752, startPoint y: 155, endPoint x: 662, endPoint y: 155, distance: 90.6
click at [662, 155] on div "Where can we put solar across the roof, parking lots, and ground? Are there any…" at bounding box center [658, 319] width 935 height 357
click at [841, 148] on p "Edit property details" at bounding box center [897, 155] width 457 height 16
drag, startPoint x: 747, startPoint y: 268, endPoint x: 682, endPoint y: 276, distance: 65.2
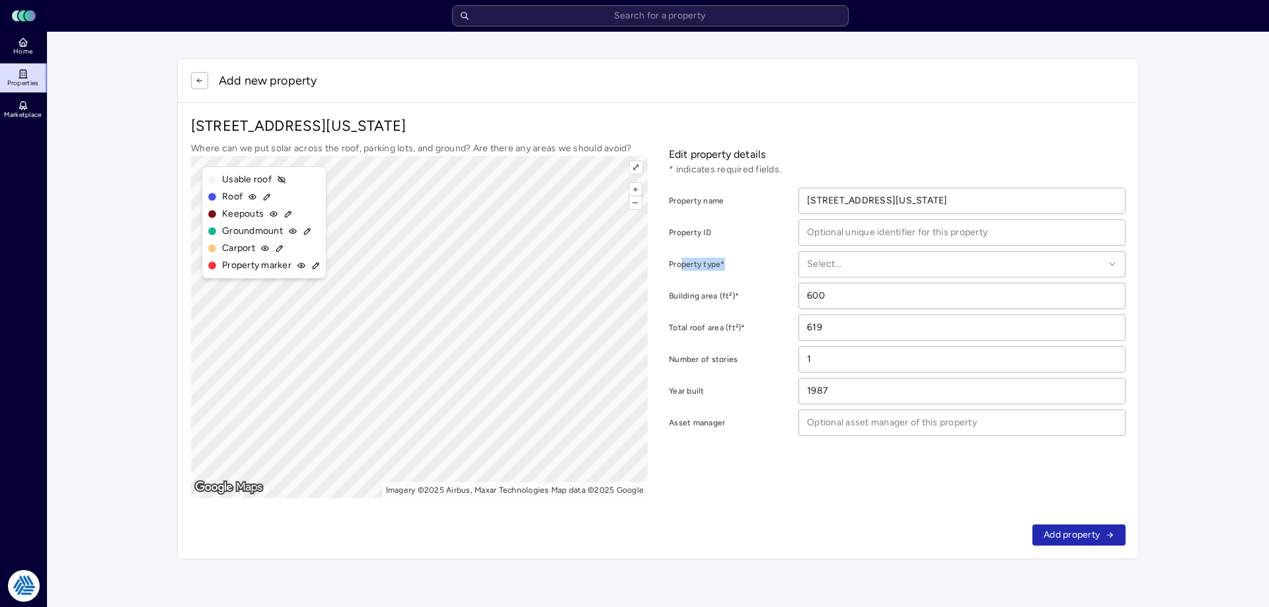
click at [681, 272] on div "Property type*" at bounding box center [732, 264] width 127 height 26
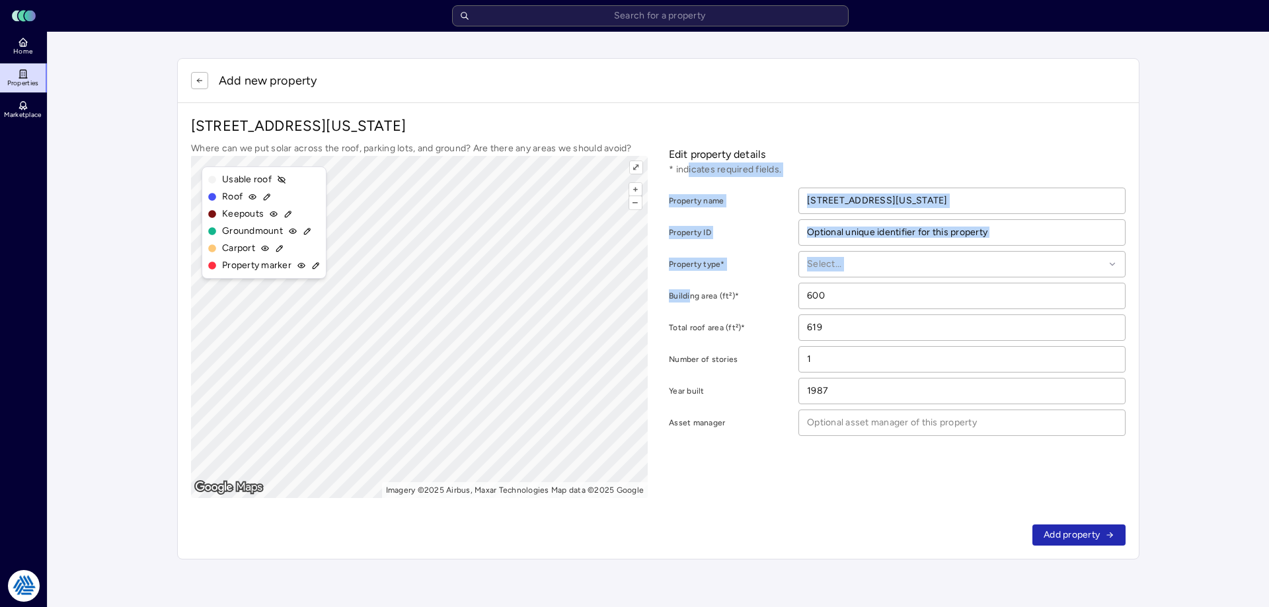
drag, startPoint x: 691, startPoint y: 305, endPoint x: 689, endPoint y: 174, distance: 130.9
click at [689, 174] on div "Edit property details * indicates required fields. Property name 624 Alabama Av…" at bounding box center [897, 319] width 457 height 357
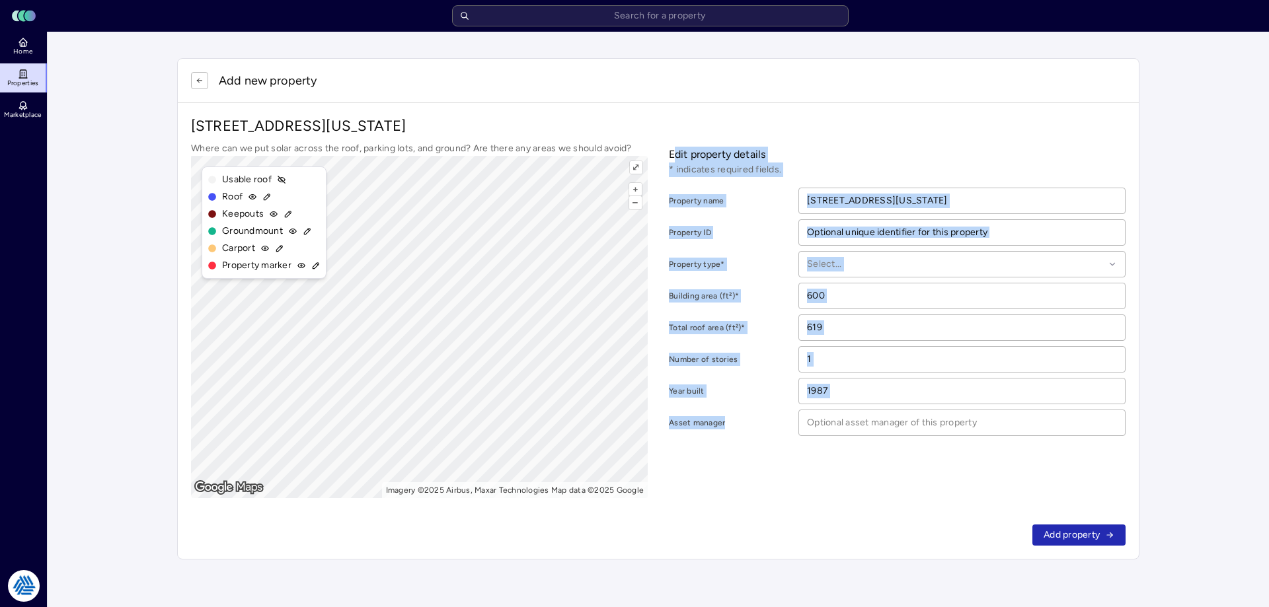
drag, startPoint x: 675, startPoint y: 146, endPoint x: 733, endPoint y: 430, distance: 289.5
click at [733, 430] on div "Edit property details * indicates required fields. Property name 624 Alabama Av…" at bounding box center [897, 319] width 457 height 357
click at [734, 412] on div "Asset manager" at bounding box center [732, 423] width 127 height 26
drag, startPoint x: 731, startPoint y: 420, endPoint x: 663, endPoint y: 159, distance: 269.8
click at [663, 159] on div "Where can we put solar across the roof, parking lots, and ground? Are there any…" at bounding box center [658, 319] width 935 height 357
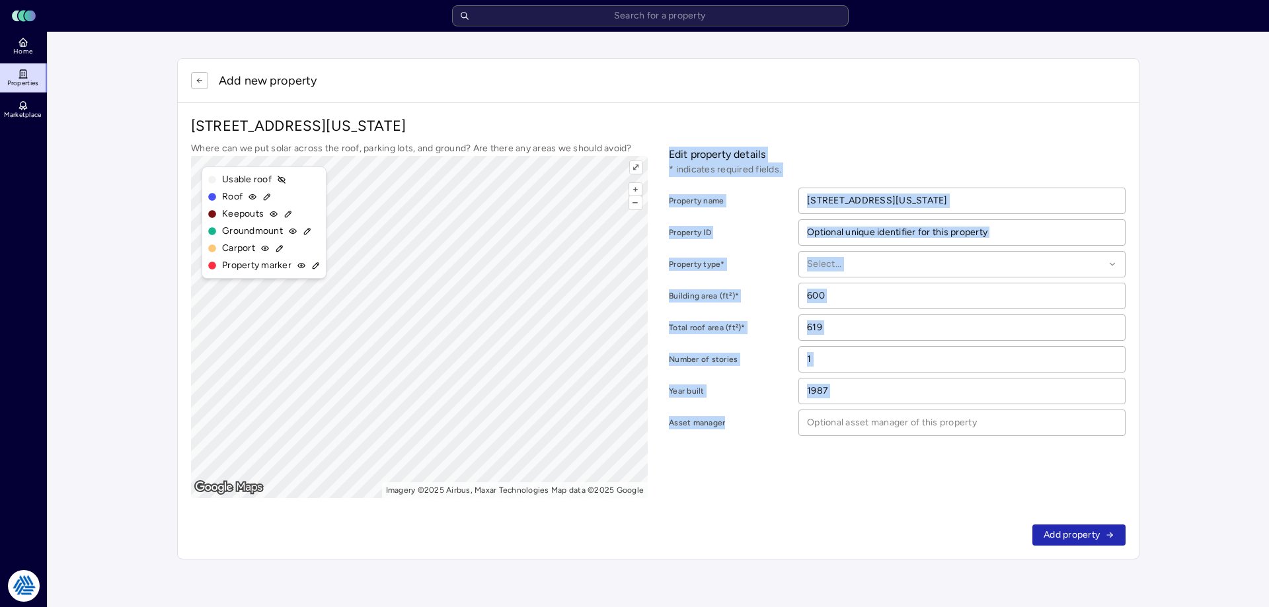
click at [701, 180] on div "Edit property details * indicates required fields. Property name 624 Alabama Av…" at bounding box center [897, 319] width 457 height 357
drag, startPoint x: 672, startPoint y: 202, endPoint x: 758, endPoint y: 424, distance: 238.1
click at [758, 424] on form "Property name 624 Alabama Ave Property ID Property type* Select... Building are…" at bounding box center [897, 312] width 457 height 249
click at [755, 438] on div "Edit property details * indicates required fields. Property name 624 Alabama Av…" at bounding box center [897, 319] width 457 height 357
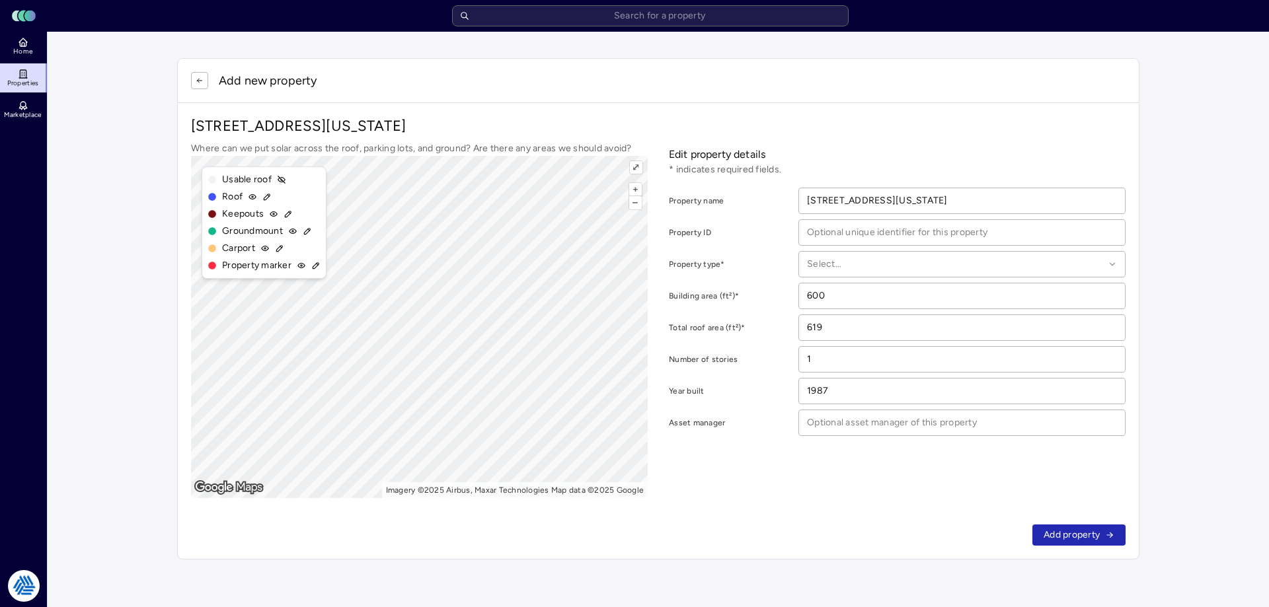
click at [192, 82] on button "button" at bounding box center [199, 80] width 17 height 17
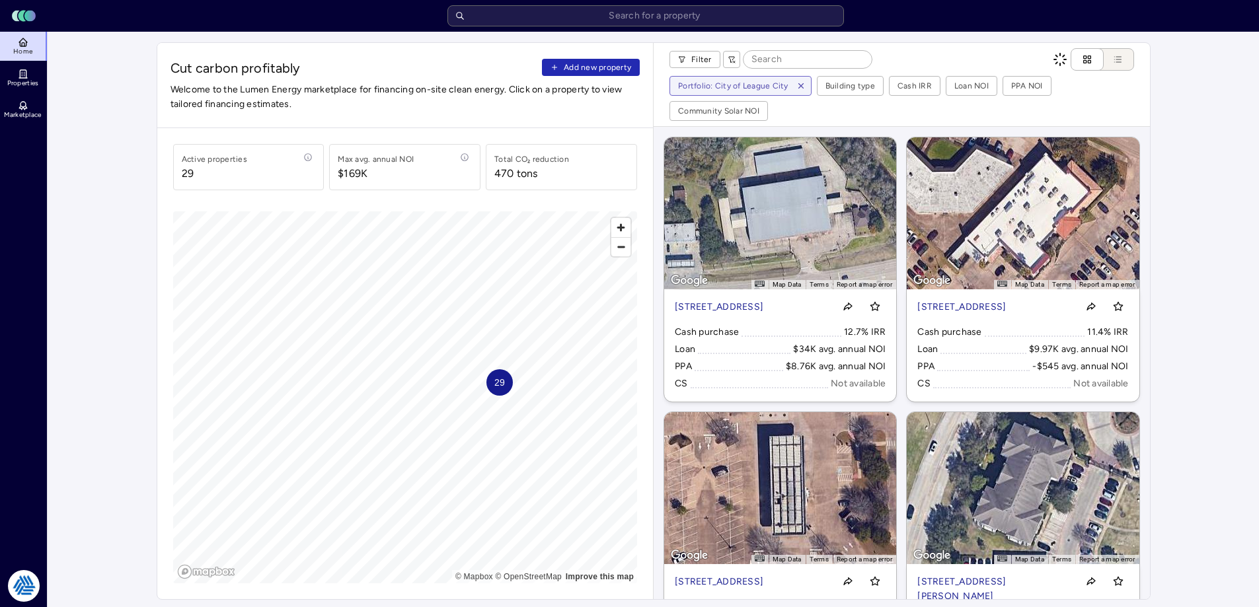
click at [584, 70] on span "Add new property" at bounding box center [597, 67] width 67 height 13
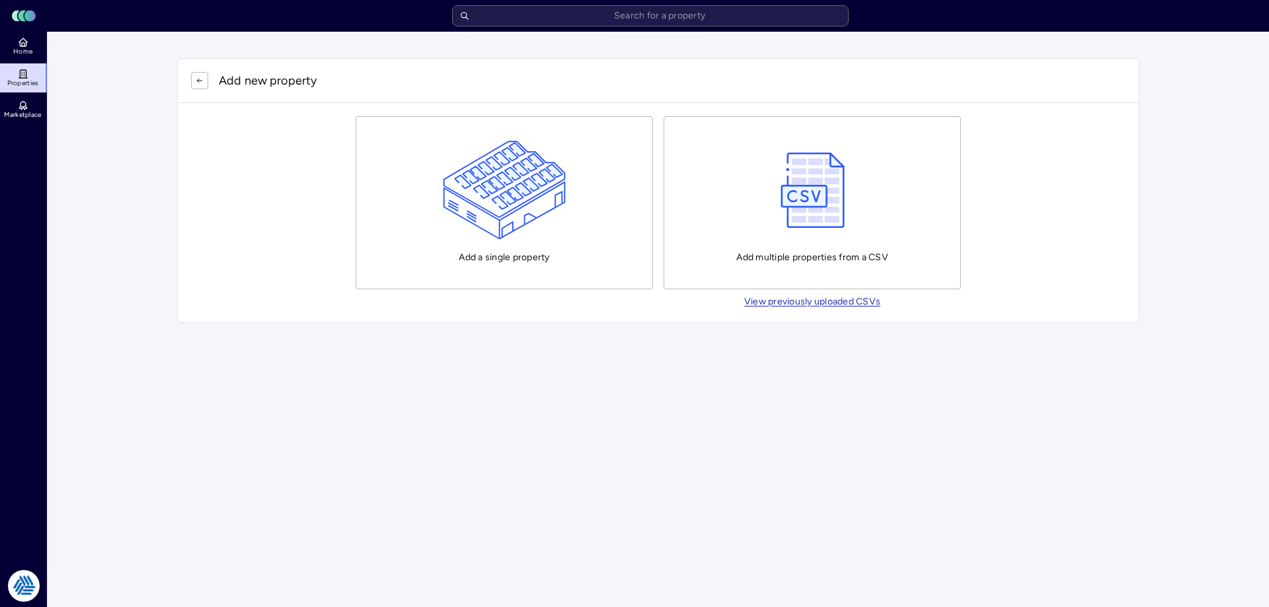
click at [581, 153] on button "Add a single property" at bounding box center [504, 202] width 297 height 173
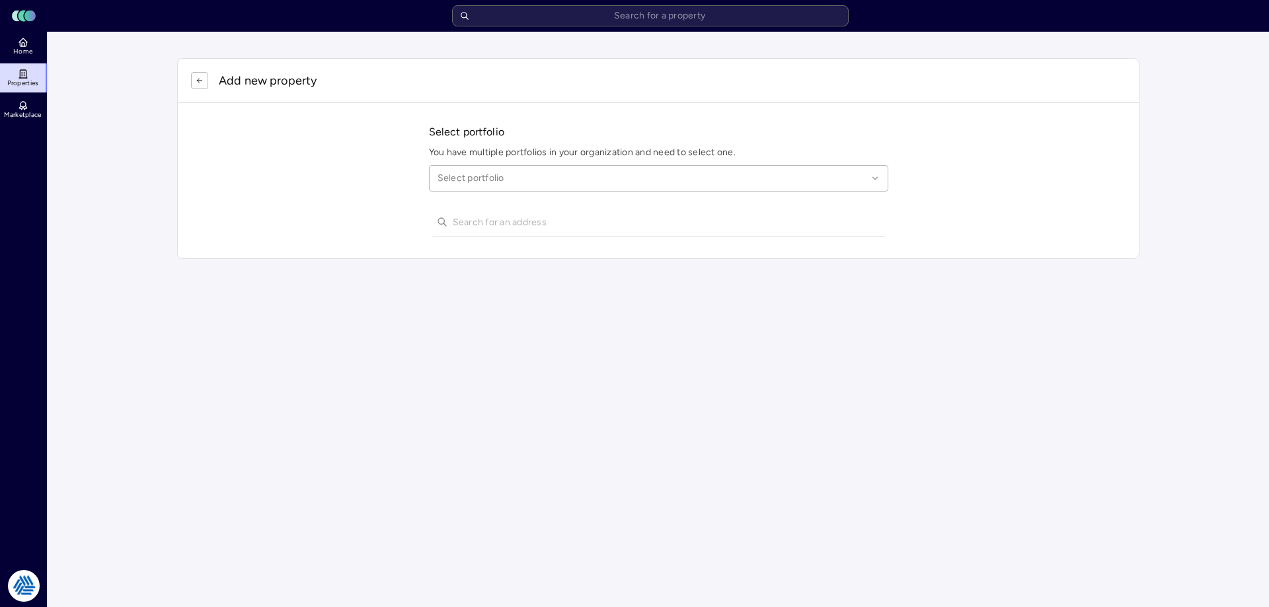
click at [544, 177] on div at bounding box center [653, 178] width 430 height 15
type input "league city"
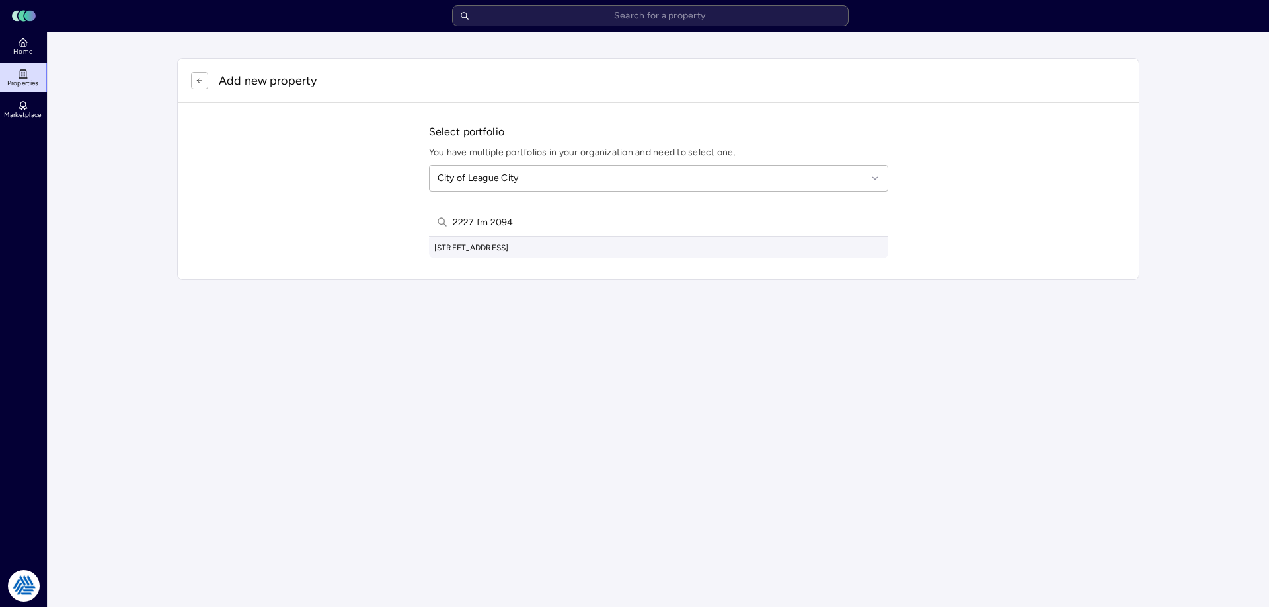
type input "2227 fm 2094"
click at [596, 244] on div "2227 FM 2094, League City, TX, USA" at bounding box center [658, 247] width 459 height 21
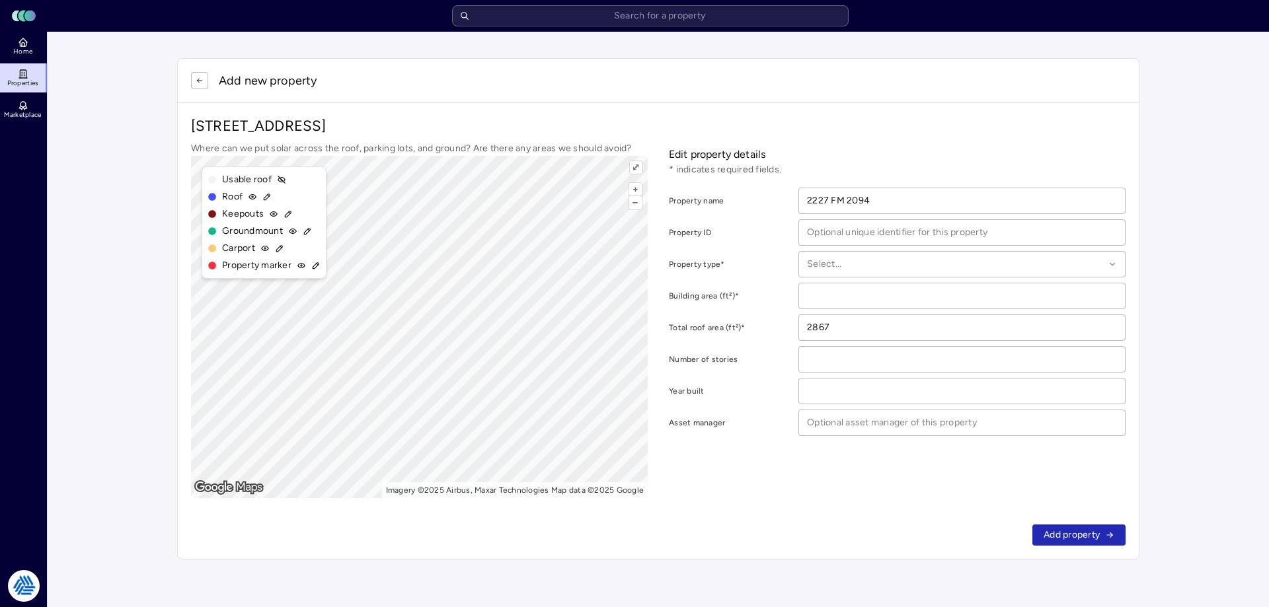
click at [202, 74] on button "button" at bounding box center [199, 80] width 17 height 17
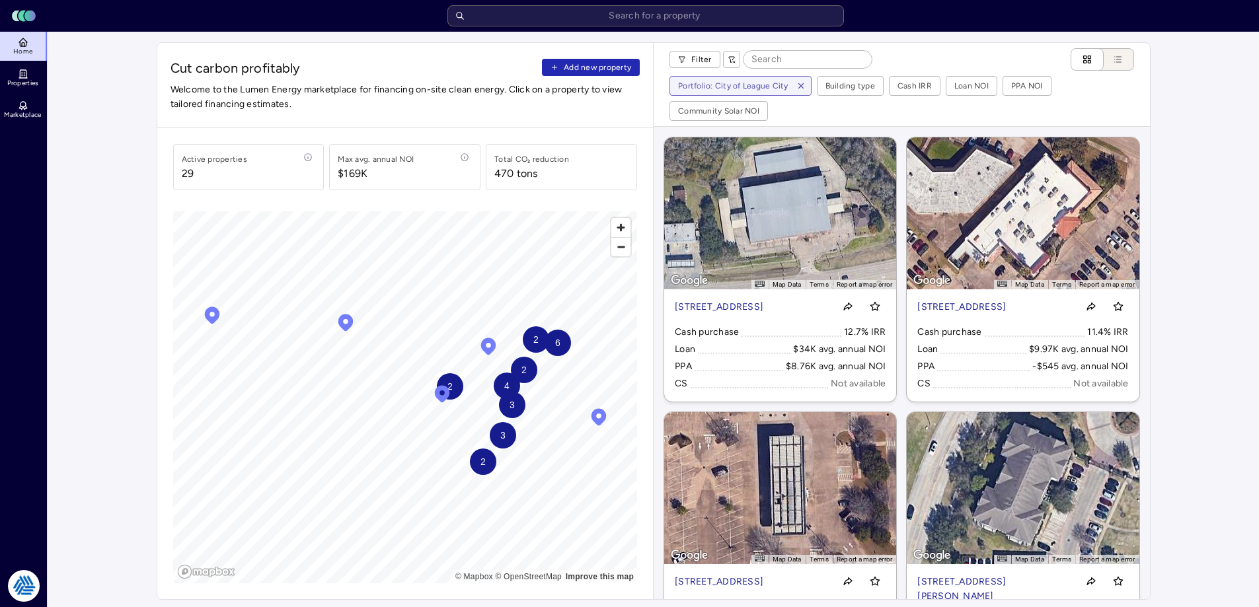
click at [579, 71] on span "Add new property" at bounding box center [597, 67] width 67 height 13
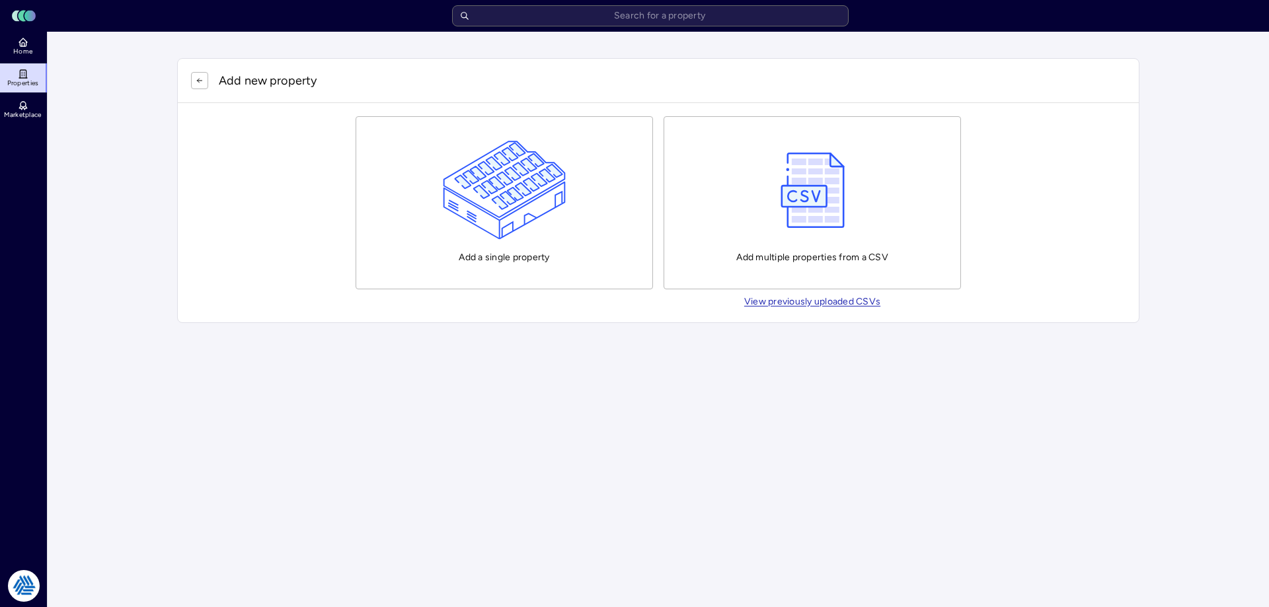
click at [581, 178] on button "Add a single property" at bounding box center [504, 202] width 297 height 173
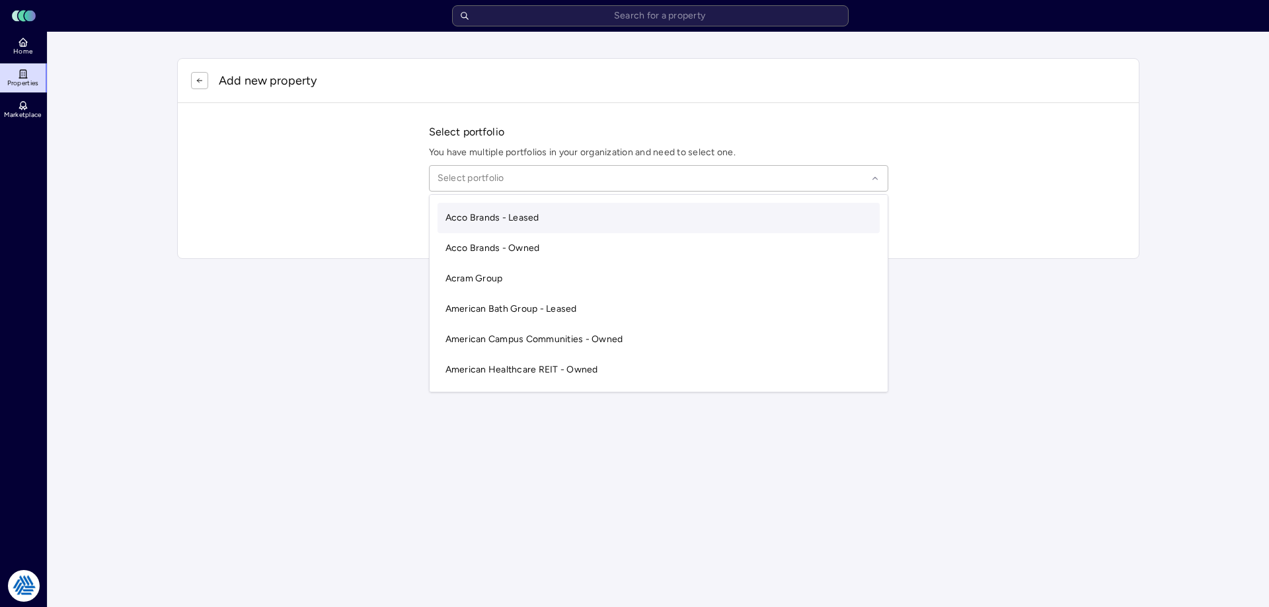
click at [491, 186] on div "Select portfolio" at bounding box center [658, 178] width 459 height 26
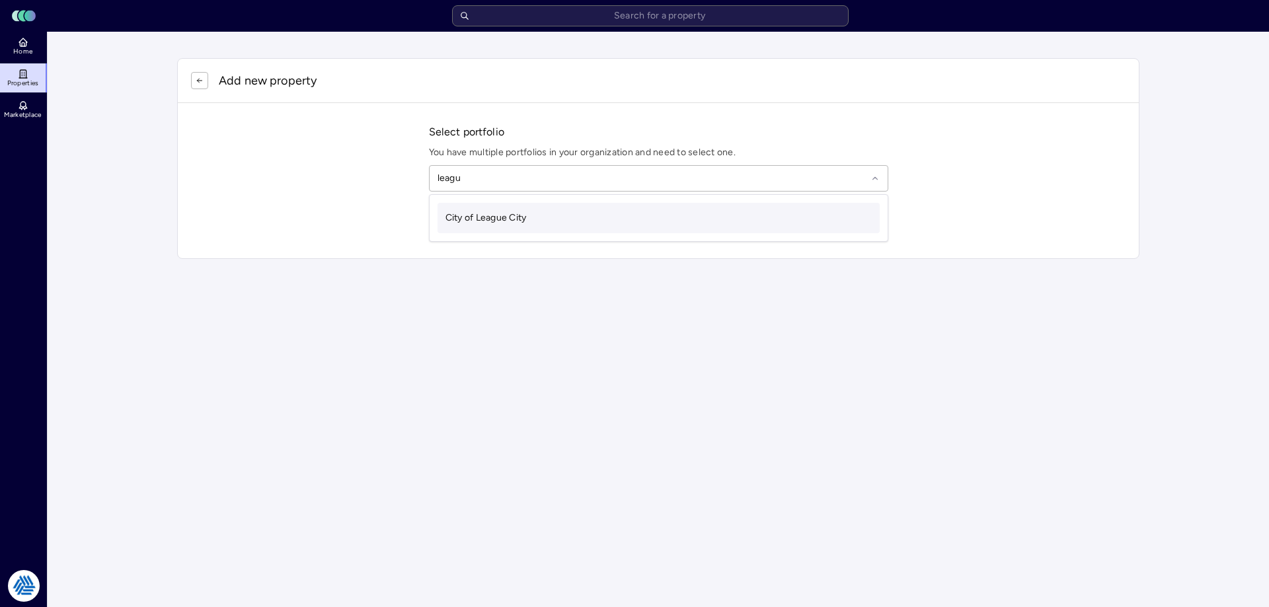
type input "league"
click at [678, 235] on input "8150 mv w/p" at bounding box center [667, 222] width 428 height 29
click at [556, 226] on input "8150 mv w/p" at bounding box center [667, 222] width 428 height 29
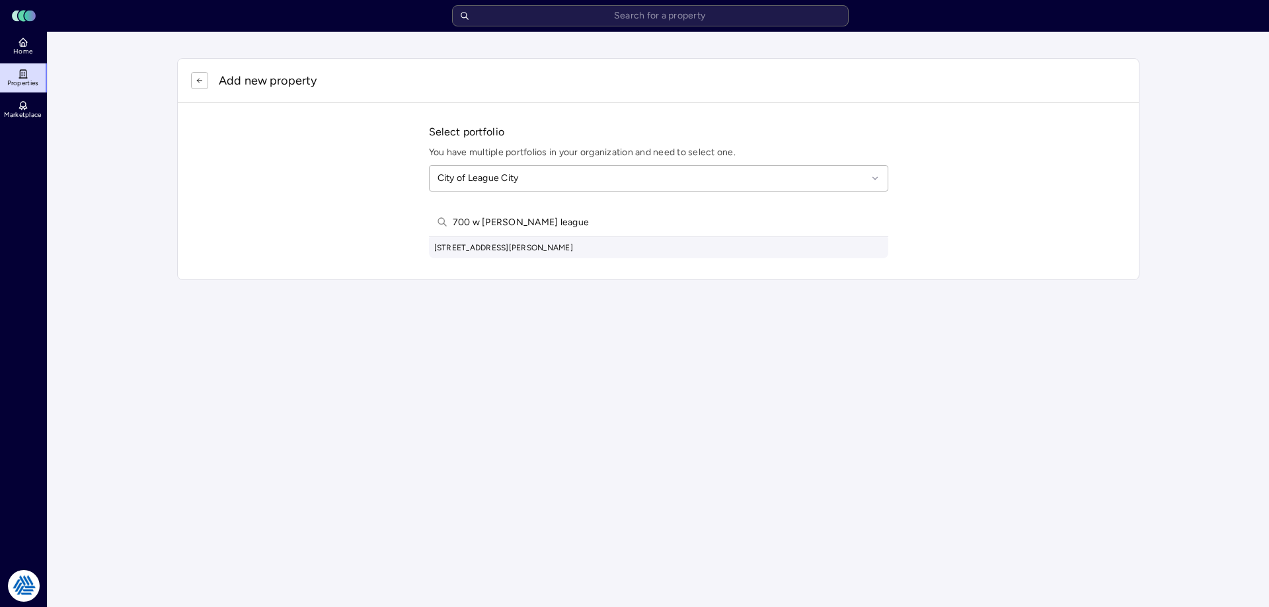
type input "700 w walker league"
click at [557, 256] on div "700 West Walker Street, League City, TX, USA" at bounding box center [658, 247] width 459 height 21
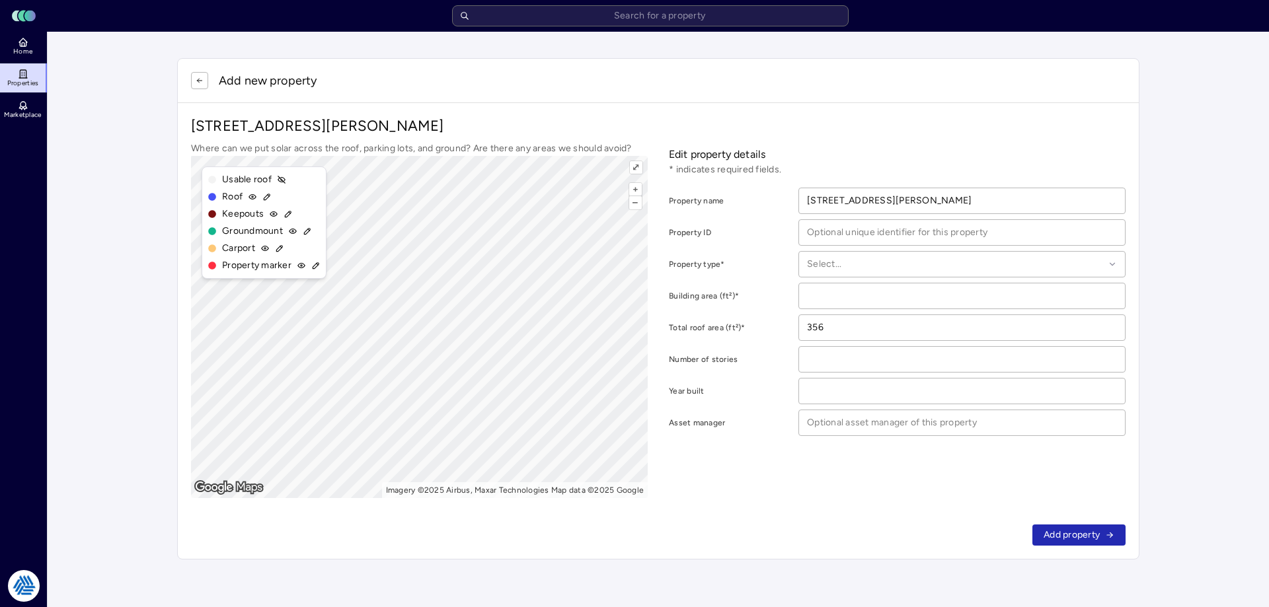
click at [194, 83] on div "Add new property" at bounding box center [658, 81] width 961 height 44
click at [195, 83] on button "button" at bounding box center [199, 80] width 17 height 17
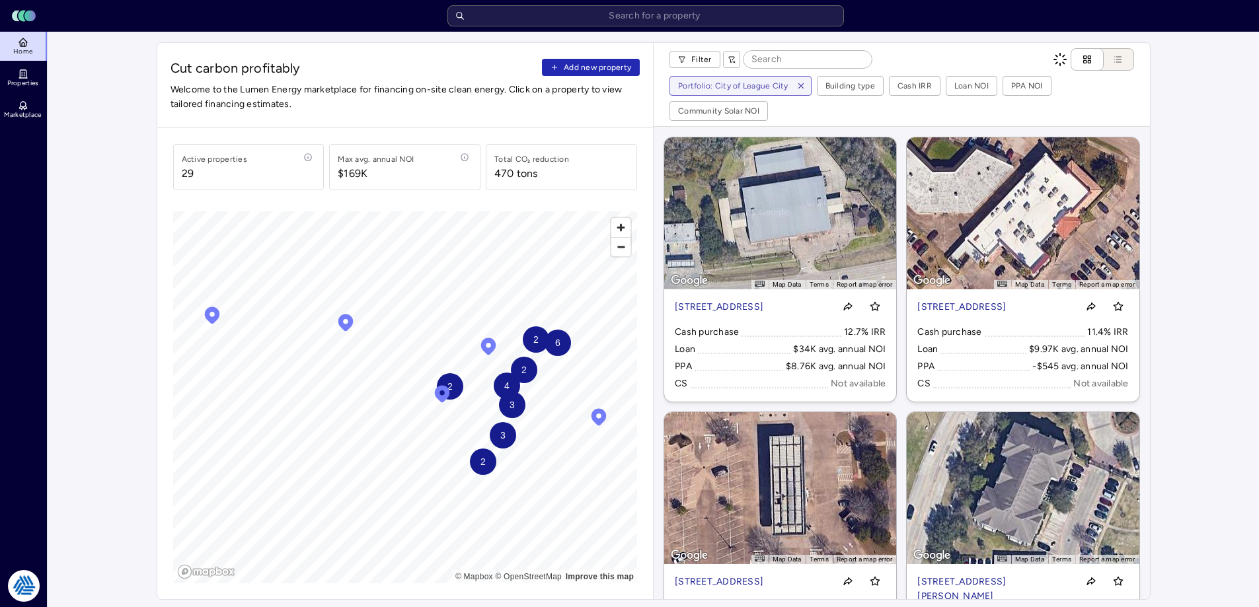
click at [574, 62] on span "Add new property" at bounding box center [597, 67] width 67 height 13
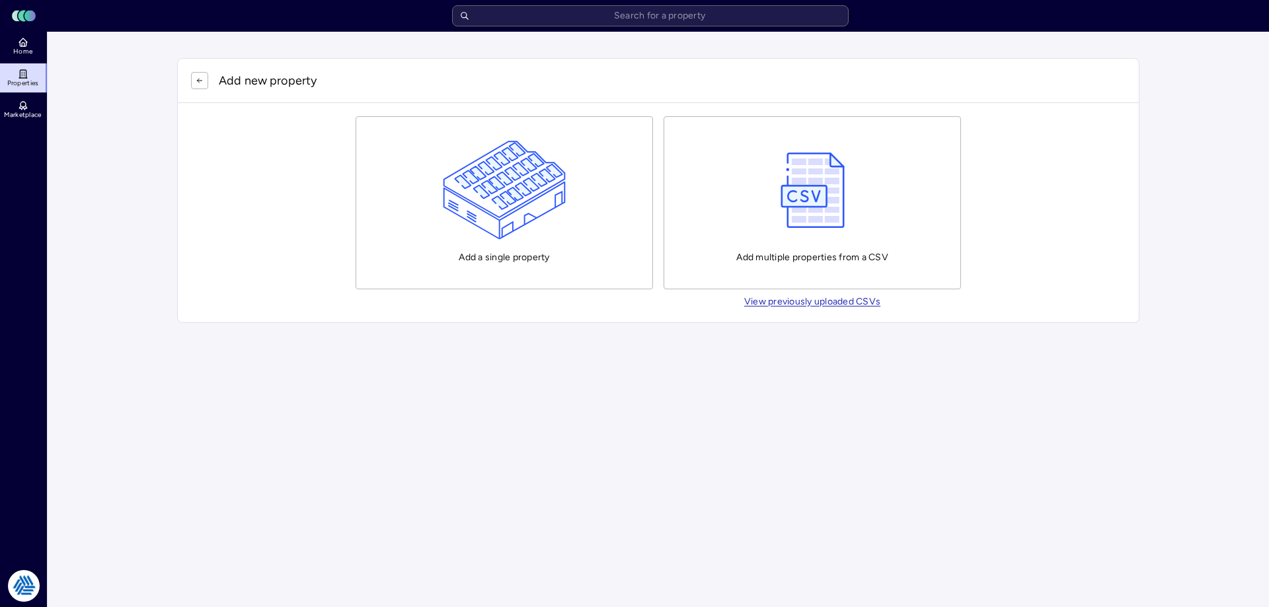
click at [561, 217] on img "button" at bounding box center [505, 190] width 124 height 99
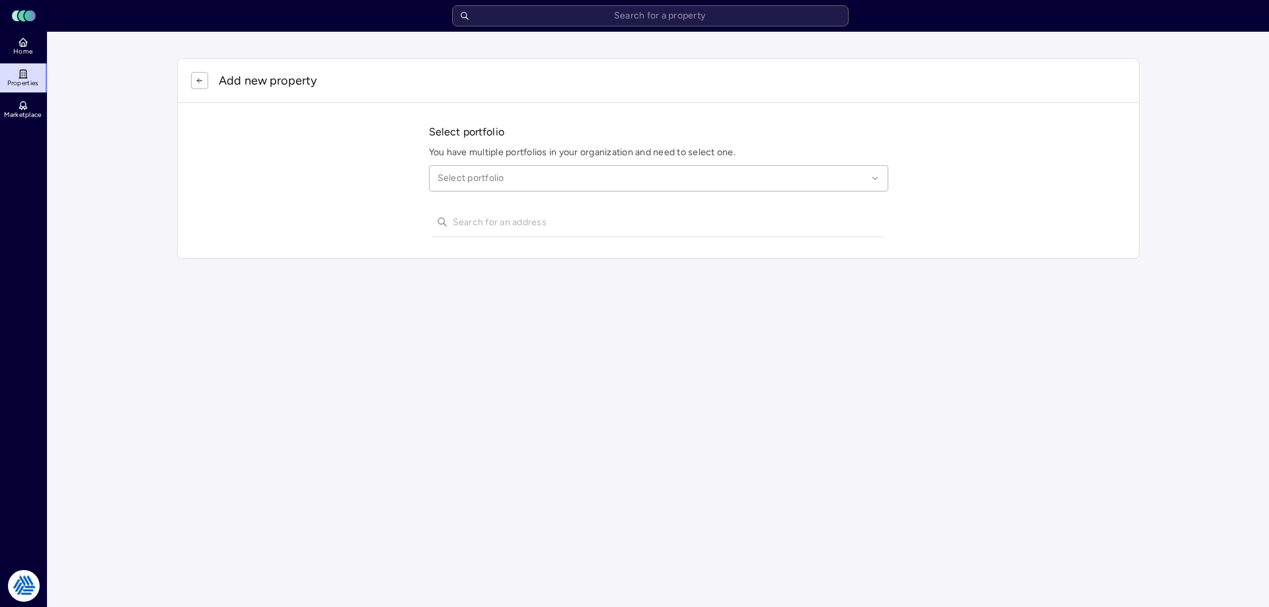
click at [475, 186] on div "Select portfolio" at bounding box center [658, 178] width 459 height 26
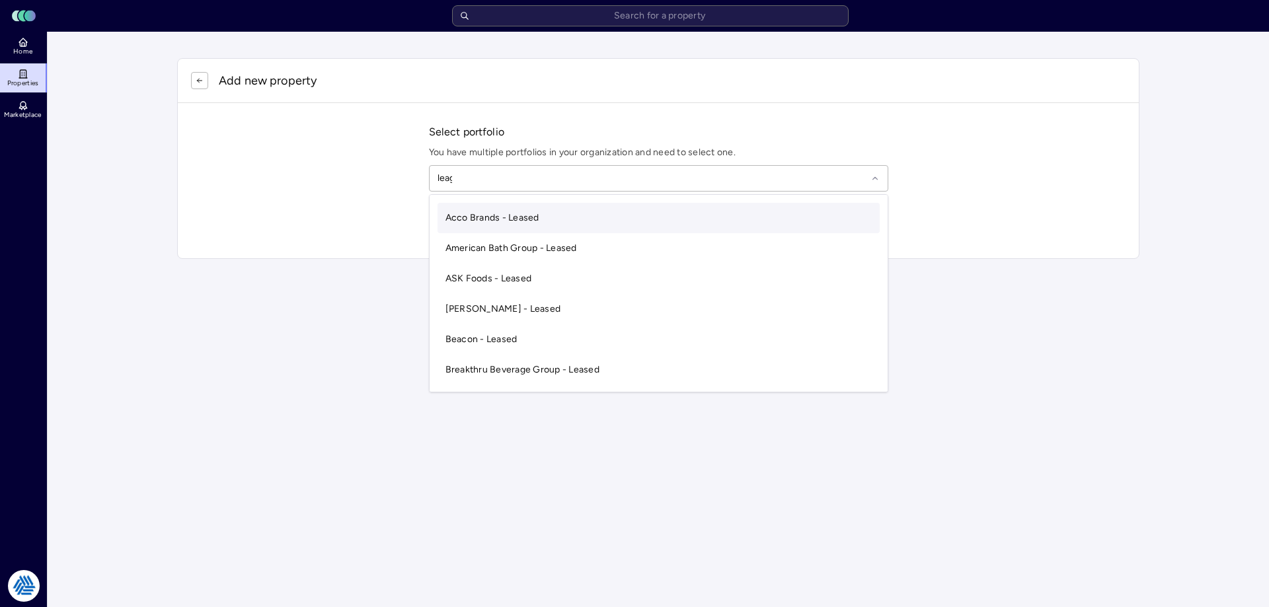
type input "league"
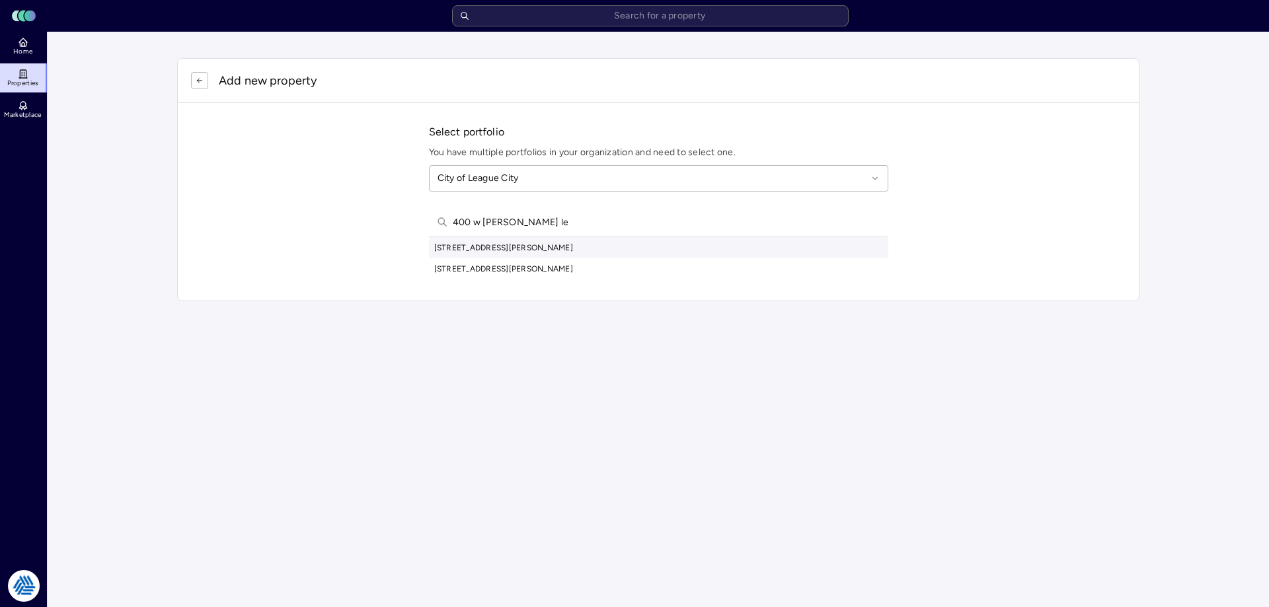
type input "400 w walker le"
click at [580, 256] on div "400 West Walker Street, League City, TX, USA" at bounding box center [658, 247] width 459 height 21
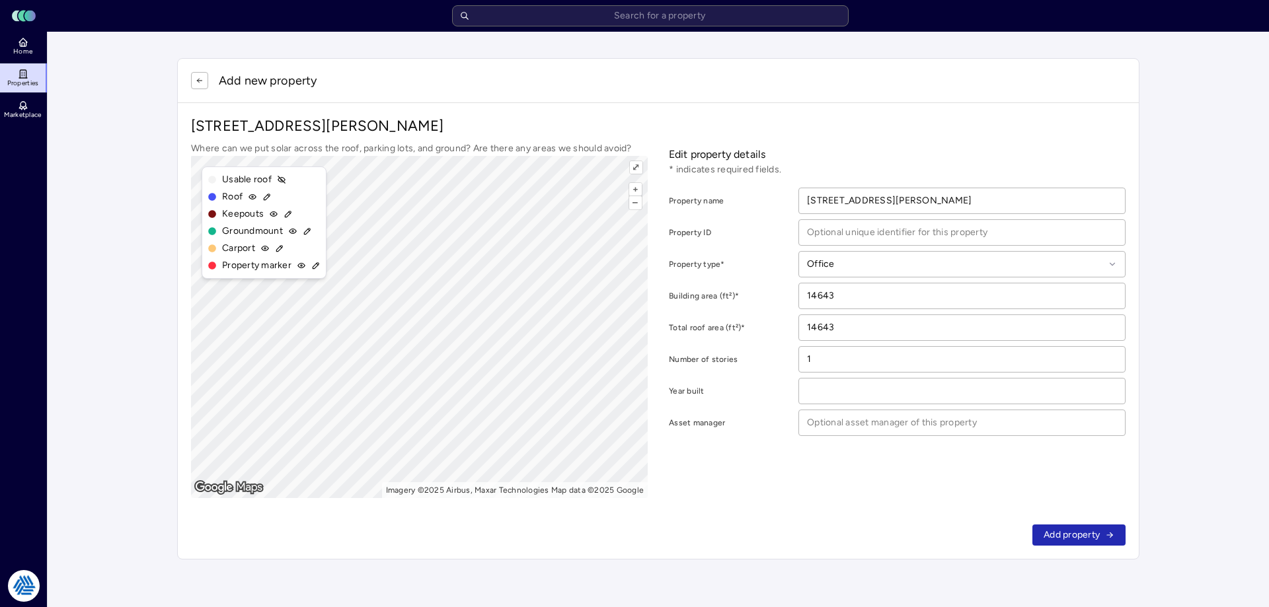
click at [1087, 530] on span "Add property" at bounding box center [1072, 535] width 56 height 15
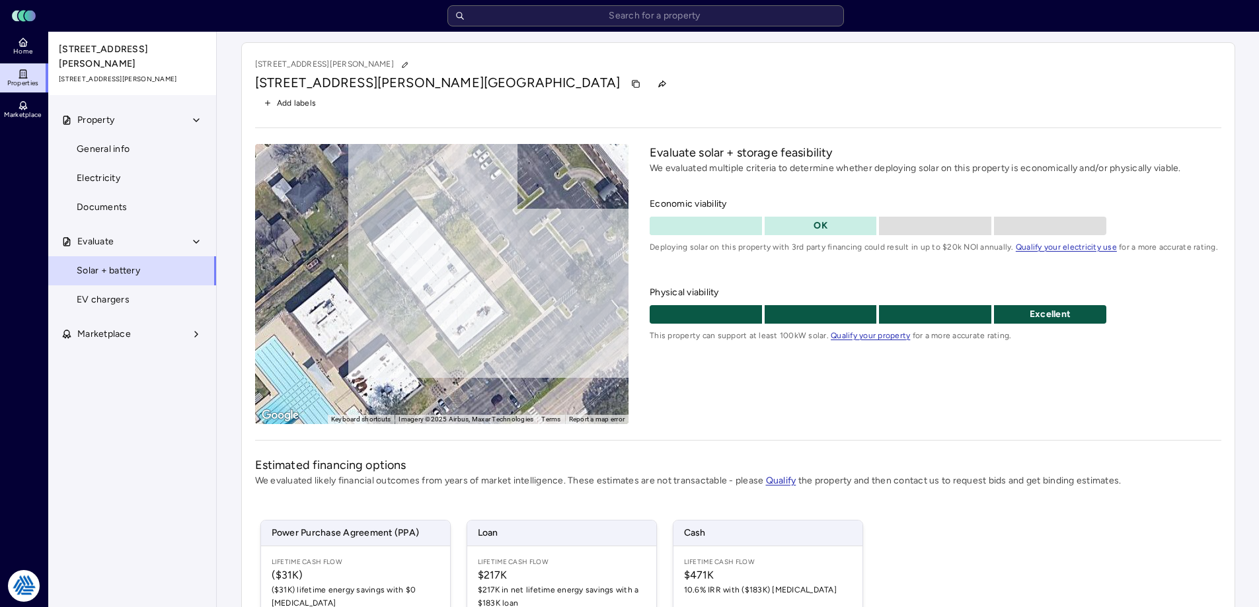
click at [39, 34] on link "Home" at bounding box center [24, 46] width 48 height 29
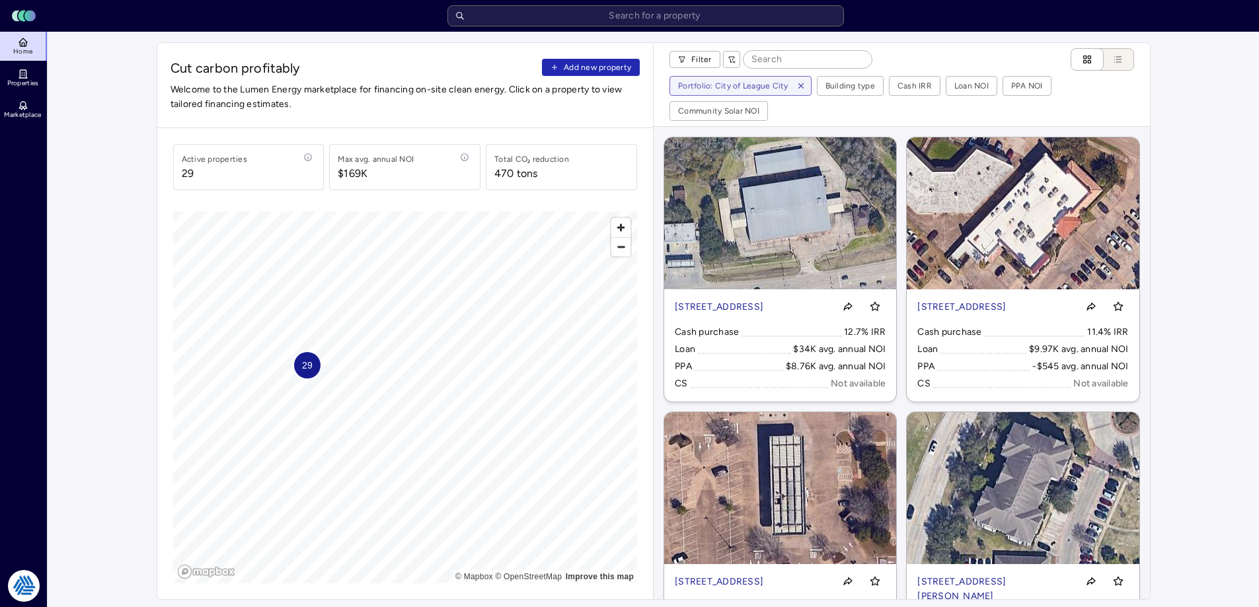
click at [609, 68] on span "Add new property" at bounding box center [597, 67] width 67 height 13
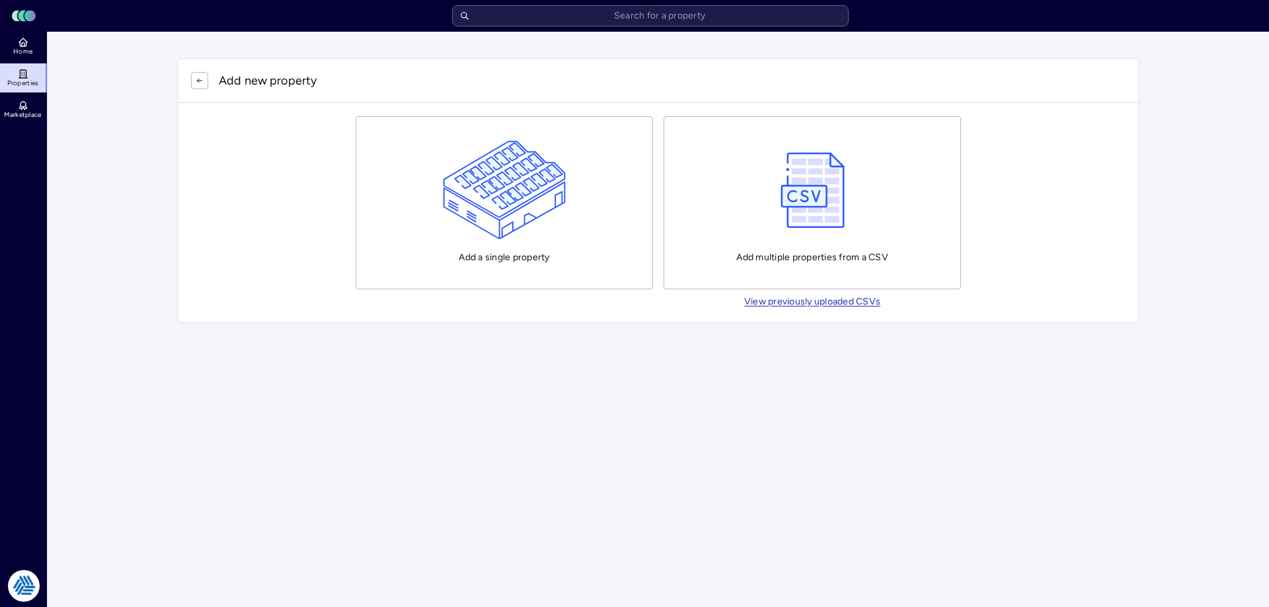
click at [570, 184] on button "Add a single property" at bounding box center [504, 202] width 297 height 173
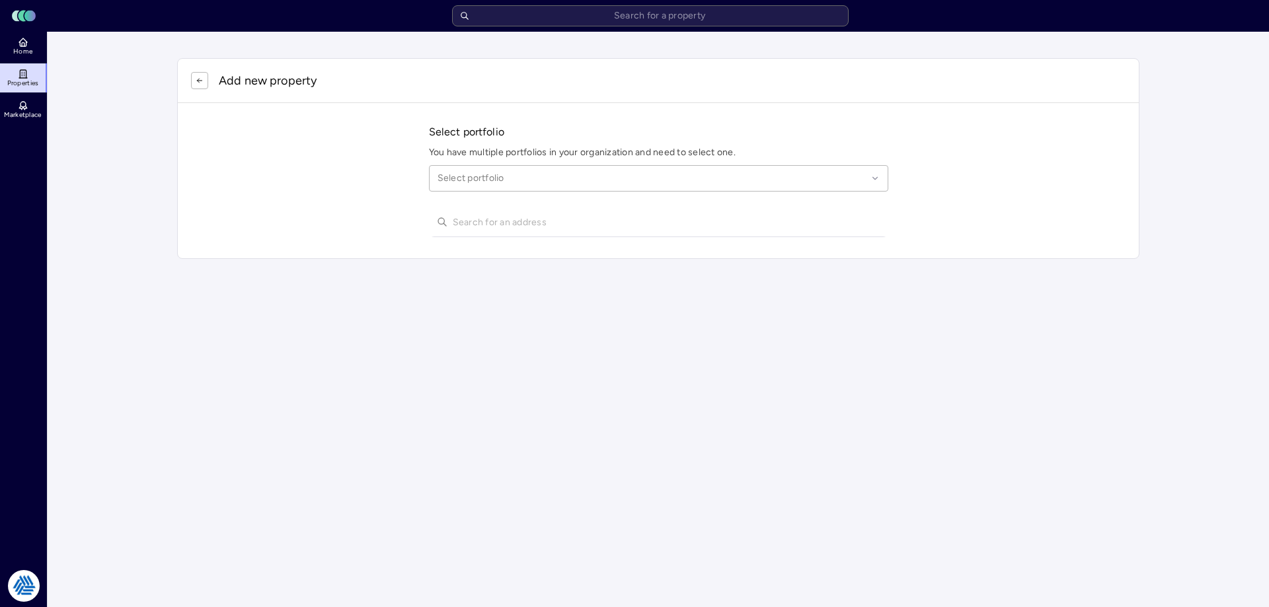
click at [535, 178] on div at bounding box center [653, 178] width 430 height 15
type input "league"
click at [529, 211] on div "City of League City" at bounding box center [659, 218] width 442 height 30
click at [505, 225] on input "text" at bounding box center [667, 222] width 428 height 29
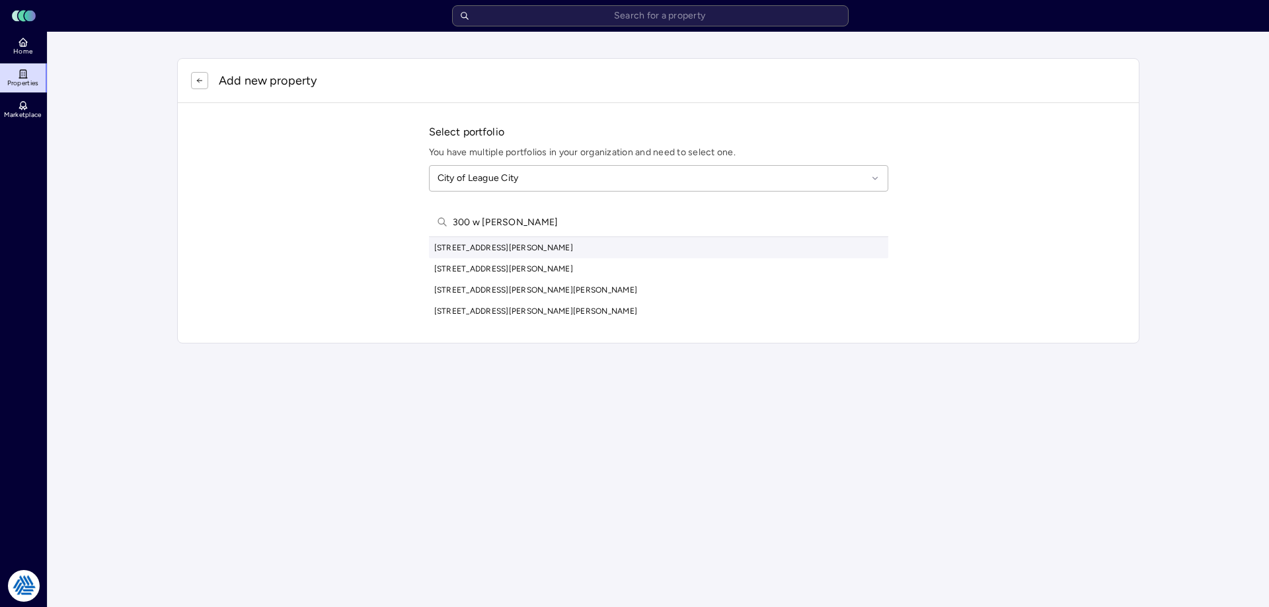
type input "300 w walker"
click at [539, 250] on div "300 West Walker Street, League City, TX, USA" at bounding box center [658, 247] width 459 height 21
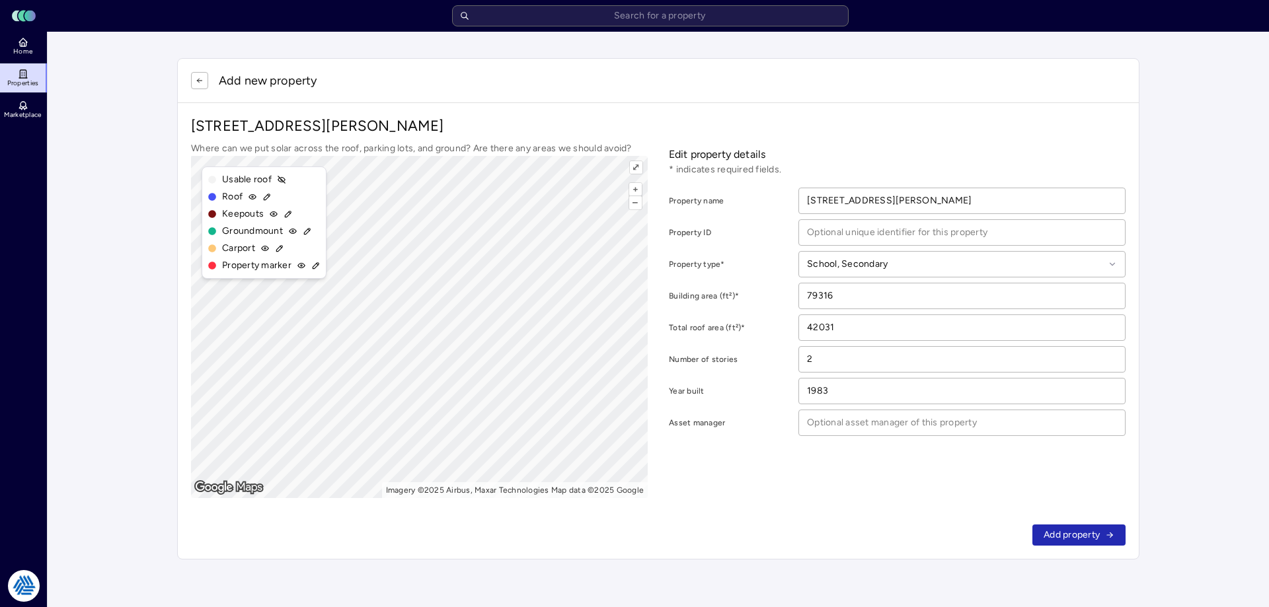
click at [1077, 533] on span "Add property" at bounding box center [1072, 535] width 56 height 15
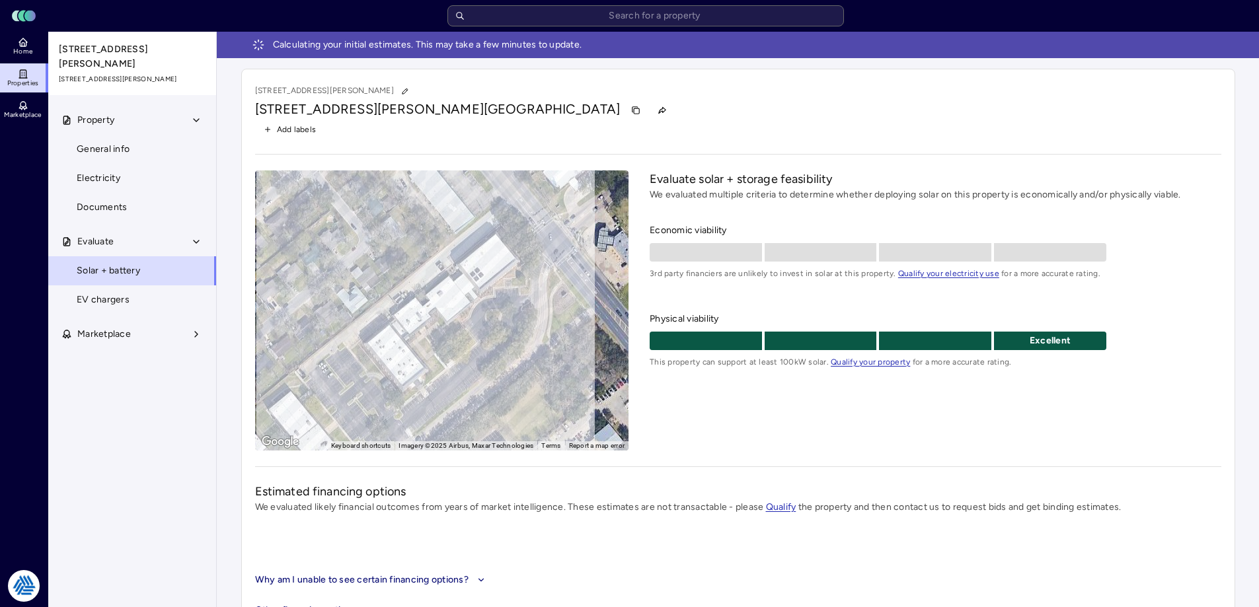
click at [37, 43] on link "Home" at bounding box center [24, 46] width 48 height 29
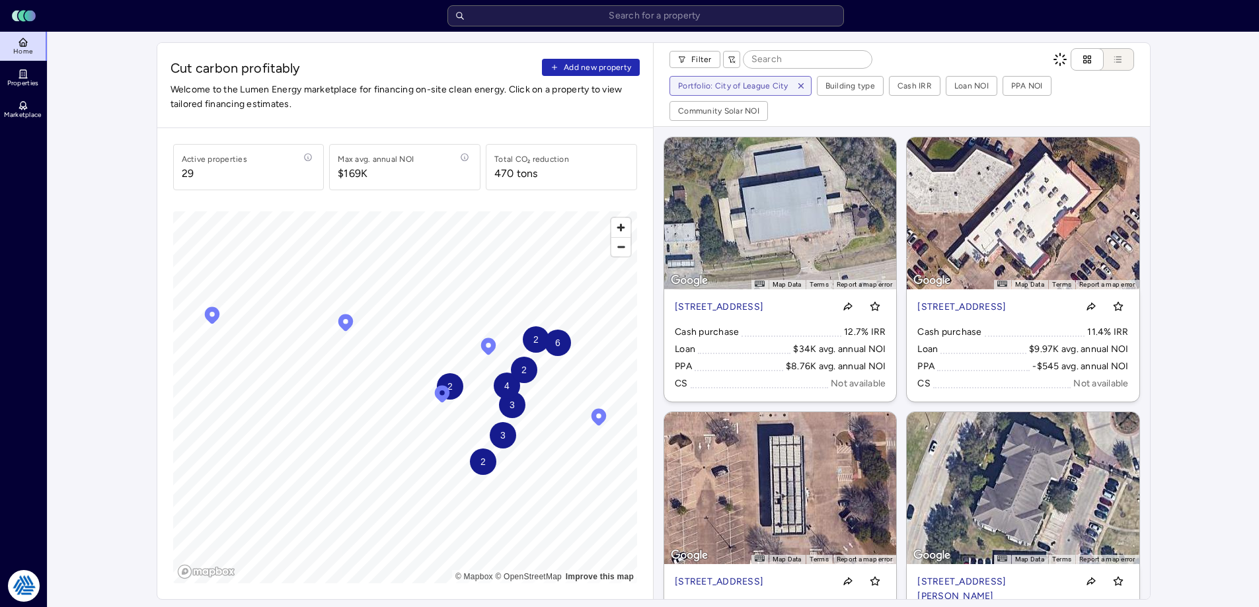
click at [573, 70] on span "Add new property" at bounding box center [597, 67] width 67 height 13
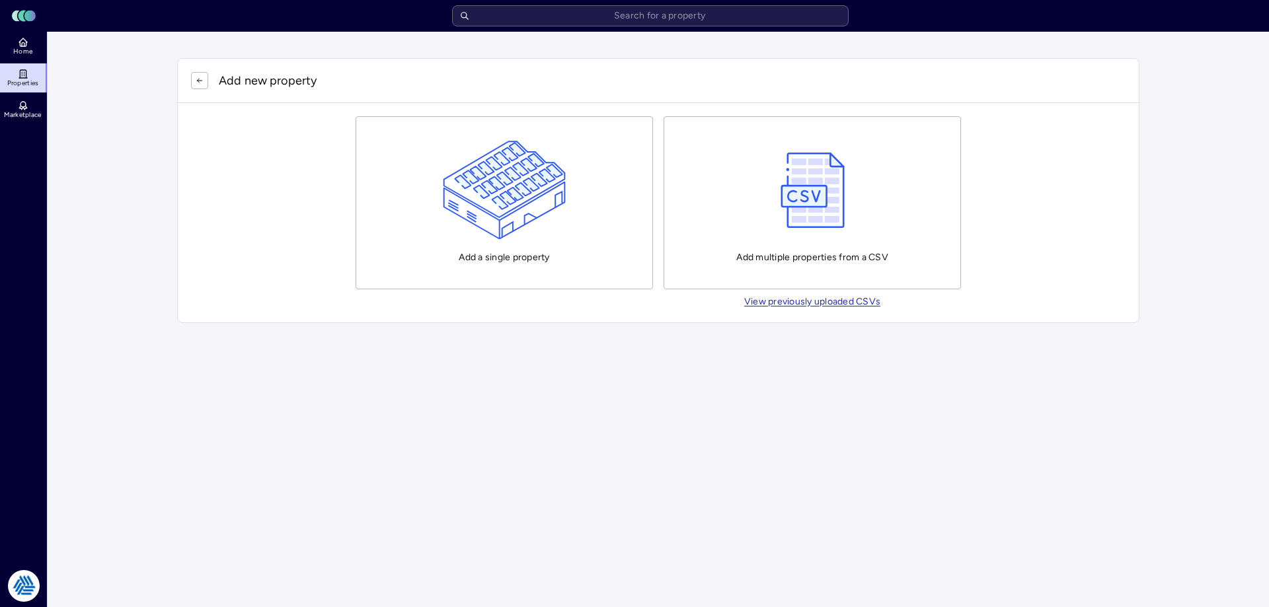
click at [471, 185] on img "button" at bounding box center [505, 190] width 124 height 99
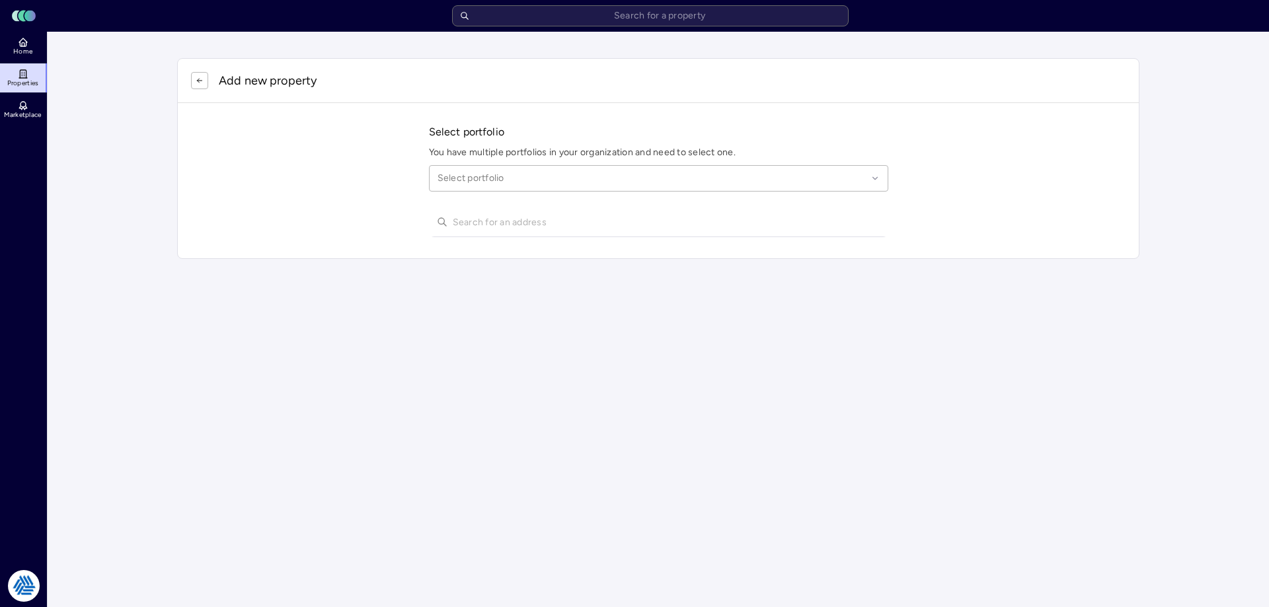
click at [484, 181] on div at bounding box center [653, 178] width 430 height 15
type input "league city"
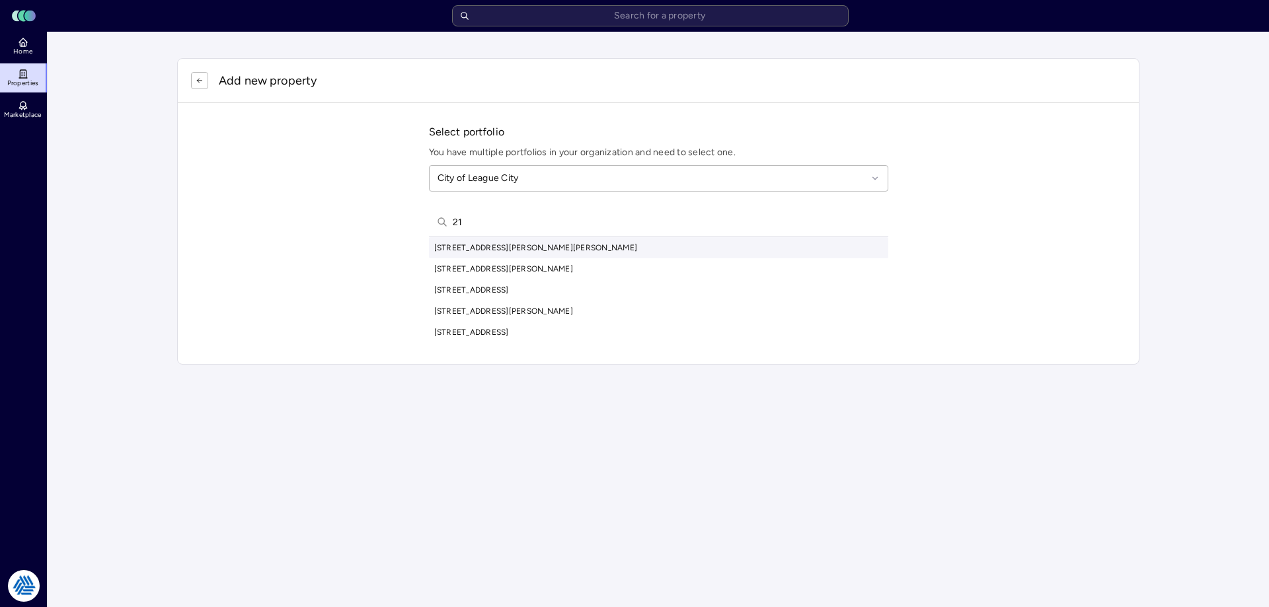
type input "2"
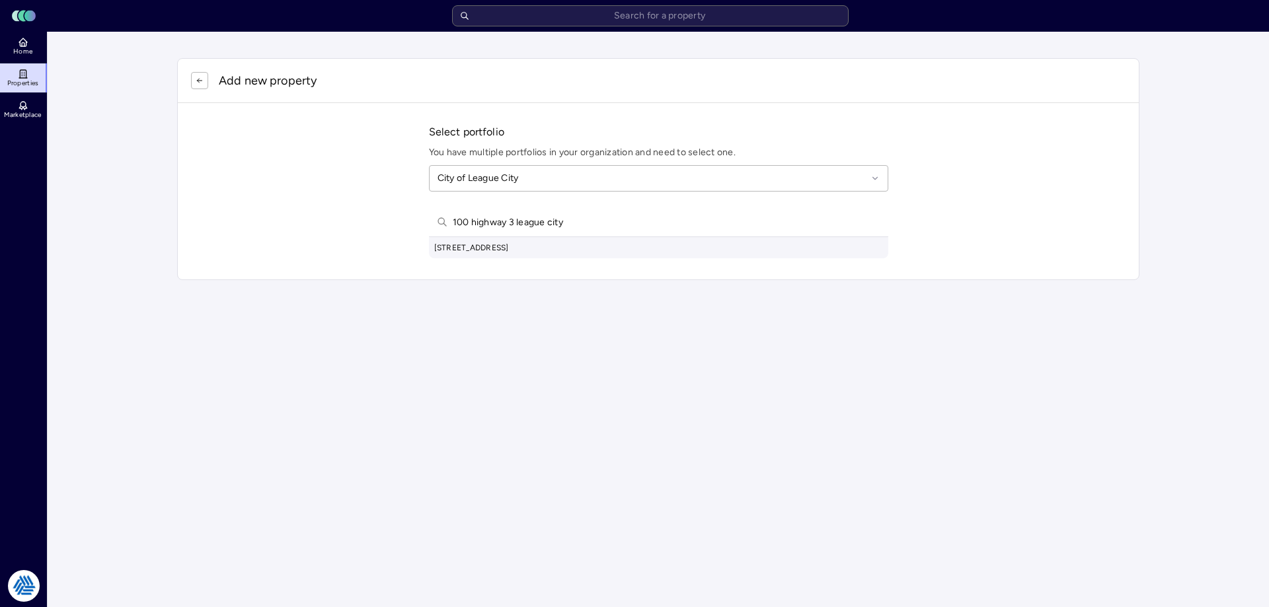
type input "100 highway 3 league city"
click at [537, 253] on div "100 State Highway 3, League City, TX, USA" at bounding box center [658, 247] width 459 height 21
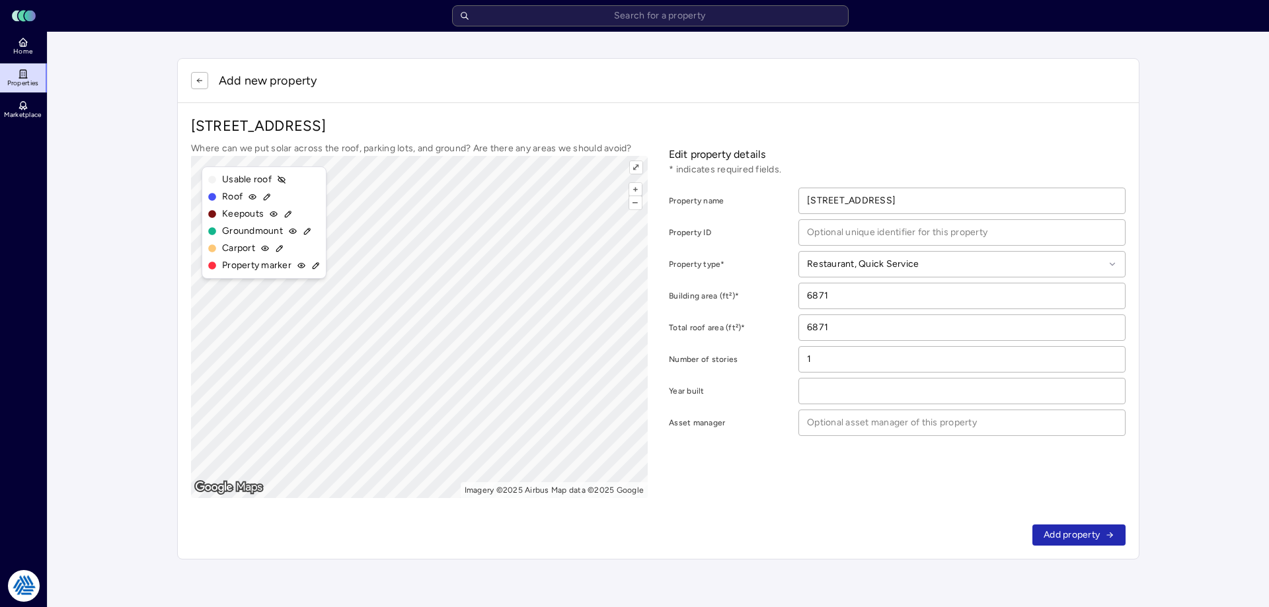
click at [1083, 537] on span "Add property" at bounding box center [1072, 535] width 56 height 15
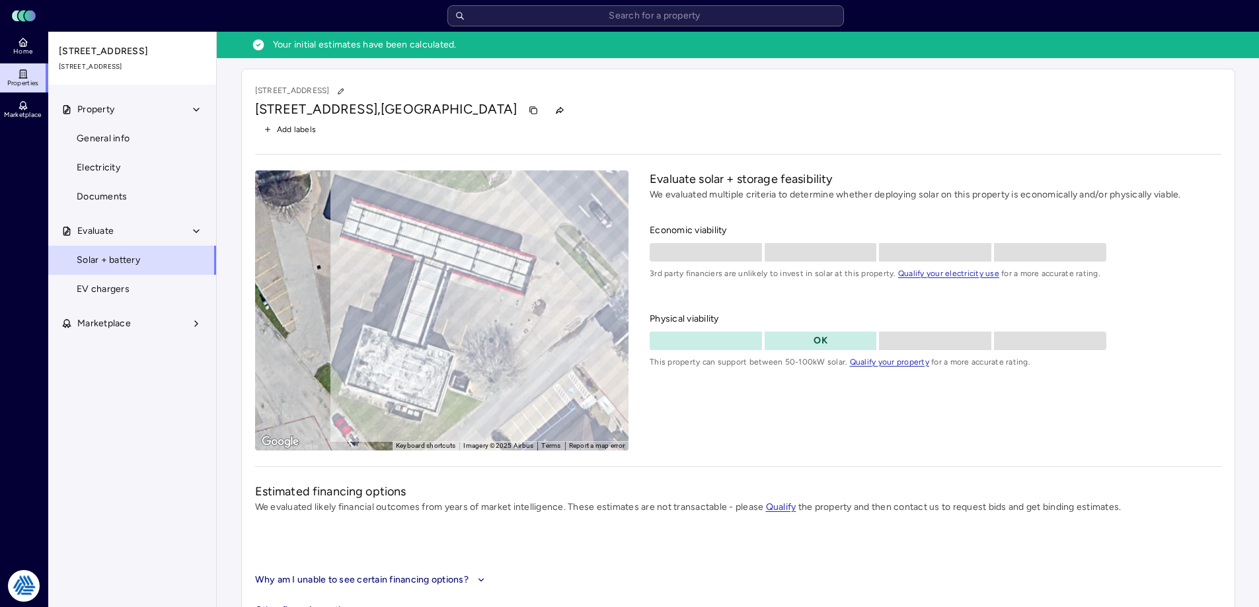
click at [22, 49] on span "Home" at bounding box center [22, 52] width 19 height 8
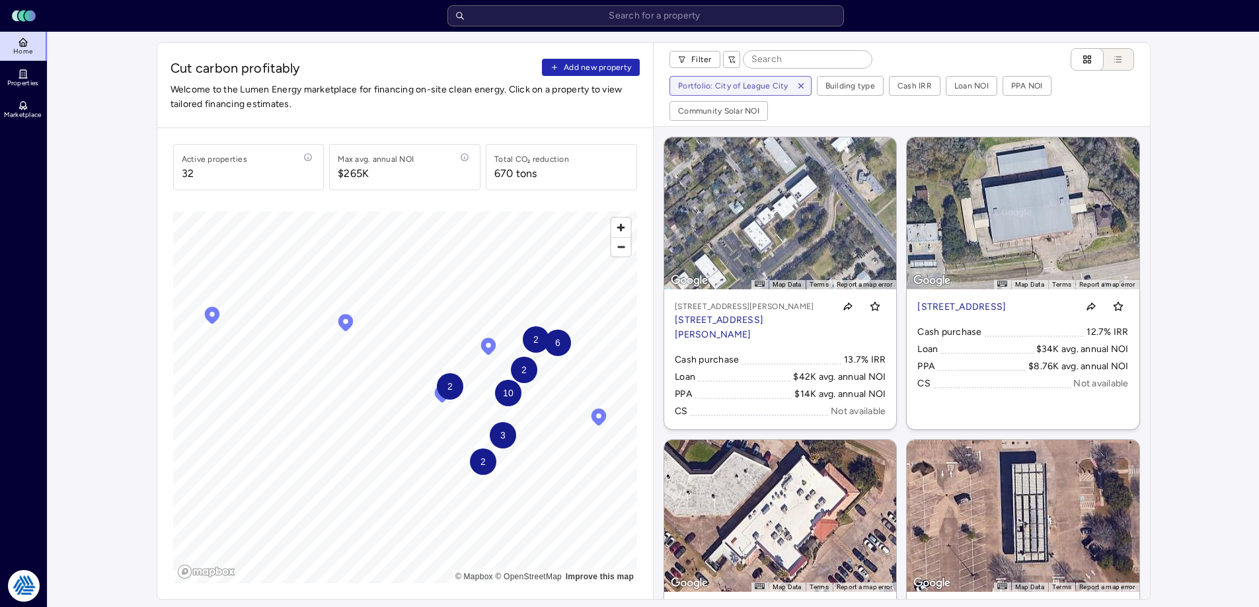
click at [602, 66] on span "Add new property" at bounding box center [597, 67] width 67 height 13
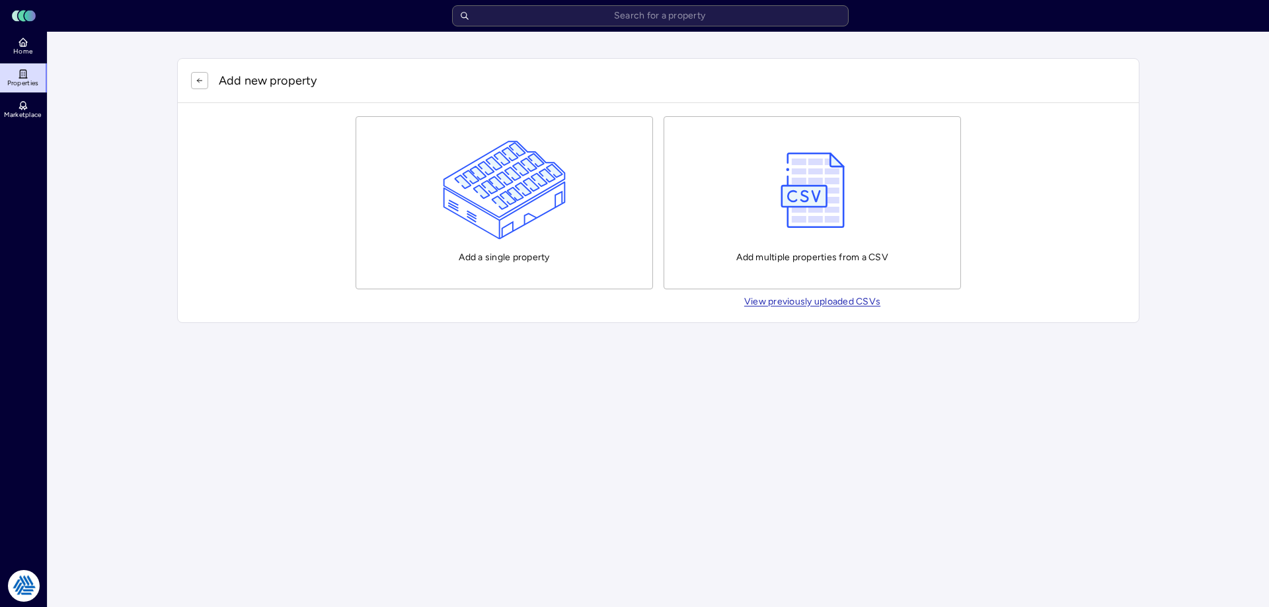
click at [561, 190] on img "button" at bounding box center [505, 190] width 124 height 99
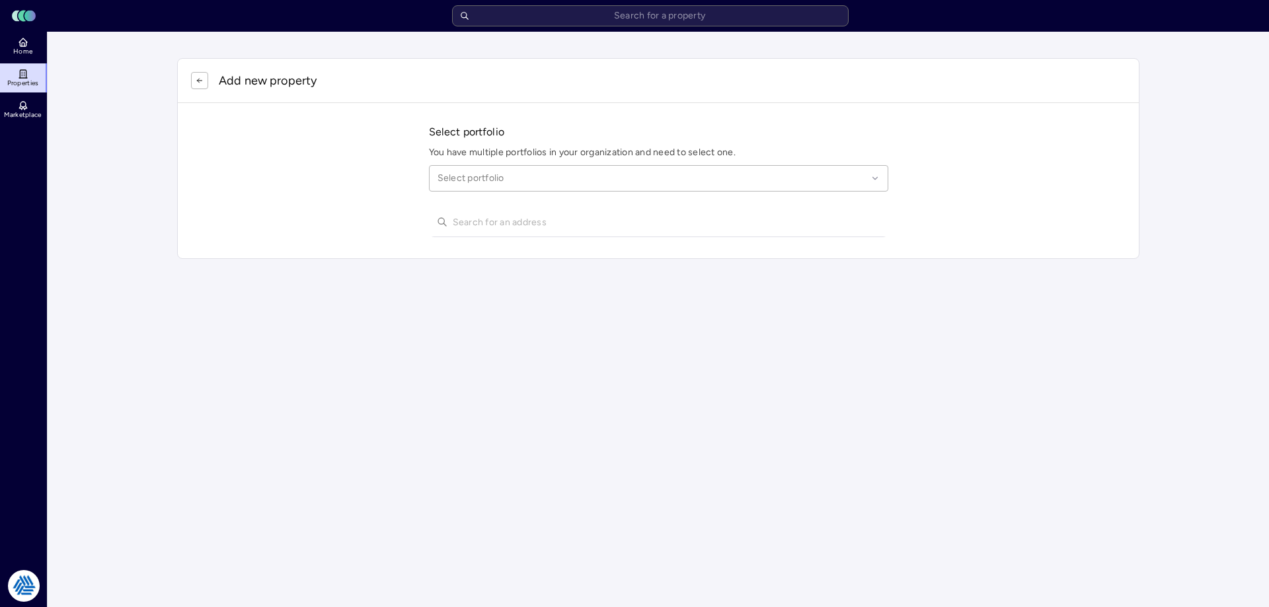
click at [547, 174] on div at bounding box center [653, 178] width 430 height 15
type input "league city"
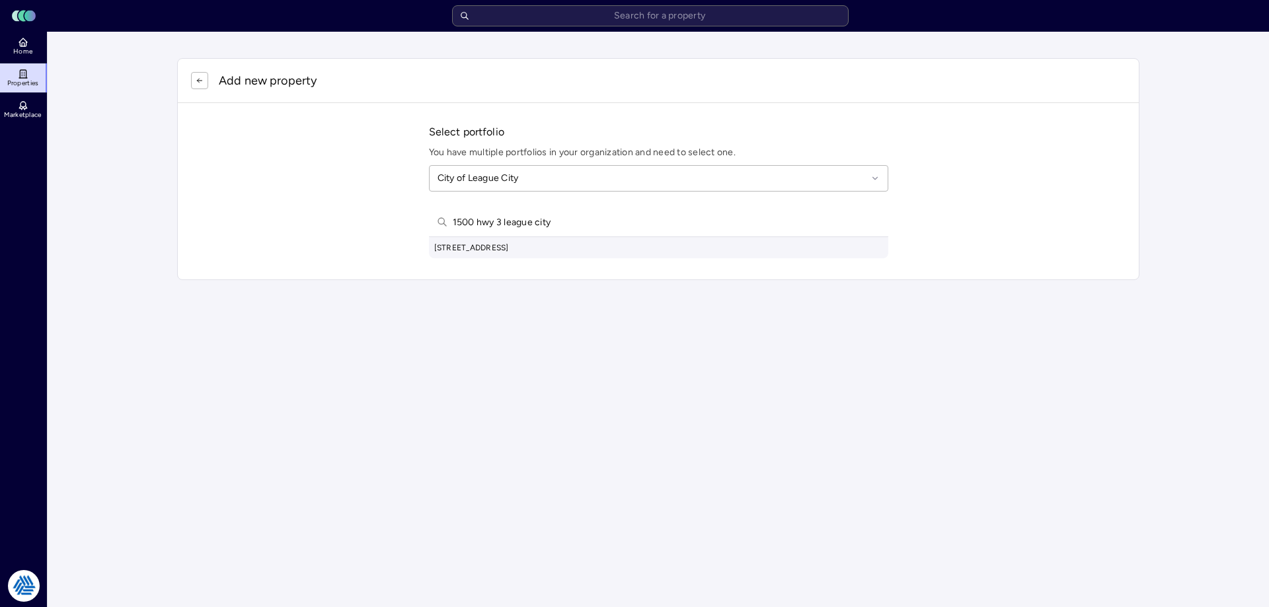
type input "1500 hwy 3 league city"
click at [542, 245] on div "1500 State Highway 3, League City, TX, USA" at bounding box center [658, 247] width 459 height 21
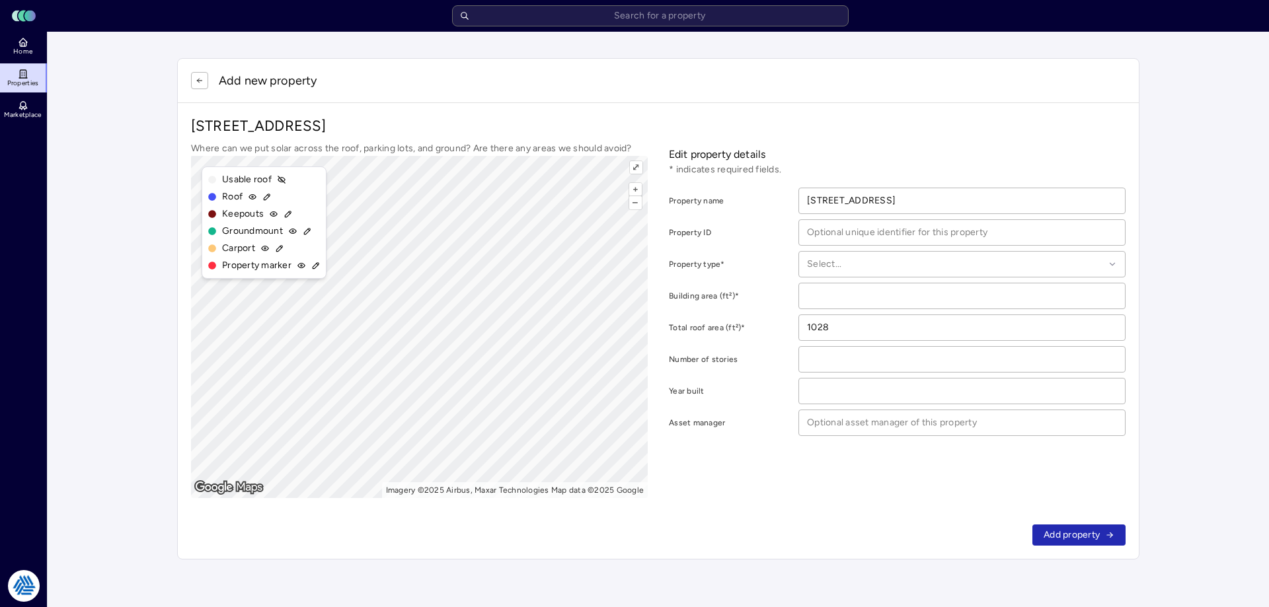
click at [202, 83] on icon "button" at bounding box center [200, 81] width 8 height 8
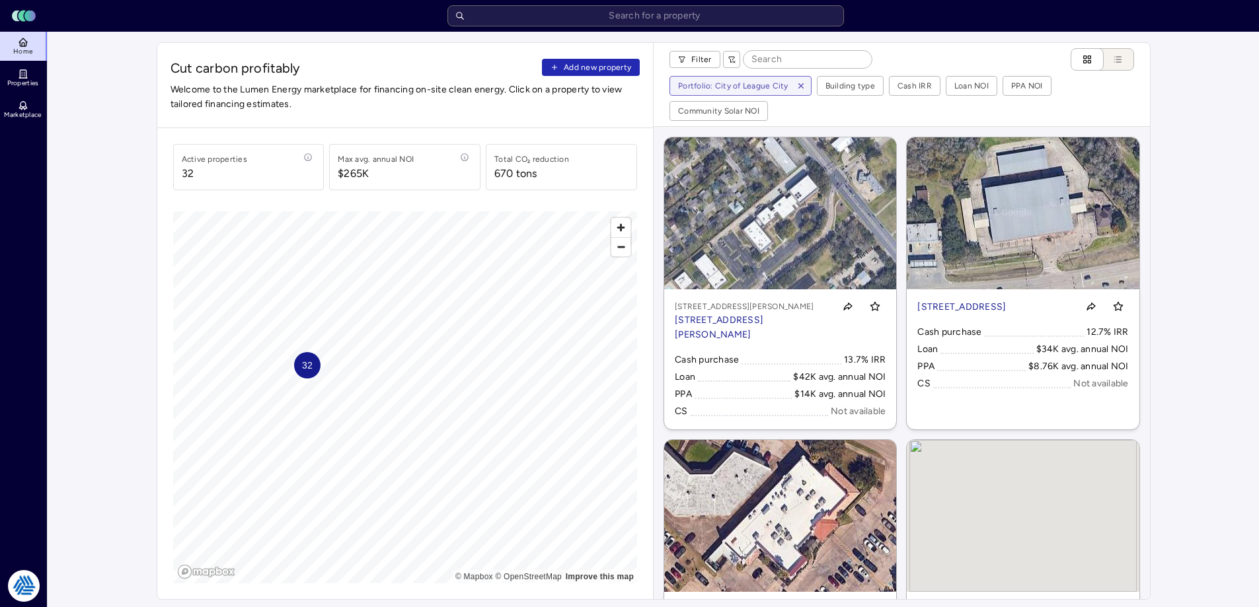
click at [561, 67] on button "Add new property" at bounding box center [591, 67] width 98 height 17
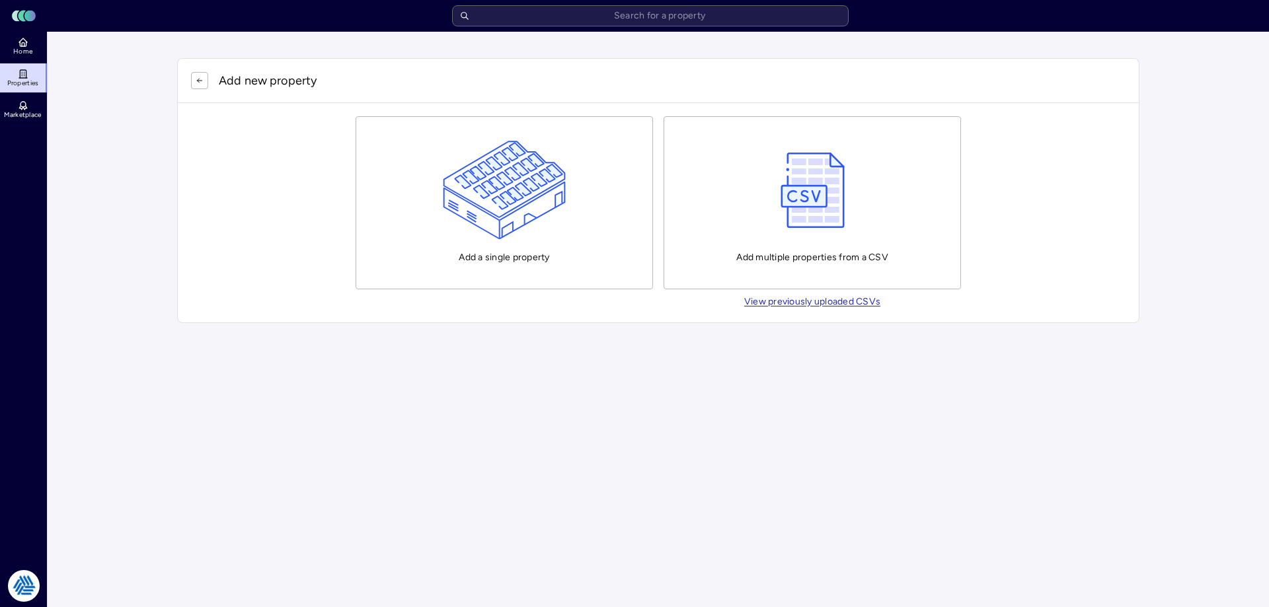
click at [529, 189] on img "button" at bounding box center [505, 190] width 124 height 99
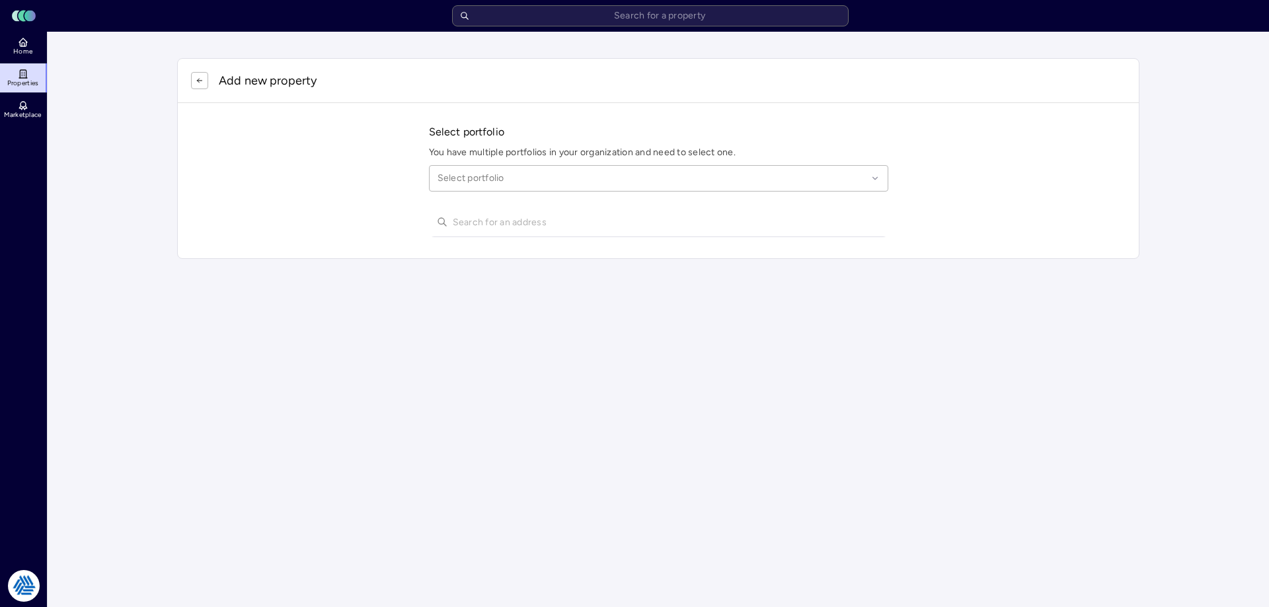
click at [523, 180] on div at bounding box center [653, 178] width 430 height 15
type input "league city"
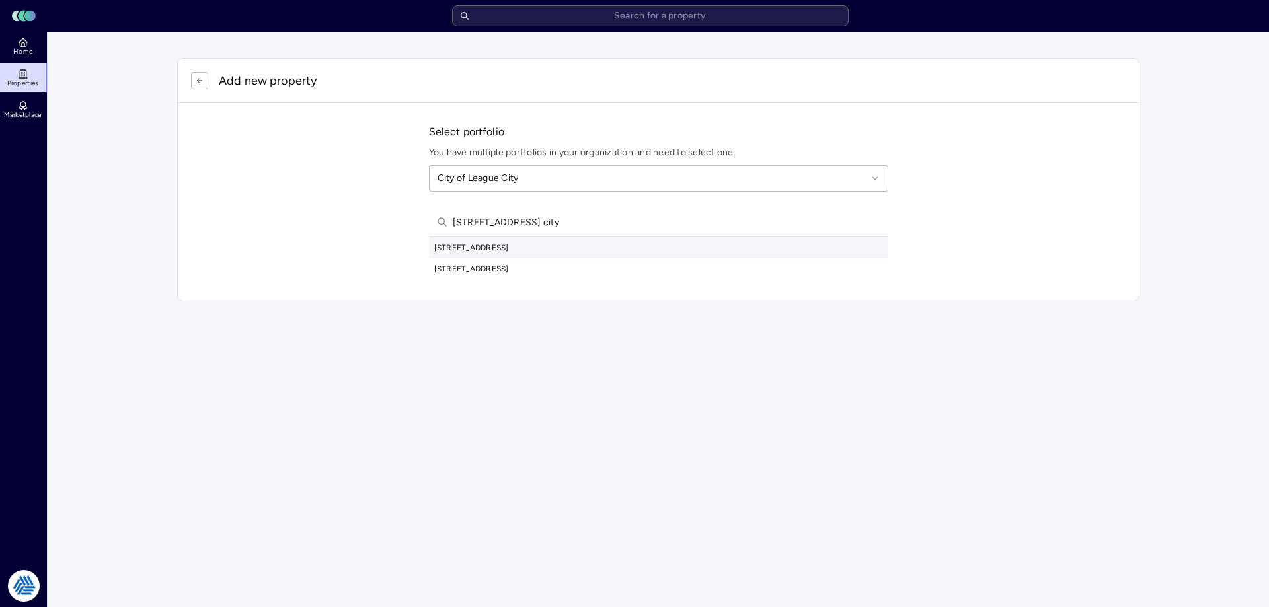
type input "500 e main st league city"
click at [547, 251] on div "500 E Main St, League City, TX, USA" at bounding box center [658, 247] width 459 height 21
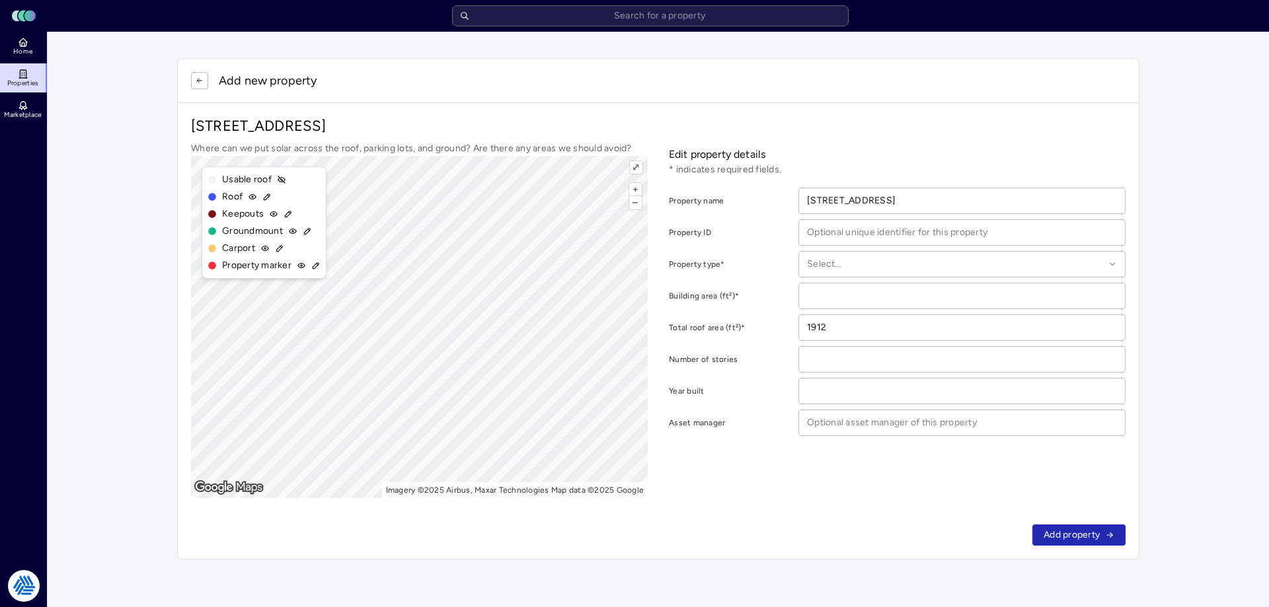
click at [868, 260] on div at bounding box center [955, 264] width 297 height 15
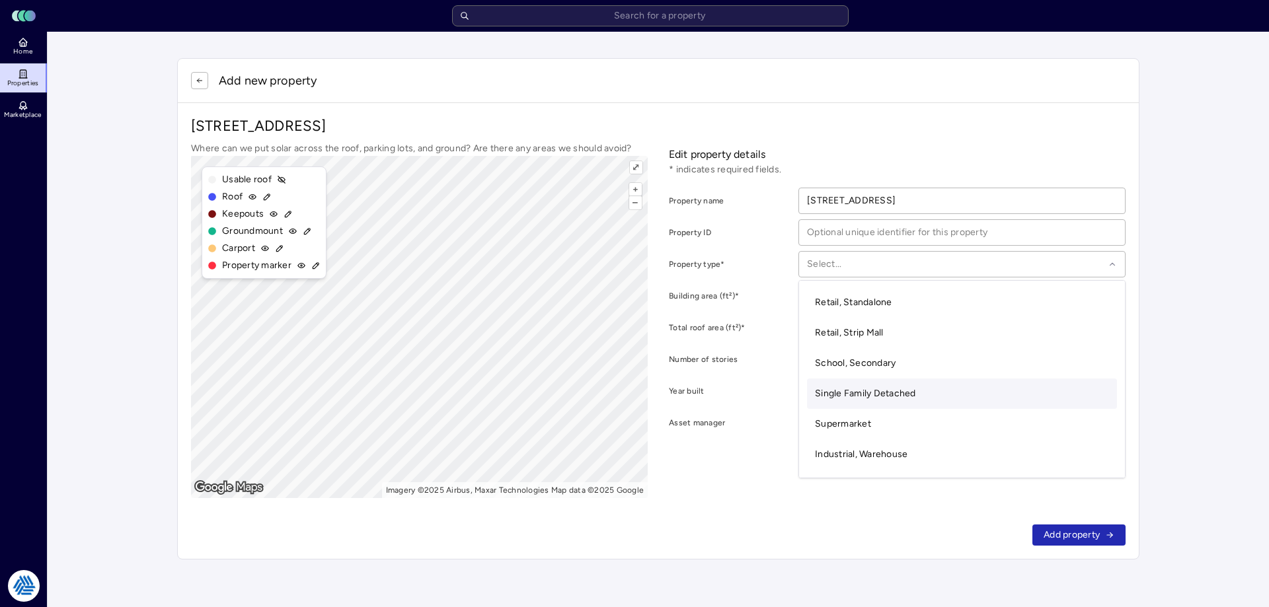
scroll to position [71, 0]
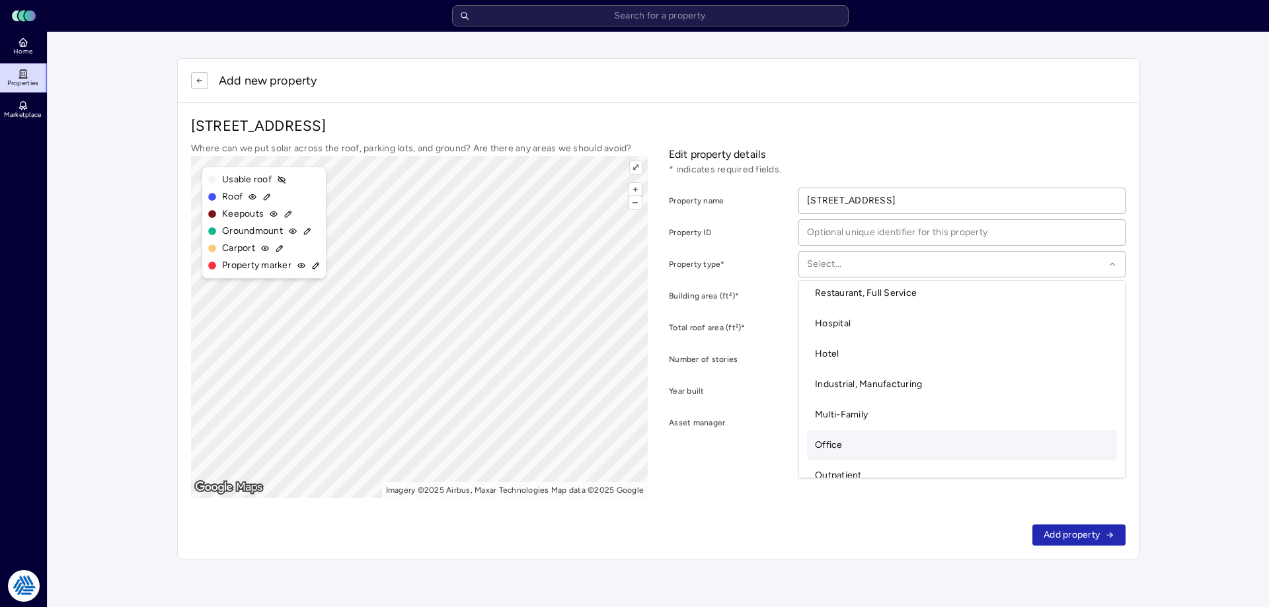
click at [859, 446] on div "Office" at bounding box center [962, 445] width 310 height 30
click at [888, 298] on input "number" at bounding box center [962, 296] width 326 height 25
type input "1912"
click at [1084, 539] on span "Add property" at bounding box center [1072, 535] width 56 height 15
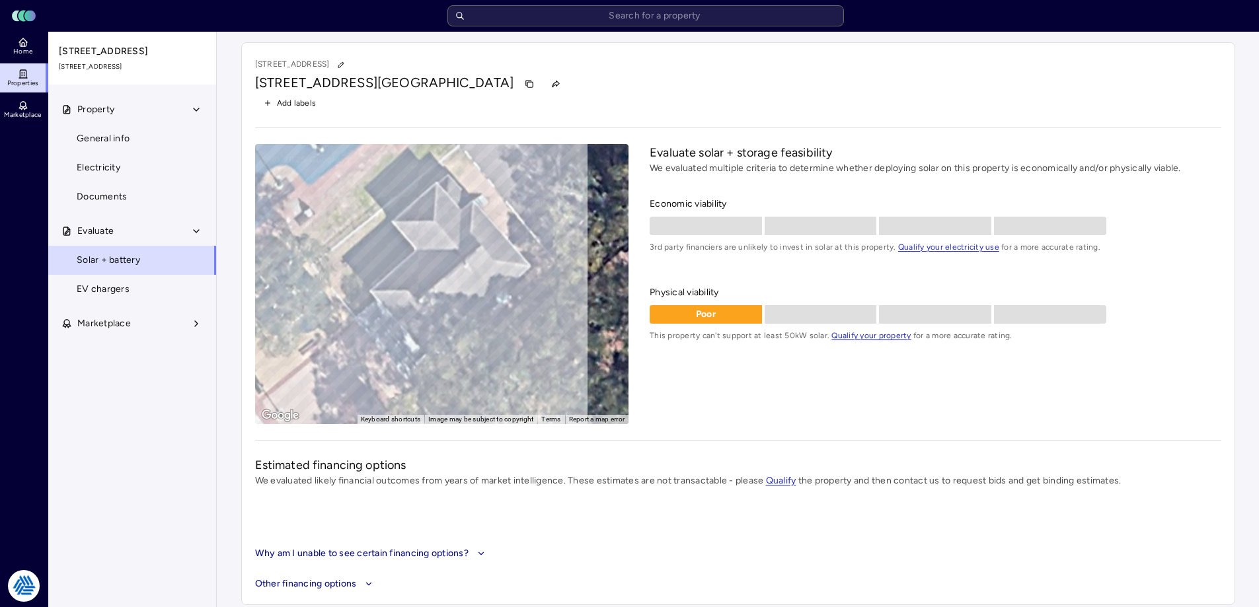
click at [36, 54] on link "Home" at bounding box center [24, 46] width 48 height 29
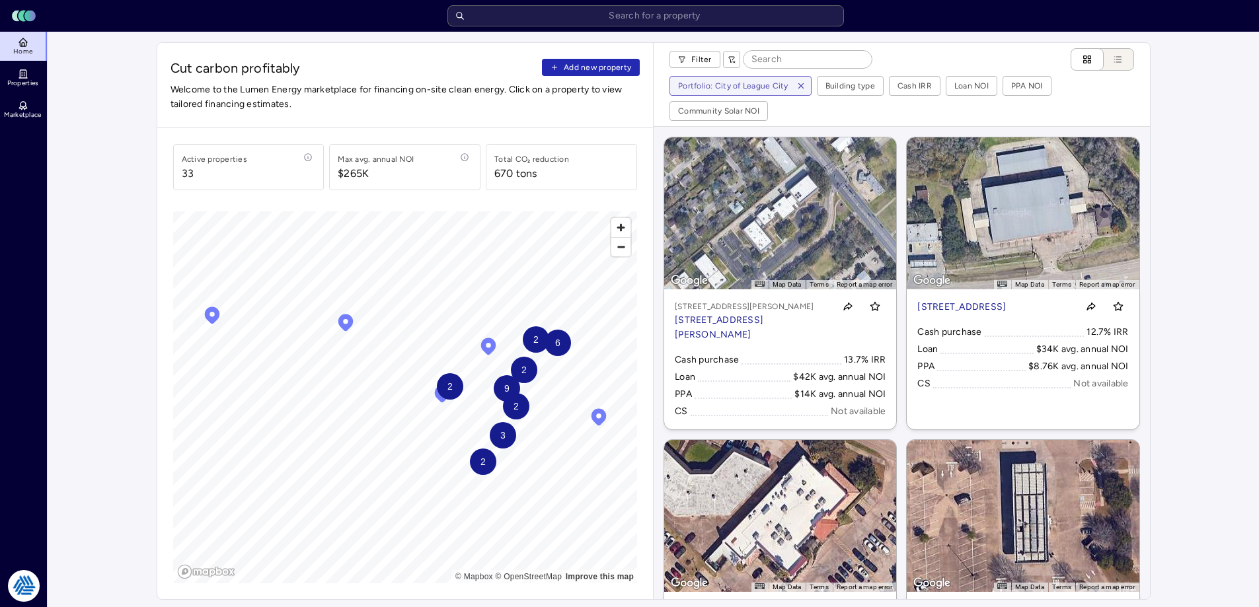
click at [599, 69] on span "Add new property" at bounding box center [597, 67] width 67 height 13
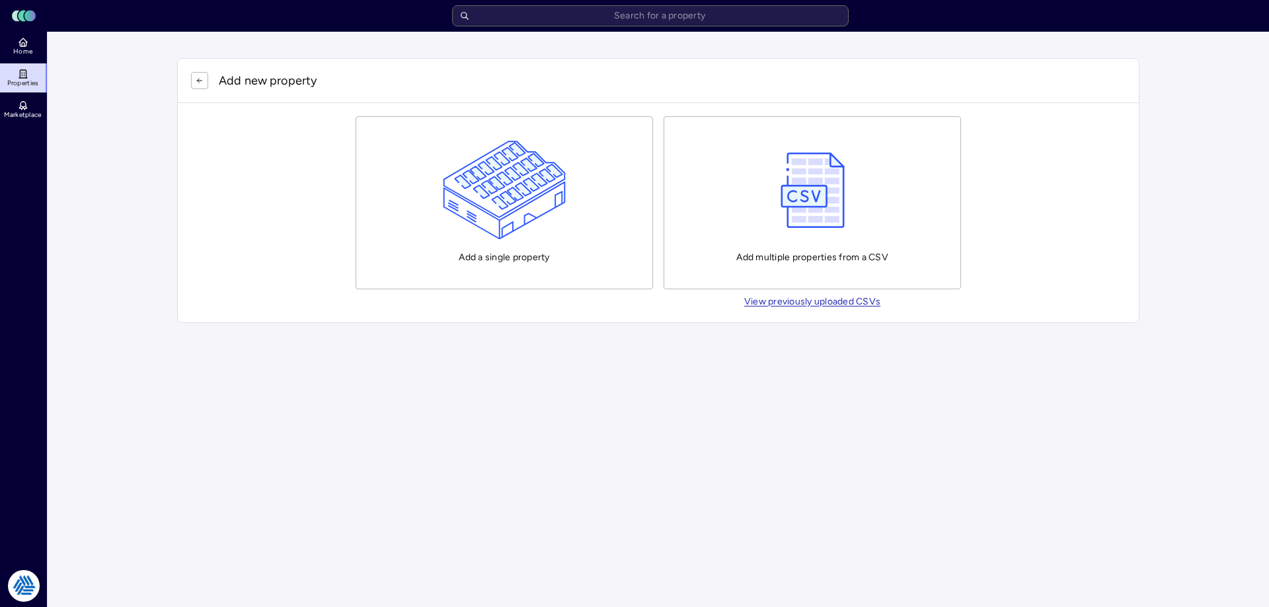
click at [471, 206] on img "button" at bounding box center [505, 190] width 124 height 99
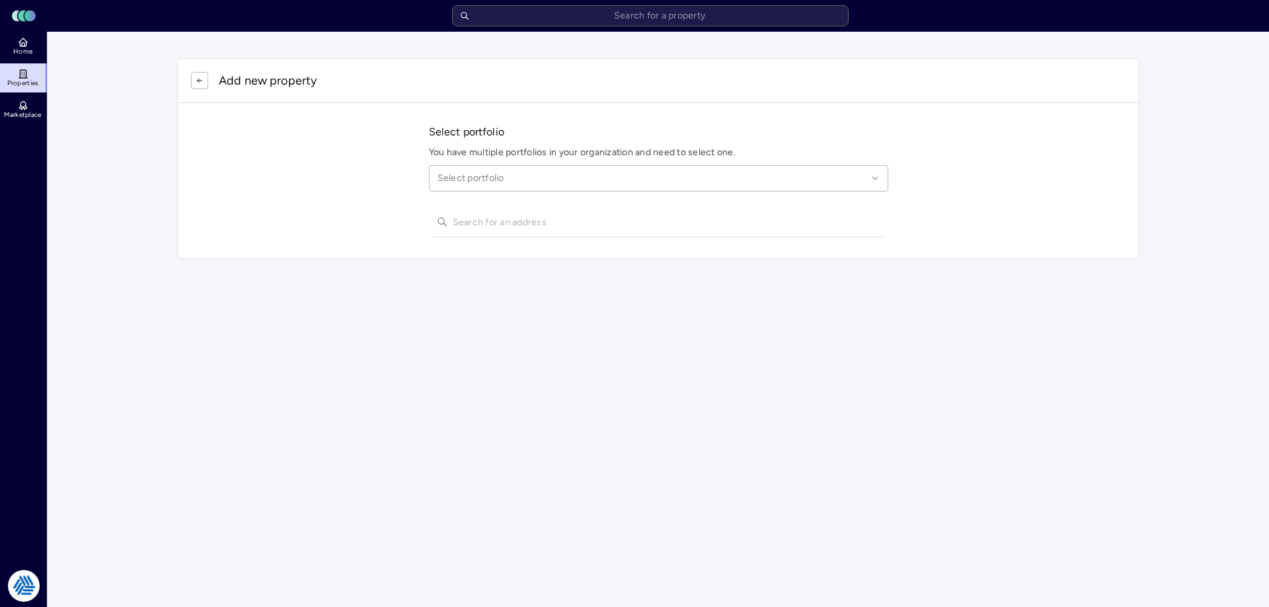
click at [496, 186] on div "Select portfolio" at bounding box center [658, 178] width 459 height 26
type input "league city"
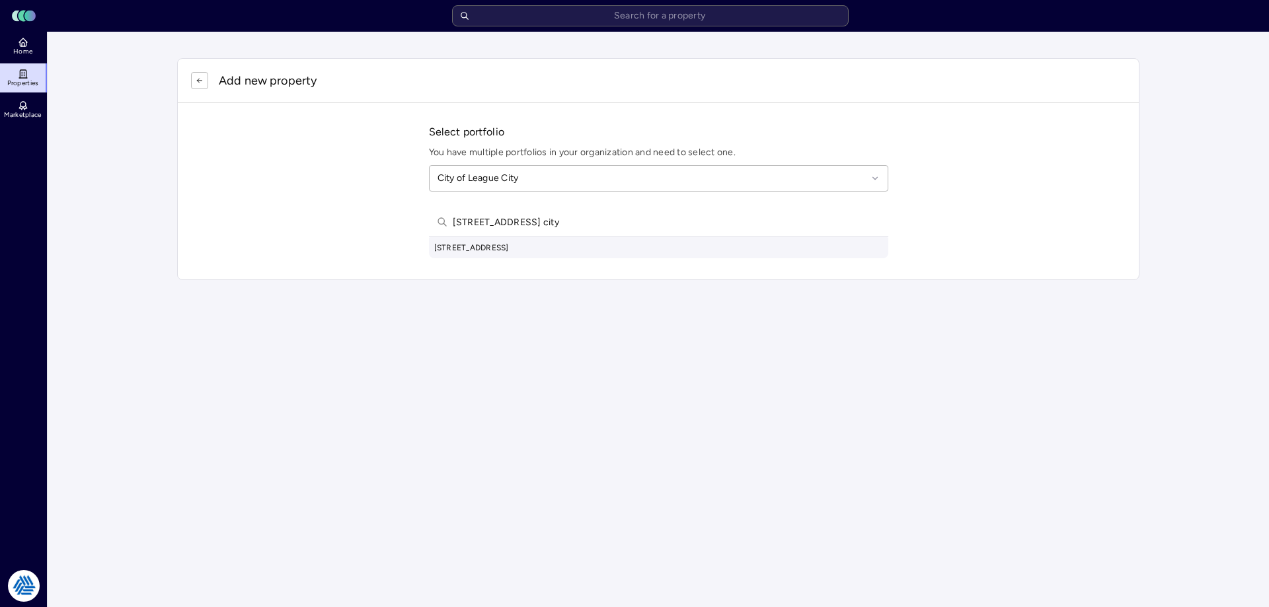
type input "1610 w main st league city"
click at [535, 249] on div "1610 W Main St, League City, TX, USA" at bounding box center [658, 247] width 459 height 21
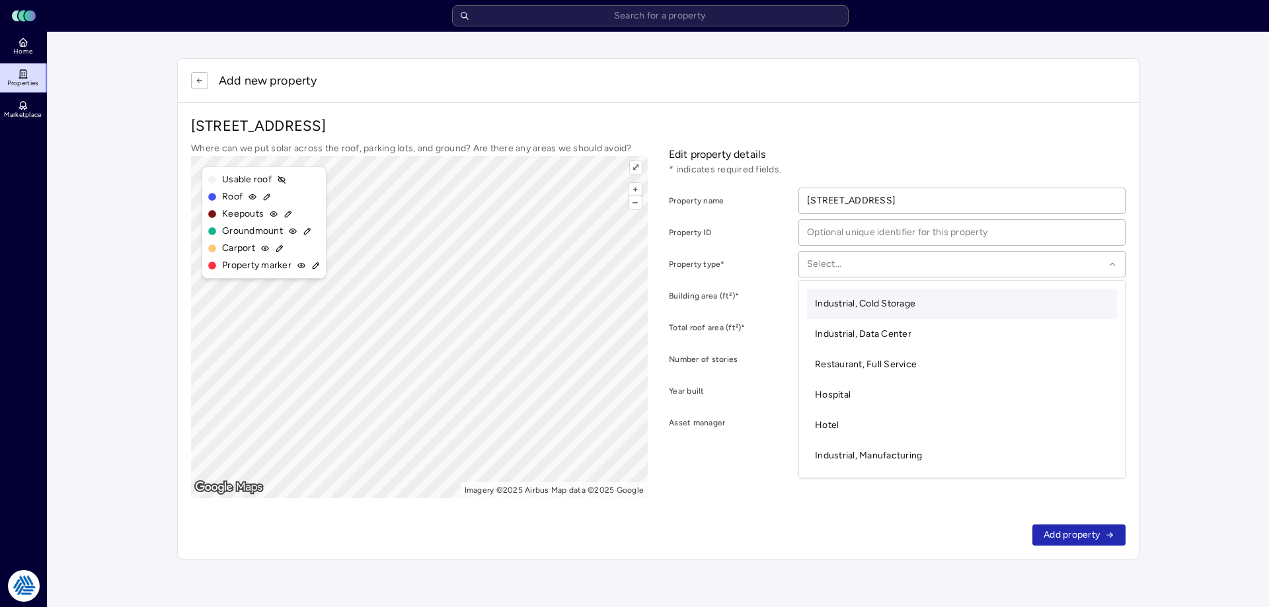
click at [877, 260] on div at bounding box center [955, 264] width 297 height 15
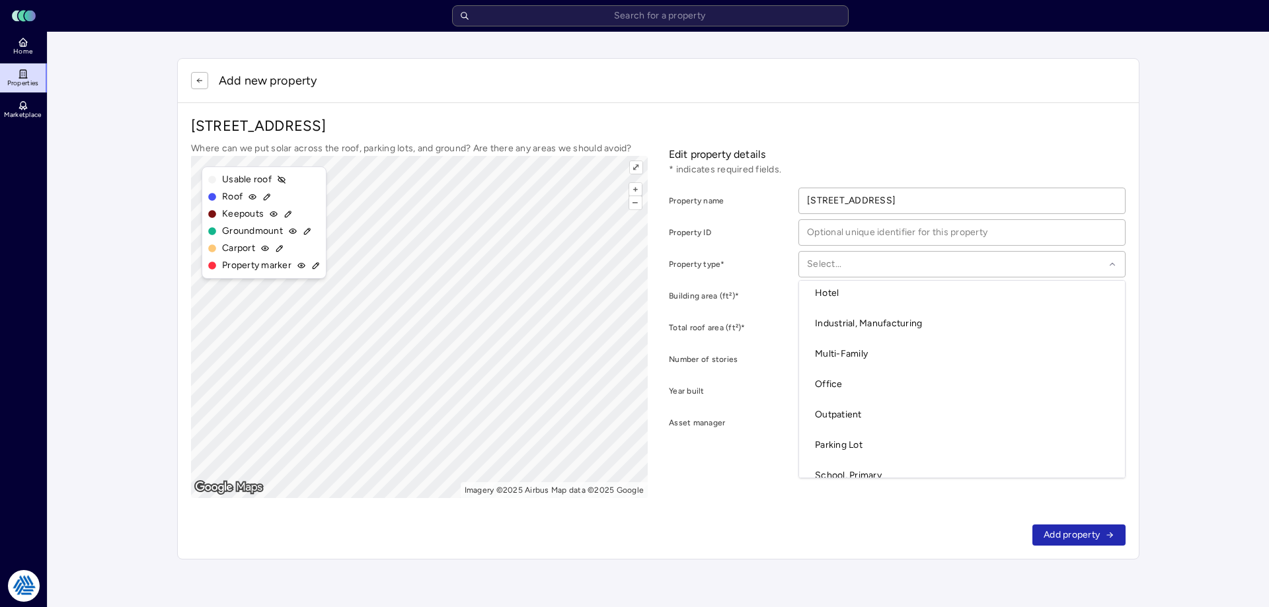
scroll to position [198, 0]
click at [880, 467] on span "Retail, Standalone" at bounding box center [853, 470] width 77 height 11
click at [1089, 553] on div "Add property" at bounding box center [658, 536] width 961 height 48
click at [1089, 535] on span "Add property" at bounding box center [1072, 535] width 56 height 15
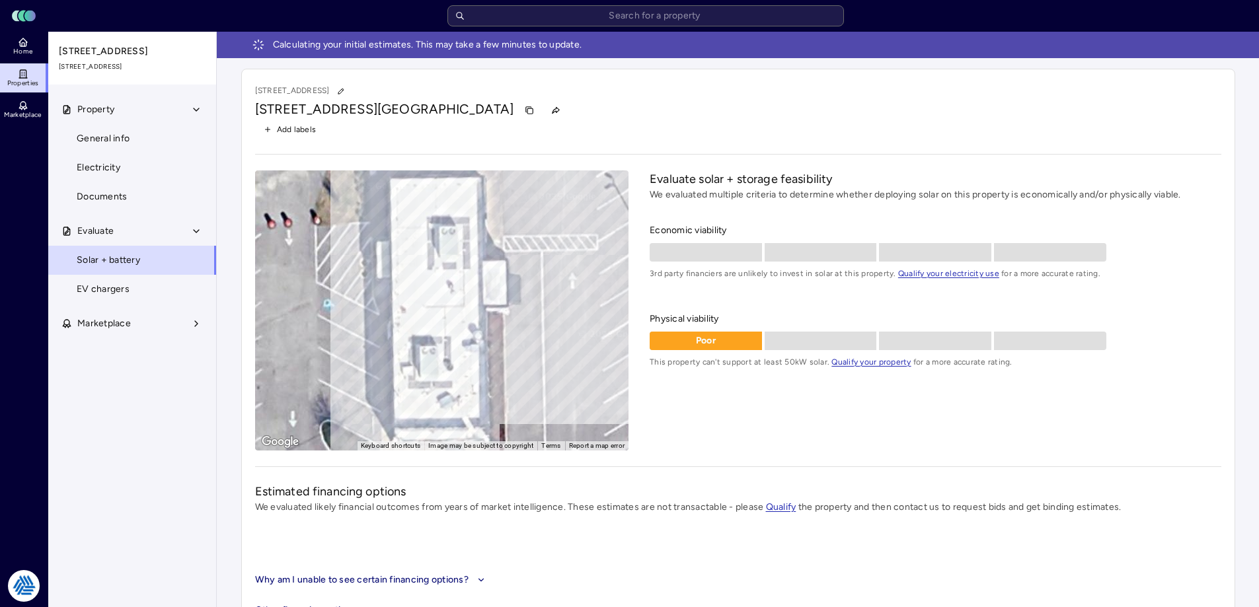
click at [19, 39] on icon at bounding box center [23, 42] width 11 height 11
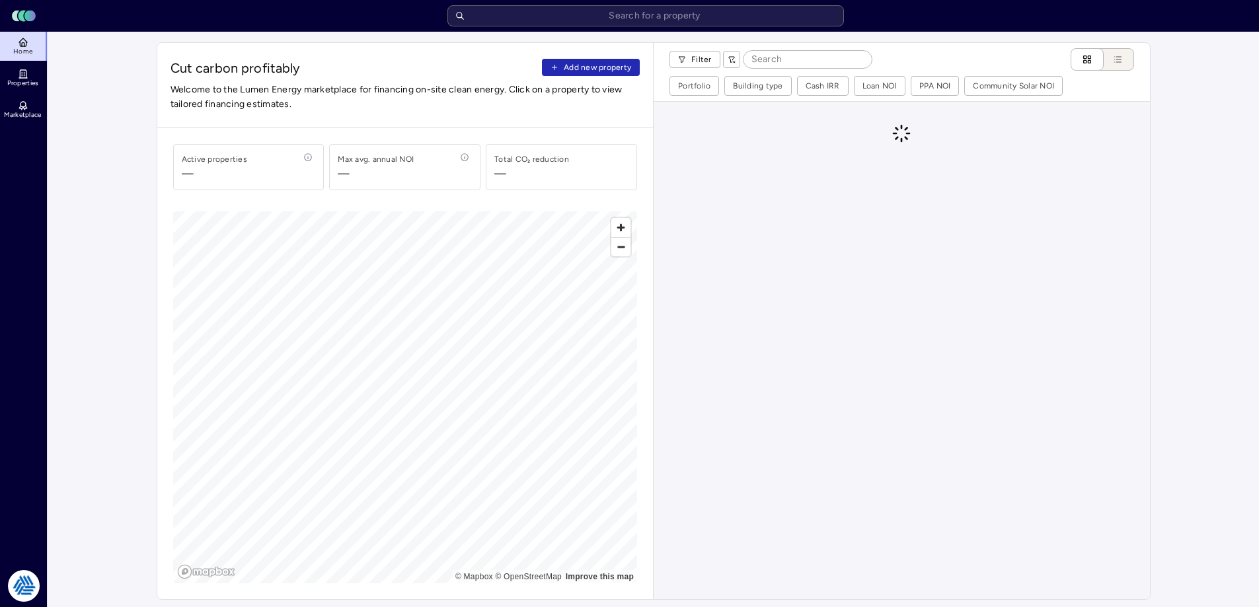
click at [562, 59] on button "Add new property" at bounding box center [591, 67] width 98 height 17
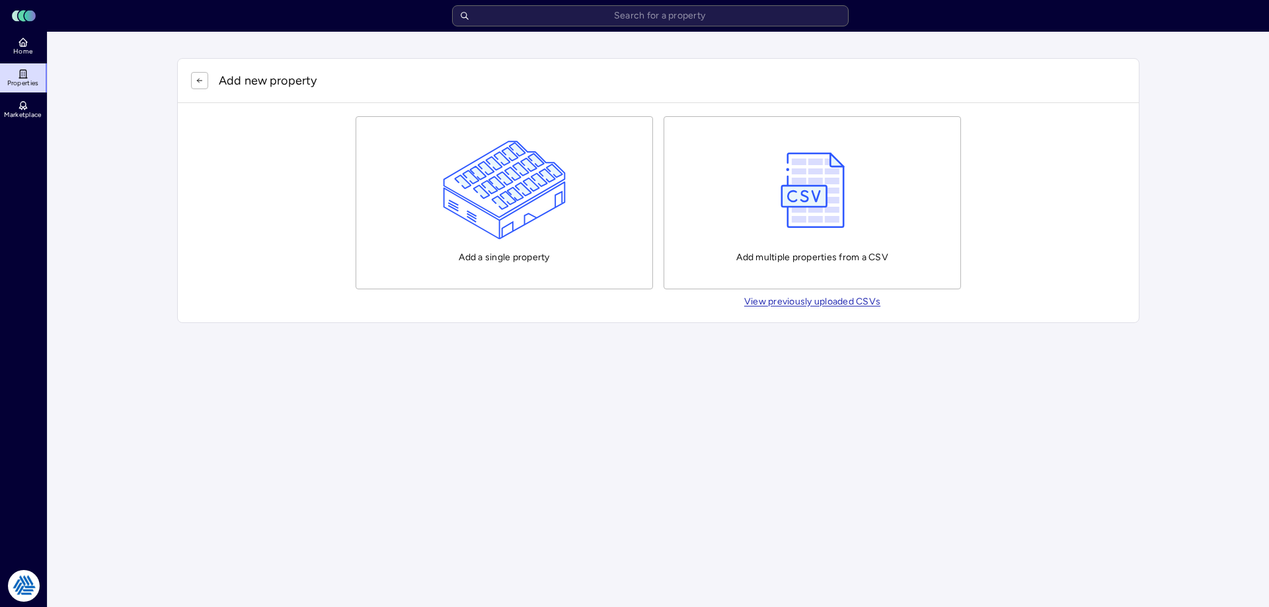
click at [574, 159] on button "Add a single property" at bounding box center [504, 202] width 297 height 173
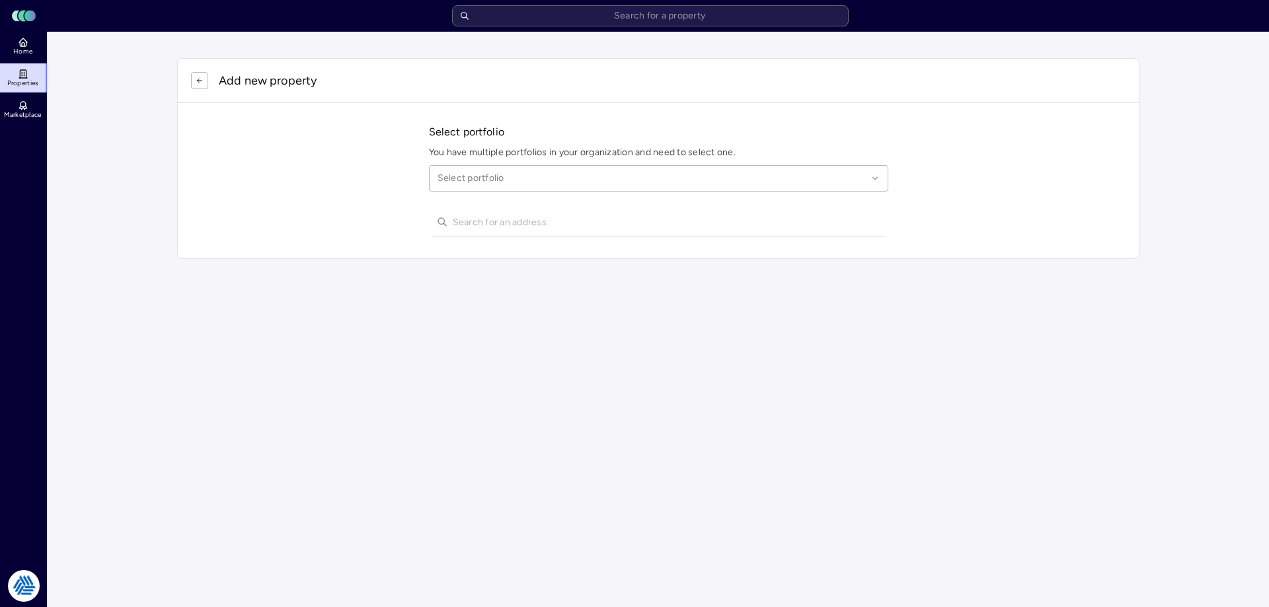
click at [518, 184] on div at bounding box center [653, 178] width 430 height 15
type input "league city"
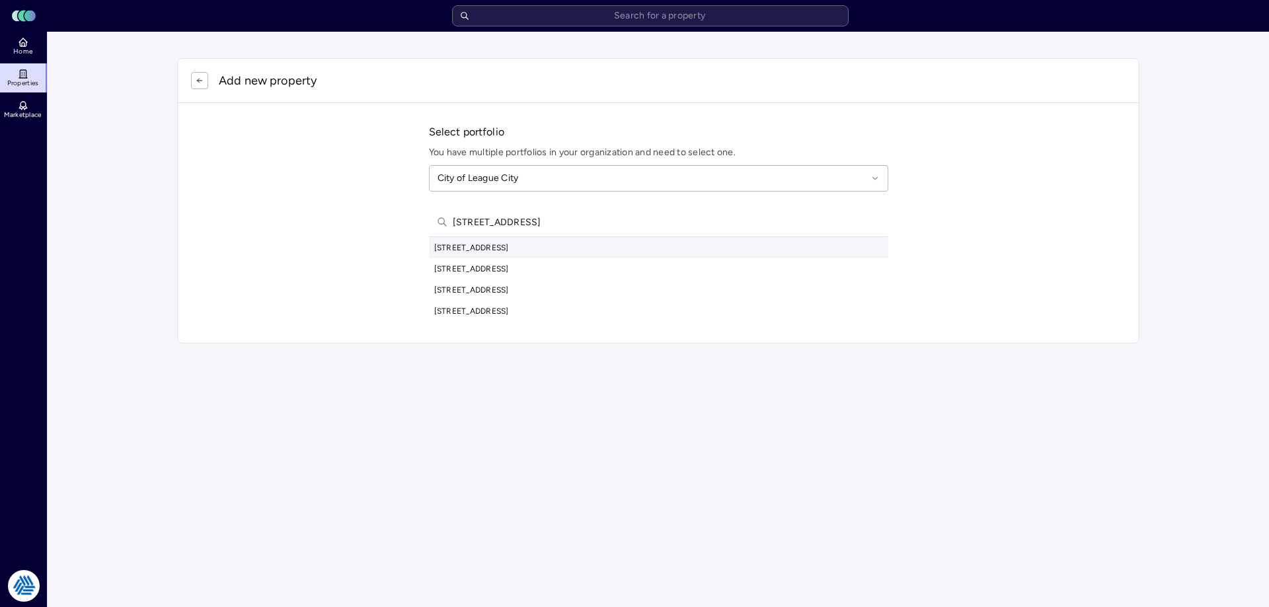
type input "2819 wood hollow dr"
click at [559, 252] on div "2819 Wood Hollow Drive, League City, TX, USA" at bounding box center [658, 247] width 459 height 21
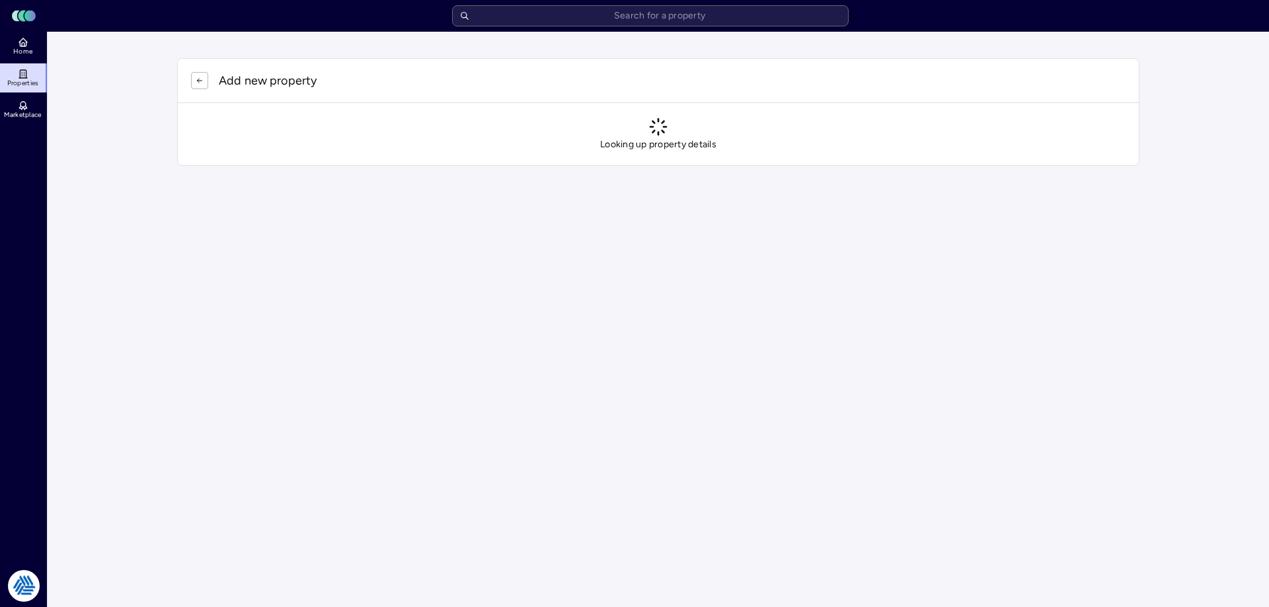
click at [637, 192] on html "Toggle Sidebar Lumen Energy Logo Home Properties Marketplace Tradition Energy N…" at bounding box center [634, 96] width 1269 height 192
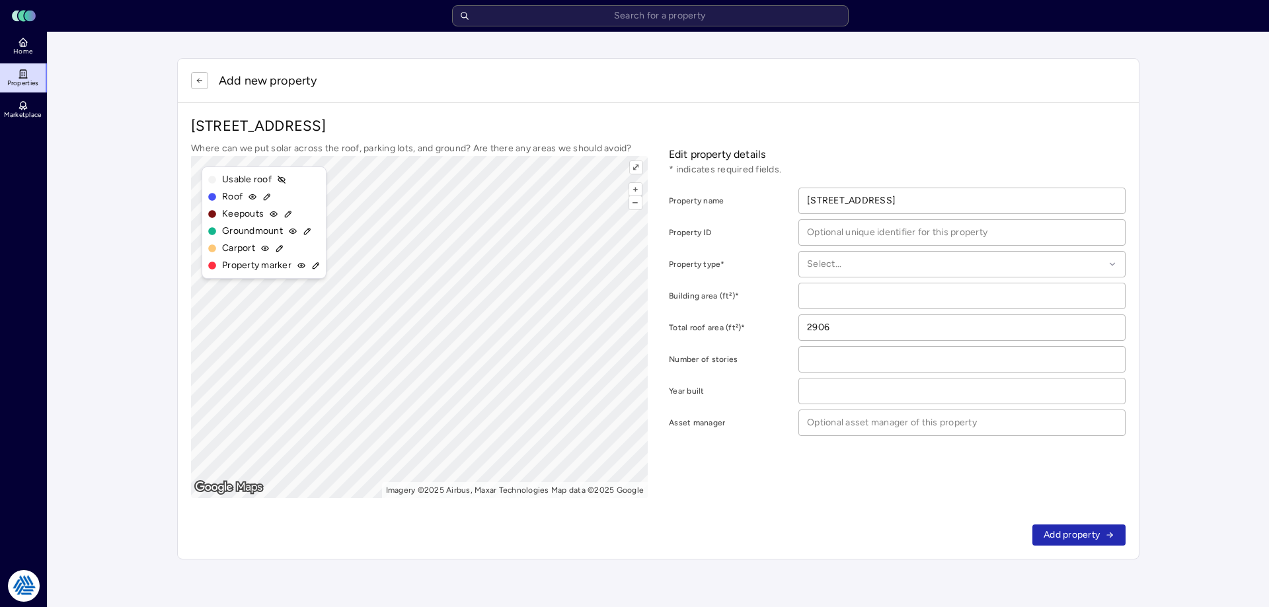
click at [196, 71] on div "Add new property" at bounding box center [658, 81] width 961 height 44
click at [202, 77] on icon "button" at bounding box center [200, 81] width 8 height 8
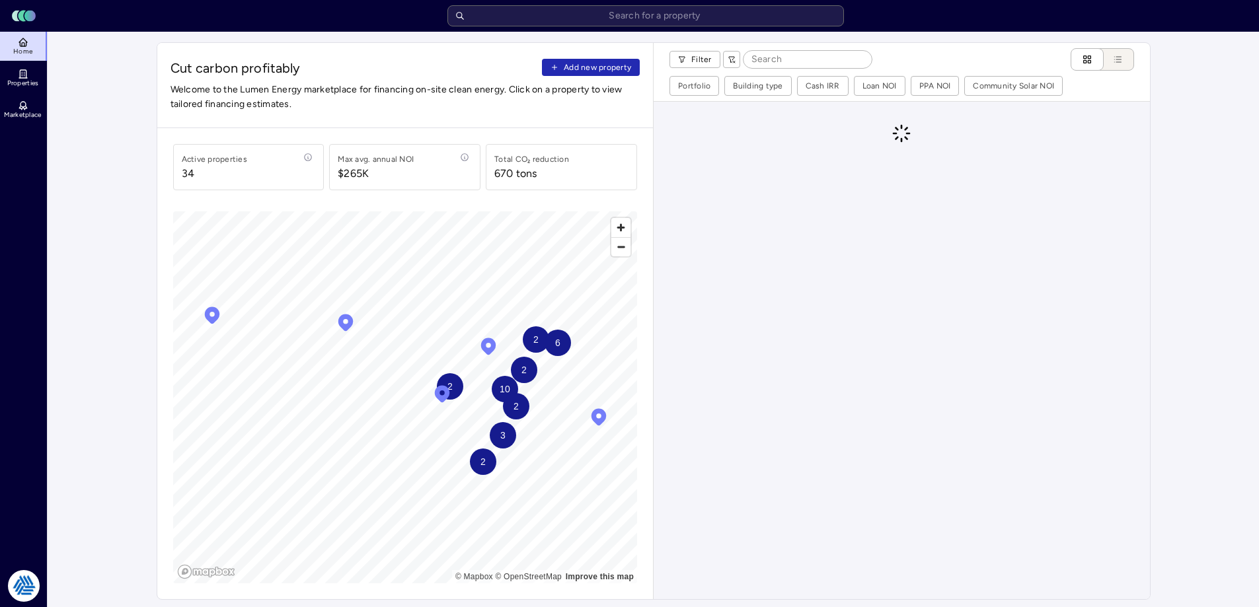
click at [617, 71] on span "Add new property" at bounding box center [597, 67] width 67 height 13
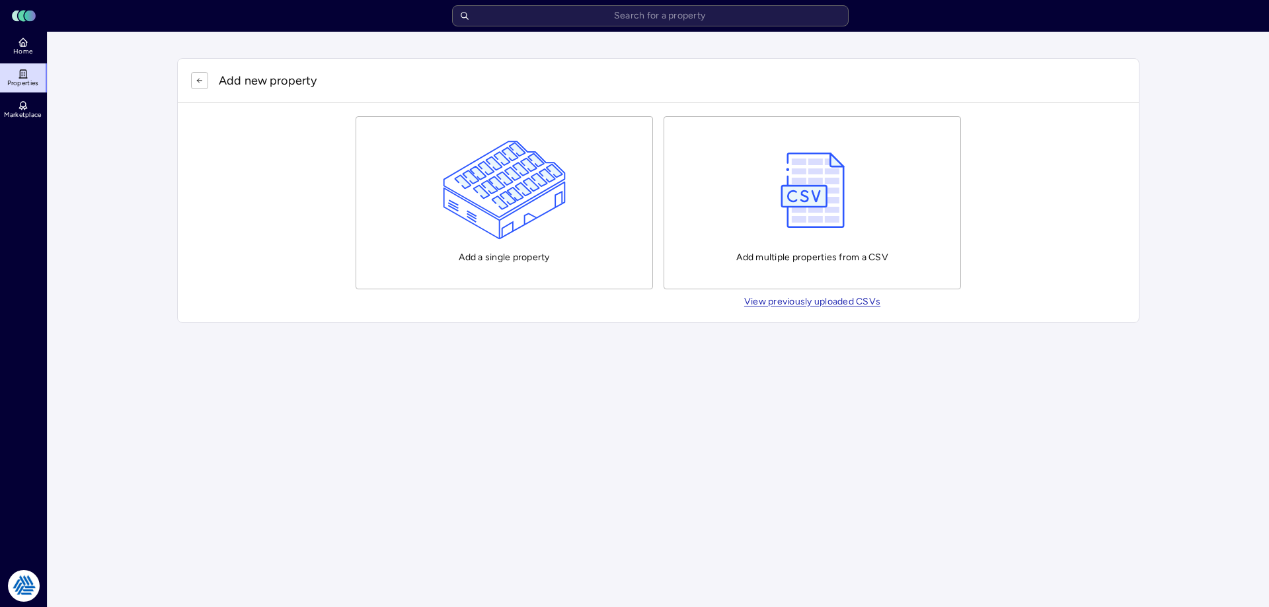
click at [576, 174] on button "Add a single property" at bounding box center [504, 202] width 297 height 173
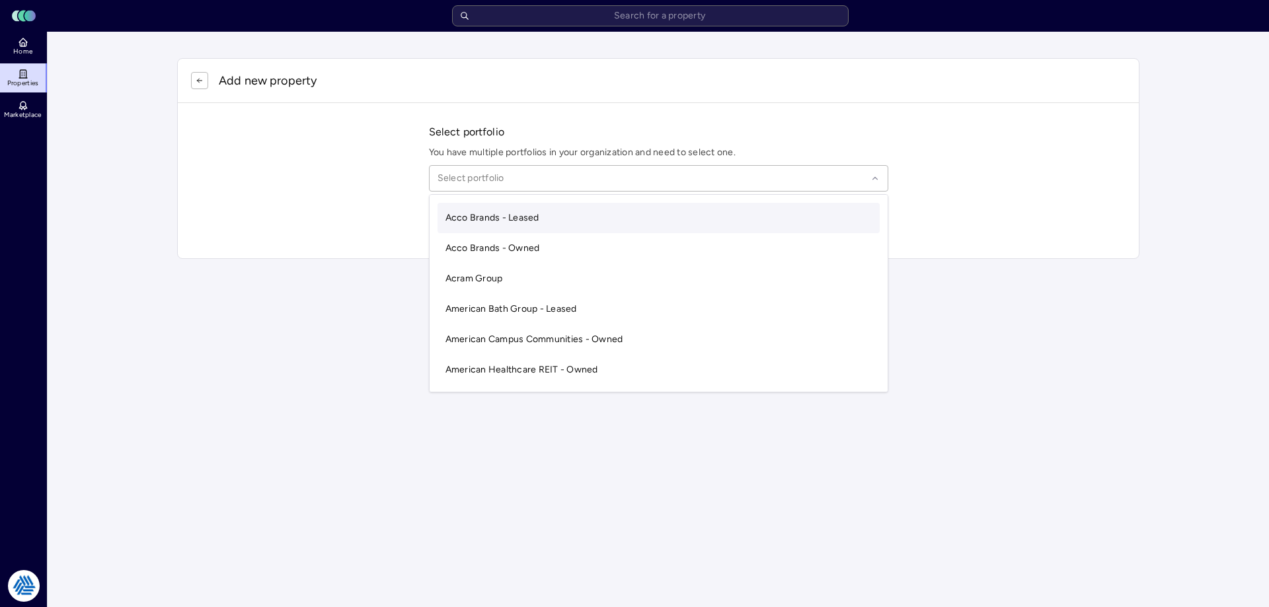
click at [619, 173] on div "Select portfolio" at bounding box center [658, 178] width 459 height 26
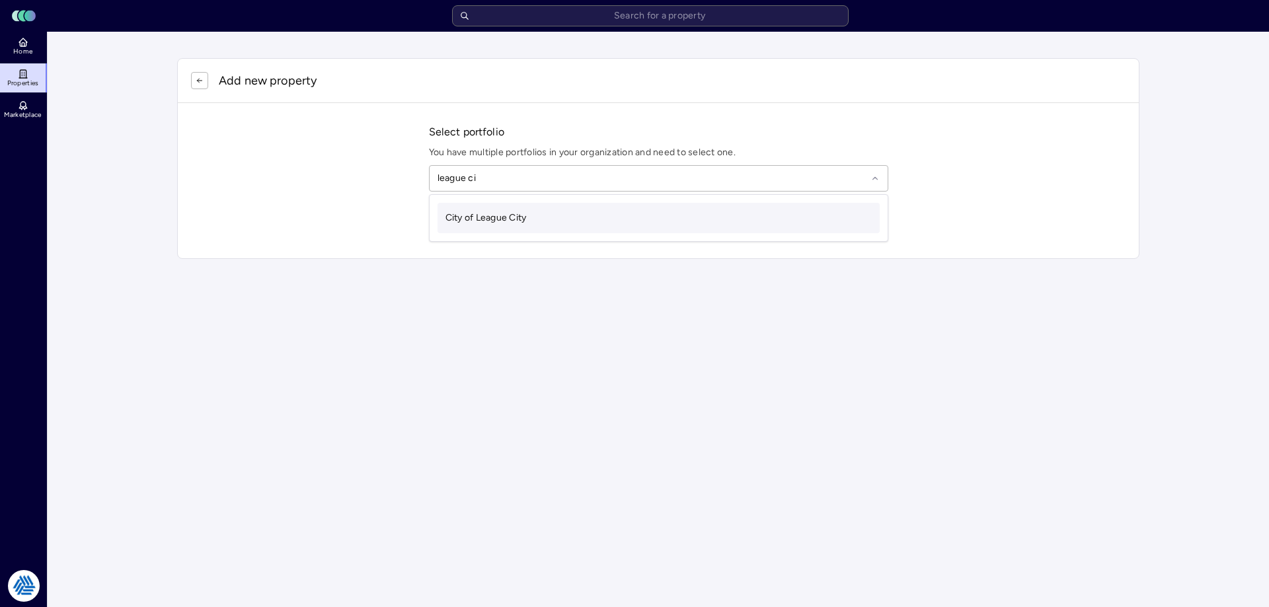
type input "league city"
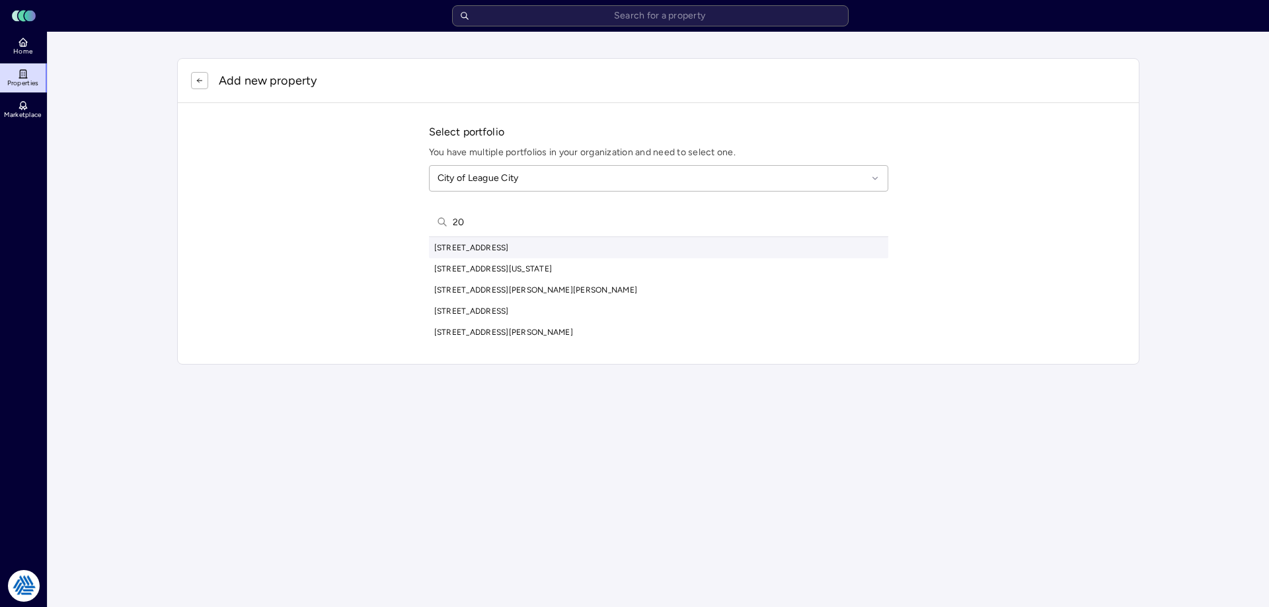
type input "2"
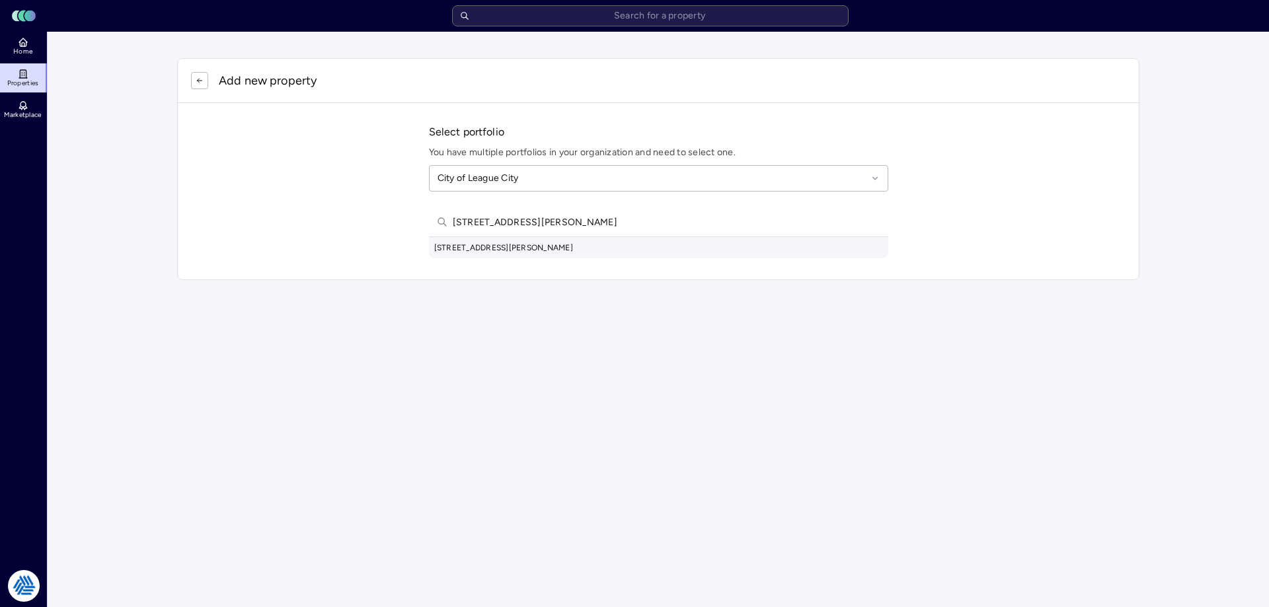
type input "3029 keva glen dr"
click at [574, 271] on div "Select portfolio You have multiple portfolios in your organization and need to …" at bounding box center [658, 191] width 961 height 176
click at [591, 242] on div "3029 Keva Glen Dr, League City, TX, USA" at bounding box center [658, 247] width 459 height 21
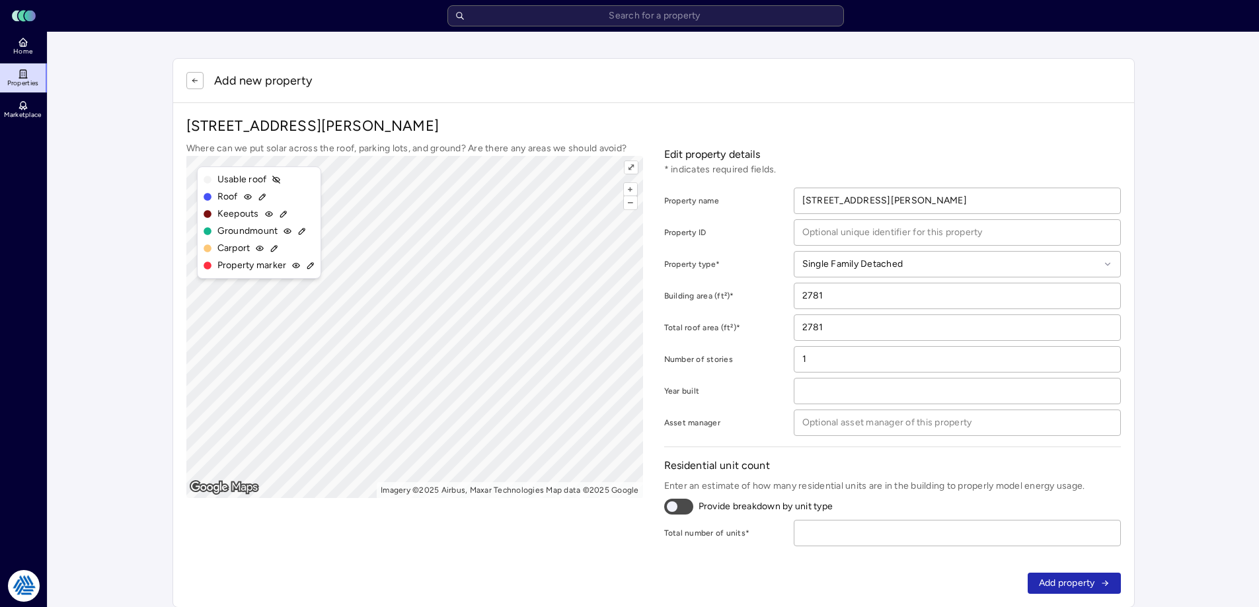
click at [925, 523] on input "number" at bounding box center [957, 533] width 326 height 25
type input "1"
click at [1065, 576] on button "Add property" at bounding box center [1074, 583] width 93 height 21
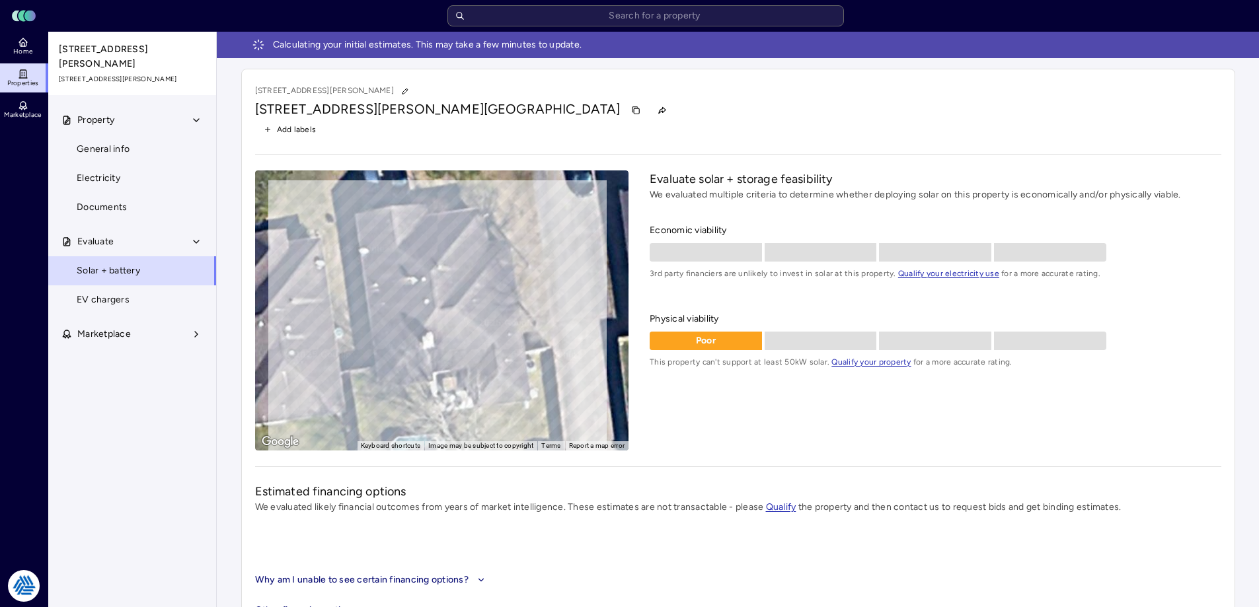
click at [892, 123] on div "Add labels" at bounding box center [738, 129] width 966 height 17
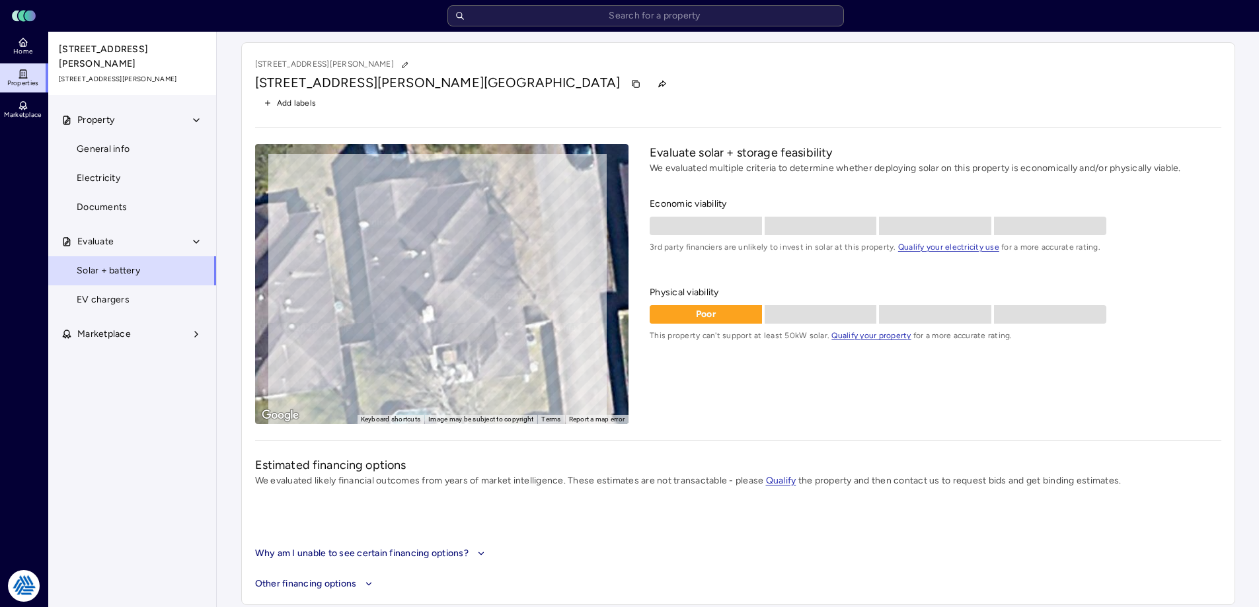
click at [19, 50] on span "Home" at bounding box center [22, 52] width 19 height 8
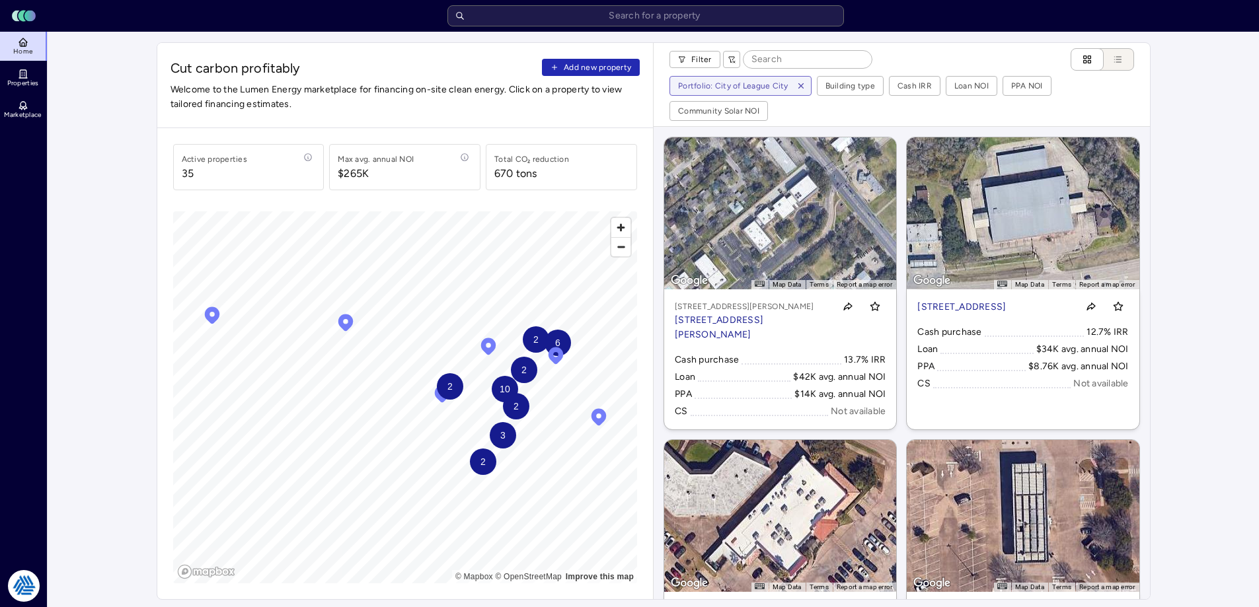
drag, startPoint x: 649, startPoint y: 109, endPoint x: 634, endPoint y: 88, distance: 26.0
click at [648, 109] on div "Cut carbon profitably Add new property Welcome to the Lumen Energy marketplace …" at bounding box center [405, 85] width 496 height 85
click at [625, 69] on span "Add new property" at bounding box center [597, 67] width 67 height 13
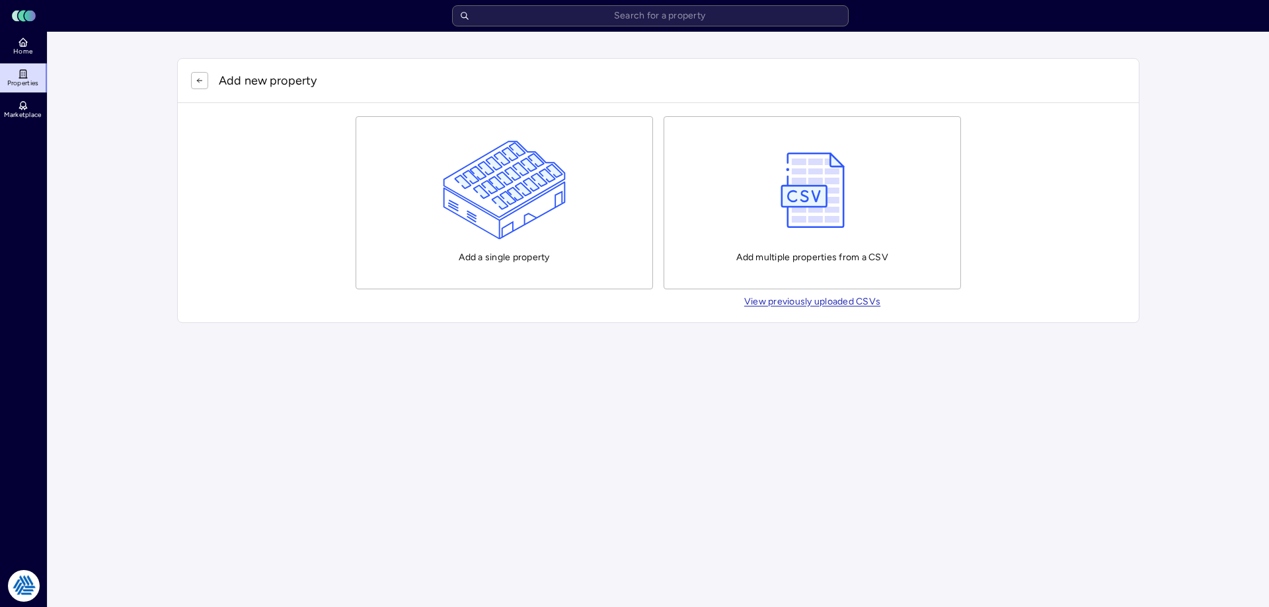
click at [531, 219] on img "button" at bounding box center [505, 190] width 124 height 99
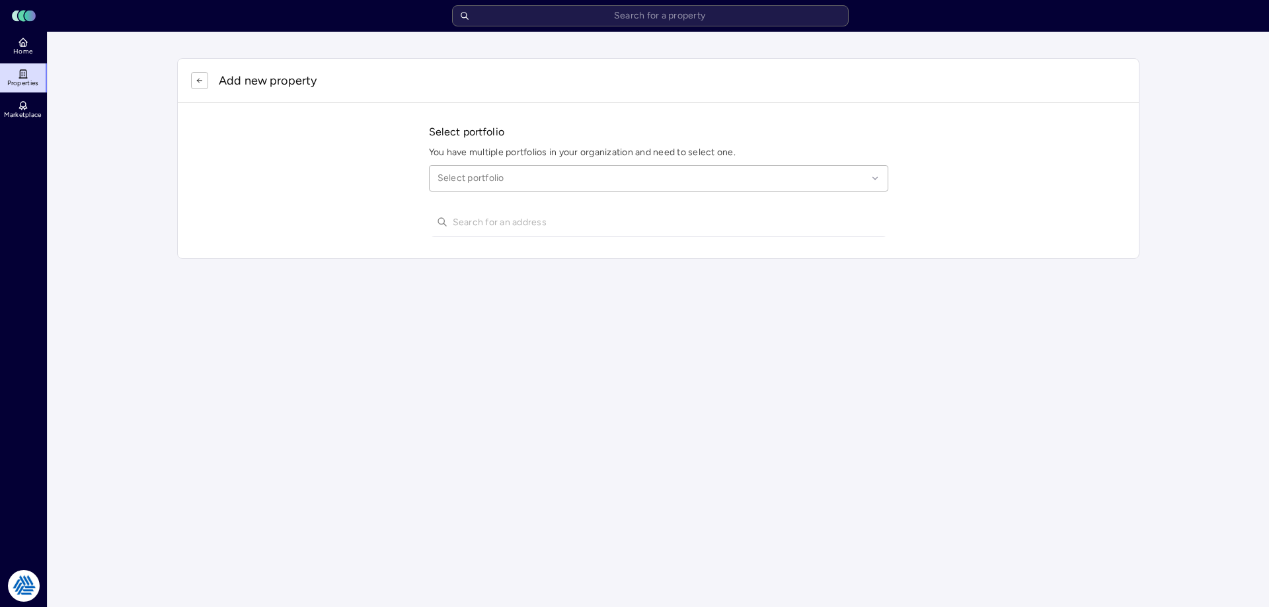
click at [523, 163] on div "Select portfolio You have multiple portfolios in your organization and need to …" at bounding box center [658, 163] width 459 height 78
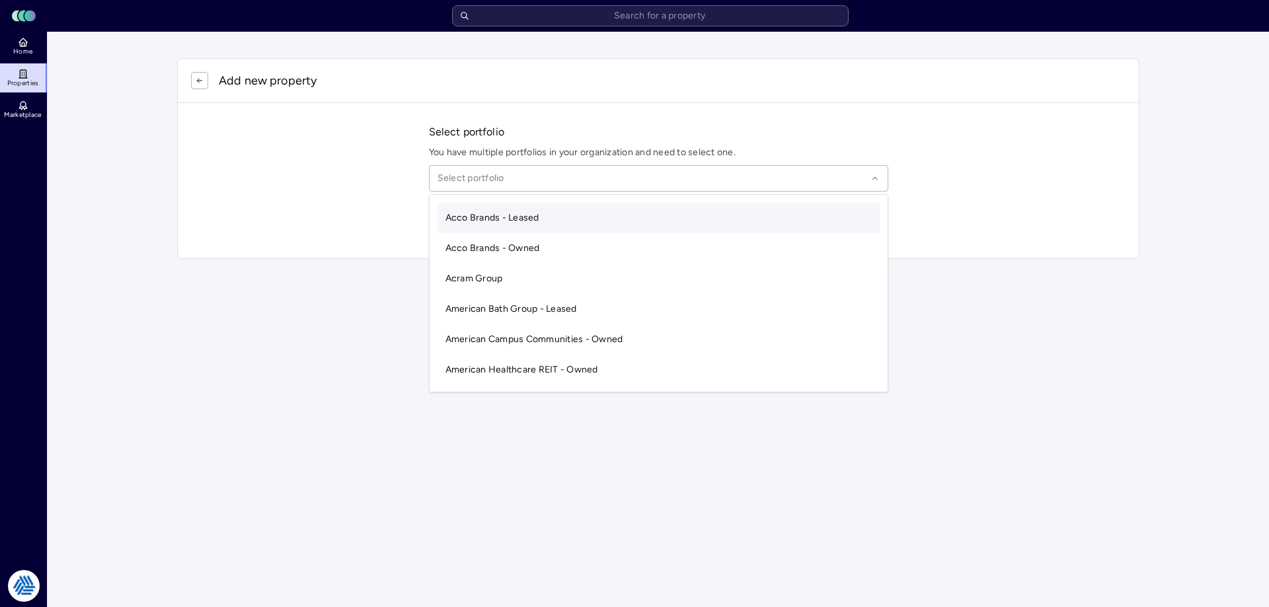
click at [521, 174] on div at bounding box center [653, 178] width 430 height 15
type input "b"
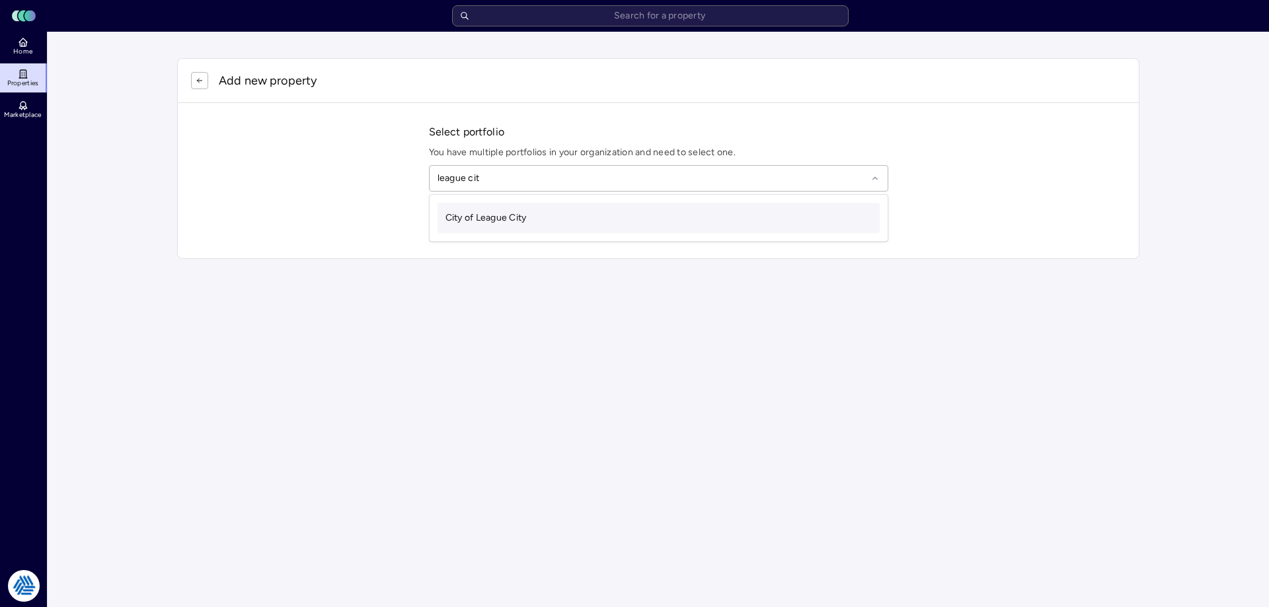
type input "league city"
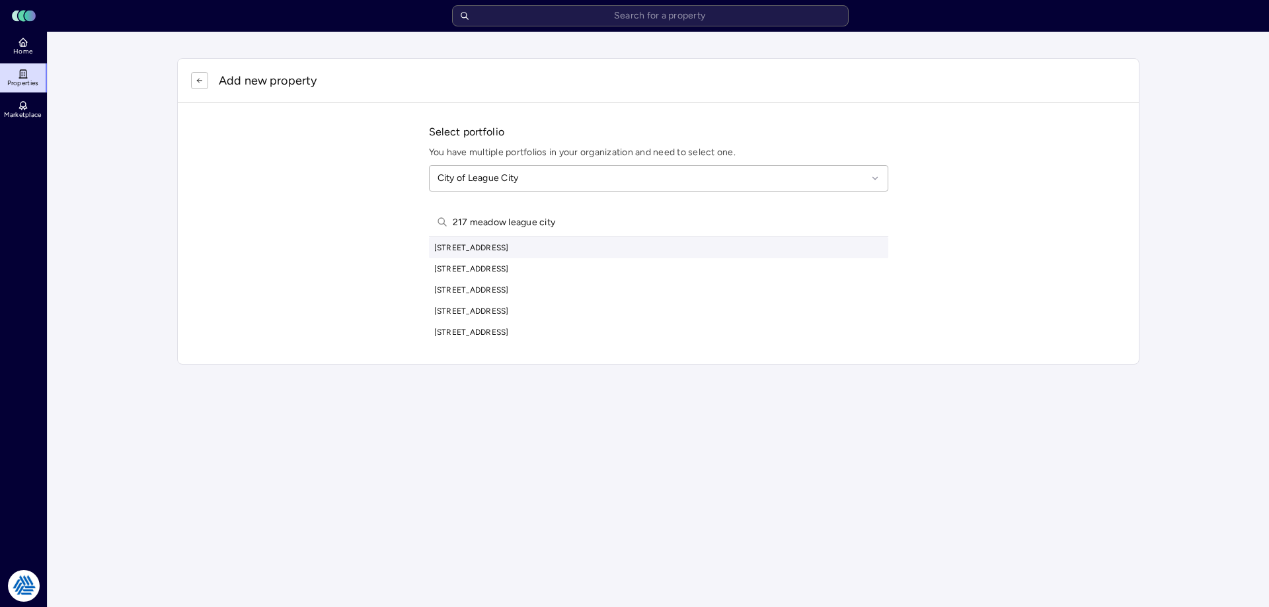
type input "217 meadow league city"
click at [544, 245] on div "217 Meadow Parkway, League City, TX, USA" at bounding box center [658, 247] width 459 height 21
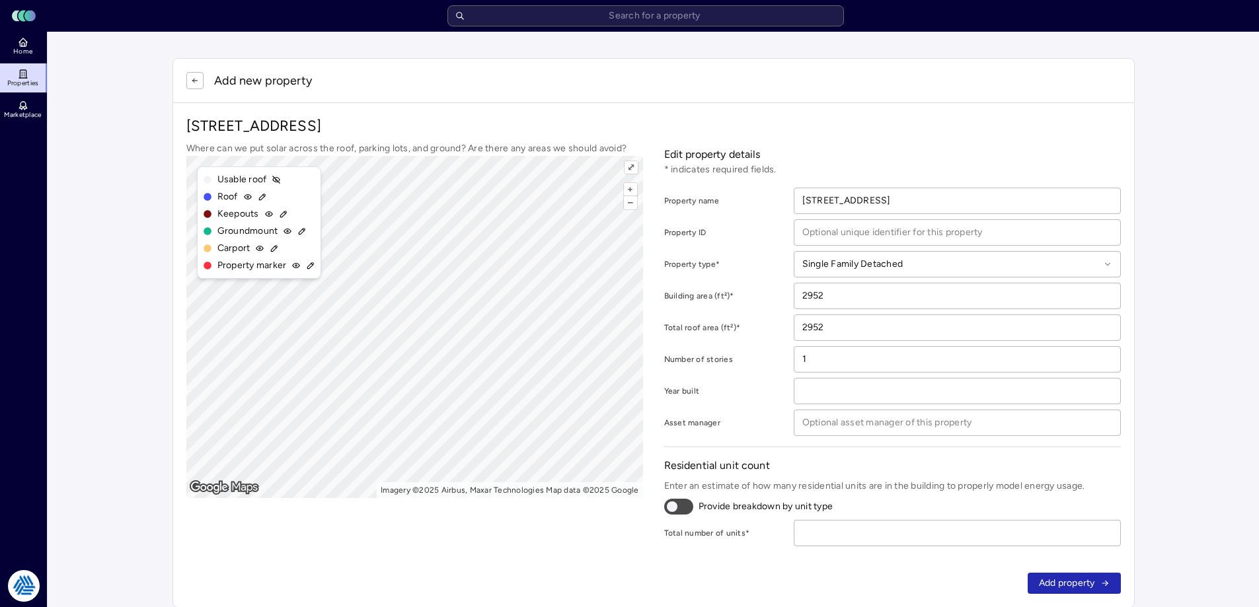
click at [965, 523] on input "number" at bounding box center [957, 533] width 326 height 25
type input "1"
click button "Add property" at bounding box center [1074, 583] width 93 height 21
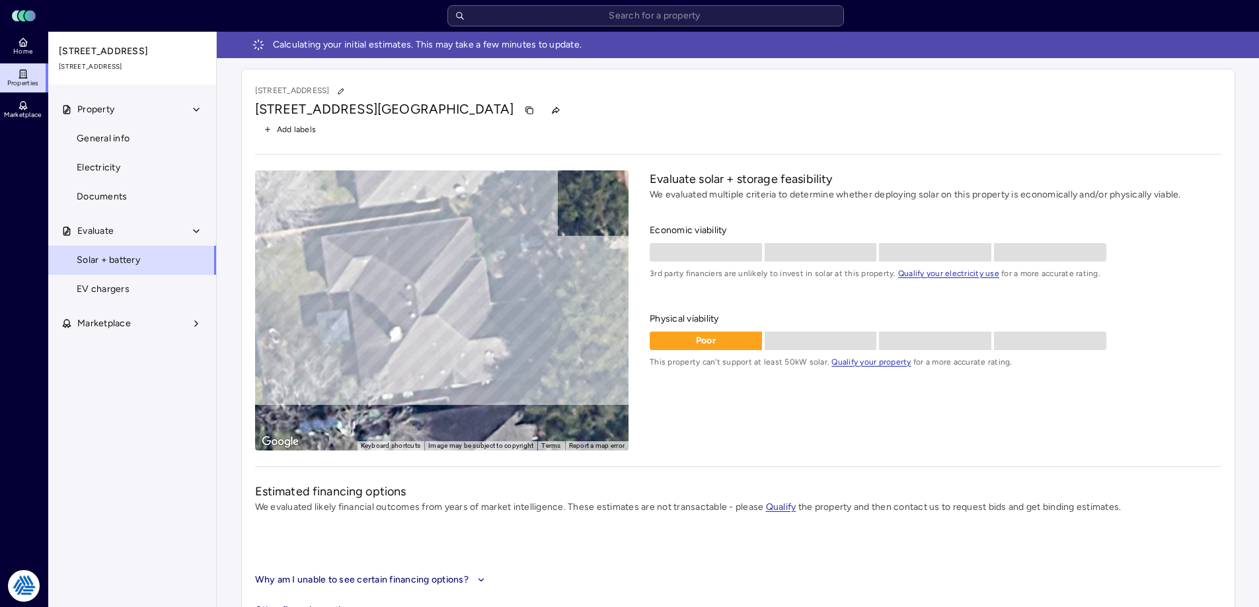
click at [23, 50] on span "Home" at bounding box center [22, 52] width 19 height 8
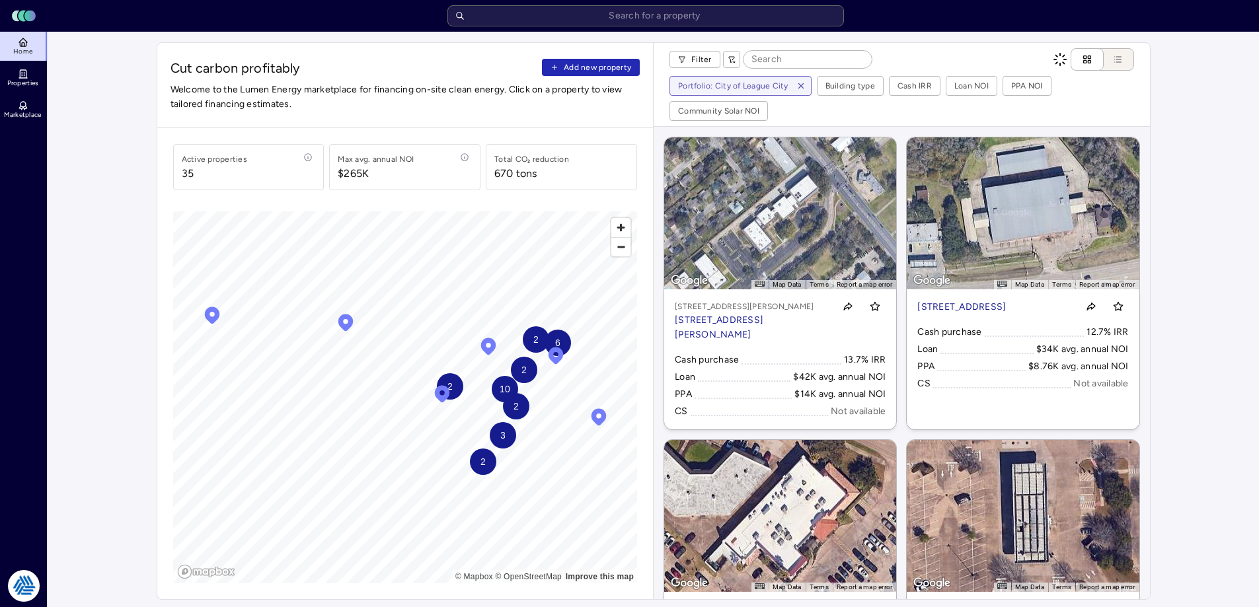
click at [625, 76] on span "Cut carbon profitably Add new property" at bounding box center [406, 68] width 470 height 19
click at [630, 68] on span "Add new property" at bounding box center [597, 67] width 67 height 13
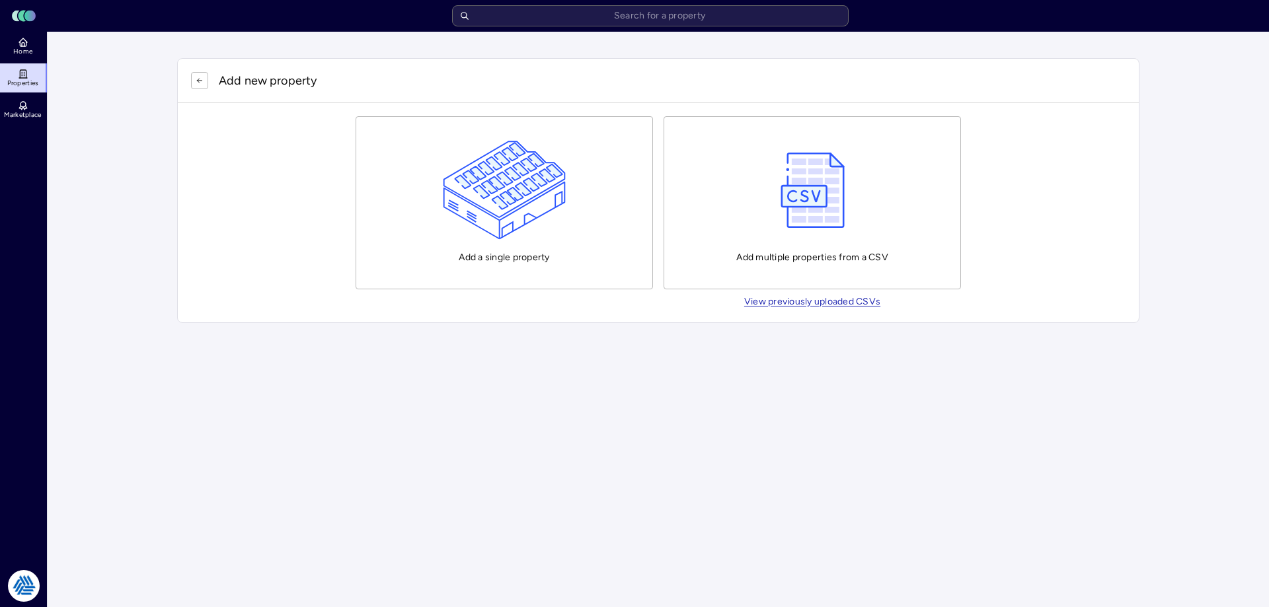
click at [553, 190] on img "button" at bounding box center [505, 190] width 124 height 99
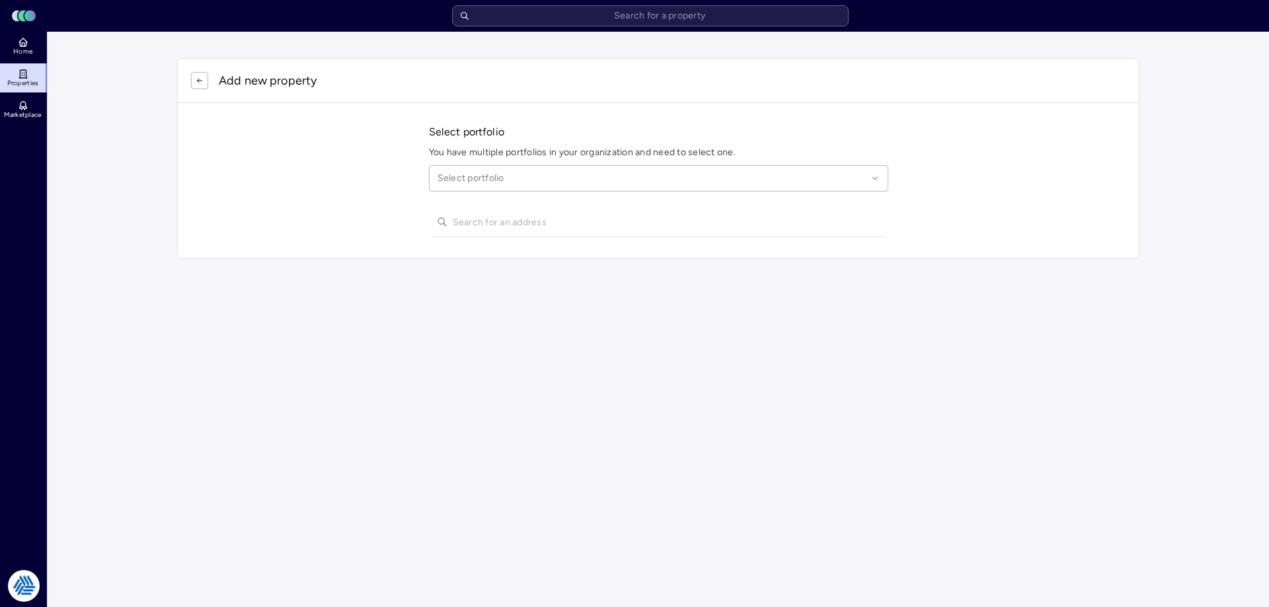
click at [523, 175] on div at bounding box center [653, 178] width 430 height 15
type input "league city"
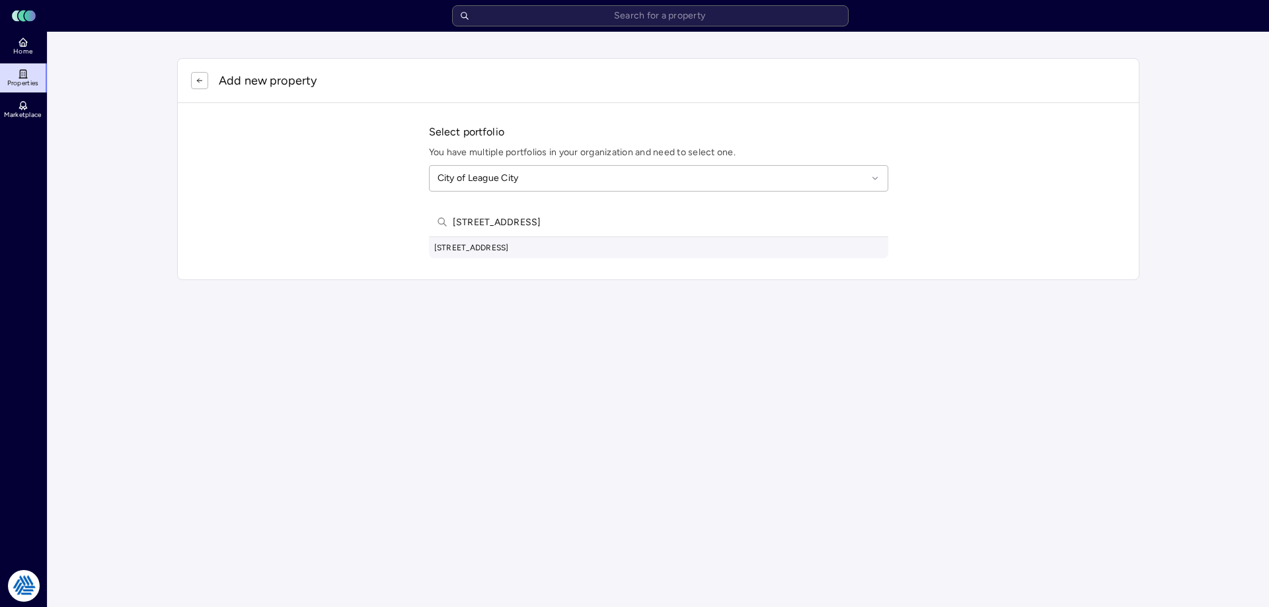
type input "5684 w main league city"
click at [568, 245] on div "5684 West Main Street, League City, TX, USA" at bounding box center [658, 247] width 459 height 21
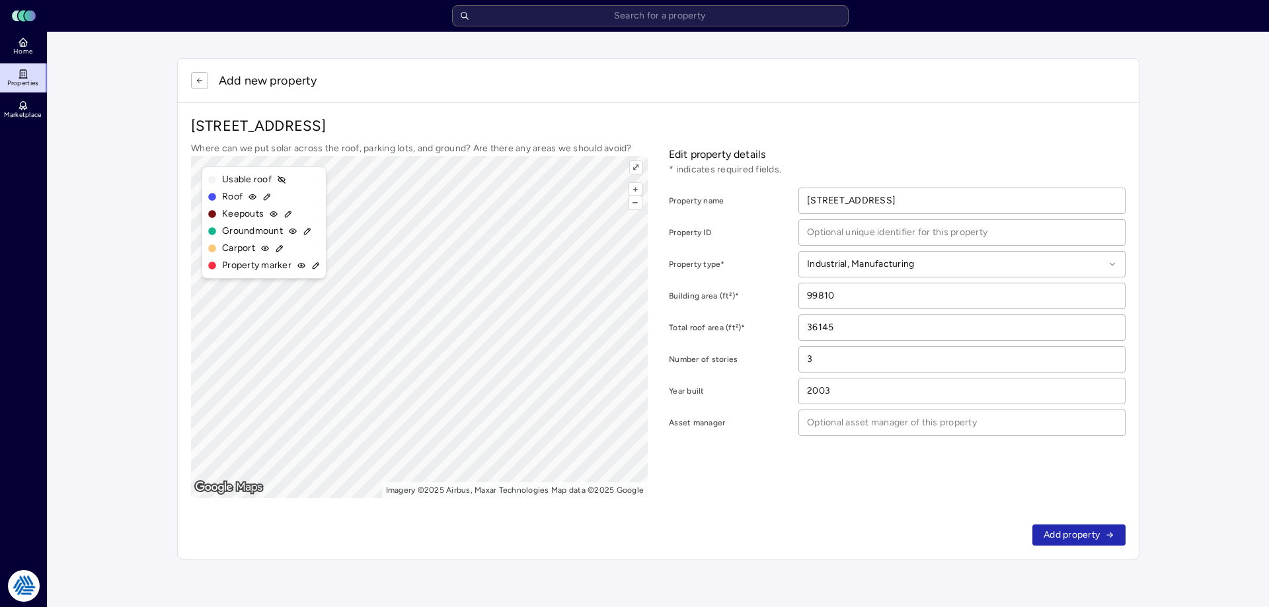
click at [675, 386] on div "Where can we put solar across the roof, parking lots, and ground? Are there any…" at bounding box center [658, 319] width 935 height 357
click at [1075, 530] on span "Add property" at bounding box center [1072, 535] width 56 height 15
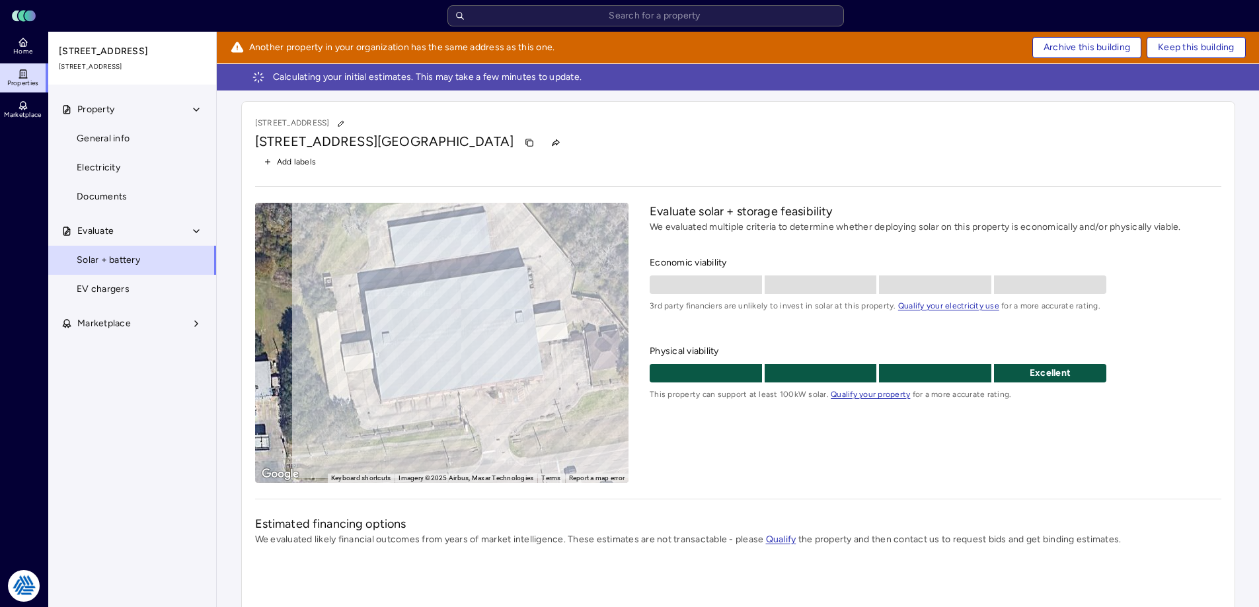
click at [1114, 41] on span "Archive this building" at bounding box center [1087, 47] width 87 height 15
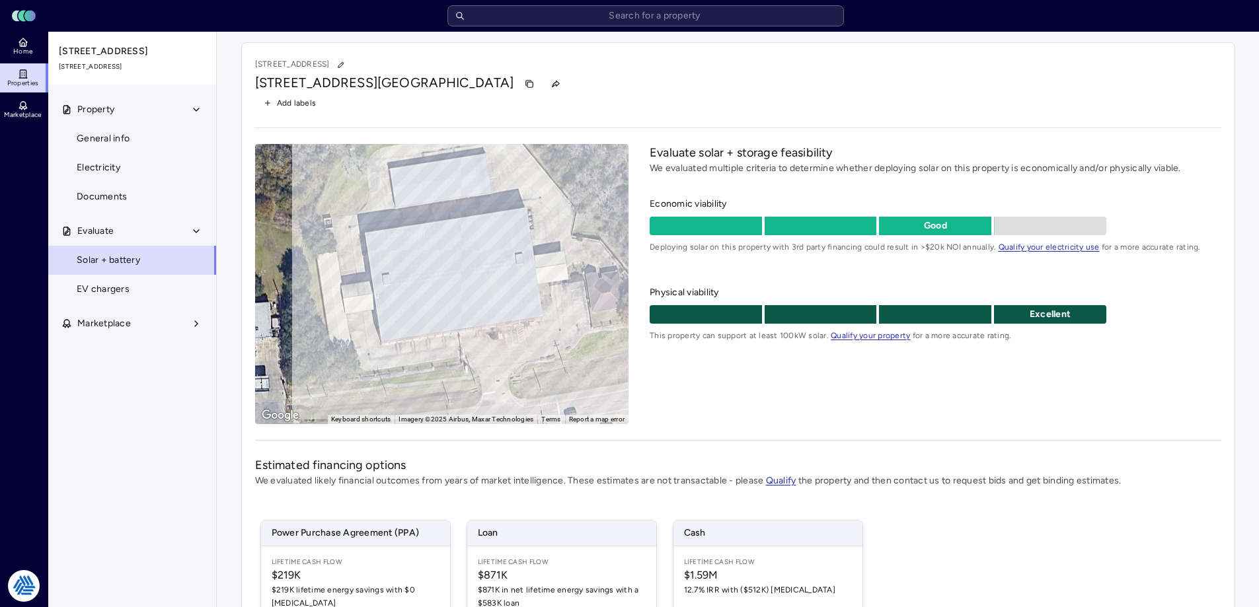
click at [114, 406] on div "Property General info Electricity Documents Evaluate Solar + battery EV charger…" at bounding box center [132, 351] width 169 height 512
click at [32, 44] on link "Home" at bounding box center [24, 46] width 48 height 29
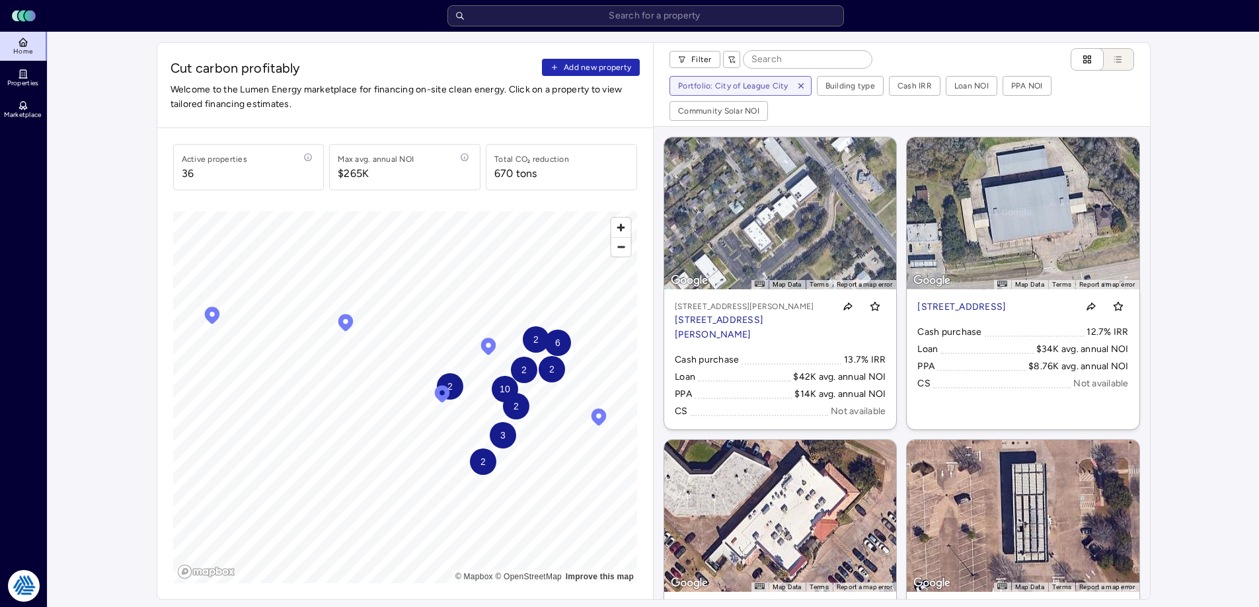
click at [600, 71] on span "Add new property" at bounding box center [597, 67] width 67 height 13
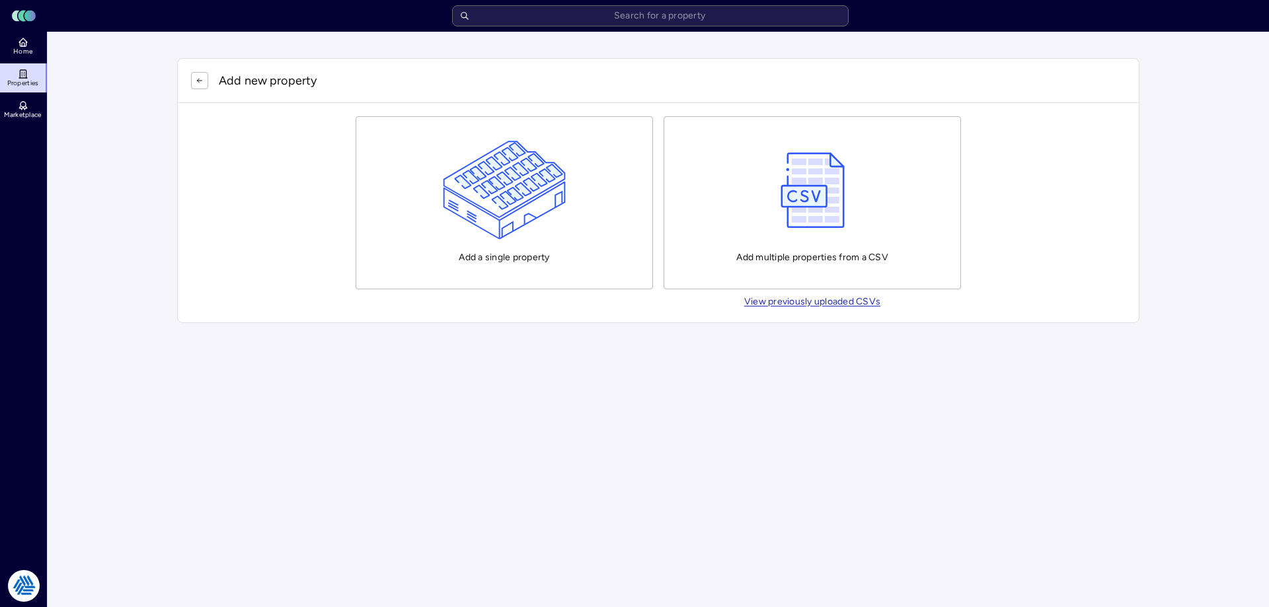
click at [556, 195] on img "button" at bounding box center [505, 190] width 124 height 99
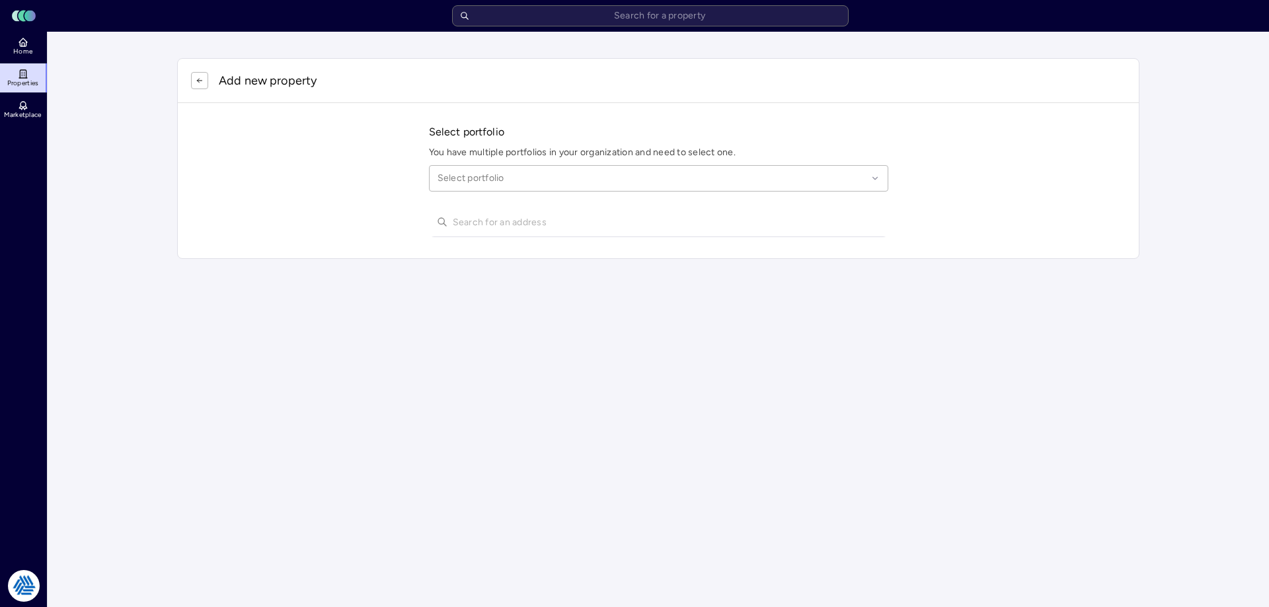
click at [513, 187] on div "Select portfolio" at bounding box center [658, 178] width 459 height 26
type input "league city"
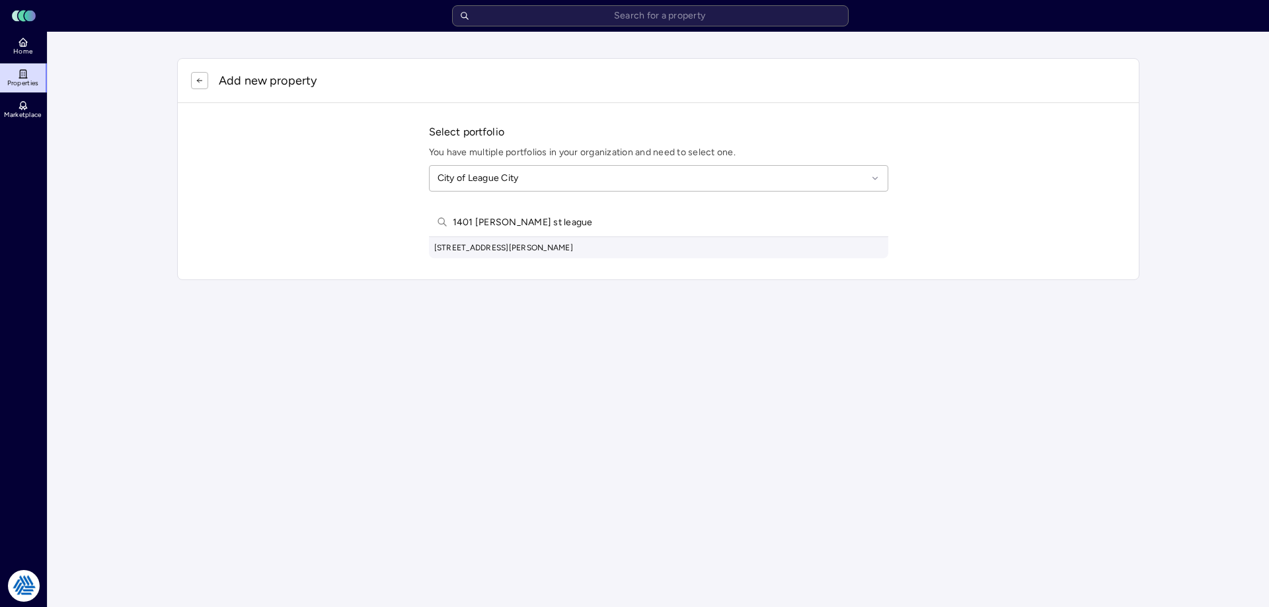
type input "1401 turner st league"
click at [541, 245] on div "1401 Turner St, League City, TX, USA" at bounding box center [658, 247] width 459 height 21
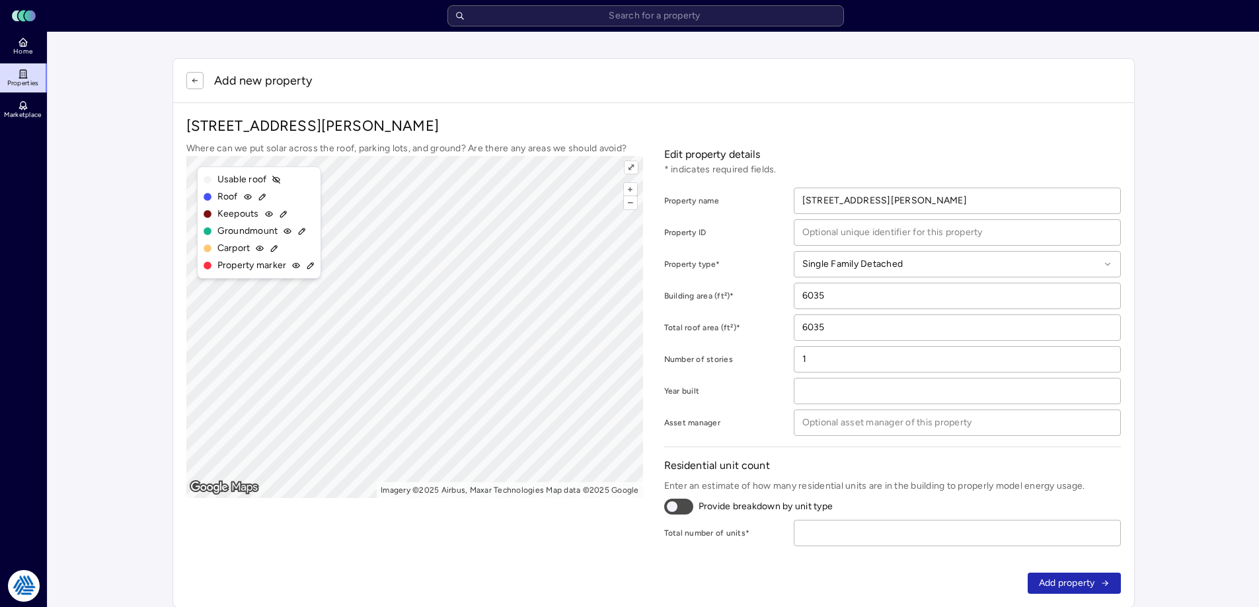
click at [925, 534] on input "number" at bounding box center [957, 533] width 326 height 25
type input "0"
type input "1"
click button "Add property" at bounding box center [1074, 583] width 93 height 21
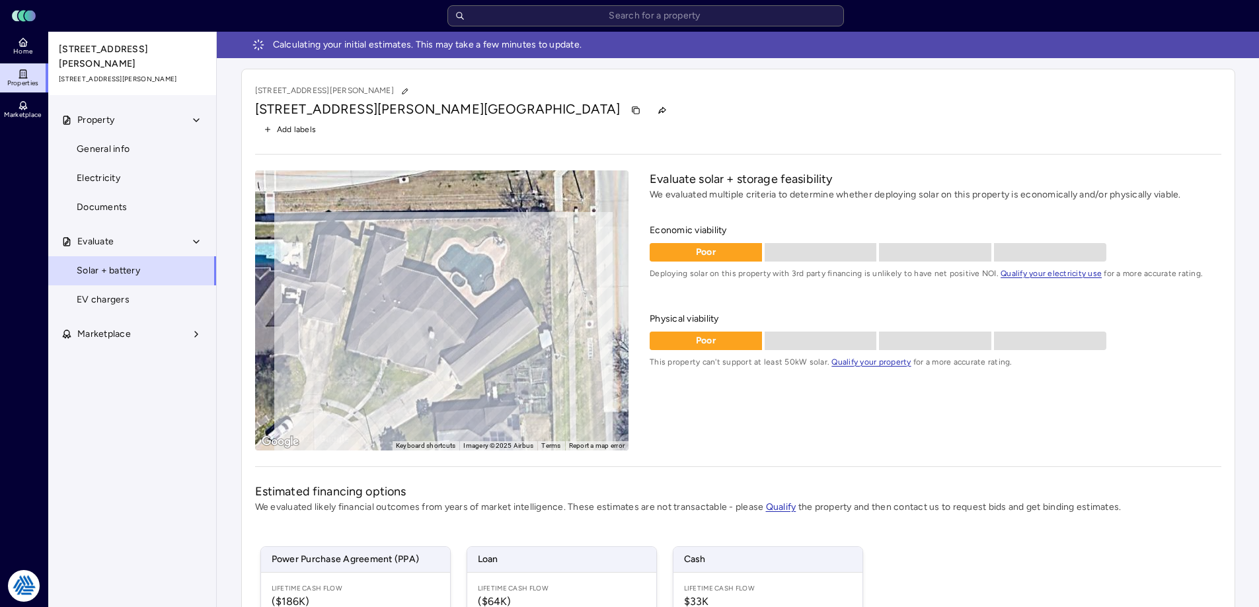
click at [26, 52] on span "Home" at bounding box center [22, 52] width 19 height 8
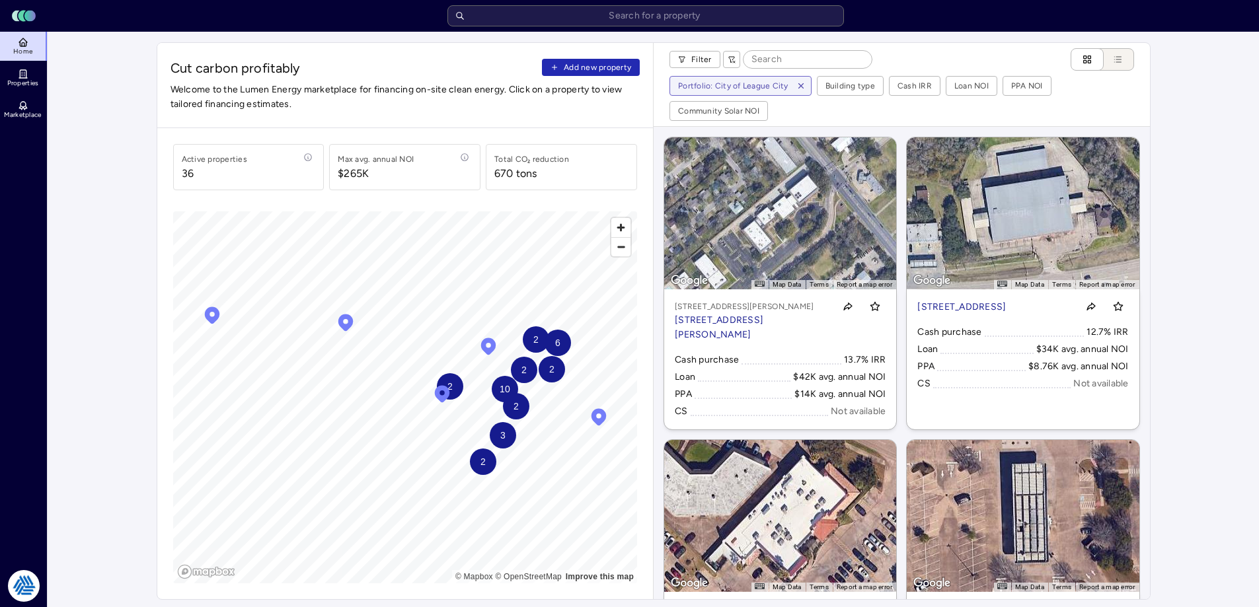
click at [580, 69] on span "Add new property" at bounding box center [597, 67] width 67 height 13
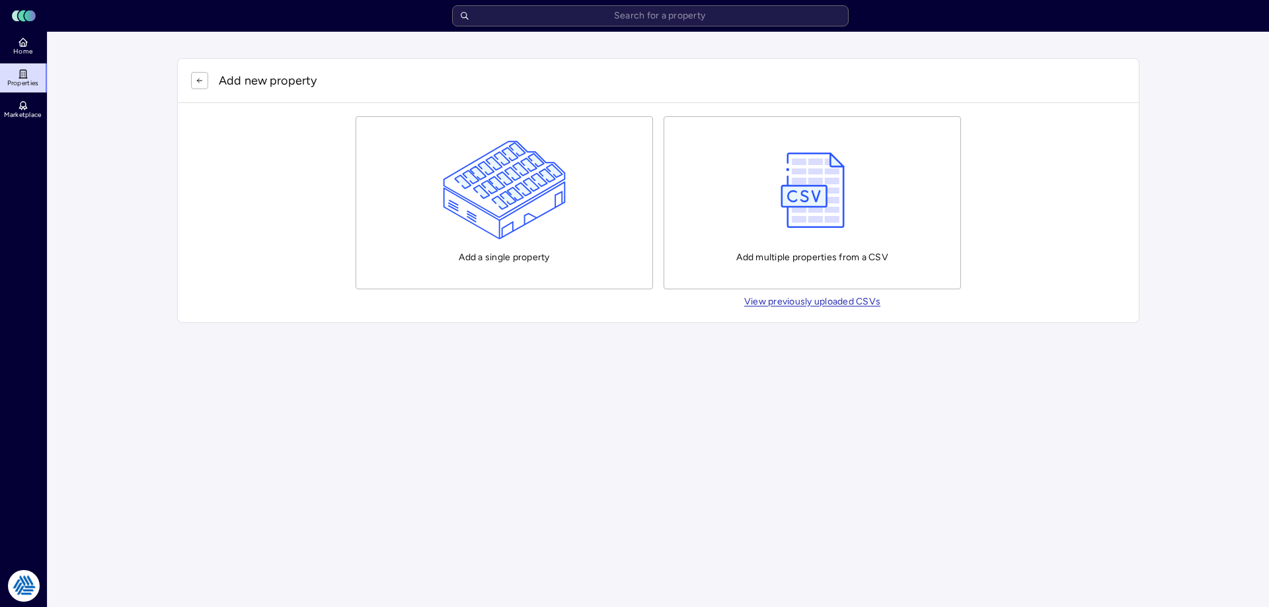
click at [518, 147] on img "button" at bounding box center [505, 190] width 124 height 99
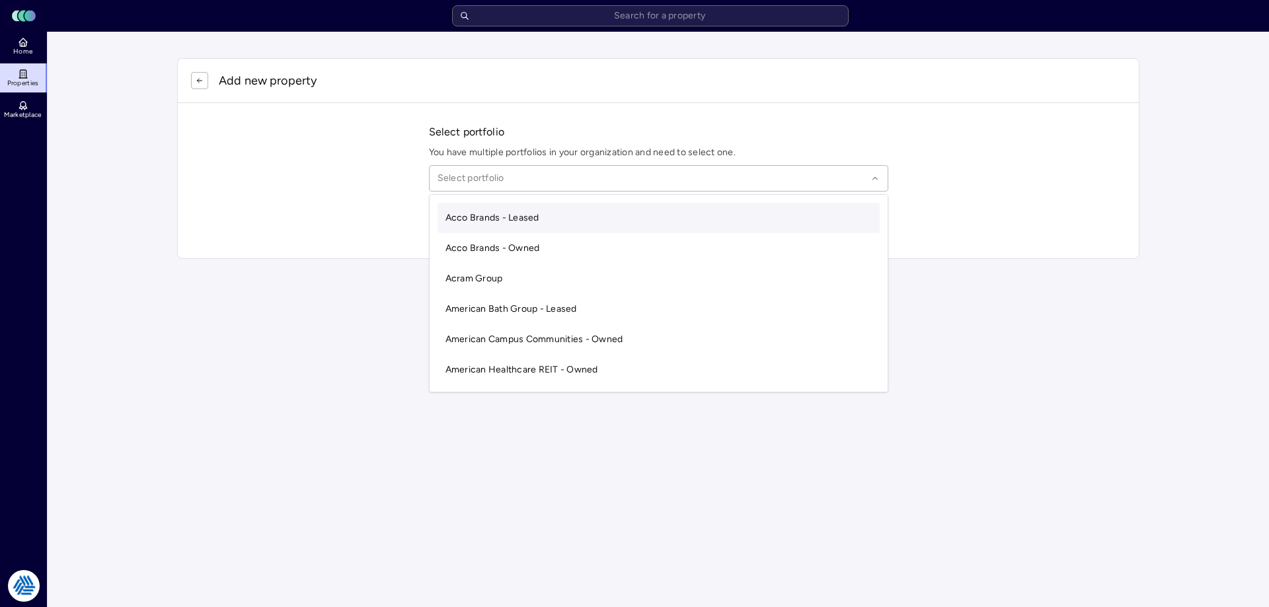
click at [492, 171] on div at bounding box center [653, 178] width 430 height 15
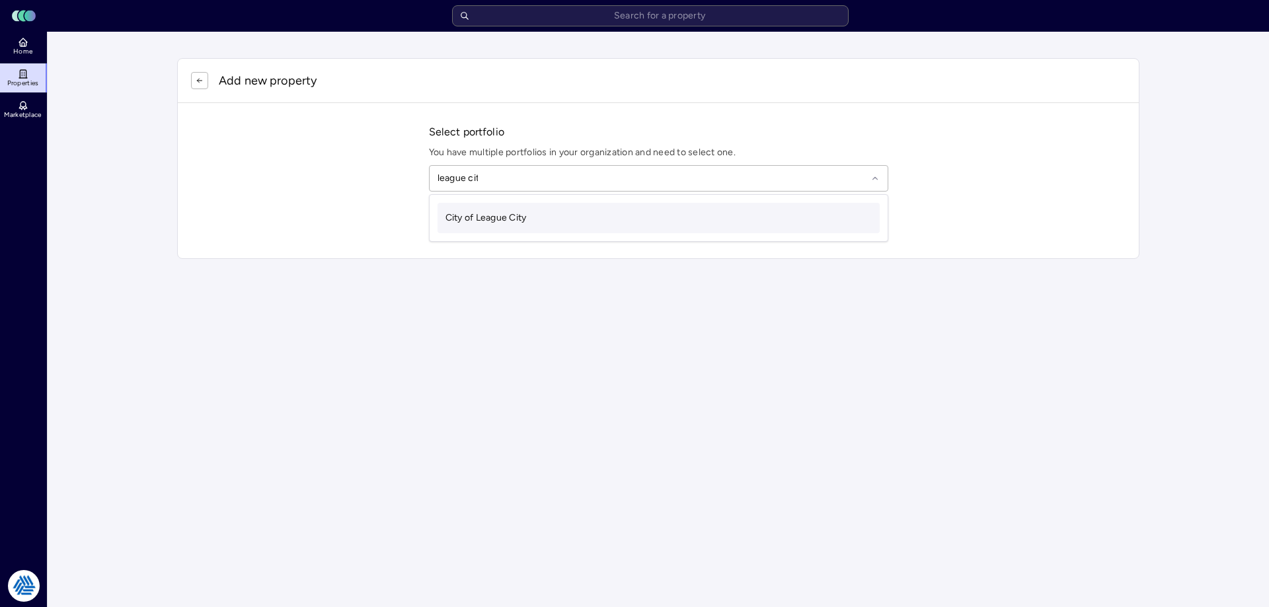
type input "league city"
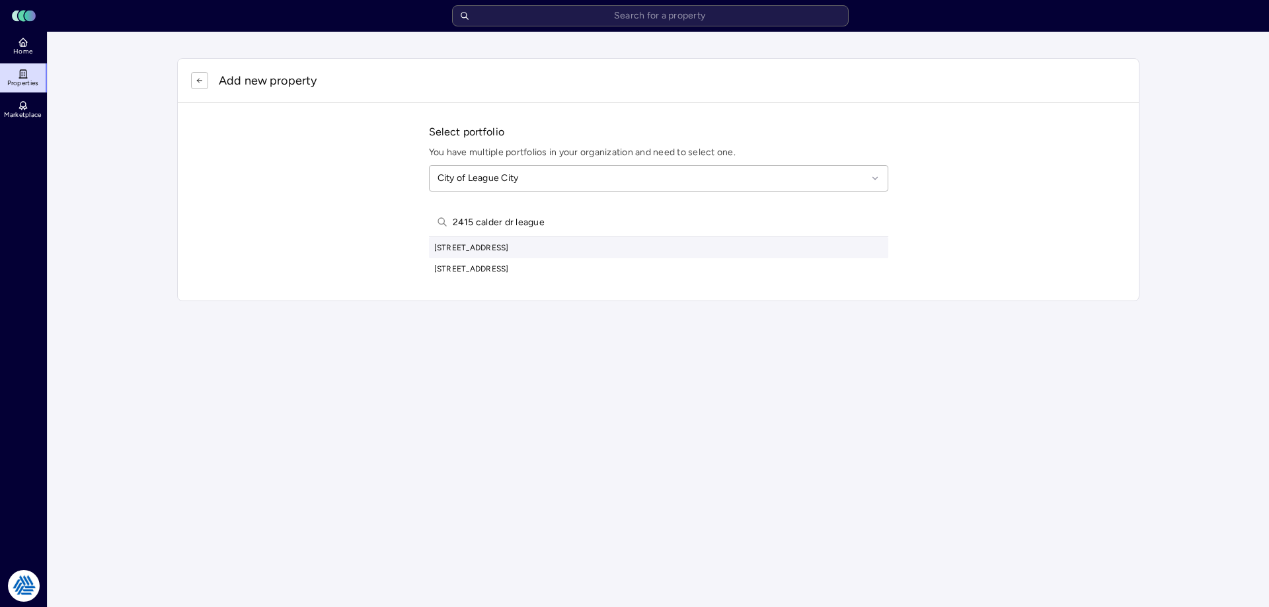
type input "2415 calder dr league"
click at [597, 250] on div "2415 Calder Dr, League City, TX, USA" at bounding box center [658, 247] width 459 height 21
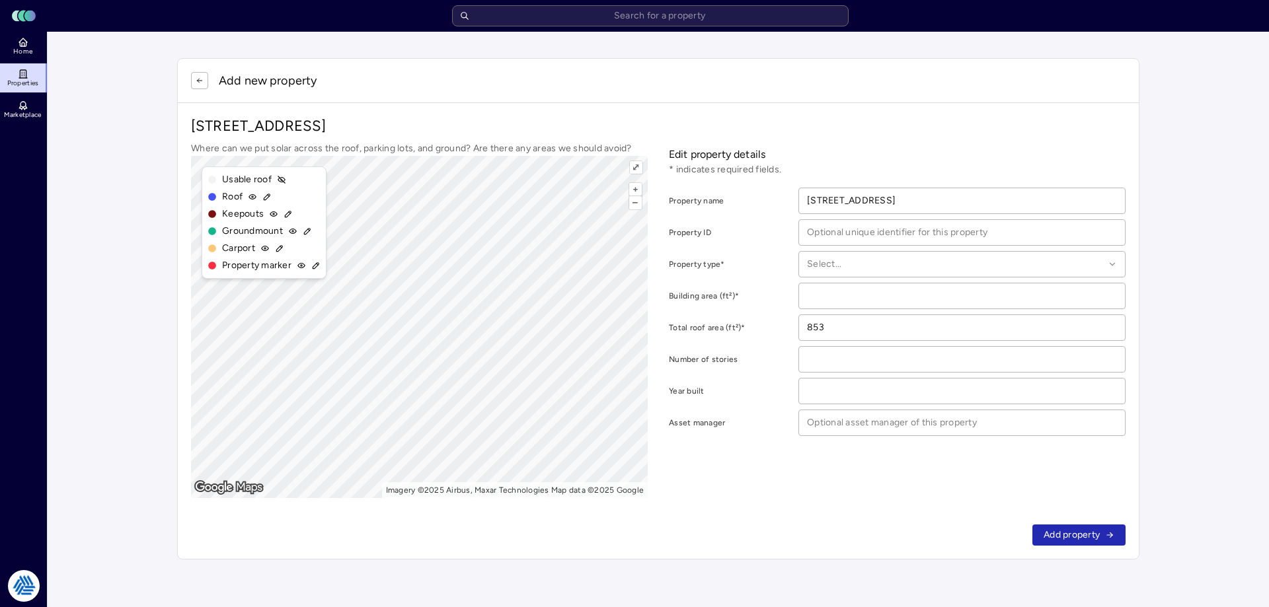
click at [206, 78] on button "button" at bounding box center [199, 80] width 17 height 17
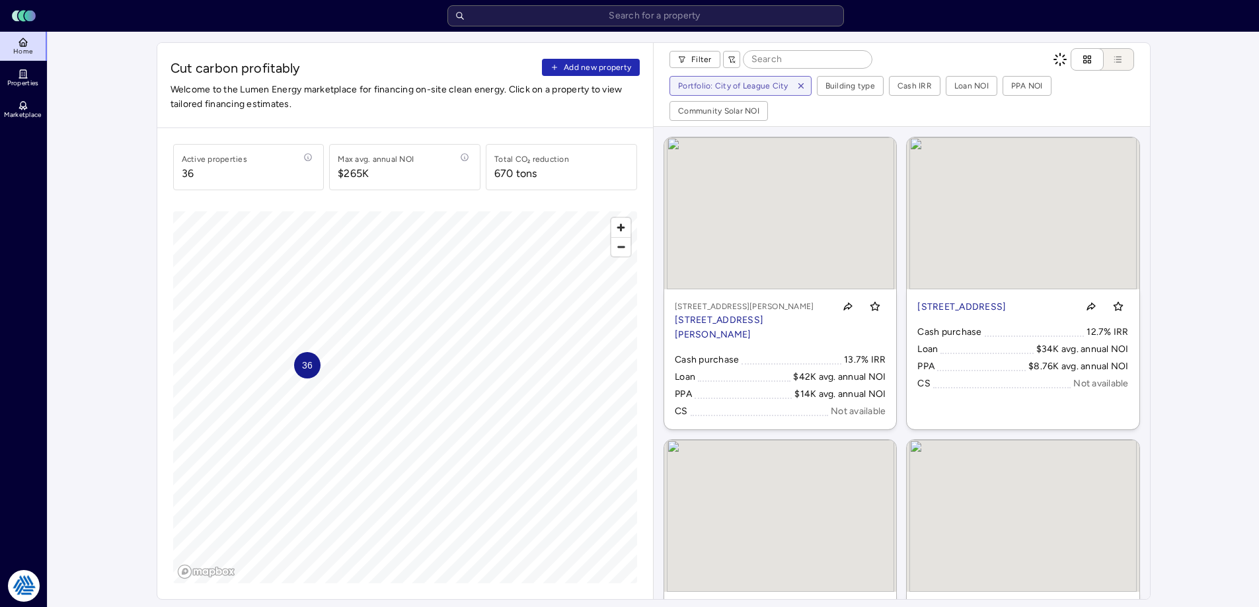
click at [588, 74] on button "Add new property" at bounding box center [591, 67] width 98 height 17
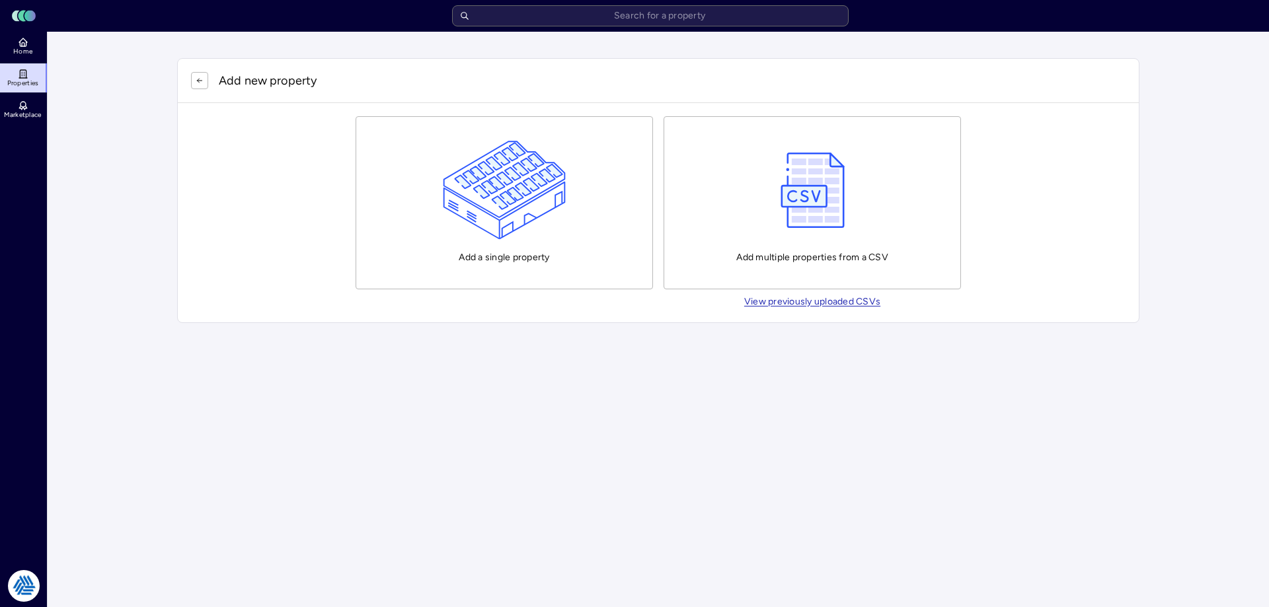
click at [505, 219] on img "button" at bounding box center [505, 190] width 124 height 99
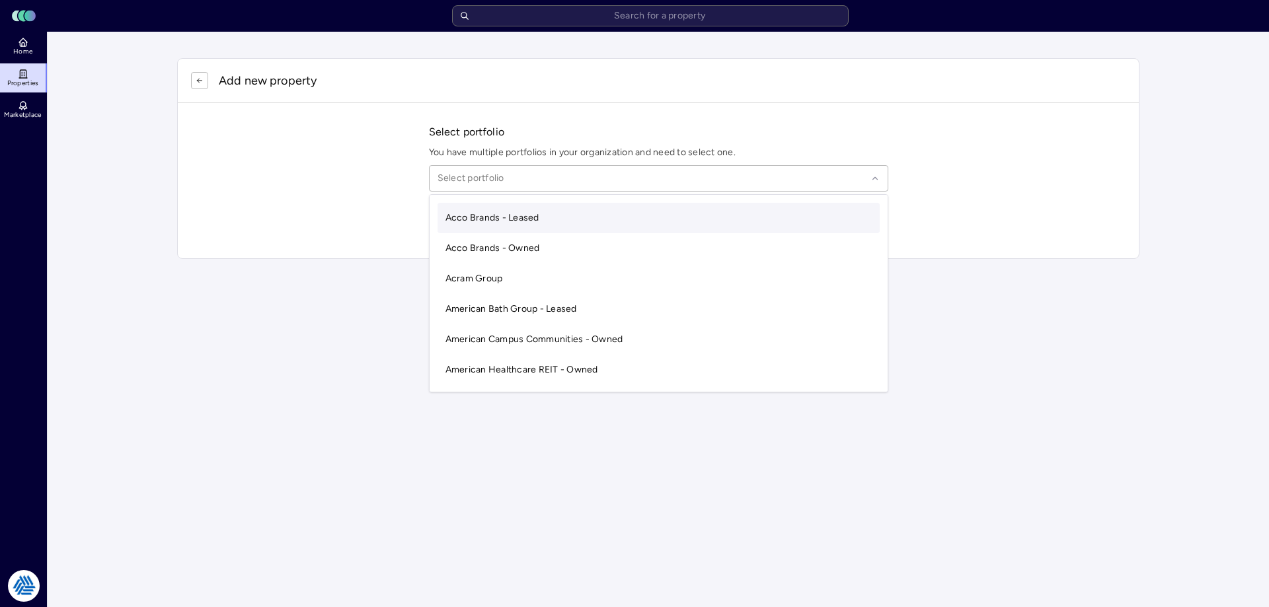
click at [522, 183] on div at bounding box center [653, 178] width 430 height 15
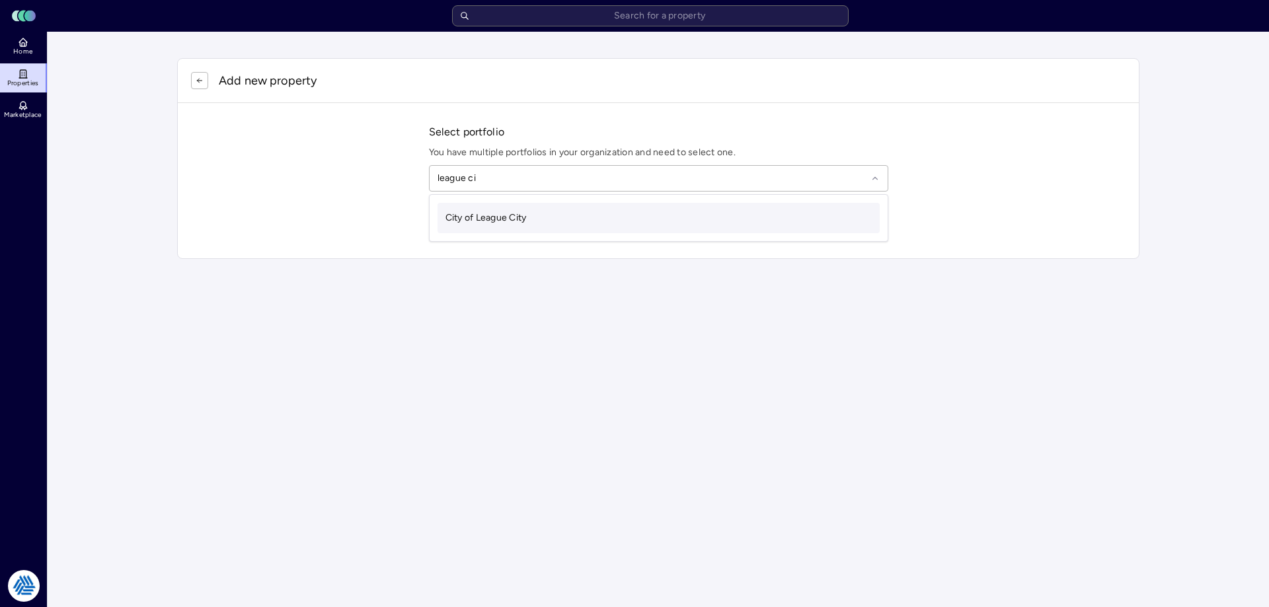
type input "league city"
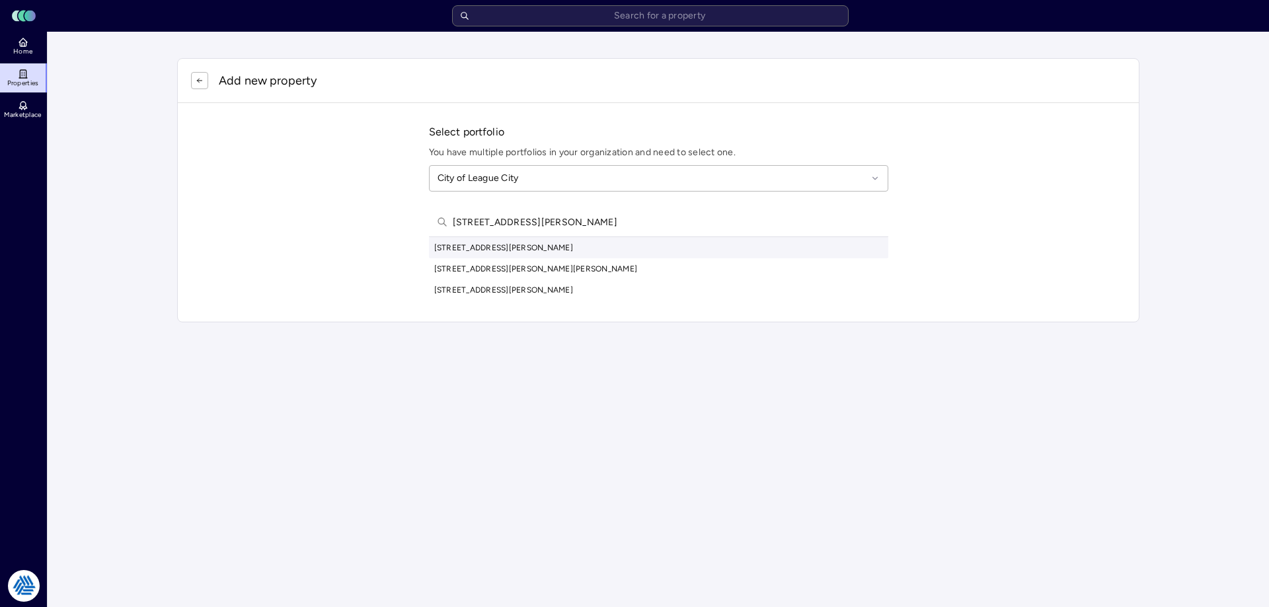
type input "101 e walker st"
click at [522, 246] on div "101 E Walker St, League City, TX, USA" at bounding box center [658, 247] width 459 height 21
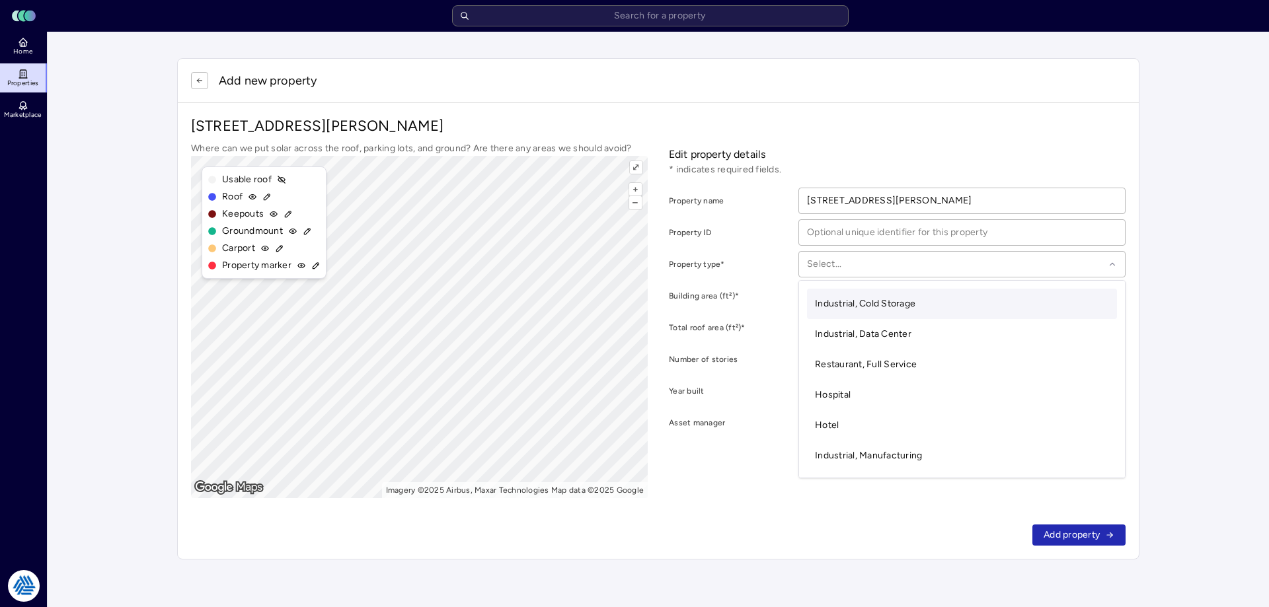
click at [851, 272] on div "Select..." at bounding box center [961, 264] width 327 height 26
drag, startPoint x: 187, startPoint y: 125, endPoint x: 512, endPoint y: 133, distance: 325.3
click at [512, 133] on div "101 E Walker St, League City, TX 77573 Where can we put solar across the roof, …" at bounding box center [658, 307] width 961 height 408
copy p "101 E Walker St, League City, TX 77573"
click at [878, 268] on div at bounding box center [955, 264] width 297 height 15
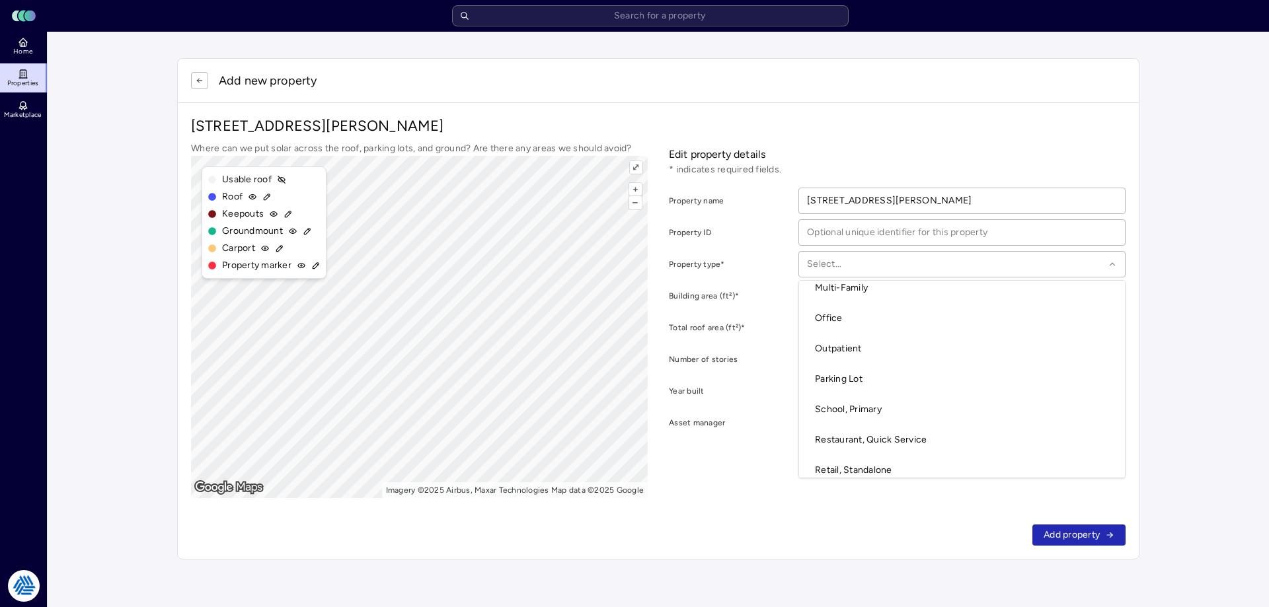
scroll to position [366, 0]
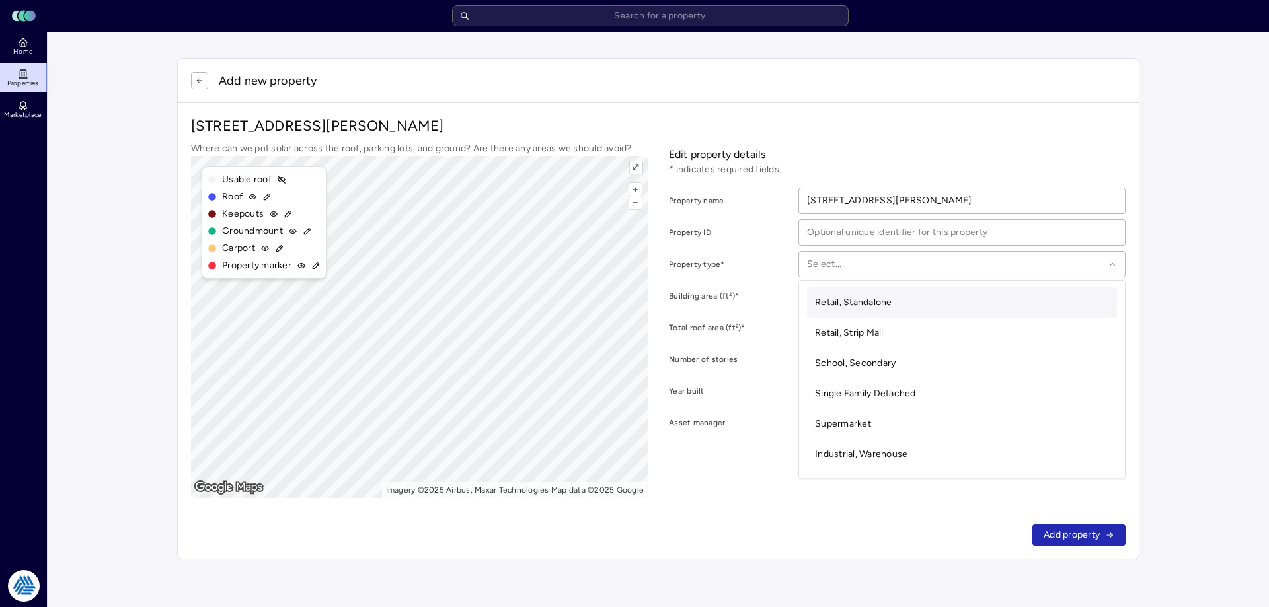
click at [906, 310] on div "Retail, Standalone" at bounding box center [962, 303] width 310 height 30
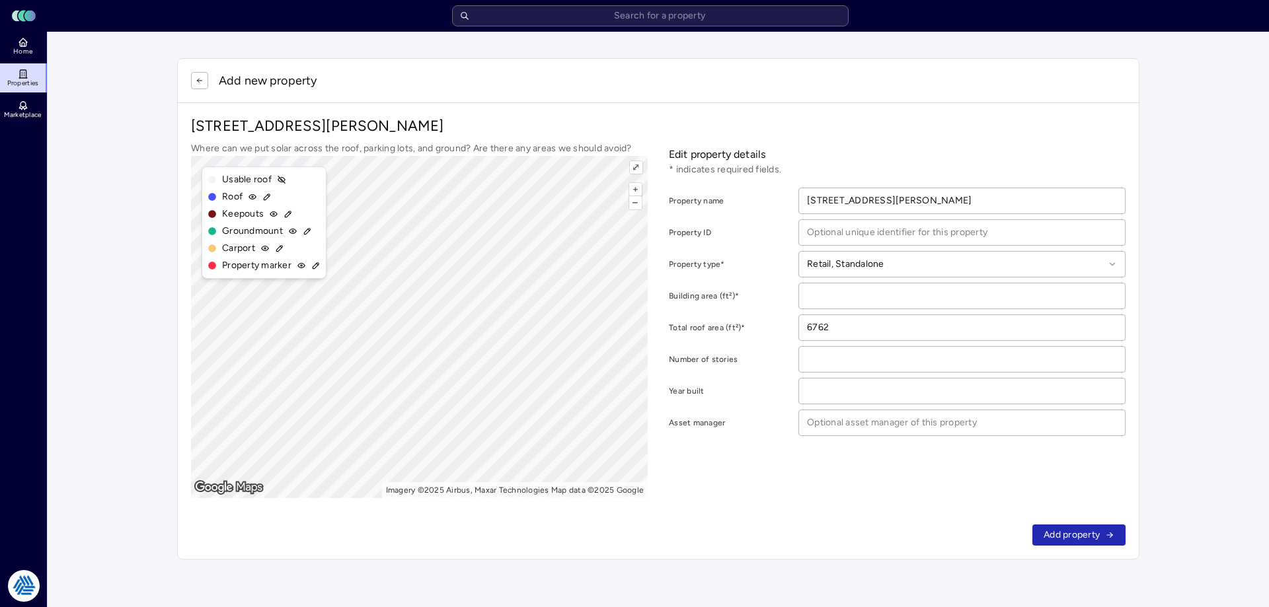
click at [855, 292] on input "number" at bounding box center [962, 296] width 326 height 25
type input "6762"
click at [1071, 533] on span "Add property" at bounding box center [1072, 535] width 56 height 15
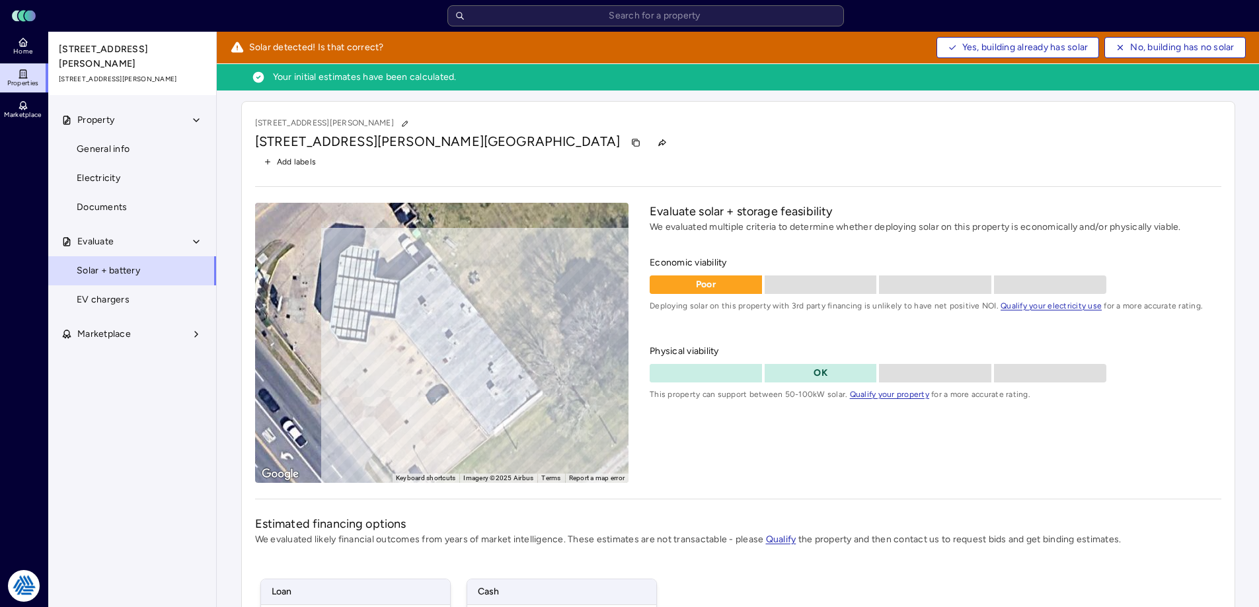
click at [1190, 50] on span "No, building has no solar" at bounding box center [1182, 47] width 104 height 15
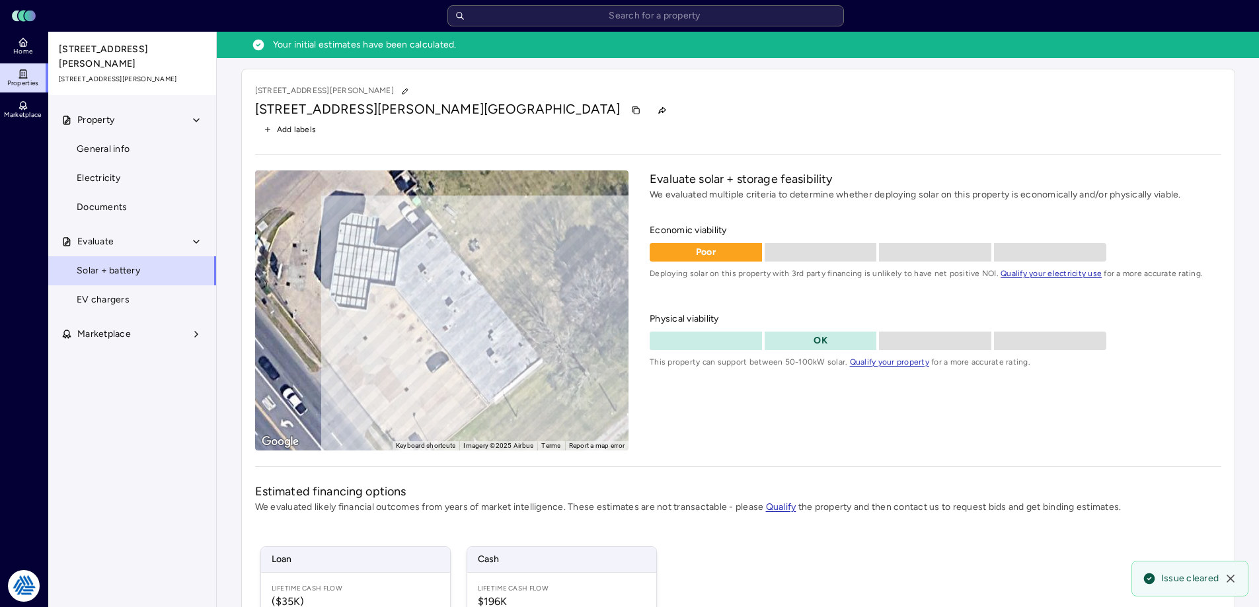
click at [26, 34] on link "Home" at bounding box center [24, 46] width 48 height 29
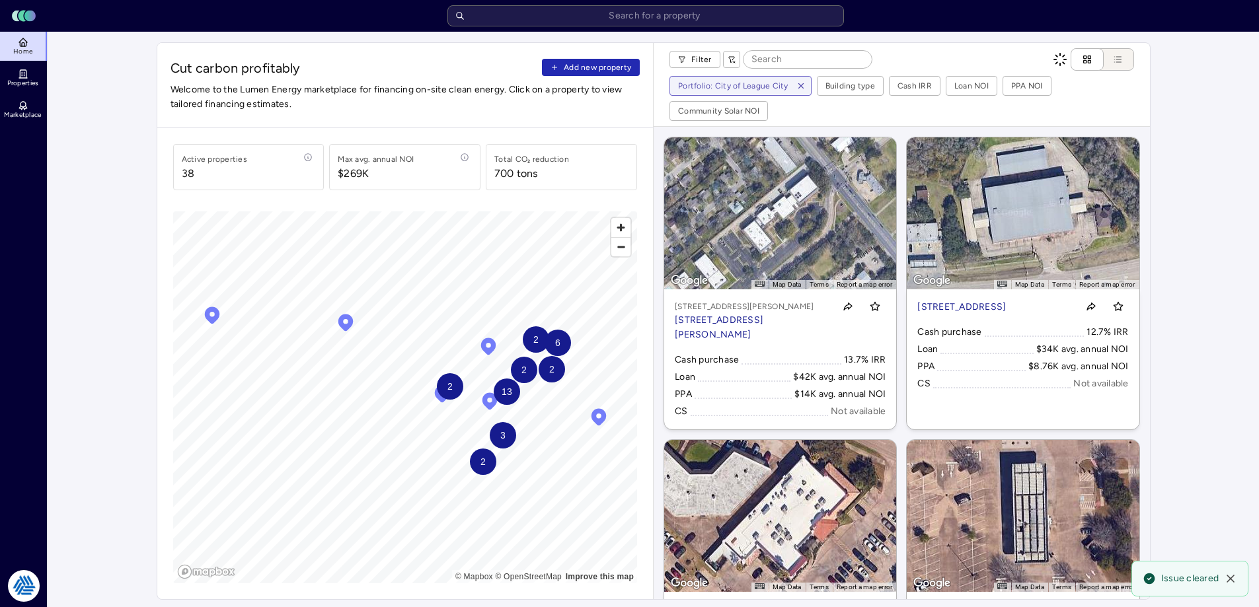
click at [625, 69] on span "Add new property" at bounding box center [597, 67] width 67 height 13
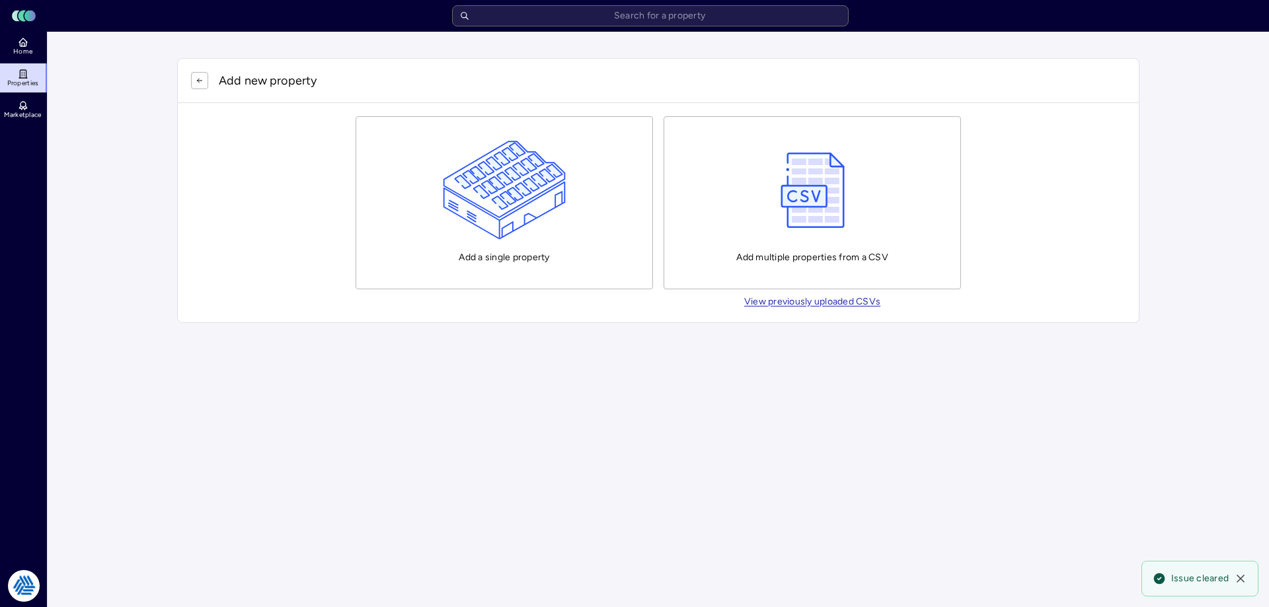
click at [525, 169] on img "button" at bounding box center [505, 190] width 124 height 99
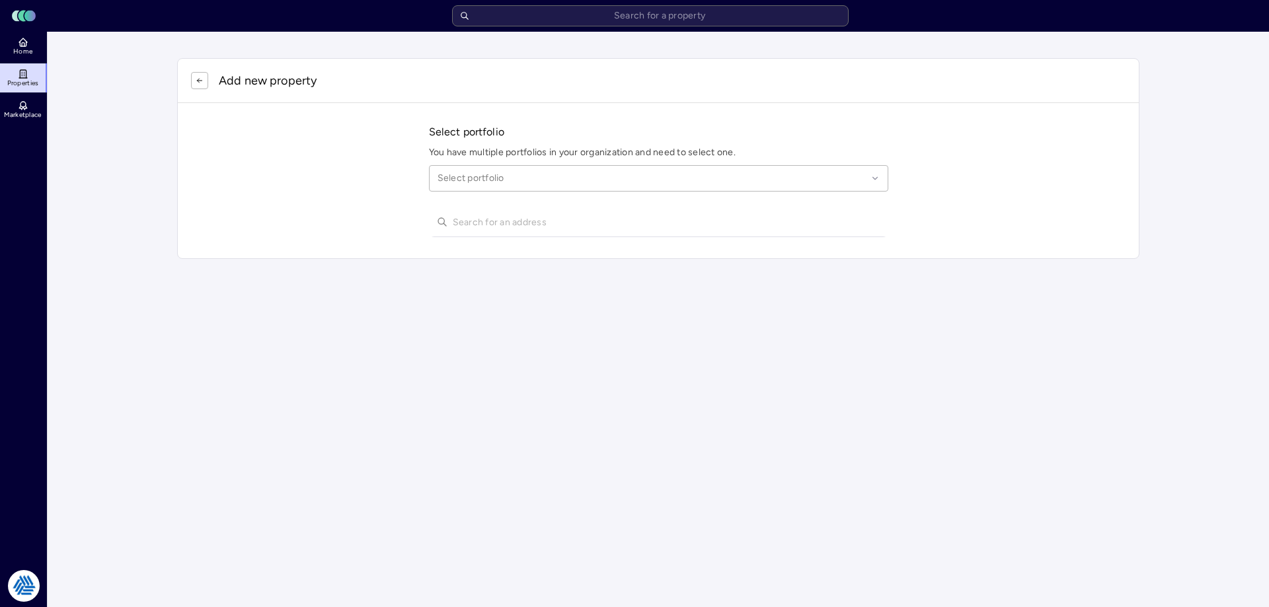
click at [521, 180] on div at bounding box center [653, 178] width 430 height 15
type input "league ci"
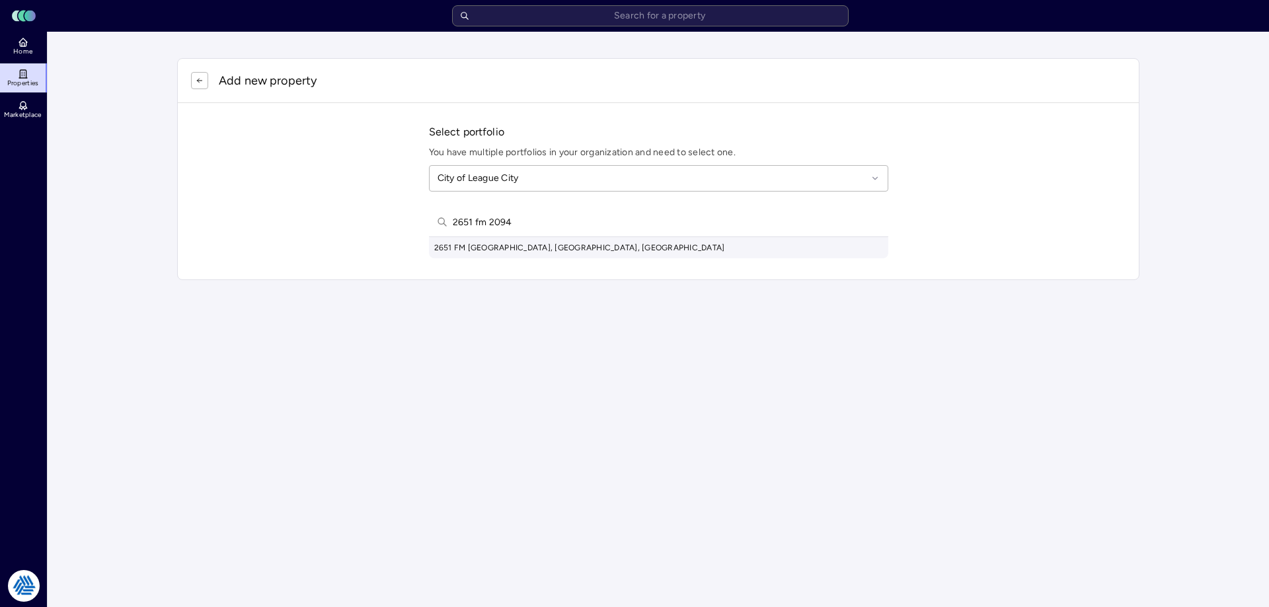
type input "2651 fm 2094"
click at [566, 245] on div "2651 FM 2094, League City, TX, USA" at bounding box center [658, 247] width 459 height 21
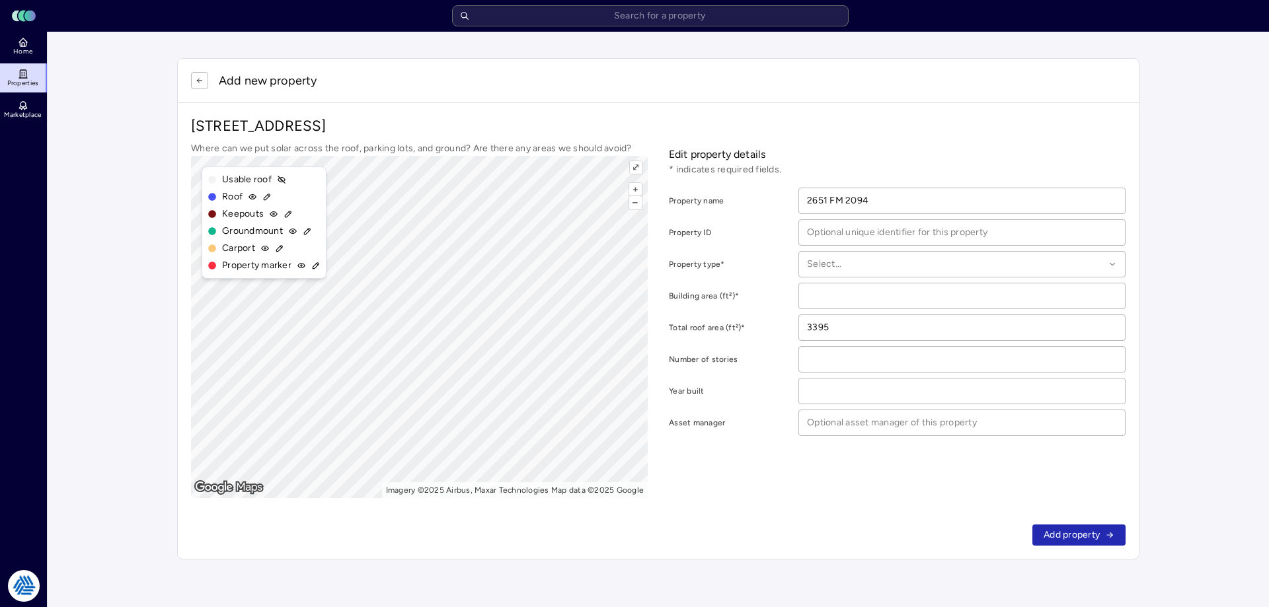
click at [34, 47] on link "Home" at bounding box center [24, 46] width 48 height 29
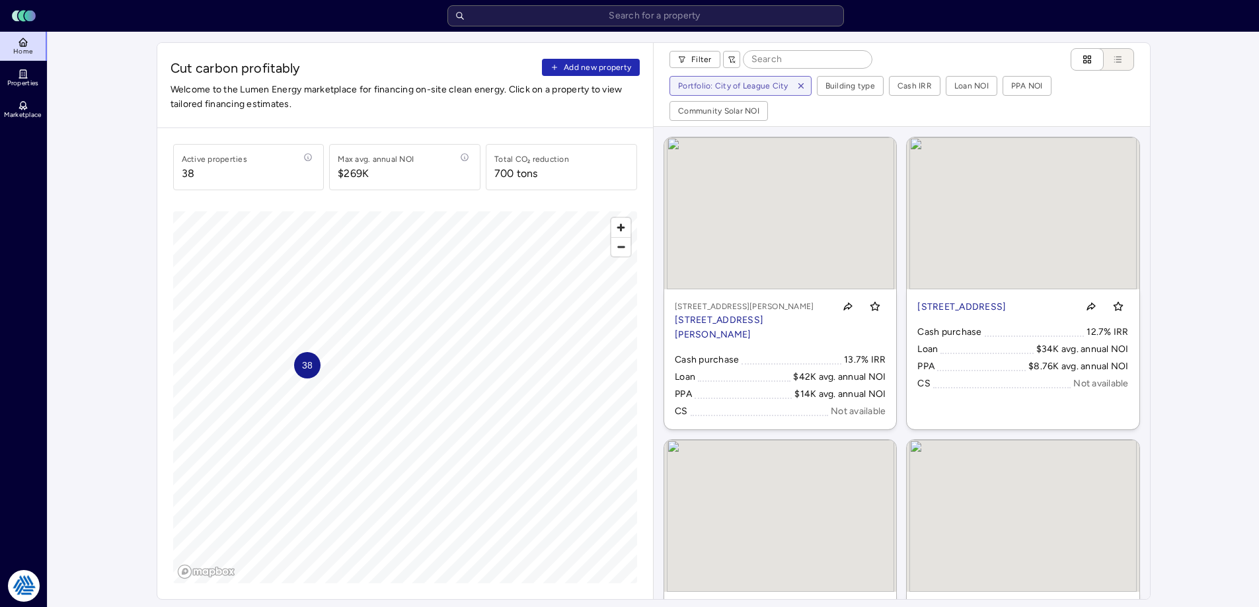
click at [627, 58] on div "Cut carbon profitably Add new property Welcome to the Lumen Energy marketplace …" at bounding box center [405, 85] width 496 height 85
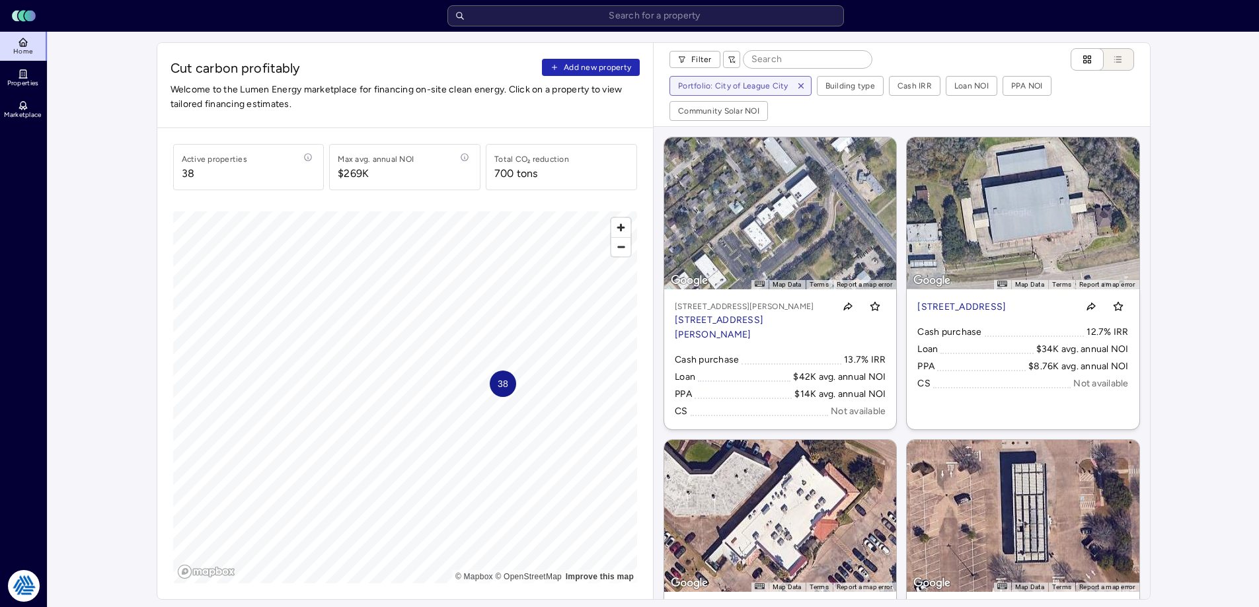
click at [616, 70] on span "Add new property" at bounding box center [597, 67] width 67 height 13
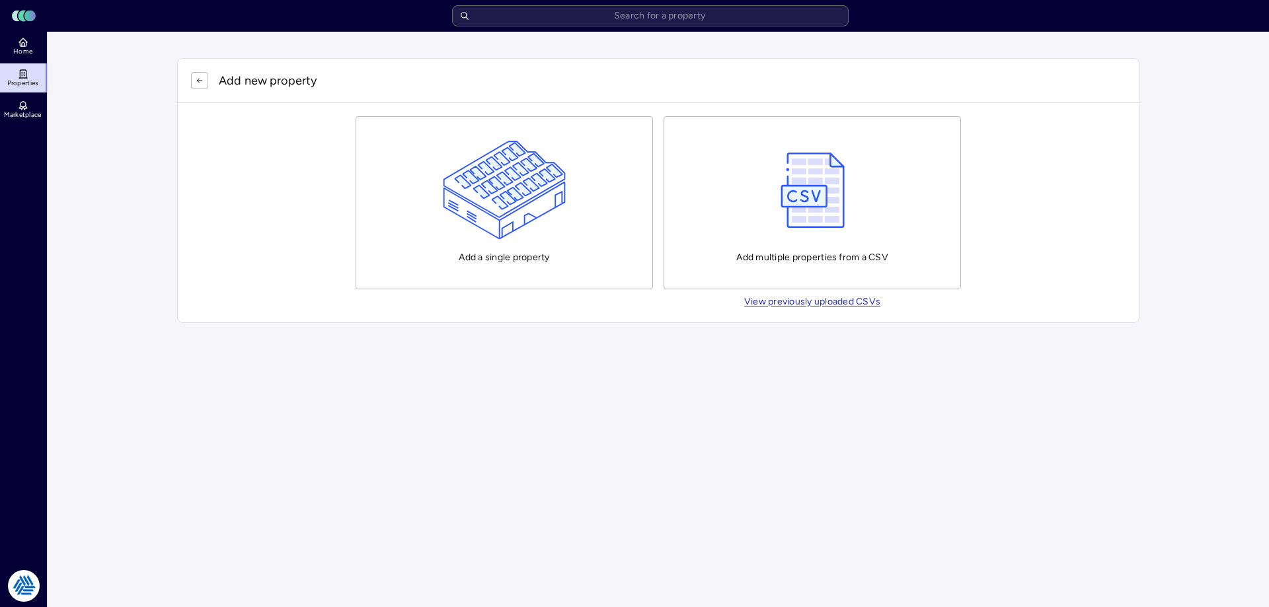
click at [497, 149] on img "button" at bounding box center [505, 190] width 124 height 99
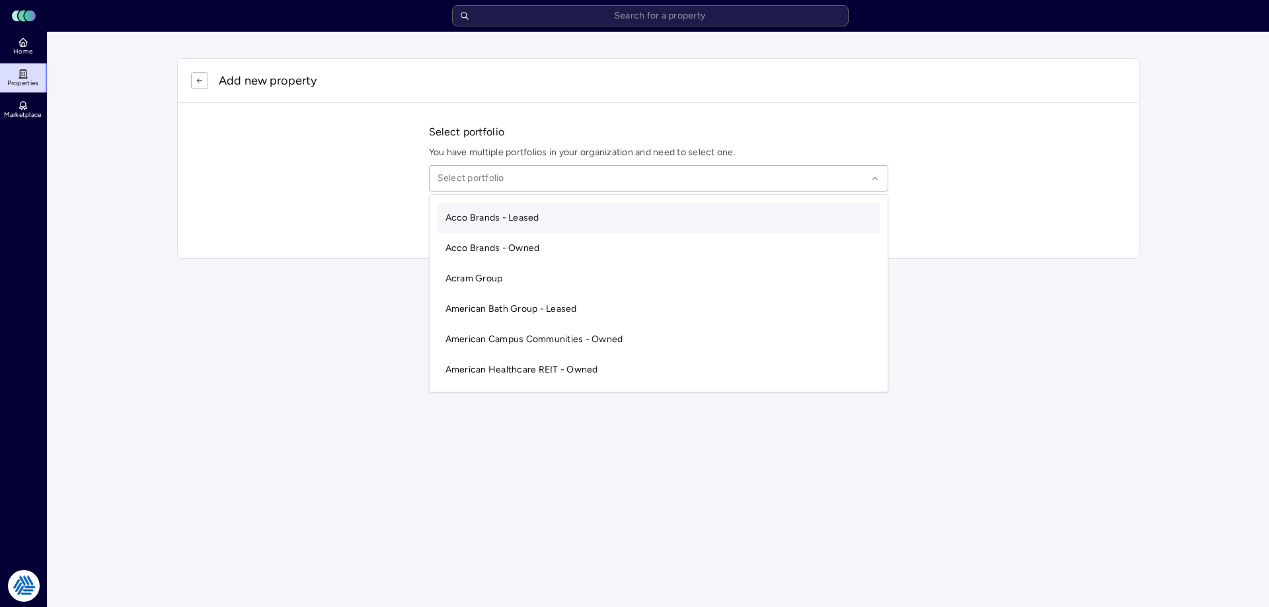
click at [536, 188] on div "Select portfolio" at bounding box center [658, 178] width 459 height 26
type input "k"
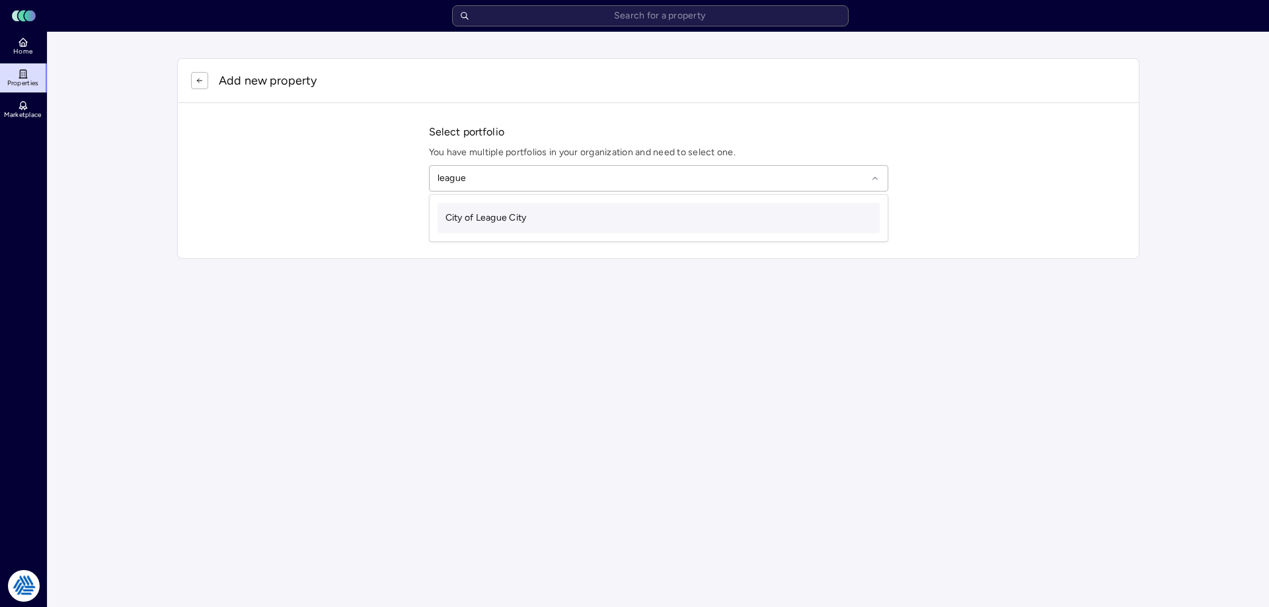
type input "league c"
type input "4"
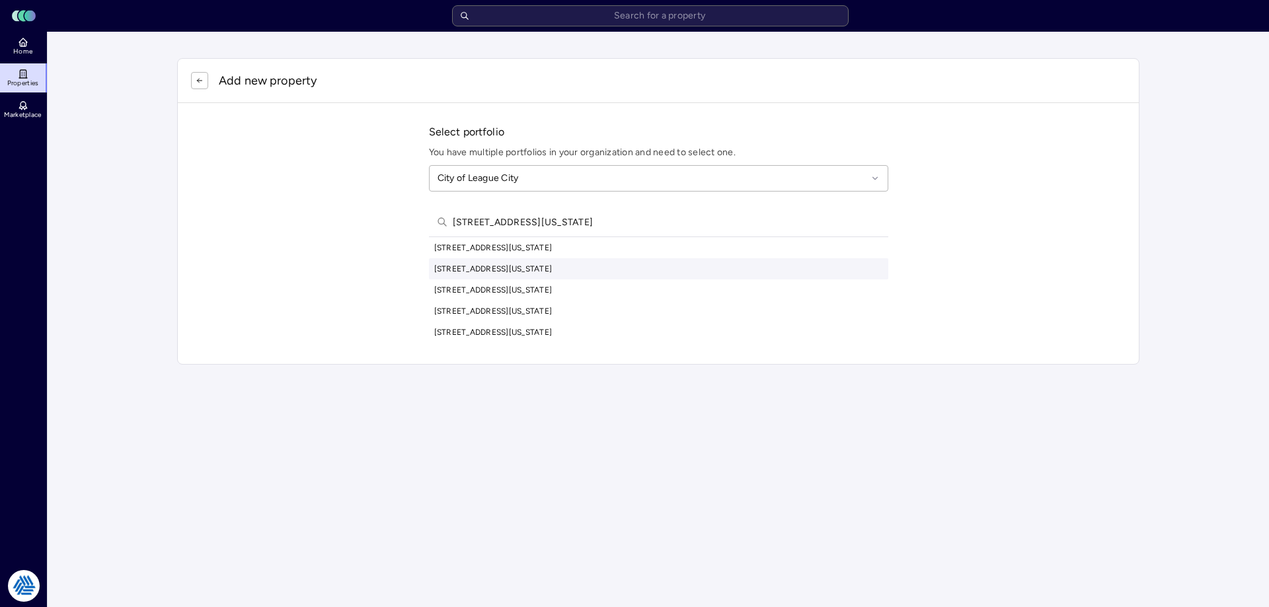
type input "701 n wisconsin ave"
click at [538, 268] on div "701 N Wisconsin Ave, League City, TX, USA" at bounding box center [658, 268] width 459 height 21
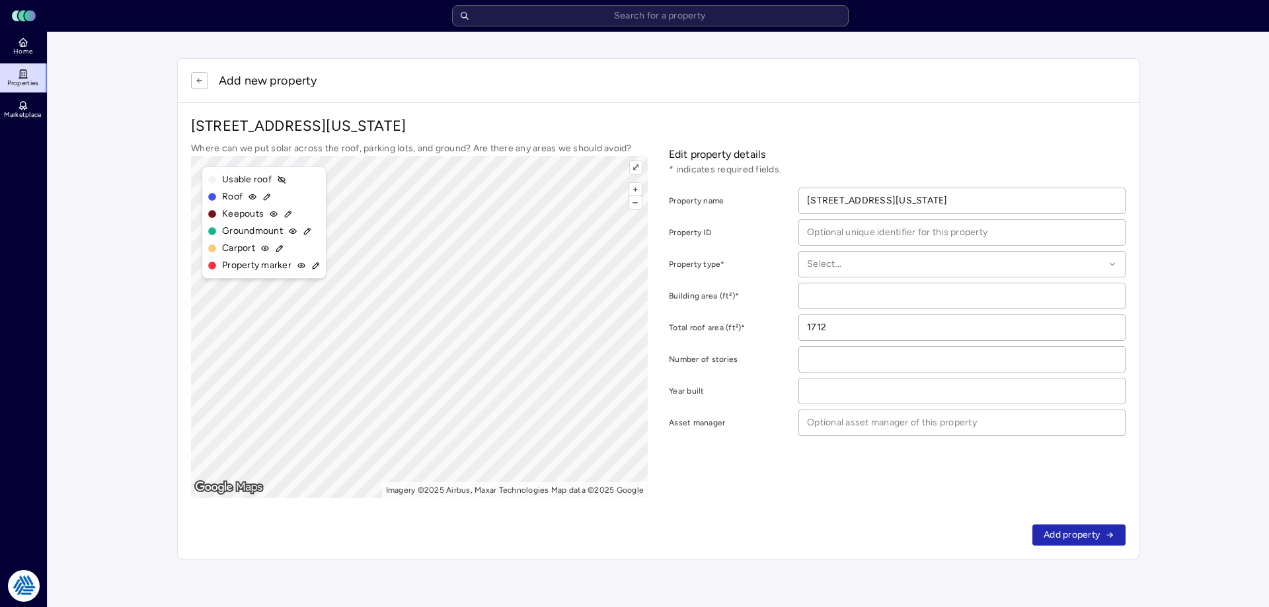
click at [191, 80] on button "button" at bounding box center [199, 80] width 17 height 17
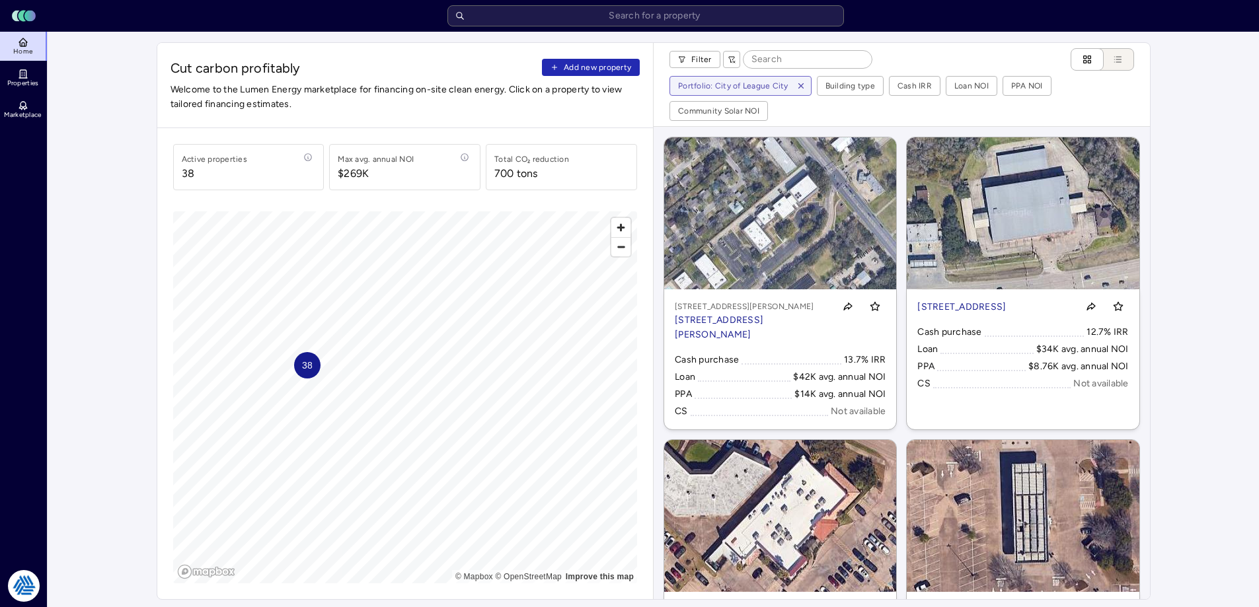
click at [590, 61] on span "Add new property" at bounding box center [597, 67] width 67 height 13
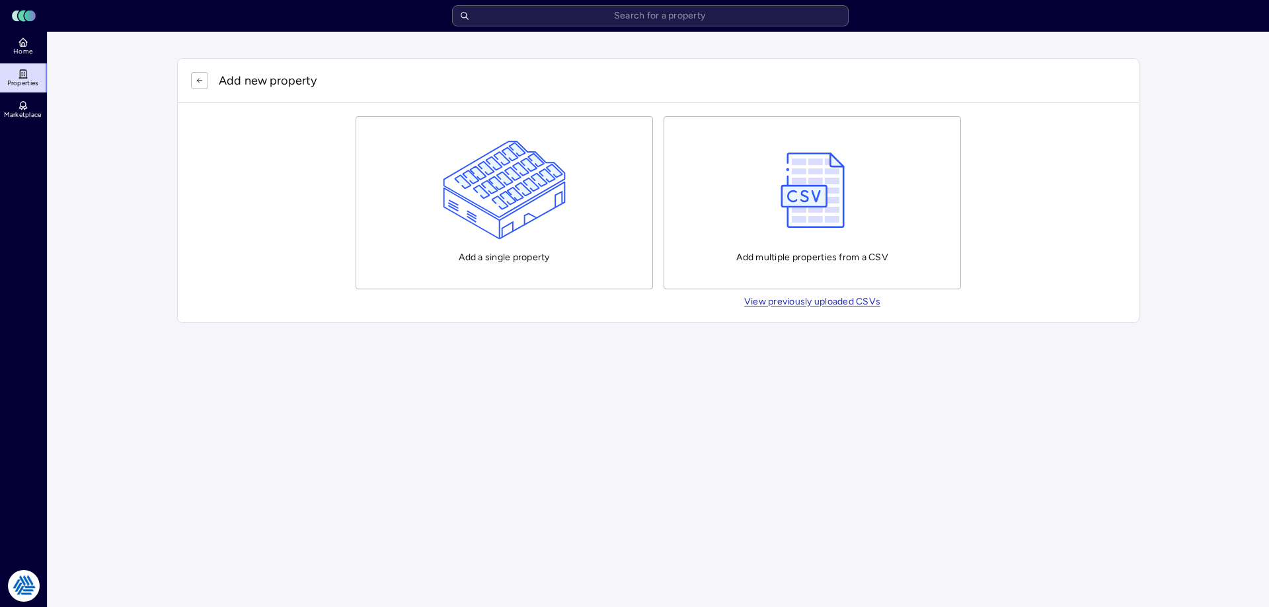
click at [457, 222] on img "button" at bounding box center [505, 190] width 124 height 99
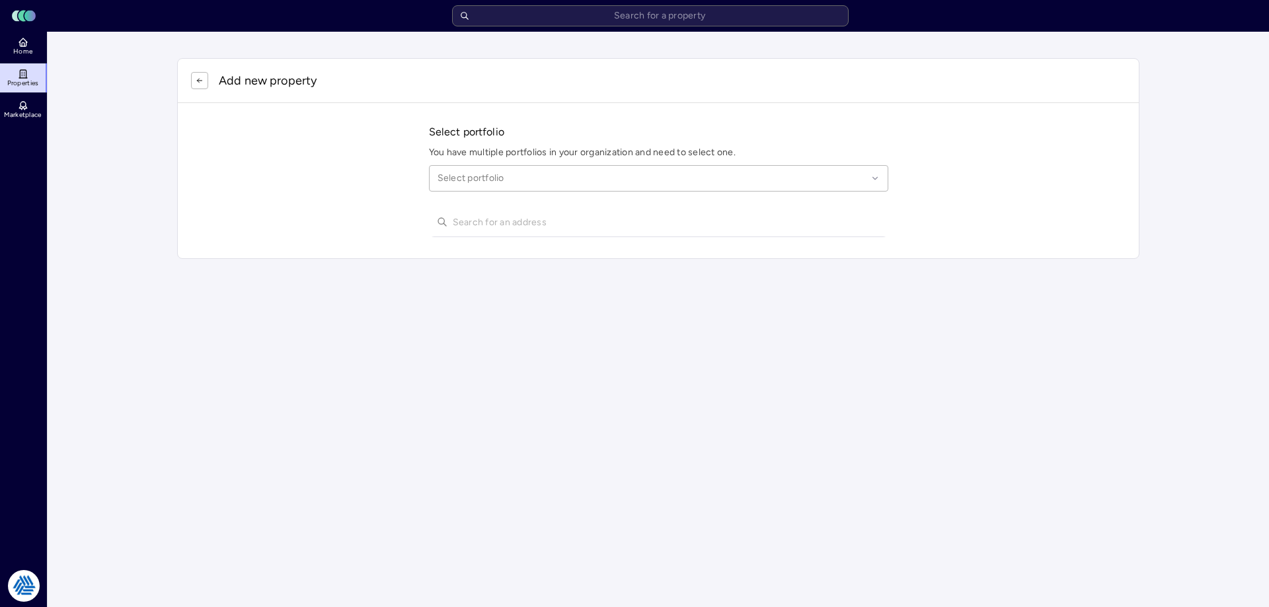
click at [484, 178] on div at bounding box center [653, 178] width 430 height 15
type input "league c"
type input "7"
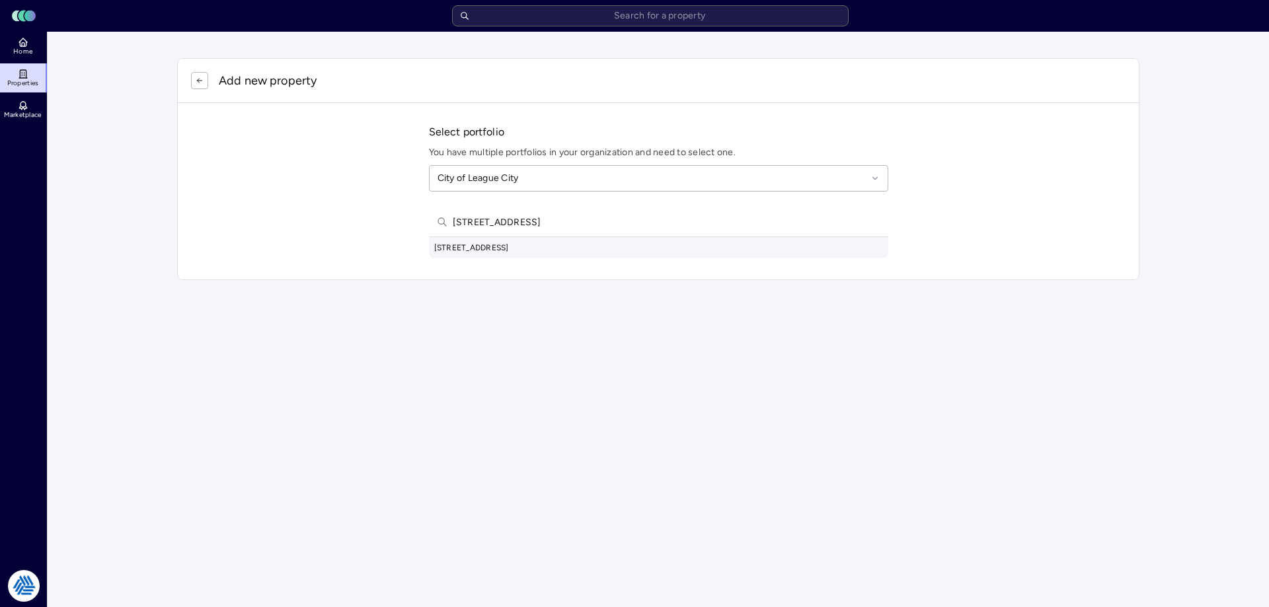
type input "4700 masters drive leau"
click at [581, 249] on div "4700 Masters Drive, League City, TX, USA" at bounding box center [658, 247] width 459 height 21
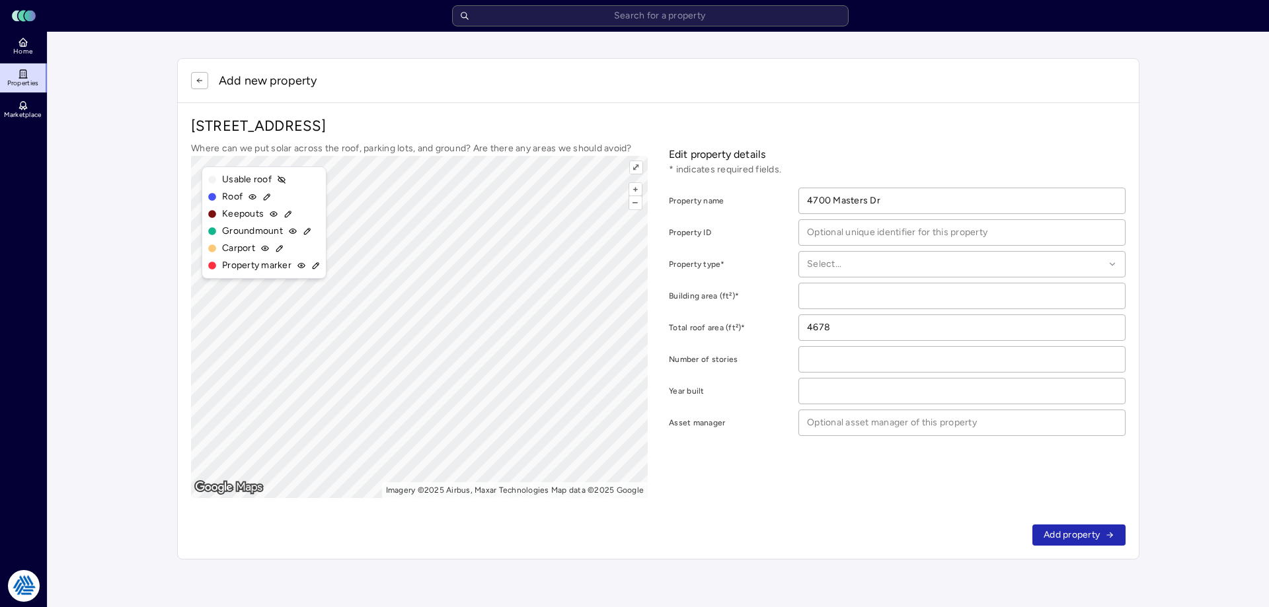
click at [290, 235] on div "+ – ⇧ › Imagery ©2025 Airbus, Maxar Technologies Map data ©2025 Google ⤢ Editin…" at bounding box center [419, 327] width 457 height 342
click at [171, 210] on div "Add new property 4700 Masters Dr, League City, TX 77573 Where can we put solar …" at bounding box center [658, 308] width 994 height 533
click at [201, 78] on icon "button" at bounding box center [200, 81] width 8 height 8
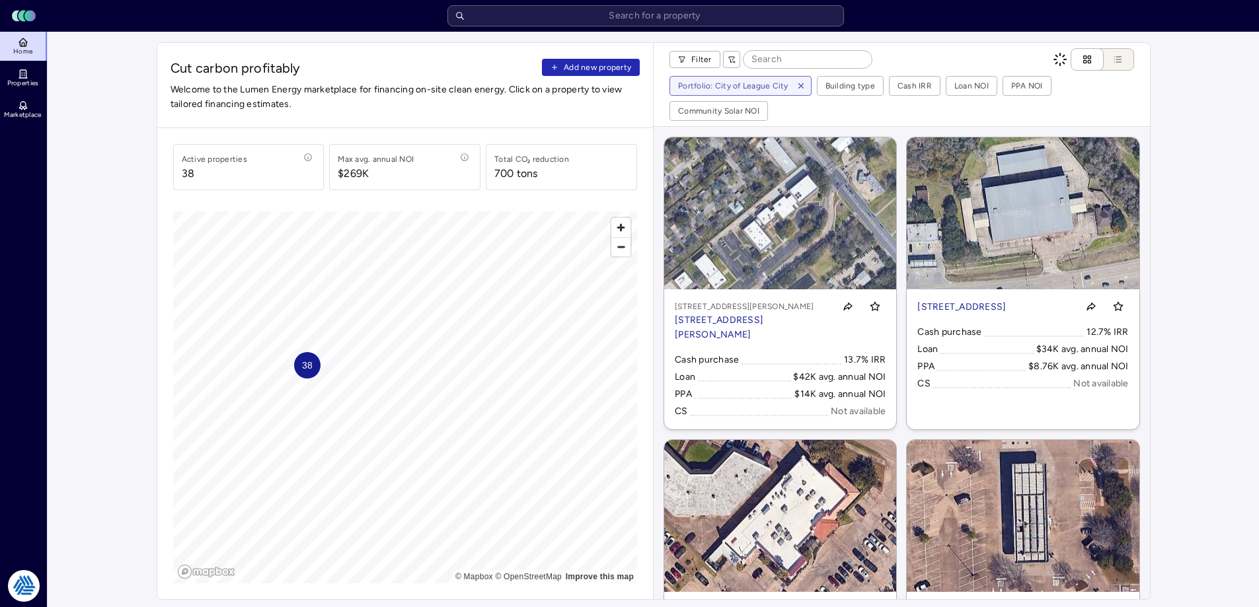
click at [601, 66] on span "Add new property" at bounding box center [597, 67] width 67 height 13
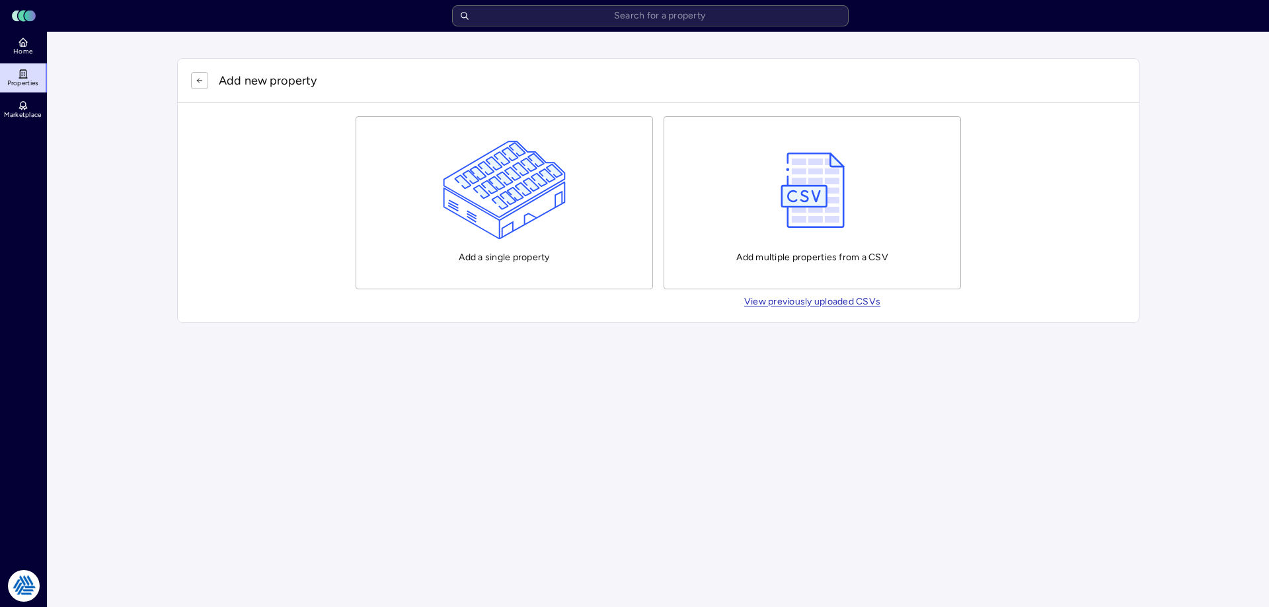
click at [470, 161] on img "button" at bounding box center [505, 190] width 124 height 99
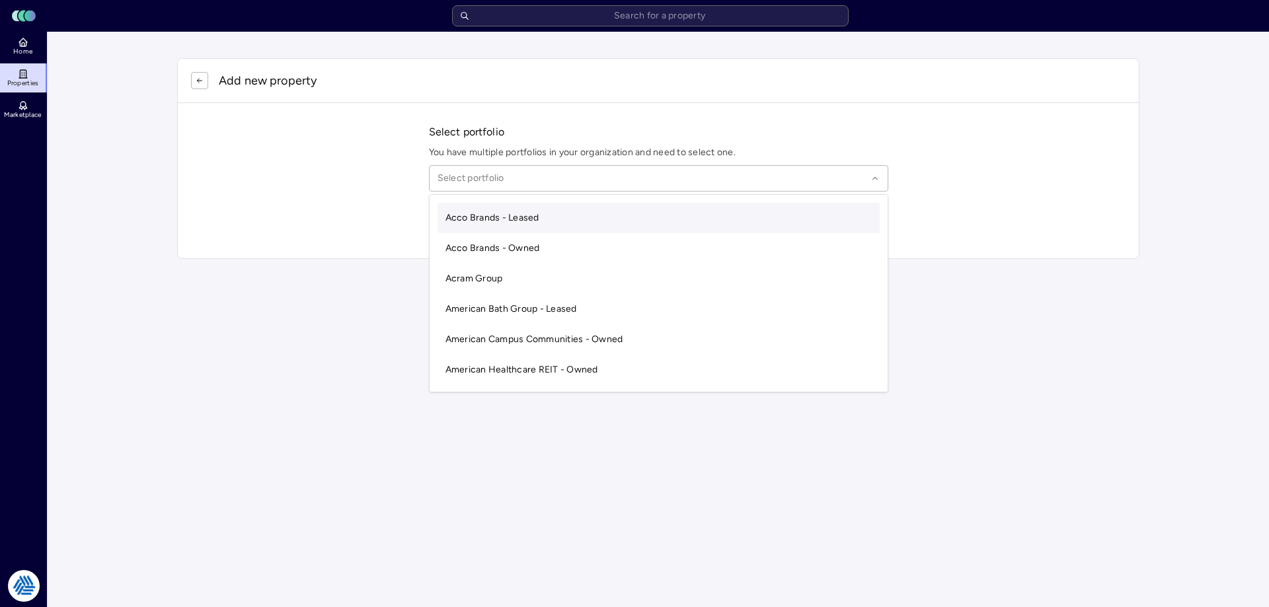
click at [477, 189] on div "Select portfolio" at bounding box center [658, 178] width 459 height 26
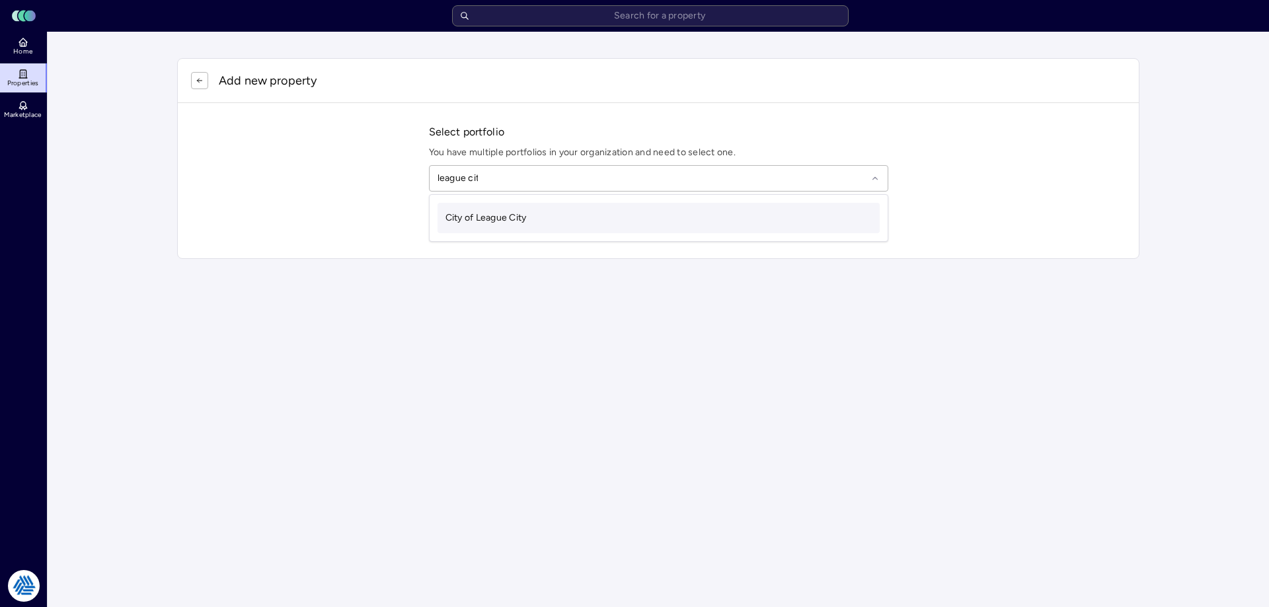
type input "league city"
type input "4"
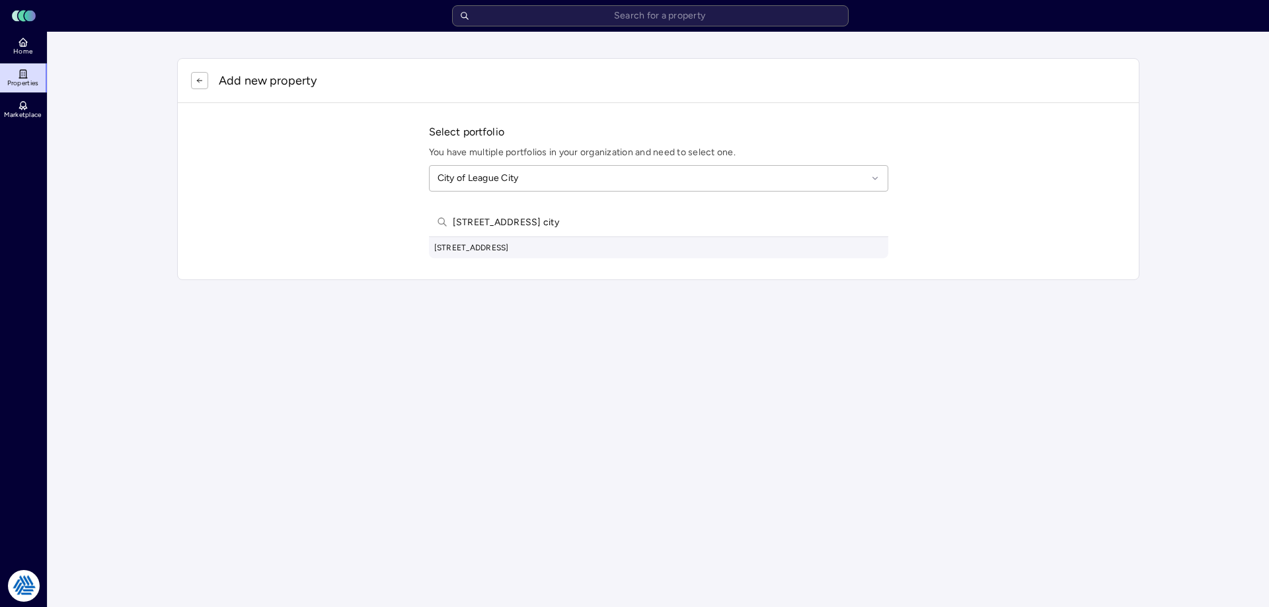
type input "2742 masters dr league city"
click at [566, 246] on div "2742 Masters Dr, League City, TX, USA" at bounding box center [658, 247] width 459 height 21
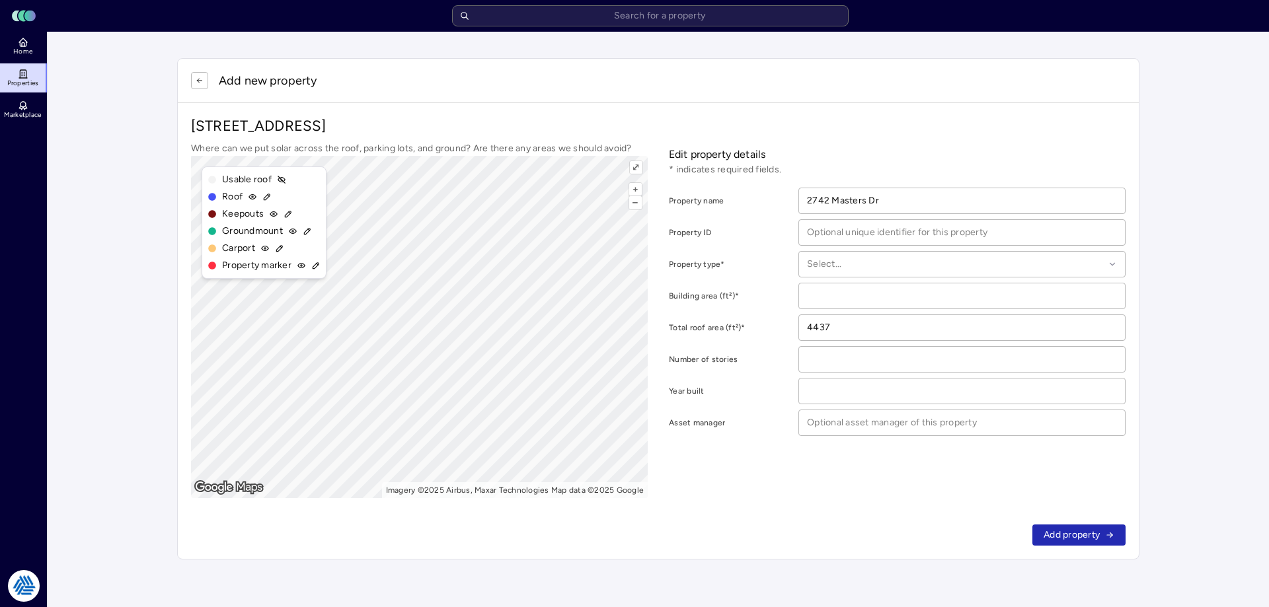
click at [1268, 231] on main "Add new property 2742 Masters Dr, League City, TX 77573 Where can we put solar …" at bounding box center [658, 309] width 1221 height 555
click at [212, 82] on div "Add new property" at bounding box center [658, 80] width 935 height 17
click at [205, 80] on button "button" at bounding box center [199, 80] width 17 height 17
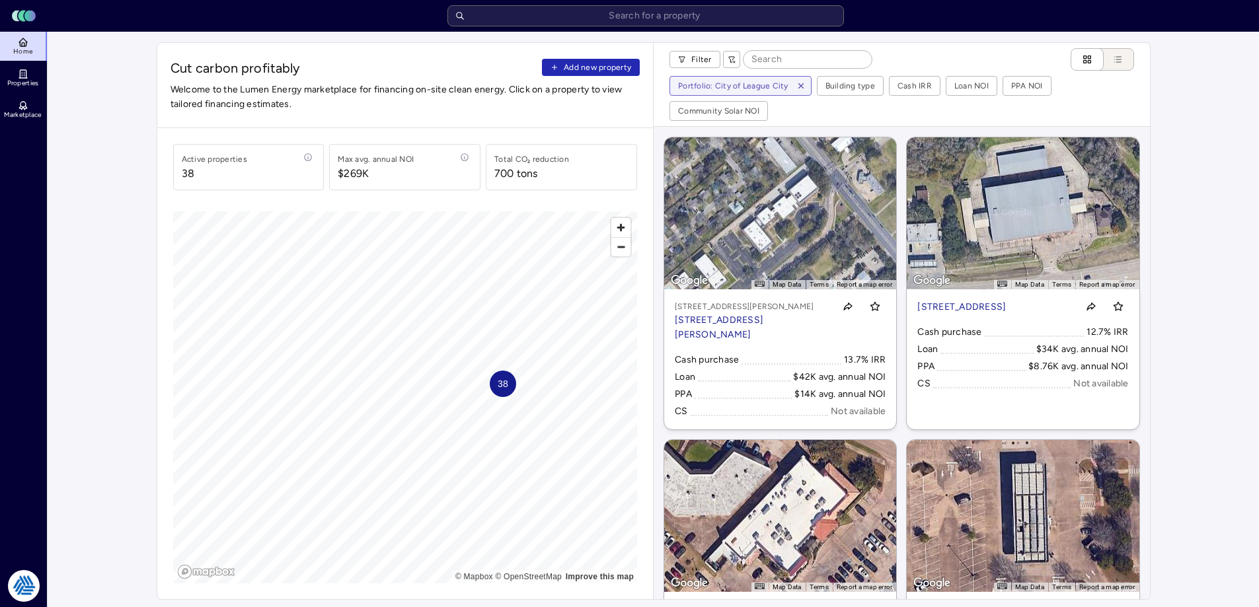
click at [572, 66] on span "Add new property" at bounding box center [597, 67] width 67 height 13
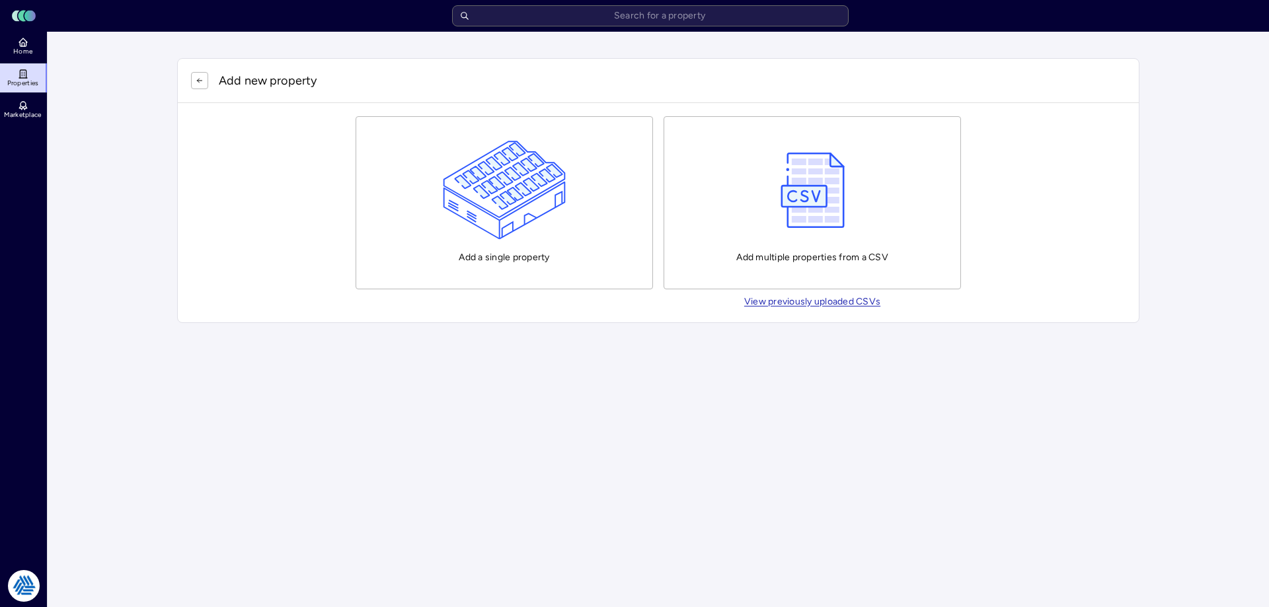
click at [472, 200] on img "button" at bounding box center [505, 190] width 124 height 99
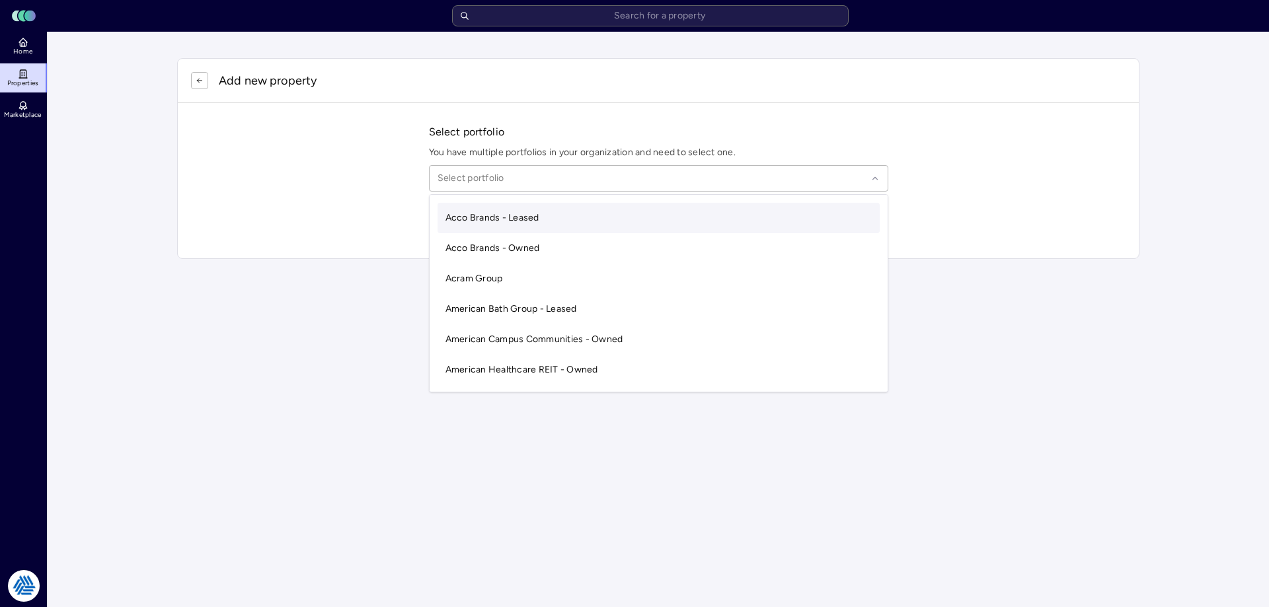
click at [513, 183] on div at bounding box center [653, 178] width 430 height 15
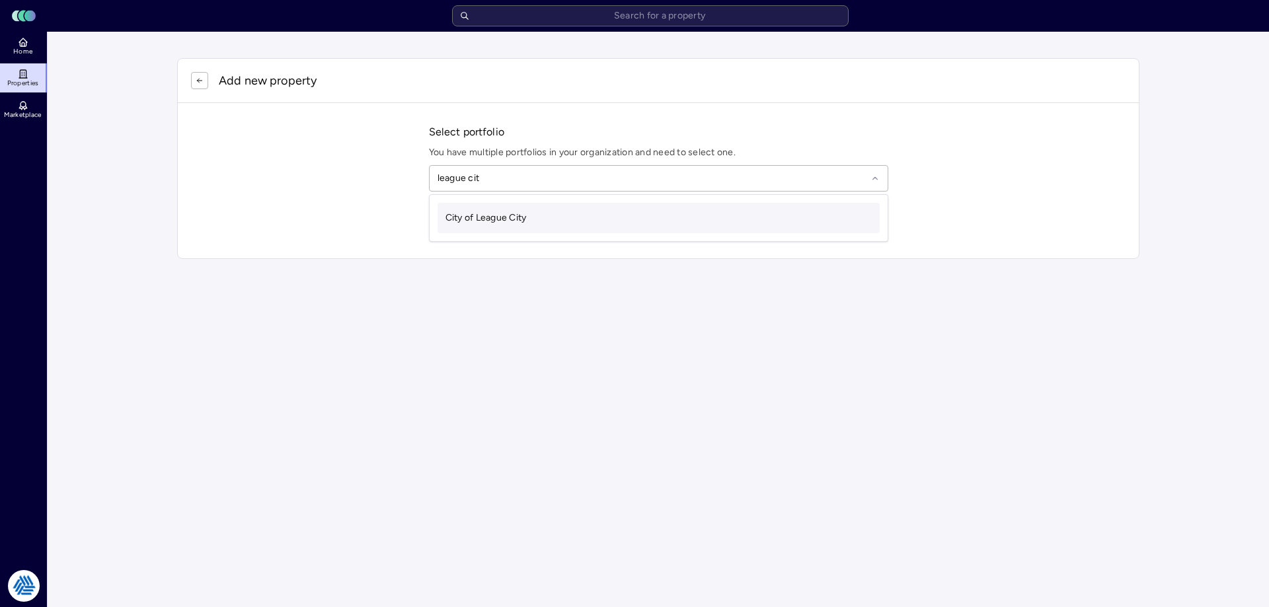
type input "league city"
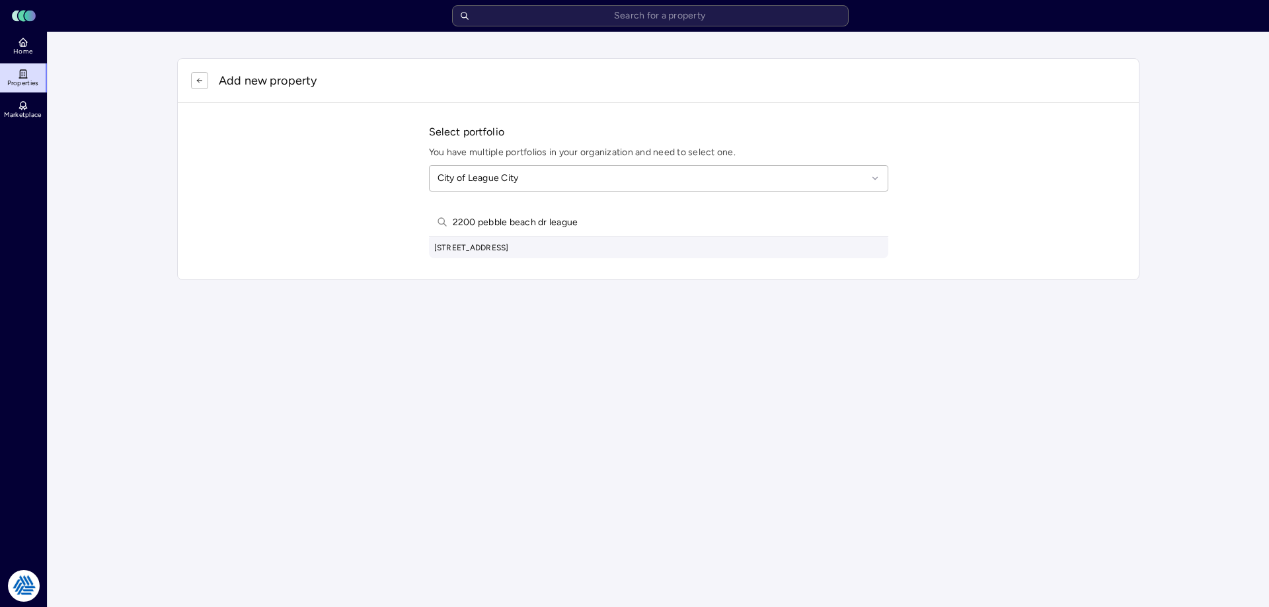
type input "2200 pebble beach dr league"
click at [560, 247] on div "2200 Pebble Beach Dr, League City, TX, USA" at bounding box center [658, 247] width 459 height 21
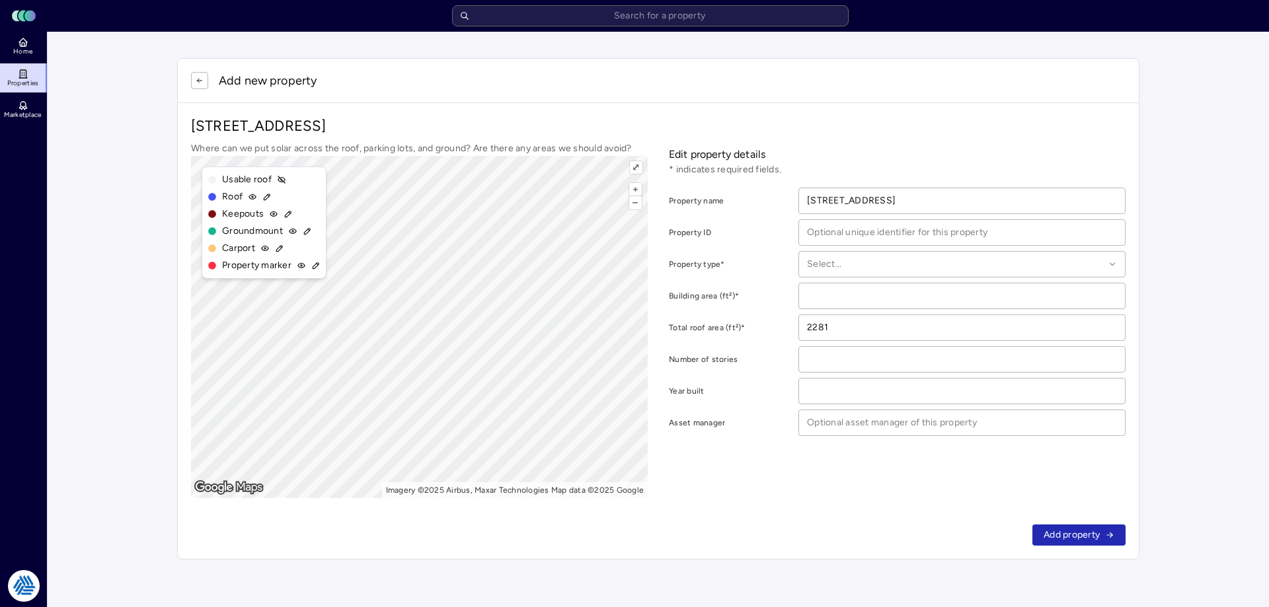
click at [861, 268] on div at bounding box center [955, 264] width 297 height 15
drag, startPoint x: 861, startPoint y: 268, endPoint x: 800, endPoint y: 210, distance: 84.6
click at [837, 238] on form "Property name 2200 Pebble Beach Dr Property ID Property type* 18 results availa…" at bounding box center [897, 312] width 457 height 249
drag, startPoint x: 727, startPoint y: 68, endPoint x: 931, endPoint y: 121, distance: 210.3
click at [732, 68] on div "Add new property" at bounding box center [658, 81] width 961 height 44
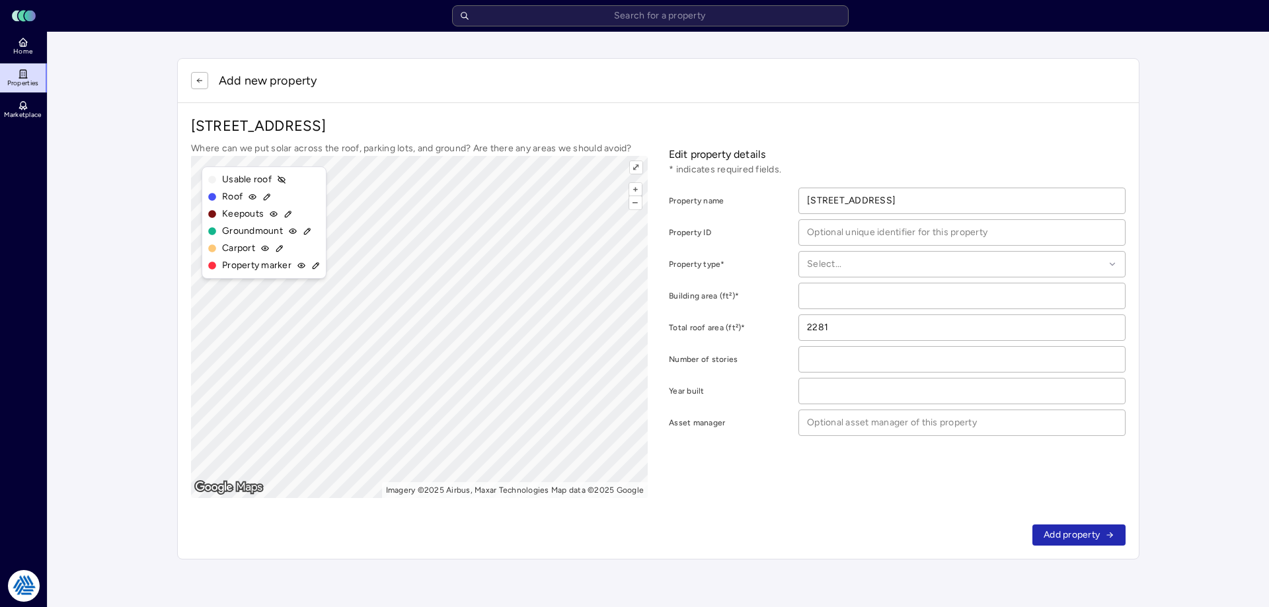
click at [203, 81] on icon "button" at bounding box center [200, 81] width 8 height 8
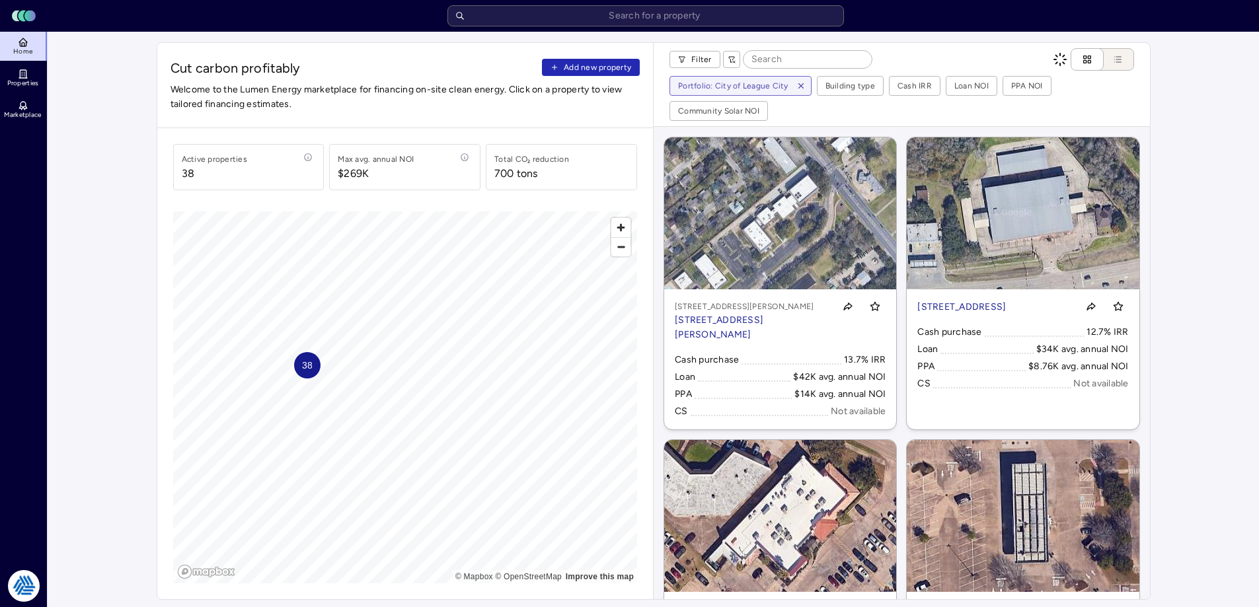
click at [617, 71] on span "Add new property" at bounding box center [597, 67] width 67 height 13
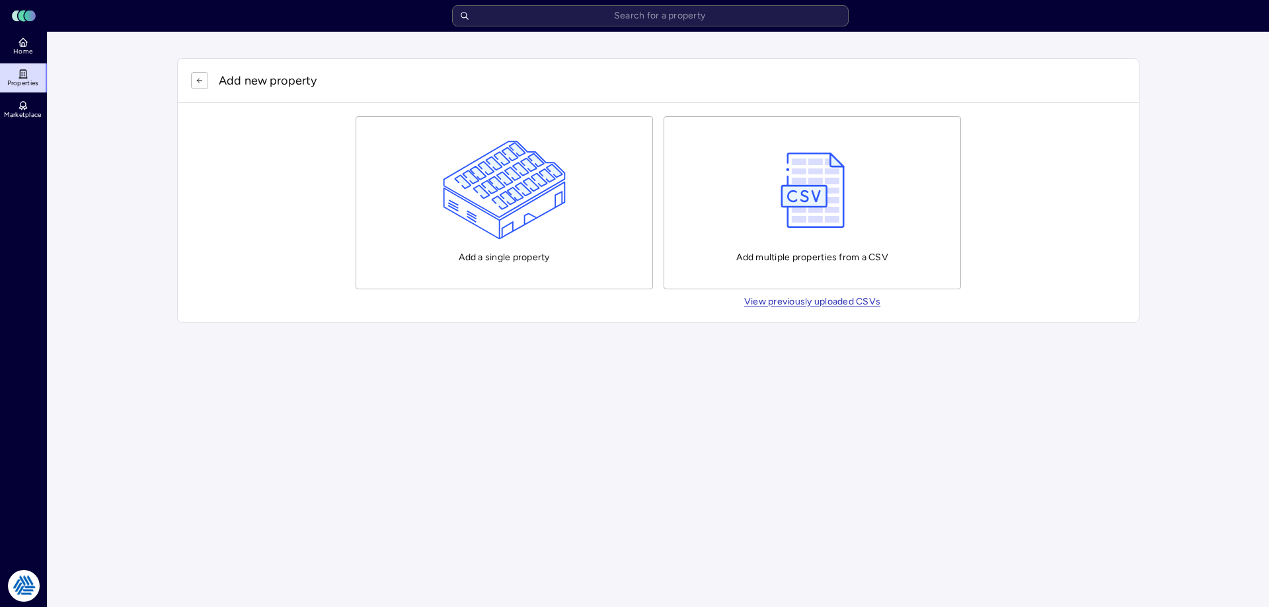
click at [525, 219] on img "button" at bounding box center [505, 190] width 124 height 99
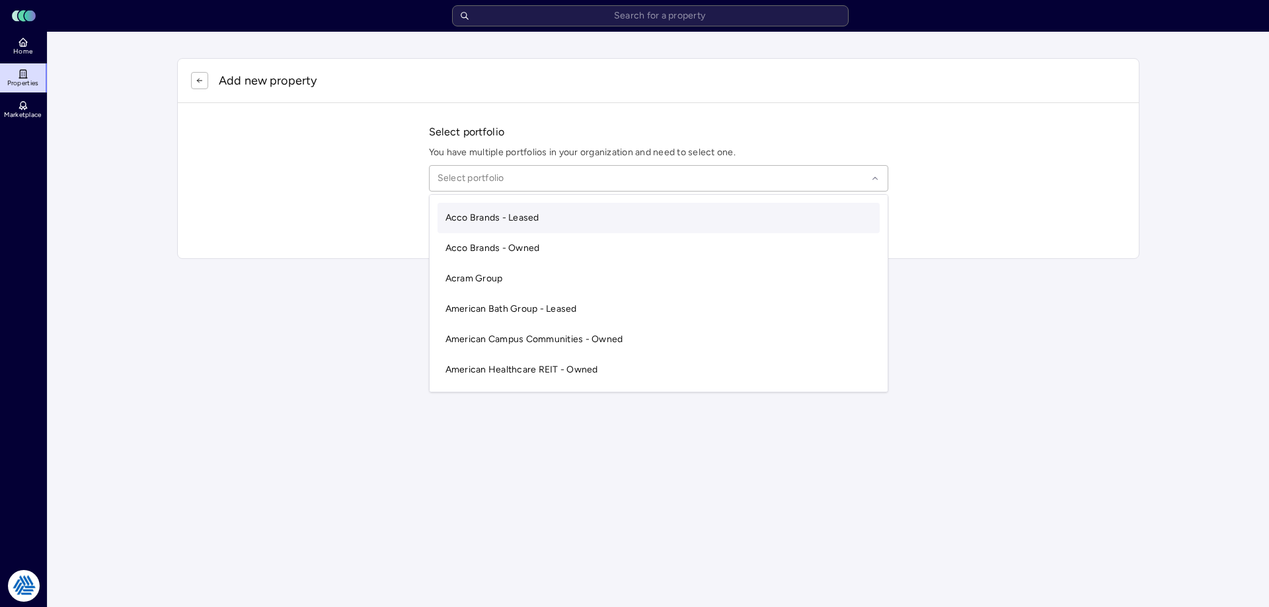
click at [523, 186] on div "Select portfolio" at bounding box center [658, 178] width 459 height 26
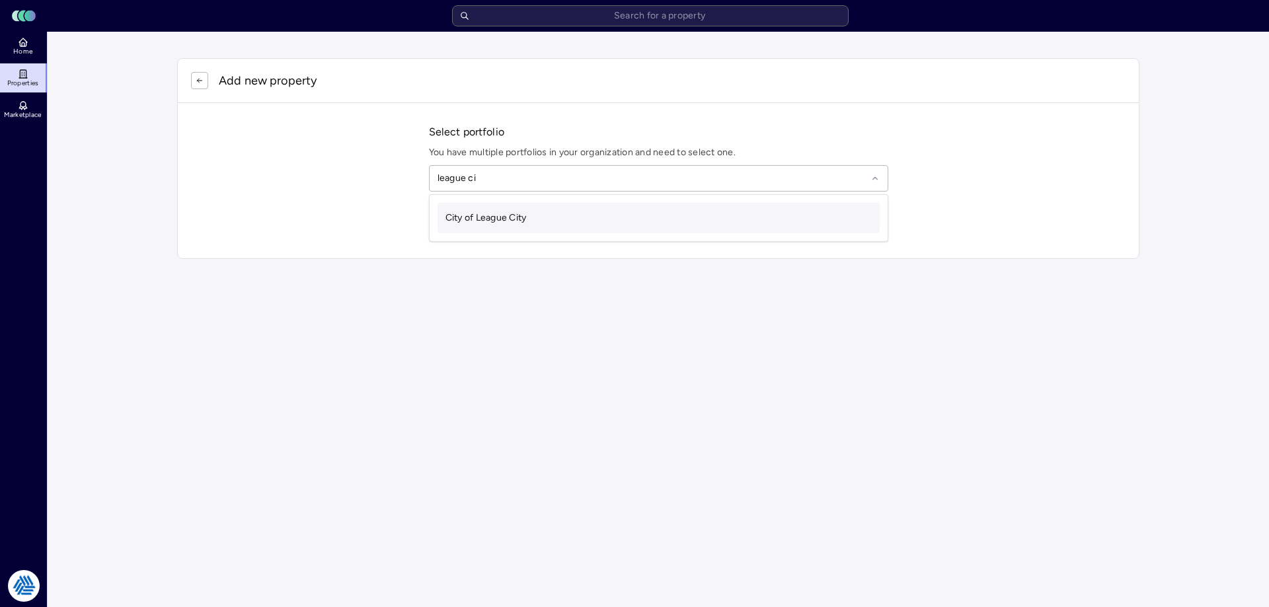
type input "league city"
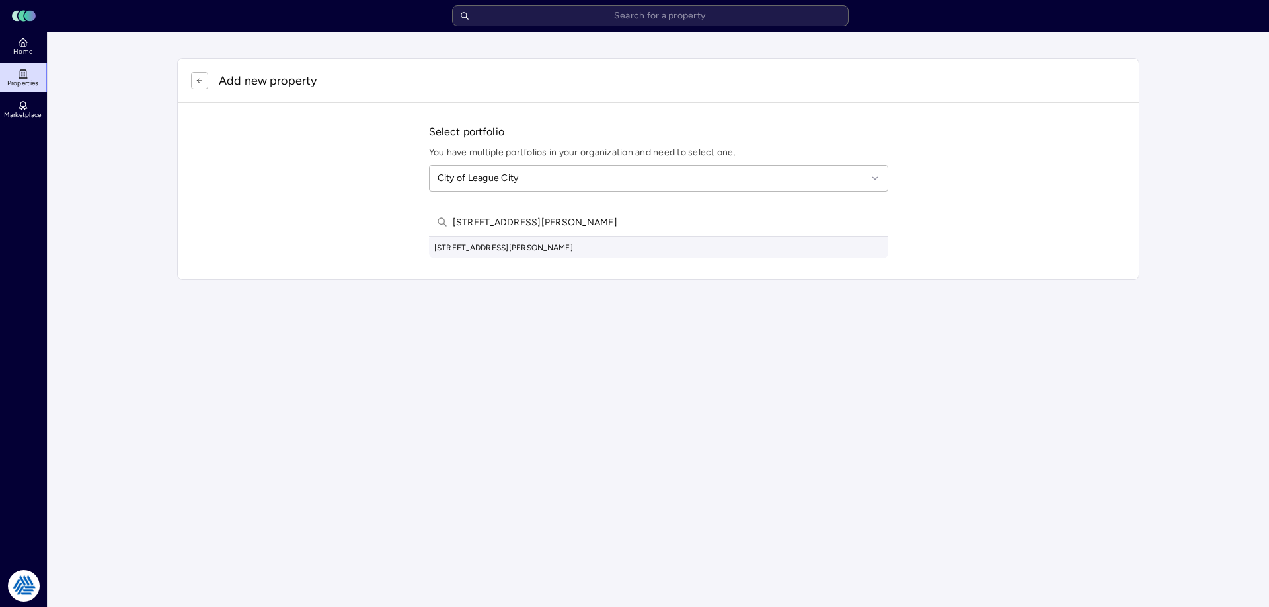
type input "1220 butler rd league city"
click at [522, 249] on div "1220 Butler Rd, League City, TX, USA" at bounding box center [658, 247] width 459 height 21
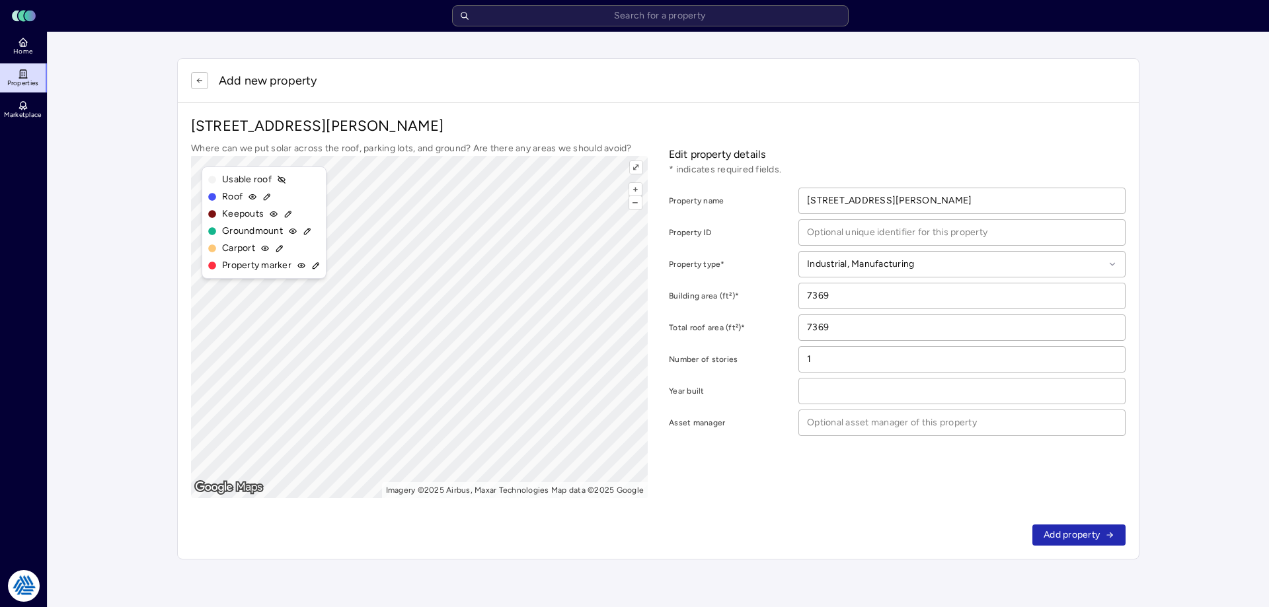
click at [1058, 535] on span "Add property" at bounding box center [1072, 535] width 56 height 15
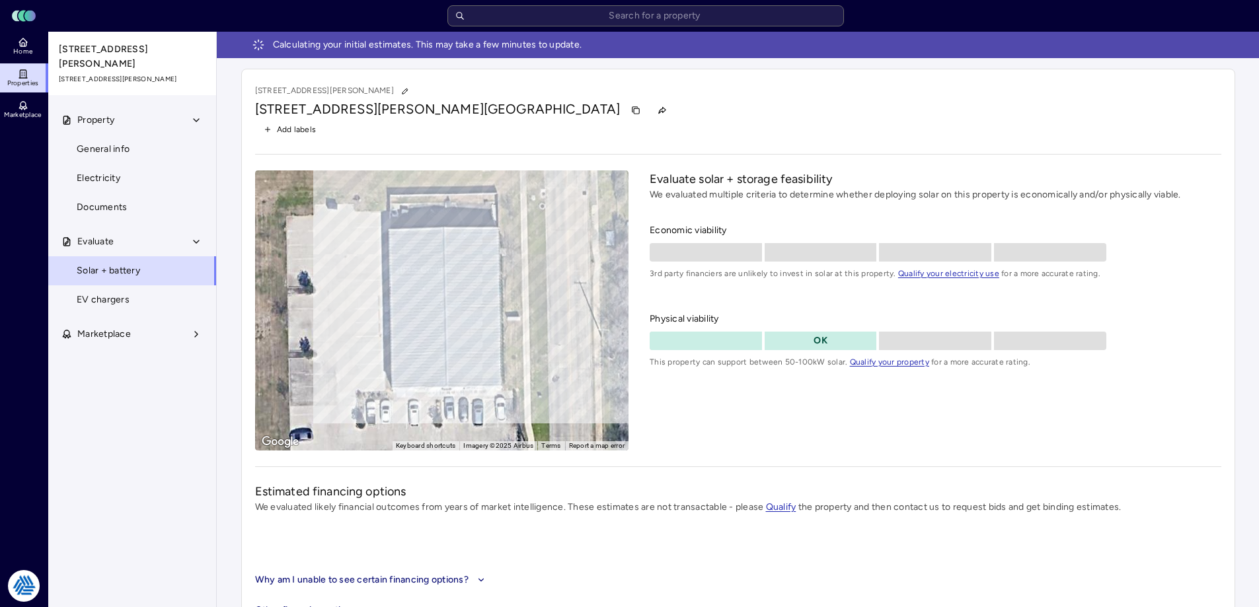
click at [798, 408] on div "Evaluate solar + storage feasibility We evaluated multiple criteria to determin…" at bounding box center [935, 311] width 571 height 280
click at [17, 46] on link "Home" at bounding box center [24, 46] width 48 height 29
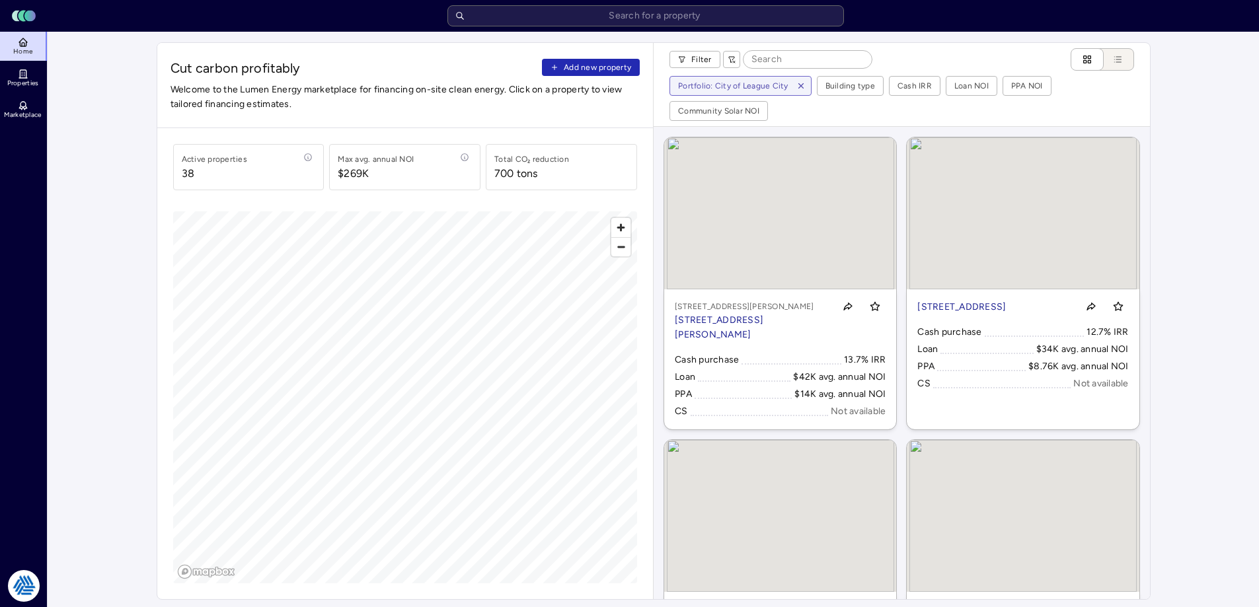
click at [656, 63] on div "Filter Portfolio: City of League City Building type Cash IRR Loan NOI PPA NOI C…" at bounding box center [902, 84] width 496 height 83
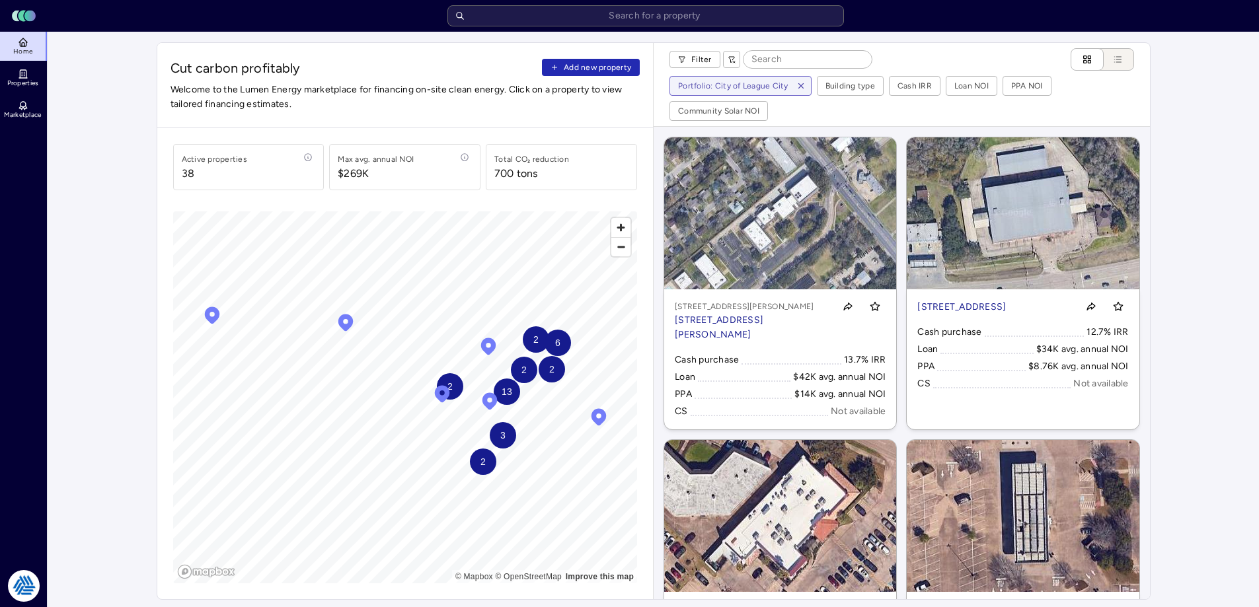
click at [613, 63] on span "Add new property" at bounding box center [597, 67] width 67 height 13
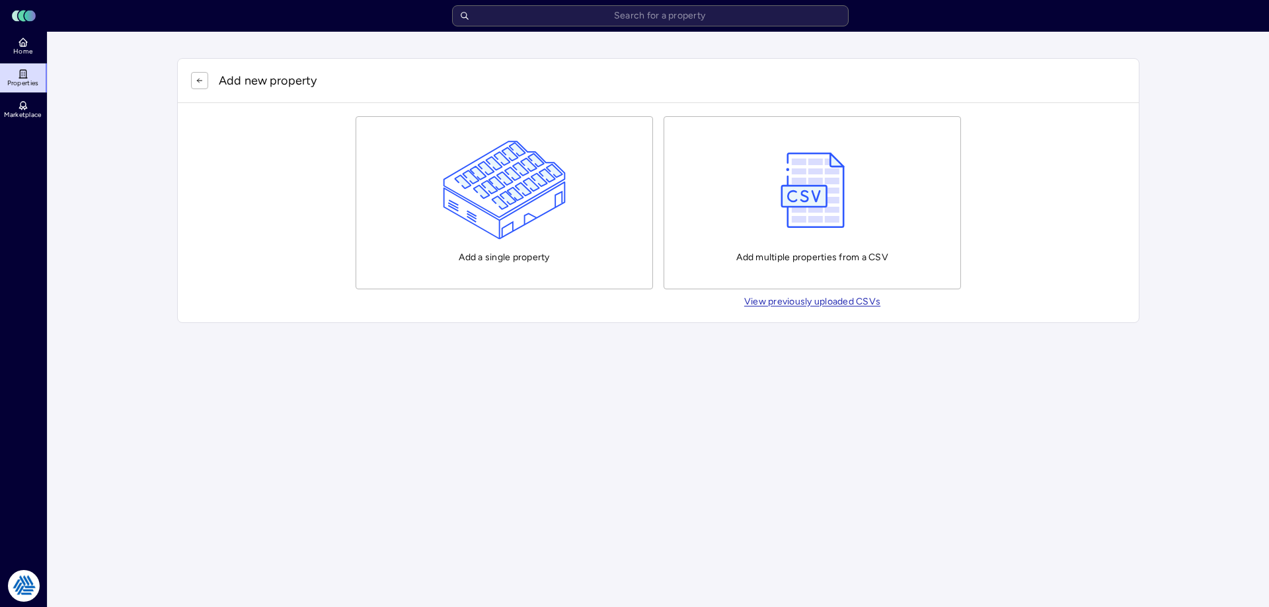
click at [548, 175] on img "button" at bounding box center [505, 190] width 124 height 99
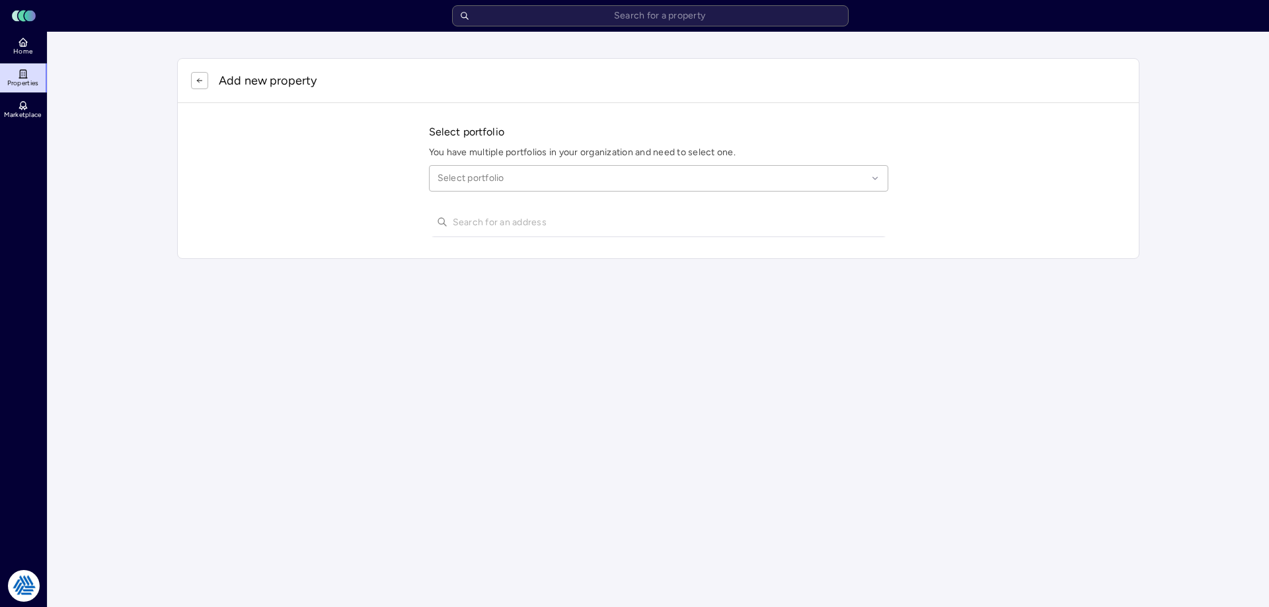
click at [588, 178] on div at bounding box center [653, 178] width 430 height 15
type input "league city"
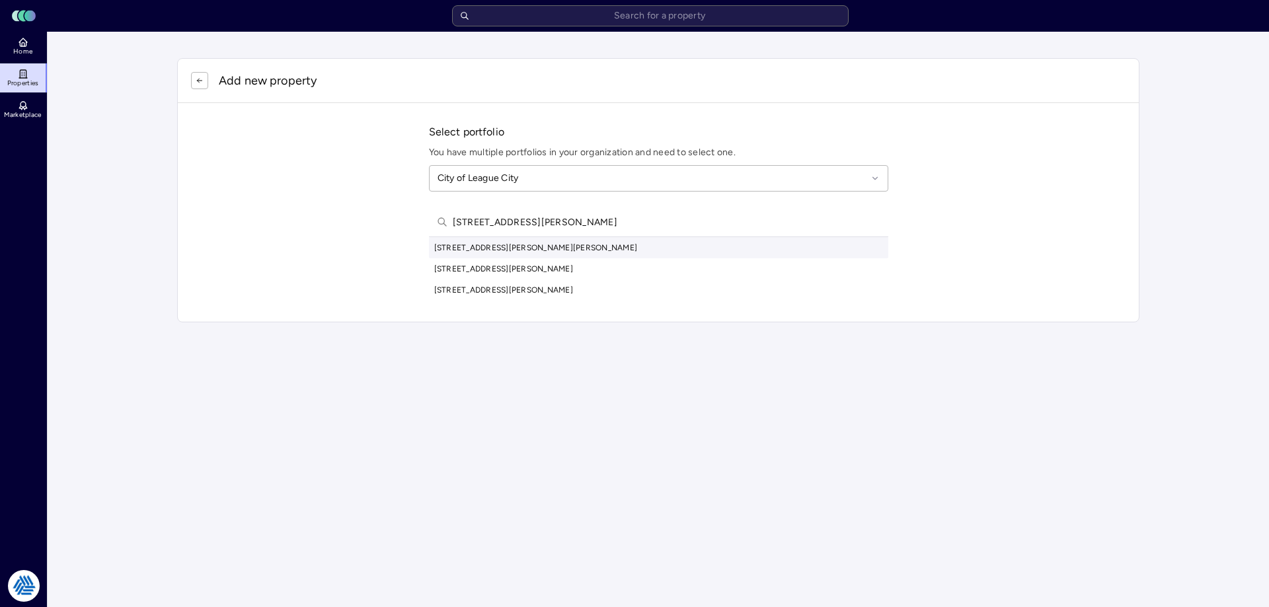
click at [570, 227] on input "100 wesley dr" at bounding box center [667, 222] width 428 height 29
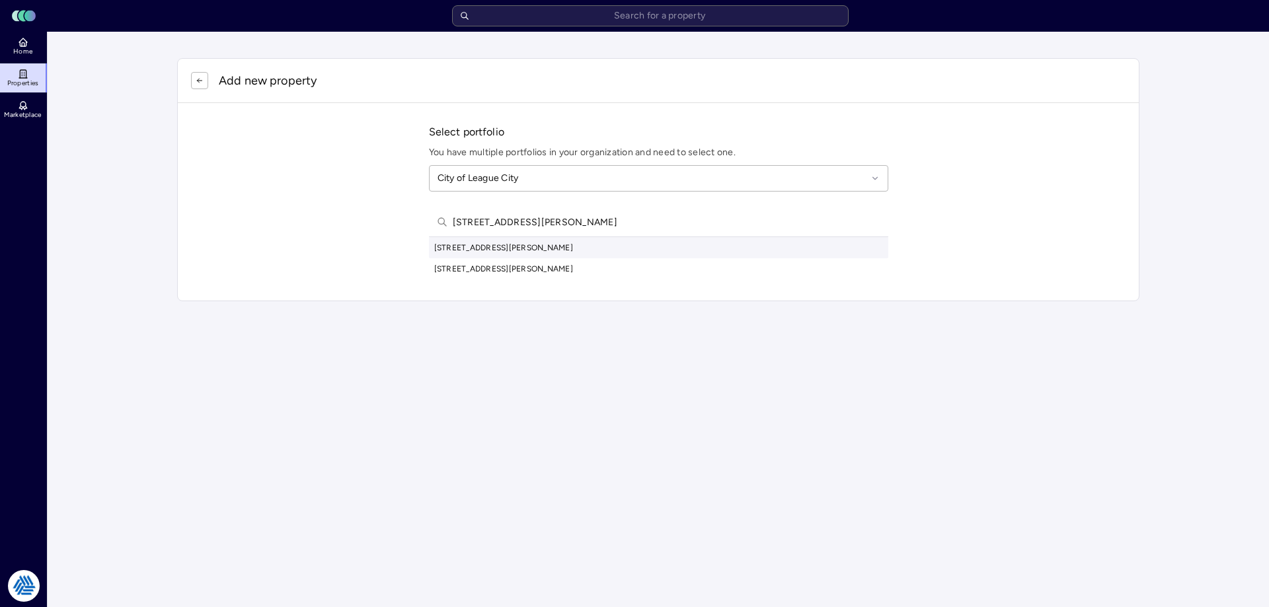
type input "100 wesley dr league city"
click at [555, 245] on div "100 Wesley Dr, League City, TX, USA" at bounding box center [658, 247] width 459 height 21
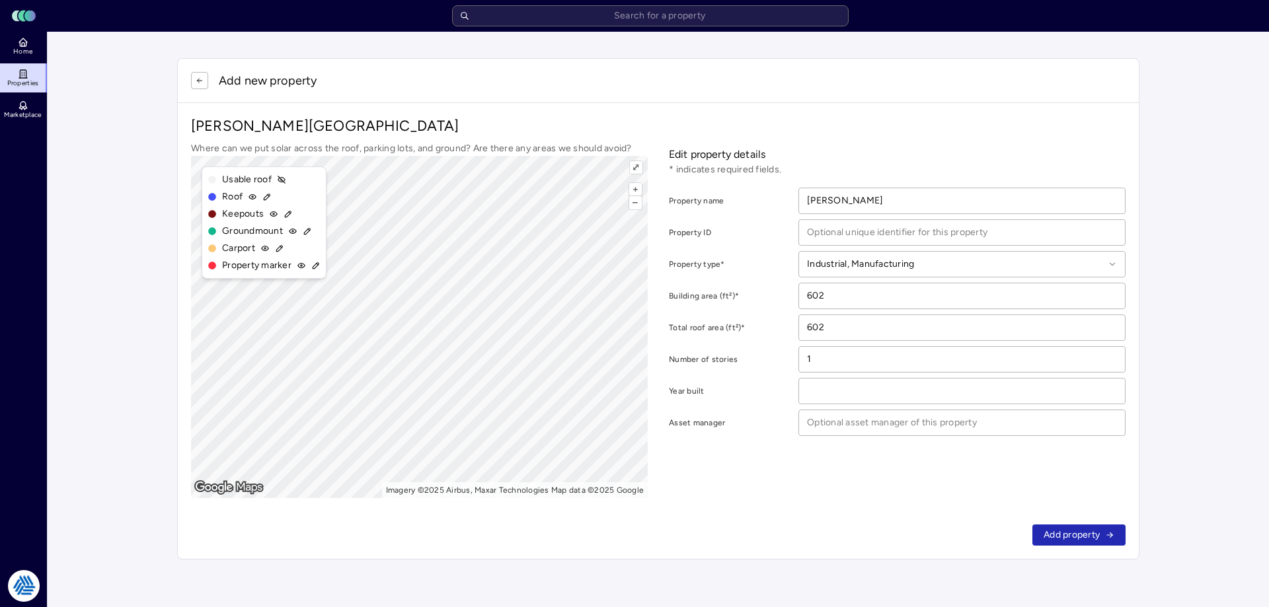
click at [206, 76] on button "button" at bounding box center [199, 80] width 17 height 17
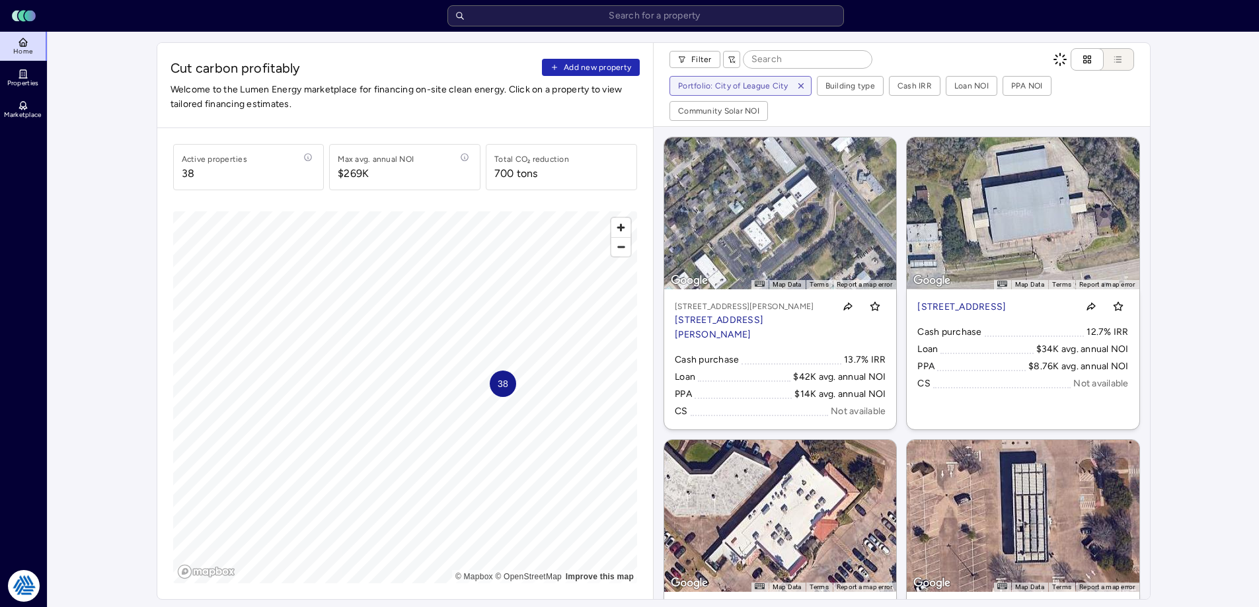
click at [579, 62] on span "Add new property" at bounding box center [597, 67] width 67 height 13
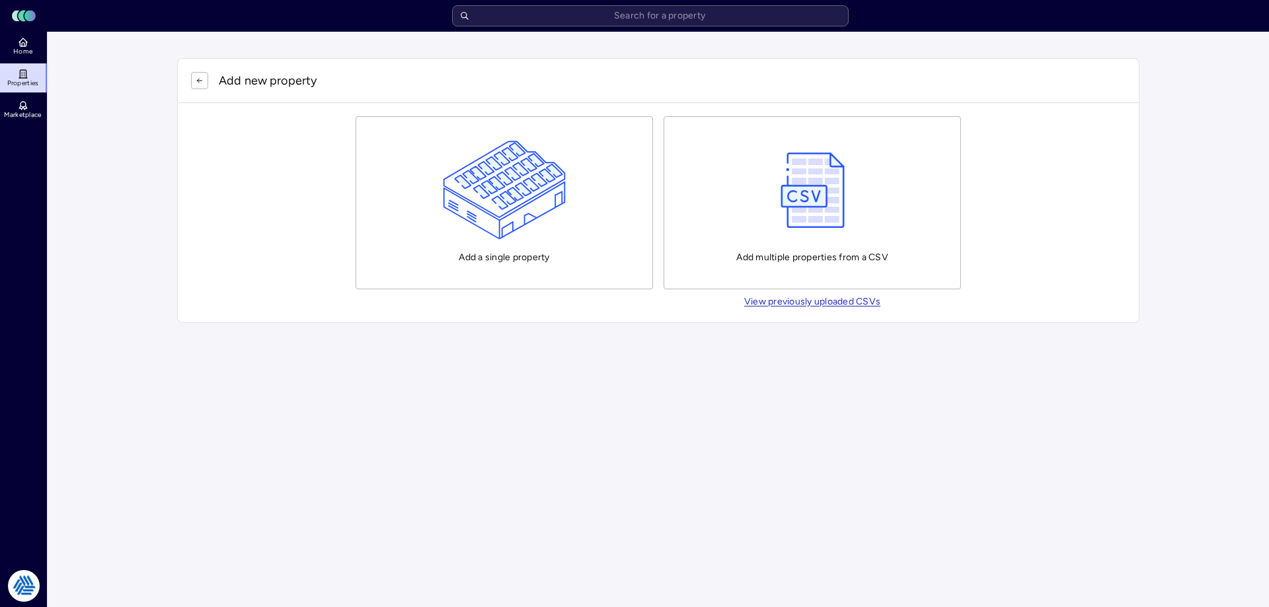
click at [477, 215] on img "button" at bounding box center [505, 190] width 124 height 99
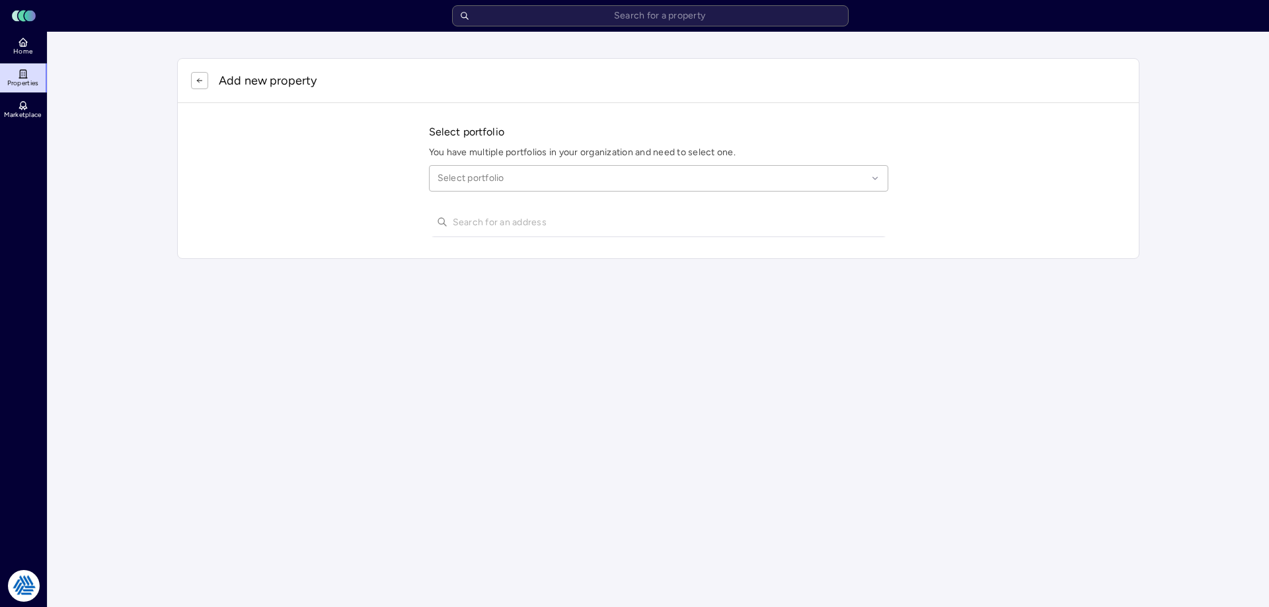
click at [490, 178] on div at bounding box center [653, 178] width 430 height 15
type input "league city"
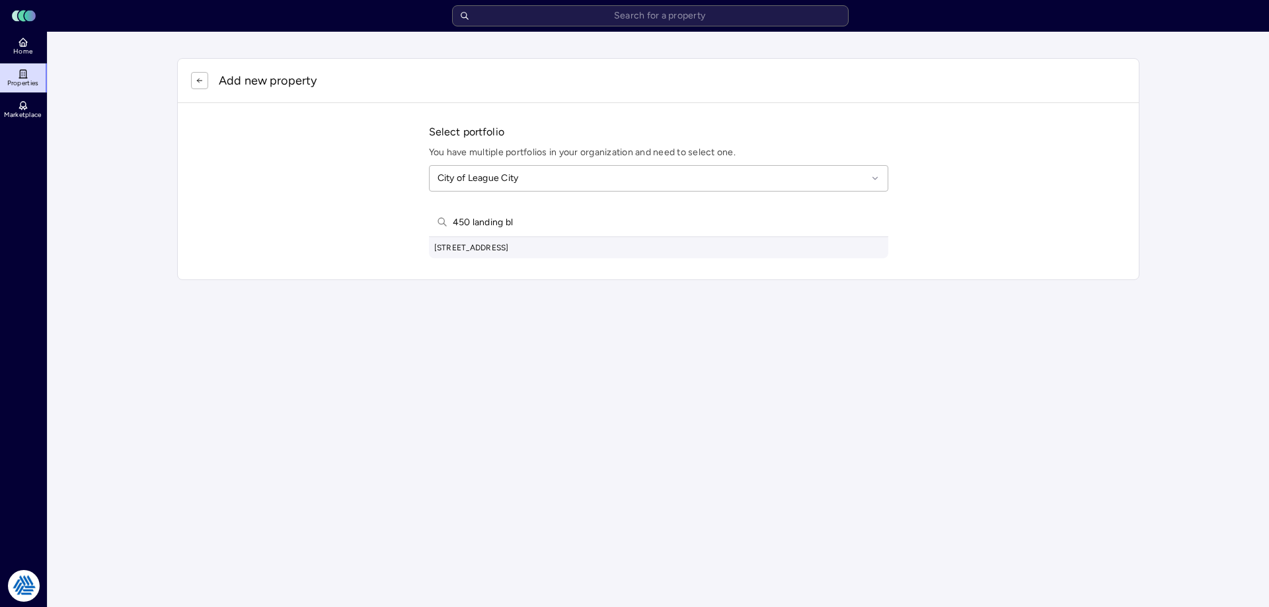
type input "450 landing bl"
click at [537, 260] on div "Select portfolio You have multiple portfolios in your organization and need to …" at bounding box center [658, 191] width 961 height 176
click at [538, 252] on div "450 Landing Blvd, League City, TX, USA" at bounding box center [658, 247] width 459 height 21
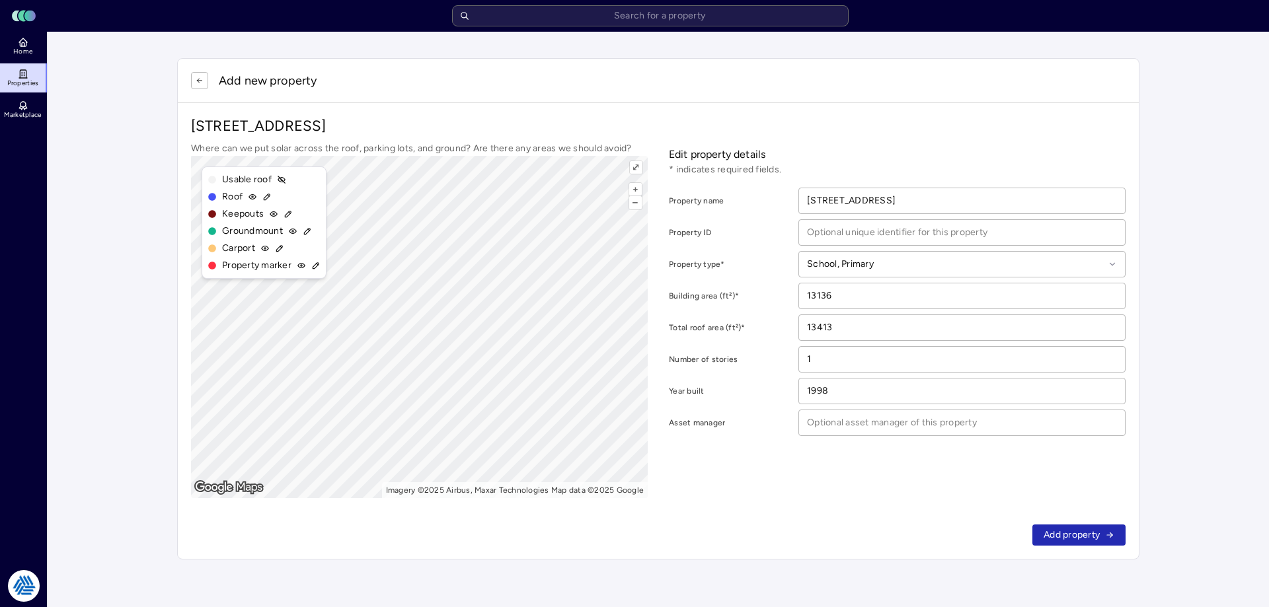
click at [1093, 543] on span "Add property" at bounding box center [1072, 535] width 56 height 15
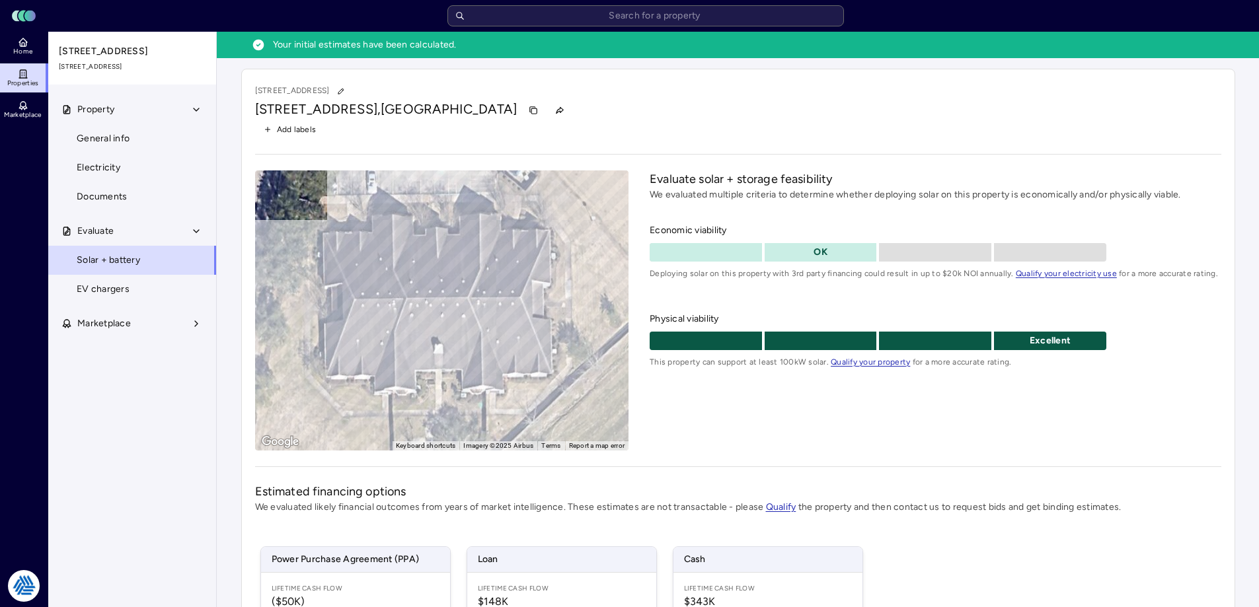
click at [22, 48] on span "Home" at bounding box center [22, 52] width 19 height 8
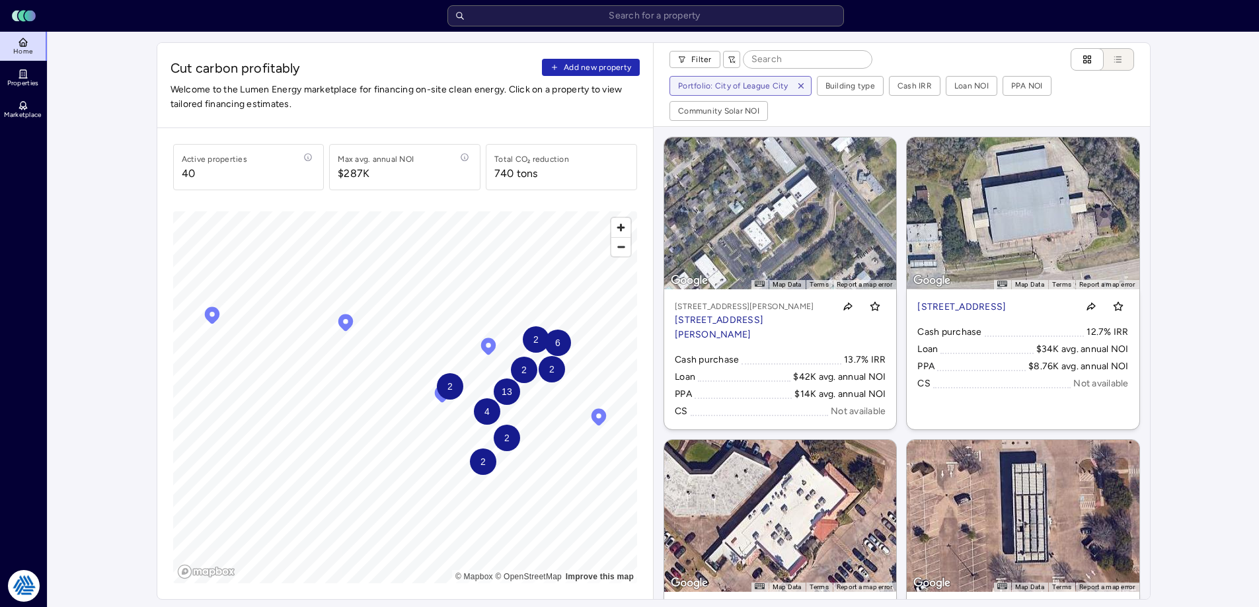
click at [934, 59] on div "Filter" at bounding box center [902, 59] width 465 height 22
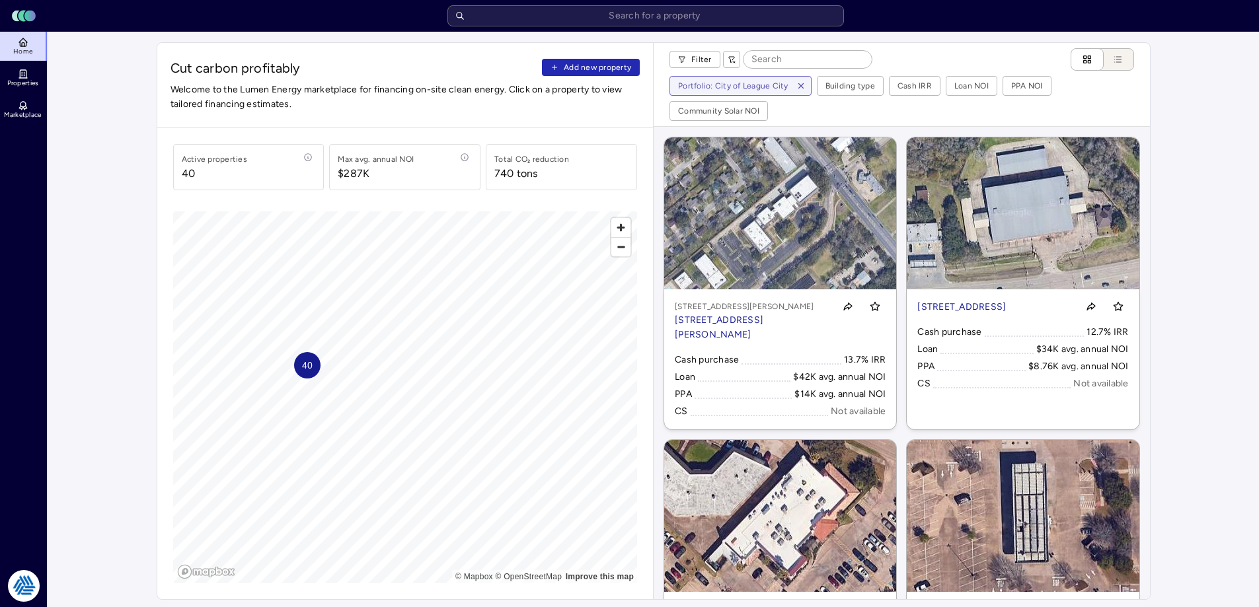
click at [570, 59] on button "Add new property" at bounding box center [591, 67] width 98 height 17
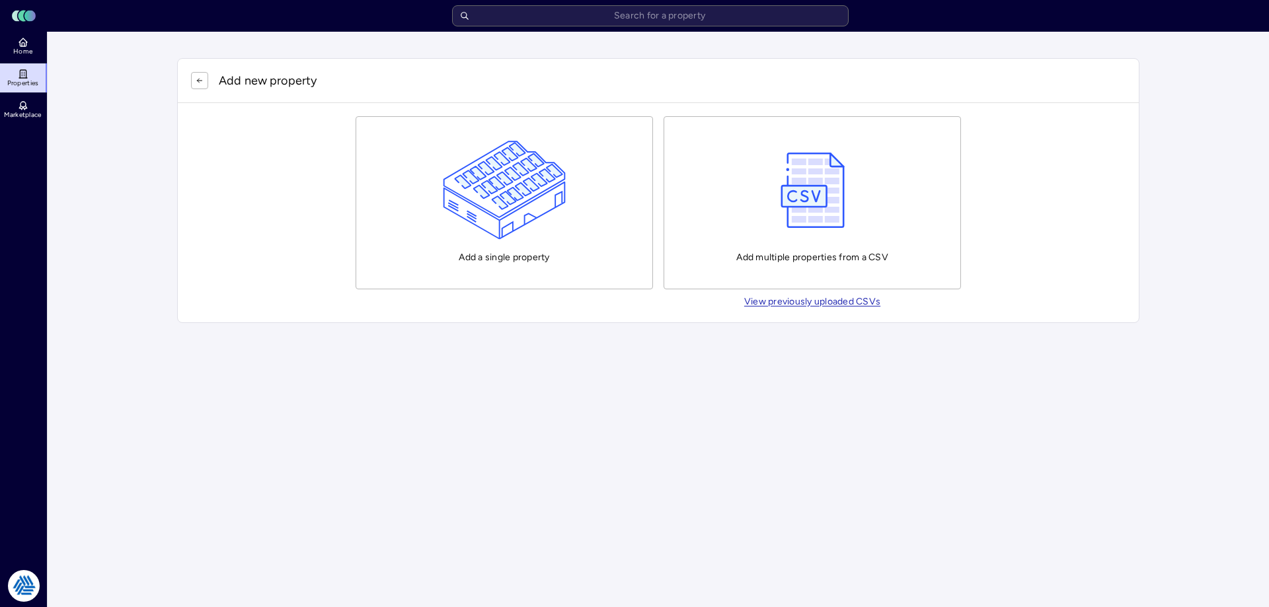
click at [469, 215] on img "button" at bounding box center [505, 190] width 124 height 99
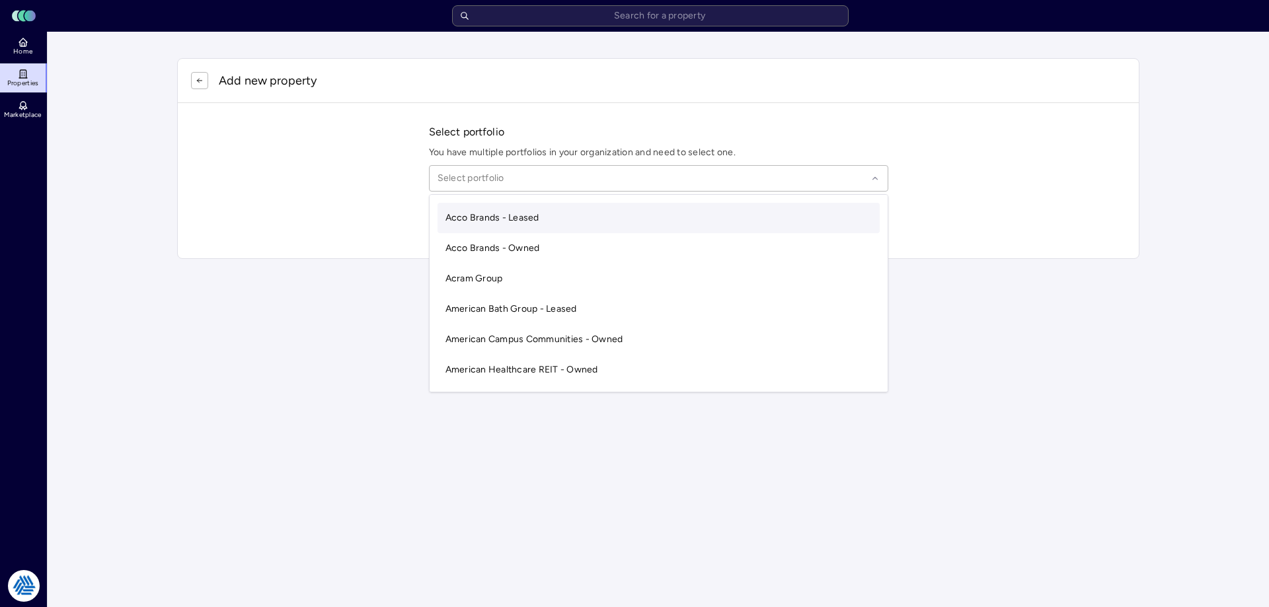
click at [498, 183] on div at bounding box center [653, 178] width 430 height 15
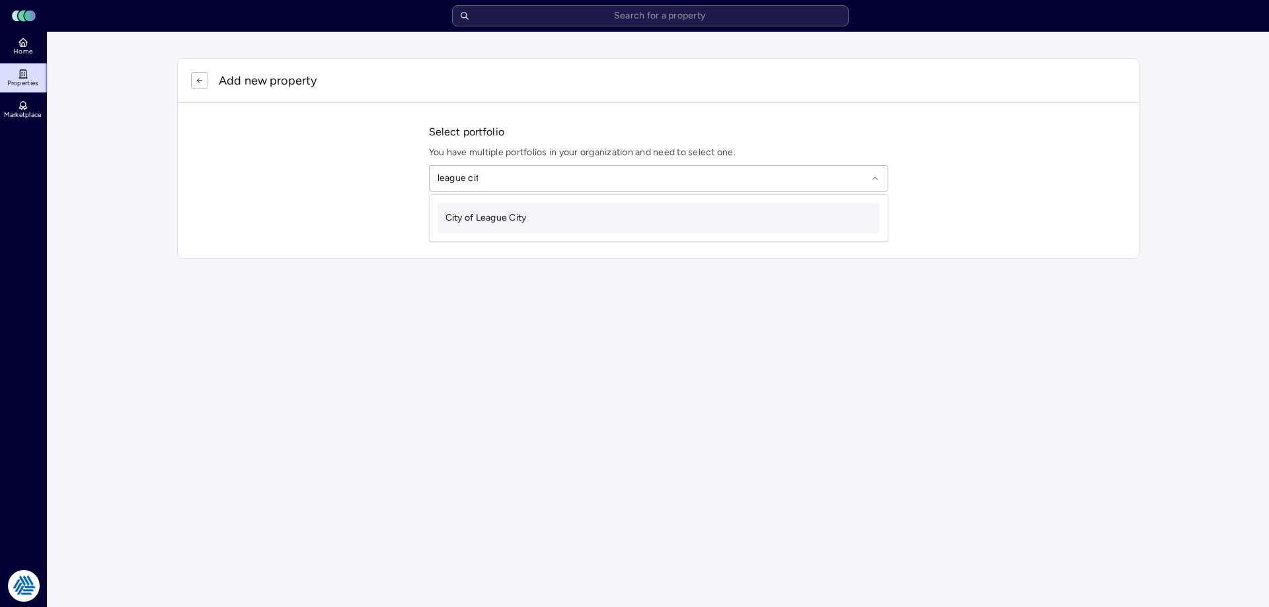
type input "league city"
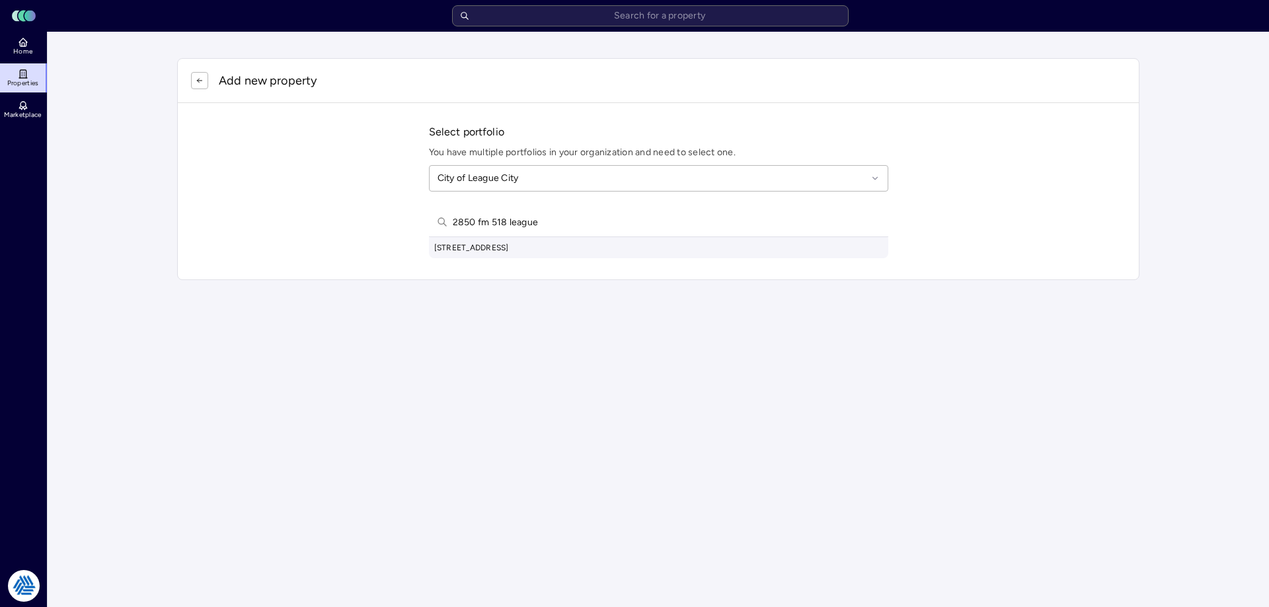
type input "2850 fm 518 league"
click at [508, 254] on div "2850 FM Rd 518 East, League City, TX, USA" at bounding box center [658, 247] width 459 height 21
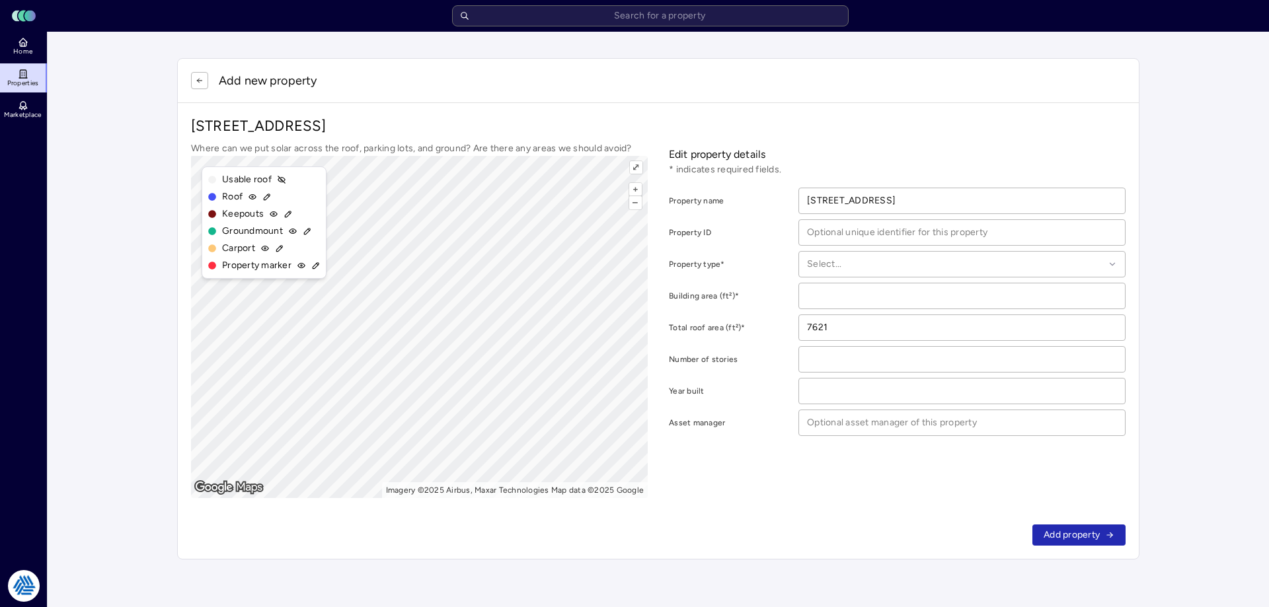
click at [210, 75] on div "Add new property" at bounding box center [658, 80] width 935 height 17
click at [206, 78] on button "button" at bounding box center [199, 80] width 17 height 17
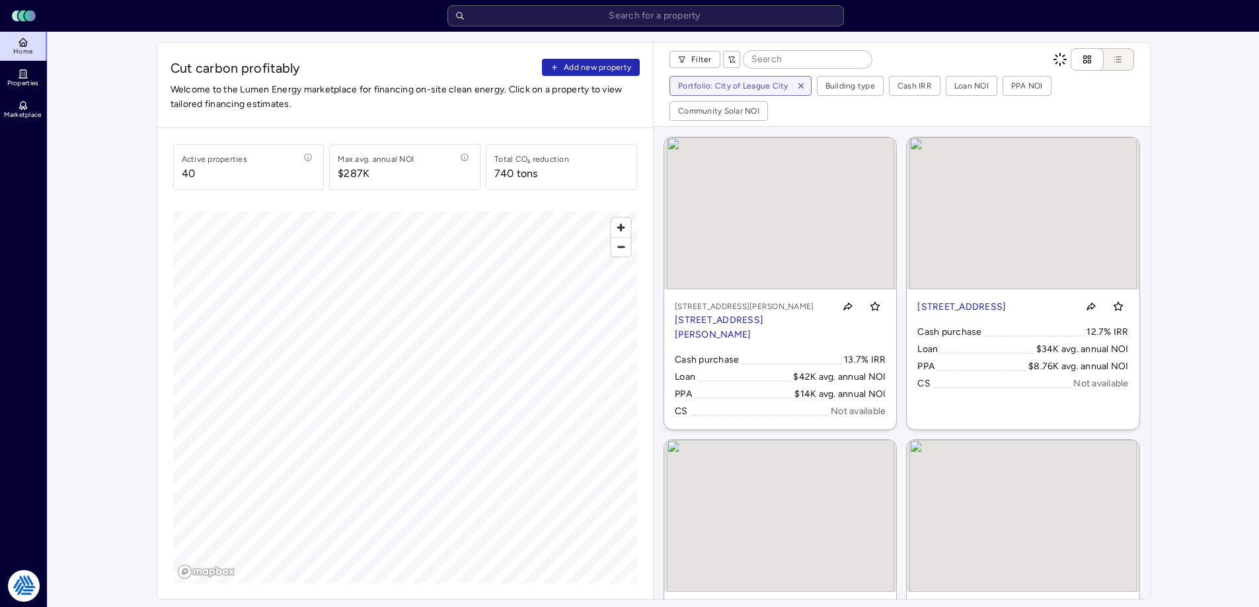
click at [583, 71] on span "Add new property" at bounding box center [597, 67] width 67 height 13
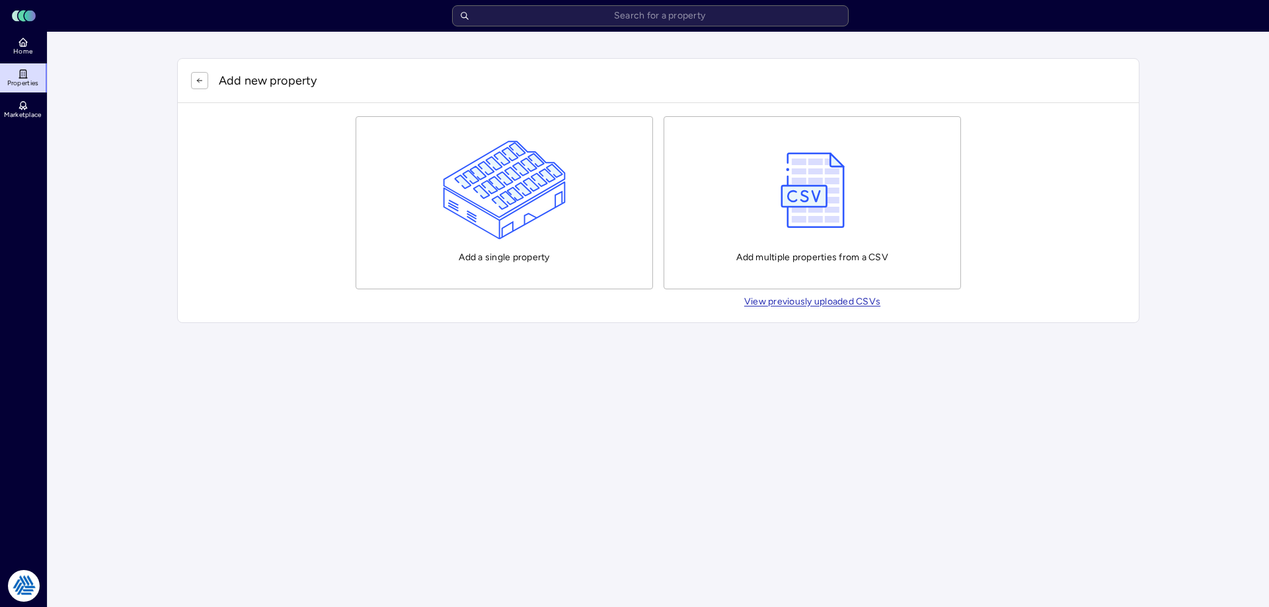
click at [492, 191] on img "button" at bounding box center [505, 190] width 124 height 99
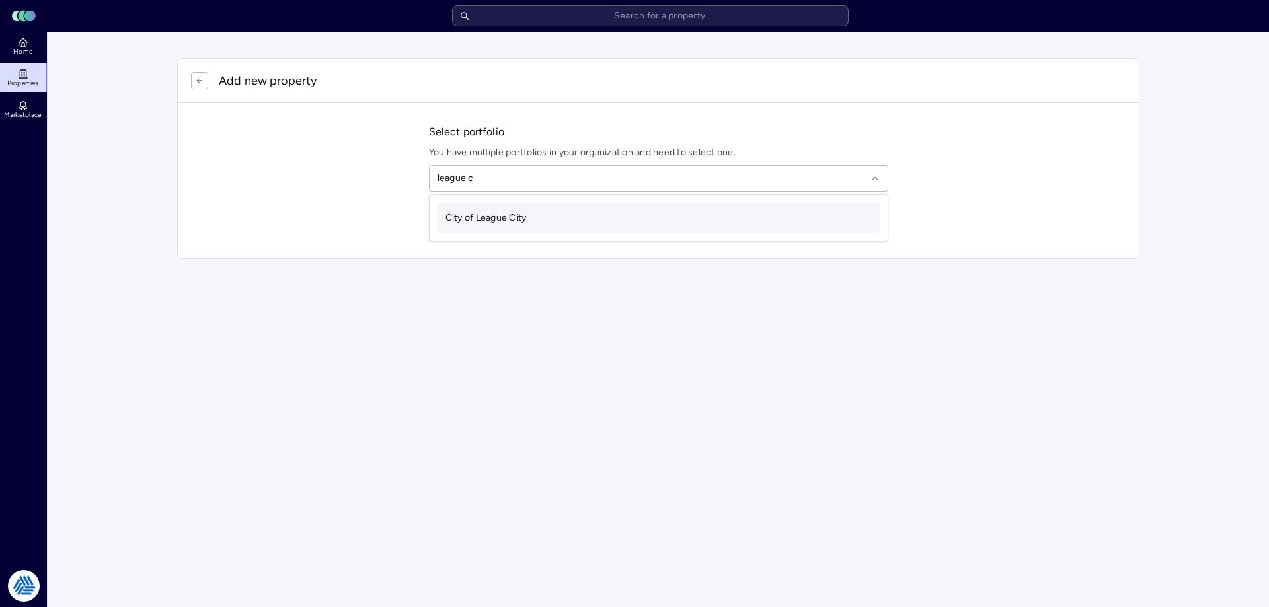
type input "league ci"
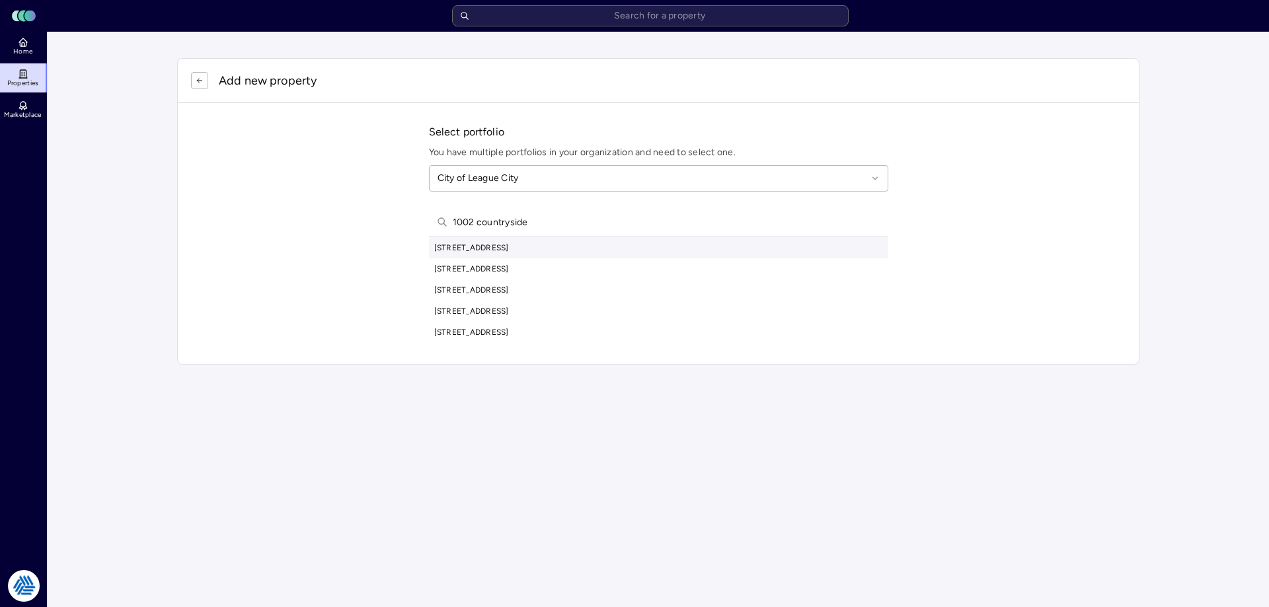
type input "1002 countryside"
click at [205, 81] on button "button" at bounding box center [199, 80] width 17 height 17
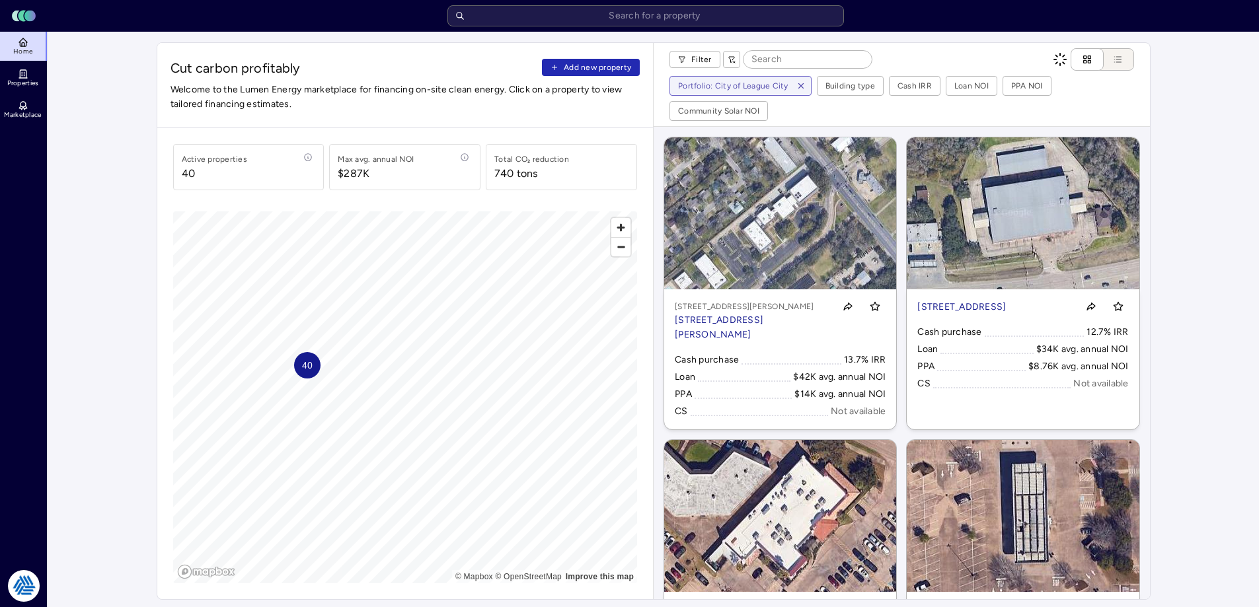
click at [571, 74] on button "Add new property" at bounding box center [591, 67] width 98 height 17
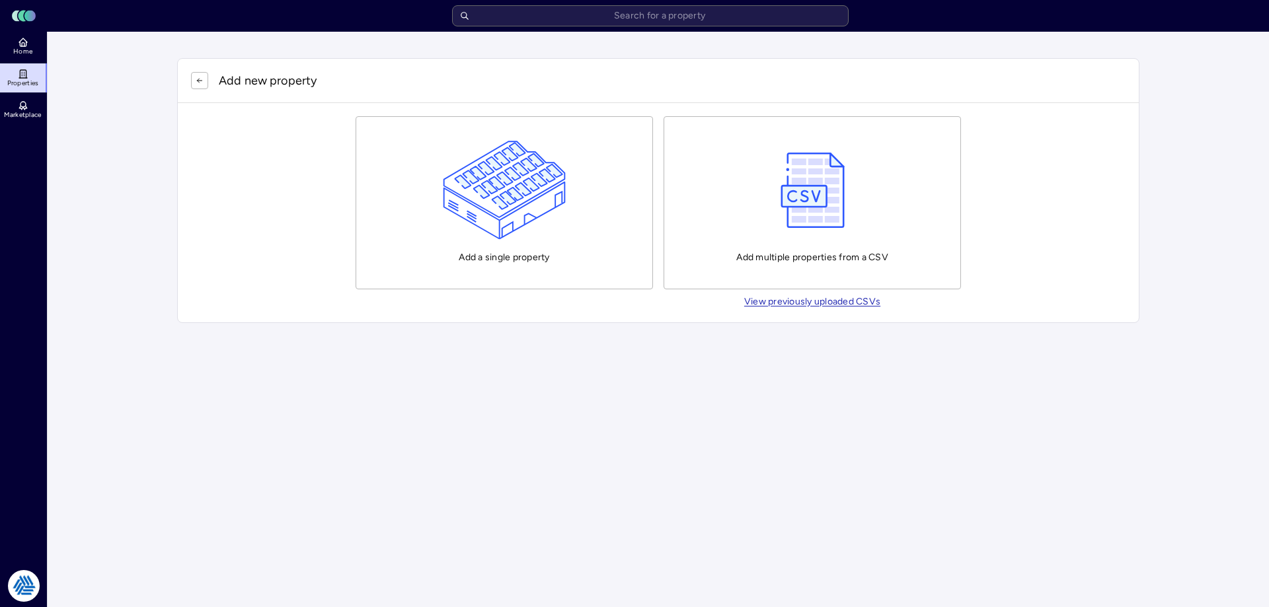
click at [444, 211] on img "button" at bounding box center [505, 190] width 124 height 99
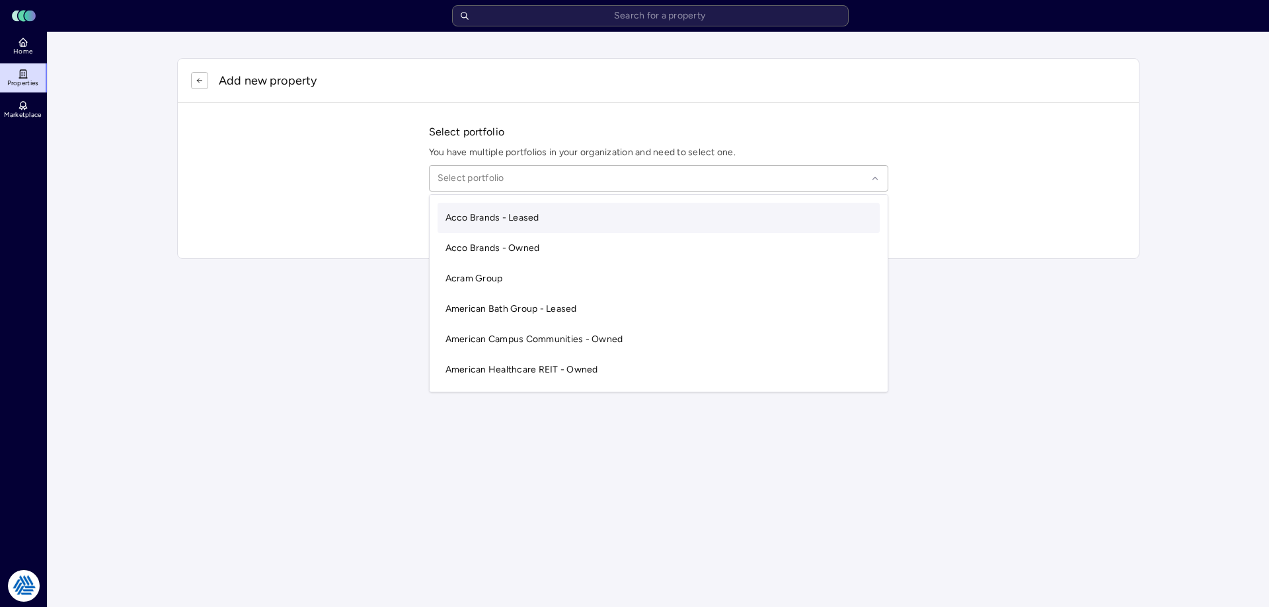
click at [488, 189] on div "Select portfolio" at bounding box center [658, 178] width 459 height 26
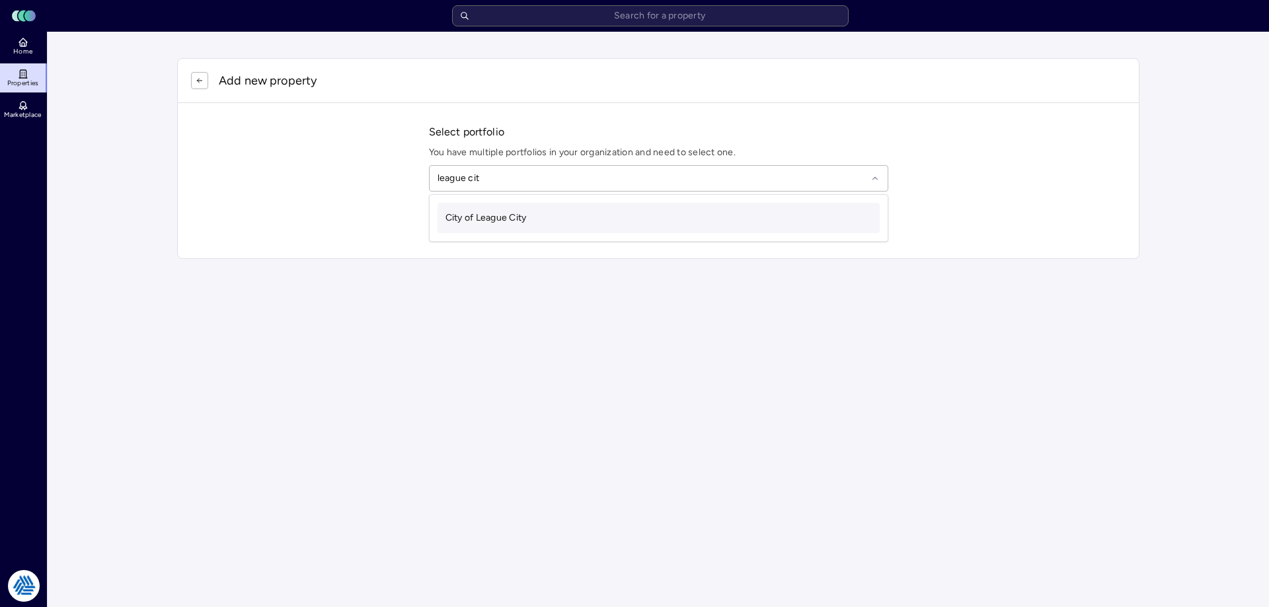
type input "league city"
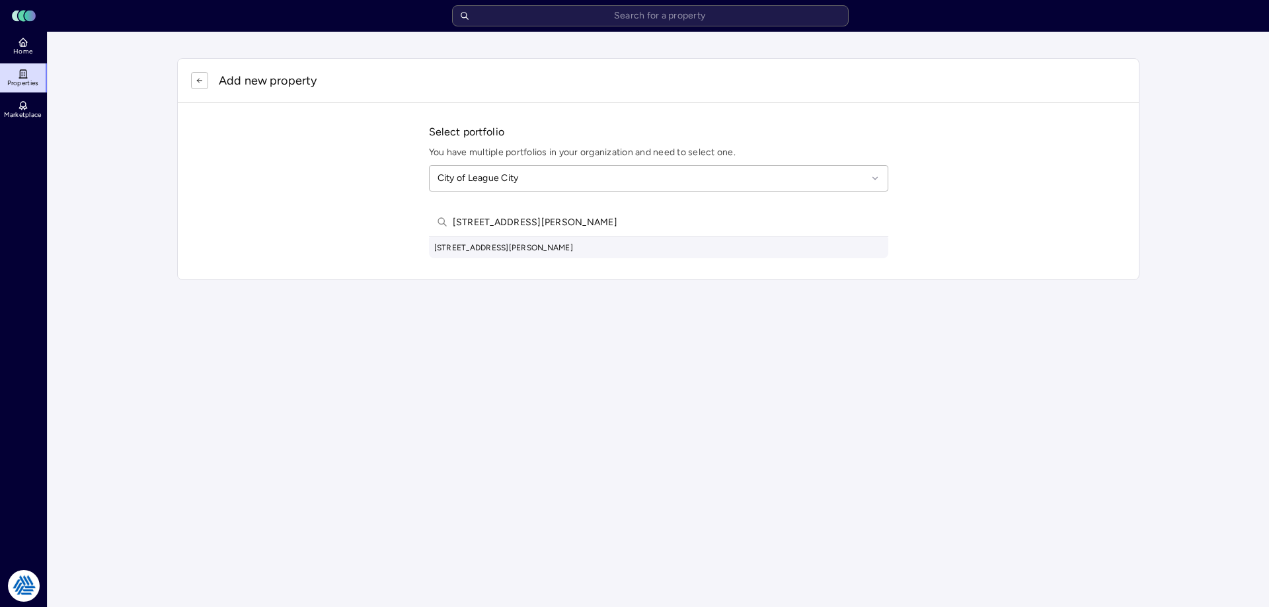
type input "499 davis rd league"
click at [509, 243] on div "499 Davis Rd, League City, TX, USA" at bounding box center [658, 247] width 459 height 21
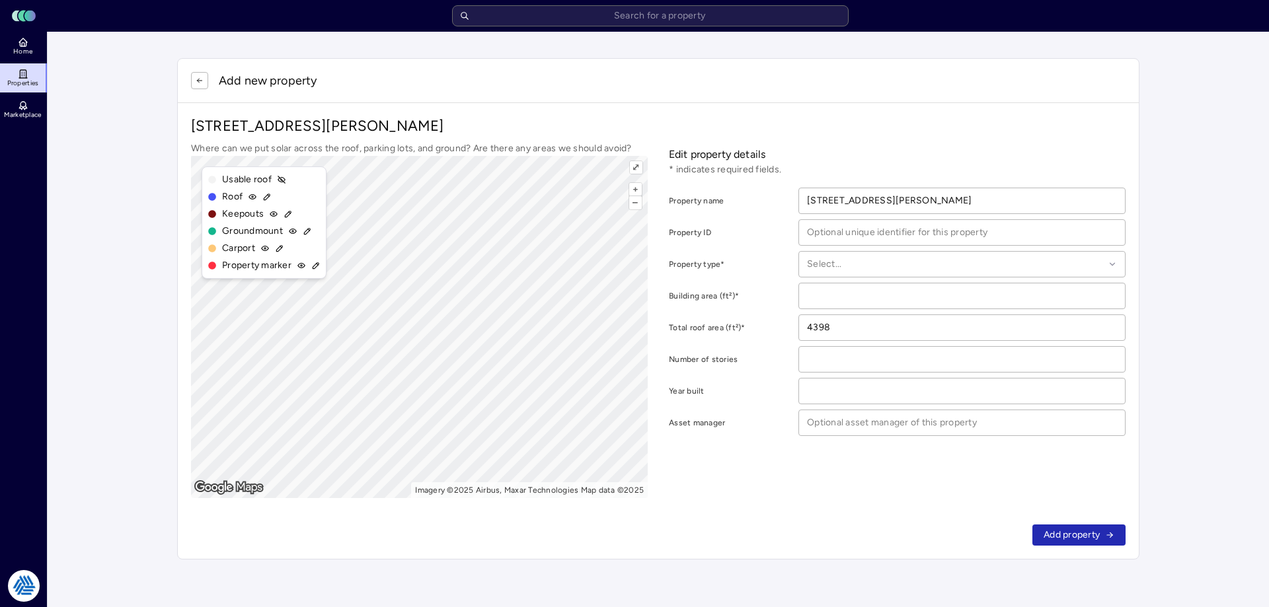
click at [860, 84] on div "Add new property" at bounding box center [658, 80] width 935 height 17
drag, startPoint x: 190, startPoint y: 90, endPoint x: 210, endPoint y: 85, distance: 21.2
click at [191, 90] on div "Add new property" at bounding box center [658, 81] width 961 height 44
click at [210, 85] on div "Add new property" at bounding box center [658, 80] width 935 height 17
click at [204, 87] on button "button" at bounding box center [199, 80] width 17 height 17
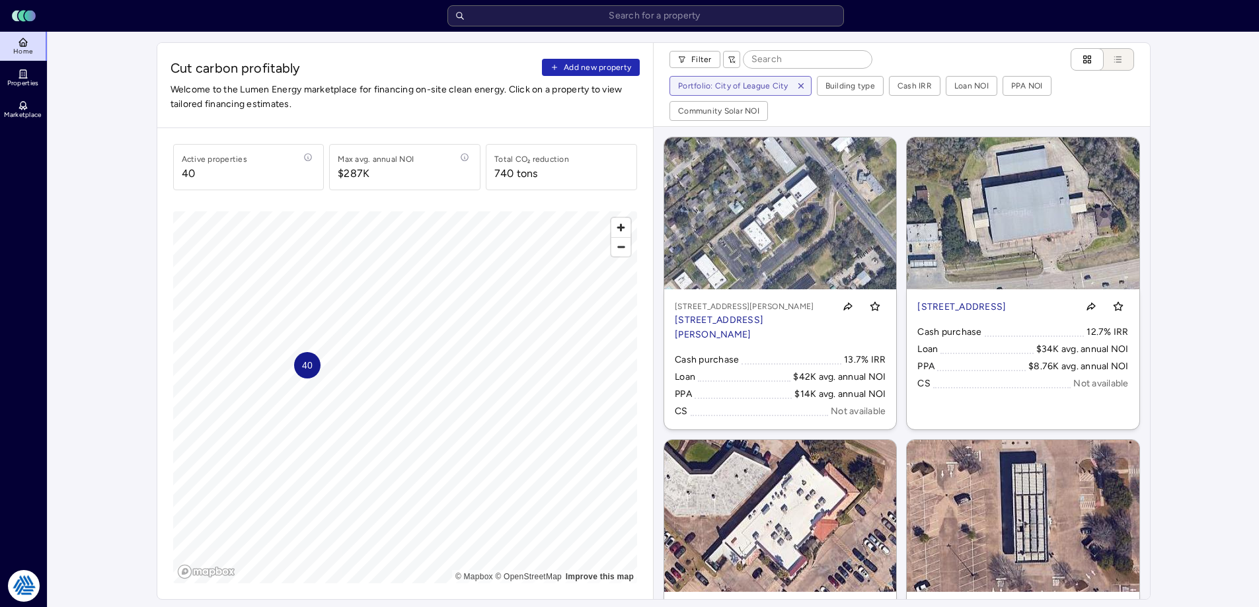
click at [607, 73] on span "Add new property" at bounding box center [597, 67] width 67 height 13
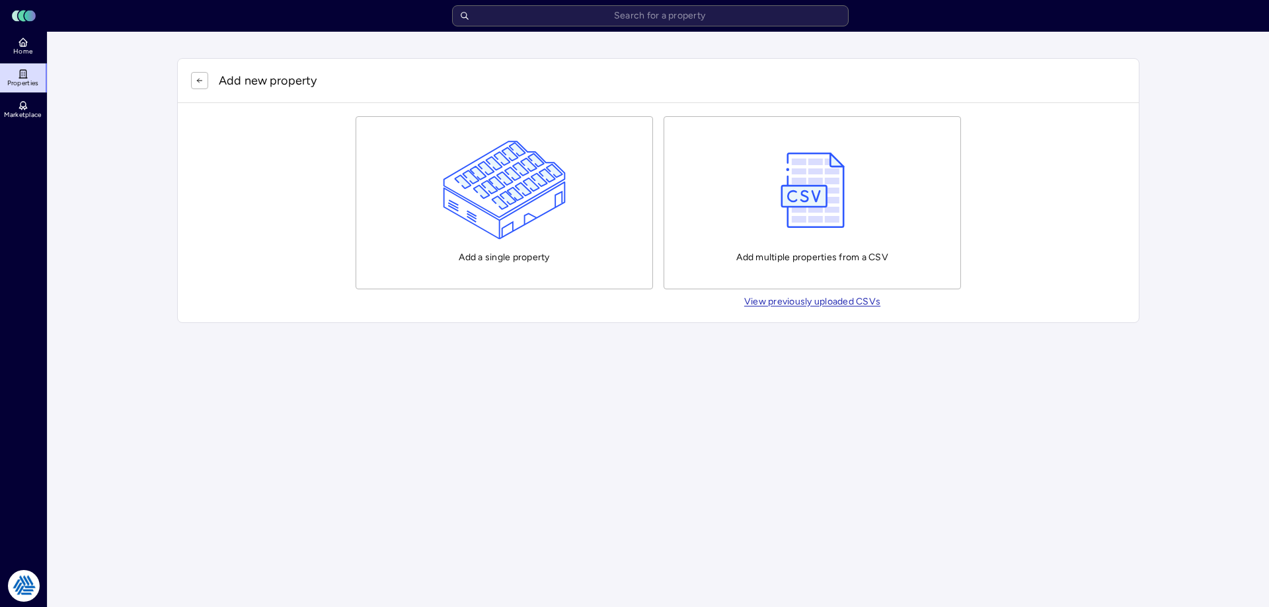
click at [555, 223] on img "button" at bounding box center [505, 190] width 124 height 99
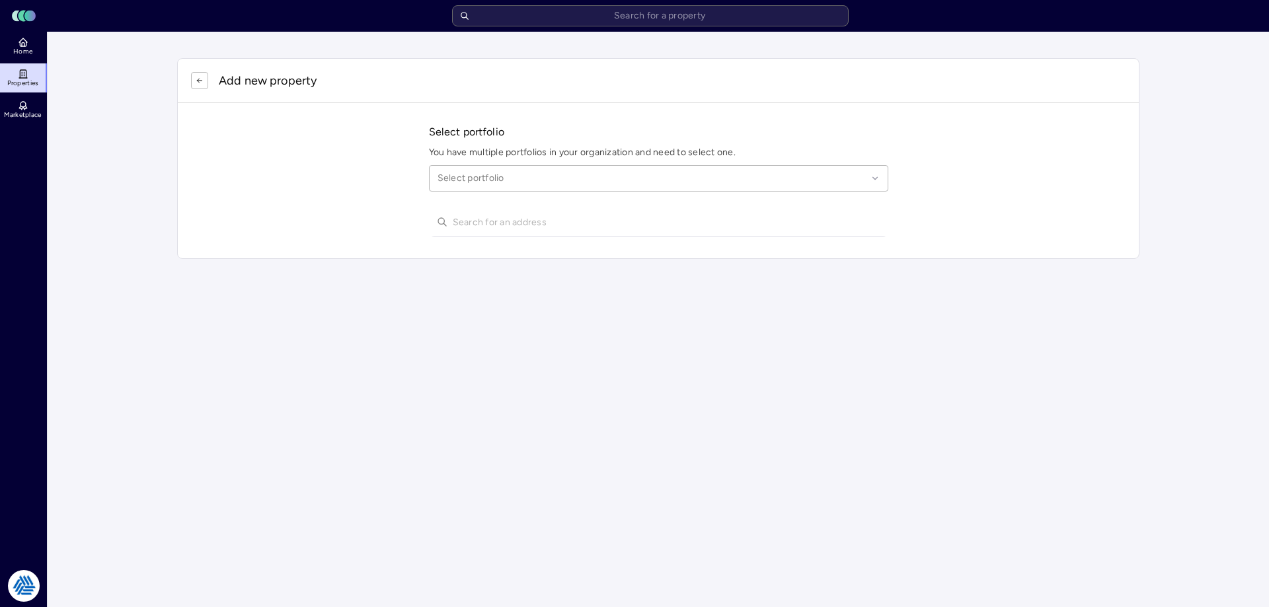
click at [482, 171] on div "Select portfolio" at bounding box center [658, 178] width 459 height 26
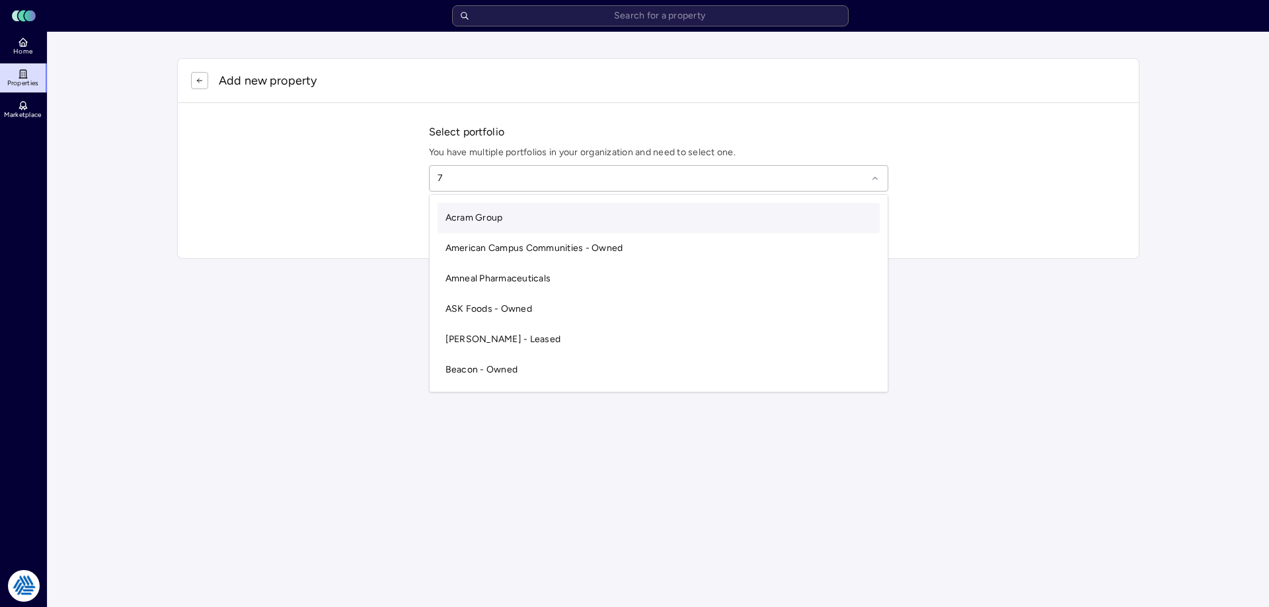
type input "79"
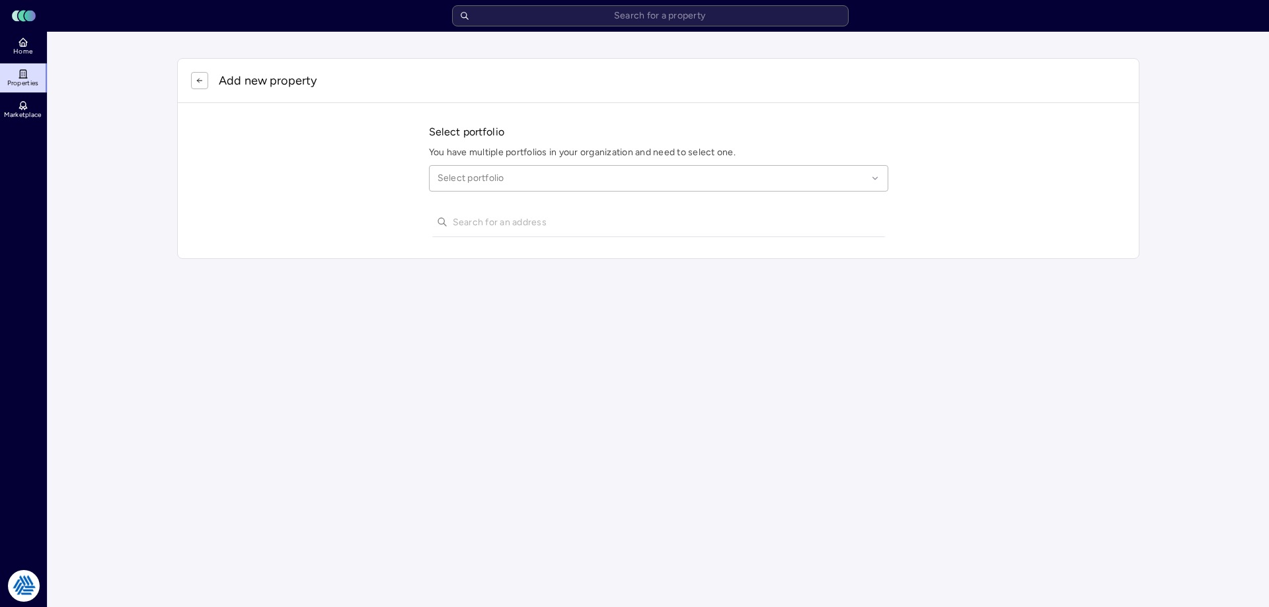
click at [482, 171] on div "Select portfolio" at bounding box center [658, 178] width 459 height 26
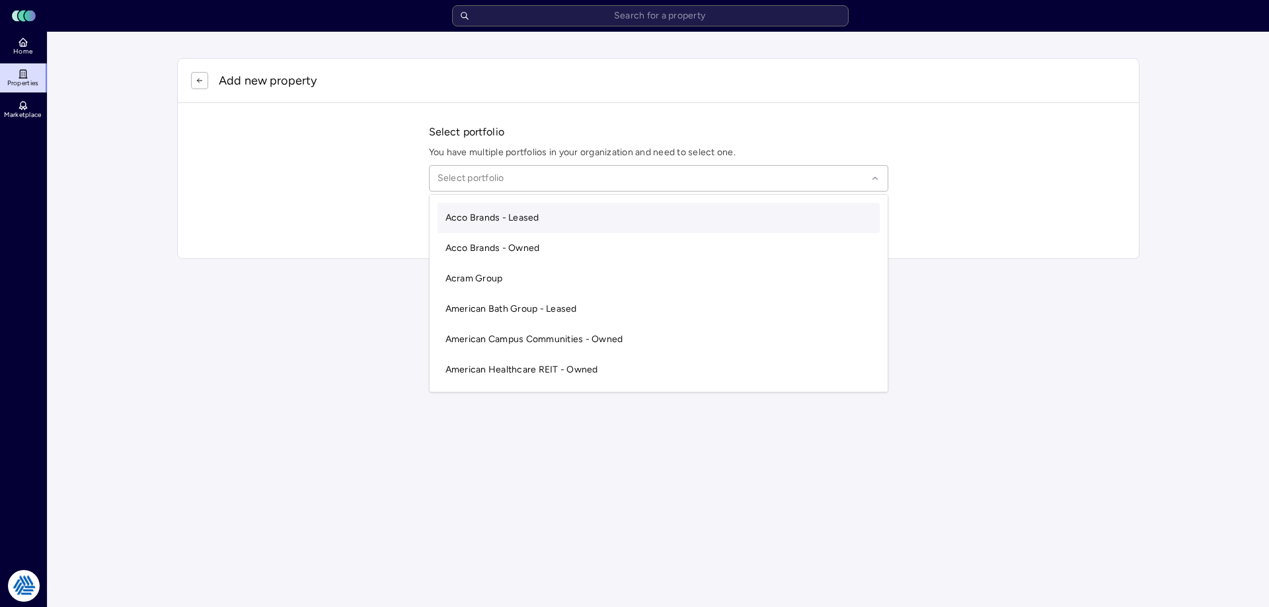
click at [482, 171] on div "Select portfolio" at bounding box center [658, 178] width 459 height 26
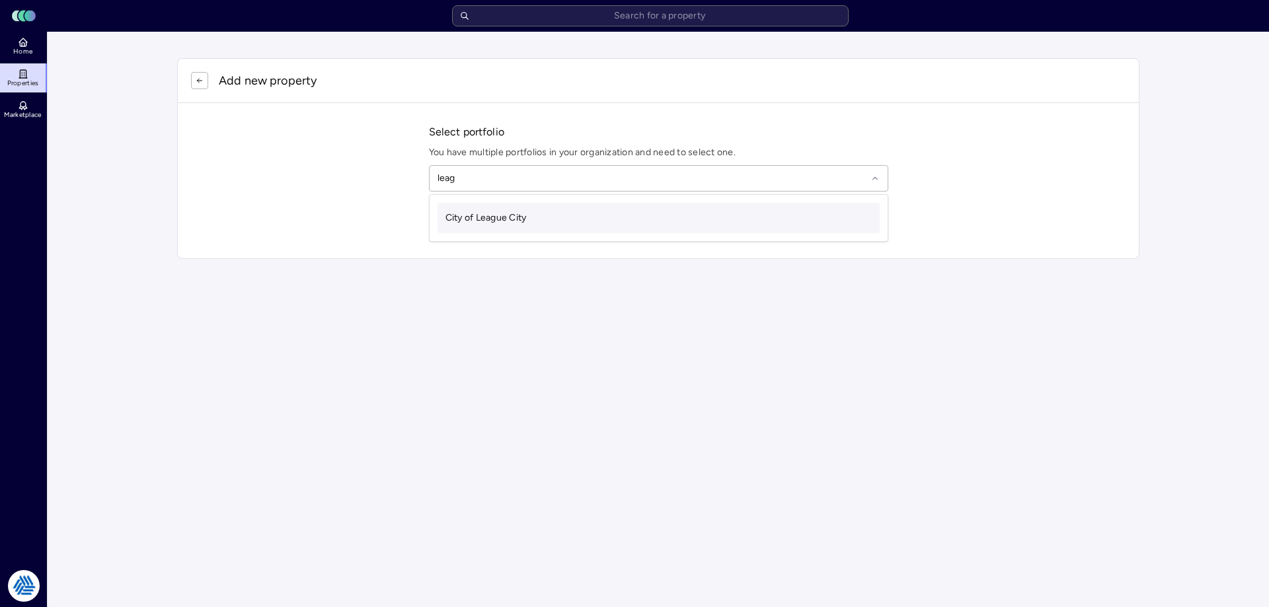
type input "leagu"
click at [493, 216] on span "City of League City" at bounding box center [485, 217] width 81 height 11
click at [493, 219] on input "text" at bounding box center [667, 222] width 428 height 29
type input "793 davis rd"
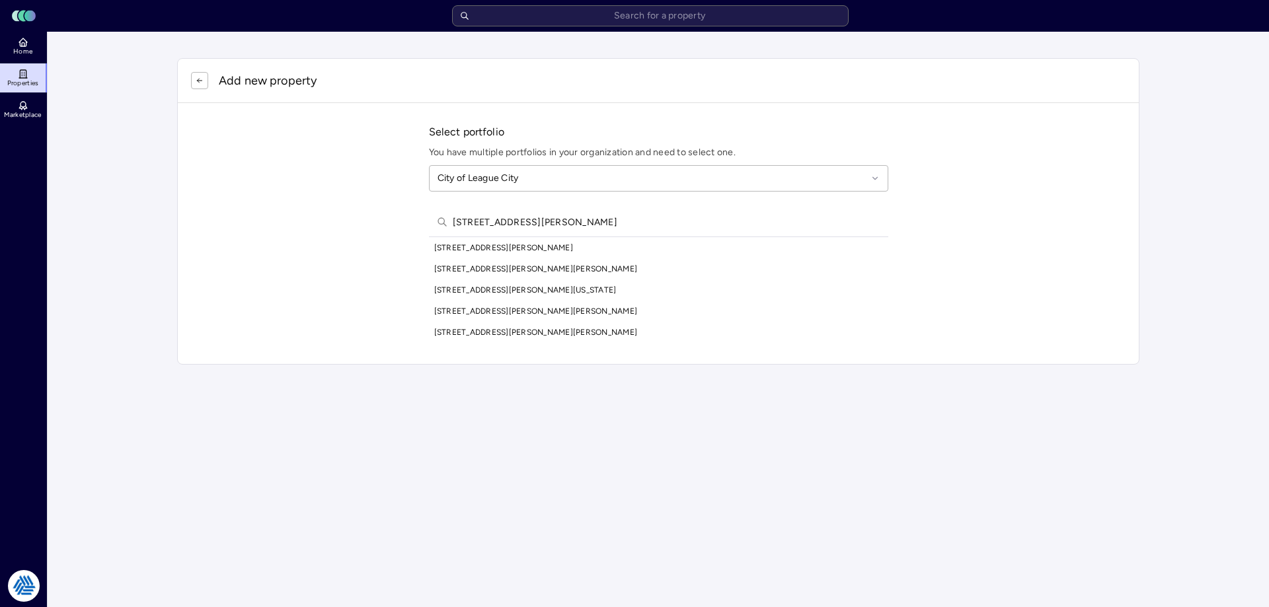
click at [527, 246] on div "793 Davis Rd, League City, TX, USA" at bounding box center [658, 247] width 459 height 21
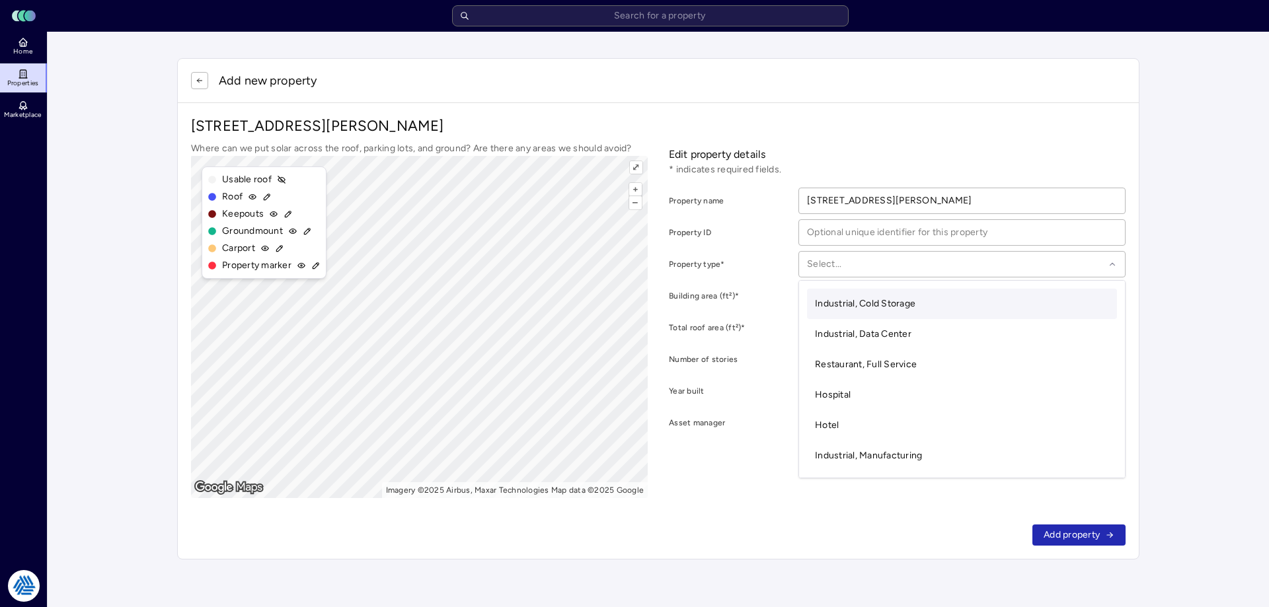
click at [843, 258] on div at bounding box center [955, 264] width 297 height 15
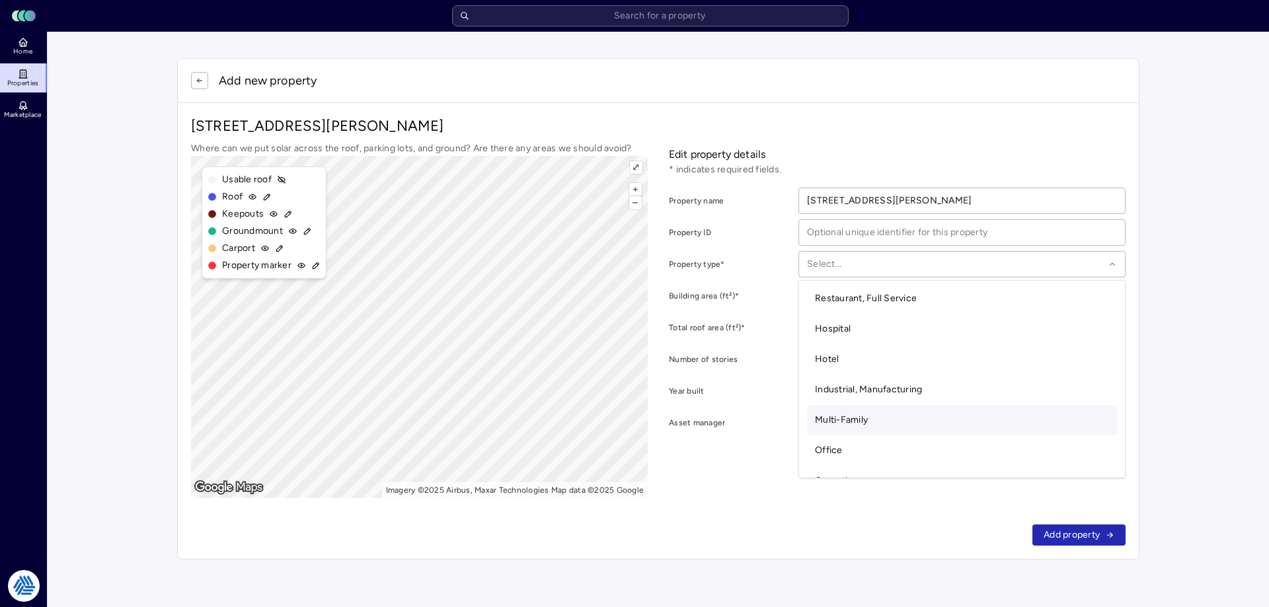
click at [847, 419] on span "Multi-Family" at bounding box center [841, 419] width 53 height 11
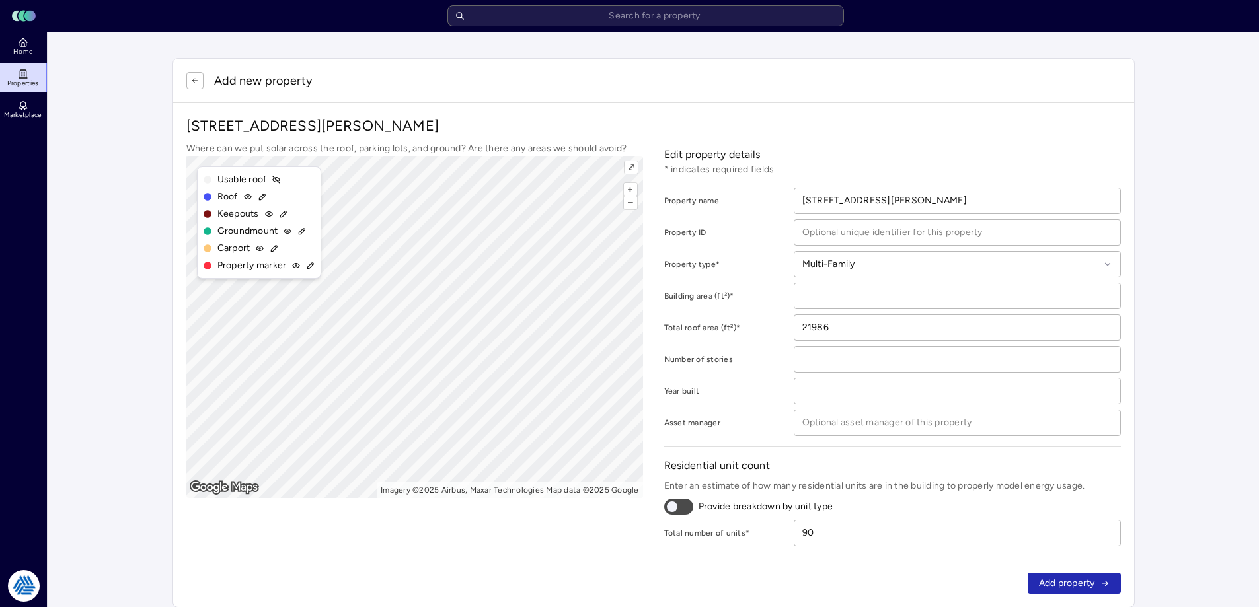
click at [837, 295] on input "number" at bounding box center [957, 296] width 326 height 25
type input "21986"
click at [1073, 580] on span "Add property" at bounding box center [1067, 583] width 56 height 15
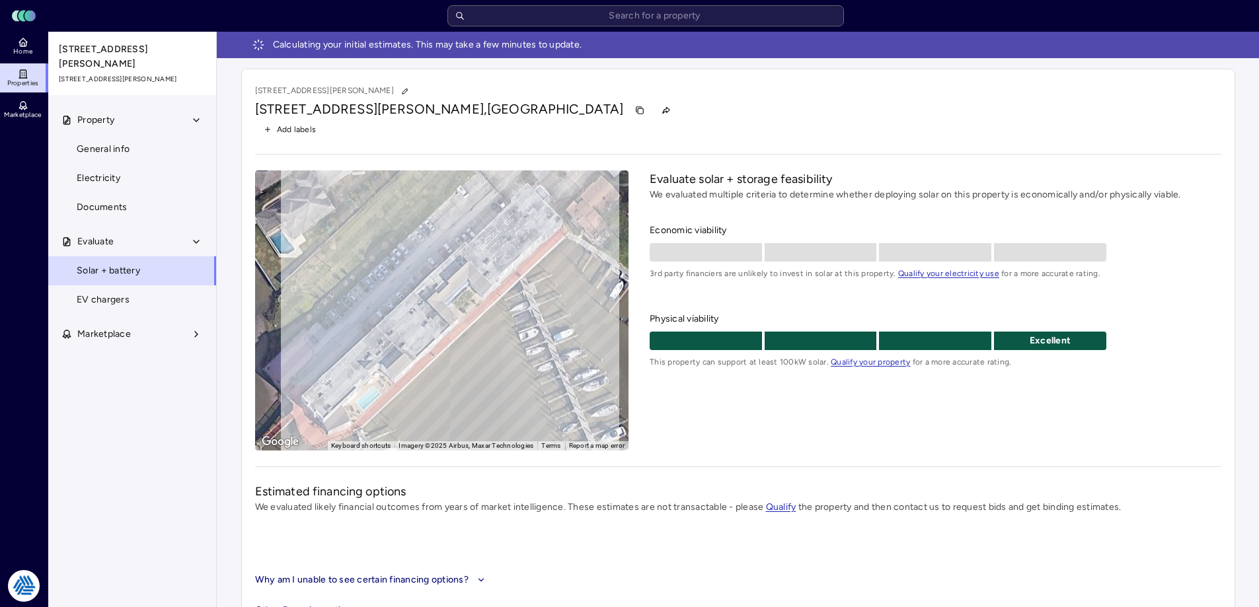
click at [16, 46] on link "Home" at bounding box center [24, 46] width 48 height 29
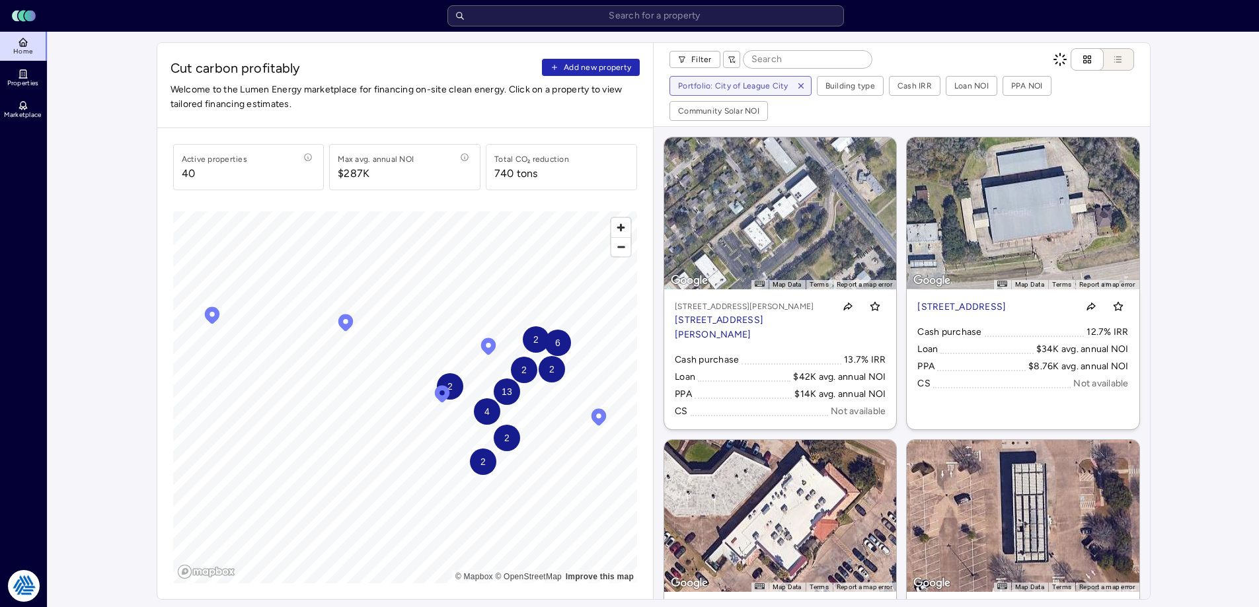
click at [623, 64] on span "Add new property" at bounding box center [597, 67] width 67 height 13
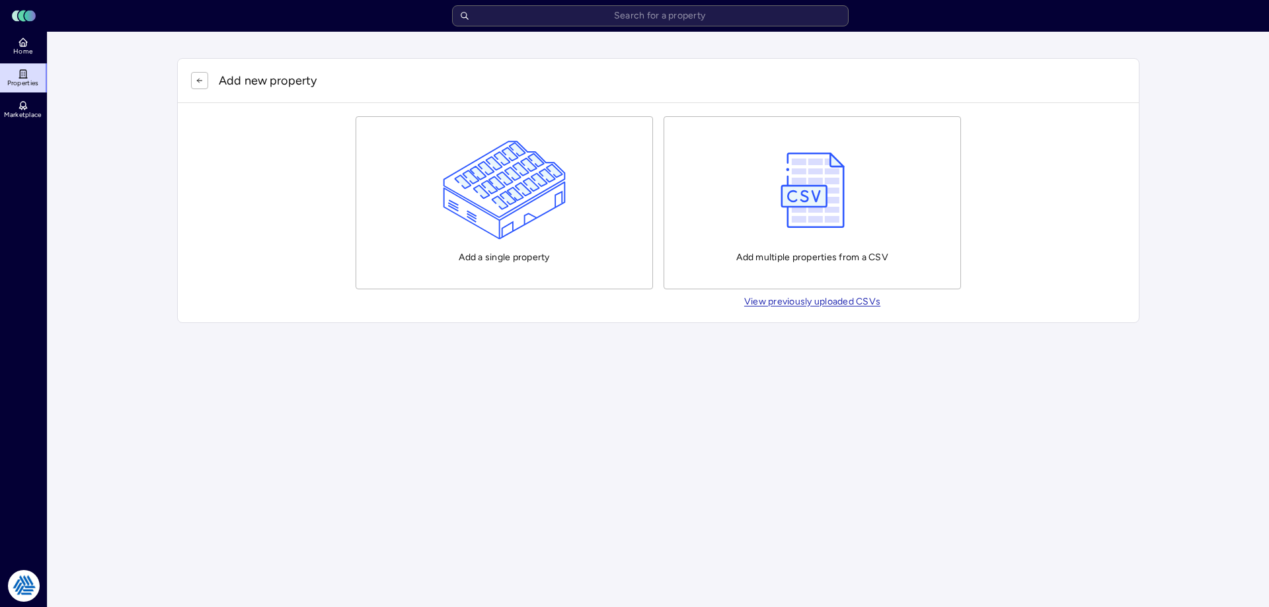
click at [483, 199] on img "button" at bounding box center [505, 190] width 124 height 99
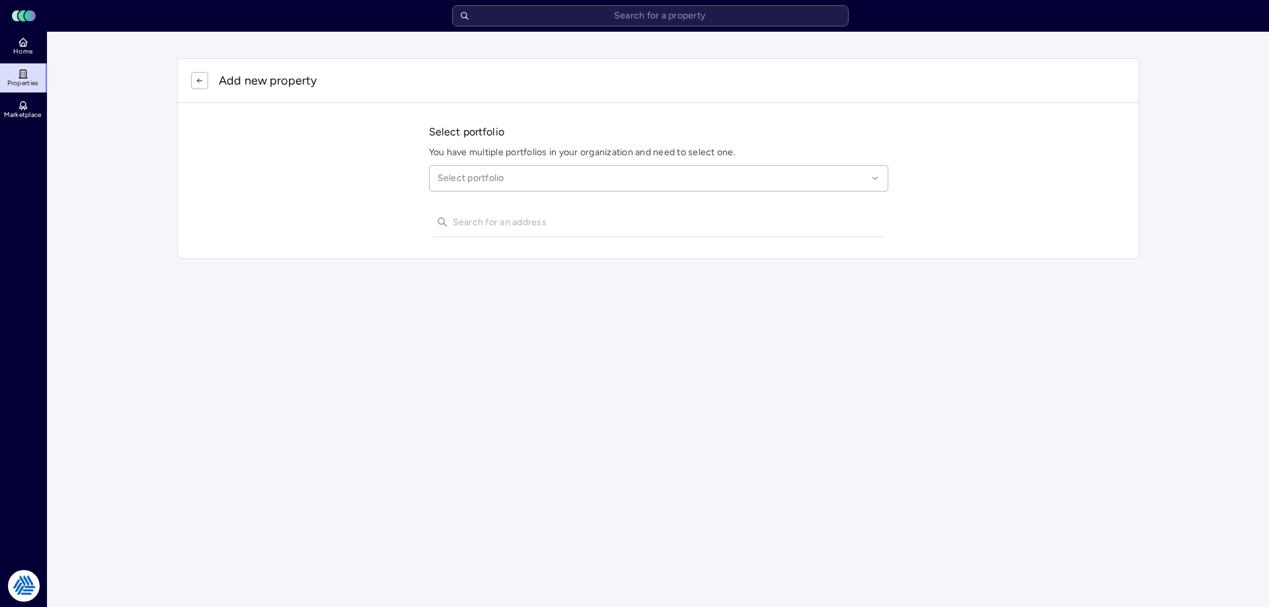
click at [528, 184] on div at bounding box center [653, 178] width 430 height 15
type input "city of lea"
click at [529, 214] on div "City of League City" at bounding box center [659, 218] width 442 height 30
click at [518, 225] on input "text" at bounding box center [667, 222] width 428 height 29
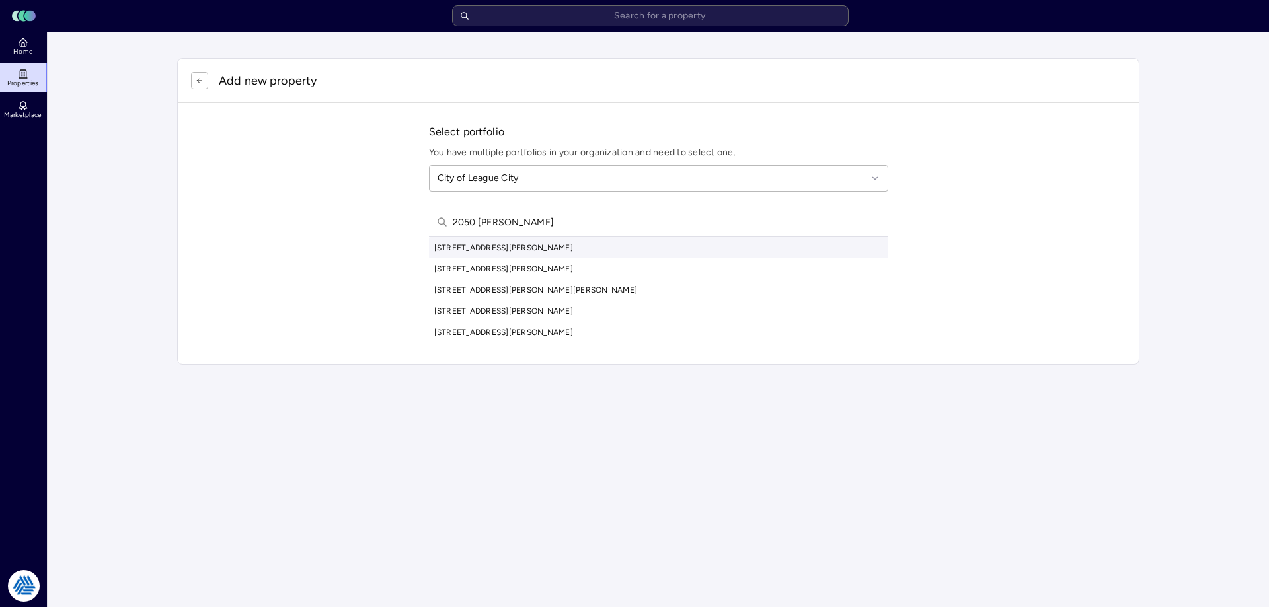
click at [503, 227] on input "2050 nichols" at bounding box center [667, 222] width 428 height 29
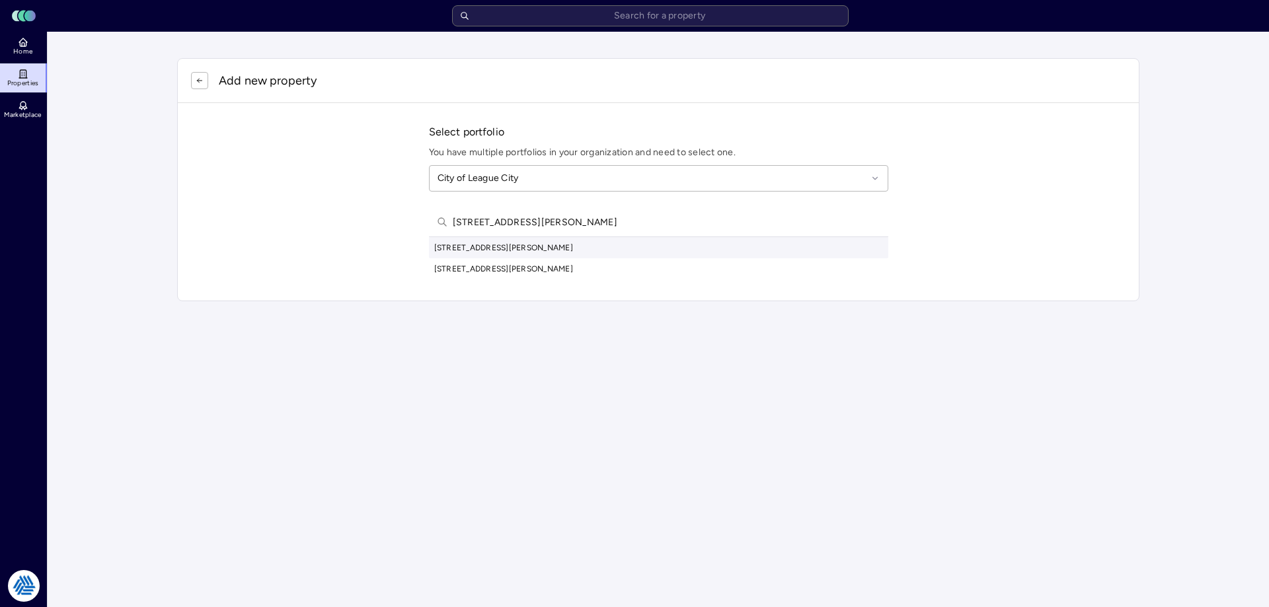
type input "298 wesley dr league city"
click at [530, 251] on div "298 Wesley Dr, League City, TX, USA" at bounding box center [658, 247] width 459 height 21
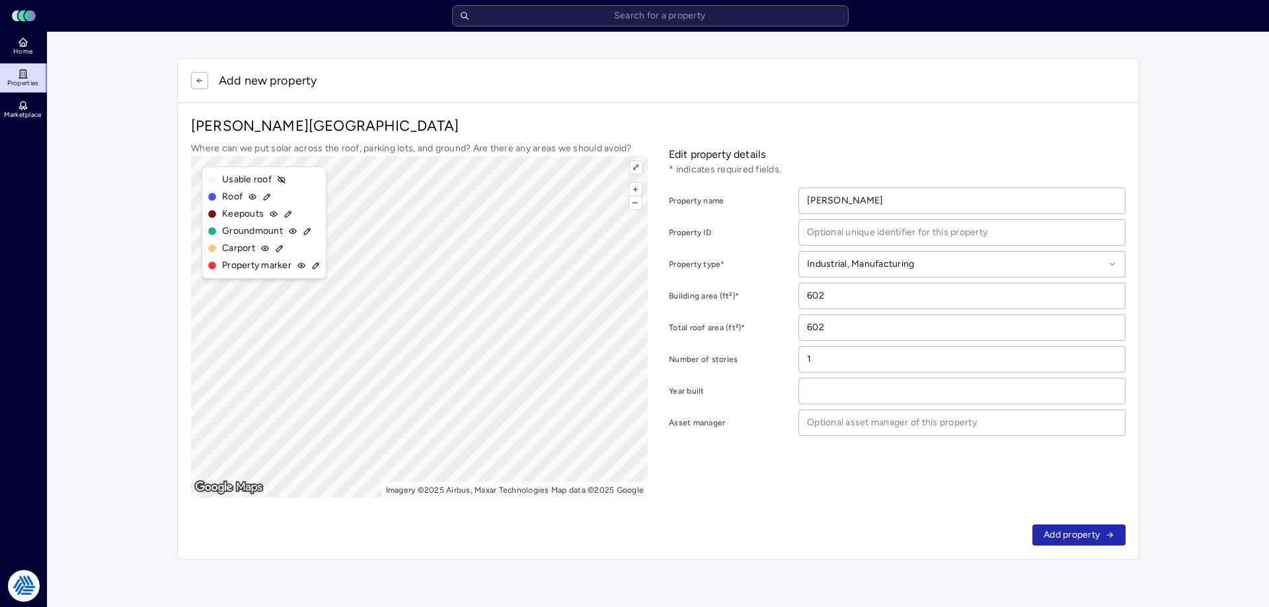
click at [204, 84] on button "button" at bounding box center [199, 80] width 17 height 17
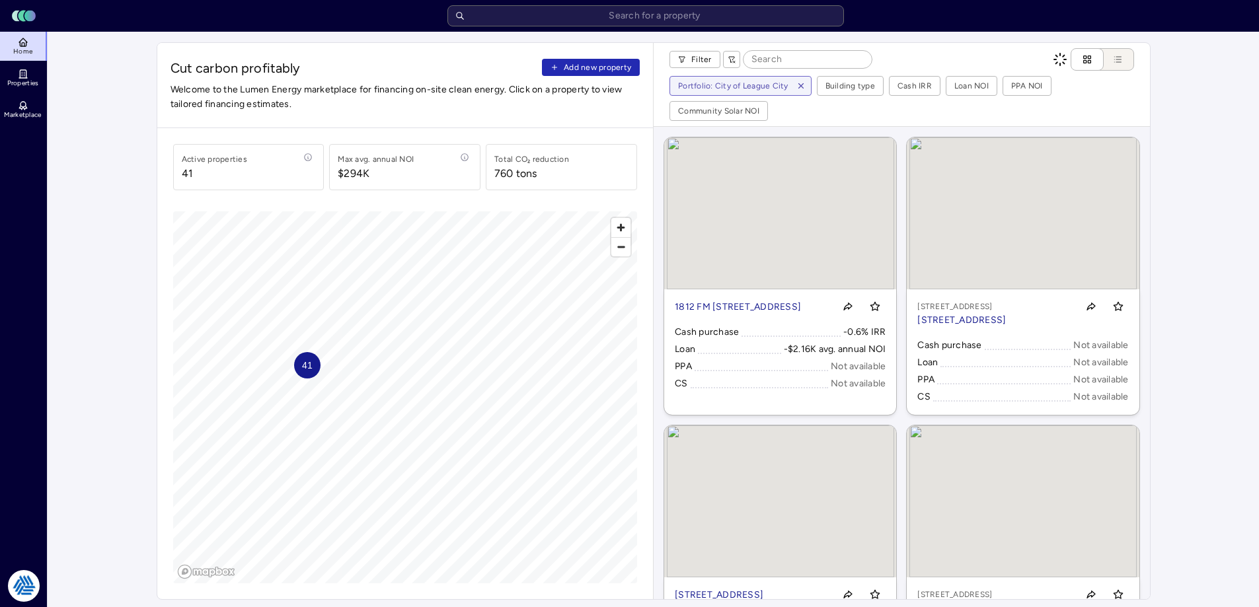
click at [616, 63] on span "Add new property" at bounding box center [597, 67] width 67 height 13
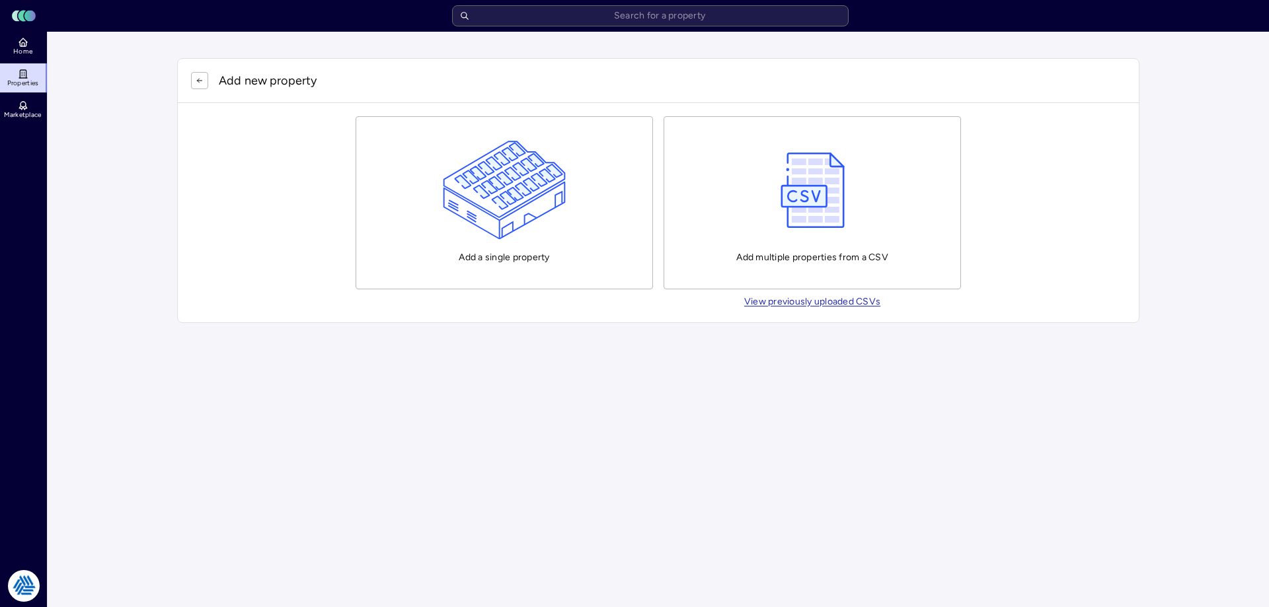
click at [515, 208] on img "button" at bounding box center [505, 190] width 124 height 99
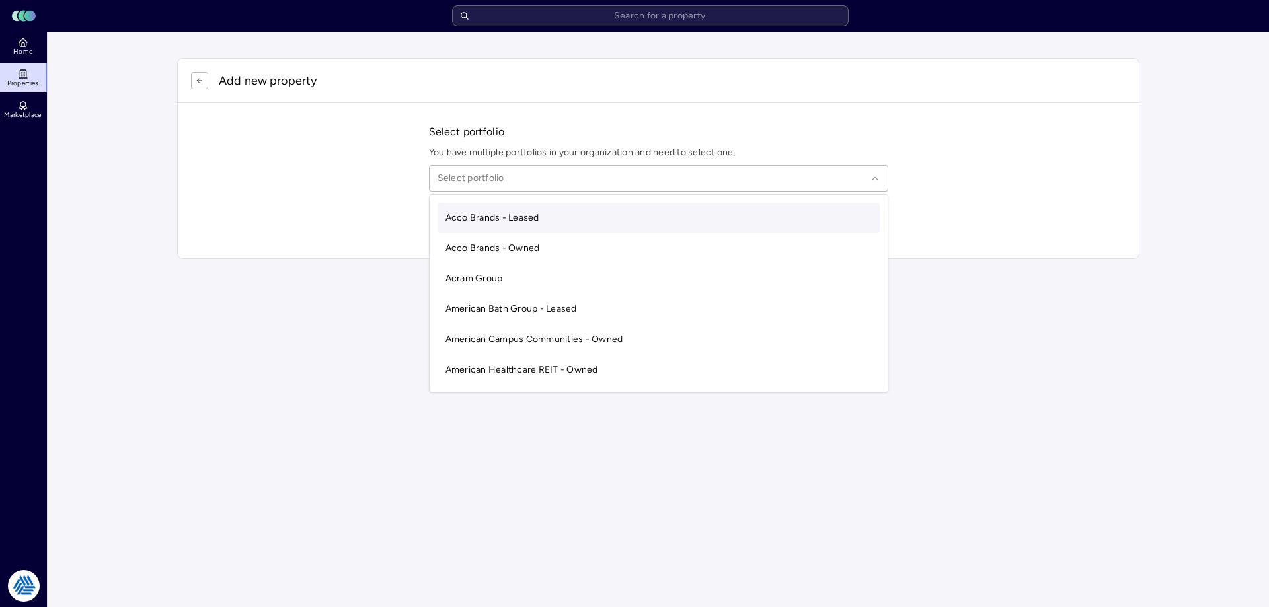
click at [562, 177] on div at bounding box center [653, 178] width 430 height 15
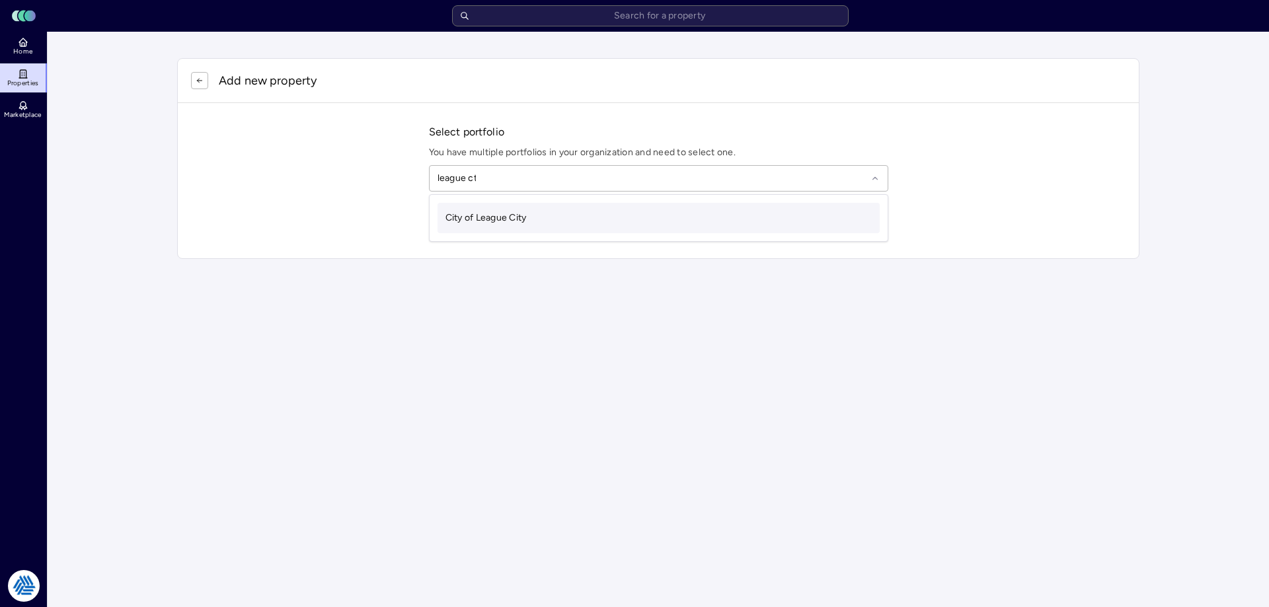
type input "league cty"
click at [562, 177] on div at bounding box center [653, 178] width 430 height 15
type input "league cit"
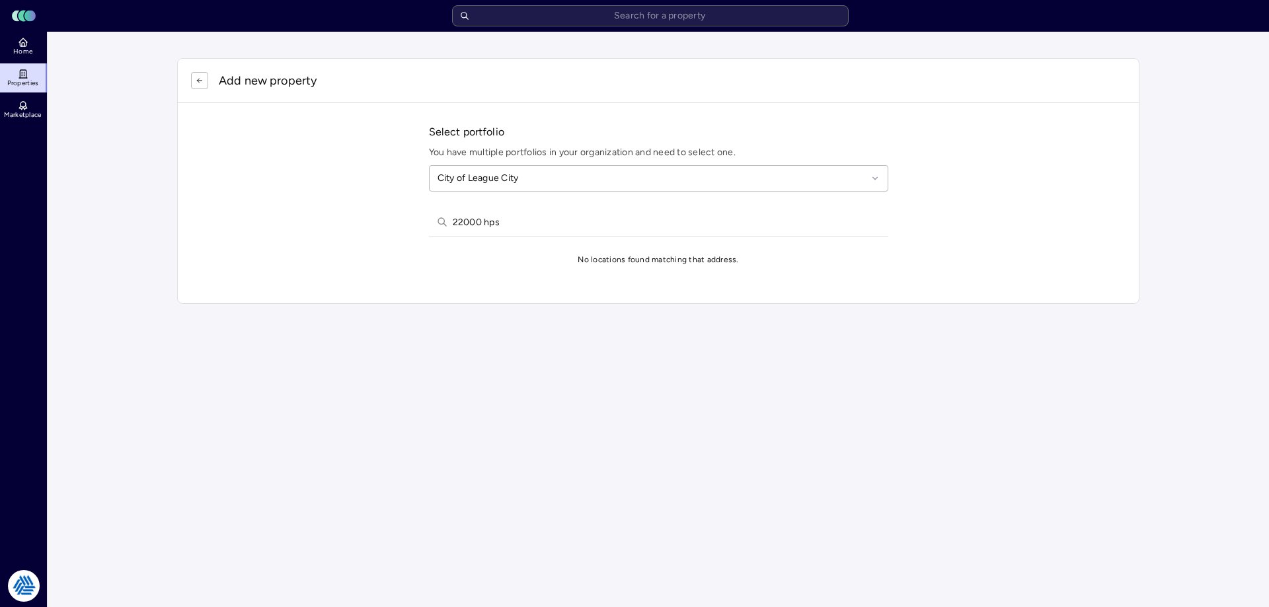
click at [484, 235] on input "22000 hps" at bounding box center [667, 222] width 428 height 29
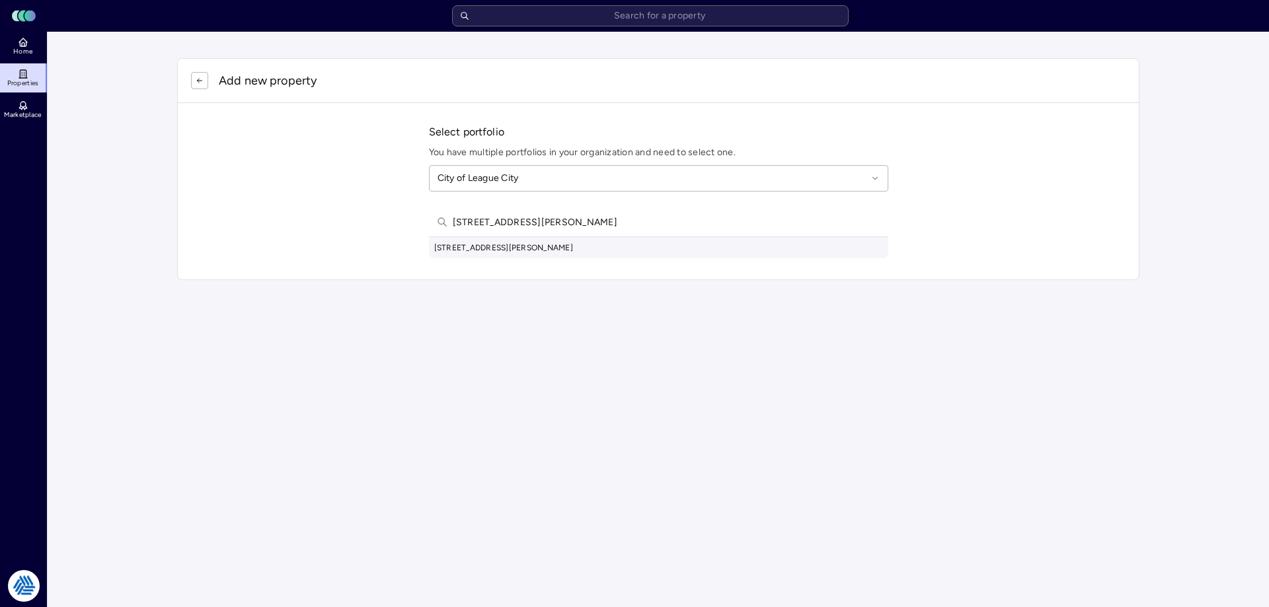
type input "1220 coryell st league"
click at [488, 242] on div "1220 Coryell St, League City, TX, USA" at bounding box center [658, 247] width 459 height 21
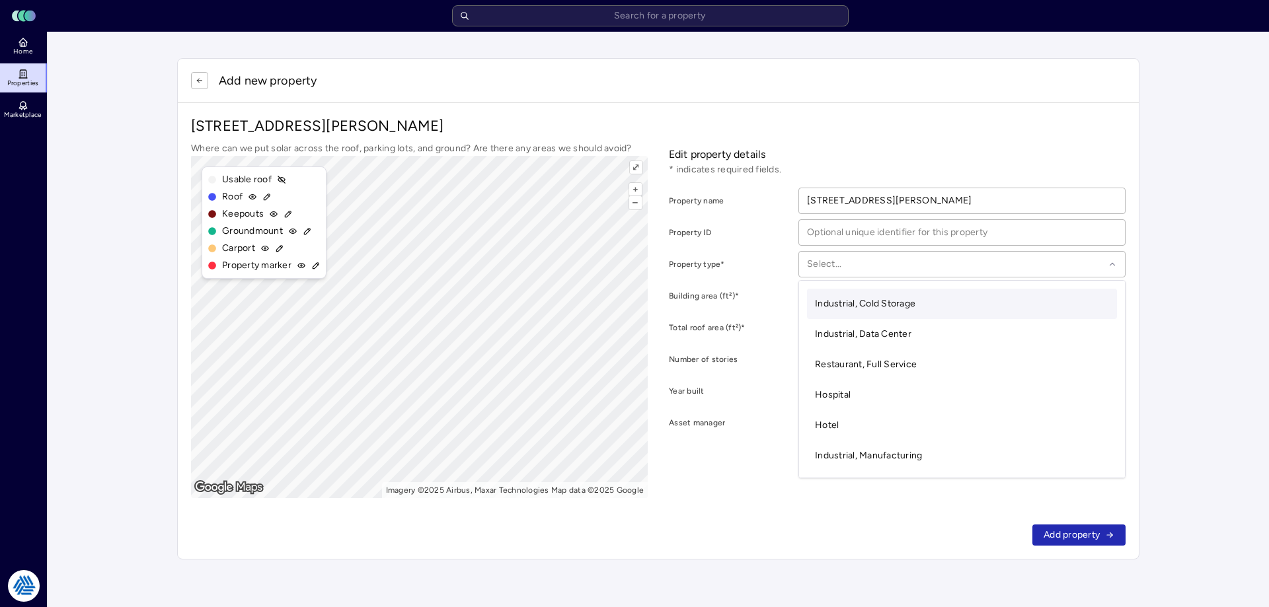
click at [880, 259] on div at bounding box center [955, 264] width 297 height 15
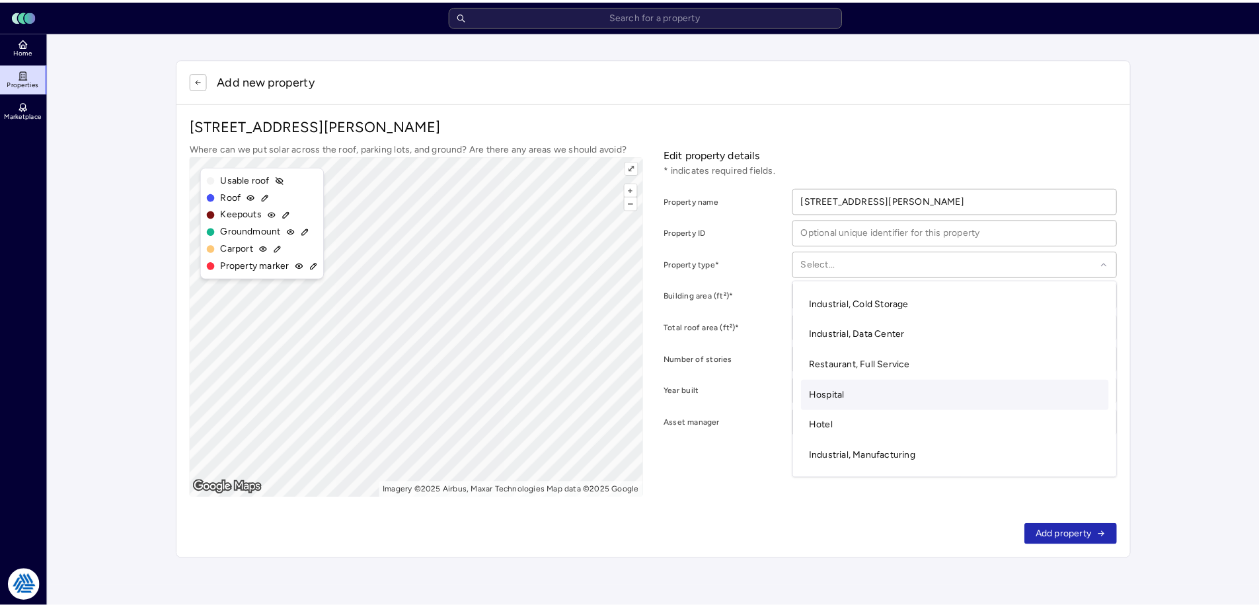
scroll to position [132, 0]
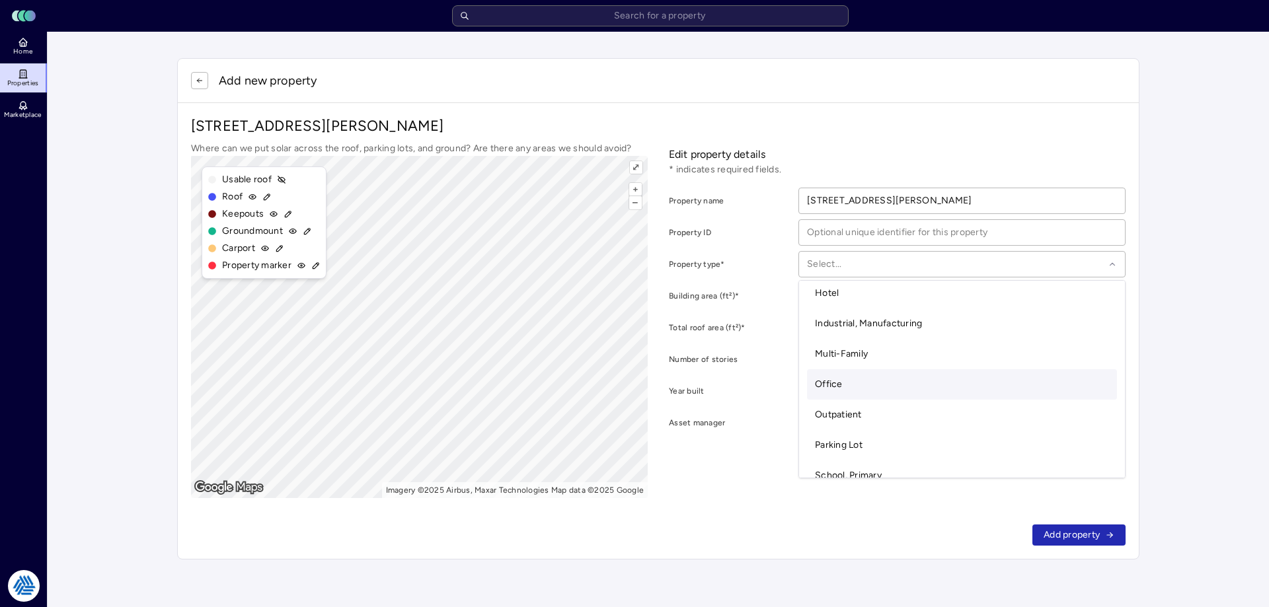
click at [874, 392] on div "Office" at bounding box center [962, 384] width 310 height 30
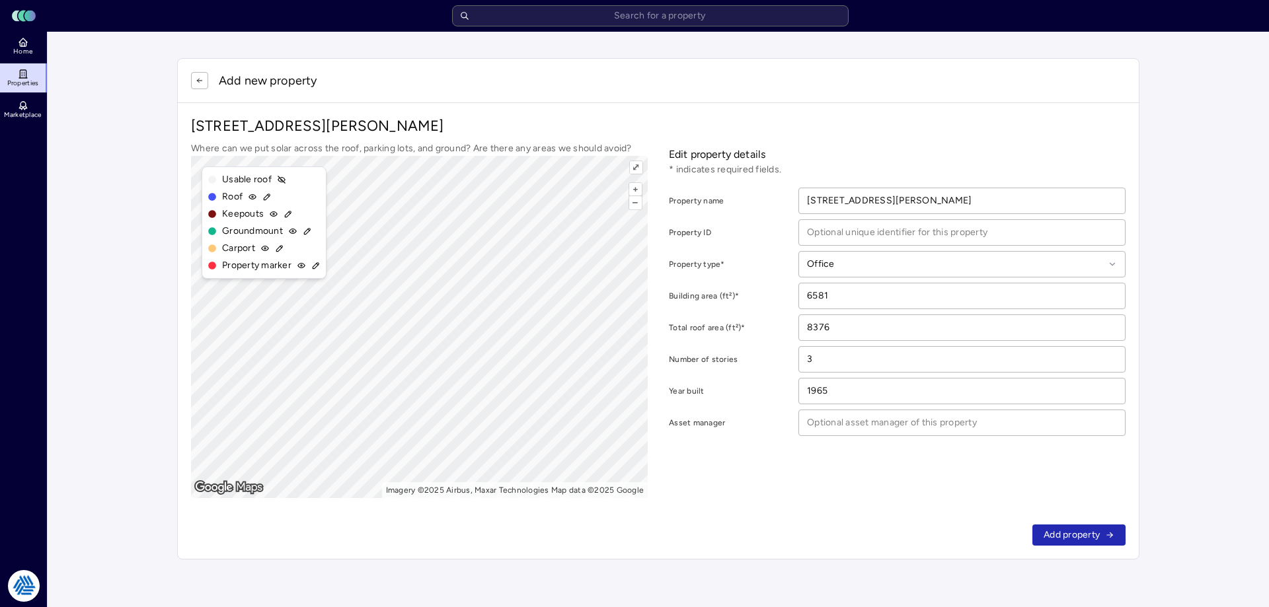
click at [1077, 538] on span "Add property" at bounding box center [1072, 535] width 56 height 15
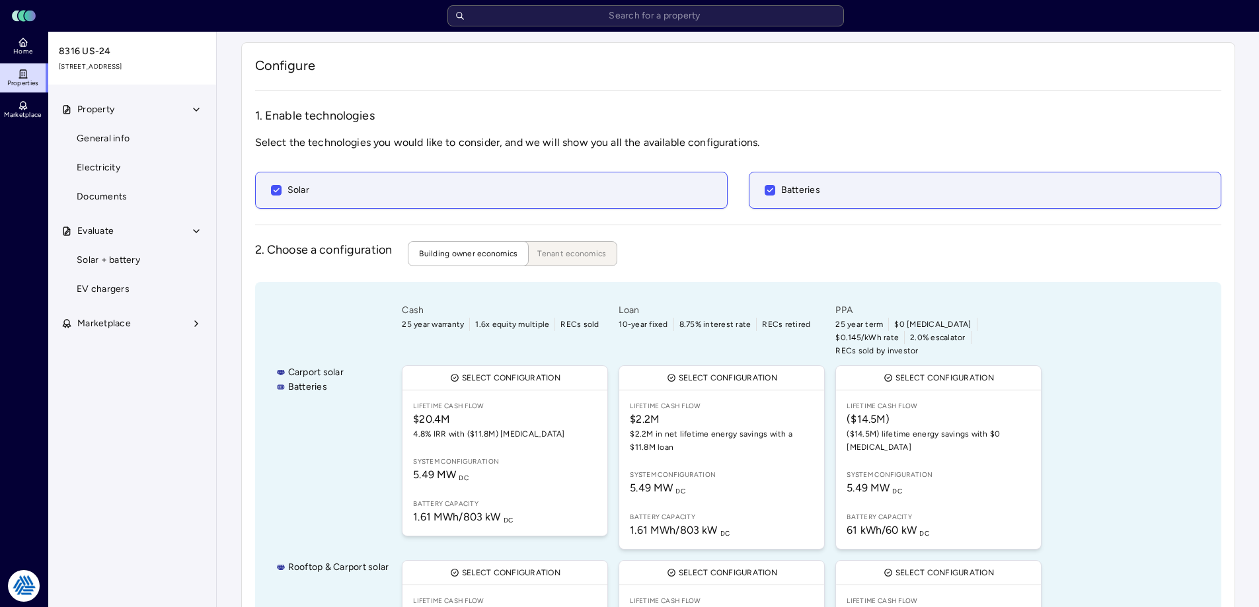
click at [1127, 317] on div "Cash 25 year warranty 1.6x equity multiple RECs sold Select configuration Lifet…" at bounding box center [799, 585] width 800 height 565
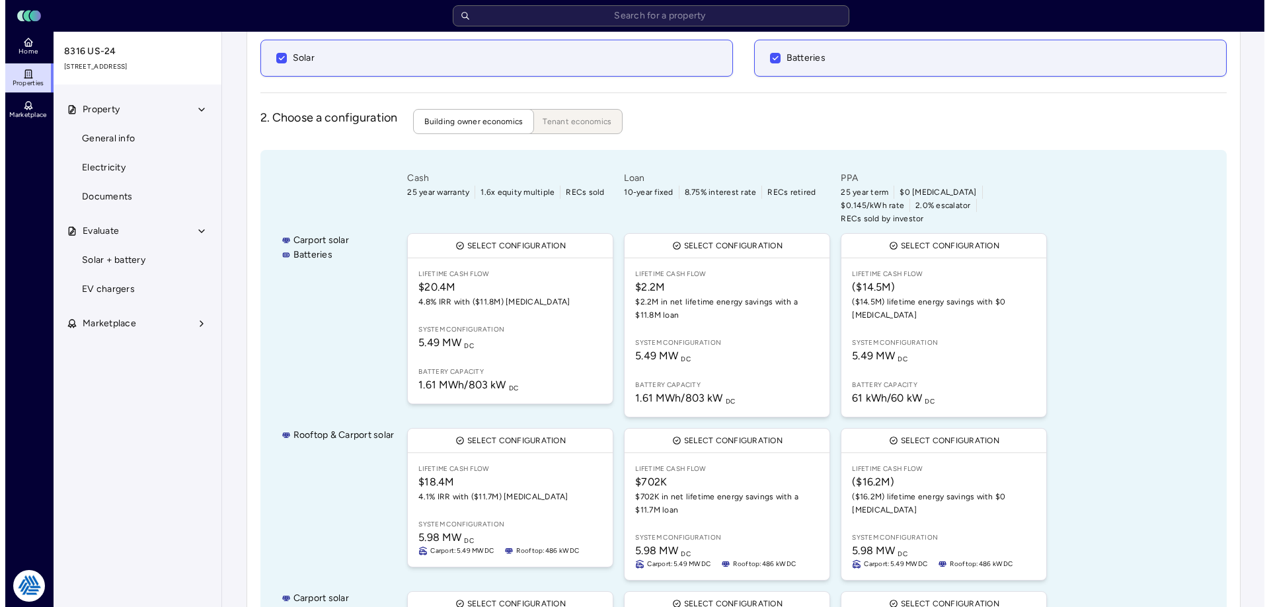
scroll to position [198, 0]
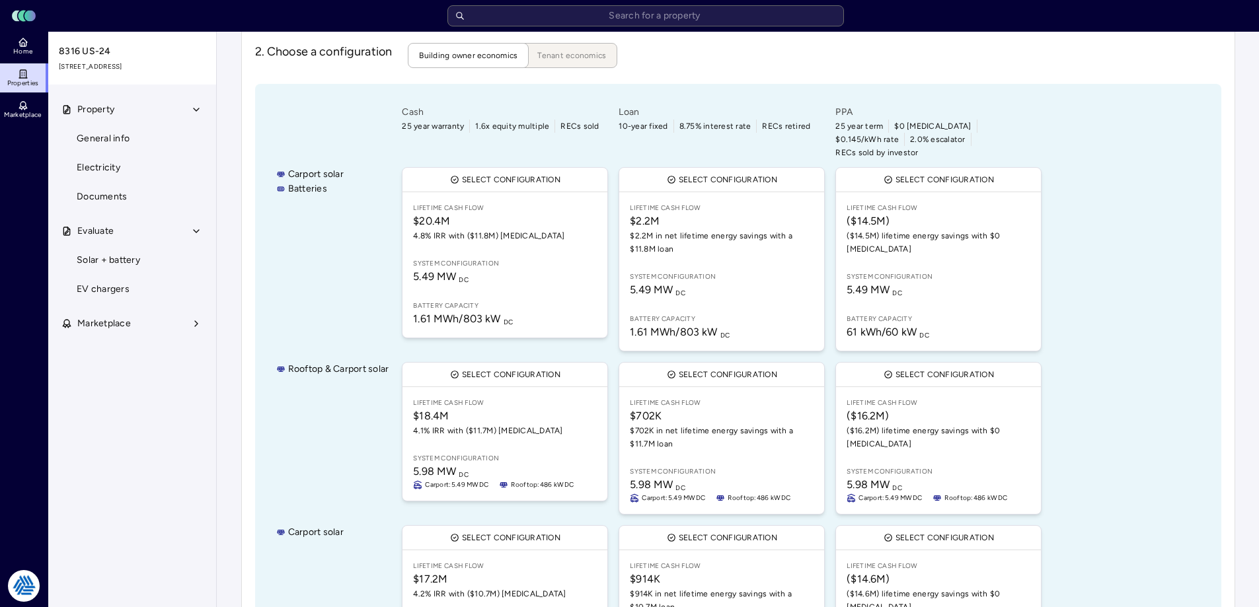
click at [941, 408] on span "($16.2M)" at bounding box center [939, 416] width 184 height 16
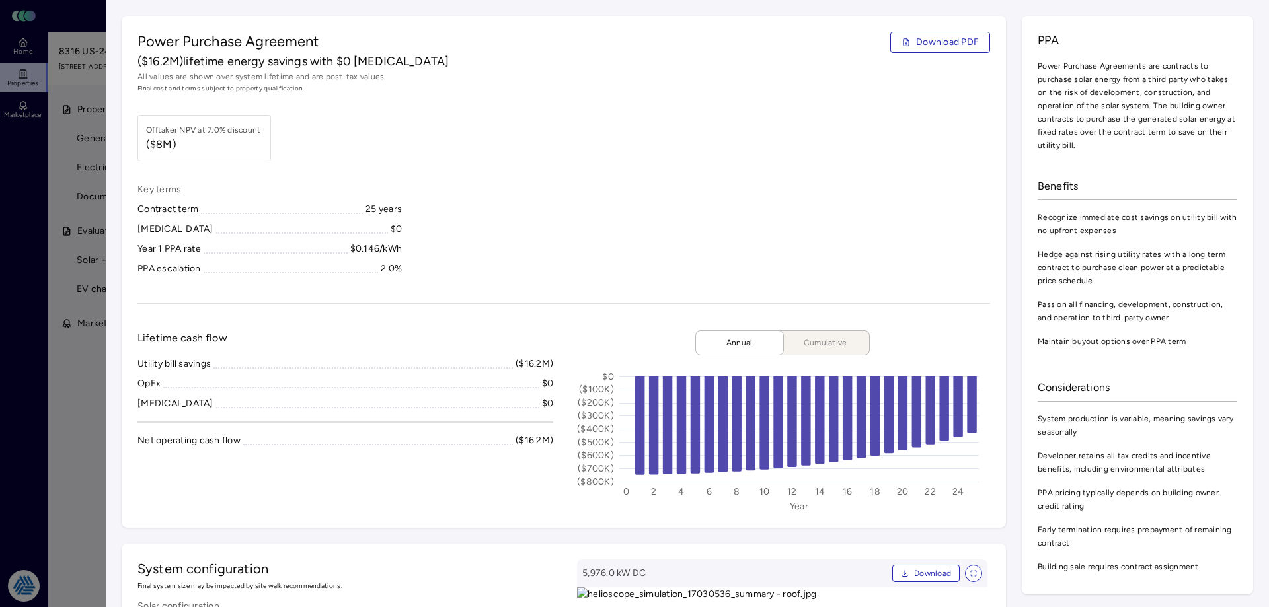
click at [617, 141] on div "Offtaker NPV at 7.0% discount ($8M)" at bounding box center [563, 138] width 853 height 46
click at [26, 385] on div at bounding box center [634, 303] width 1269 height 607
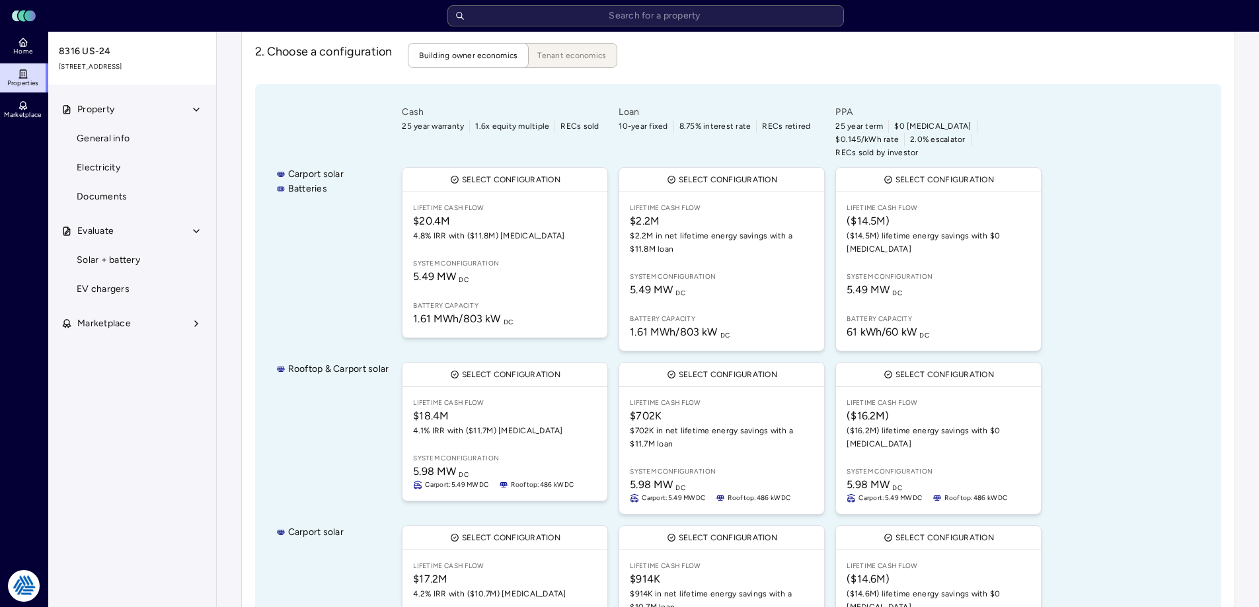
click at [100, 173] on span "Electricity" at bounding box center [99, 168] width 44 height 15
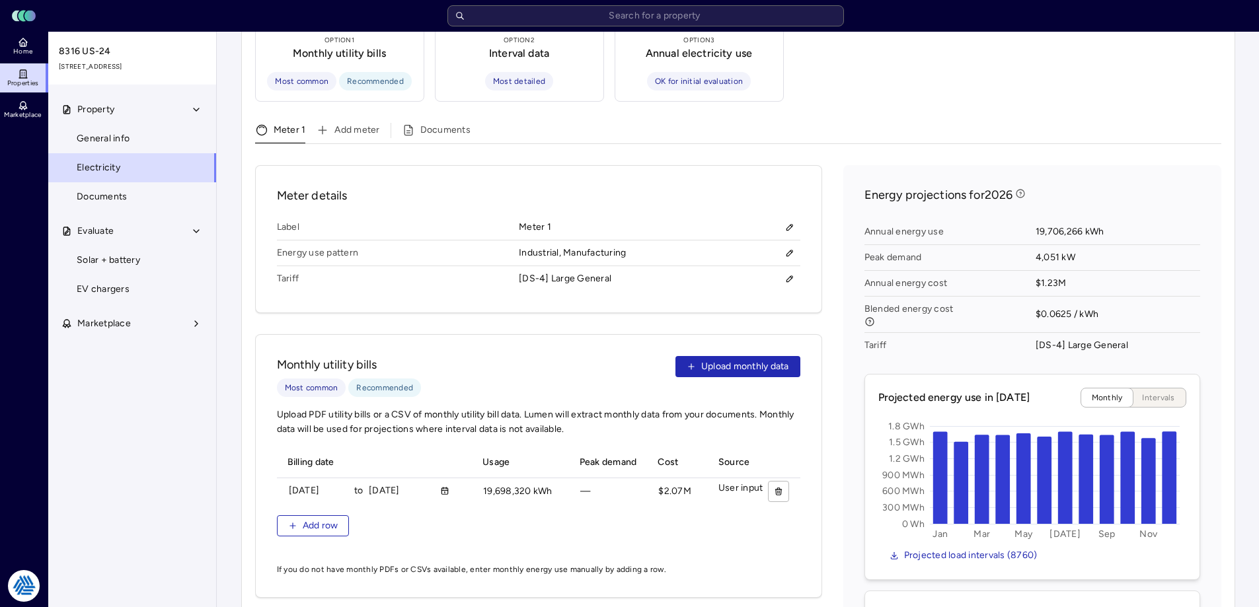
scroll to position [463, 0]
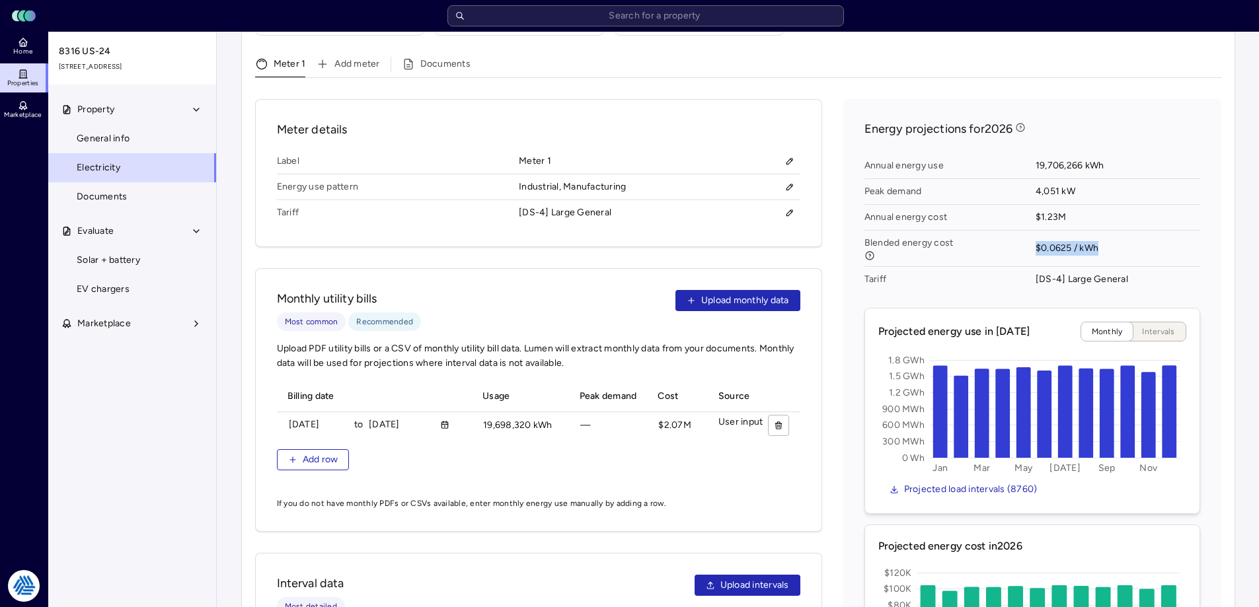
drag, startPoint x: 1107, startPoint y: 234, endPoint x: 1030, endPoint y: 223, distance: 78.1
click at [1030, 223] on div "Annual energy use 19,706,266 kWh Peak demand 4,051 kW Annual energy cost $1.23M…" at bounding box center [1033, 222] width 336 height 149
drag, startPoint x: 1030, startPoint y: 223, endPoint x: 1032, endPoint y: 182, distance: 41.7
click at [1030, 231] on span "Blended energy cost" at bounding box center [950, 249] width 171 height 36
drag, startPoint x: 1030, startPoint y: 143, endPoint x: 1108, endPoint y: 235, distance: 120.4
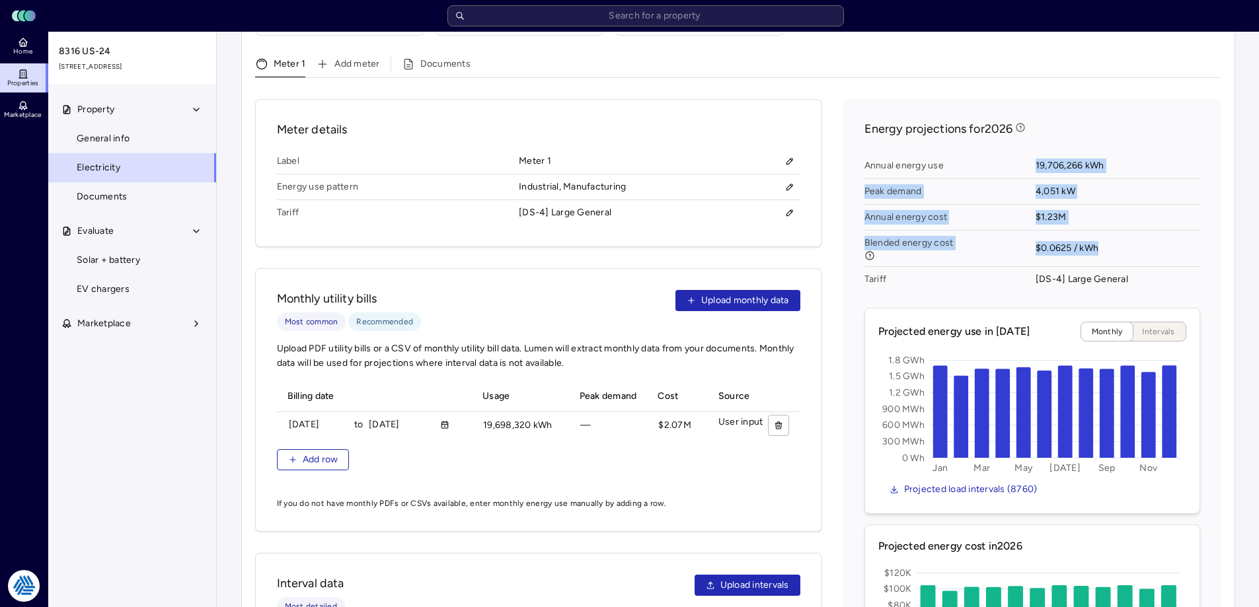
click at [1108, 235] on div "Annual energy use 19,706,266 kWh Peak demand 4,051 kW Annual energy cost $1.23M…" at bounding box center [1033, 222] width 336 height 149
click at [1108, 235] on span "$0.0625 / kWh" at bounding box center [1118, 249] width 165 height 36
drag, startPoint x: 1107, startPoint y: 235, endPoint x: 1024, endPoint y: 150, distance: 118.7
click at [1023, 150] on div "Annual energy use 19,706,266 kWh Peak demand 4,051 kW Annual energy cost $1.23M…" at bounding box center [1033, 222] width 336 height 149
click at [1024, 153] on span "Annual energy use" at bounding box center [950, 166] width 171 height 26
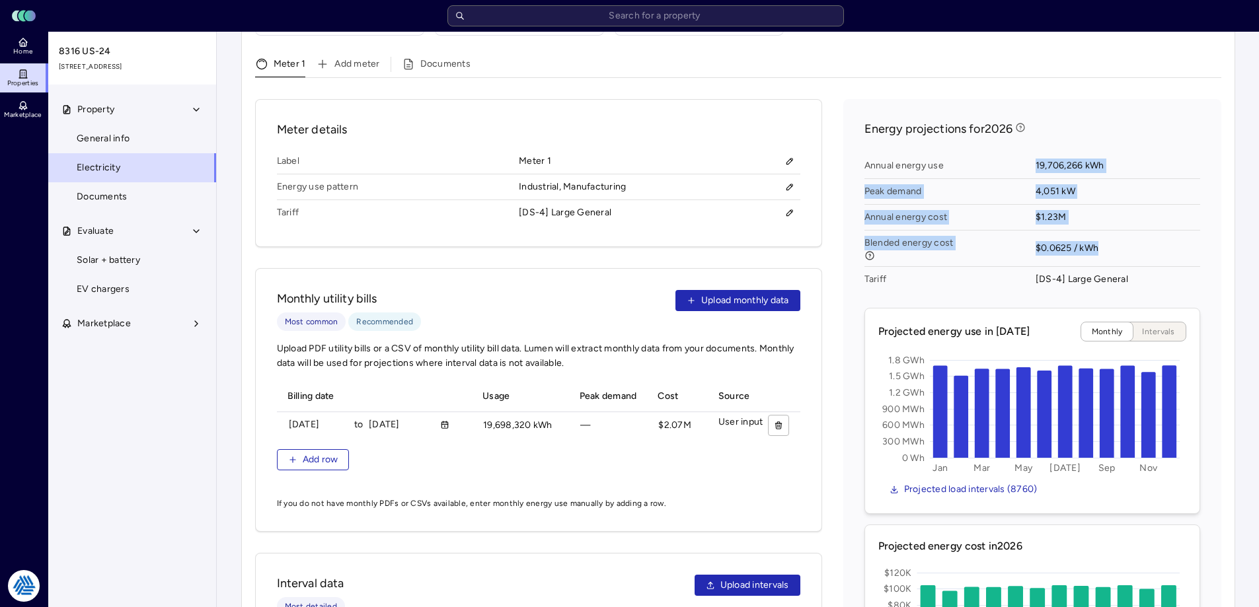
drag, startPoint x: 1038, startPoint y: 147, endPoint x: 1110, endPoint y: 234, distance: 112.6
click at [1110, 234] on div "Annual energy use 19,706,266 kWh Peak demand 4,051 kW Annual energy cost $1.23M…" at bounding box center [1033, 222] width 336 height 149
click at [1110, 234] on span "$0.0625 / kWh" at bounding box center [1118, 249] width 165 height 36
drag, startPoint x: 1108, startPoint y: 233, endPoint x: 1034, endPoint y: 151, distance: 110.4
click at [1034, 151] on div "Annual energy use 19,706,266 kWh Peak demand 4,051 kW Annual energy cost $1.23M…" at bounding box center [1033, 222] width 336 height 149
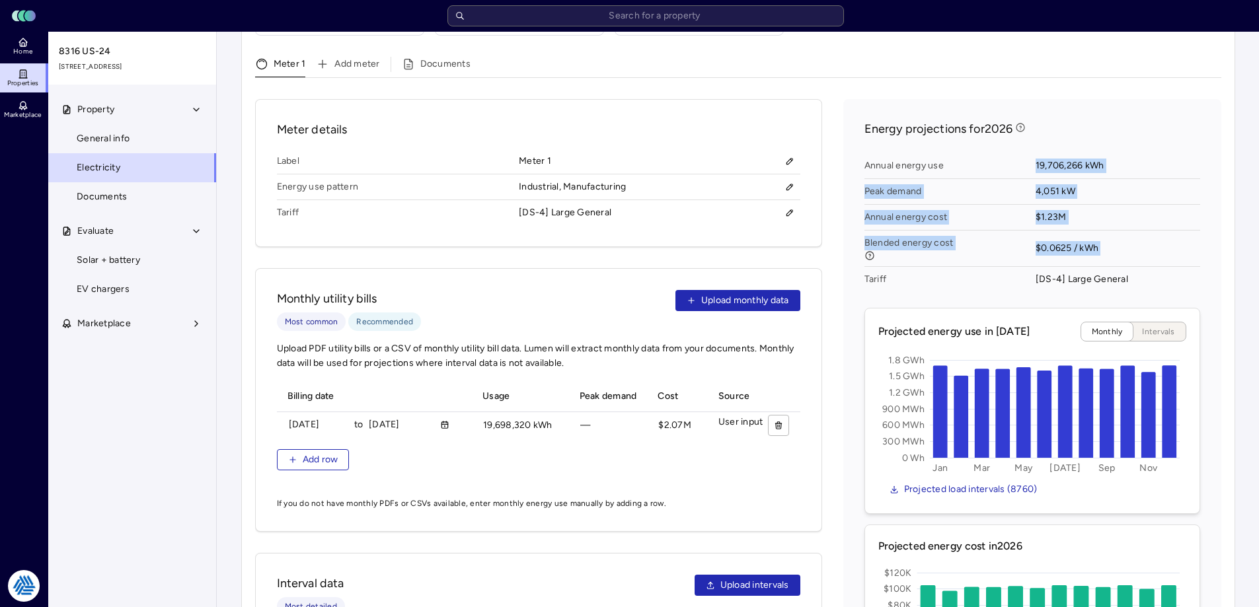
click at [1034, 153] on span "Annual energy use" at bounding box center [950, 166] width 171 height 26
click at [1099, 205] on span "$1.23M" at bounding box center [1118, 218] width 165 height 26
drag, startPoint x: 1106, startPoint y: 235, endPoint x: 1023, endPoint y: 150, distance: 118.3
click at [1023, 150] on div "Annual energy use 19,706,266 kWh Peak demand 4,051 kW Annual energy cost $1.23M…" at bounding box center [1033, 222] width 336 height 149
click at [1023, 153] on span "Annual energy use" at bounding box center [950, 166] width 171 height 26
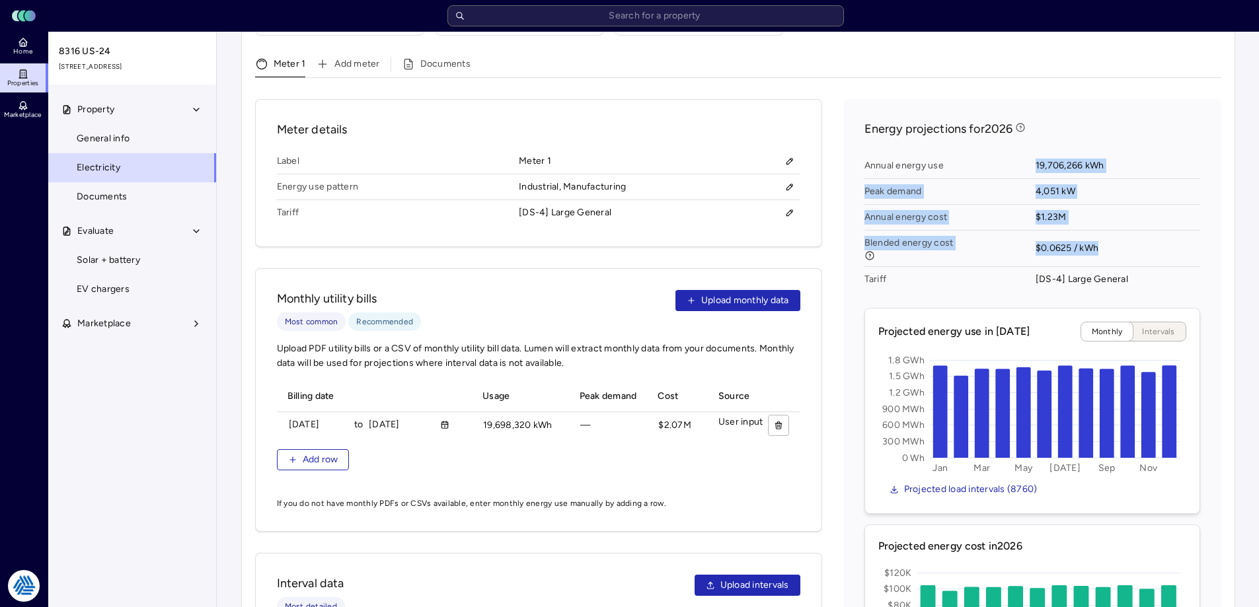
drag, startPoint x: 1034, startPoint y: 148, endPoint x: 1109, endPoint y: 237, distance: 116.3
click at [1109, 237] on div "Annual energy use 19,706,266 kWh Peak demand 4,051 kW Annual energy cost $1.23M…" at bounding box center [1033, 222] width 336 height 149
click at [1109, 237] on span "$0.0625 / kWh" at bounding box center [1118, 249] width 165 height 36
drag, startPoint x: 1108, startPoint y: 233, endPoint x: 1030, endPoint y: 149, distance: 115.0
click at [1030, 149] on div "Annual energy use 19,706,266 kWh Peak demand 4,051 kW Annual energy cost $1.23M…" at bounding box center [1033, 222] width 336 height 149
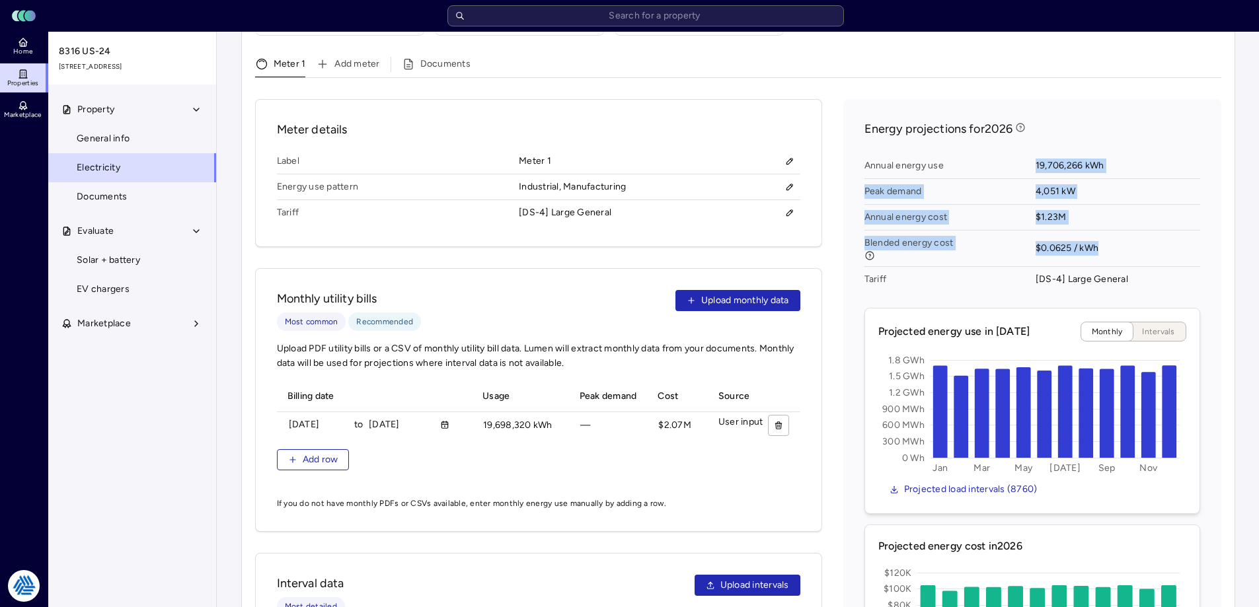
click at [1030, 153] on span "Annual energy use" at bounding box center [950, 166] width 171 height 26
drag, startPoint x: 1038, startPoint y: 147, endPoint x: 1119, endPoint y: 231, distance: 117.3
click at [1118, 237] on div "Annual energy use 19,706,266 kWh Peak demand 4,051 kW Annual energy cost $1.23M…" at bounding box center [1033, 222] width 336 height 149
click at [1119, 231] on span "$0.0625 / kWh" at bounding box center [1118, 249] width 165 height 36
drag, startPoint x: 1110, startPoint y: 234, endPoint x: 1022, endPoint y: 148, distance: 123.4
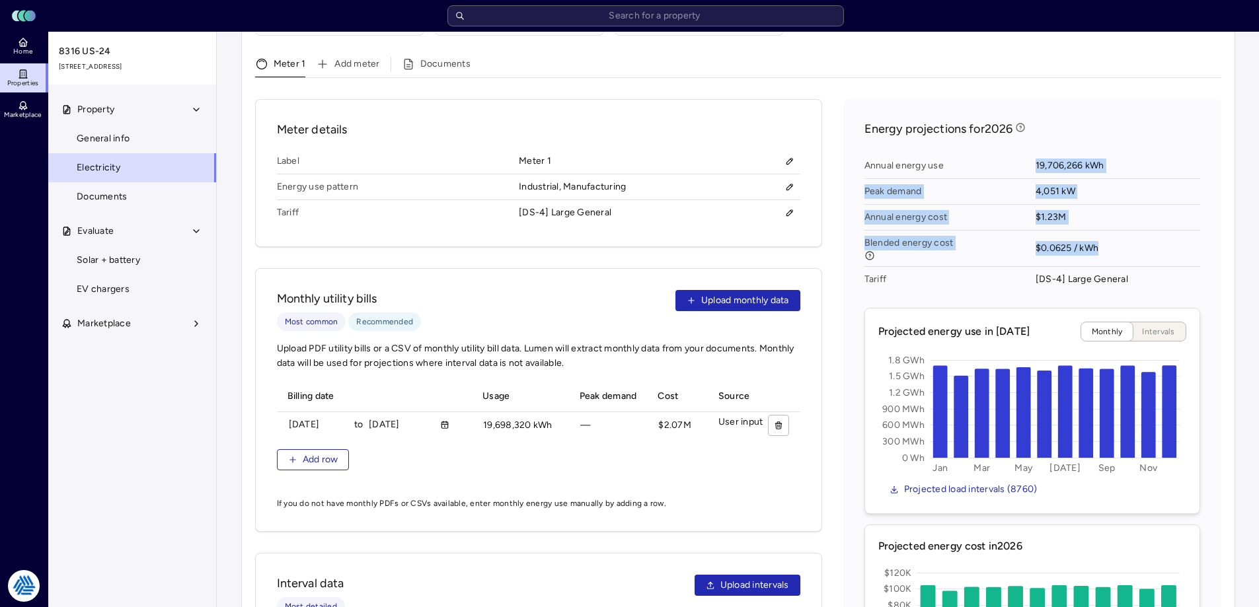
click at [1022, 148] on div "Annual energy use 19,706,266 kWh Peak demand 4,051 kW Annual energy cost $1.23M…" at bounding box center [1033, 222] width 336 height 149
click at [1022, 153] on span "Annual energy use" at bounding box center [950, 166] width 171 height 26
drag, startPoint x: 1009, startPoint y: 138, endPoint x: 1114, endPoint y: 228, distance: 137.8
click at [1114, 228] on div "Annual energy use 19,706,266 kWh Peak demand 4,051 kW Annual energy cost $1.23M…" at bounding box center [1033, 222] width 336 height 149
click at [1114, 231] on span "$0.0625 / kWh" at bounding box center [1118, 249] width 165 height 36
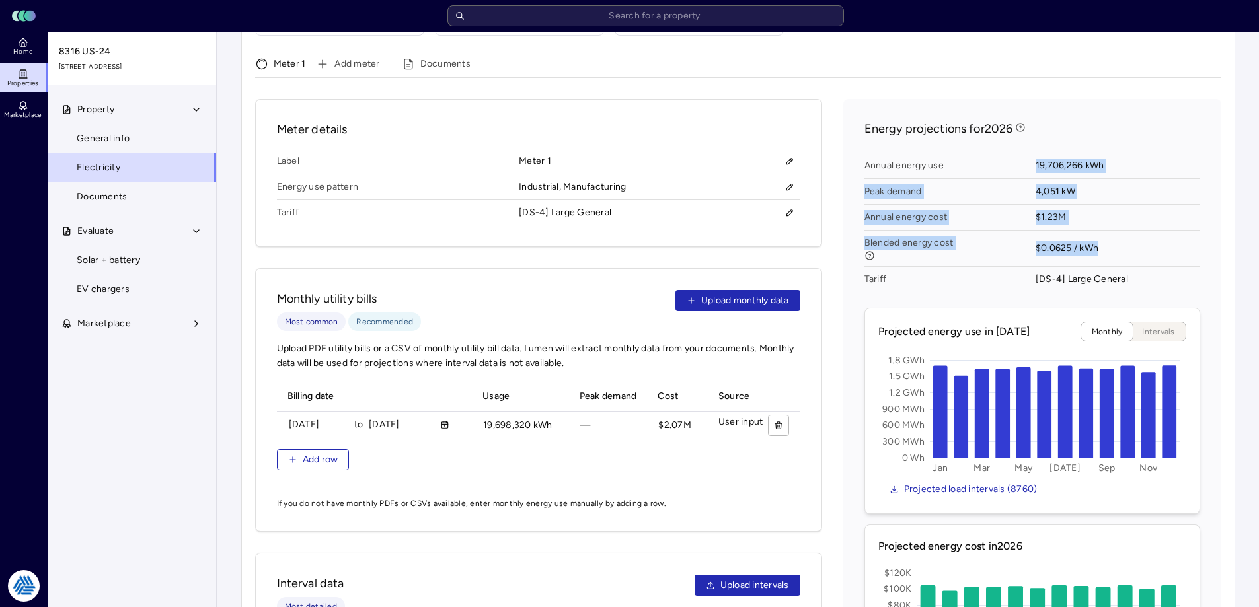
click at [1038, 153] on span "19,706,266 kWh" at bounding box center [1118, 166] width 165 height 26
drag, startPoint x: 1034, startPoint y: 146, endPoint x: 1124, endPoint y: 237, distance: 128.5
click at [1126, 239] on div "Annual energy use 19,706,266 kWh Peak demand 4,051 kW Annual energy cost $1.23M…" at bounding box center [1033, 222] width 336 height 149
click at [1120, 234] on span "$0.0625 / kWh" at bounding box center [1118, 249] width 165 height 36
drag, startPoint x: 1116, startPoint y: 233, endPoint x: 978, endPoint y: 147, distance: 163.0
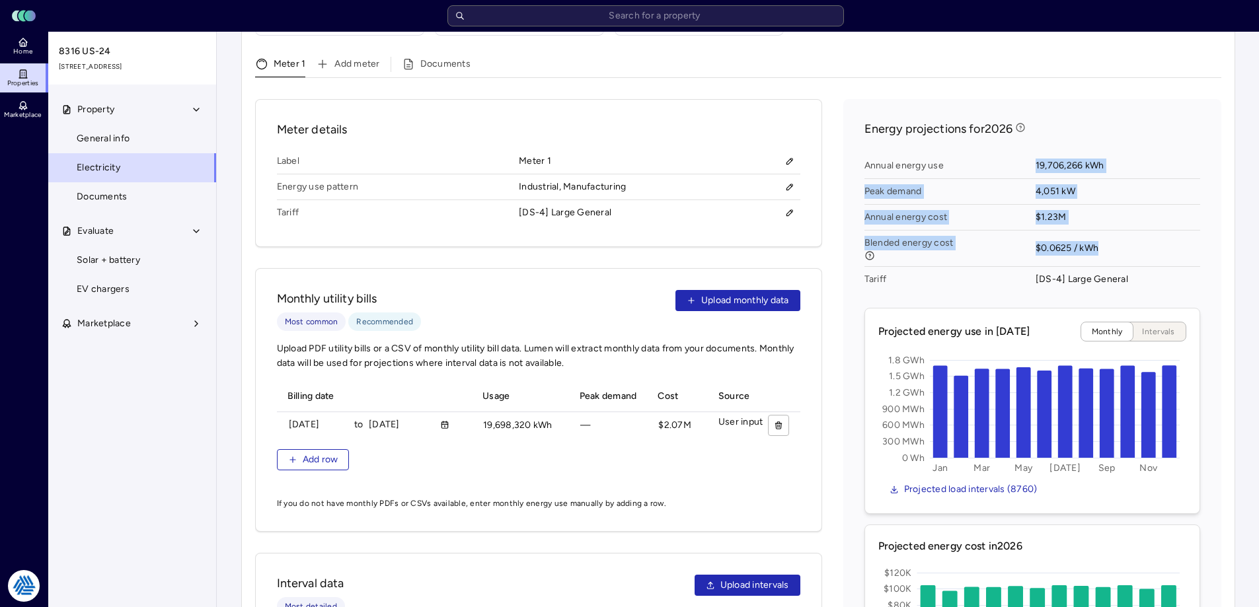
click at [978, 148] on div "Annual energy use 19,706,266 kWh Peak demand 4,051 kW Annual energy cost $1.23M…" at bounding box center [1033, 222] width 336 height 149
drag, startPoint x: 1019, startPoint y: 160, endPoint x: 1012, endPoint y: 147, distance: 14.8
click at [1019, 159] on span "Annual energy use" at bounding box center [950, 166] width 171 height 26
click at [1096, 231] on span "$0.0625 / kWh" at bounding box center [1118, 249] width 165 height 36
drag, startPoint x: 1101, startPoint y: 229, endPoint x: 986, endPoint y: 132, distance: 150.6
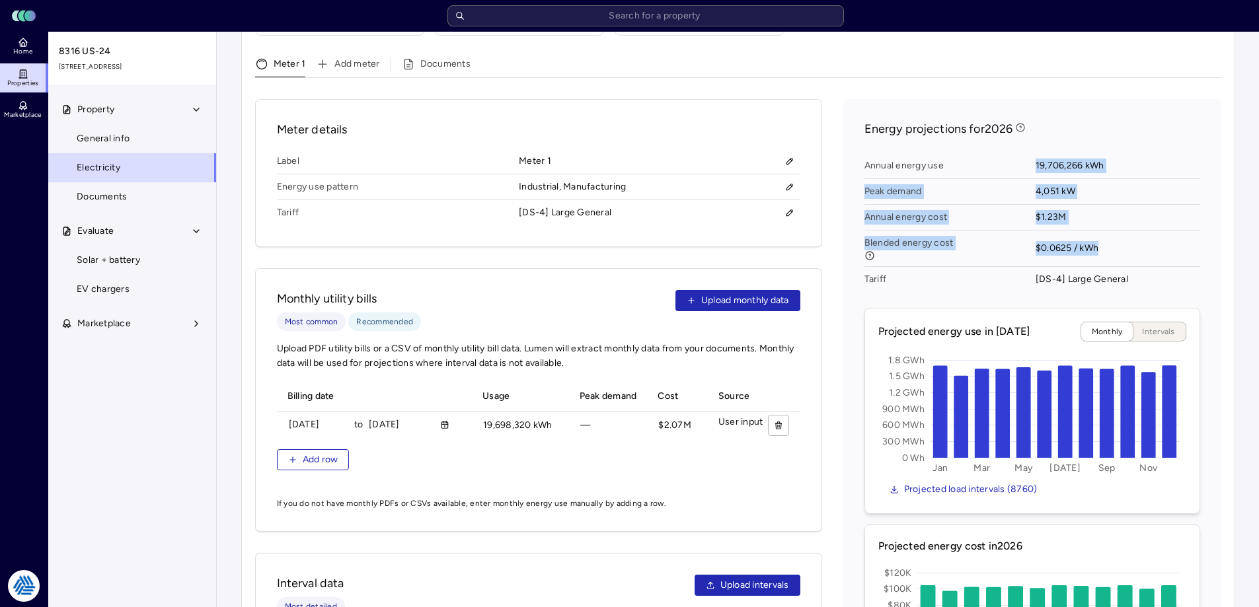
click at [986, 132] on div "Energy projections for 2026 Annual energy use 19,706,266 kWh Peak demand 4,051 …" at bounding box center [1033, 423] width 336 height 607
click at [987, 148] on div "Annual energy use 19,706,266 kWh Peak demand 4,051 kW Annual energy cost $1.23M…" at bounding box center [1033, 222] width 336 height 149
click at [993, 148] on div "Annual energy use 19,706,266 kWh Peak demand 4,051 kW Annual energy cost $1.23M…" at bounding box center [1033, 222] width 336 height 149
drag, startPoint x: 1005, startPoint y: 129, endPoint x: 1103, endPoint y: 226, distance: 137.4
click at [1103, 226] on div "Energy projections for 2026 Annual energy use 19,706,266 kWh Peak demand 4,051 …" at bounding box center [1033, 423] width 336 height 607
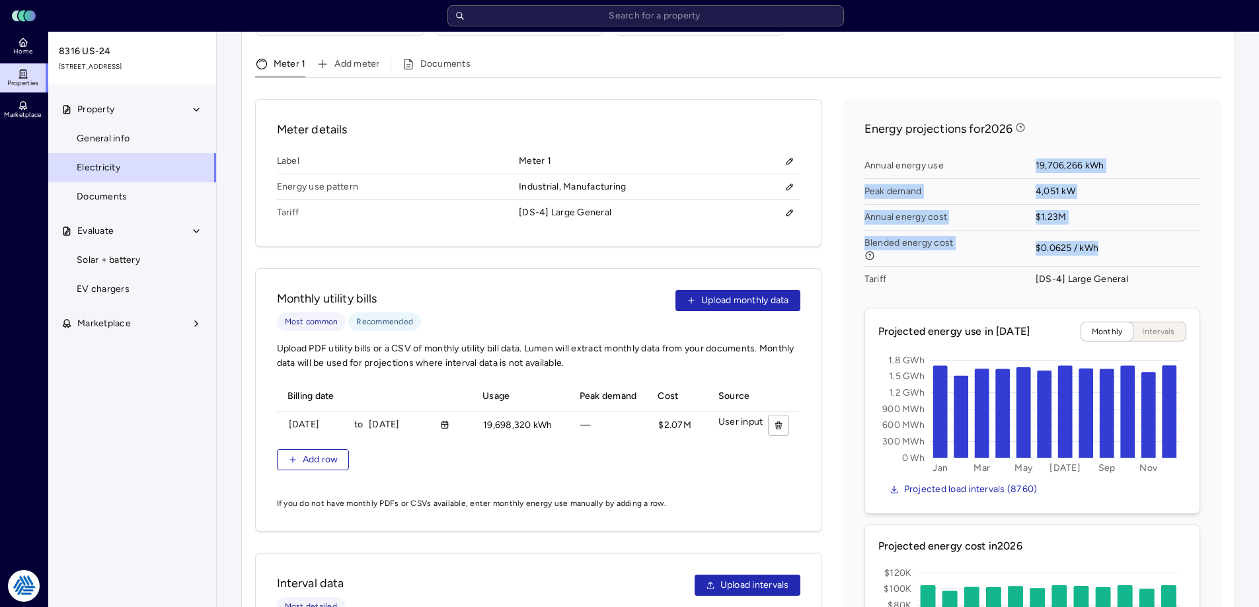
click at [1103, 231] on span "$0.0625 / kWh" at bounding box center [1118, 249] width 165 height 36
drag, startPoint x: 1108, startPoint y: 237, endPoint x: 1028, endPoint y: 163, distance: 109.4
click at [1028, 163] on div "Annual energy use 19,706,266 kWh Peak demand 4,051 kW Annual energy cost $1.23M…" at bounding box center [1033, 222] width 336 height 149
click at [1028, 163] on span "Annual energy use" at bounding box center [950, 166] width 171 height 26
drag, startPoint x: 1036, startPoint y: 156, endPoint x: 1123, endPoint y: 236, distance: 117.9
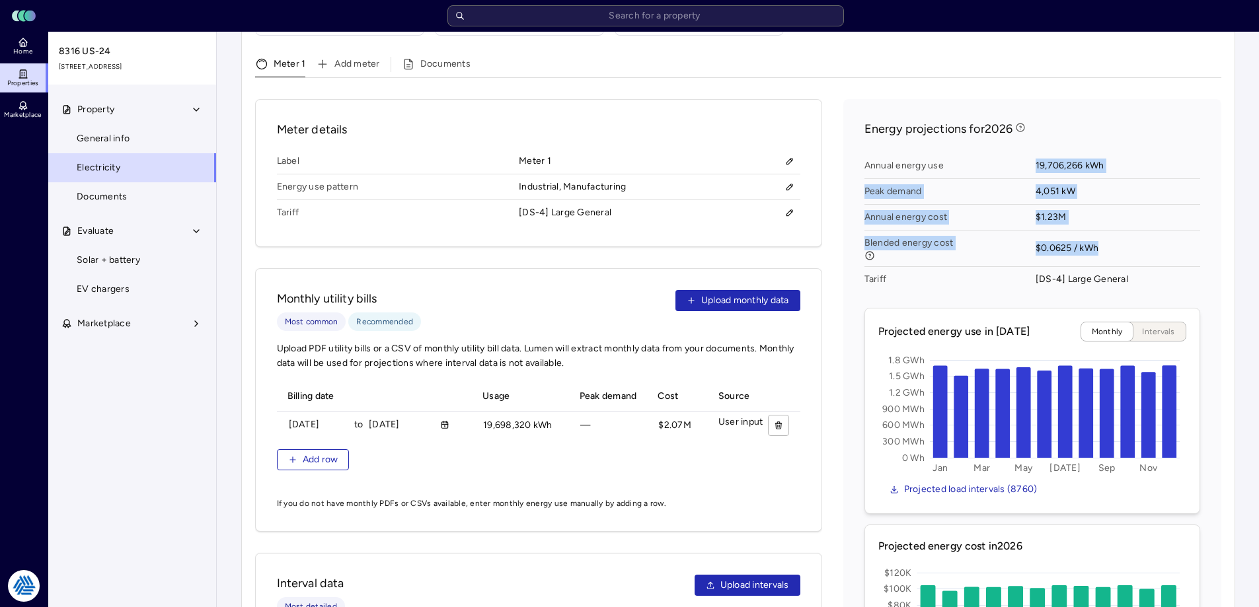
click at [1123, 236] on div "Annual energy use 19,706,266 kWh Peak demand 4,051 kW Annual energy cost $1.23M…" at bounding box center [1033, 222] width 336 height 149
click at [1104, 235] on span "$0.0625 / kWh" at bounding box center [1118, 249] width 165 height 36
click at [1126, 233] on span "$0.0625 / kWh" at bounding box center [1118, 249] width 165 height 36
drag, startPoint x: 1126, startPoint y: 233, endPoint x: 1008, endPoint y: 147, distance: 146.2
click at [1008, 148] on div "Annual energy use 19,706,266 kWh Peak demand 4,051 kW Annual energy cost $1.23M…" at bounding box center [1033, 222] width 336 height 149
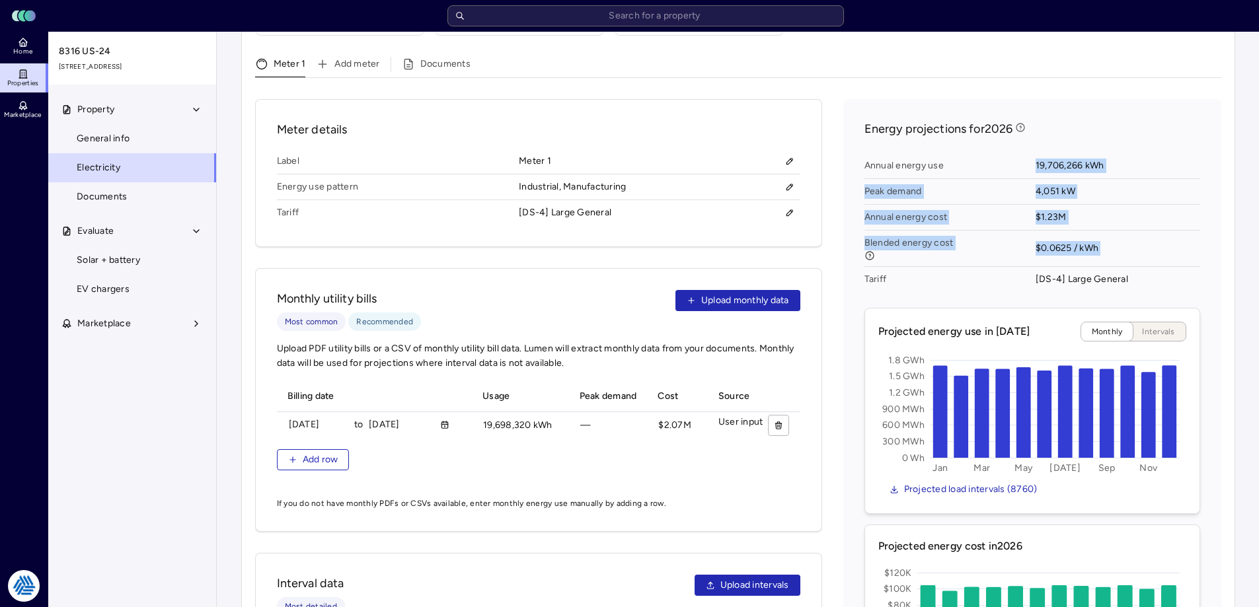
click at [1010, 153] on span "Annual energy use" at bounding box center [950, 166] width 171 height 26
drag, startPoint x: 1059, startPoint y: 182, endPoint x: 1101, endPoint y: 235, distance: 68.2
click at [1101, 235] on div "Annual energy use 19,706,266 kWh Peak demand 4,051 kW Annual energy cost $1.23M…" at bounding box center [1033, 222] width 336 height 149
click at [1103, 235] on span "$0.0625 / kWh" at bounding box center [1118, 249] width 165 height 36
drag, startPoint x: 1099, startPoint y: 229, endPoint x: 975, endPoint y: 132, distance: 156.8
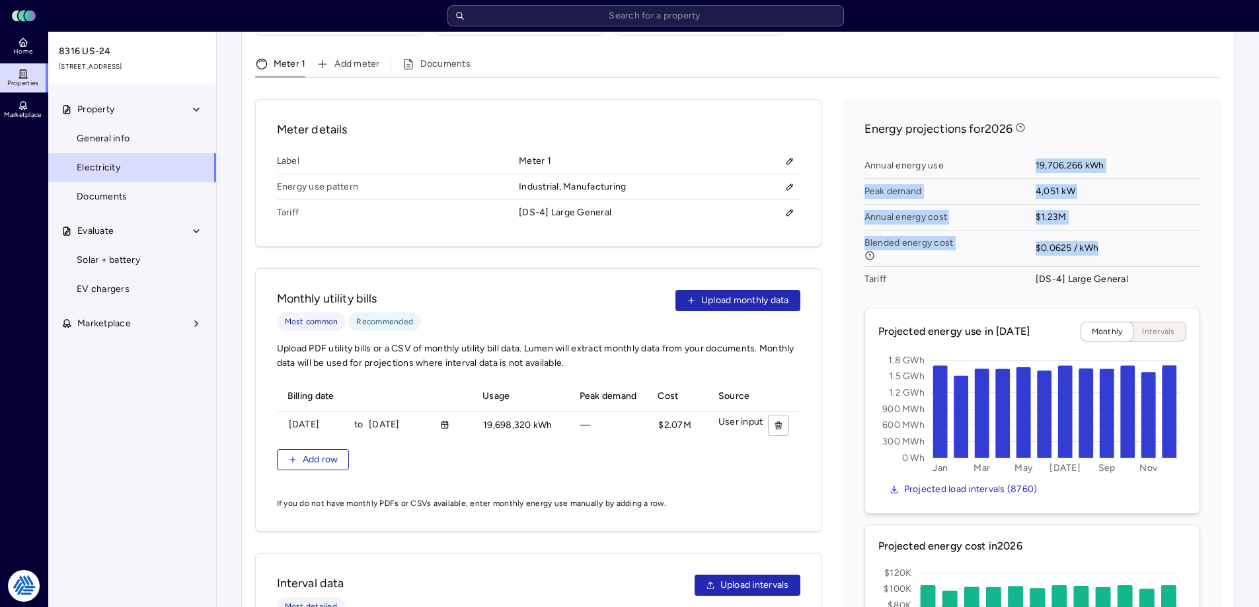
click at [975, 132] on div "Energy projections for 2026 Annual energy use 19,706,266 kWh Peak demand 4,051 …" at bounding box center [1033, 423] width 336 height 607
click at [1019, 153] on span "Annual energy use" at bounding box center [950, 166] width 171 height 26
drag, startPoint x: 1030, startPoint y: 148, endPoint x: 1111, endPoint y: 235, distance: 118.8
click at [1103, 241] on div "Annual energy use 19,706,266 kWh Peak demand 4,051 kW Annual energy cost $1.23M…" at bounding box center [1033, 222] width 336 height 149
click at [1111, 235] on span "$0.0625 / kWh" at bounding box center [1118, 249] width 165 height 36
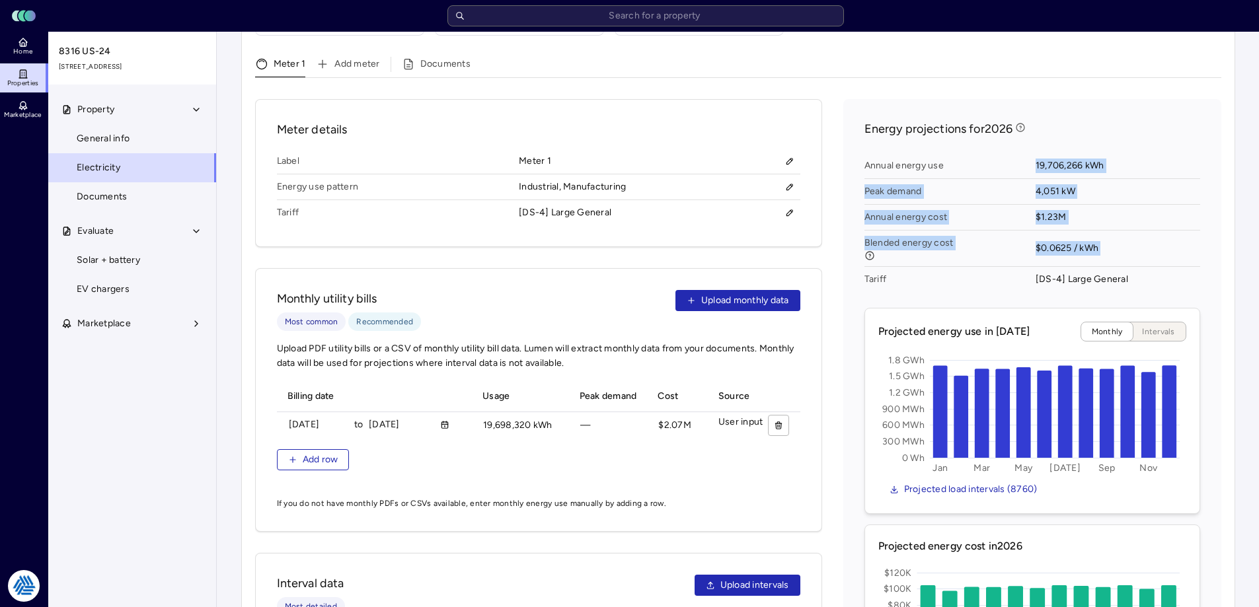
drag, startPoint x: 1112, startPoint y: 235, endPoint x: 1025, endPoint y: 156, distance: 117.0
click at [1025, 156] on div "Annual energy use 19,706,266 kWh Peak demand 4,051 kW Annual energy cost $1.23M…" at bounding box center [1033, 222] width 336 height 149
click at [1025, 156] on span "Annual energy use" at bounding box center [950, 166] width 171 height 26
drag, startPoint x: 1038, startPoint y: 145, endPoint x: 1106, endPoint y: 244, distance: 119.4
click at [1106, 244] on div "Annual energy use 19,706,266 kWh Peak demand 4,051 kW Annual energy cost $1.23M…" at bounding box center [1033, 222] width 336 height 149
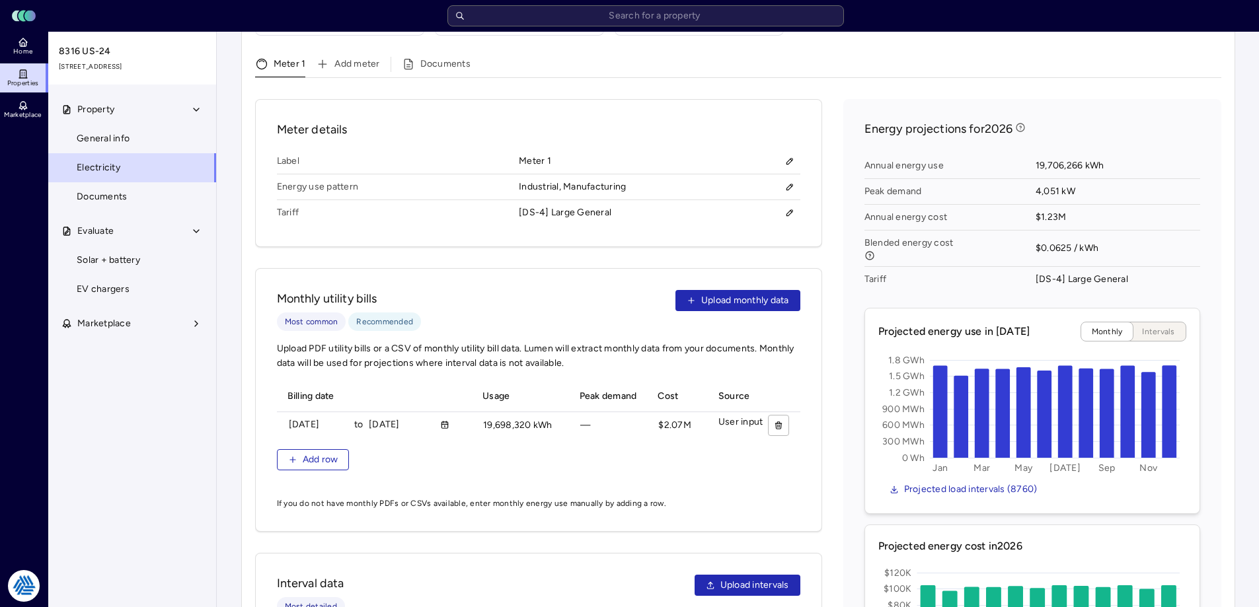
click at [1025, 163] on span "Annual energy use" at bounding box center [950, 166] width 171 height 26
drag, startPoint x: 1039, startPoint y: 153, endPoint x: 1099, endPoint y: 233, distance: 99.1
click at [1095, 231] on div "Annual energy use 19,706,266 kWh Peak demand 4,051 kW Annual energy cost $1.23M…" at bounding box center [1033, 222] width 336 height 149
drag, startPoint x: 1099, startPoint y: 233, endPoint x: 1106, endPoint y: 232, distance: 8.0
click at [1102, 233] on span "$0.0625 / kWh" at bounding box center [1118, 249] width 165 height 36
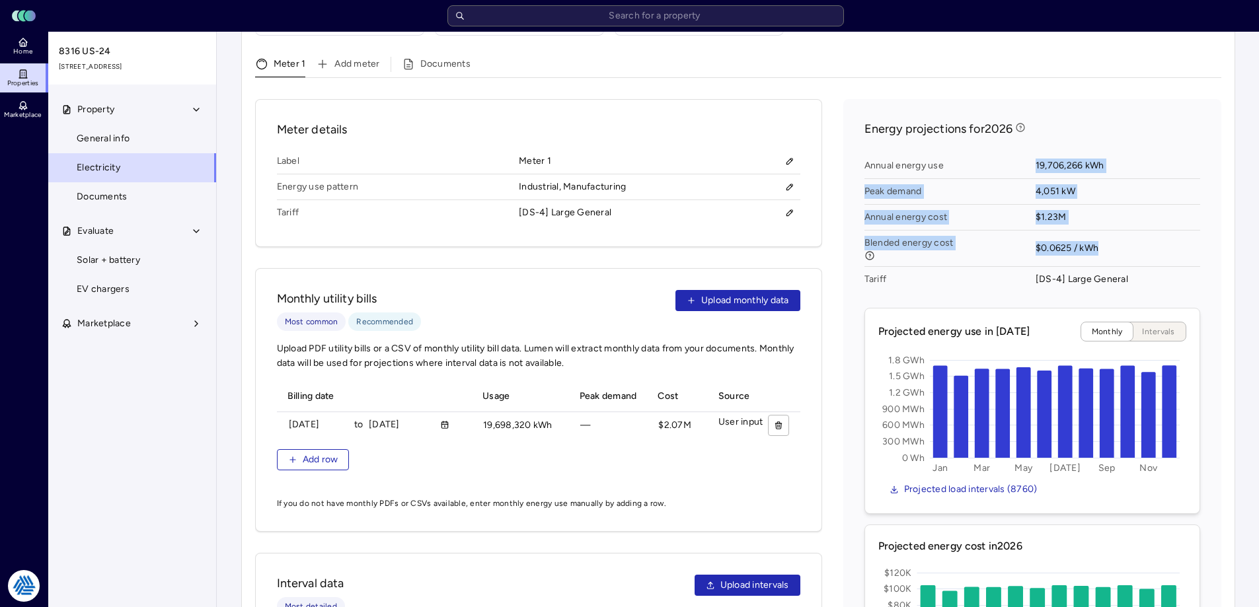
drag, startPoint x: 1106, startPoint y: 231, endPoint x: 1054, endPoint y: 153, distance: 93.7
click at [998, 148] on div "Annual energy use 19,706,266 kWh Peak demand 4,051 kW Annual energy cost $1.23M…" at bounding box center [1033, 222] width 336 height 149
drag, startPoint x: 1028, startPoint y: 154, endPoint x: 1033, endPoint y: 147, distance: 8.5
click at [1029, 154] on span "Annual energy use" at bounding box center [950, 166] width 171 height 26
click at [1081, 231] on span "$0.0625 / kWh" at bounding box center [1118, 249] width 165 height 36
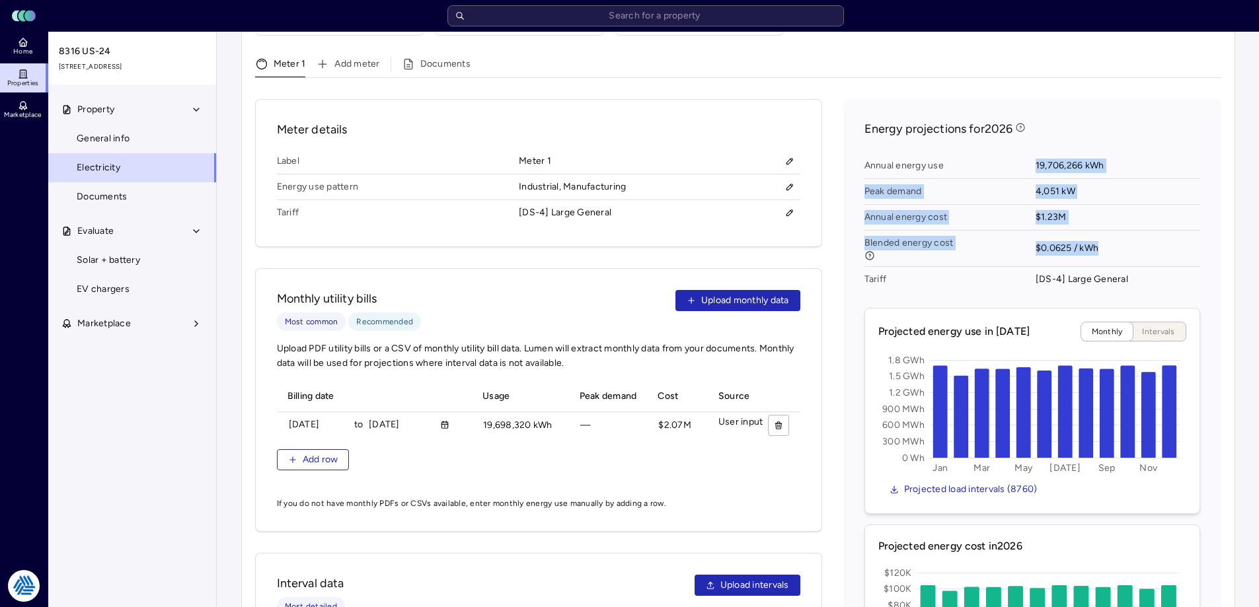
drag, startPoint x: 1061, startPoint y: 217, endPoint x: 1027, endPoint y: 147, distance: 77.8
click at [990, 148] on div "Annual energy use 19,706,266 kWh Peak demand 4,051 kW Annual energy cost $1.23M…" at bounding box center [1033, 222] width 336 height 149
click at [1028, 153] on span "Annual energy use" at bounding box center [950, 166] width 171 height 26
click at [1239, 367] on div "Electricity Step 1: Confirm utility details Utility provider Ameren [US_STATE] …" at bounding box center [738, 220] width 1015 height 1302
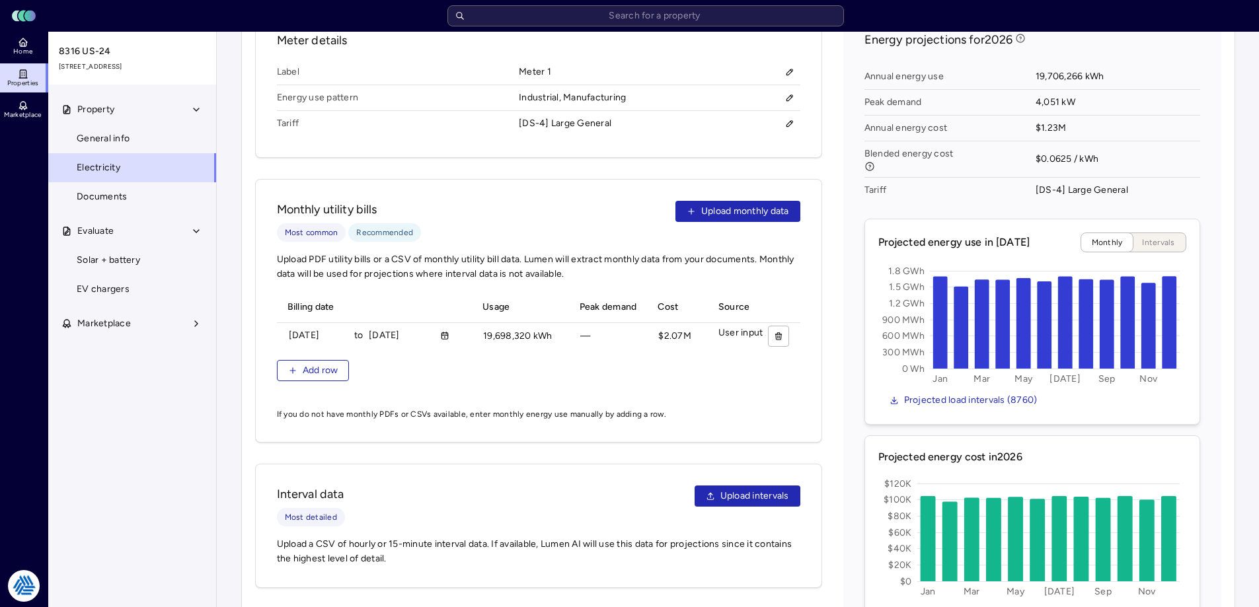
scroll to position [523, 0]
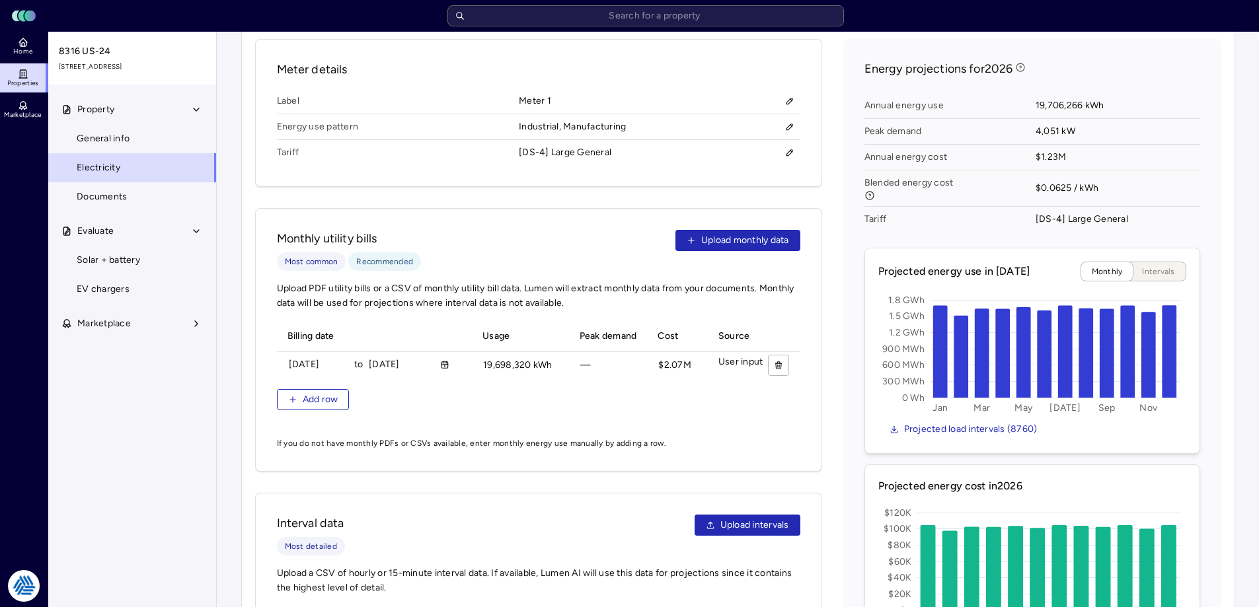
drag
click at [231, 175] on div "Your estimates have been updated Electricity Step 1: Confirm utility details Ut…" at bounding box center [738, 160] width 1042 height 1302
click at [252, 176] on div "Electricity Step 1: Confirm utility details Utility provider Ameren [US_STATE] …" at bounding box center [738, 159] width 994 height 1281
click at [249, 176] on div "Electricity Step 1: Confirm utility details Utility provider Ameren [US_STATE] …" at bounding box center [738, 159] width 994 height 1281
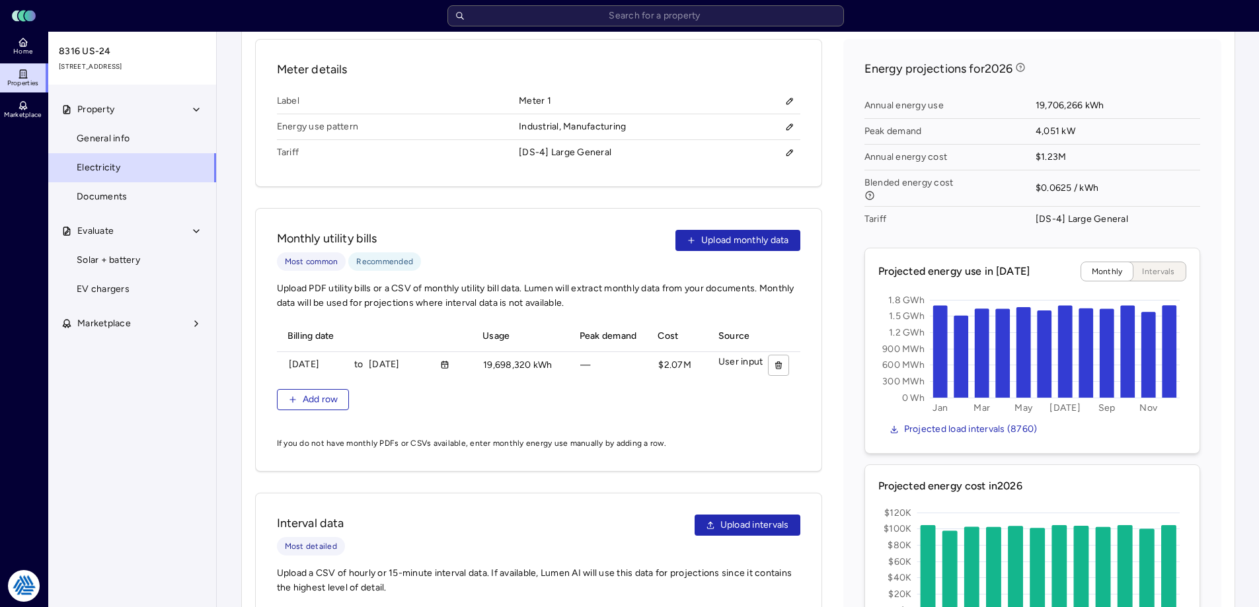
click at [231, 412] on div "Electricity Step 1: Confirm utility details Utility provider Ameren [US_STATE] …" at bounding box center [738, 160] width 1015 height 1302
click at [646, 20] on input "text" at bounding box center [645, 15] width 397 height 21
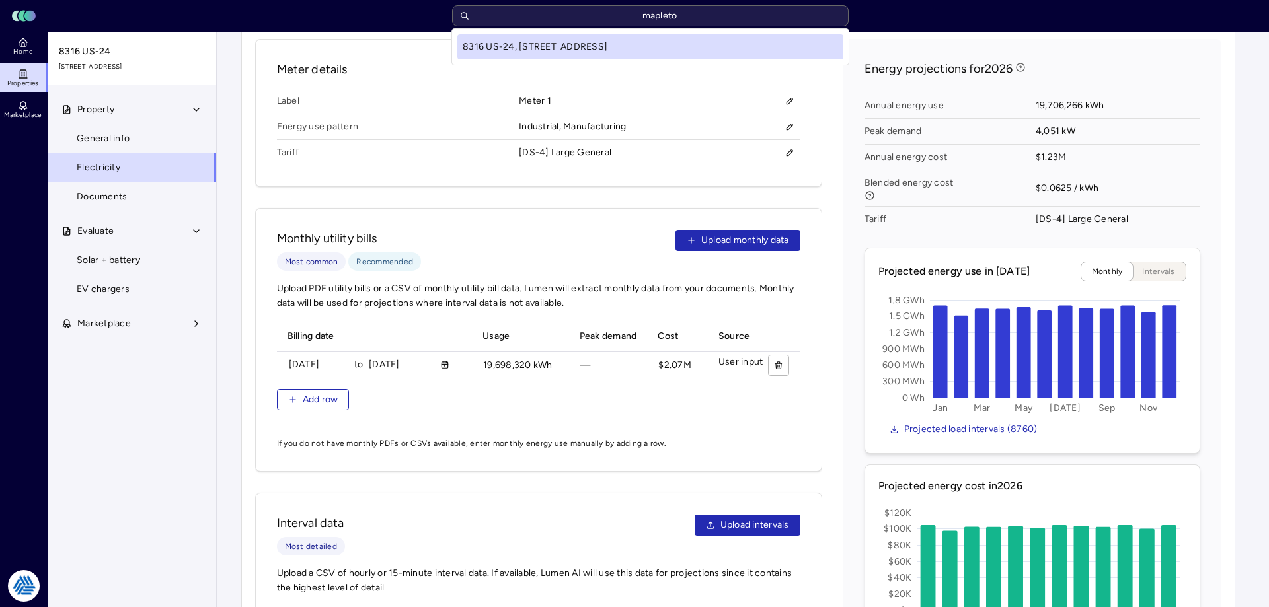
type input "mapleton"
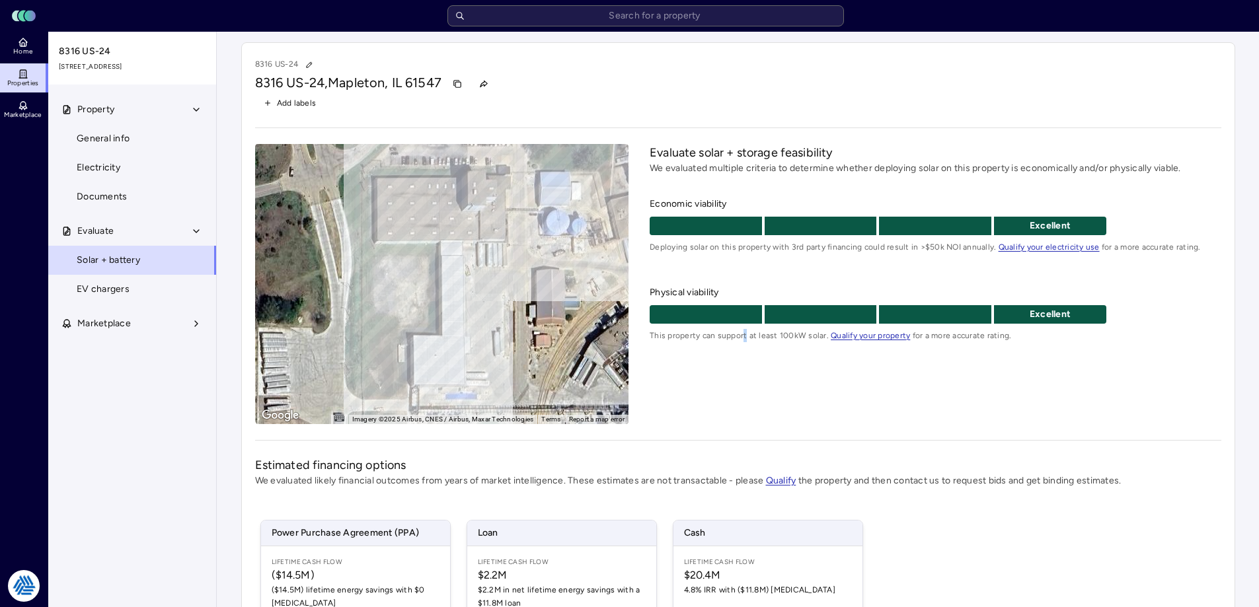
click at [744, 418] on div "Evaluate solar + storage feasibility We evaluated multiple criteria to determin…" at bounding box center [935, 284] width 571 height 280
